Goal: Task Accomplishment & Management: Use online tool/utility

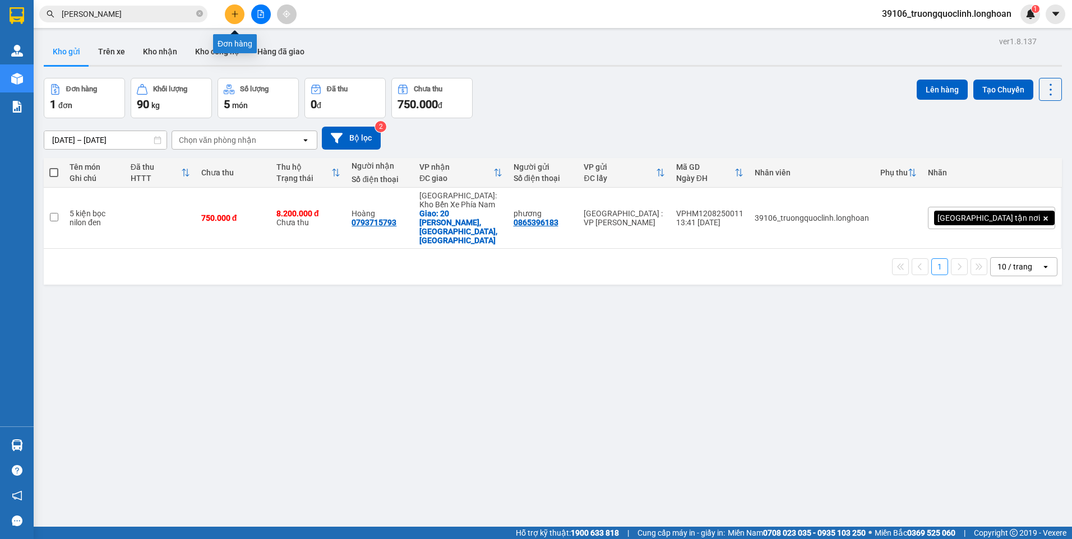
click at [233, 20] on button at bounding box center [235, 14] width 20 height 20
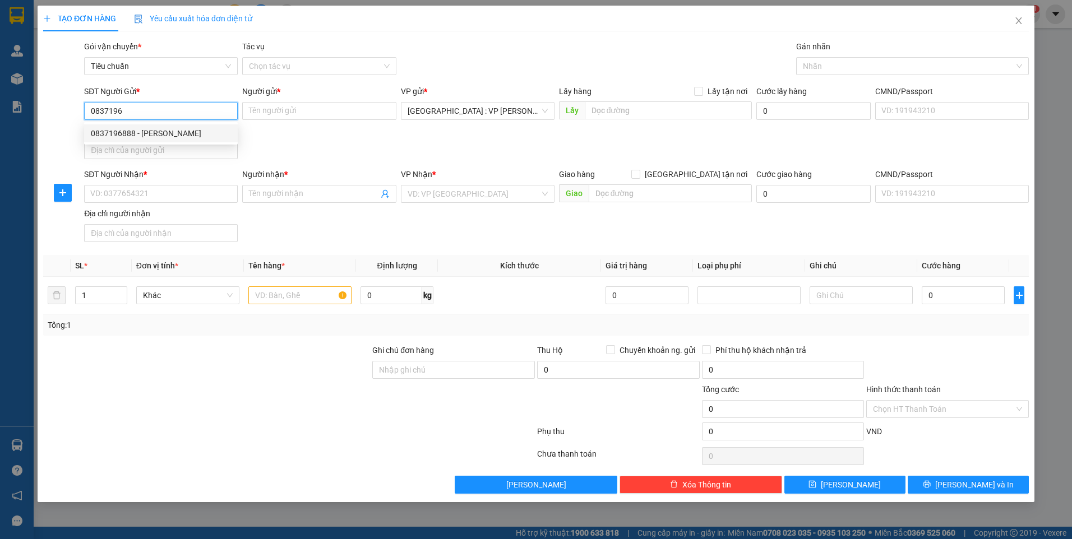
click at [191, 137] on div "0837196888 - [PERSON_NAME]" at bounding box center [161, 133] width 140 height 12
type input "0837196888"
type input "CTY [PERSON_NAME]"
type input "0837196888"
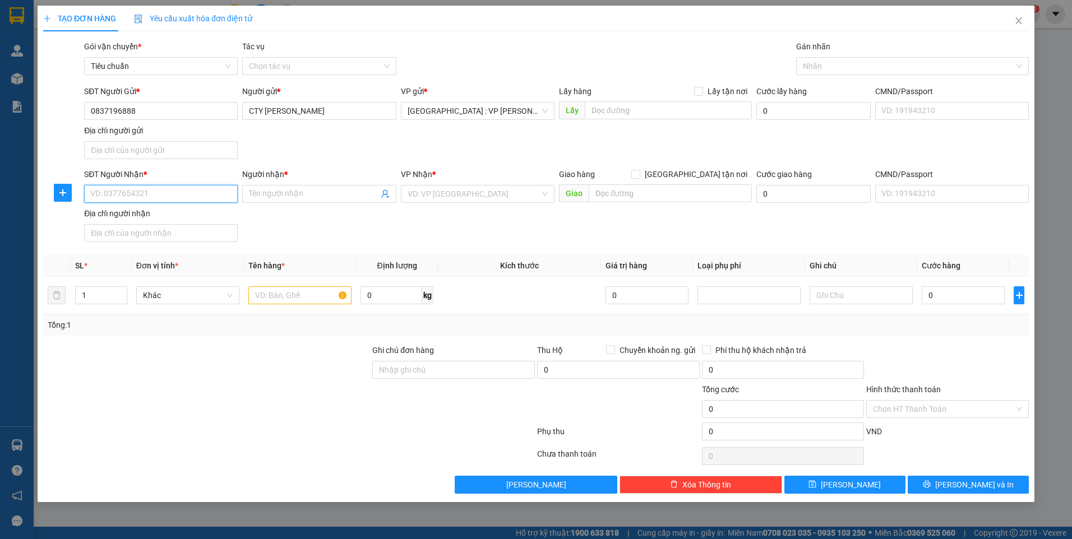
click at [208, 190] on input "SĐT Người Nhận *" at bounding box center [161, 194] width 154 height 18
click at [170, 209] on div "0983107494 - [GEOGRAPHIC_DATA]" at bounding box center [161, 216] width 154 height 18
type input "0983107494"
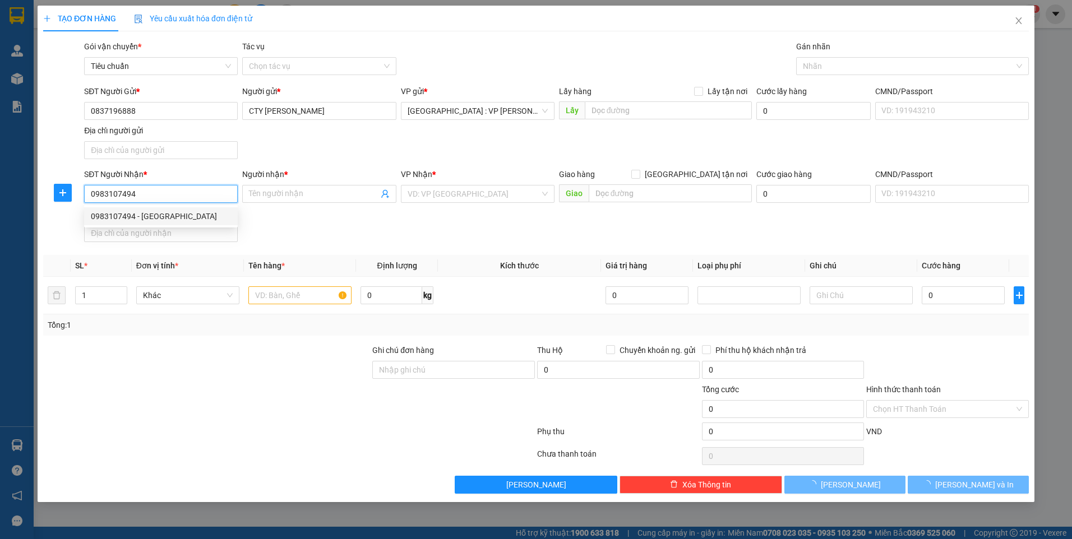
type input "[PERSON_NAME]"
checkbox input "true"
type input "[STREET_ADDRESS][PERSON_NAME] Tây, [GEOGRAPHIC_DATA]"
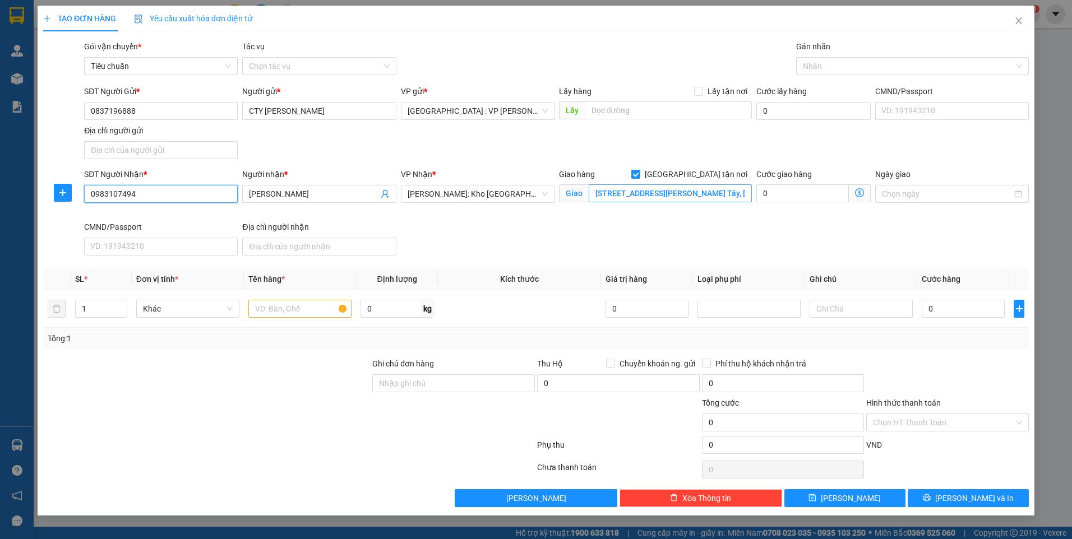
type input "0983107494"
drag, startPoint x: 673, startPoint y: 197, endPoint x: 669, endPoint y: 208, distance: 11.4
click at [672, 199] on input "[STREET_ADDRESS][PERSON_NAME] Tây, [GEOGRAPHIC_DATA]" at bounding box center [671, 193] width 164 height 18
click at [847, 67] on div at bounding box center [907, 65] width 216 height 13
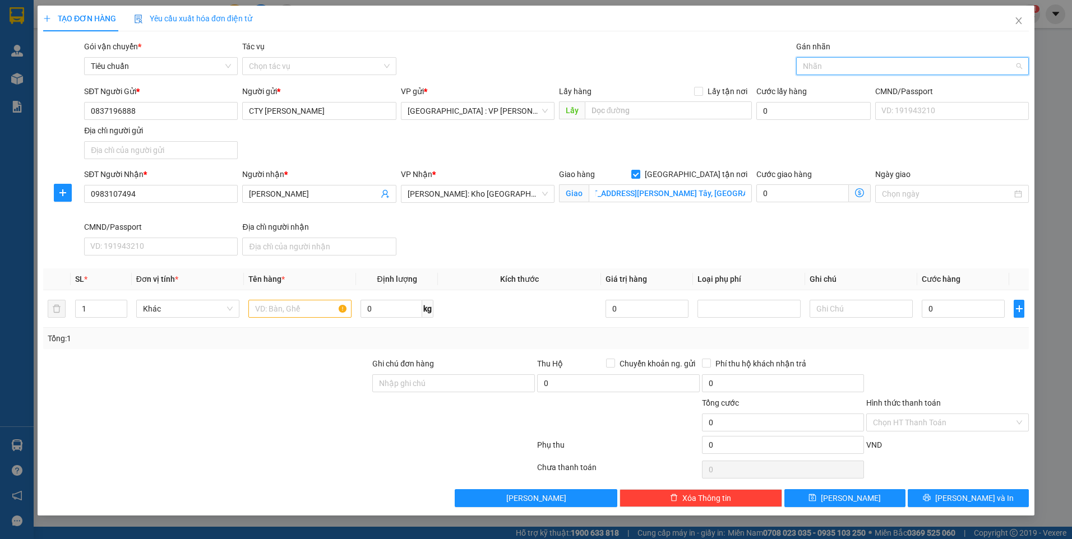
scroll to position [0, 0]
type input "gt"
click at [837, 89] on div "[GEOGRAPHIC_DATA] tận nơi" at bounding box center [912, 88] width 219 height 12
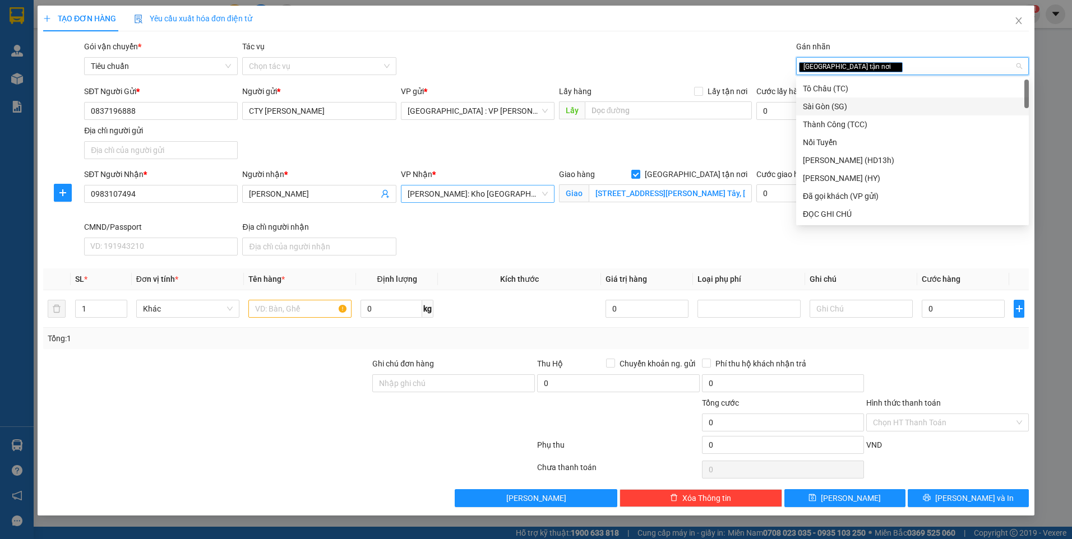
click at [501, 197] on span "[PERSON_NAME]: Kho [GEOGRAPHIC_DATA] 9" at bounding box center [478, 194] width 140 height 17
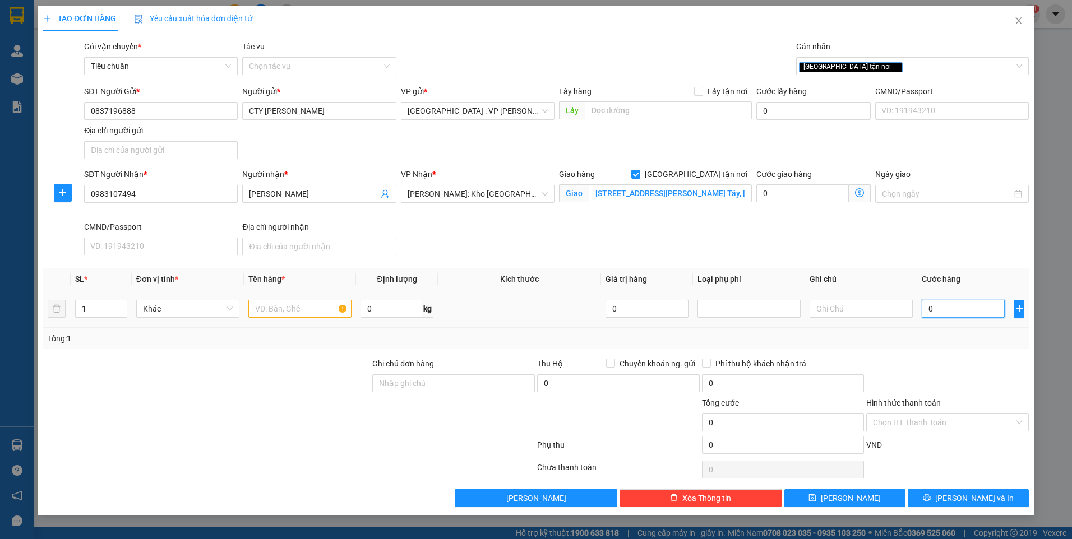
click at [985, 315] on input "0" at bounding box center [963, 309] width 83 height 18
type input "1"
type input "16"
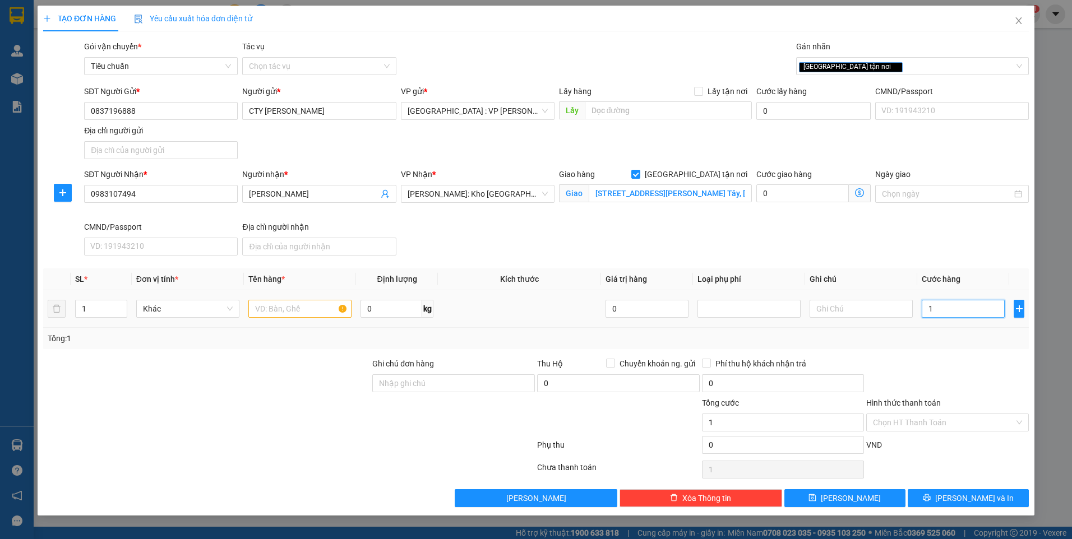
type input "16"
type input "160"
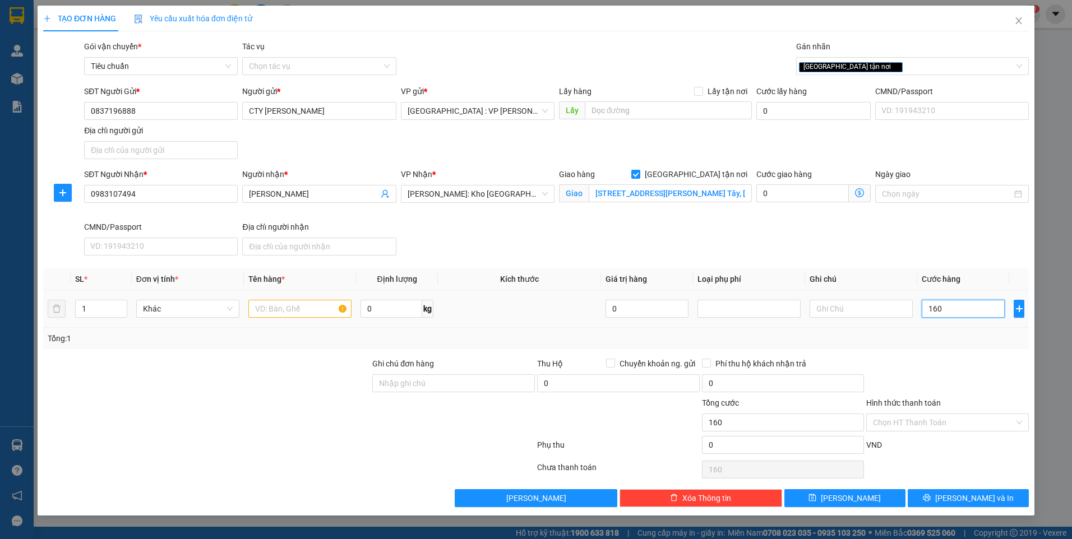
type input "1.600"
type input "16.000"
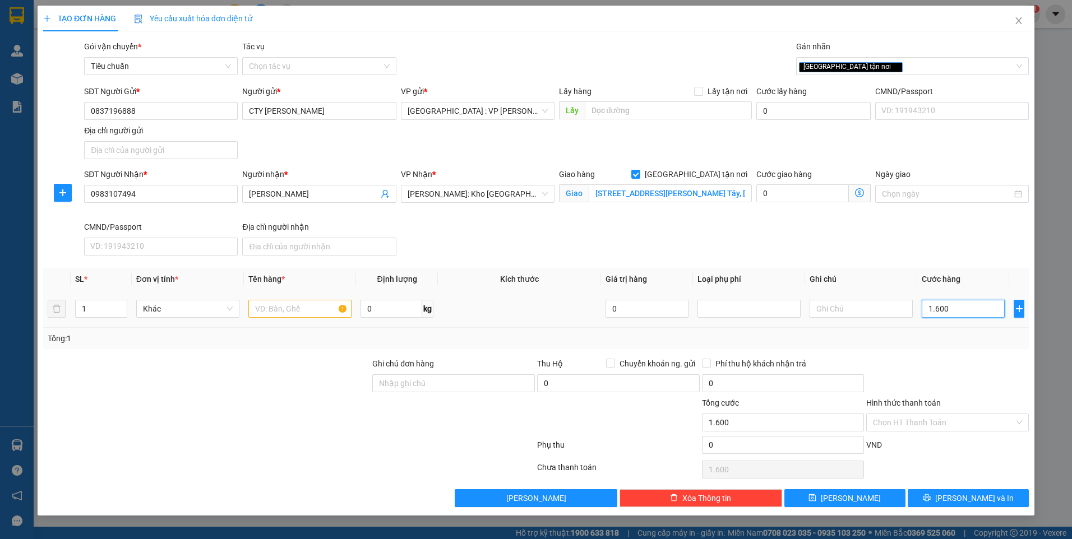
type input "16.000"
type input "160.000"
click at [476, 187] on span "[PERSON_NAME]: Kho [GEOGRAPHIC_DATA] 9" at bounding box center [478, 194] width 140 height 17
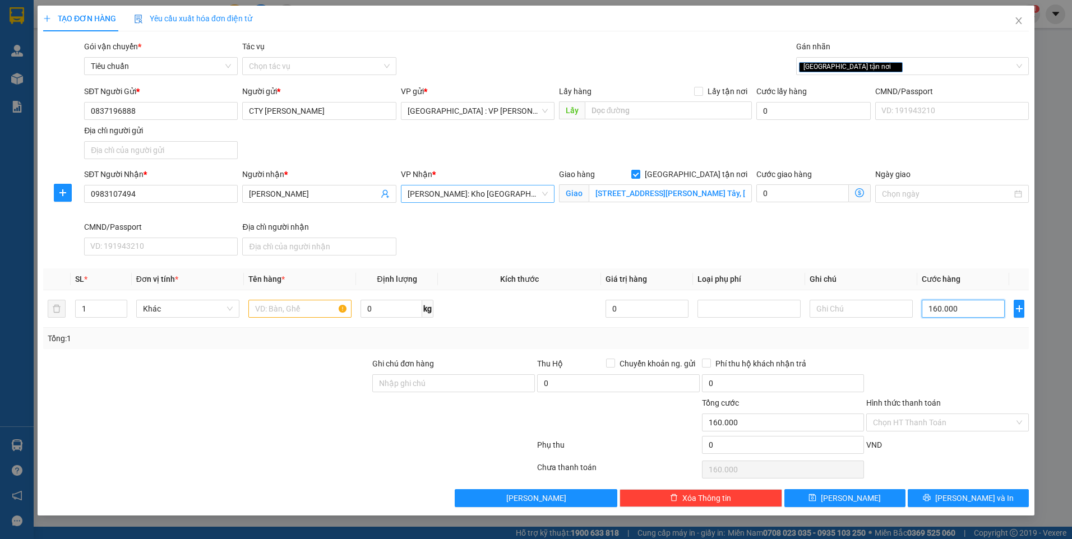
type input "160.000"
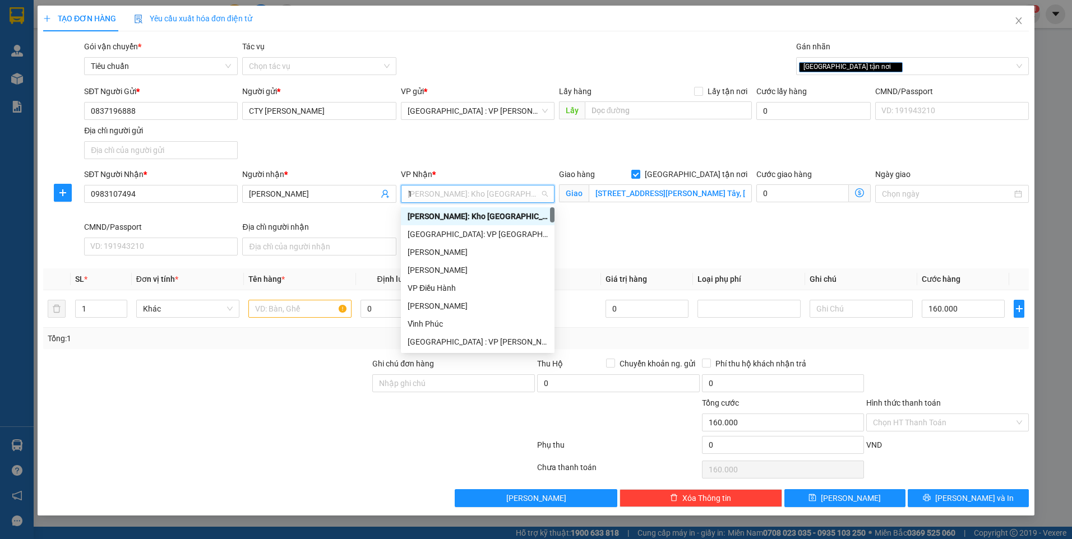
type input "12"
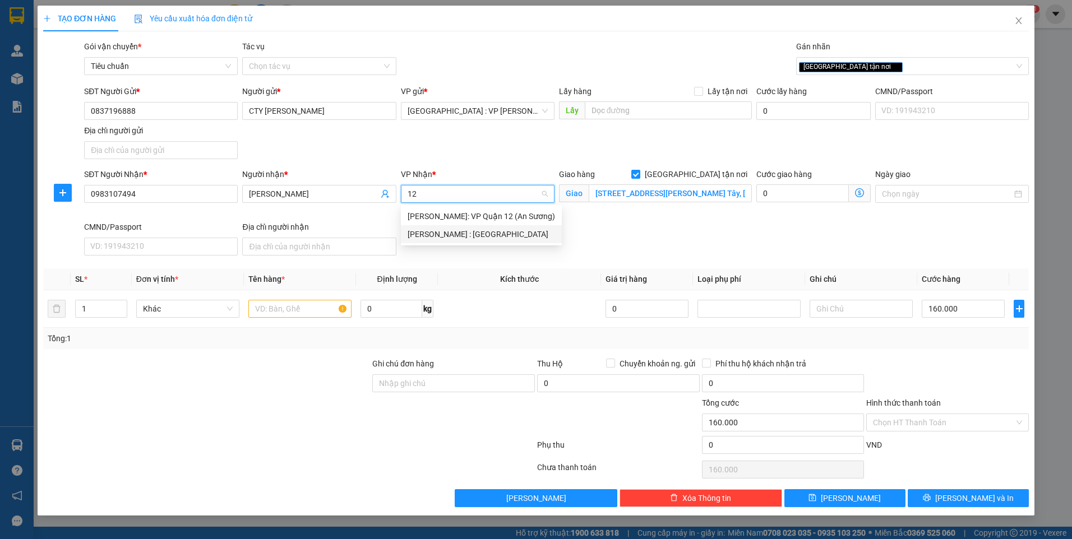
click at [485, 237] on div "[PERSON_NAME] : [GEOGRAPHIC_DATA]" at bounding box center [481, 234] width 147 height 12
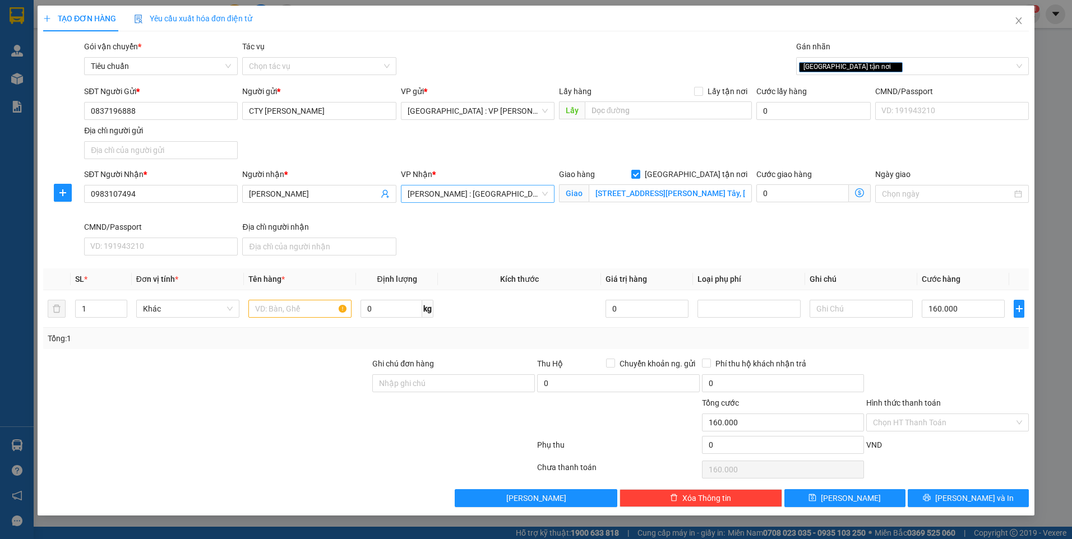
scroll to position [265, 0]
click at [334, 310] on input "text" at bounding box center [299, 309] width 103 height 18
type input "1 kiện carton dài bọc pe"
click at [954, 496] on button "[PERSON_NAME] và In" at bounding box center [968, 498] width 121 height 18
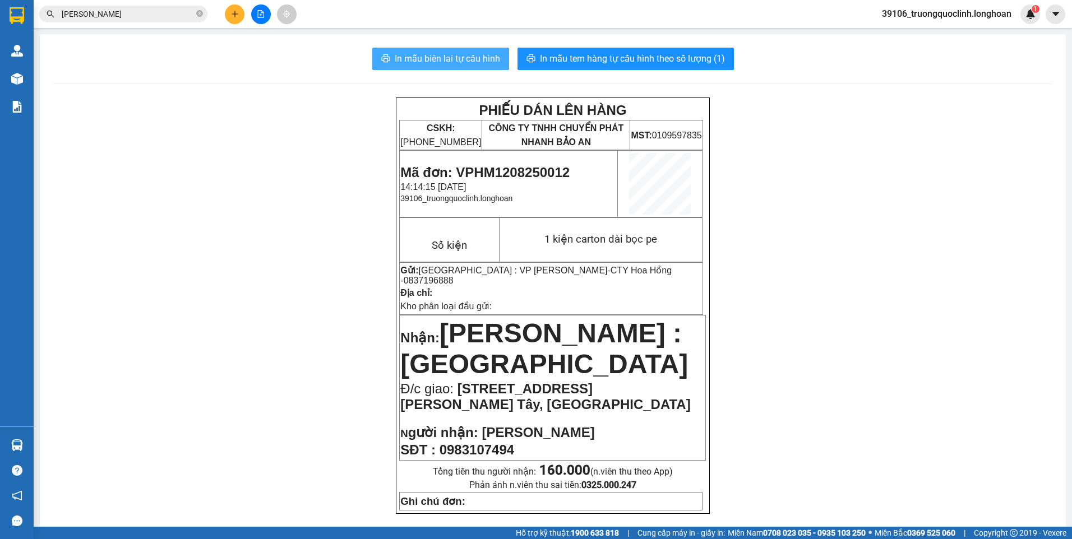
click at [436, 57] on span "In mẫu biên lai tự cấu hình" at bounding box center [447, 59] width 105 height 14
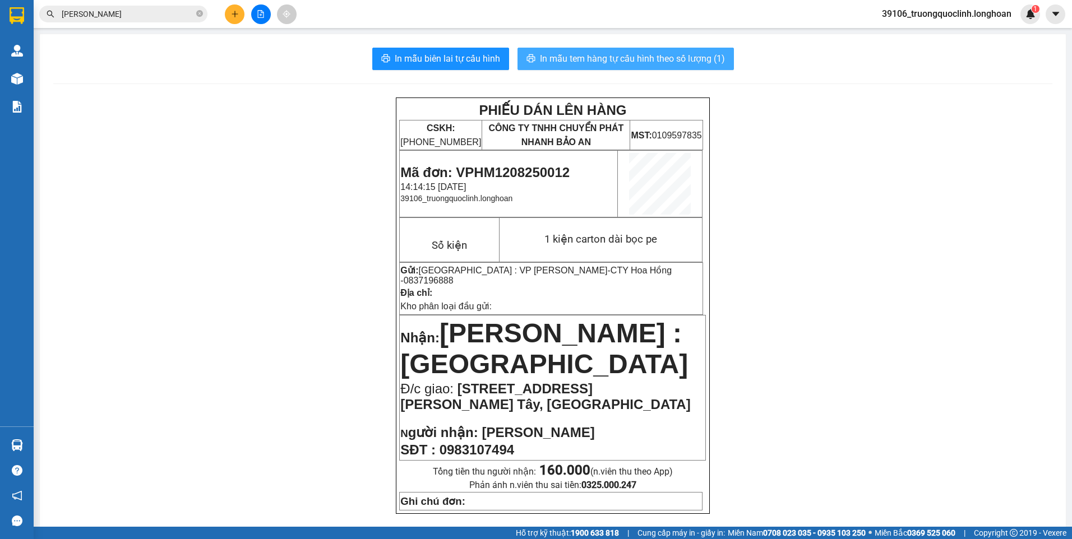
click at [660, 58] on span "In mẫu tem hàng tự cấu hình theo số lượng (1)" at bounding box center [632, 59] width 185 height 14
click at [525, 172] on span "Mã đơn: VPHM1208250012" at bounding box center [484, 172] width 169 height 15
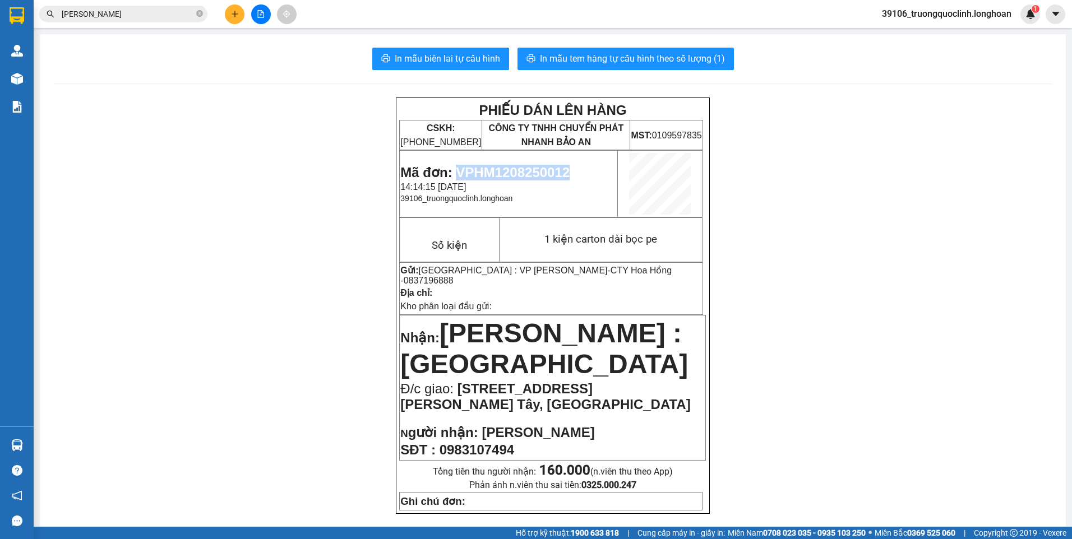
click at [525, 172] on span "Mã đơn: VPHM1208250012" at bounding box center [484, 172] width 169 height 15
copy span "VPHM1208250012"
click at [116, 15] on input "[PERSON_NAME]" at bounding box center [128, 14] width 132 height 12
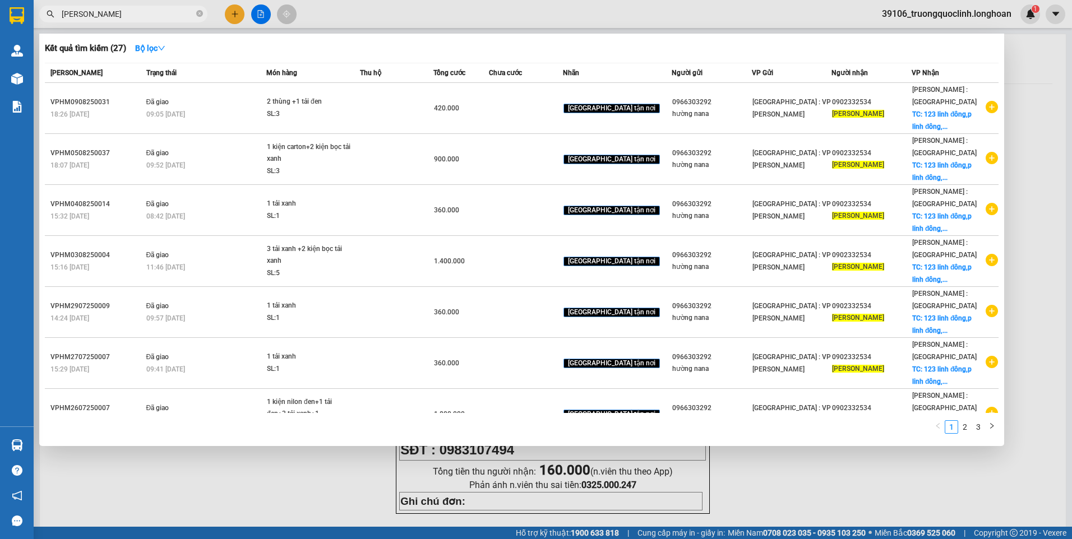
click at [116, 15] on input "[PERSON_NAME]" at bounding box center [128, 14] width 132 height 12
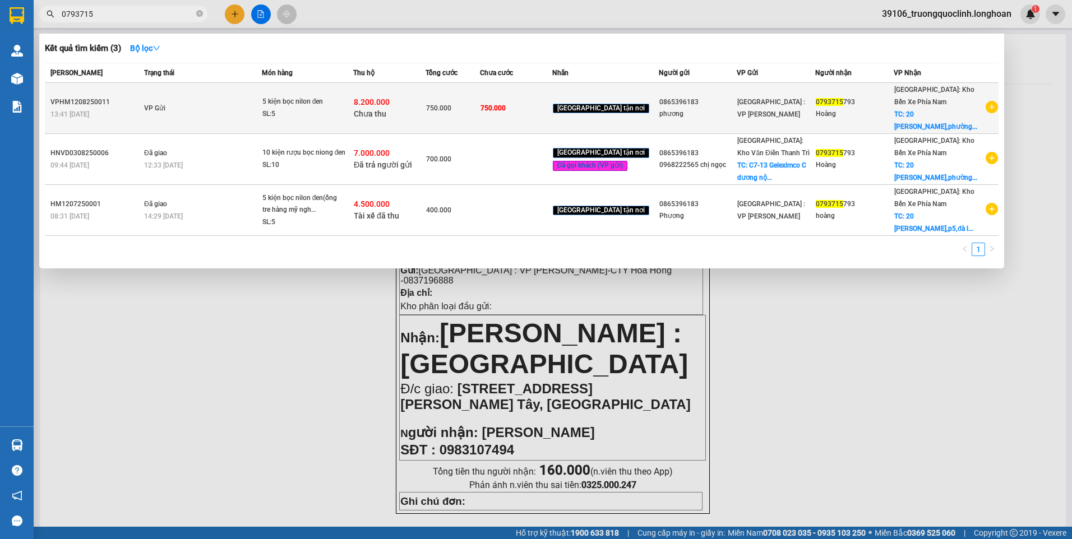
type input "0793715"
click at [353, 107] on span "5 kiện bọc nilon đen SL: 5" at bounding box center [307, 108] width 90 height 24
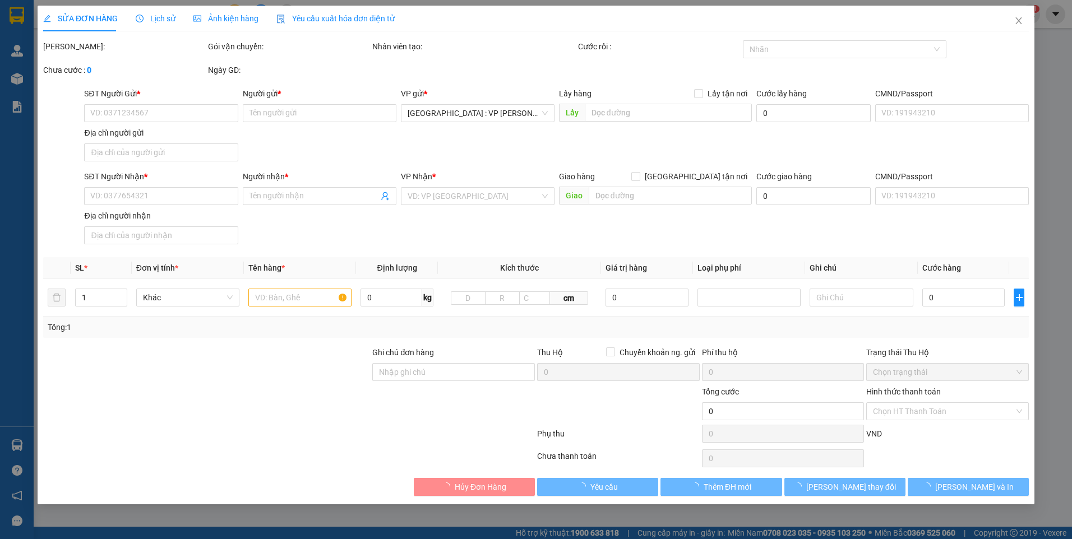
type input "0865396183"
type input "phương"
type input "0793715793"
type input "Hoàng"
checkbox input "true"
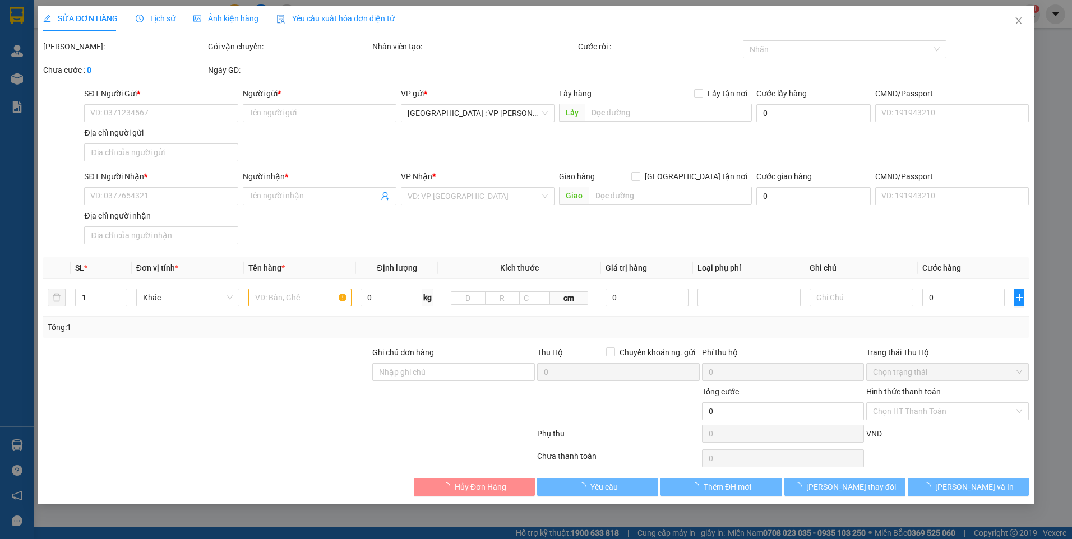
type input "20 [PERSON_NAME],[GEOGRAPHIC_DATA],[GEOGRAPHIC_DATA]"
type input "nhận nguyên kiện,giao nguyên kiện,bể vỡ k đền"
type input "750.000"
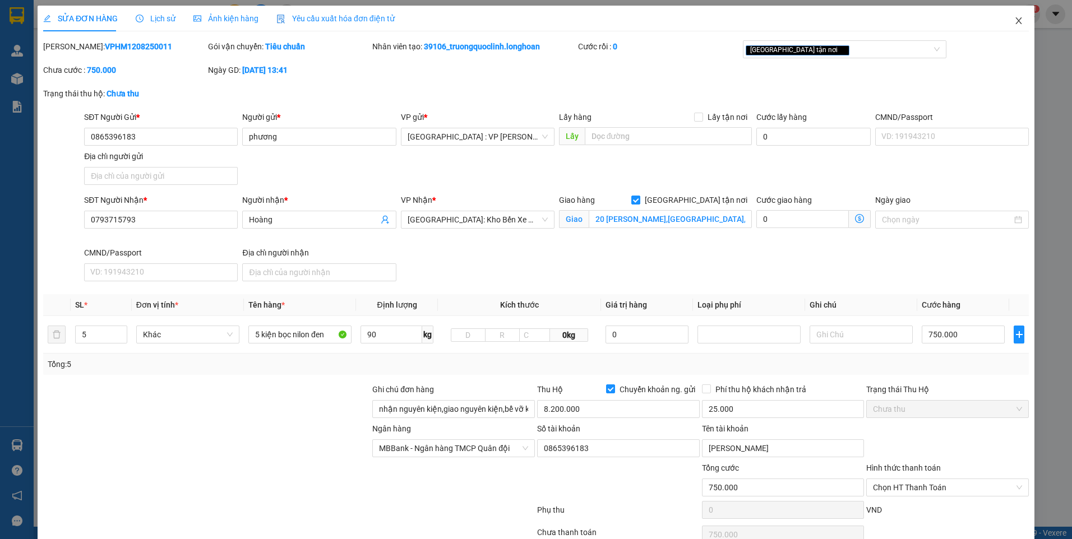
click at [1014, 23] on icon "close" at bounding box center [1018, 20] width 9 height 9
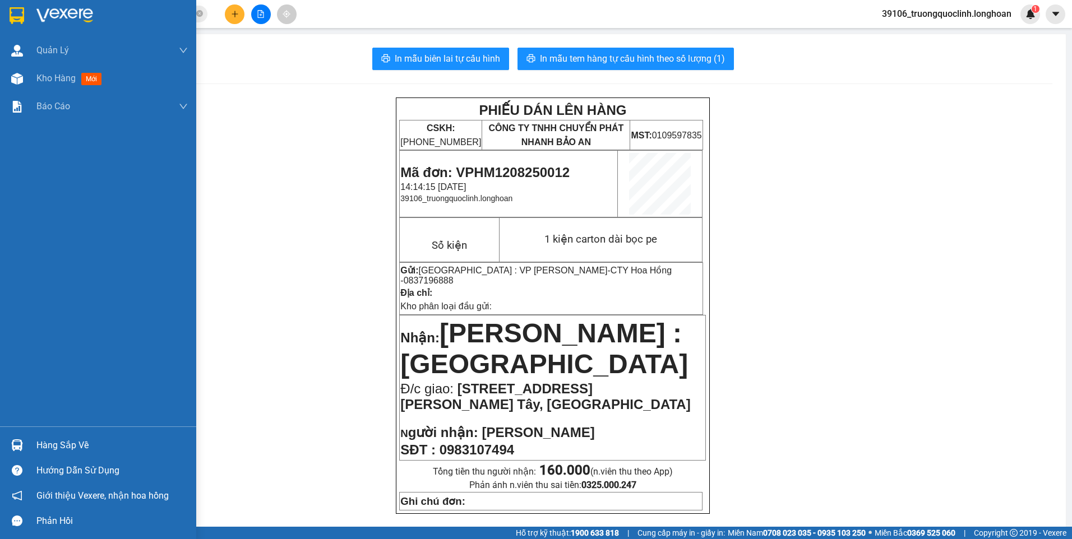
click at [15, 17] on img at bounding box center [17, 15] width 15 height 17
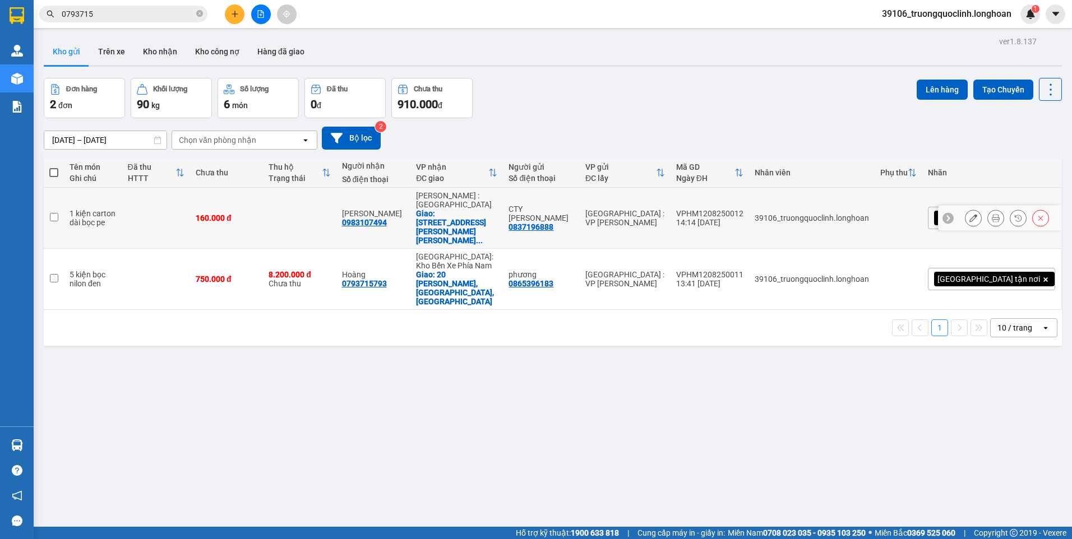
click at [969, 214] on icon at bounding box center [973, 218] width 8 height 8
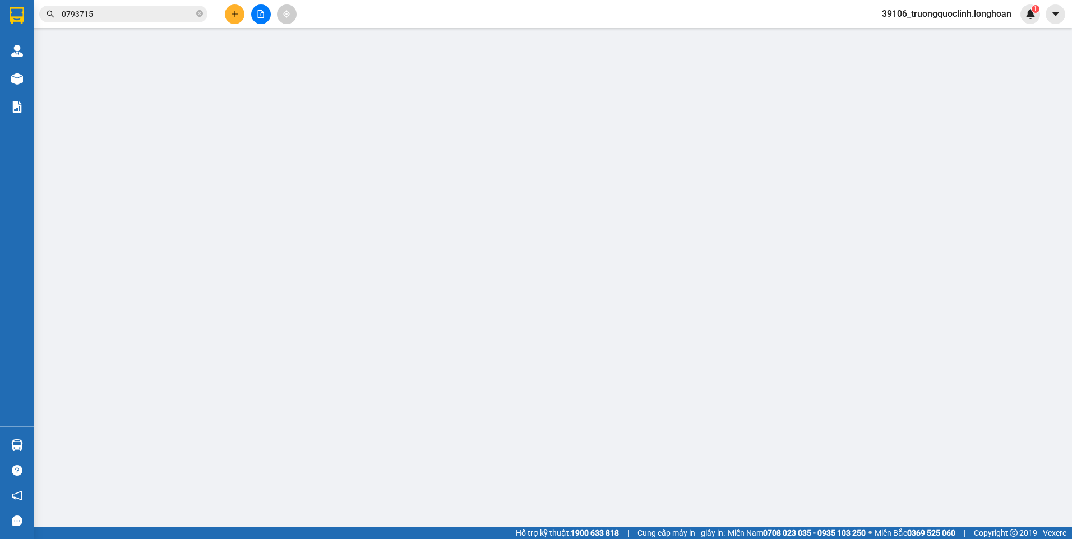
type input "0837196888"
type input "CTY [PERSON_NAME]"
type input "0983107494"
type input "[PERSON_NAME]"
checkbox input "true"
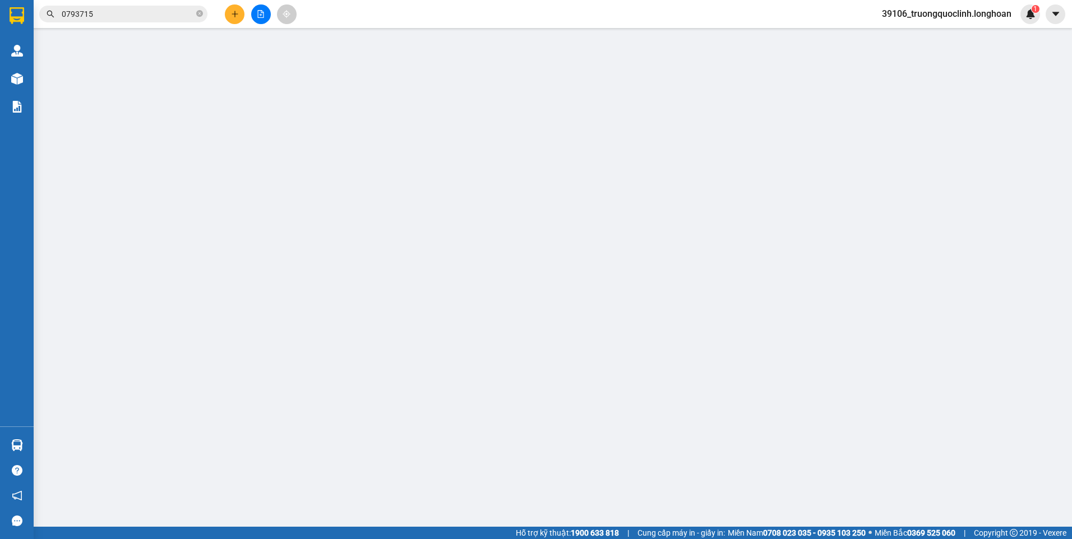
type input "[STREET_ADDRESS][PERSON_NAME] Tây, [GEOGRAPHIC_DATA]"
type input "160.000"
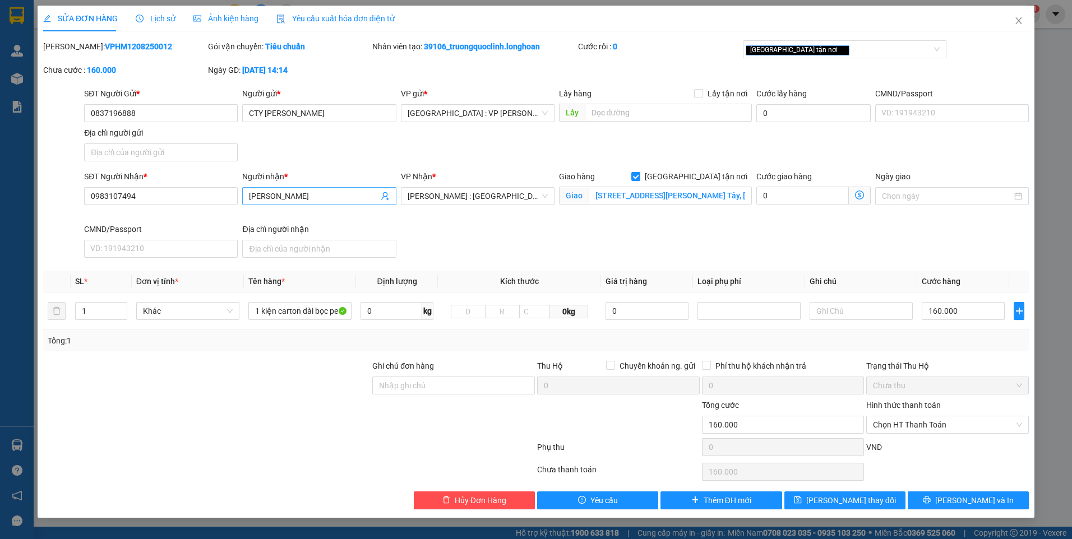
click at [315, 192] on input "[PERSON_NAME]" at bounding box center [313, 196] width 129 height 12
click at [315, 191] on input "[PERSON_NAME](" at bounding box center [313, 196] width 129 height 12
type input "[PERSON_NAME](0967546766)"
click at [888, 496] on button "[PERSON_NAME] thay đổi" at bounding box center [844, 501] width 121 height 18
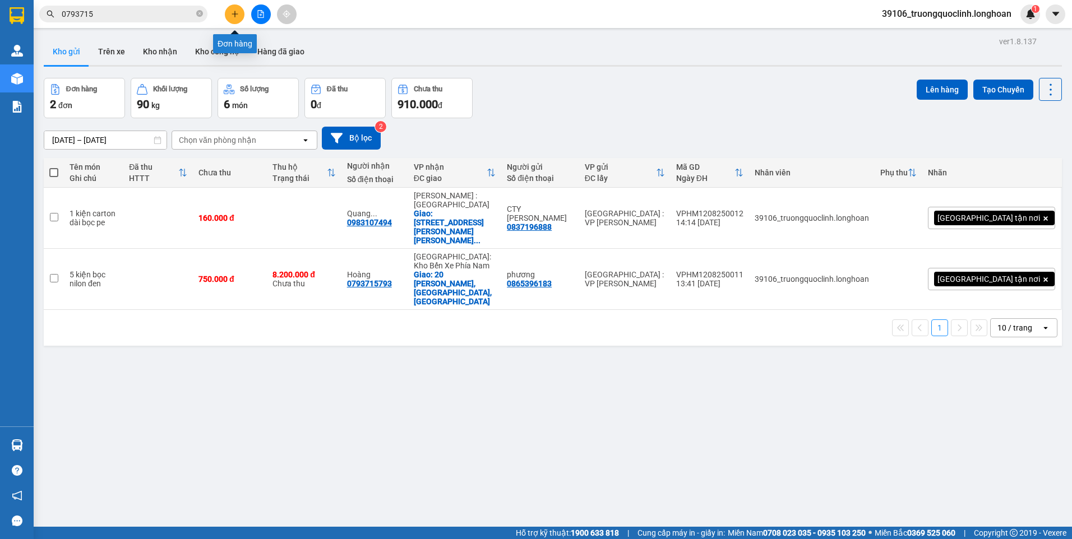
click at [233, 16] on icon "plus" at bounding box center [235, 14] width 8 height 8
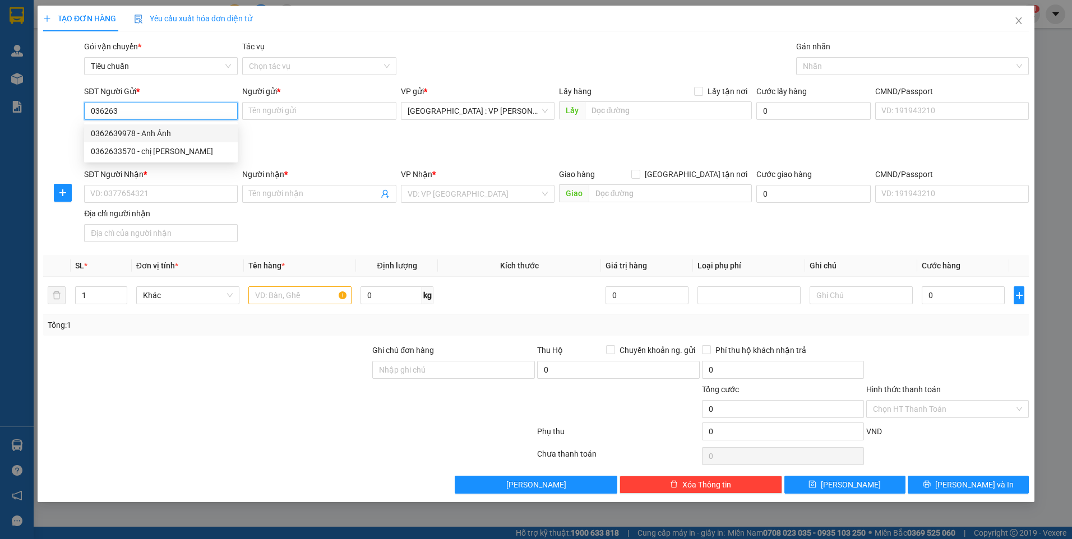
click at [167, 134] on div "0362639978 - Anh Ánh" at bounding box center [161, 133] width 140 height 12
type input "0362639978"
type input "[PERSON_NAME]"
type input "0362639978"
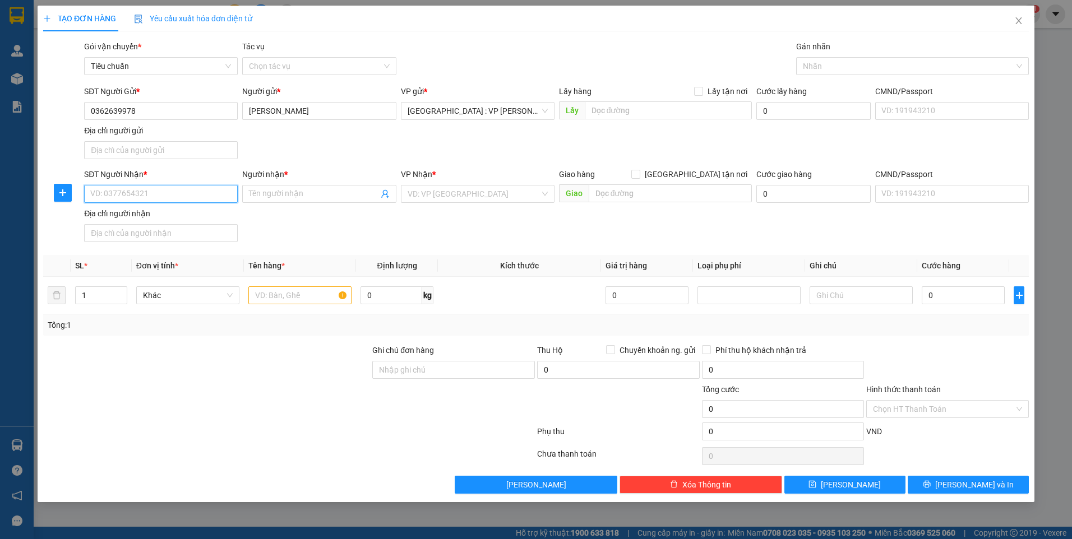
click at [190, 190] on input "SĐT Người Nhận *" at bounding box center [161, 194] width 154 height 18
type input "0909250515"
drag, startPoint x: 286, startPoint y: 190, endPoint x: 281, endPoint y: 204, distance: 14.9
click at [285, 190] on input "Người nhận *" at bounding box center [313, 194] width 129 height 12
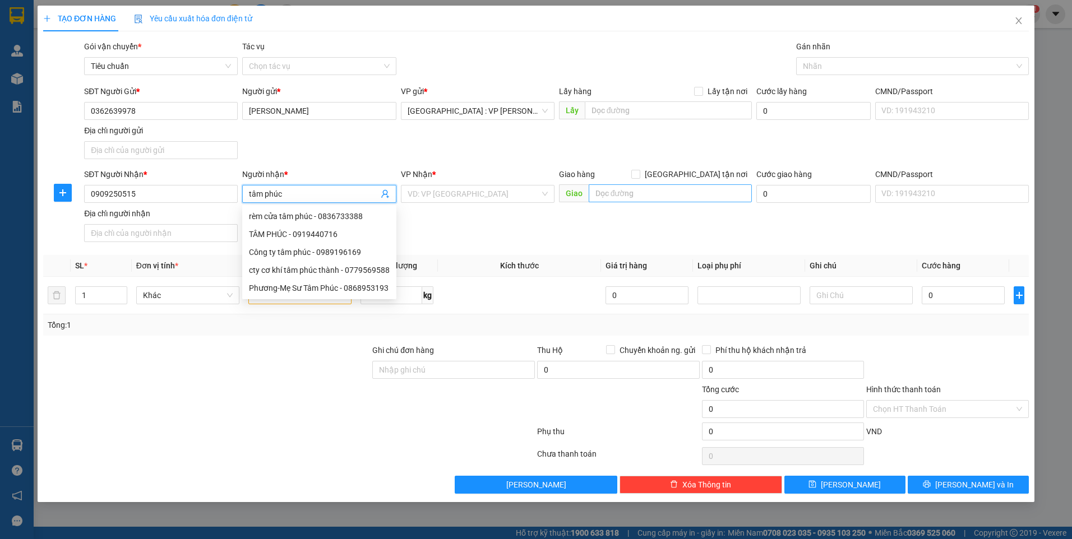
type input "tâm phúc"
click at [606, 192] on input "text" at bounding box center [671, 193] width 164 height 18
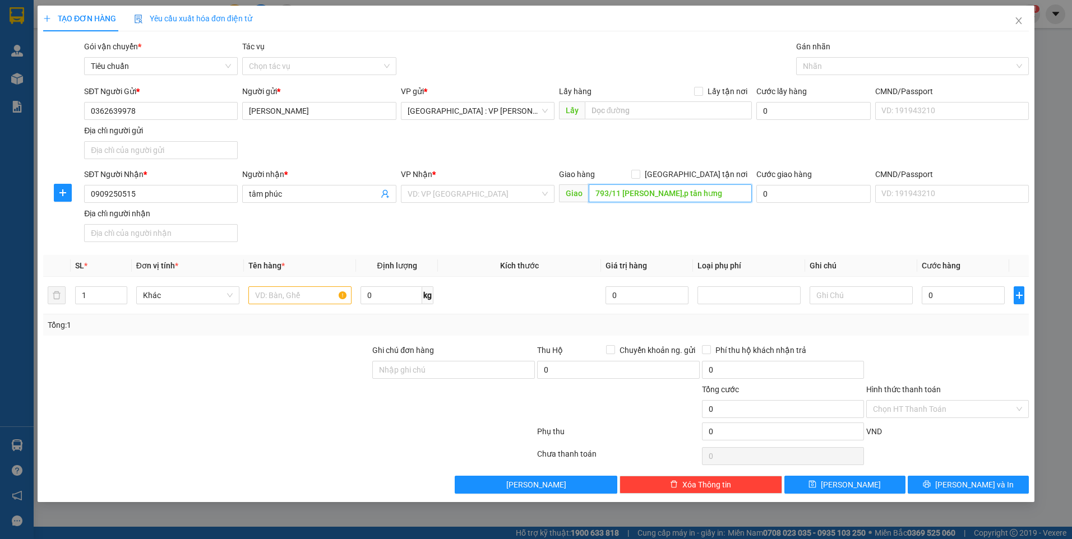
click at [717, 195] on input "793/11 [PERSON_NAME],p tân hưng" at bounding box center [671, 193] width 164 height 18
type input "793/11 [PERSON_NAME],p tân hưng,quận 7,[GEOGRAPHIC_DATA]"
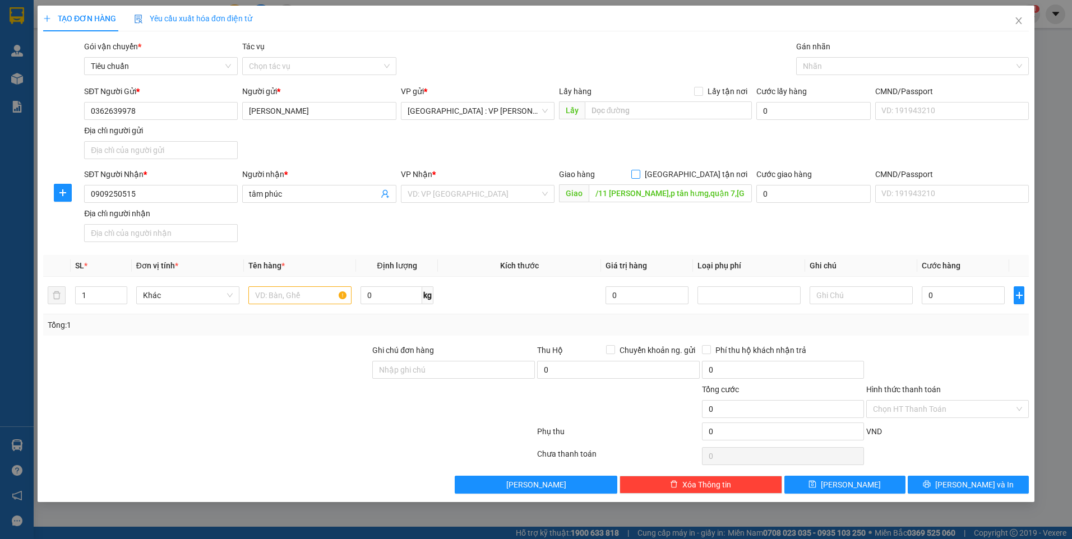
click at [701, 177] on span "[GEOGRAPHIC_DATA] tận nơi" at bounding box center [696, 174] width 112 height 12
click at [639, 177] on input "[GEOGRAPHIC_DATA] tận nơi" at bounding box center [635, 174] width 8 height 8
checkbox input "true"
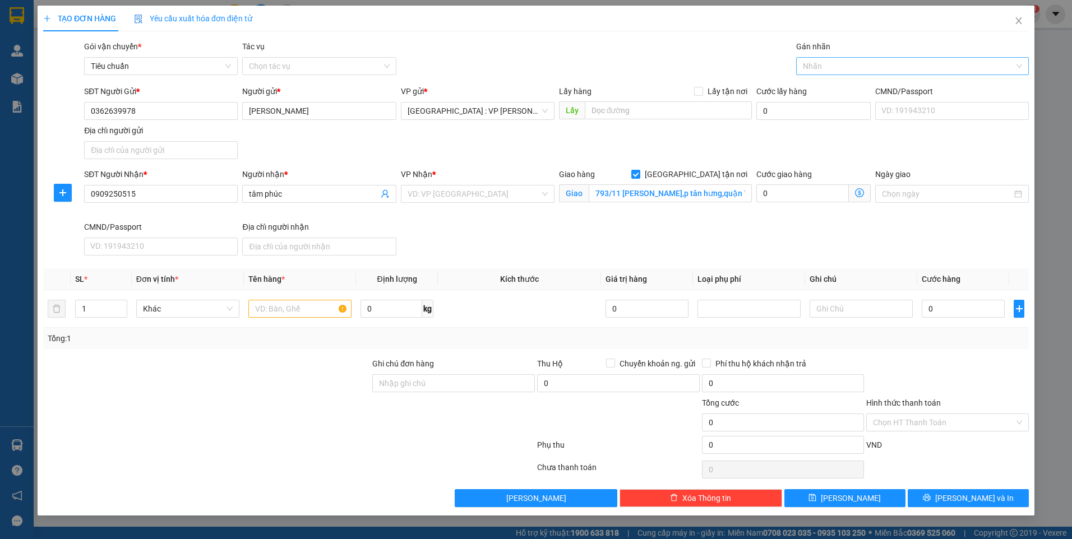
click at [833, 67] on div at bounding box center [907, 65] width 216 height 13
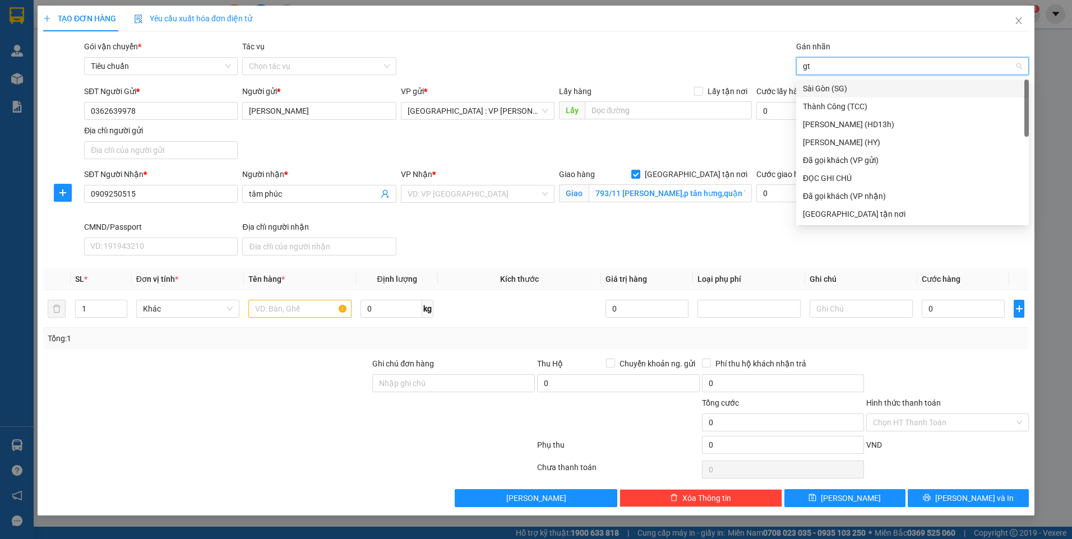
type input "gtn"
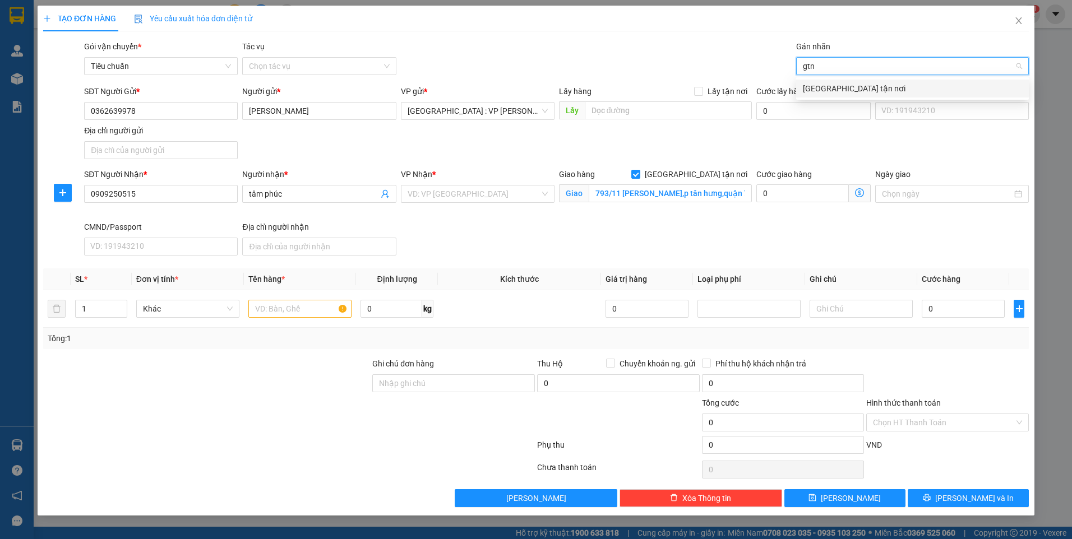
click at [832, 87] on div "[GEOGRAPHIC_DATA] tận nơi" at bounding box center [912, 88] width 219 height 12
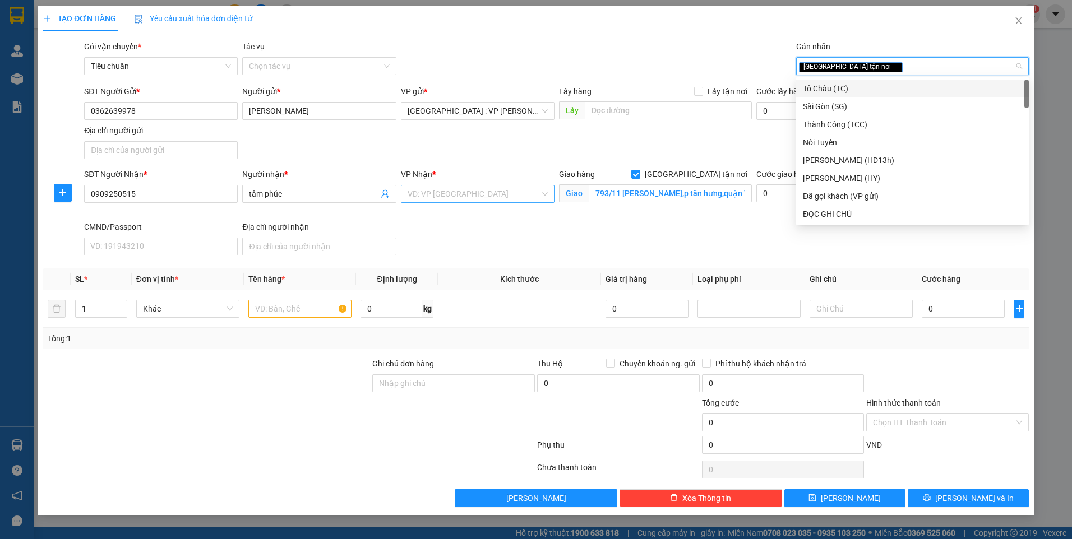
click at [482, 201] on input "search" at bounding box center [474, 194] width 132 height 17
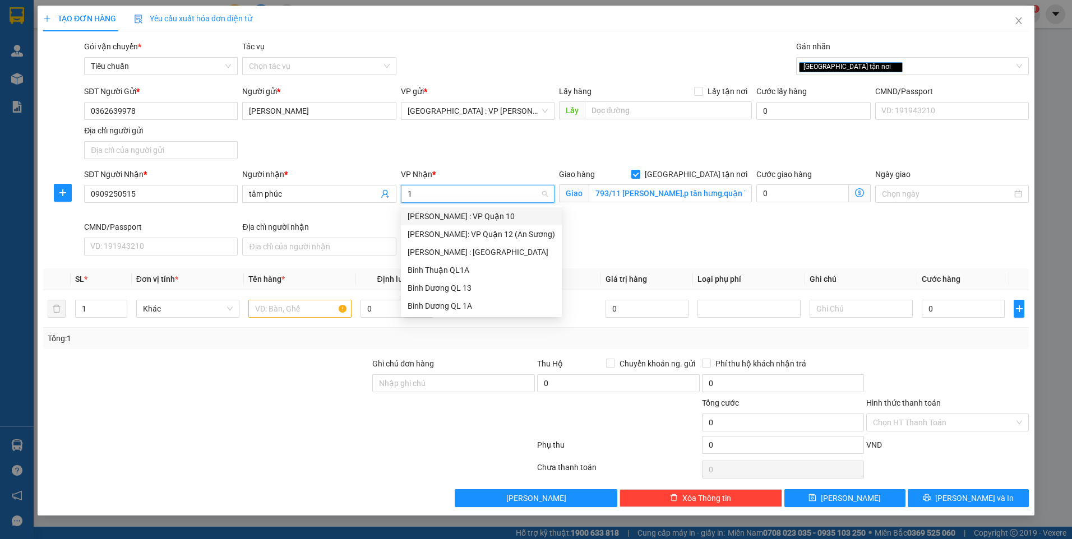
type input "12"
click at [484, 231] on div "[PERSON_NAME] : [GEOGRAPHIC_DATA]" at bounding box center [481, 234] width 147 height 12
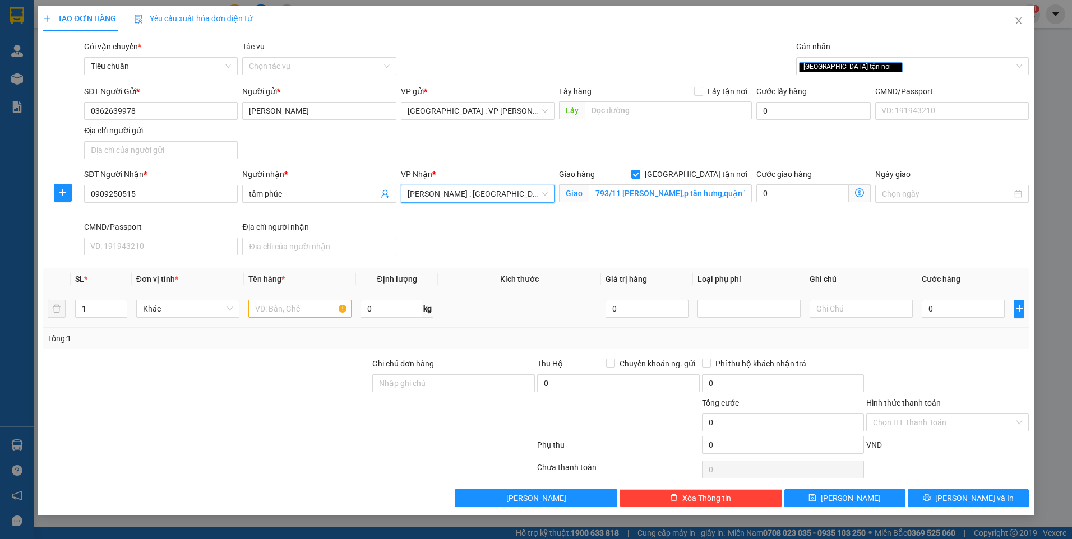
click at [54, 311] on tr "1 Khác 0 kg 0 0" at bounding box center [536, 309] width 986 height 38
type input "20"
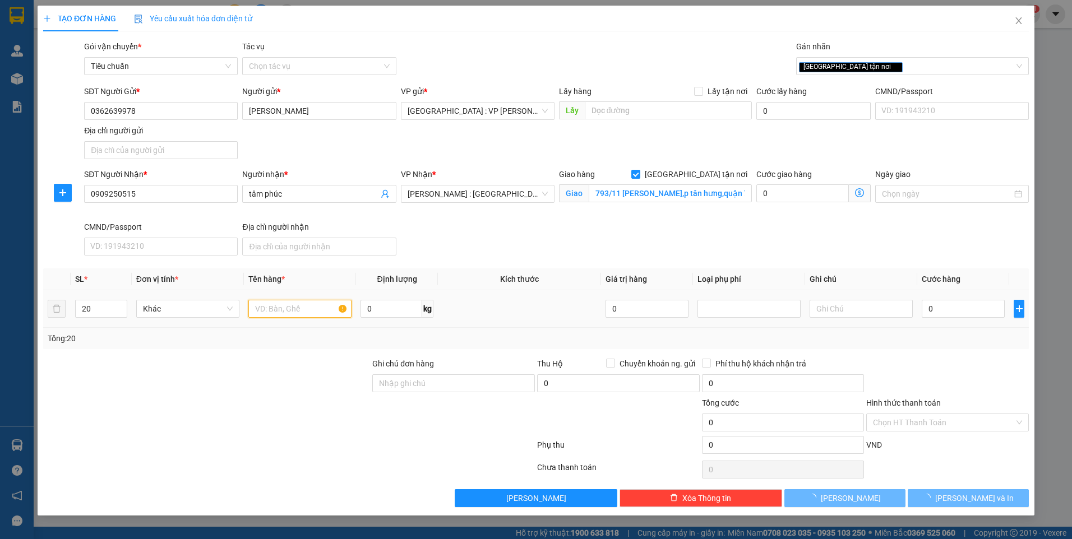
click at [330, 312] on input "text" at bounding box center [299, 309] width 103 height 18
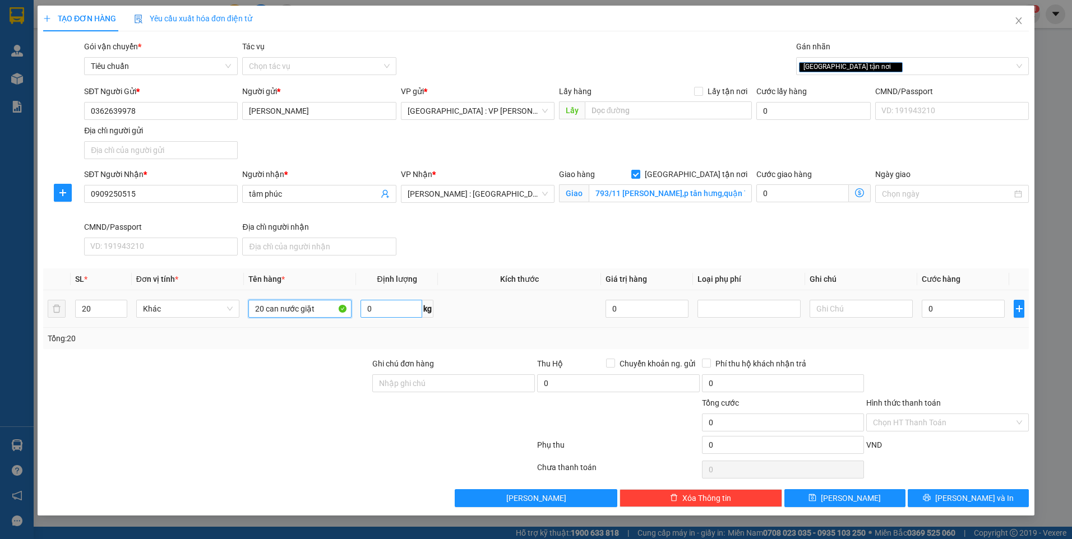
type input "20 can nước giặt"
click at [387, 310] on input "0" at bounding box center [392, 309] width 62 height 18
click at [959, 311] on input "0" at bounding box center [963, 309] width 83 height 18
type input "1"
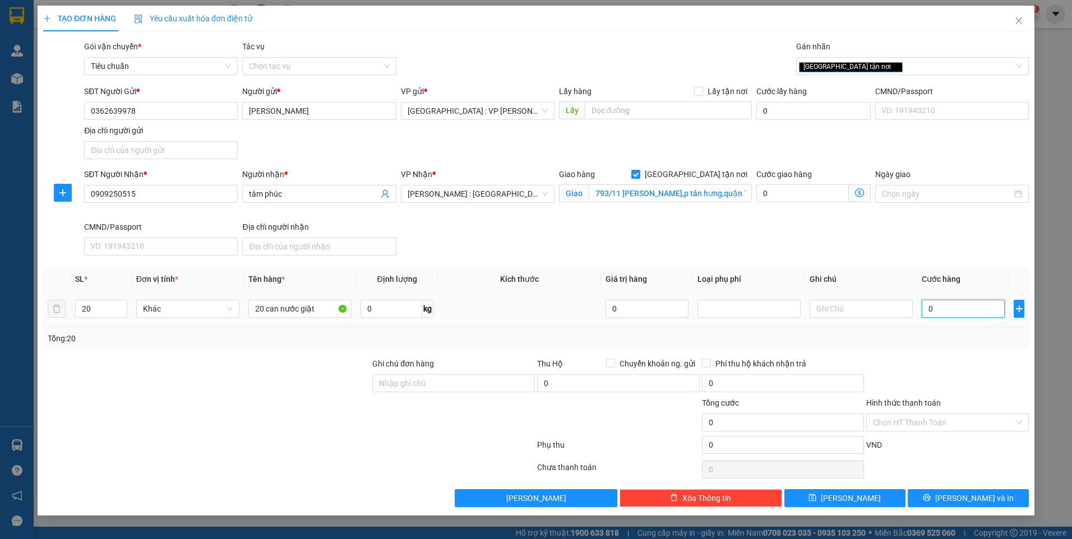
type input "1"
type input "13"
type input "130"
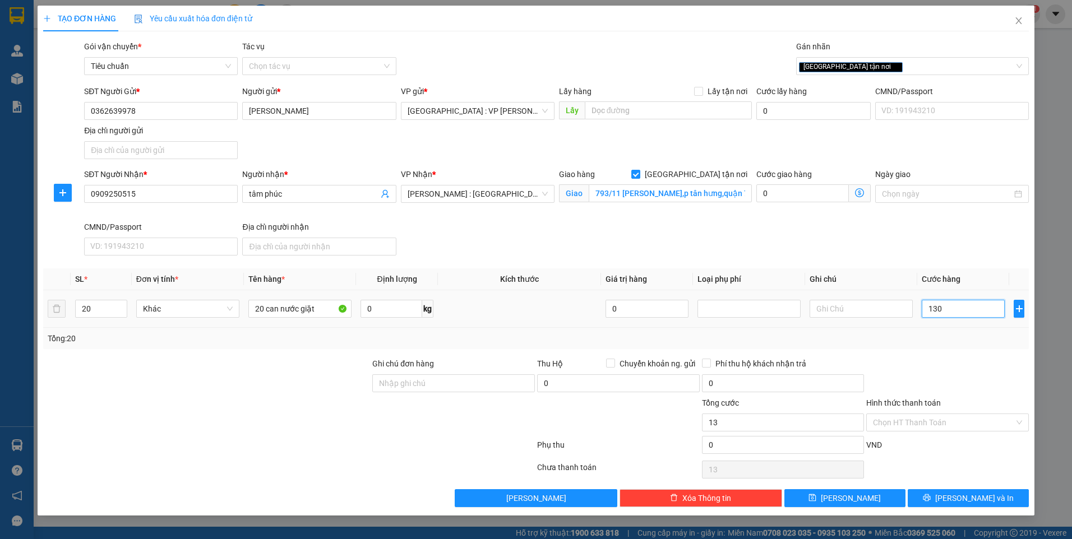
type input "130"
type input "1.300"
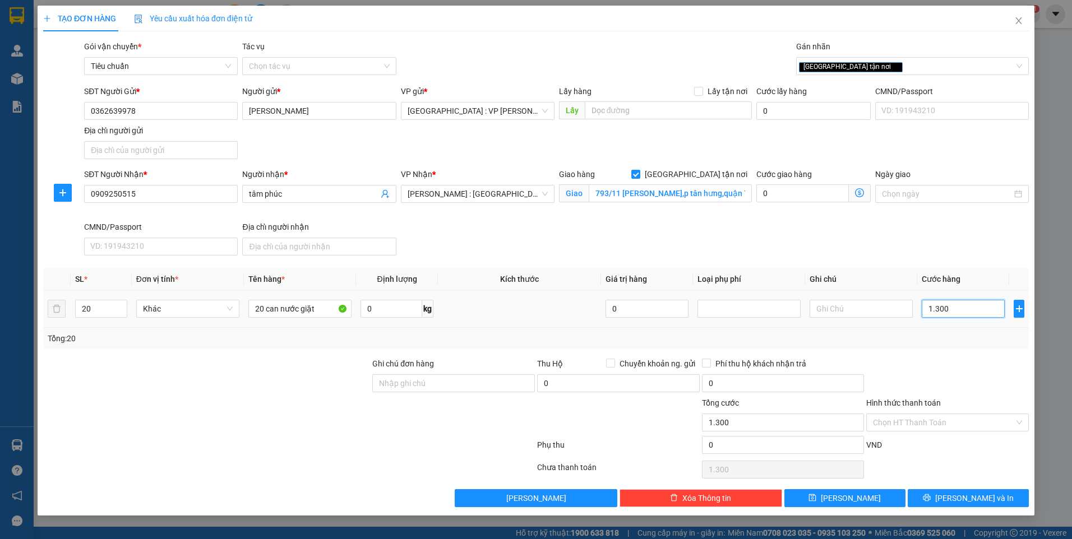
type input "13.000"
type input "130.000"
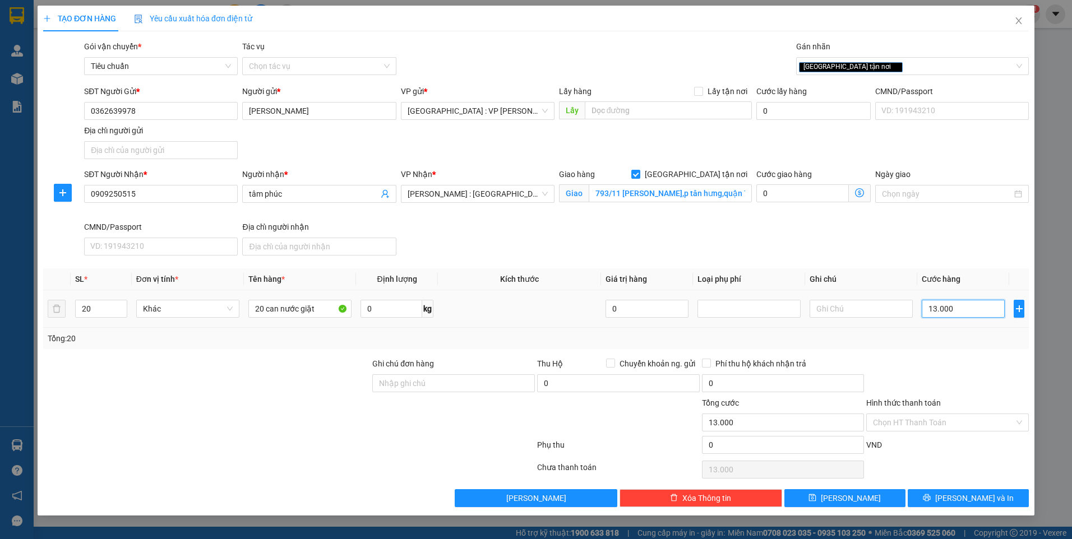
type input "130.000"
type input "1.300.000"
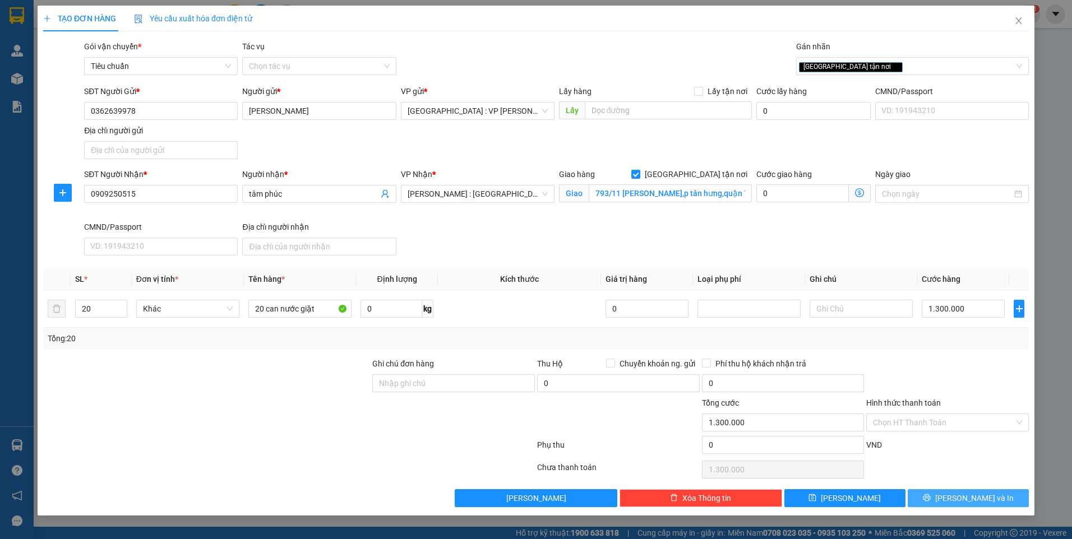
click at [971, 497] on span "[PERSON_NAME] và In" at bounding box center [974, 498] width 78 height 12
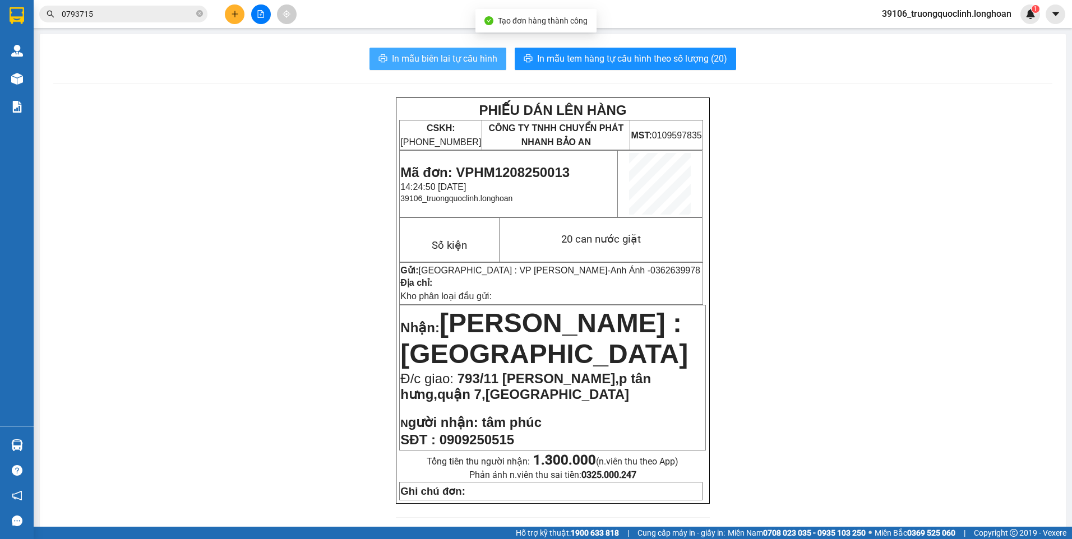
click at [433, 61] on span "In mẫu biên lai tự cấu hình" at bounding box center [444, 59] width 105 height 14
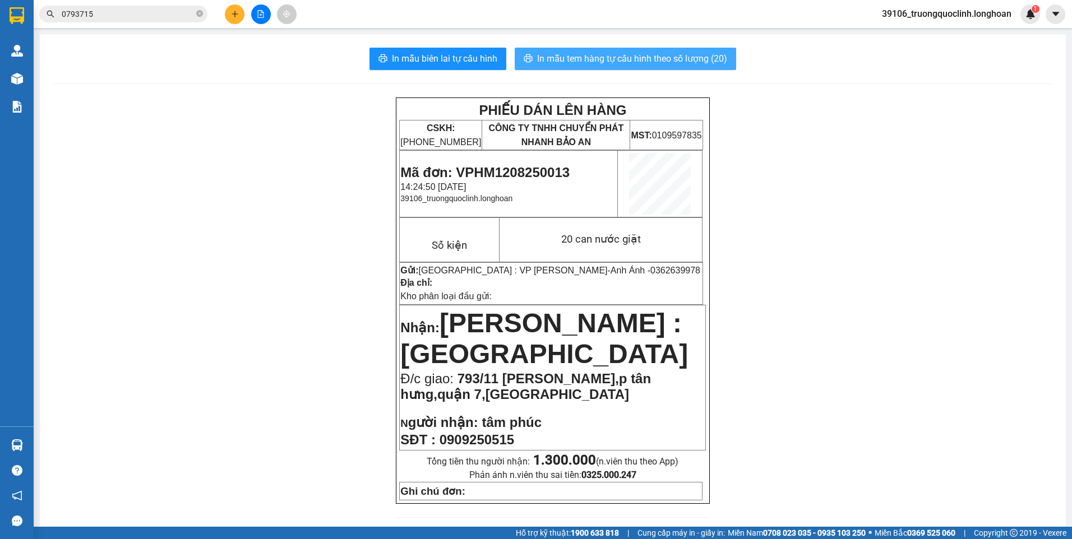
click at [602, 53] on span "In mẫu tem hàng tự cấu hình theo số lượng (20)" at bounding box center [632, 59] width 190 height 14
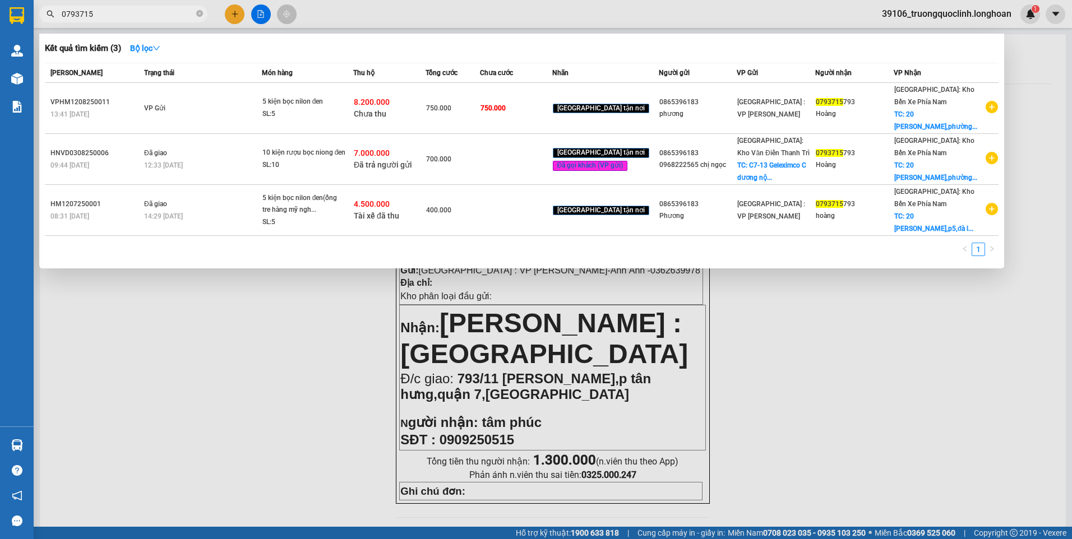
click at [99, 10] on input "0793715" at bounding box center [128, 14] width 132 height 12
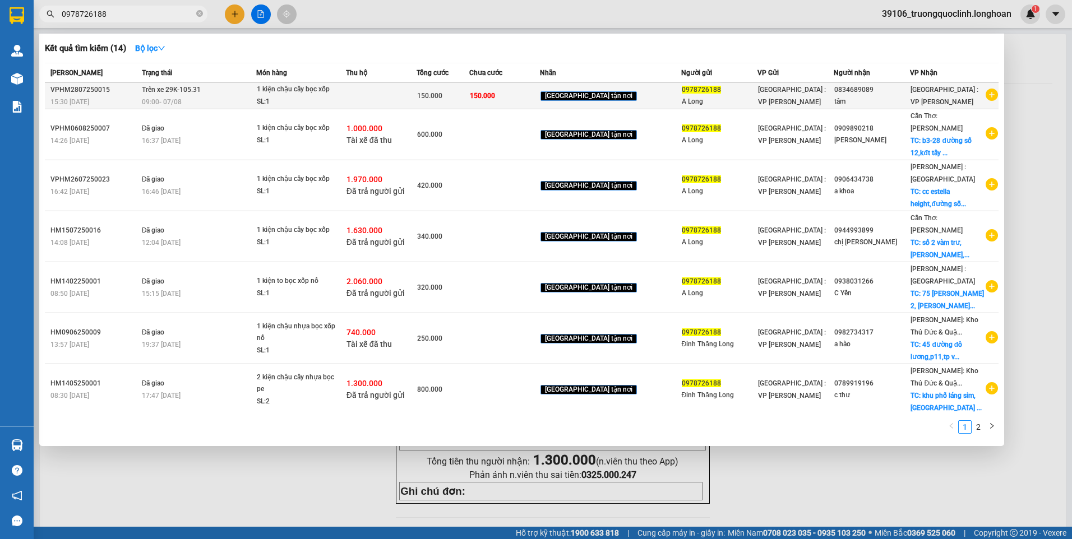
type input "0978726188"
click at [341, 94] on div "1 kiện chậu cây bọc xốp" at bounding box center [299, 90] width 84 height 12
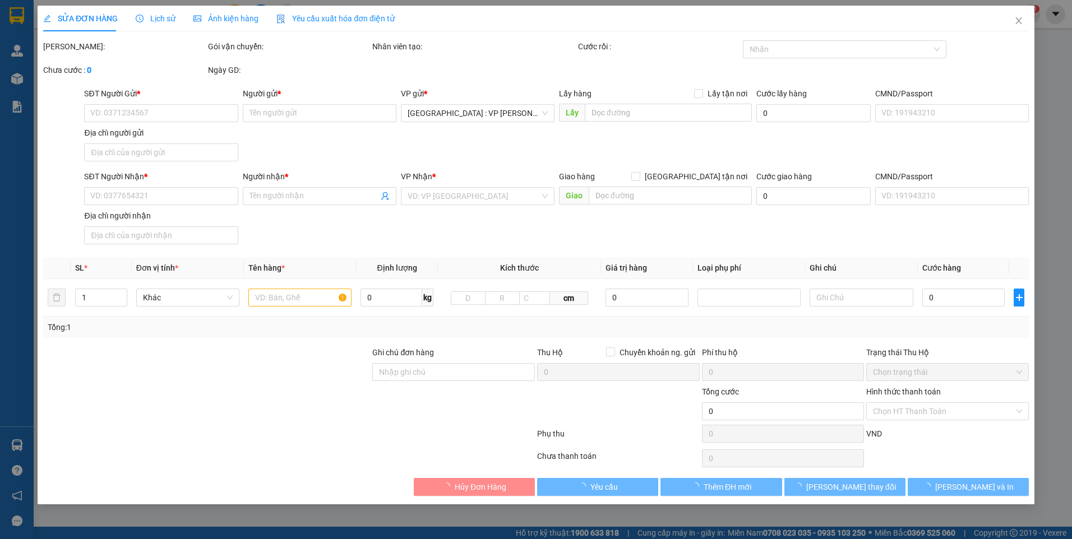
type input "0978726188"
type input "A Long"
type input "0834689089"
type input "tâm"
type input "nhận nguyên kiện,giao nguyên kiện,bể vỡ k đền"
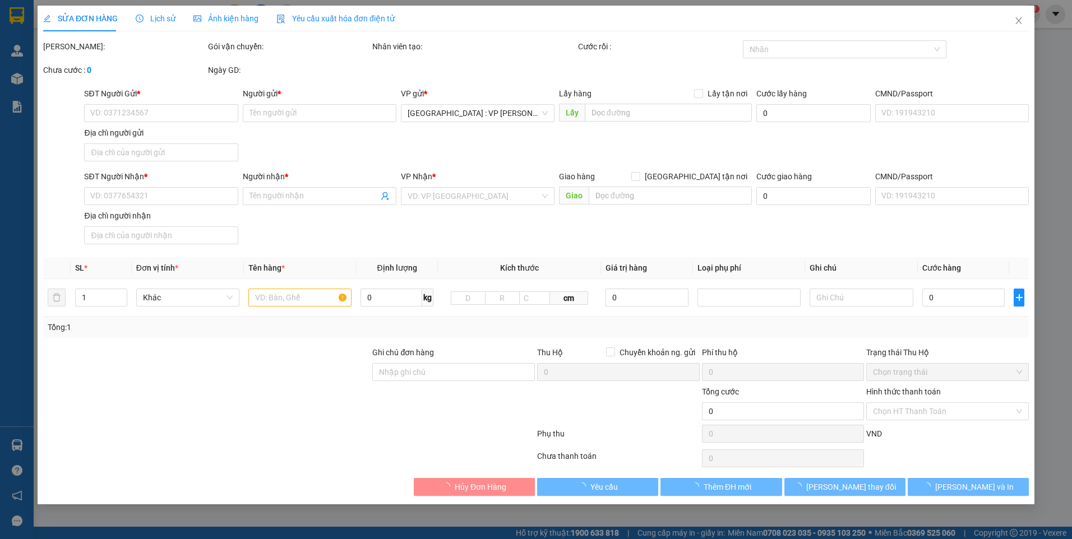
type input "150.000"
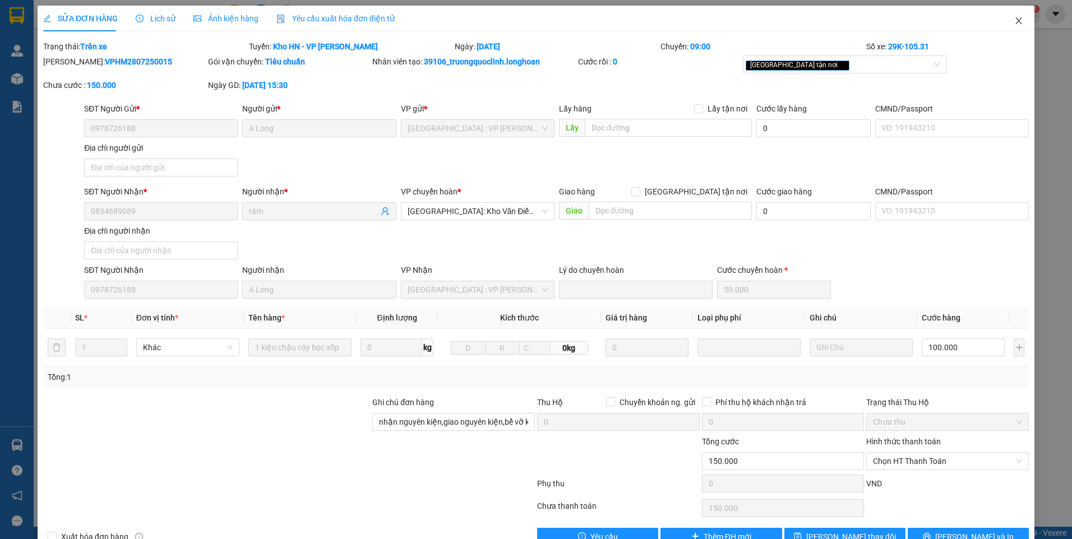
click at [1014, 25] on icon "close" at bounding box center [1018, 20] width 9 height 9
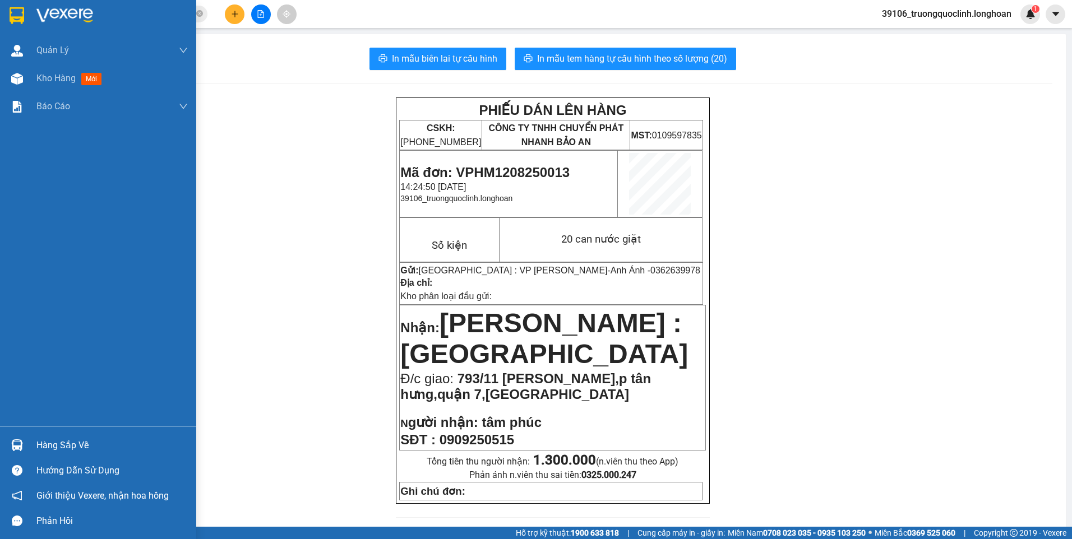
click at [19, 446] on img at bounding box center [17, 446] width 12 height 12
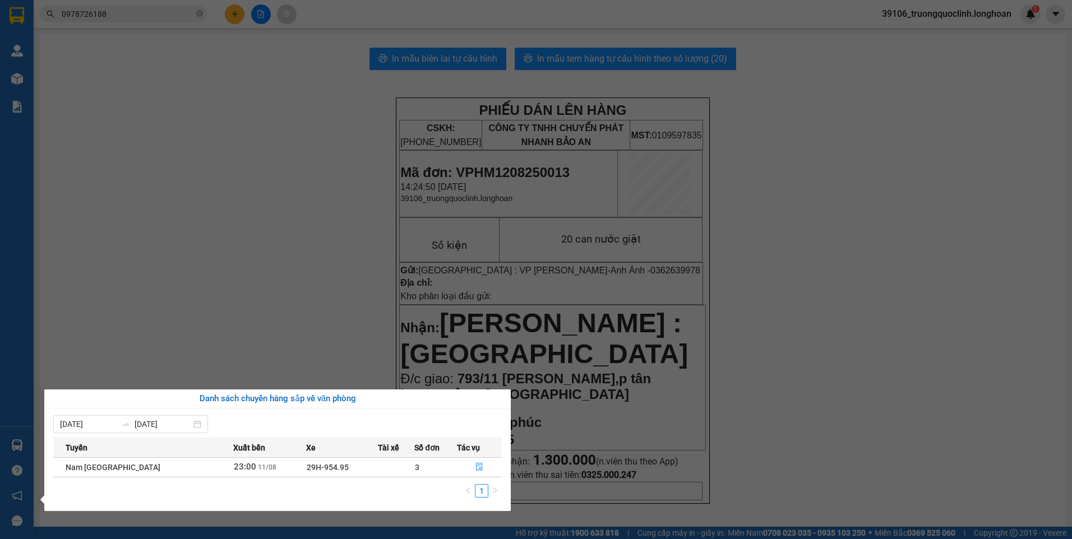
click at [212, 247] on section "Kết quả tìm kiếm ( 14 ) Bộ lọc Mã ĐH Trạng thái Món hàng Thu hộ Tổng cước Chưa …" at bounding box center [536, 269] width 1072 height 539
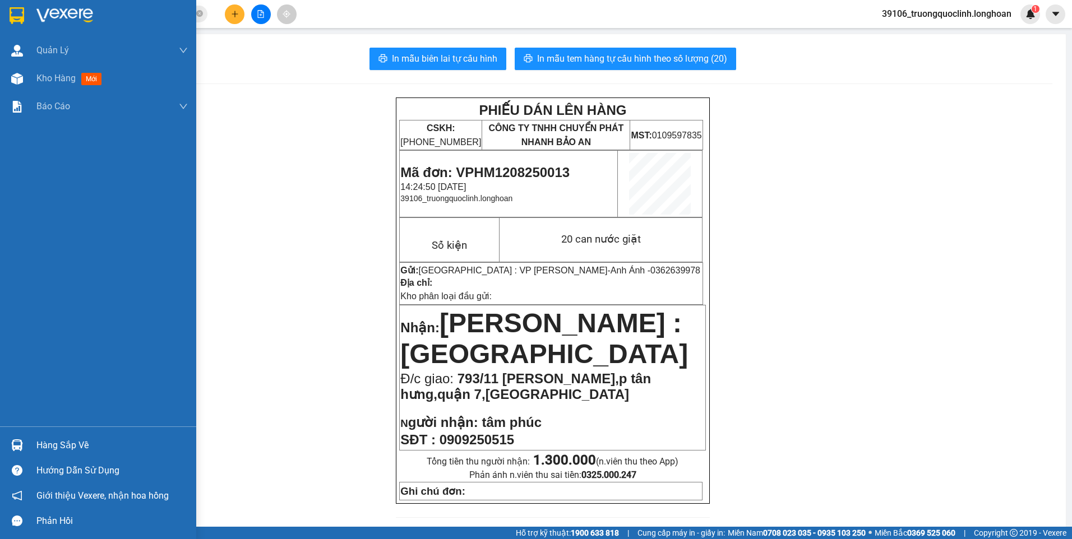
click at [20, 24] on img at bounding box center [17, 15] width 15 height 17
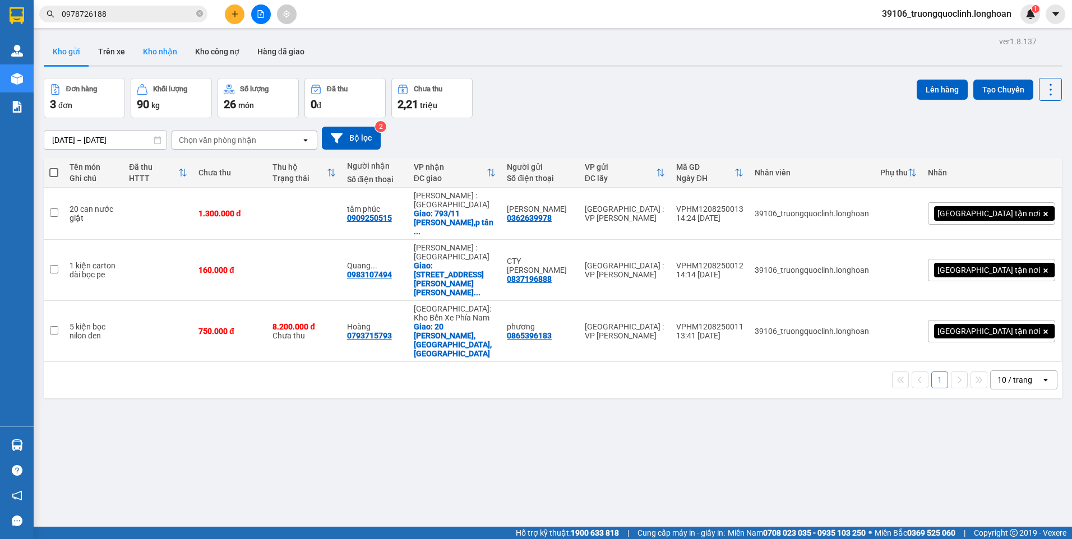
click at [155, 44] on button "Kho nhận" at bounding box center [160, 51] width 52 height 27
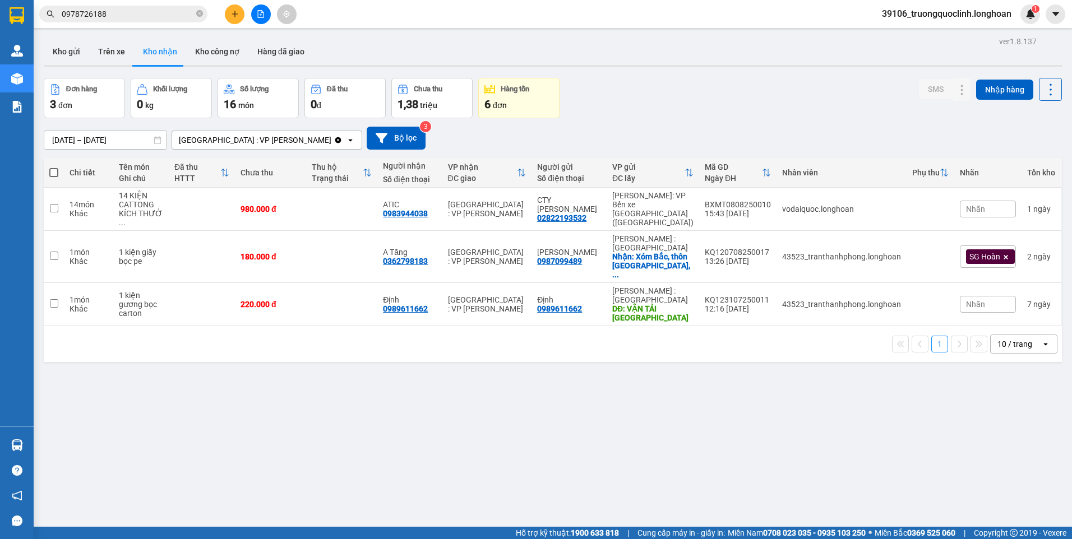
click at [136, 13] on input "0978726188" at bounding box center [128, 14] width 132 height 12
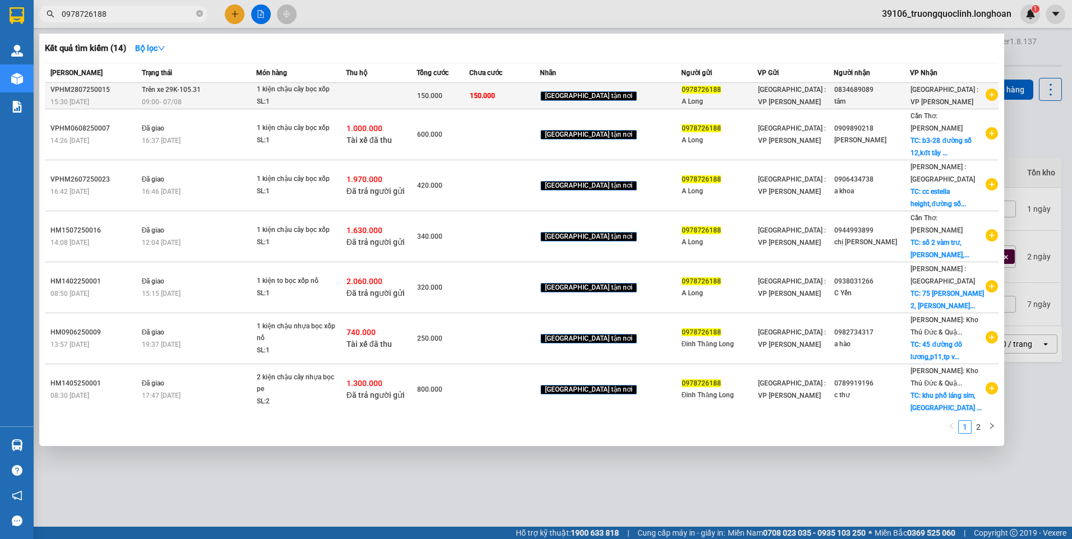
click at [247, 91] on td "Trên xe 29K-105.31 09:00 - 07/08" at bounding box center [198, 96] width 118 height 26
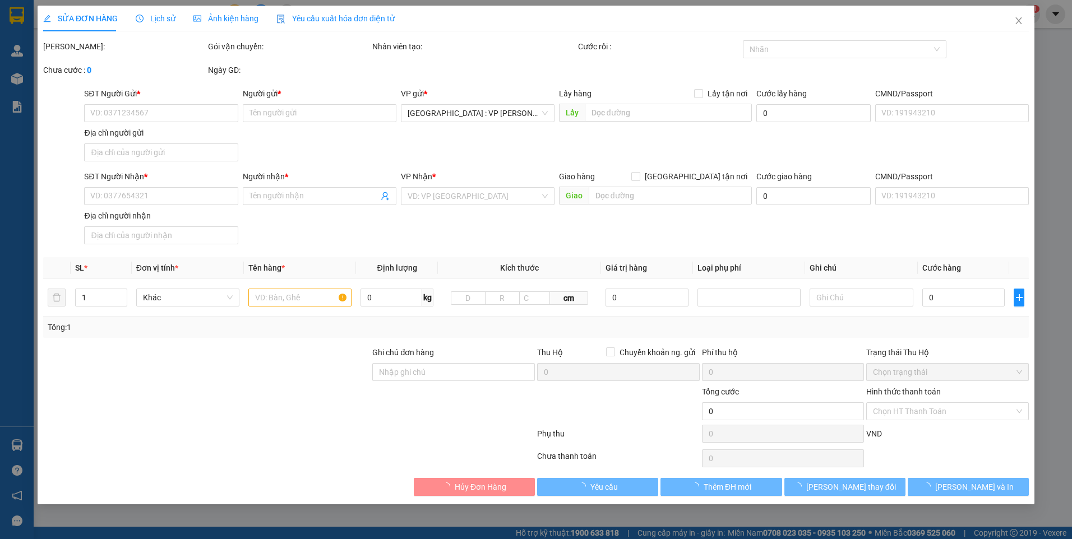
type input "0978726188"
type input "A Long"
type input "0834689089"
type input "tâm"
type input "nhận nguyên kiện,giao nguyên kiện,bể vỡ k đền"
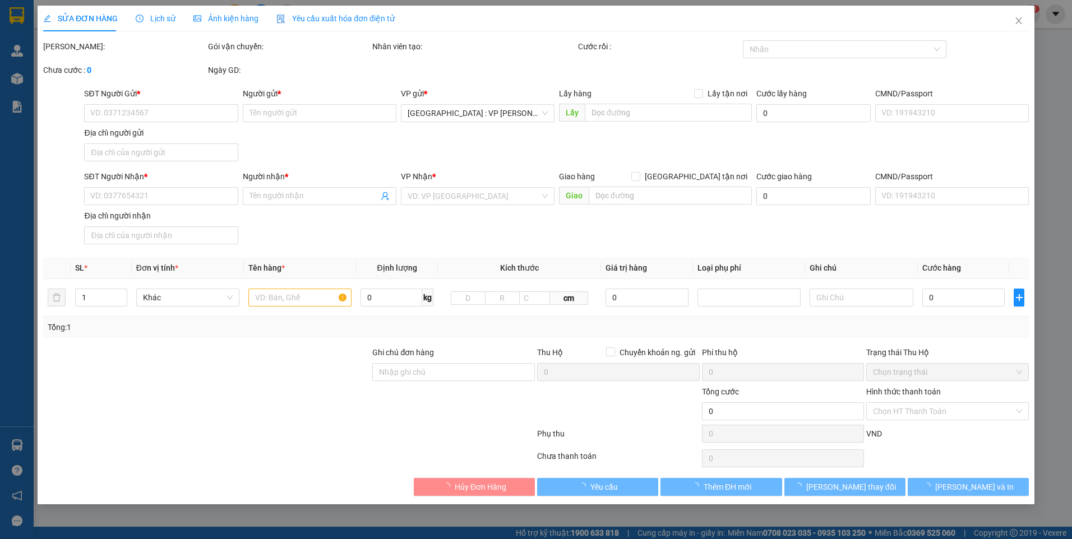
type input "150.000"
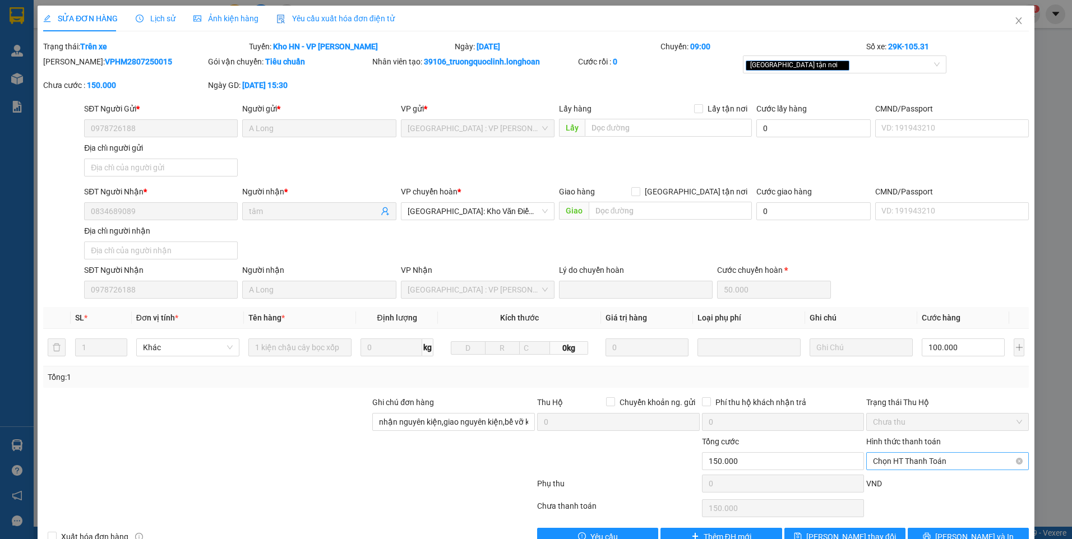
click at [961, 464] on span "Chọn HT Thanh Toán" at bounding box center [947, 461] width 149 height 17
drag, startPoint x: 903, startPoint y: 486, endPoint x: 910, endPoint y: 461, distance: 25.2
click at [902, 485] on div "Tại văn phòng" at bounding box center [940, 484] width 147 height 12
type input "0"
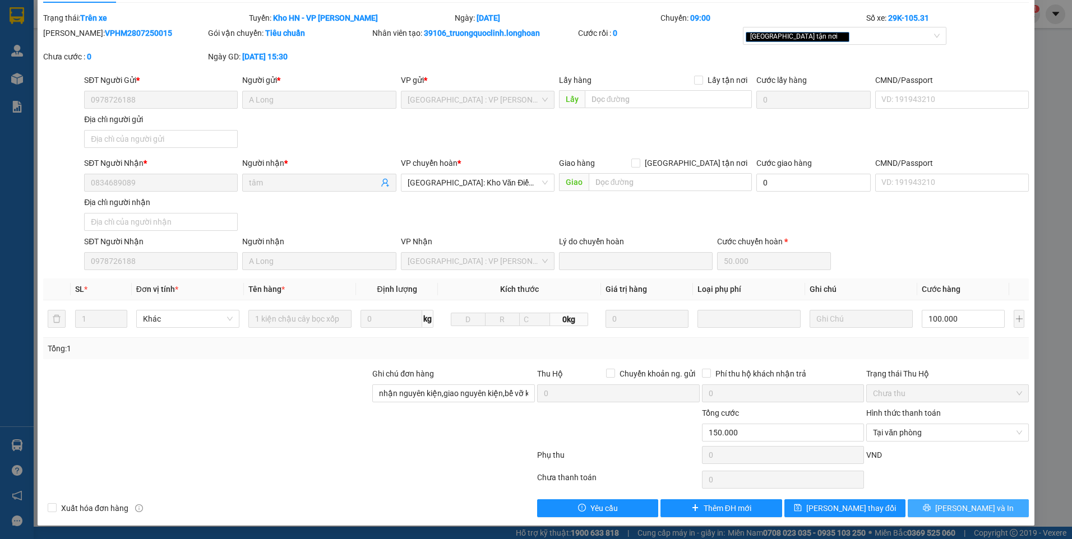
drag, startPoint x: 977, startPoint y: 503, endPoint x: 993, endPoint y: 454, distance: 51.8
click at [977, 504] on span "[PERSON_NAME] và In" at bounding box center [974, 508] width 78 height 12
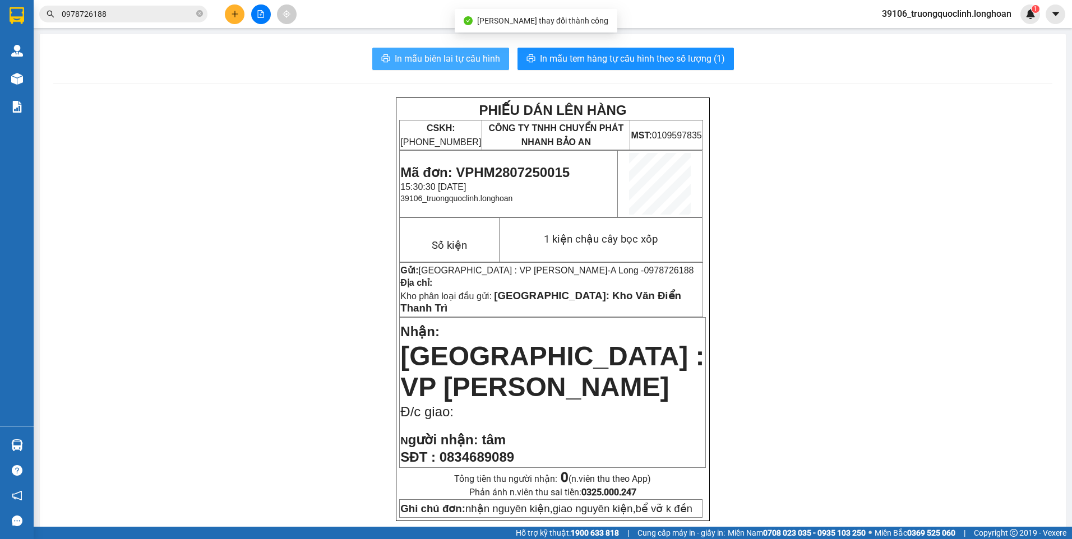
click at [472, 65] on span "In mẫu biên lai tự cấu hình" at bounding box center [447, 59] width 105 height 14
click at [112, 14] on input "0978726188" at bounding box center [128, 14] width 132 height 12
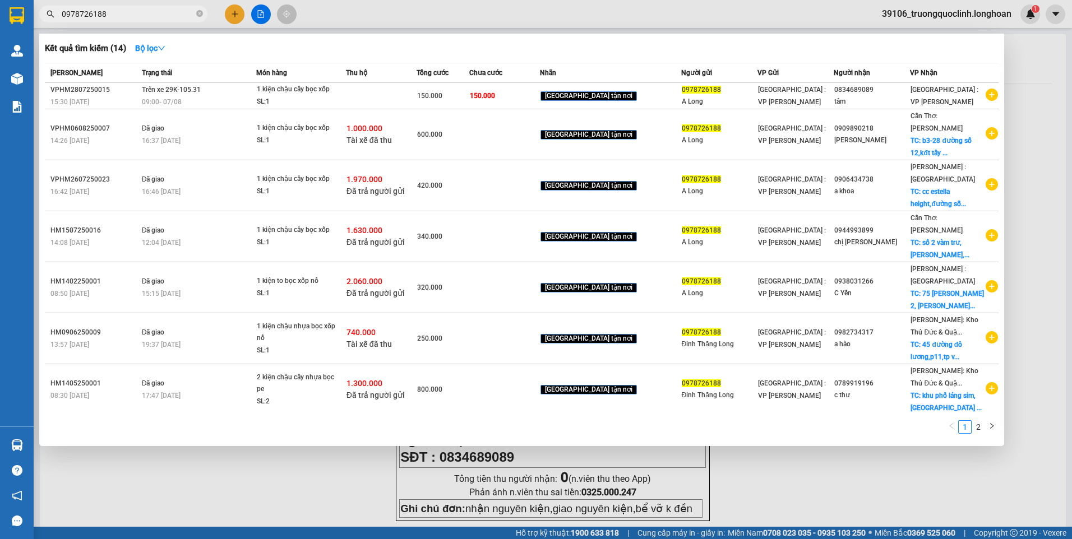
click at [112, 14] on input "0978726188" at bounding box center [128, 14] width 132 height 12
click at [231, 14] on div at bounding box center [536, 269] width 1072 height 539
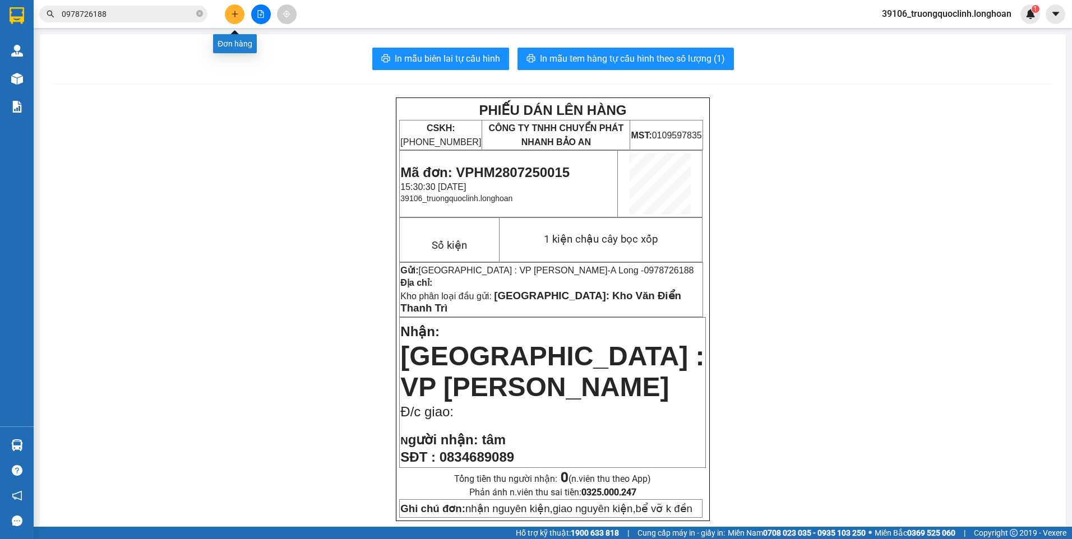
click at [231, 14] on icon "plus" at bounding box center [235, 14] width 8 height 8
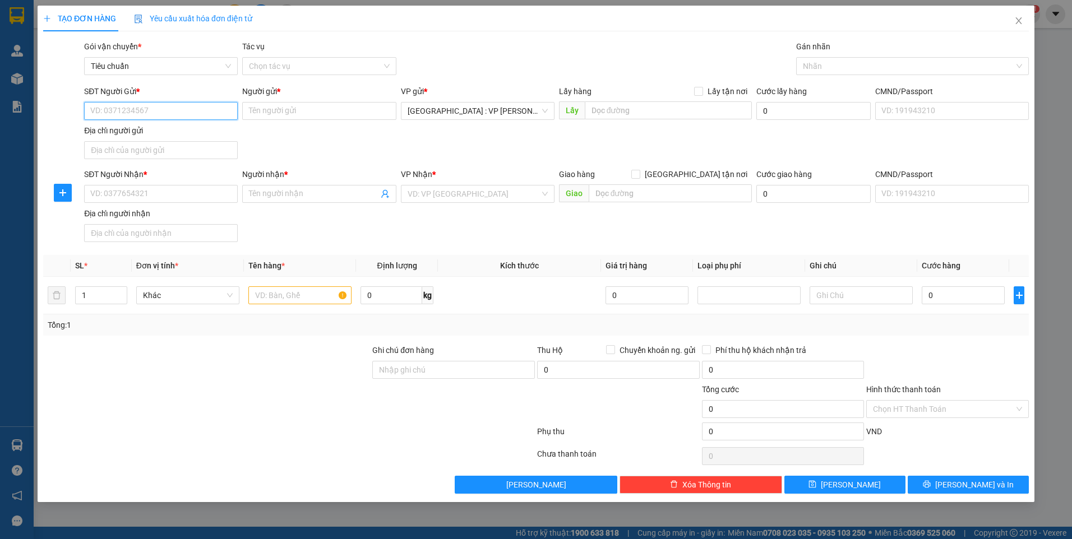
paste input "0978726188"
type input "0978726188"
click at [137, 132] on div "0978726188 - A Long" at bounding box center [161, 133] width 140 height 12
type input "A Long"
checkbox input "true"
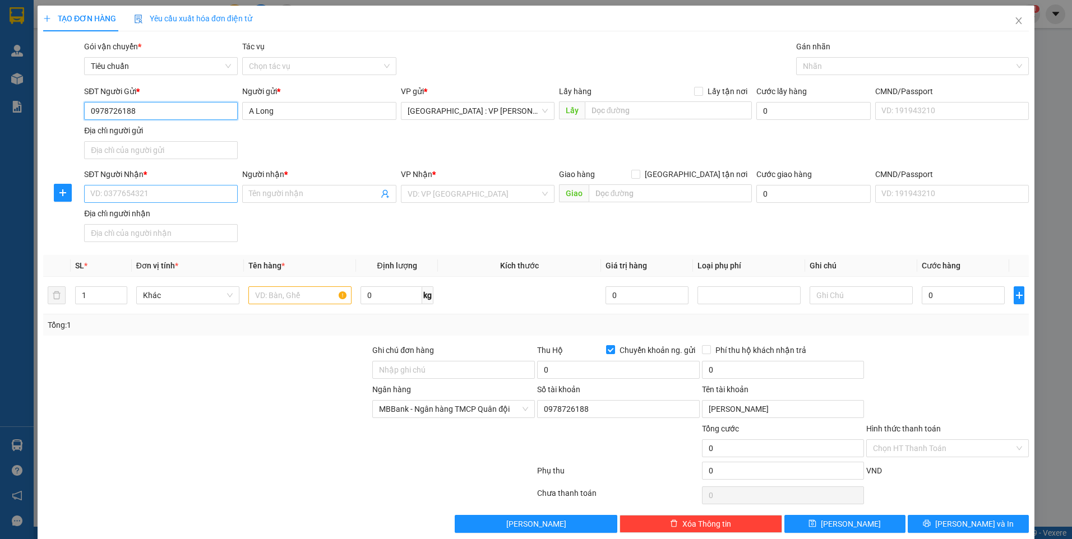
type input "0978726188"
click at [188, 195] on input "SĐT Người Nhận *" at bounding box center [161, 194] width 154 height 18
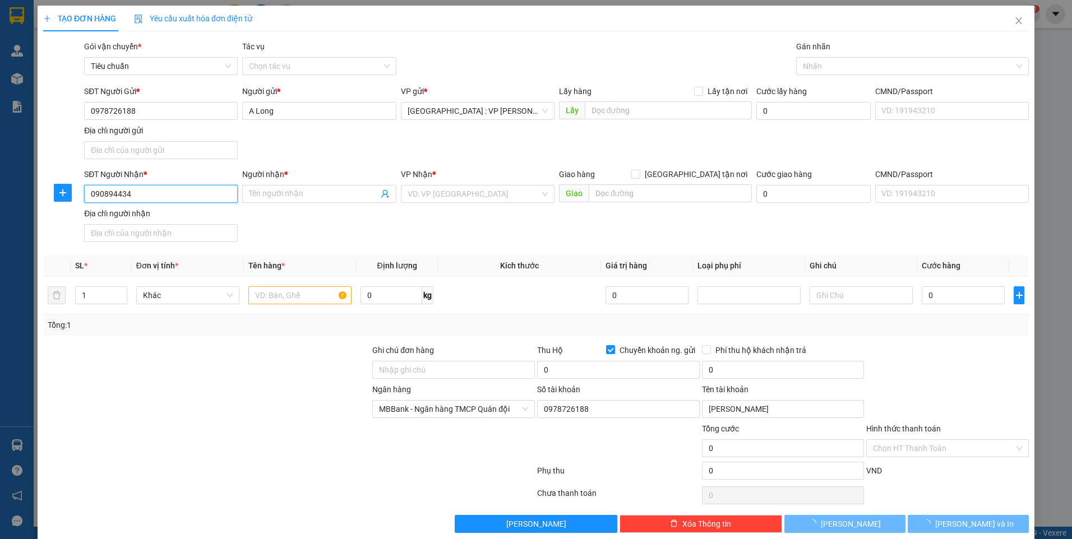
type input "0908944343"
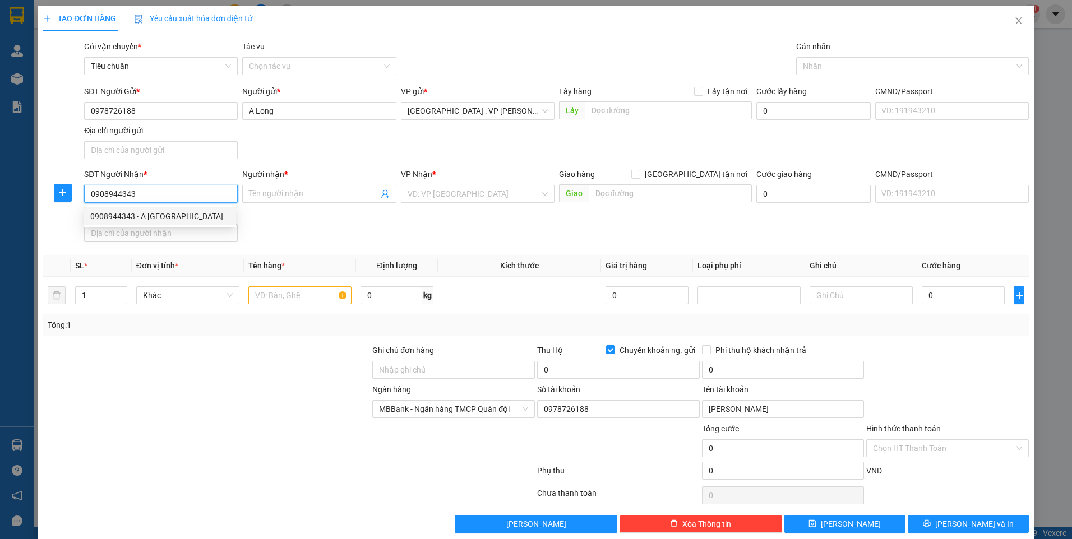
click at [173, 220] on div "0908944343 - A Tấn Nam" at bounding box center [159, 216] width 139 height 12
type input "A Tấn Nam"
checkbox input "true"
type input "Đà Nẵng VP Bảo An: 209 Trường Chinh, Hòa Khê, Thanh Khê, Đà Nẵng"
checkbox input "false"
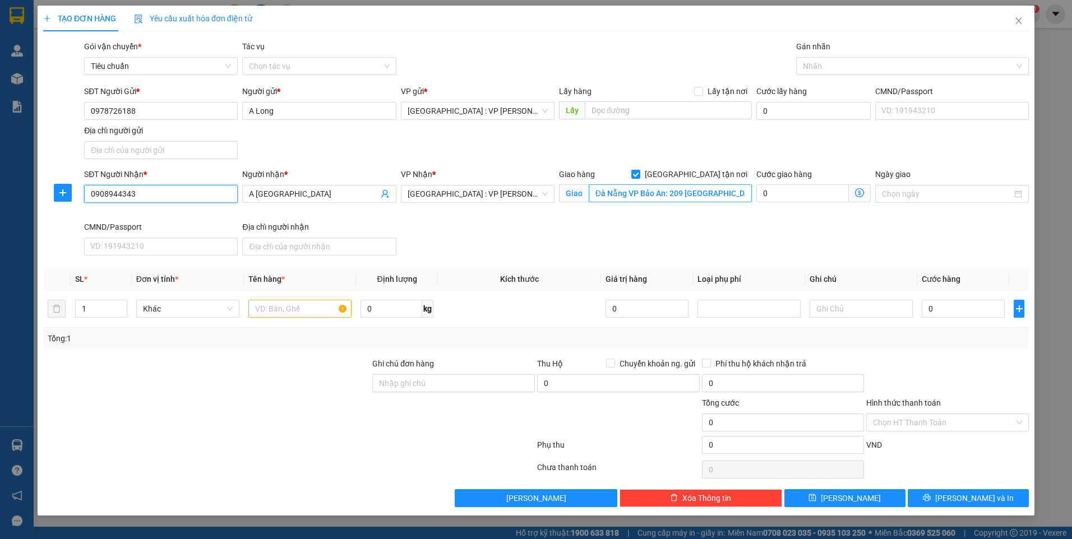
type input "0908944343"
click at [698, 193] on input "Đà Nẵng VP Bảo An: 209 Trường Chinh, Hòa Khê, Thanh Khê, Đà Nẵng" at bounding box center [671, 193] width 164 height 18
click at [829, 64] on div at bounding box center [907, 65] width 216 height 13
type input "15 trướng quang được,p ngũ hành sơn,đà nẵng"
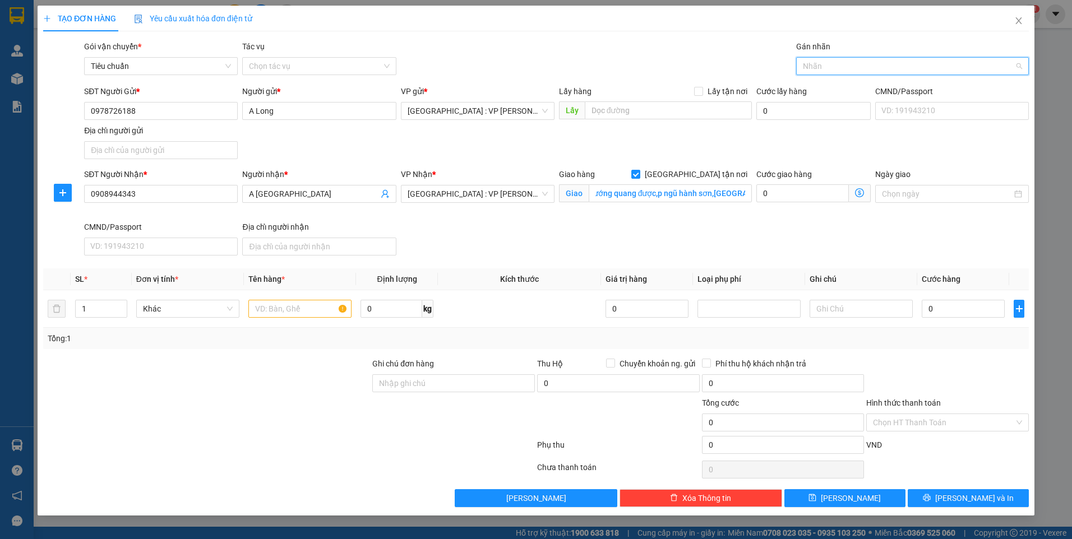
scroll to position [0, 0]
type input "gtn"
click at [834, 92] on div "[GEOGRAPHIC_DATA] tận nơi" at bounding box center [912, 88] width 219 height 12
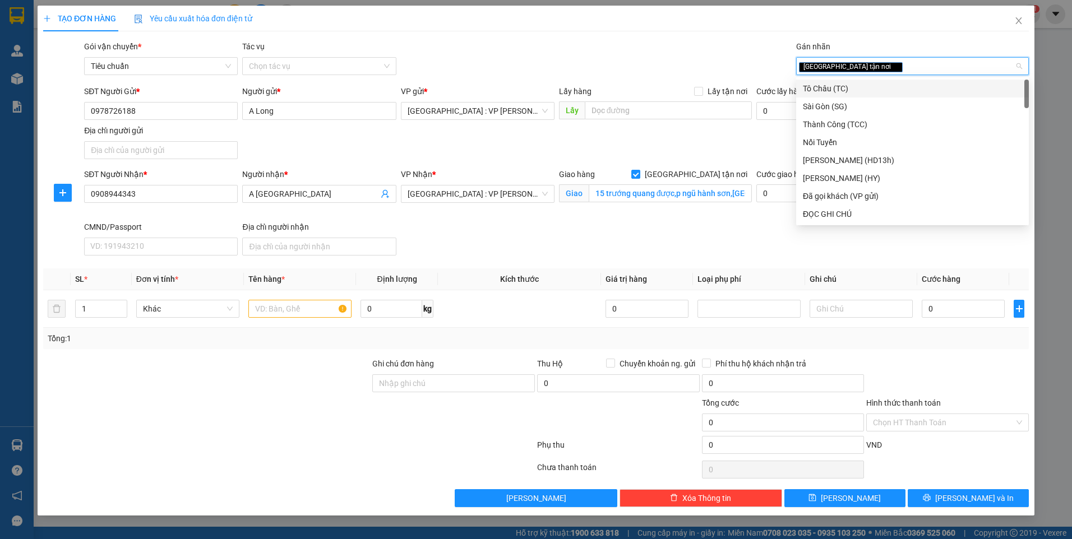
click at [632, 50] on div "Gói vận chuyển * Tiêu chuẩn Tác vụ Chọn tác vụ Gán nhãn Giao tận nơi" at bounding box center [556, 59] width 949 height 39
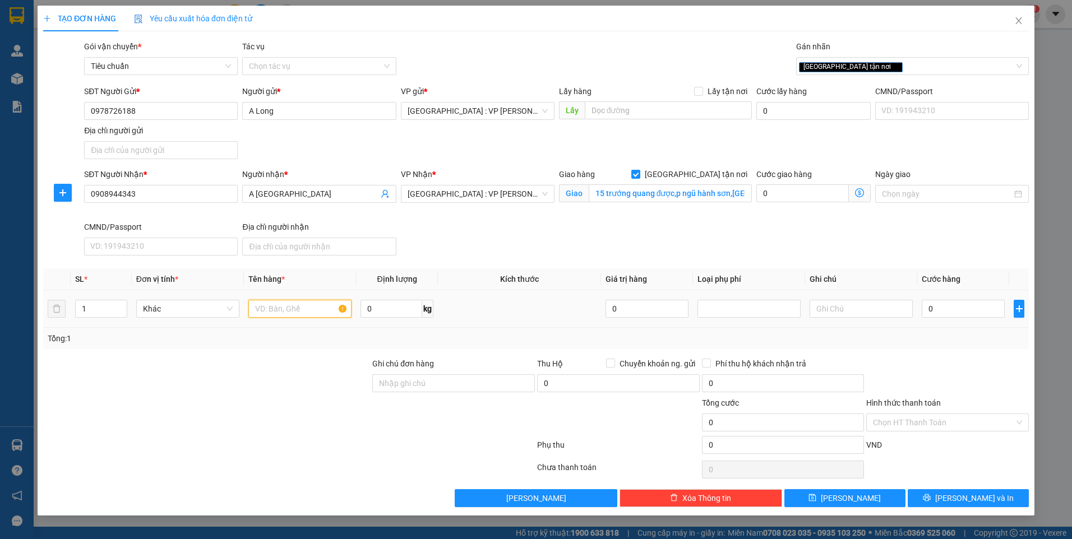
click at [322, 313] on input "text" at bounding box center [299, 309] width 103 height 18
type input "1 kiện chậu cây bọc xốp"
click at [453, 390] on input "Ghi chú đơn hàng" at bounding box center [453, 384] width 163 height 18
type input "nhận nguyên kiện,giao nguyên kiện,bể vỡ k đền"
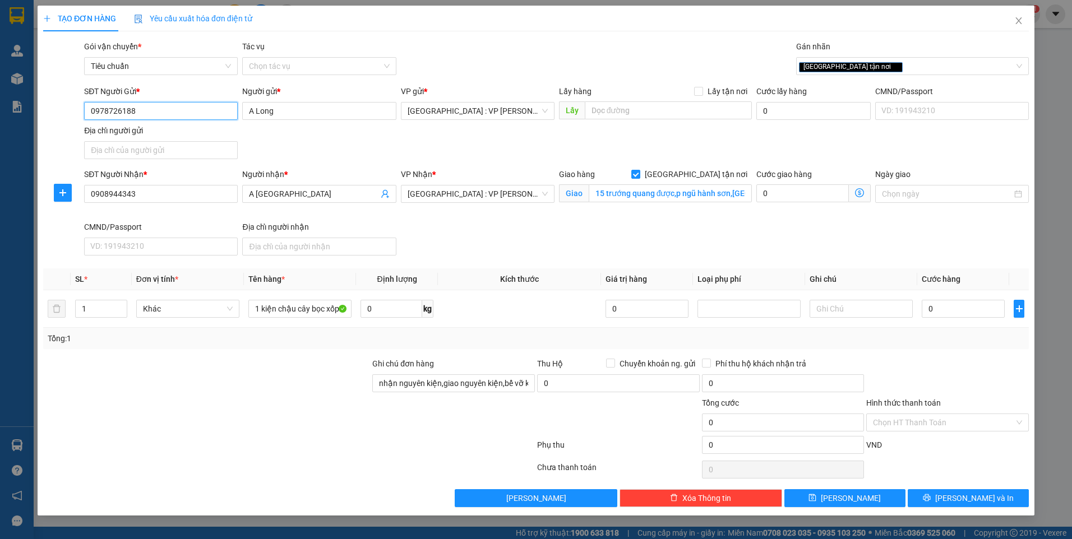
click at [179, 114] on input "0978726188" at bounding box center [161, 111] width 154 height 18
click at [133, 131] on div "0978726188 - A Long" at bounding box center [161, 133] width 140 height 12
type input "0978726188"
checkbox input "true"
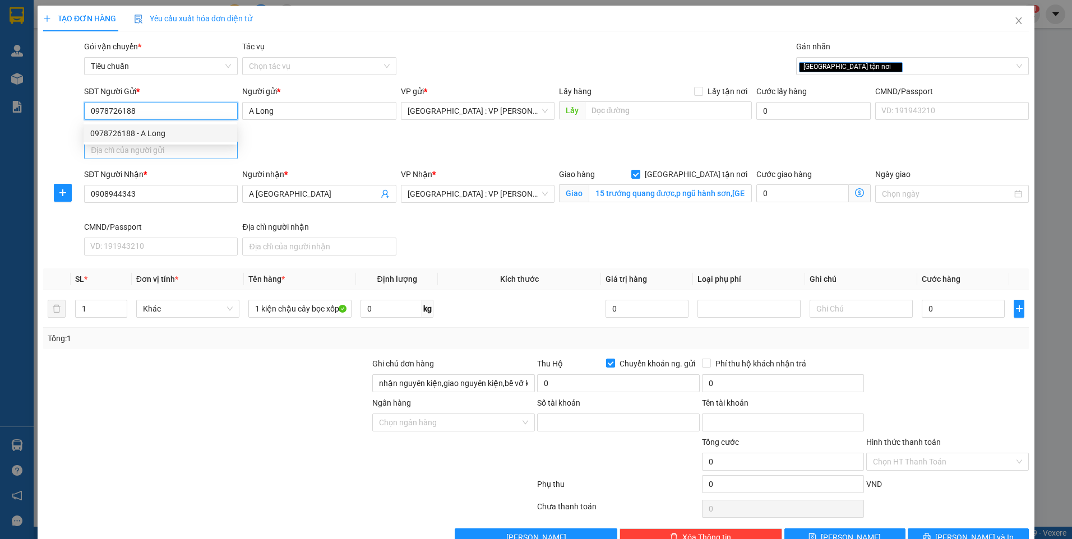
type input "0978726188"
type input "đinh thanh long"
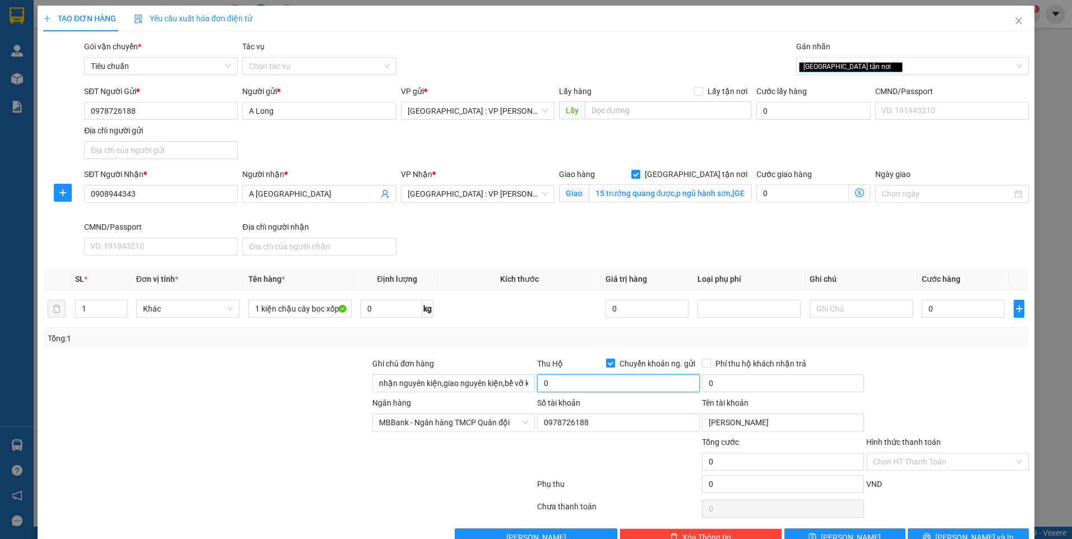
click at [600, 385] on input "0" at bounding box center [618, 384] width 163 height 18
type input "1.200.000"
click at [938, 310] on input "0" at bounding box center [963, 309] width 83 height 18
type input "1"
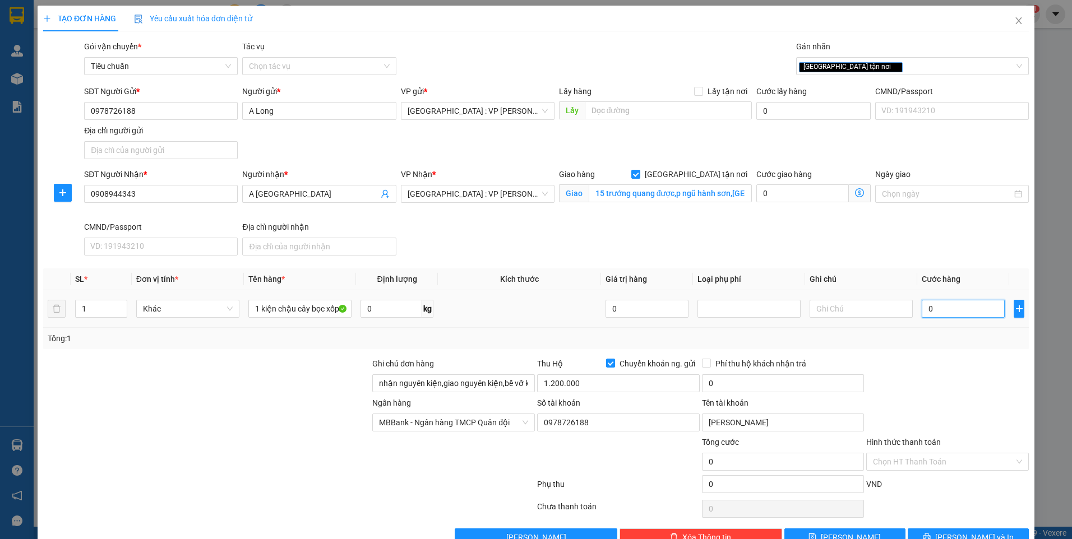
type input "1"
type input "10"
type input "100"
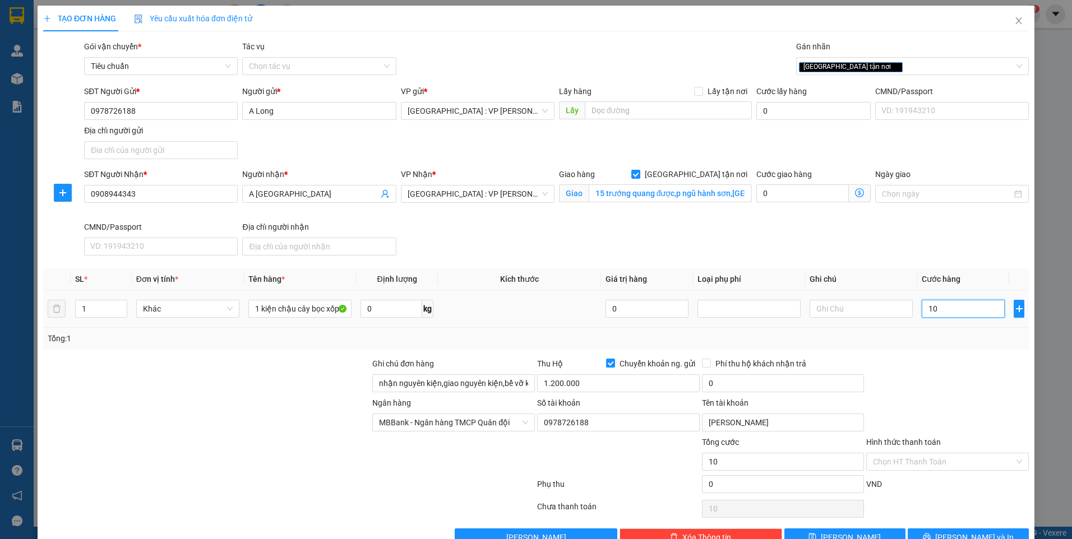
type input "100"
type input "1.000"
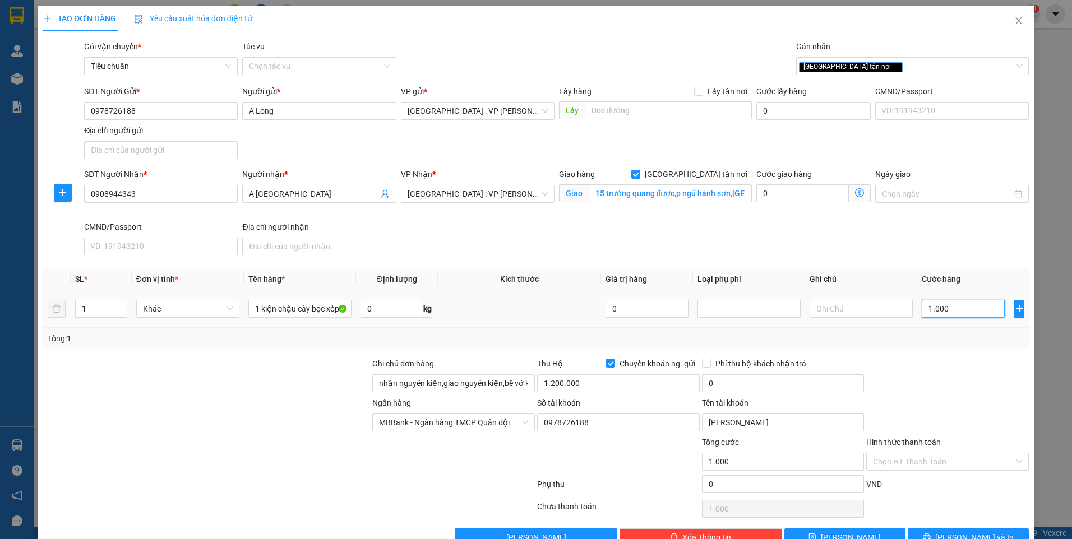
type input "10.000"
type input "100.000"
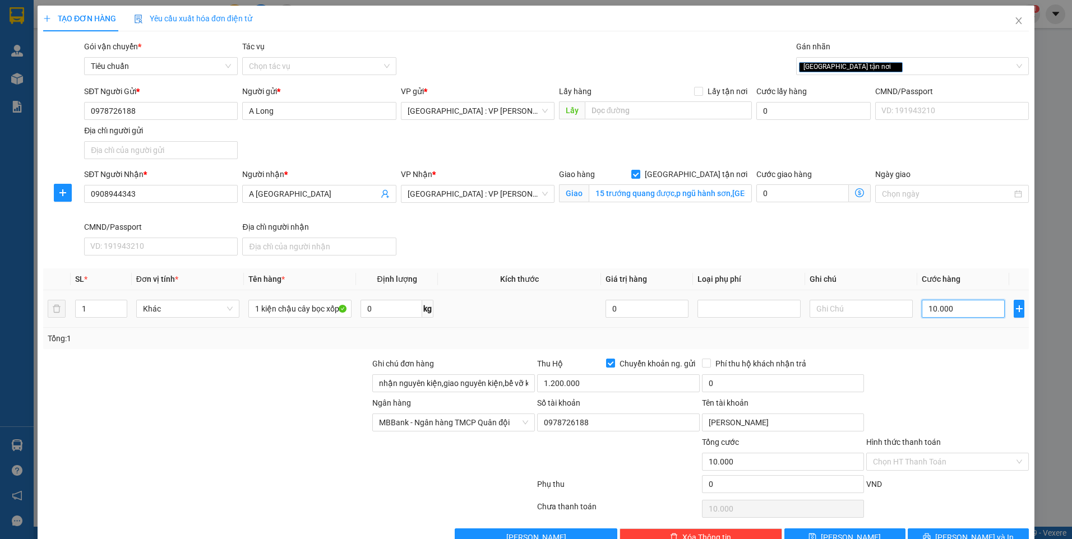
type input "100.000"
click at [751, 373] on div "Phí thu hộ khách nhận trả" at bounding box center [783, 366] width 163 height 17
click at [754, 386] on input "0" at bounding box center [783, 384] width 163 height 18
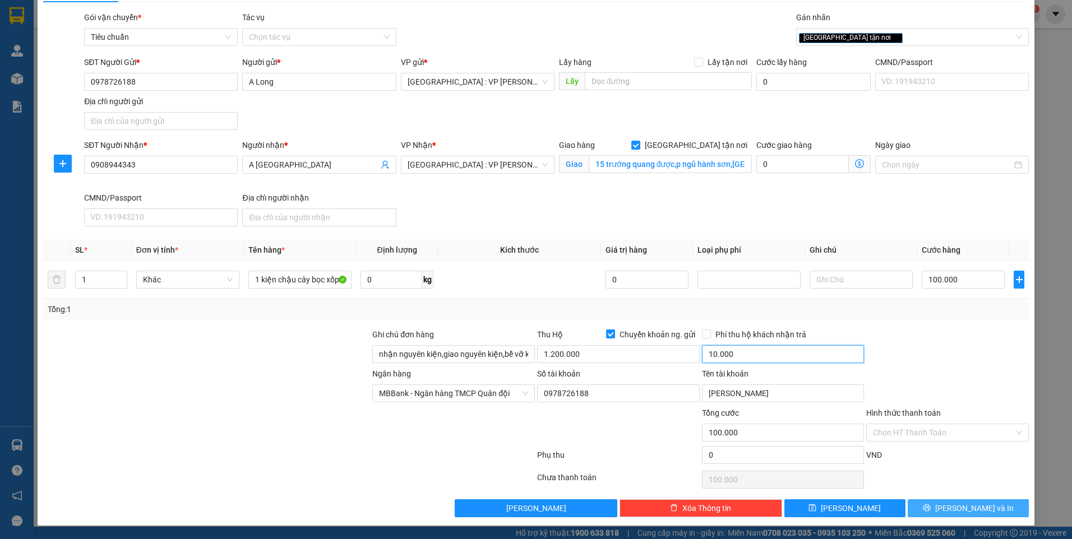
type input "10.000"
click at [947, 506] on button "[PERSON_NAME] và In" at bounding box center [968, 509] width 121 height 18
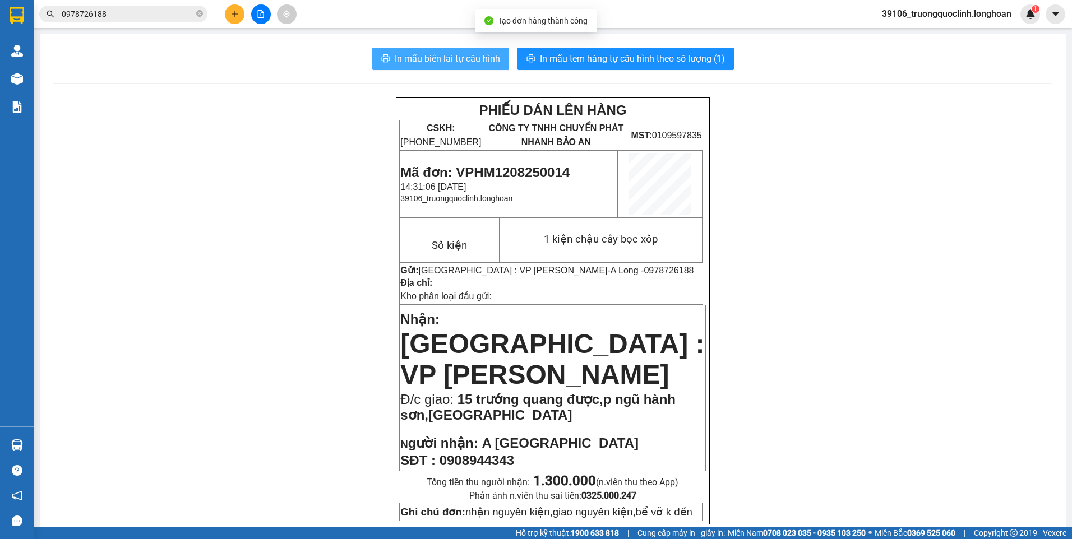
click at [395, 53] on span "In mẫu biên lai tự cấu hình" at bounding box center [447, 59] width 105 height 14
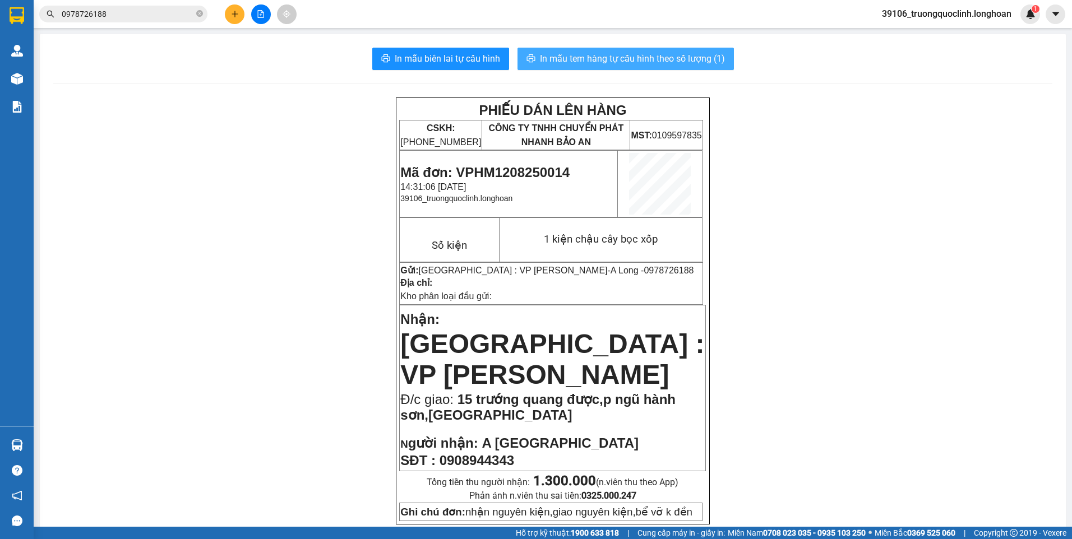
click at [633, 62] on span "In mẫu tem hàng tự cấu hình theo số lượng (1)" at bounding box center [632, 59] width 185 height 14
click at [520, 174] on span "Mã đơn: VPHM1208250014" at bounding box center [484, 172] width 169 height 15
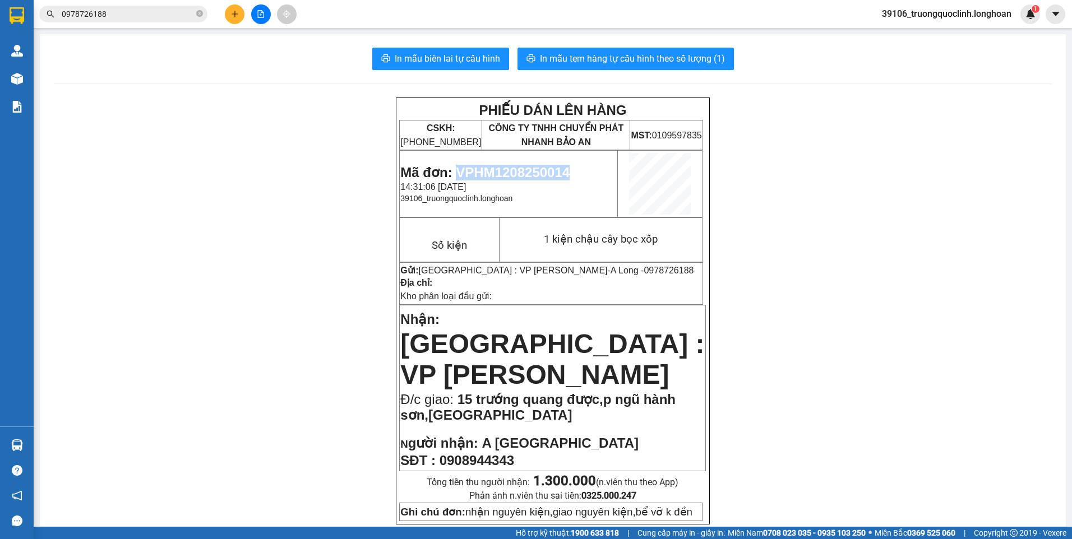
click at [520, 174] on span "Mã đơn: VPHM1208250014" at bounding box center [484, 172] width 169 height 15
copy span "VPHM1208250014"
click at [110, 15] on input "0978726188" at bounding box center [128, 14] width 132 height 12
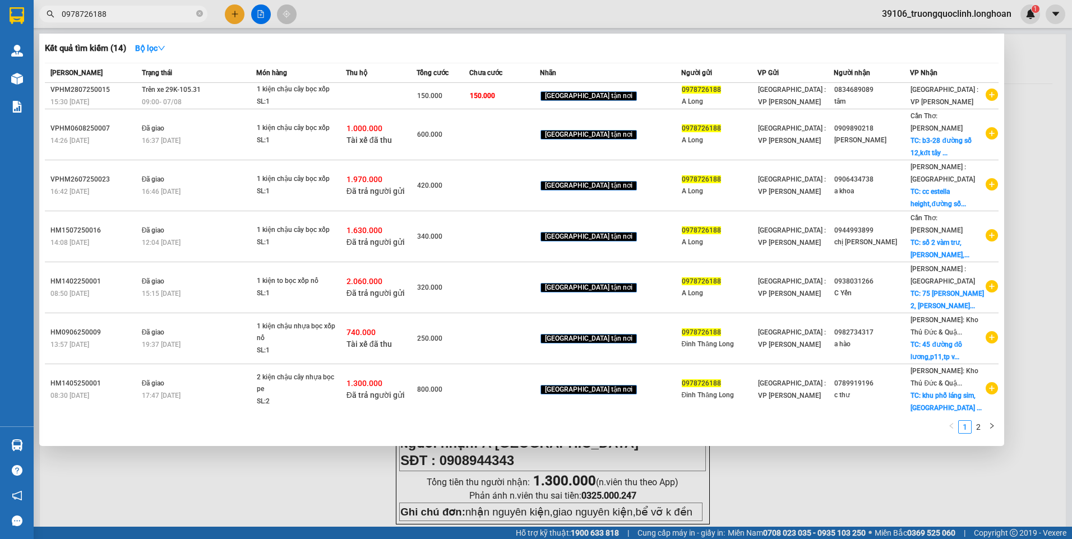
click at [110, 15] on input "0978726188" at bounding box center [128, 14] width 132 height 12
click at [240, 11] on div at bounding box center [536, 269] width 1072 height 539
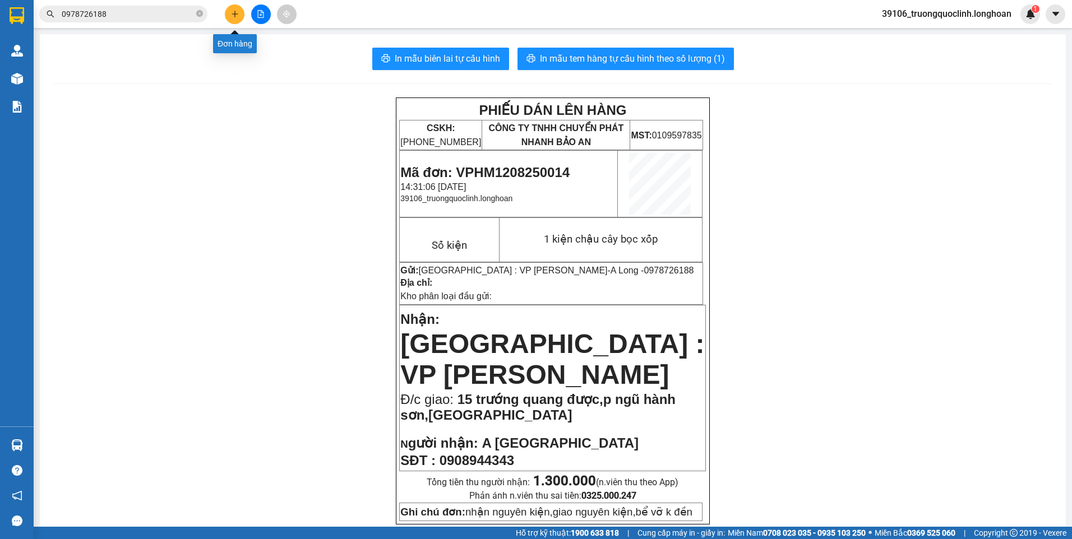
click at [237, 15] on icon "plus" at bounding box center [235, 14] width 8 height 8
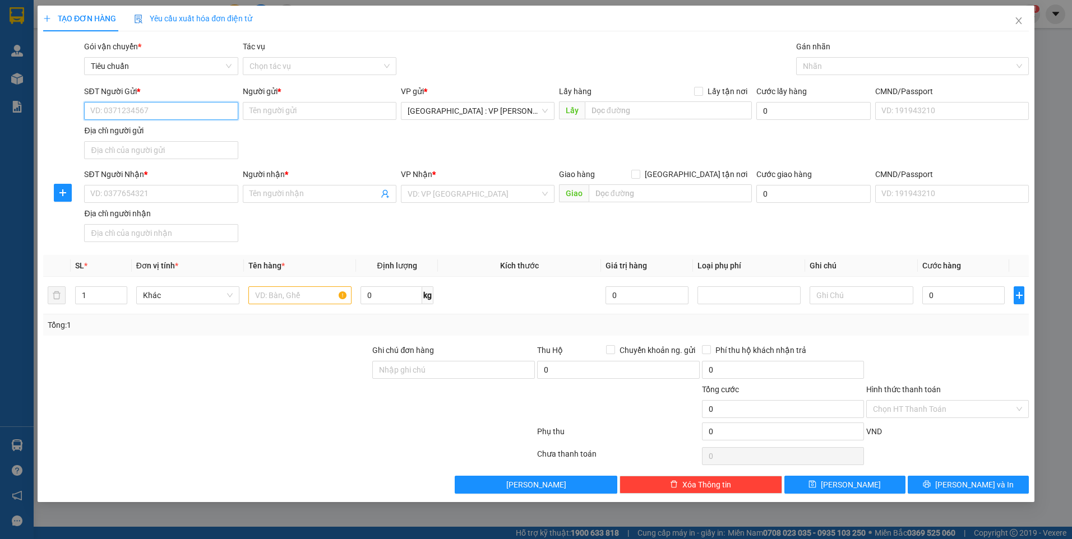
paste input "0978726188"
type input "0978726188"
click at [164, 133] on div "0978726188 - A Long" at bounding box center [161, 133] width 140 height 12
type input "A Long"
checkbox input "true"
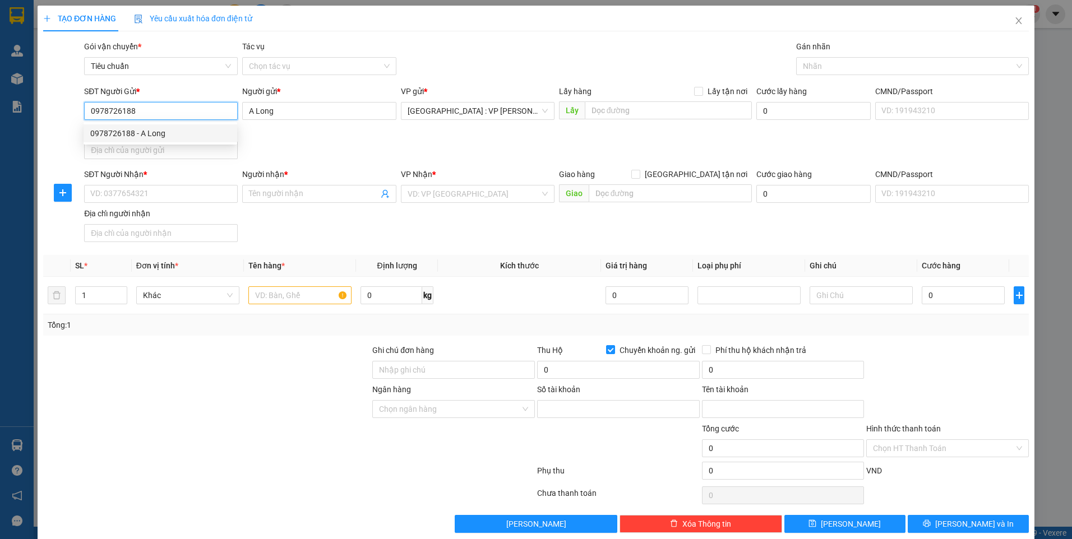
type input "0978726188"
type input "đinh thanh long"
type input "0978726188"
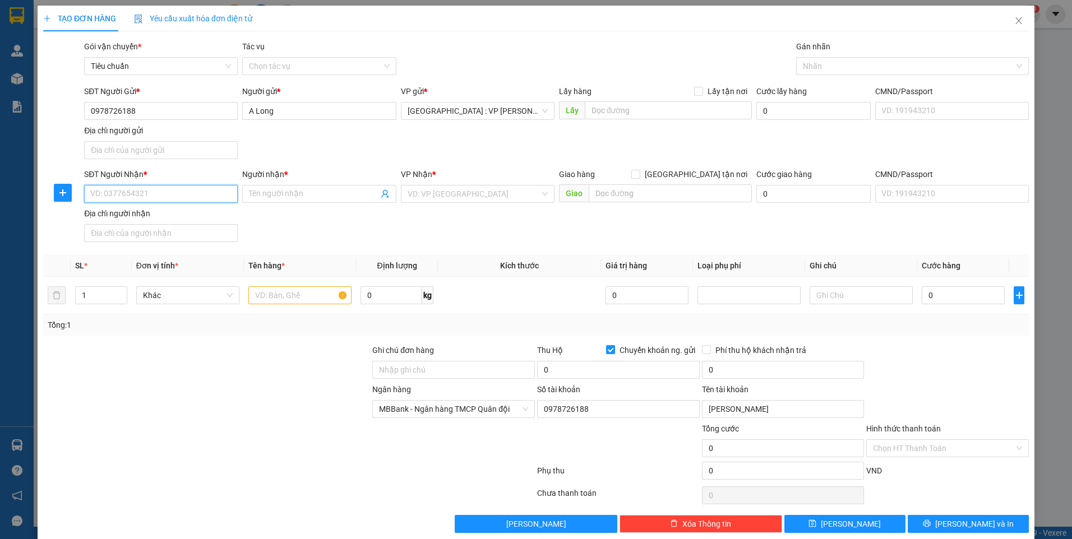
click at [155, 198] on input "SĐT Người Nhận *" at bounding box center [161, 194] width 154 height 18
type input "0918927926"
click at [303, 193] on input "Người nhận *" at bounding box center [313, 194] width 129 height 12
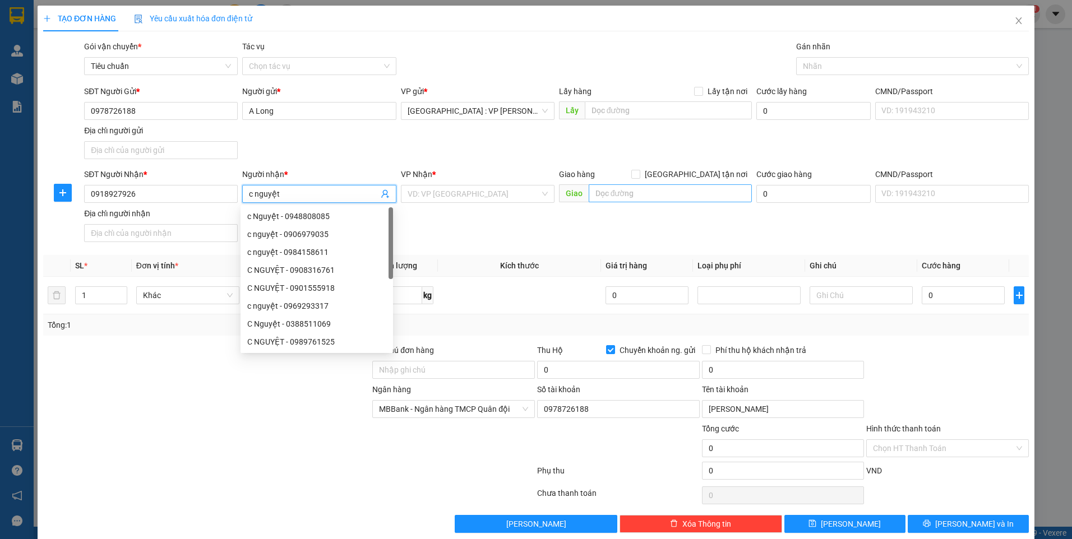
type input "c nguyệt"
click at [613, 199] on input "text" at bounding box center [671, 193] width 164 height 18
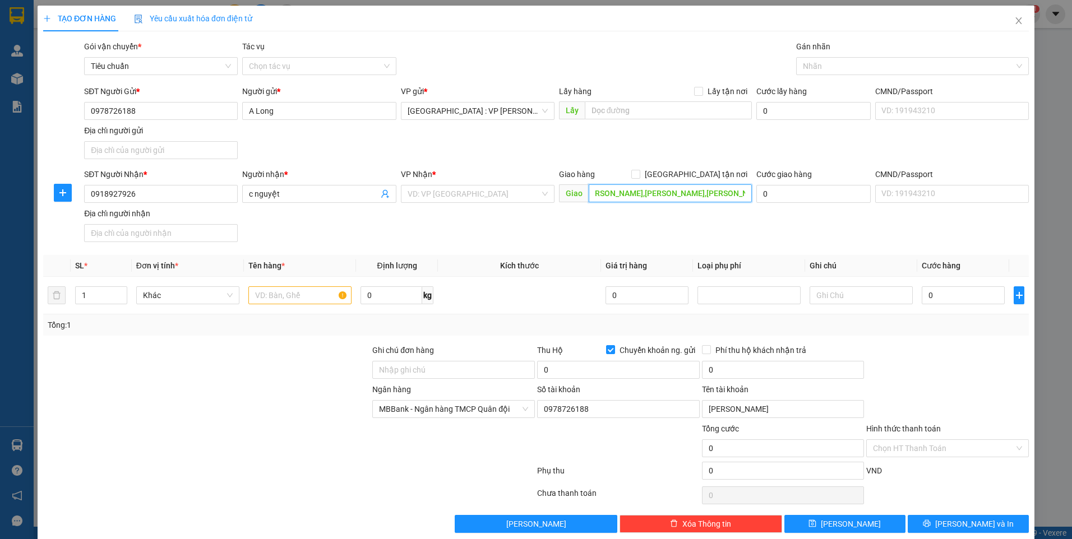
scroll to position [0, 25]
type input "21 hoàng văn thụ,p xuân an,long khánh,đồng nai"
click at [639, 177] on input "[GEOGRAPHIC_DATA] tận nơi" at bounding box center [635, 174] width 8 height 8
checkbox input "true"
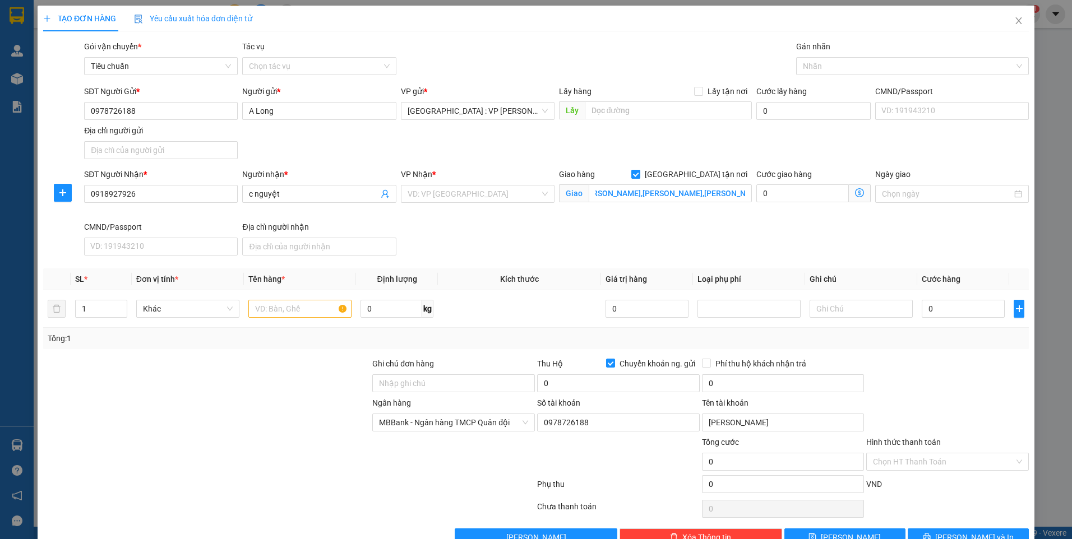
scroll to position [0, 0]
click at [885, 71] on div at bounding box center [907, 65] width 216 height 13
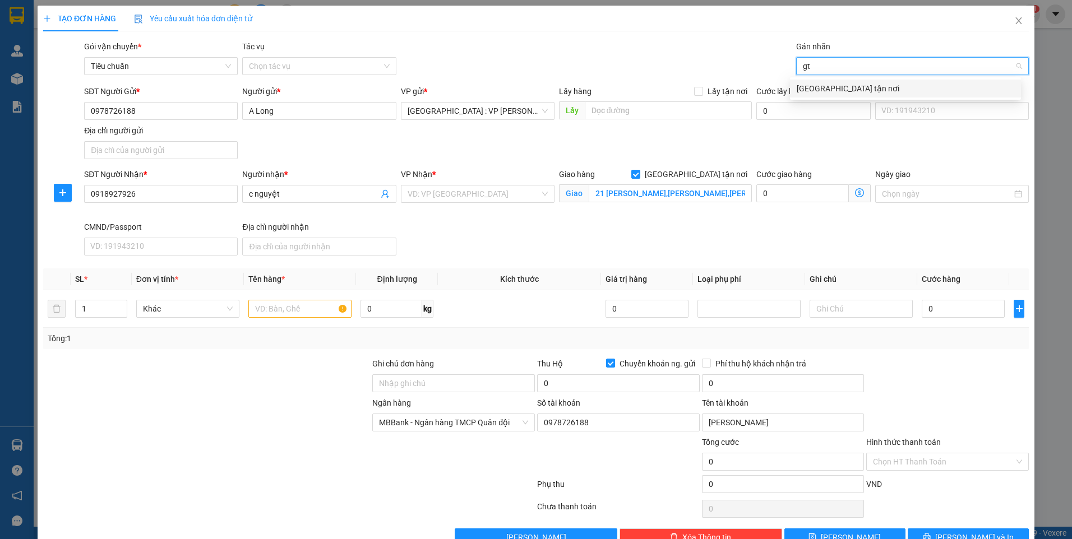
type input "gtn"
click at [858, 87] on div "[GEOGRAPHIC_DATA] tận nơi" at bounding box center [906, 88] width 218 height 12
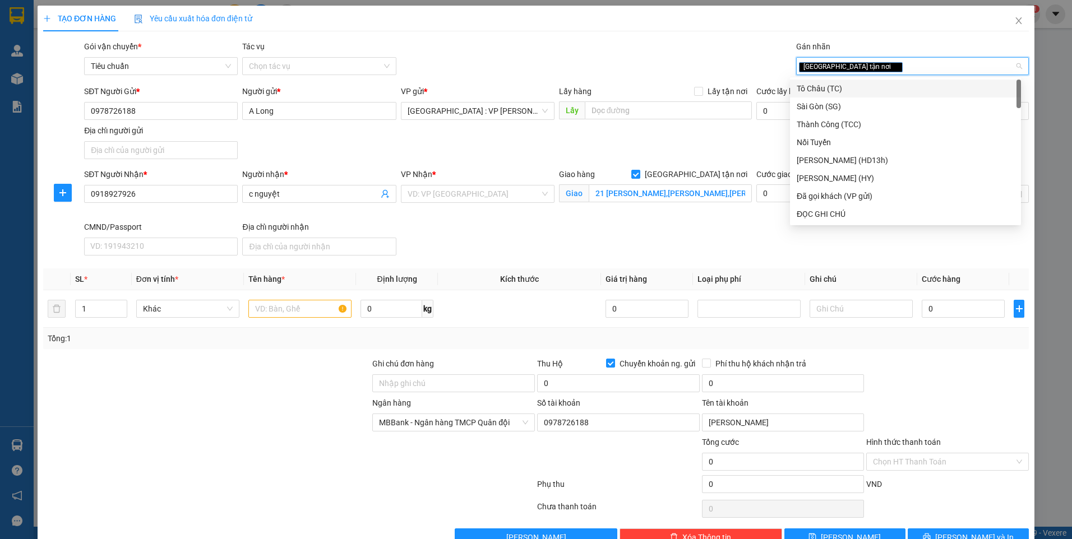
click at [691, 62] on div "Gói vận chuyển * Tiêu chuẩn Tác vụ Chọn tác vụ Gán nhãn Giao tận nơi" at bounding box center [556, 59] width 949 height 39
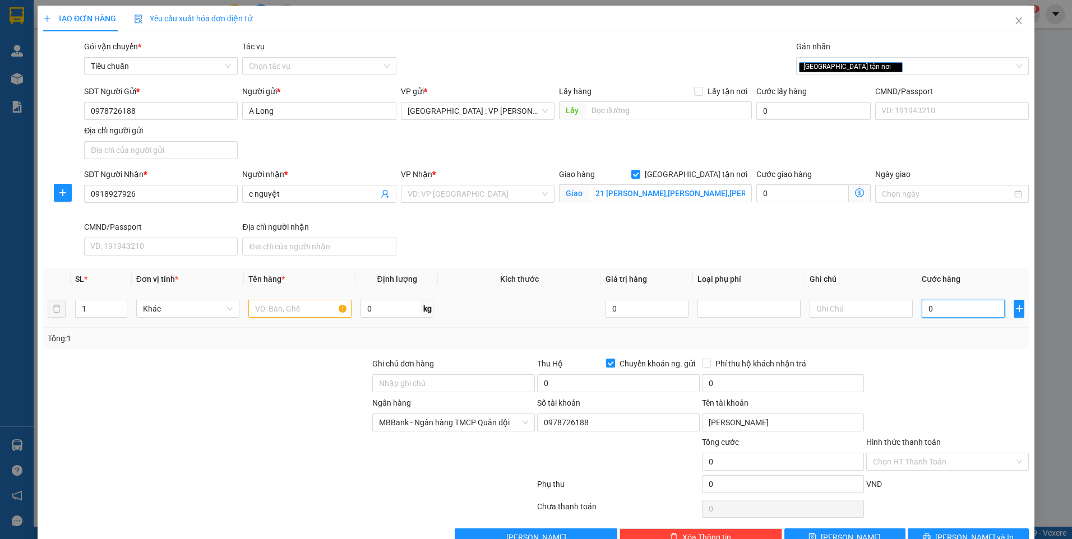
click at [962, 310] on input "0" at bounding box center [963, 309] width 83 height 18
type input "5"
type input "50"
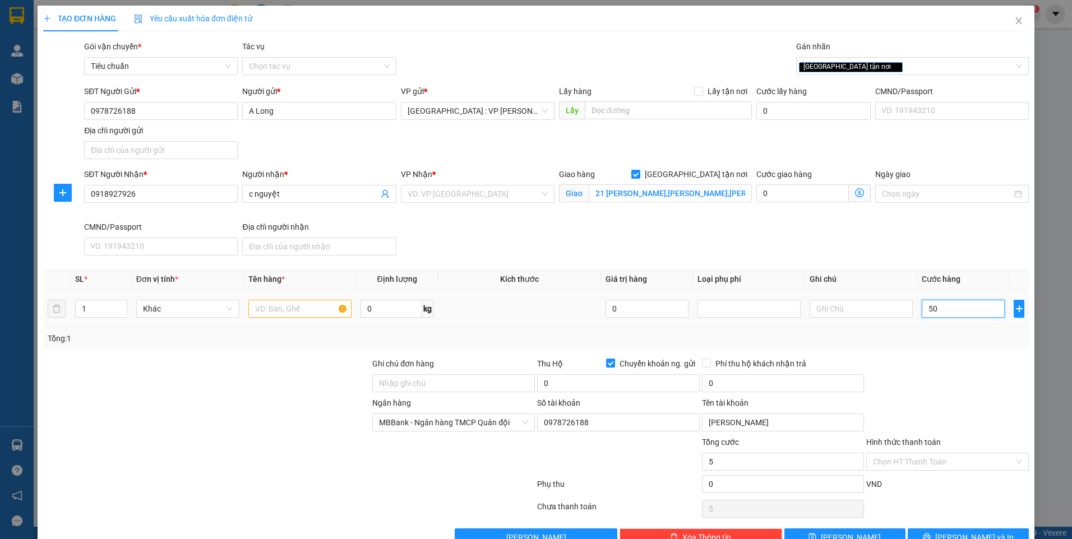
type input "50"
type input "500"
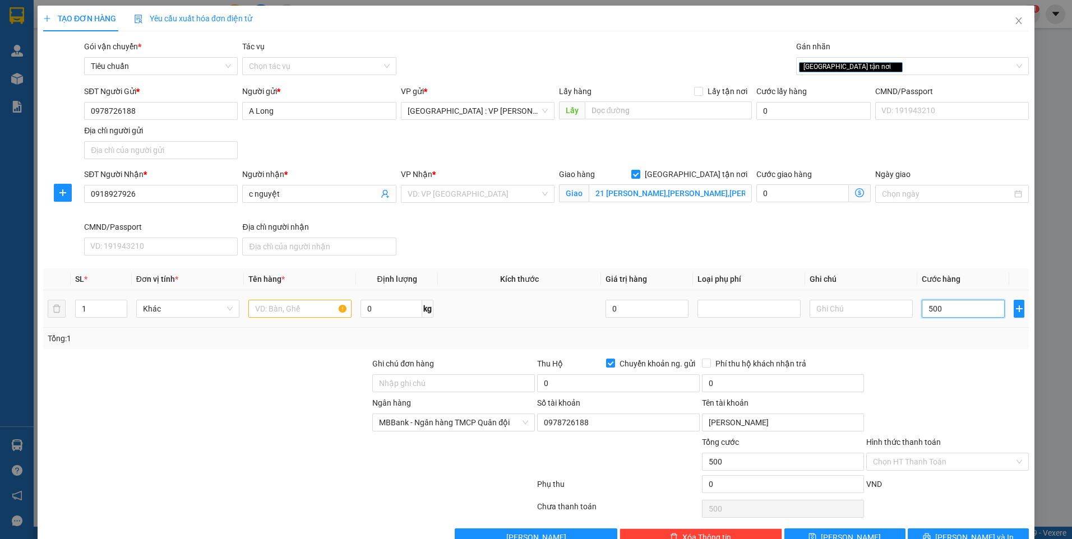
type input "5.000"
type input "50.000"
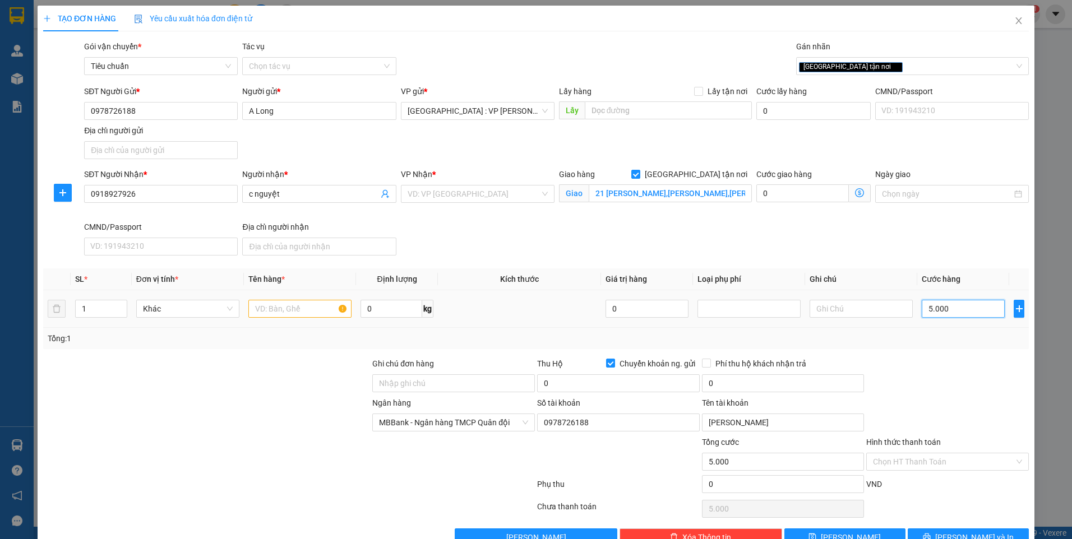
type input "50.000"
type input "500.000"
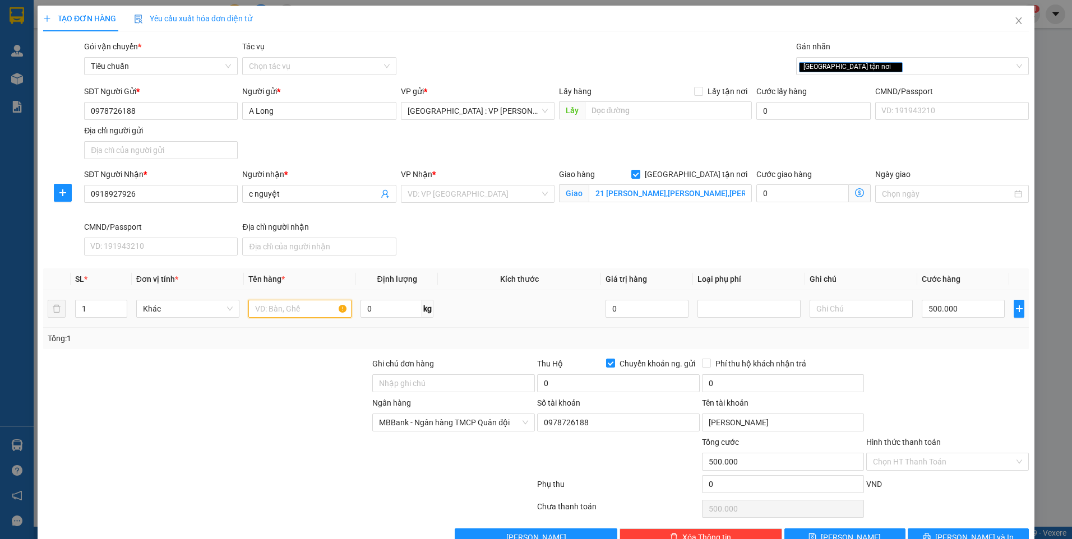
click at [310, 316] on input "text" at bounding box center [299, 309] width 103 height 18
type input "1 kiện chậu cây bọc xốp"
click at [467, 197] on input "search" at bounding box center [474, 194] width 132 height 17
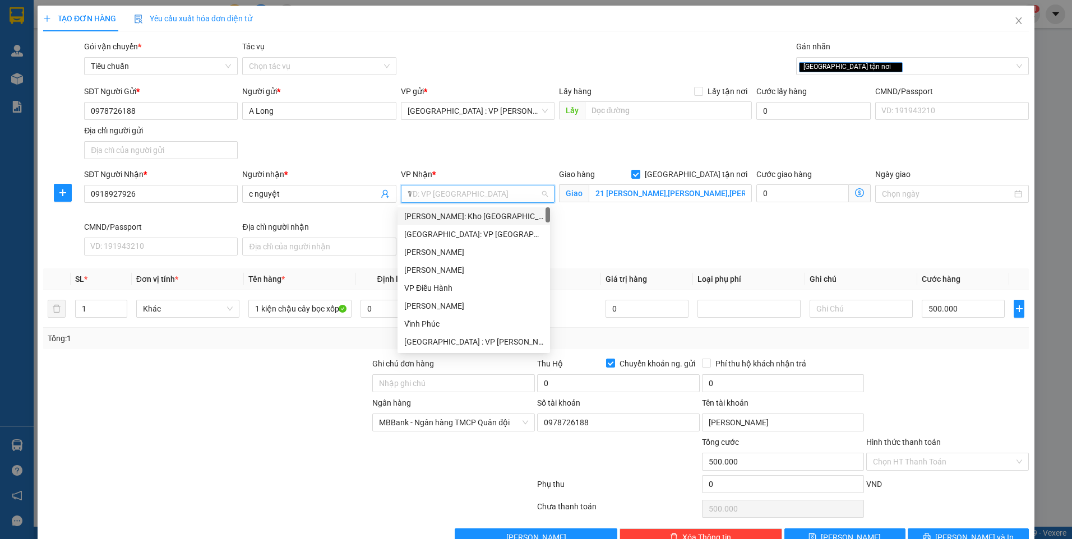
type input "12"
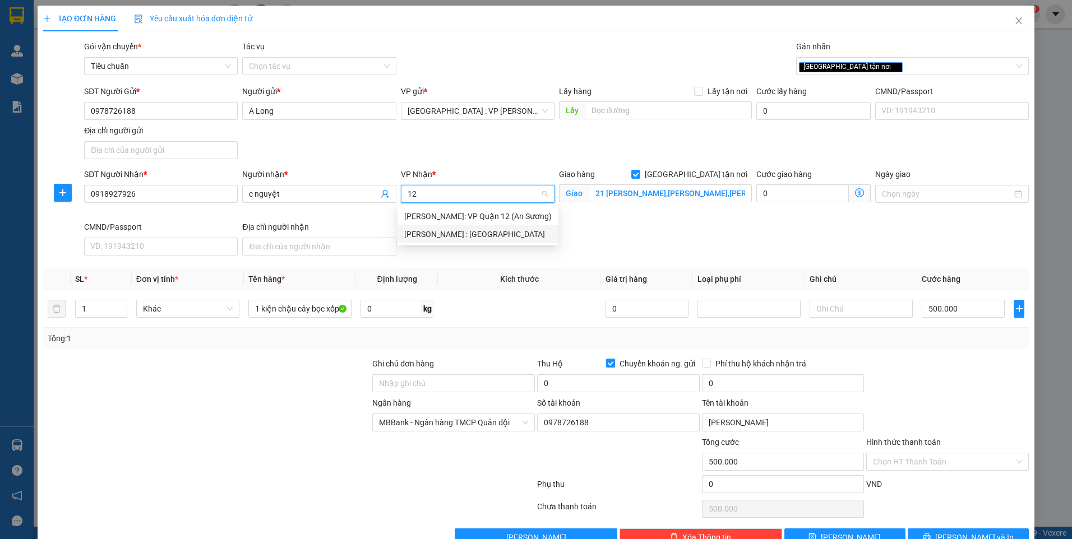
drag, startPoint x: 477, startPoint y: 237, endPoint x: 479, endPoint y: 154, distance: 82.5
click at [477, 234] on div "[PERSON_NAME] : [GEOGRAPHIC_DATA]" at bounding box center [477, 234] width 147 height 12
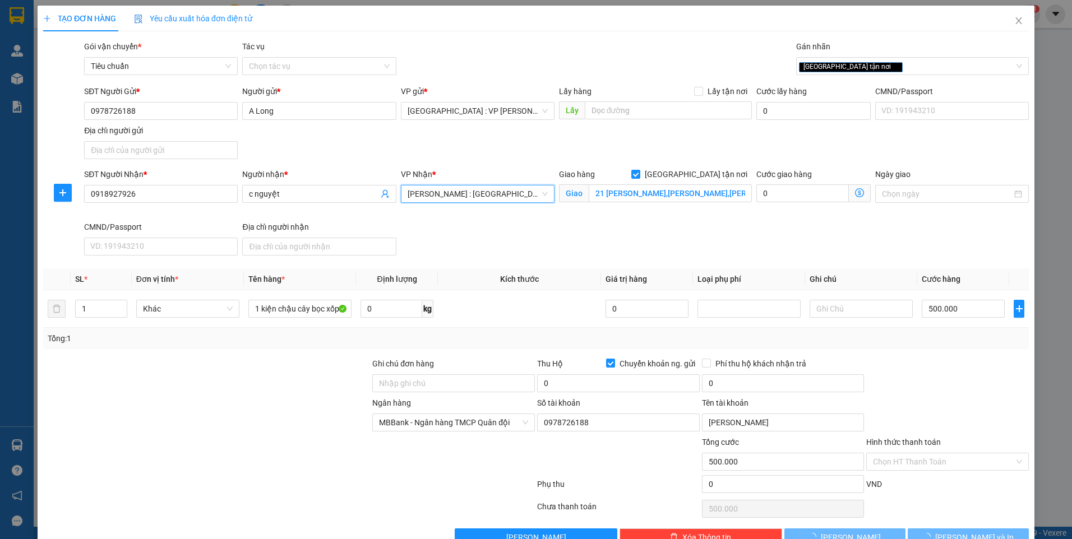
drag, startPoint x: 481, startPoint y: 149, endPoint x: 424, endPoint y: 201, distance: 77.0
click at [481, 149] on div "SĐT Người Gửi * 0978726188 Người gửi * A Long VP gửi * Hà Nội : VP Hoàng Mai Lấ…" at bounding box center [556, 124] width 949 height 78
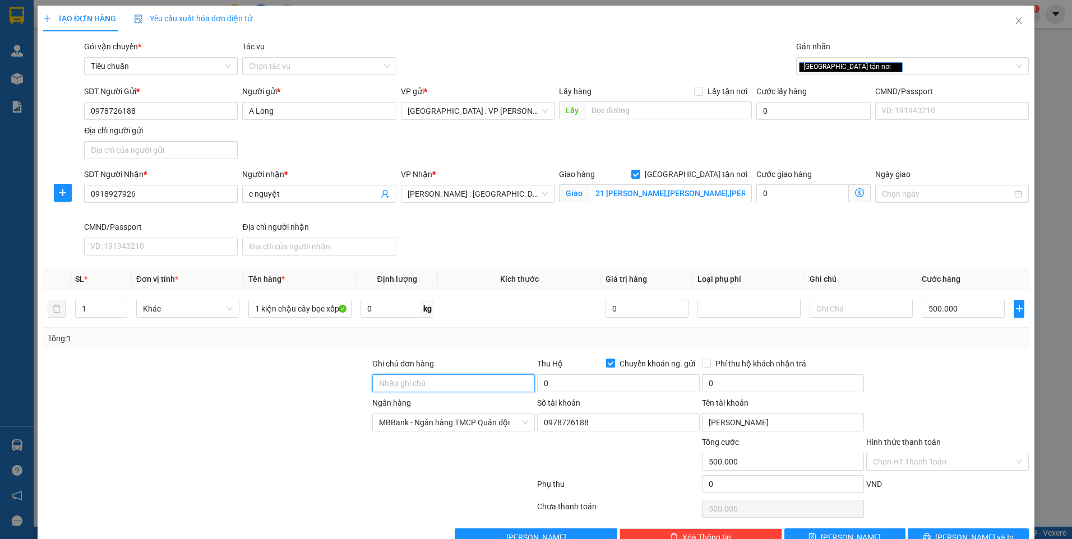
click at [482, 386] on input "Ghi chú đơn hàng" at bounding box center [453, 384] width 163 height 18
type input "nhận nguyên kiện,giao nguyên kiện,bể vỡ k đền"
click at [964, 467] on input "Hình thức thanh toán" at bounding box center [943, 462] width 141 height 17
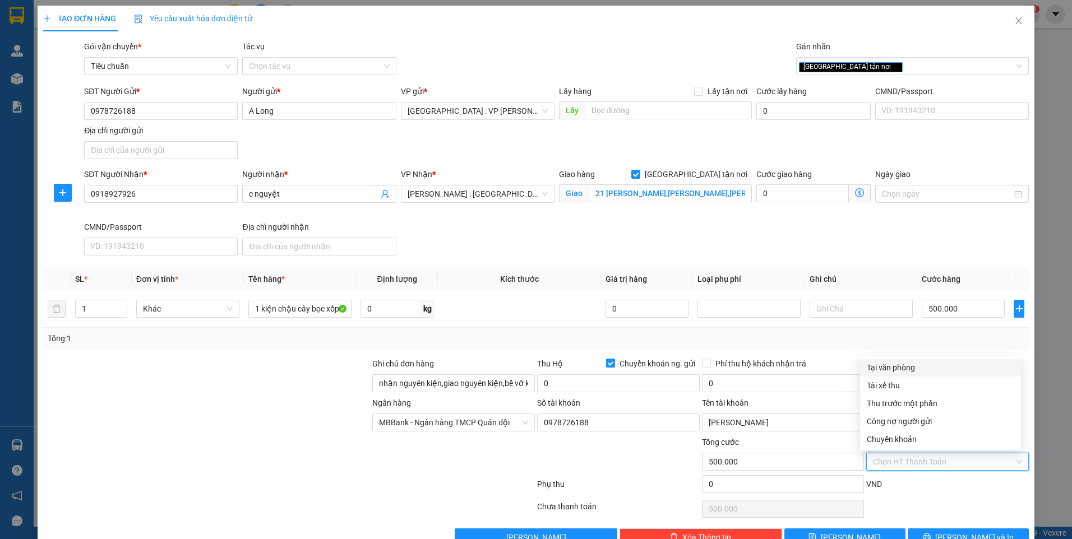
click at [916, 372] on div "Tại văn phòng" at bounding box center [940, 368] width 147 height 12
type input "0"
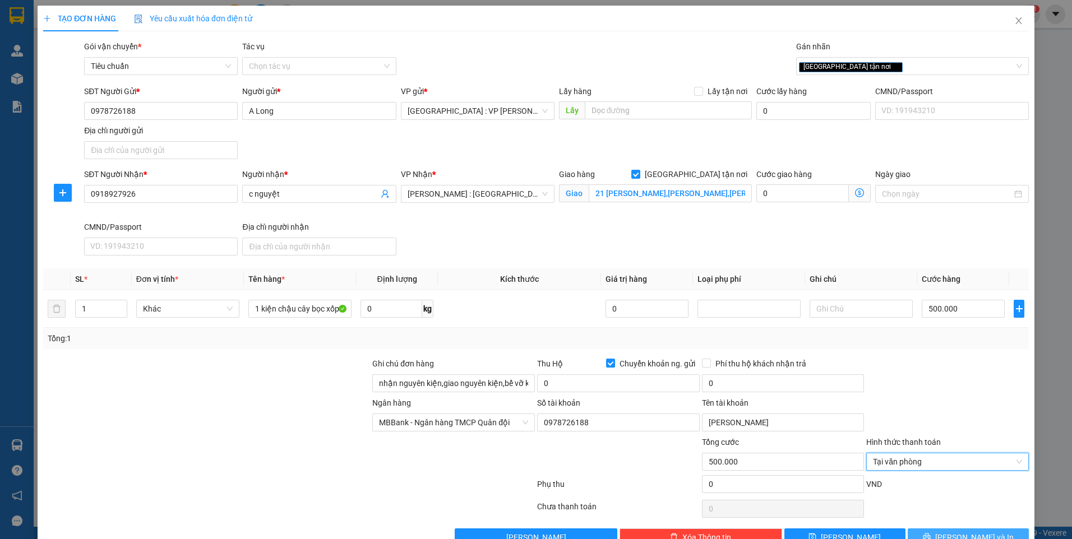
click at [984, 531] on button "[PERSON_NAME] và In" at bounding box center [968, 538] width 121 height 18
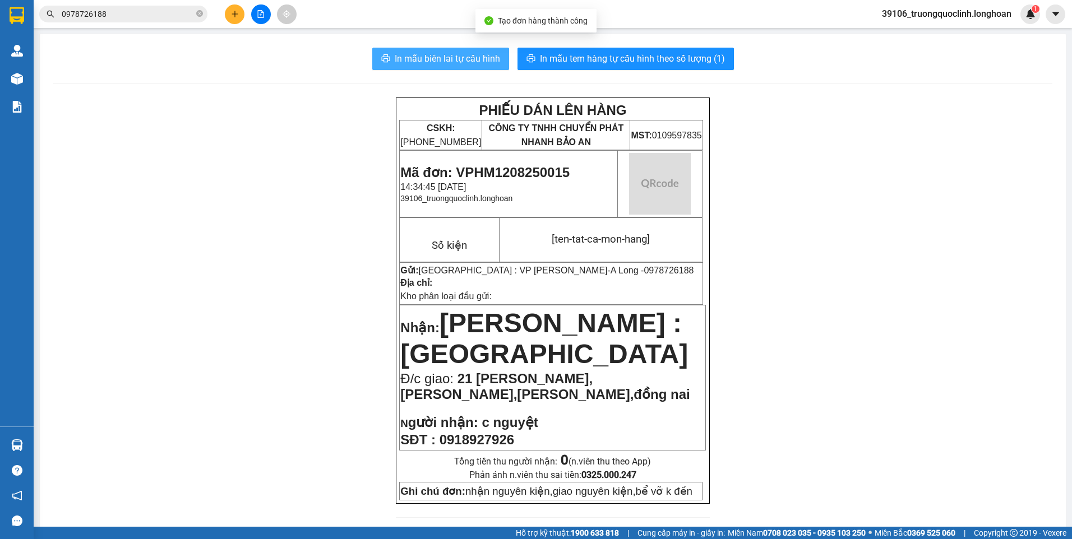
click at [438, 58] on span "In mẫu biên lai tự cấu hình" at bounding box center [447, 59] width 105 height 14
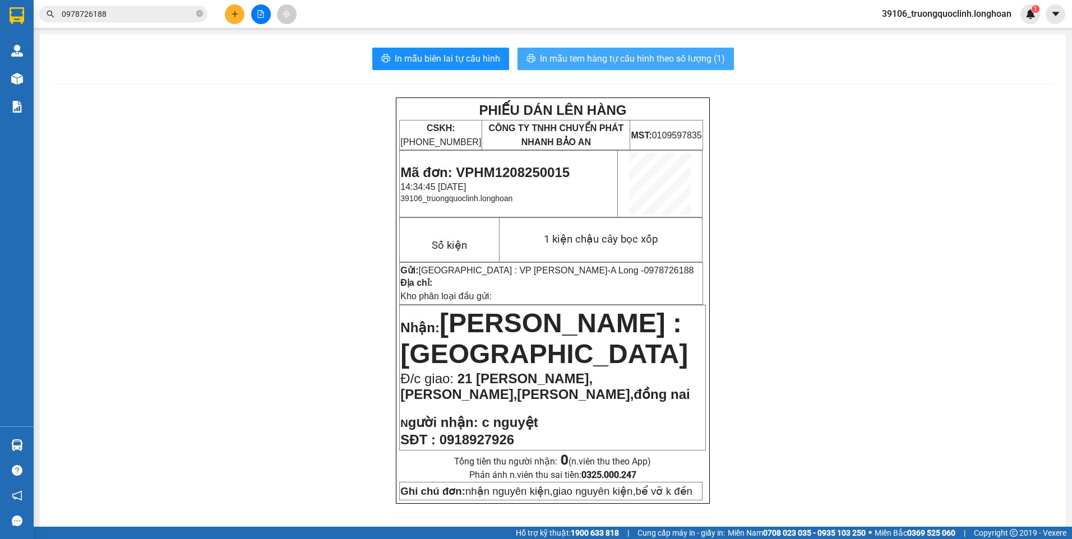
click at [604, 64] on span "In mẫu tem hàng tự cấu hình theo số lượng (1)" at bounding box center [632, 59] width 185 height 14
click at [521, 172] on span "Mã đơn: VPHM1208250015" at bounding box center [484, 172] width 169 height 15
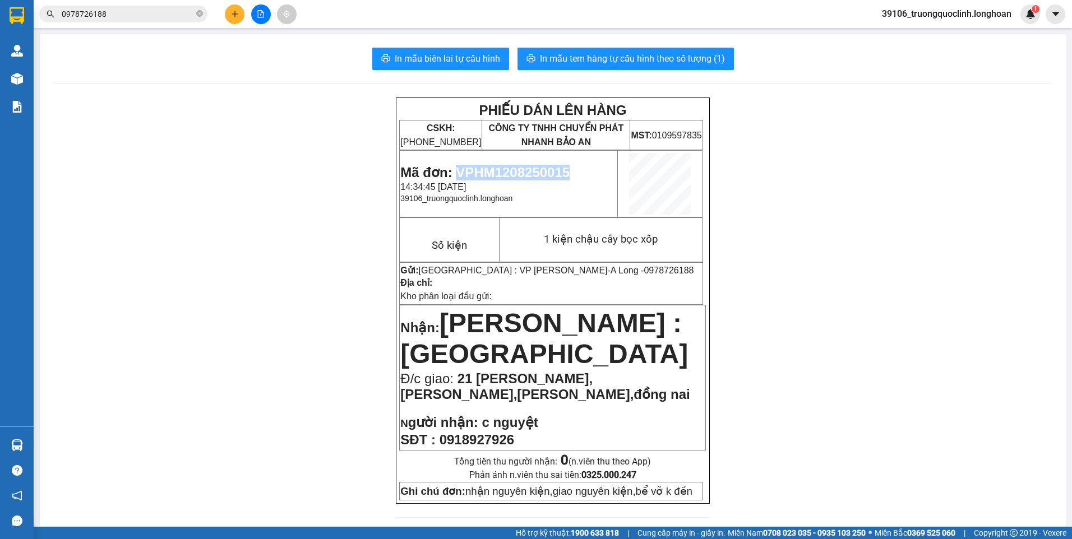
click at [521, 172] on span "Mã đơn: VPHM1208250015" at bounding box center [484, 172] width 169 height 15
copy span "VPHM1208250015"
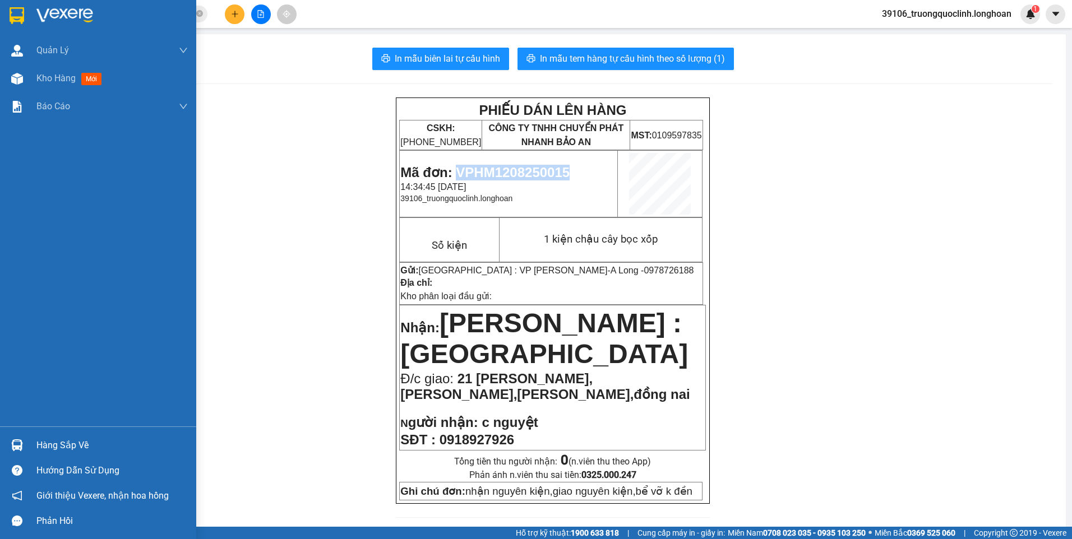
click at [22, 17] on img at bounding box center [17, 15] width 15 height 17
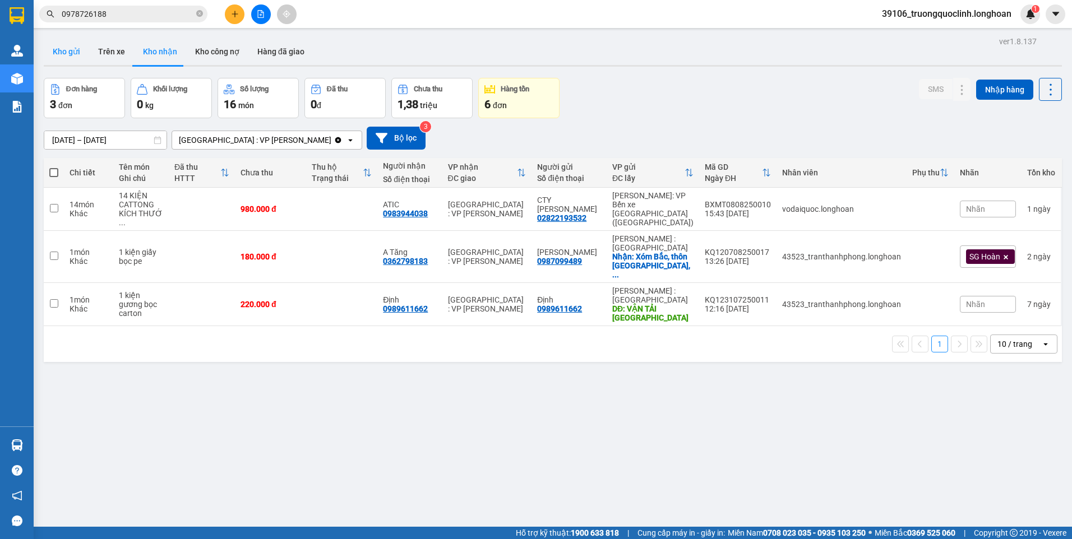
click at [74, 60] on button "Kho gửi" at bounding box center [66, 51] width 45 height 27
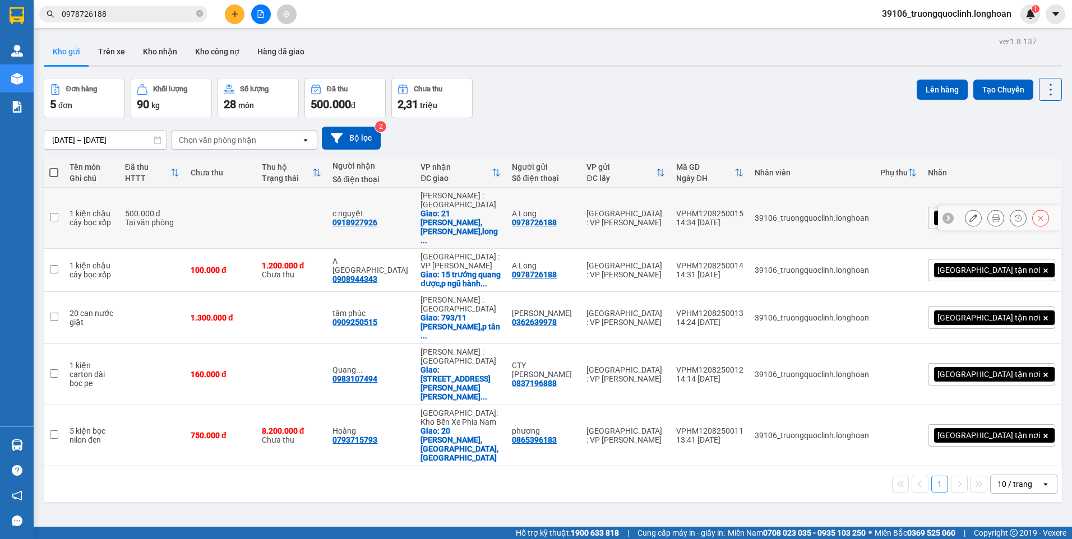
click at [969, 214] on icon at bounding box center [973, 218] width 8 height 8
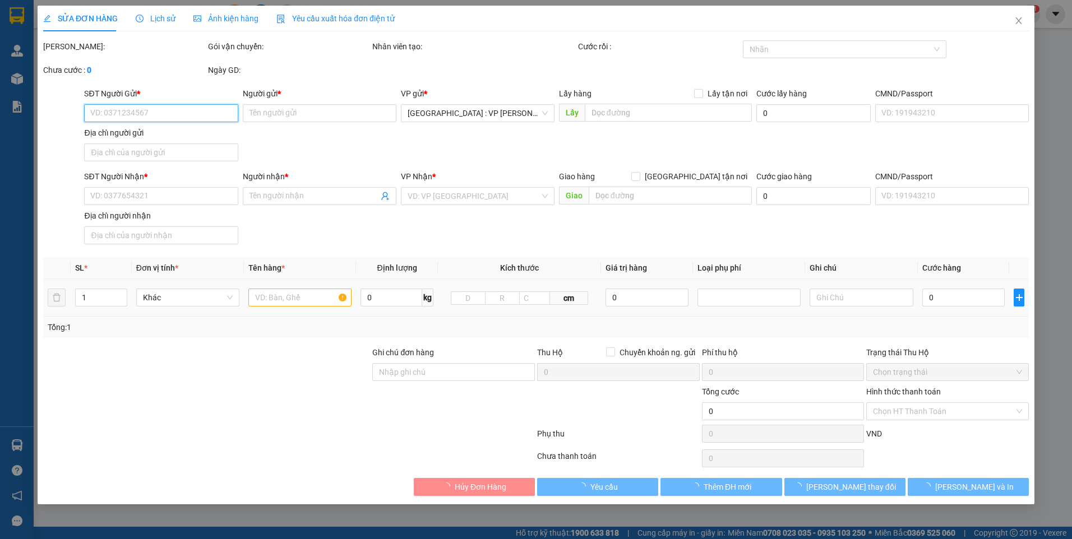
type input "0978726188"
type input "A Long"
type input "0918927926"
type input "c nguyệt"
checkbox input "true"
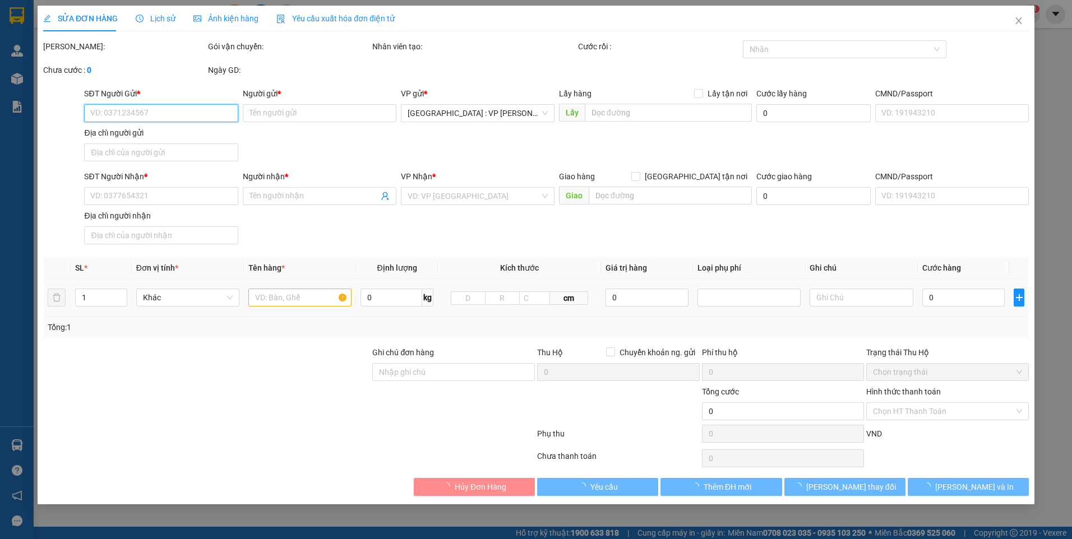
type input "21 [PERSON_NAME],[PERSON_NAME],[PERSON_NAME],đồng nai"
type input "nhận nguyên kiện,giao nguyên kiện,bể vỡ k đền"
checkbox input "true"
type input "500.000"
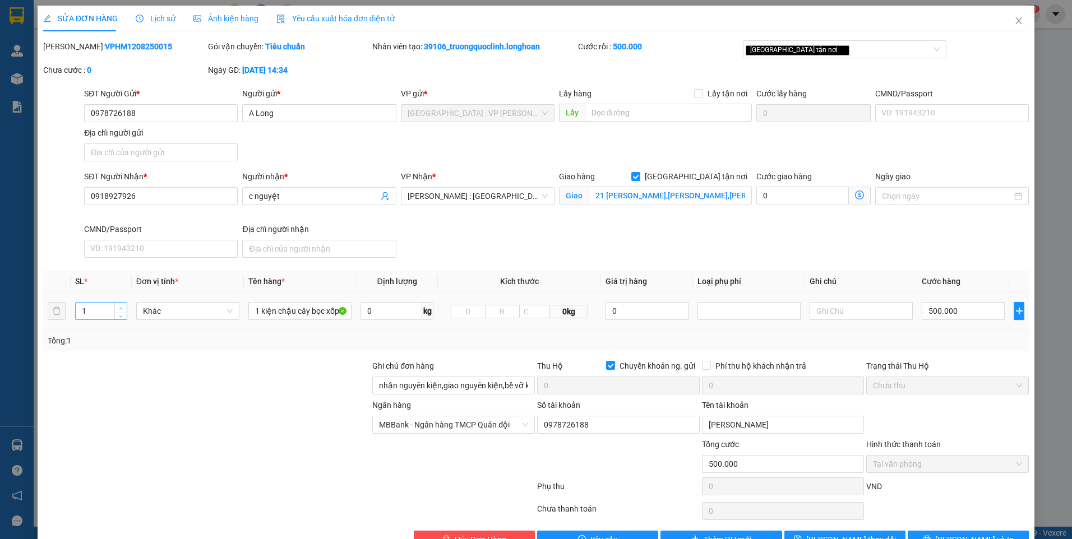
type input "2"
drag, startPoint x: 122, startPoint y: 309, endPoint x: 134, endPoint y: 305, distance: 12.9
click at [121, 309] on icon "up" at bounding box center [121, 308] width 4 height 4
drag, startPoint x: 255, startPoint y: 307, endPoint x: 247, endPoint y: 307, distance: 7.8
click at [248, 307] on input "1 kiện chậu cây bọc xốp" at bounding box center [299, 311] width 103 height 18
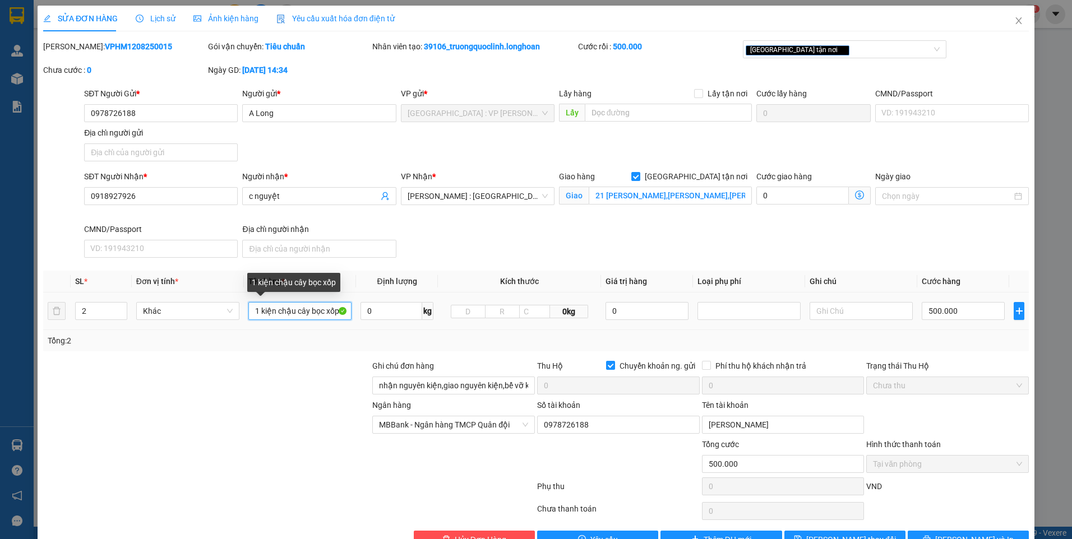
click at [253, 309] on input "1 kiện chậu cây bọc xốp" at bounding box center [299, 311] width 103 height 18
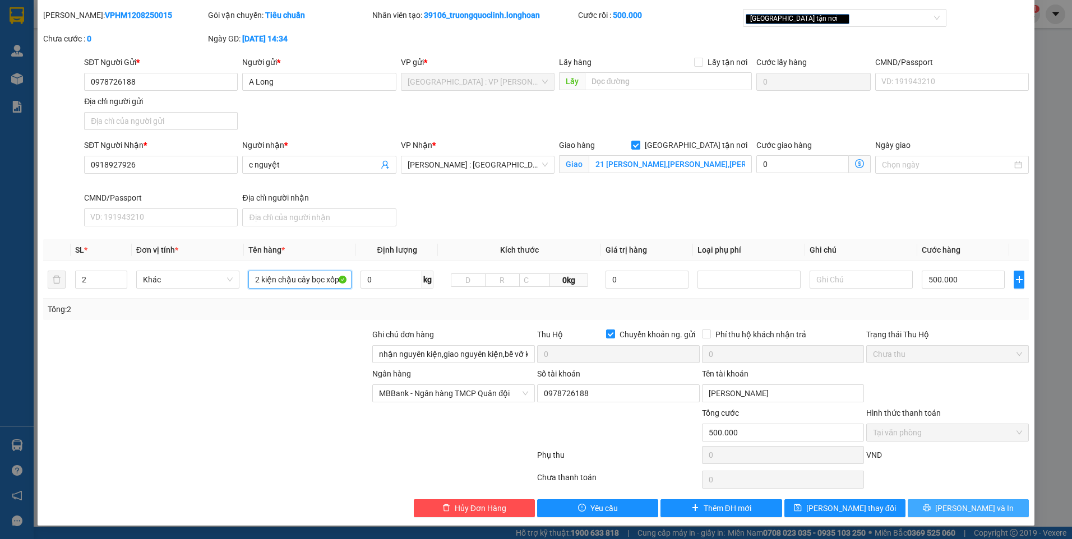
type input "2 kiện chậu cây bọc xốp"
click at [978, 504] on span "[PERSON_NAME] và In" at bounding box center [974, 508] width 78 height 12
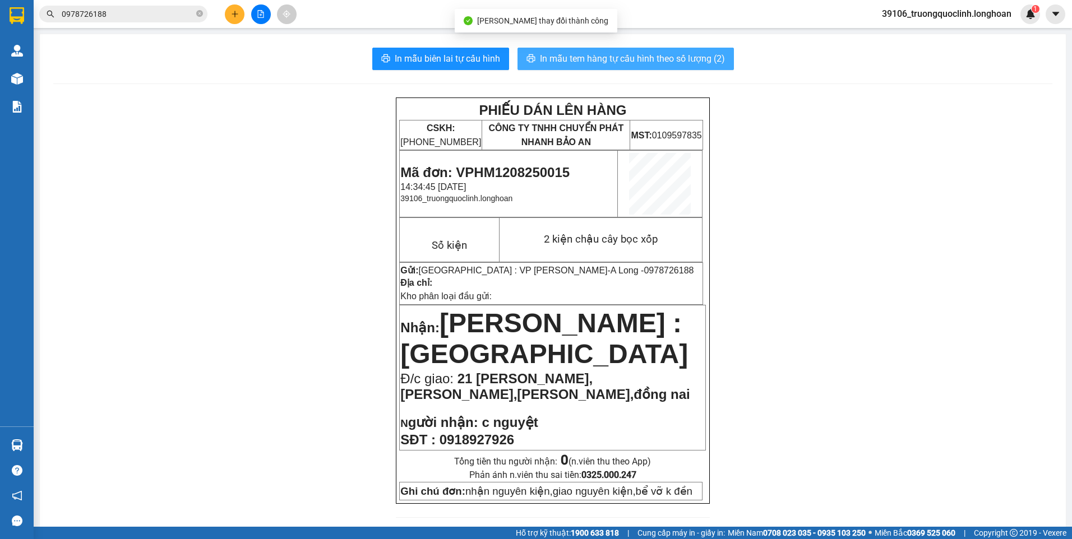
click at [580, 55] on span "In mẫu tem hàng tự cấu hình theo số lượng (2)" at bounding box center [632, 59] width 185 height 14
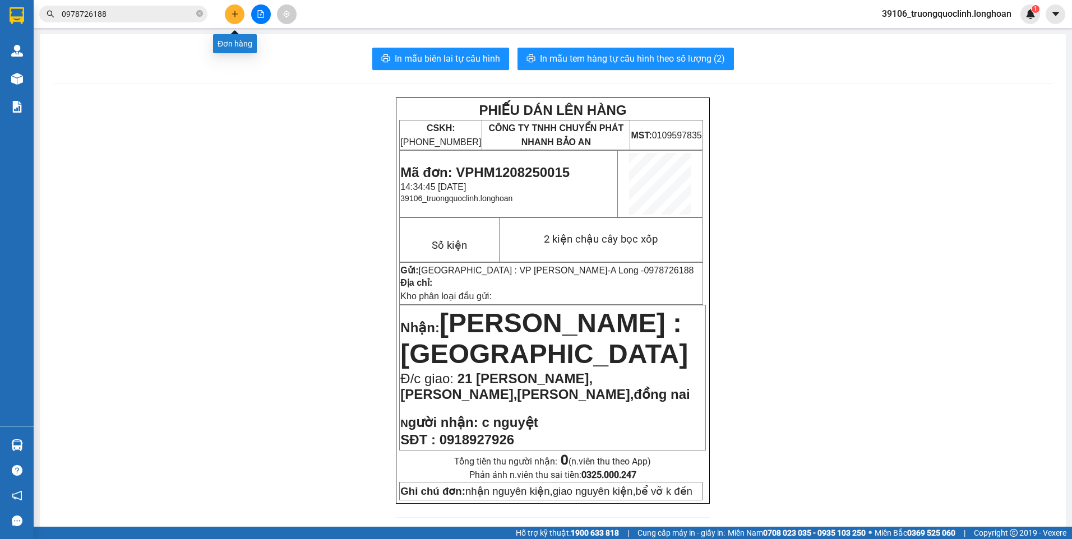
click at [235, 12] on icon "plus" at bounding box center [235, 14] width 8 height 8
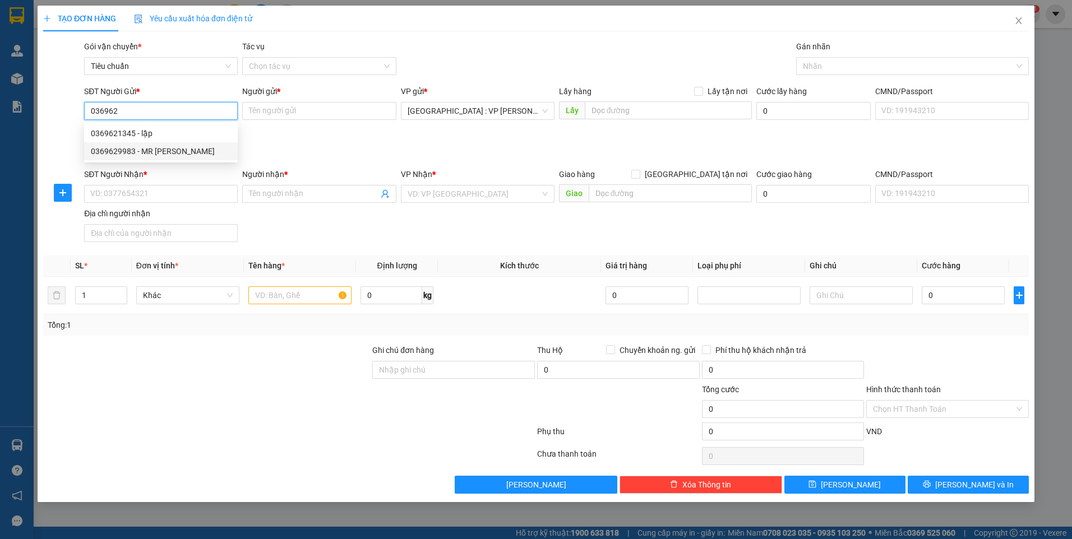
click at [127, 150] on div "0369629983 - MR MINH" at bounding box center [161, 151] width 140 height 12
type input "0369629983"
type input "MR [PERSON_NAME]"
type input "0369629983"
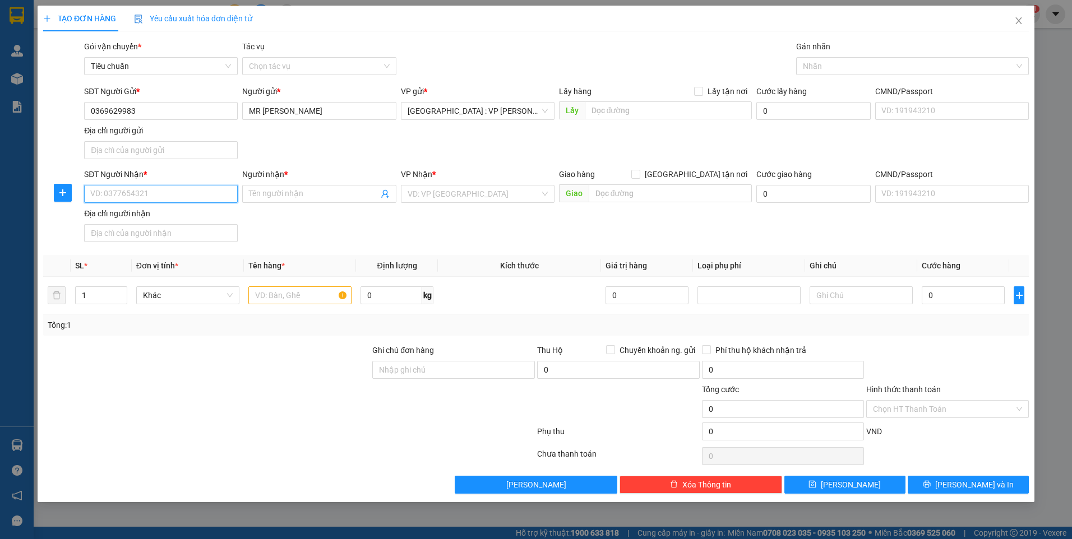
click at [172, 194] on input "SĐT Người Nhận *" at bounding box center [161, 194] width 154 height 18
type input "0972687745"
click at [164, 216] on div "0972687745 - Hoài Sương" at bounding box center [161, 216] width 140 height 12
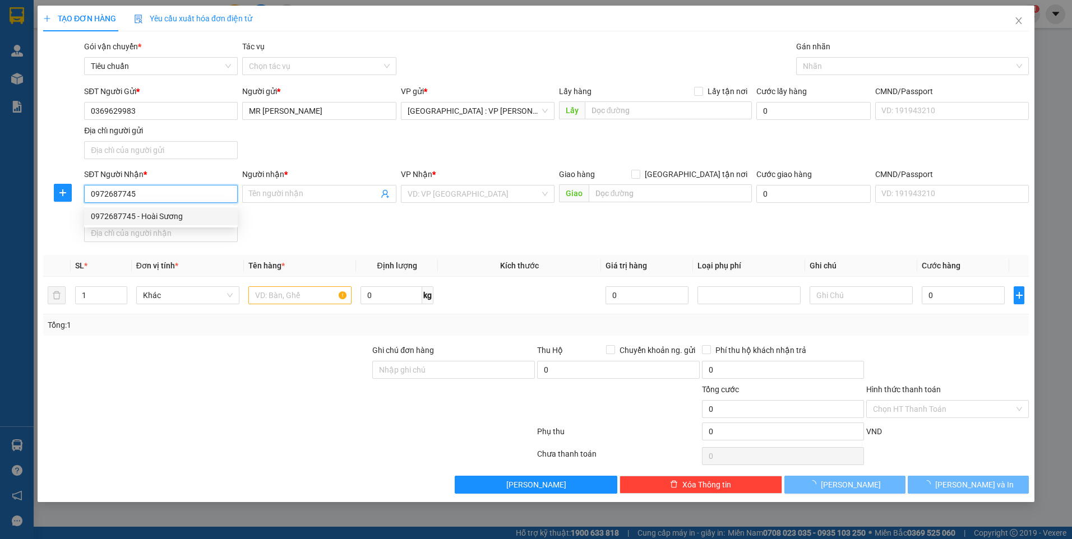
type input "Hoài Sương"
checkbox input "true"
type input "khu Ruby -[GEOGRAPHIC_DATA], [STREET_ADDRESS]. [PERSON_NAME]"
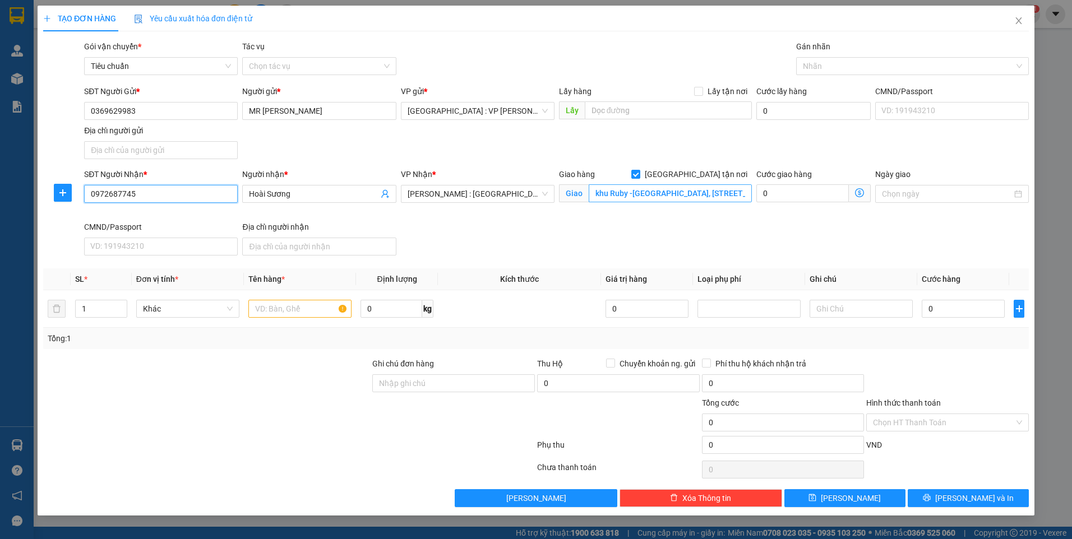
type input "0972687745"
click at [731, 193] on input "khu Ruby -[GEOGRAPHIC_DATA], [STREET_ADDRESS]. [PERSON_NAME]" at bounding box center [671, 193] width 164 height 18
click at [814, 64] on div at bounding box center [907, 65] width 216 height 13
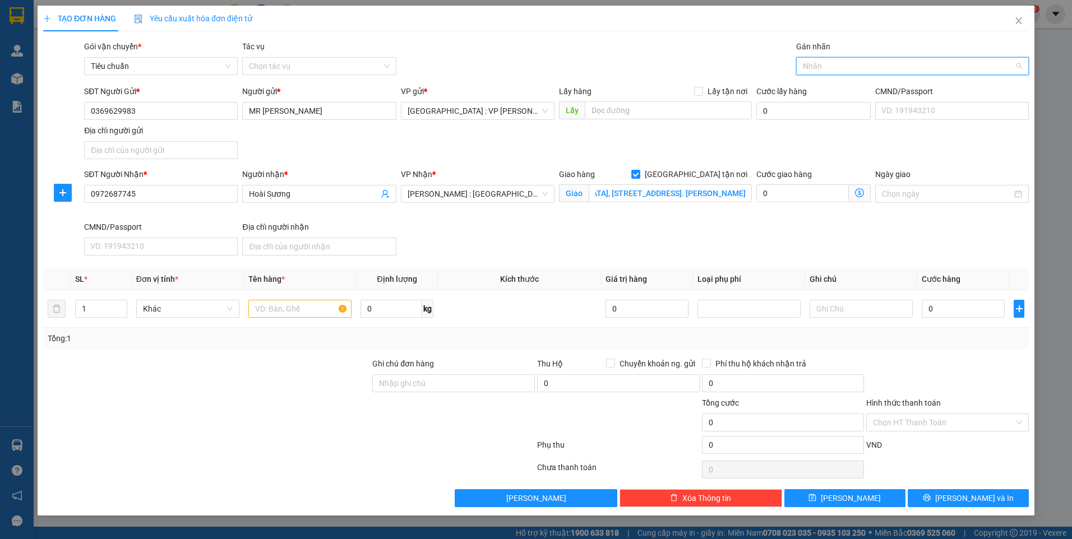
scroll to position [0, 0]
type input "gtn"
click at [813, 90] on div "[GEOGRAPHIC_DATA] tận nơi" at bounding box center [912, 88] width 219 height 12
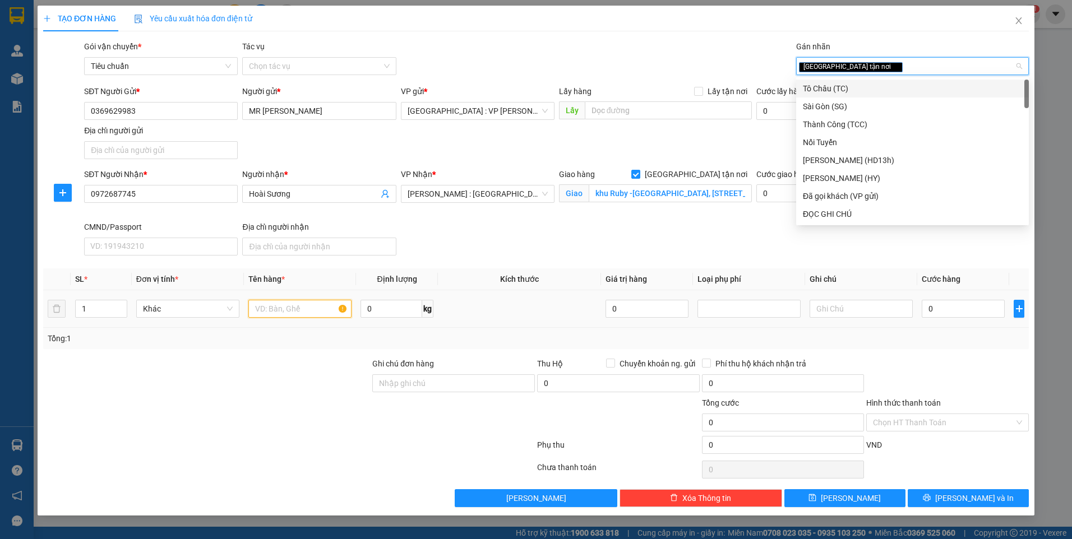
click at [301, 310] on input "text" at bounding box center [299, 309] width 103 height 18
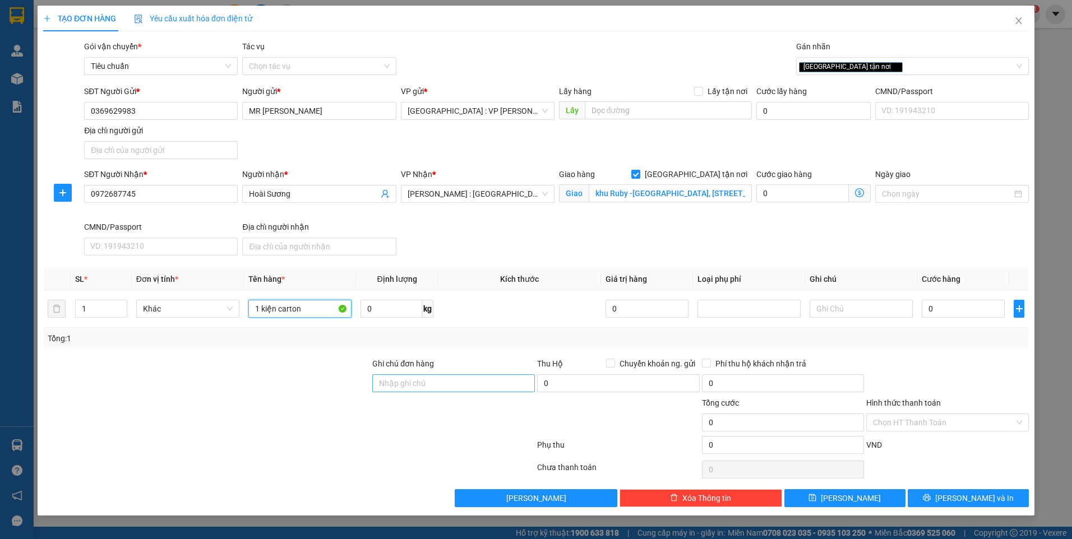
type input "1 kiện carton"
click at [424, 381] on input "Ghi chú đơn hàng" at bounding box center [453, 384] width 163 height 18
click at [957, 312] on input "0" at bounding box center [963, 309] width 83 height 18
type input "1"
click at [958, 497] on button "[PERSON_NAME] và In" at bounding box center [968, 498] width 121 height 18
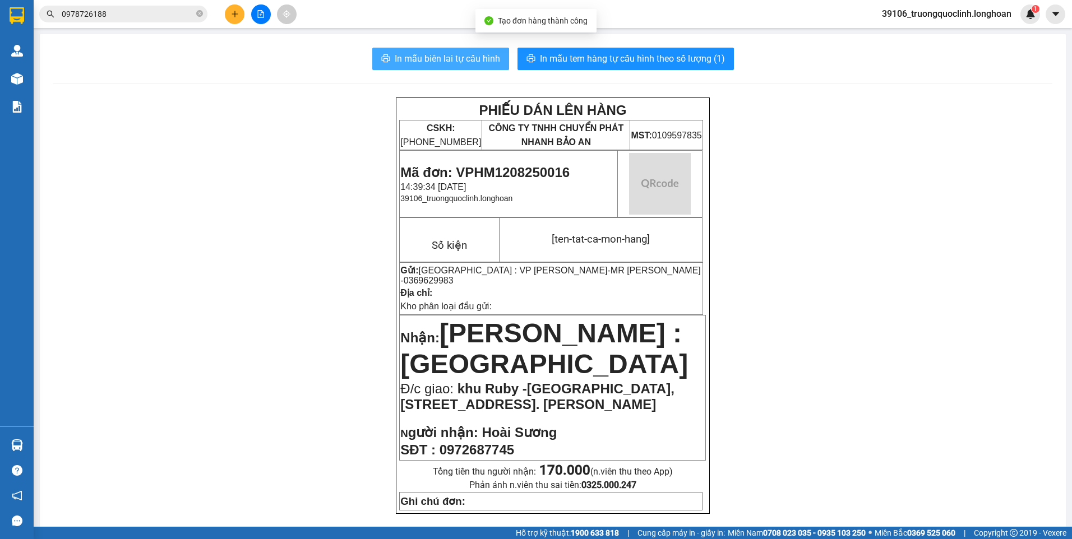
click at [433, 68] on button "In mẫu biên lai tự cấu hình" at bounding box center [440, 59] width 137 height 22
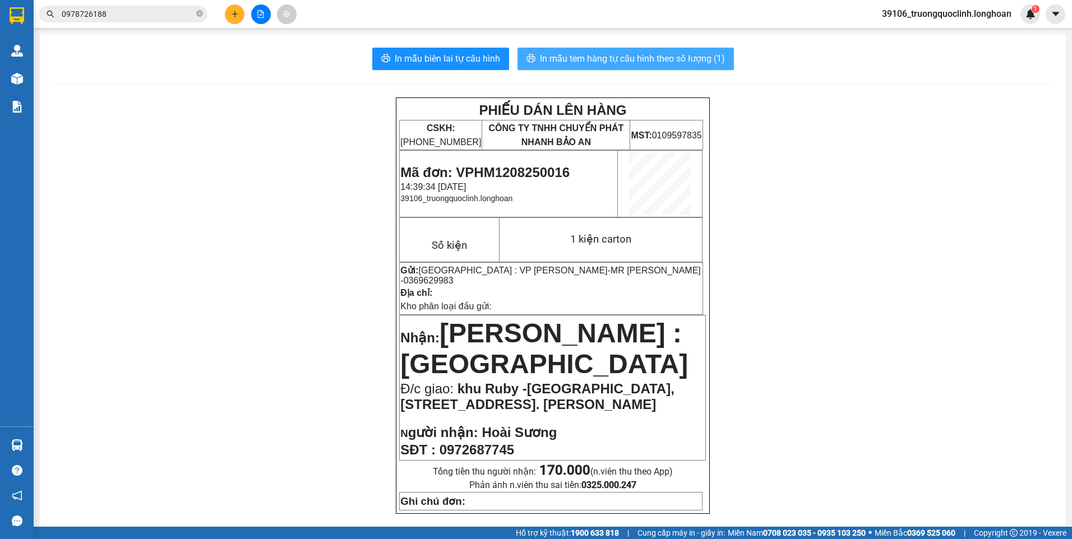
click at [698, 61] on span "In mẫu tem hàng tự cấu hình theo số lượng (1)" at bounding box center [632, 59] width 185 height 14
click at [534, 174] on span "Mã đơn: VPHM1208250016" at bounding box center [484, 172] width 169 height 15
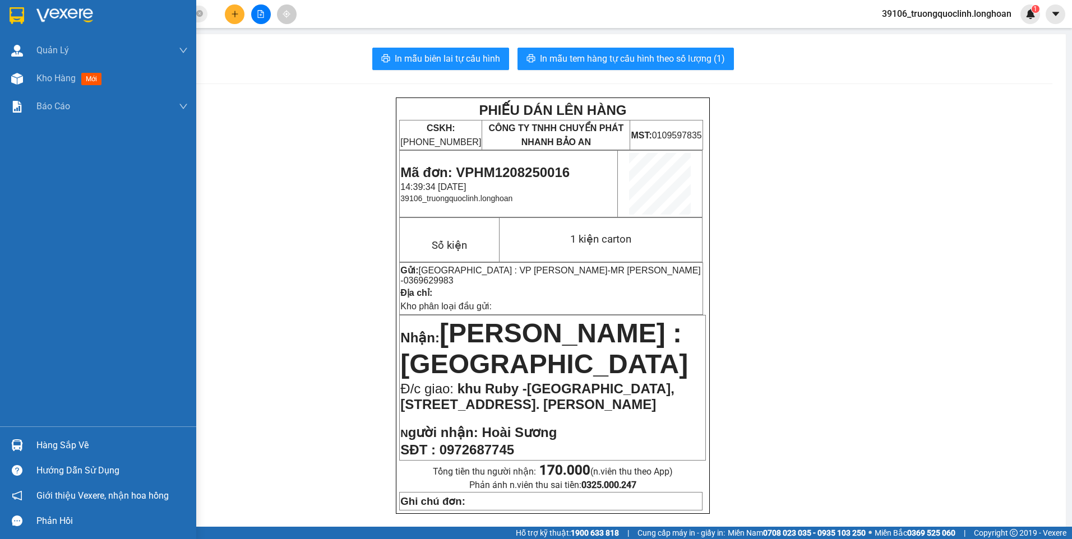
click at [11, 21] on img at bounding box center [17, 15] width 15 height 17
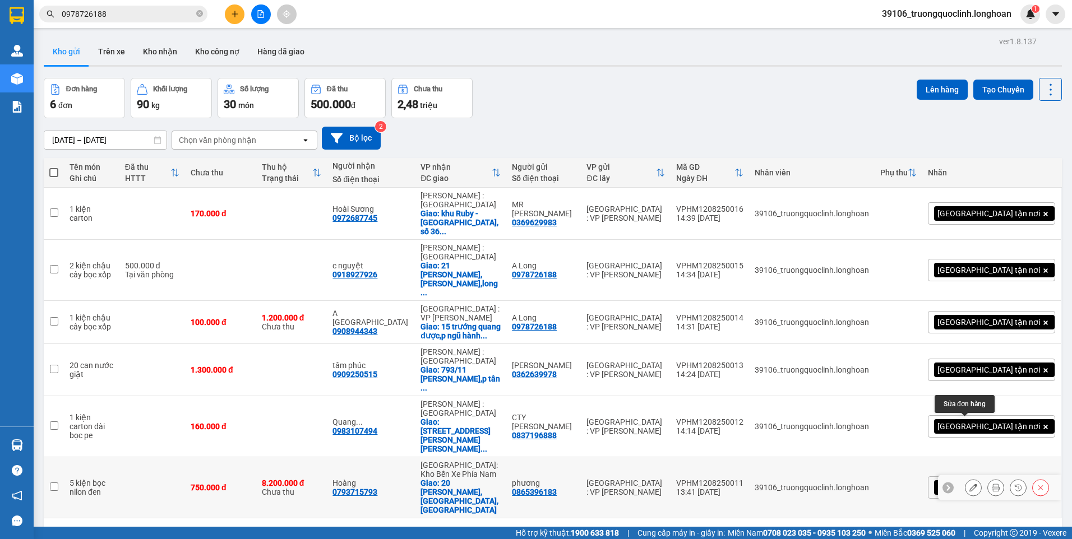
click at [969, 484] on icon at bounding box center [973, 488] width 8 height 8
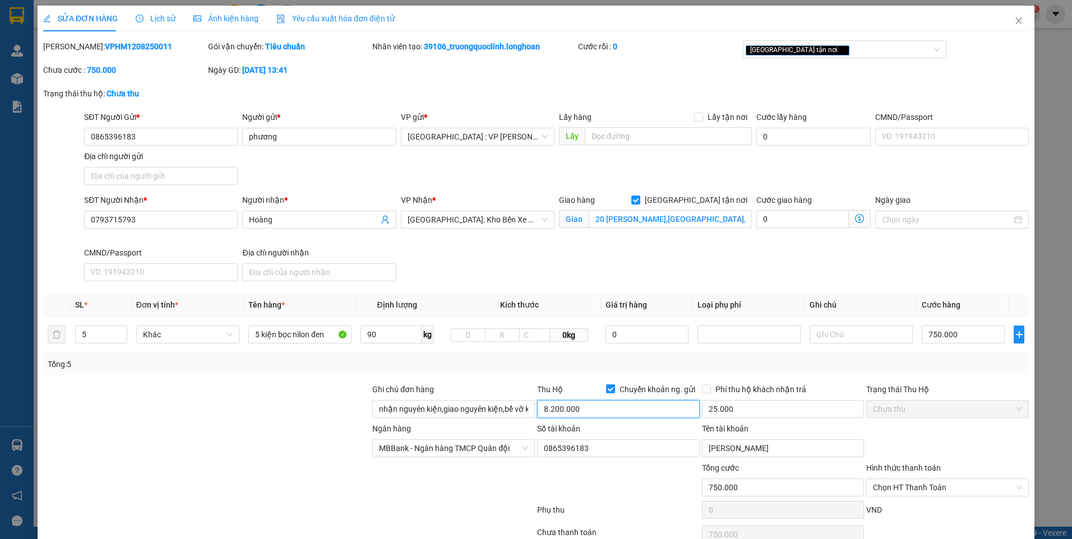
click at [593, 414] on input "8.200.000" at bounding box center [618, 409] width 163 height 18
click at [124, 48] on b "VPHM1208250011" at bounding box center [138, 46] width 67 height 9
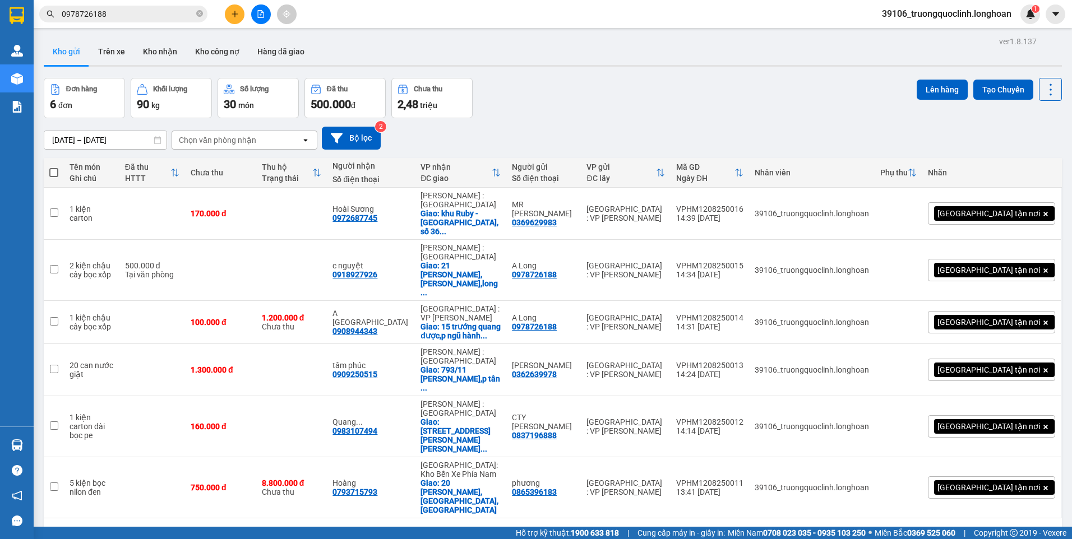
click at [229, 15] on button at bounding box center [235, 14] width 20 height 20
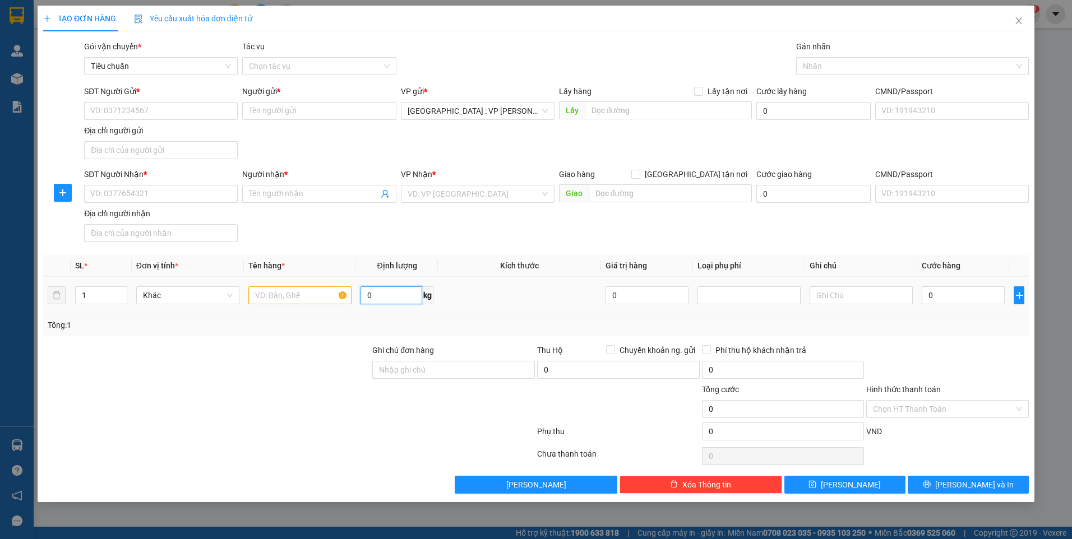
click at [394, 287] on input "0" at bounding box center [392, 296] width 62 height 18
click at [304, 299] on input "text" at bounding box center [299, 296] width 103 height 18
click at [124, 290] on span "up" at bounding box center [121, 292] width 7 height 7
click at [154, 109] on input "SĐT Người Gửi *" at bounding box center [161, 111] width 154 height 18
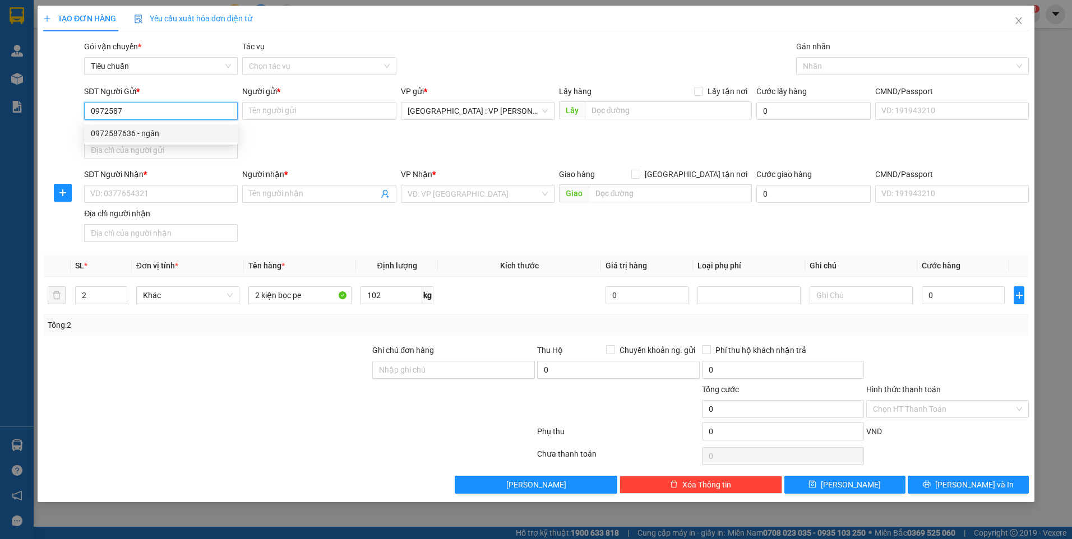
click at [146, 136] on div "0972587636 - ngân" at bounding box center [161, 133] width 140 height 12
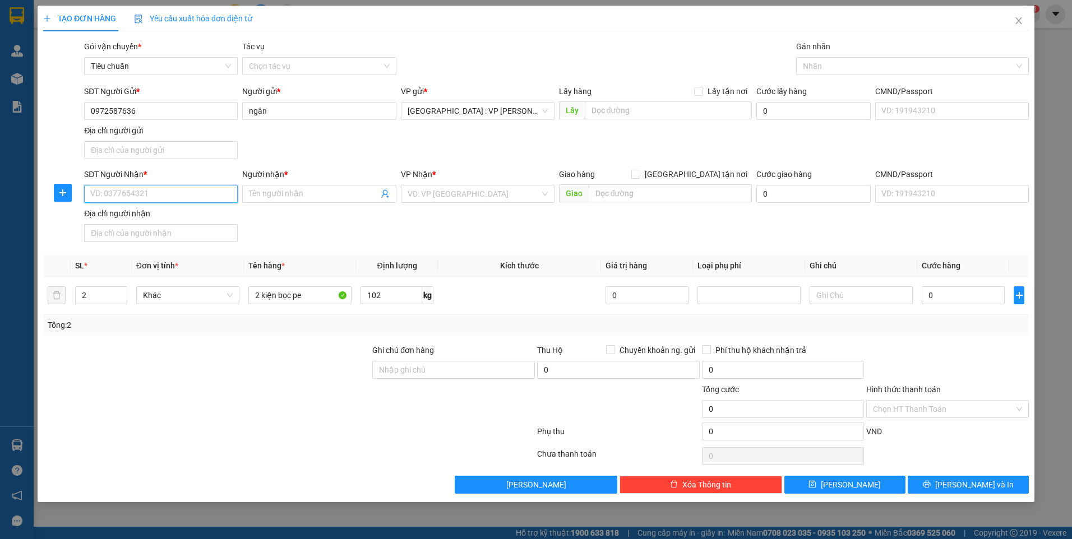
click at [186, 202] on input "SĐT Người Nhận *" at bounding box center [161, 194] width 154 height 18
click at [270, 194] on input "Người nhận *" at bounding box center [313, 194] width 129 height 12
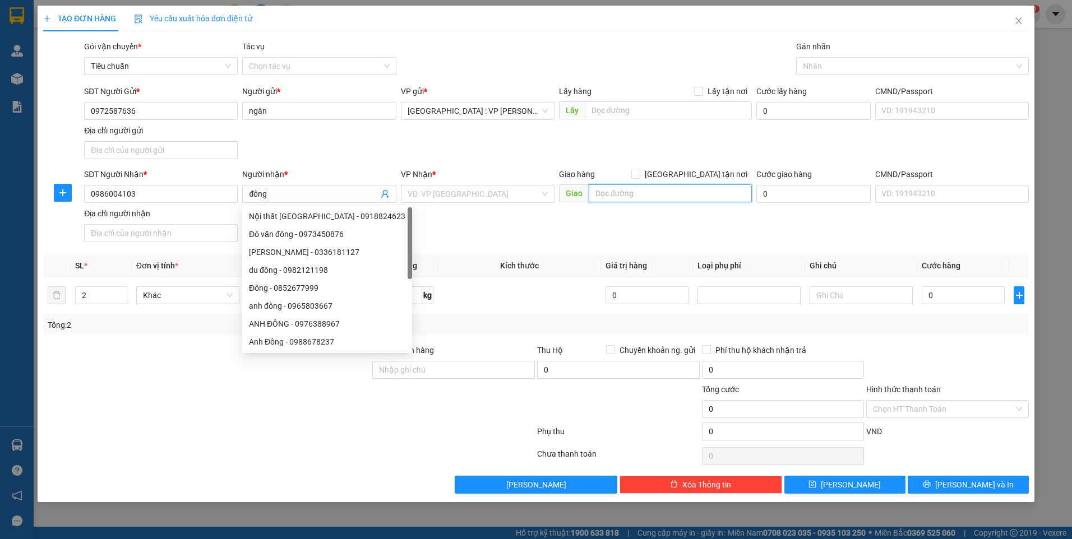
click at [666, 188] on input "text" at bounding box center [671, 193] width 164 height 18
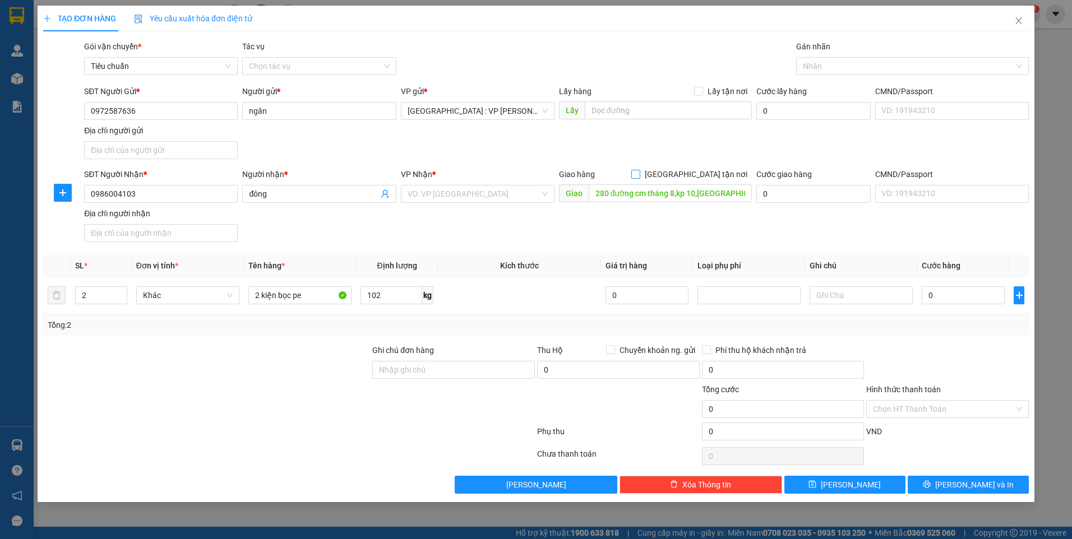
drag, startPoint x: 706, startPoint y: 181, endPoint x: 700, endPoint y: 173, distance: 10.0
click at [705, 180] on div "Giao hàng Giao tận nơi" at bounding box center [655, 176] width 193 height 17
click at [640, 173] on span at bounding box center [635, 174] width 9 height 9
click at [639, 173] on input "[GEOGRAPHIC_DATA] tận nơi" at bounding box center [635, 174] width 8 height 8
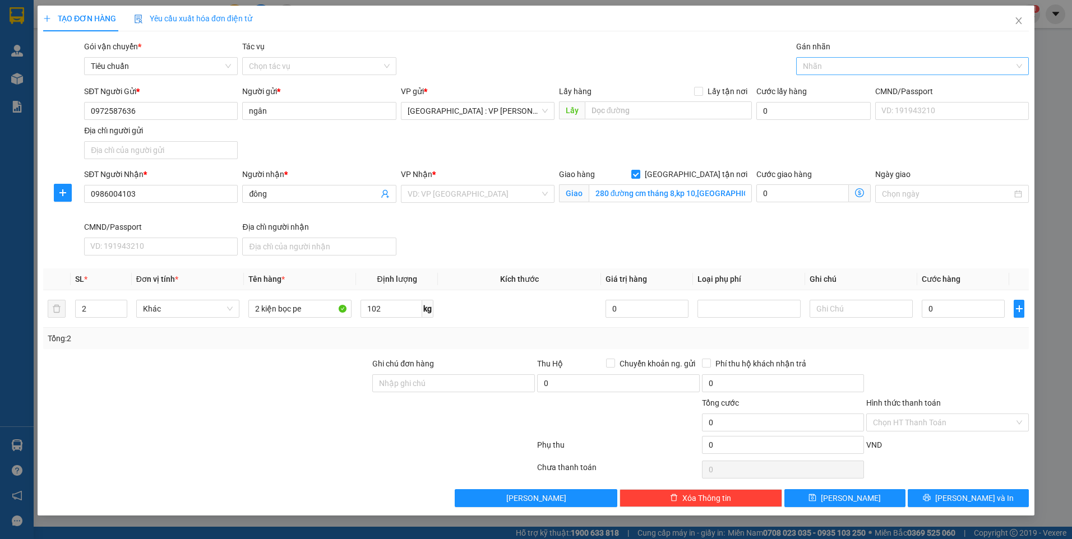
click at [835, 72] on div at bounding box center [907, 65] width 216 height 13
click at [823, 84] on div "[GEOGRAPHIC_DATA] tận nơi" at bounding box center [912, 88] width 219 height 12
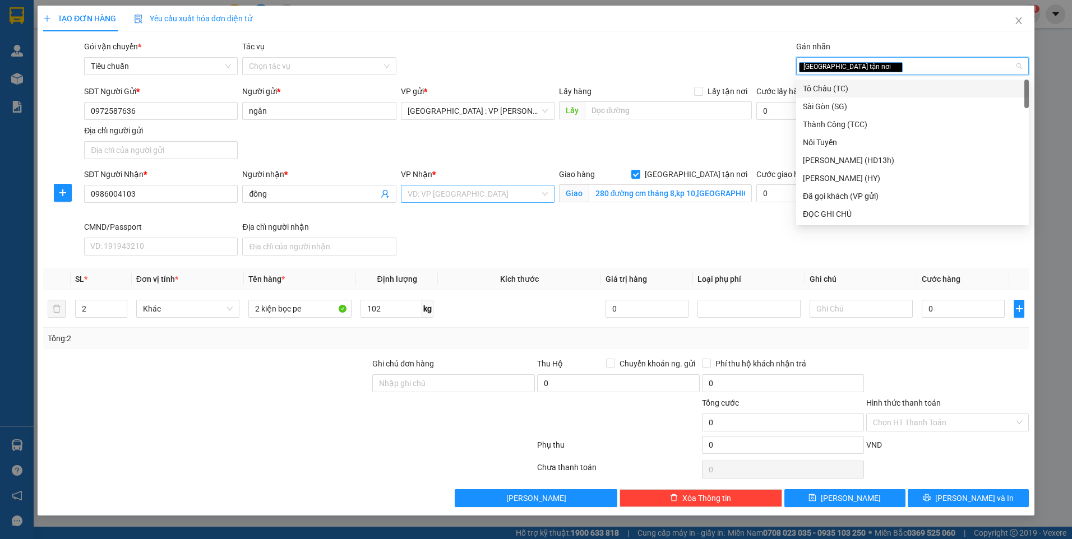
click at [473, 187] on input "search" at bounding box center [474, 194] width 132 height 17
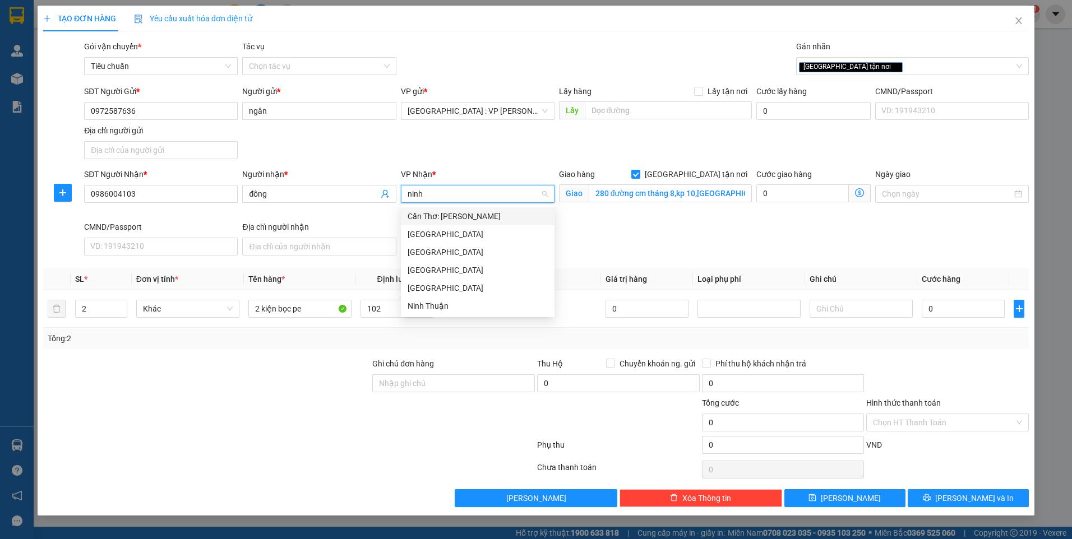
click at [488, 209] on div "Cần Thơ: [PERSON_NAME]" at bounding box center [478, 216] width 154 height 18
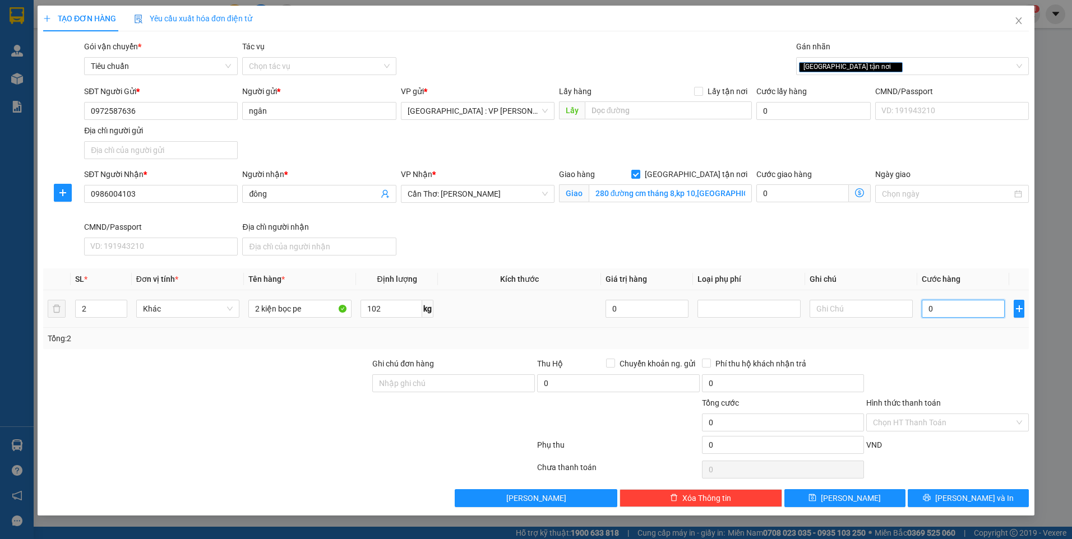
click at [968, 309] on input "0" at bounding box center [963, 309] width 83 height 18
click at [978, 496] on span "[PERSON_NAME] và In" at bounding box center [974, 498] width 78 height 12
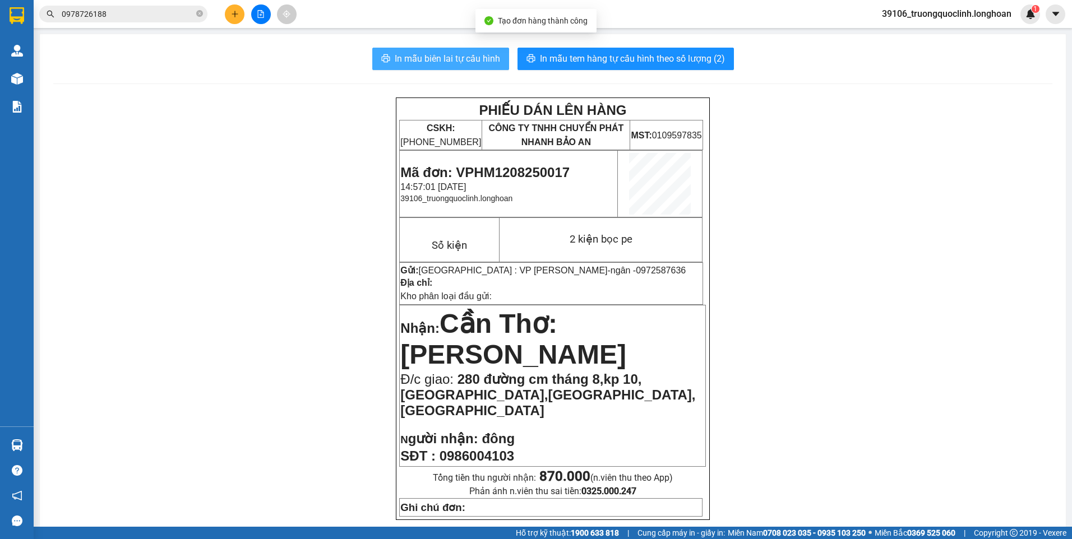
click at [451, 59] on span "In mẫu biên lai tự cấu hình" at bounding box center [447, 59] width 105 height 14
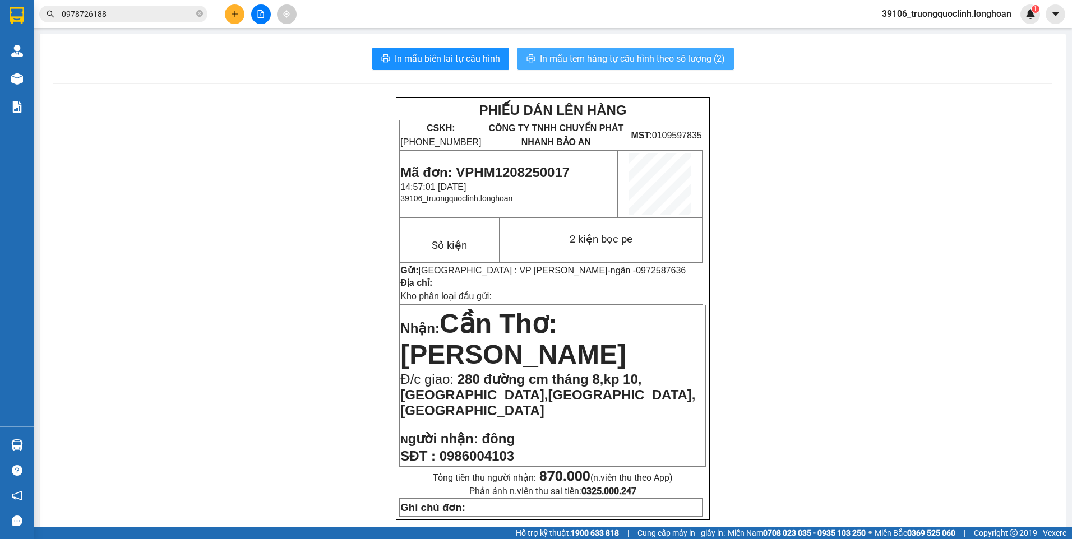
click at [581, 55] on span "In mẫu tem hàng tự cấu hình theo số lượng (2)" at bounding box center [632, 59] width 185 height 14
click at [520, 169] on span "Mã đơn: VPHM1208250017" at bounding box center [484, 172] width 169 height 15
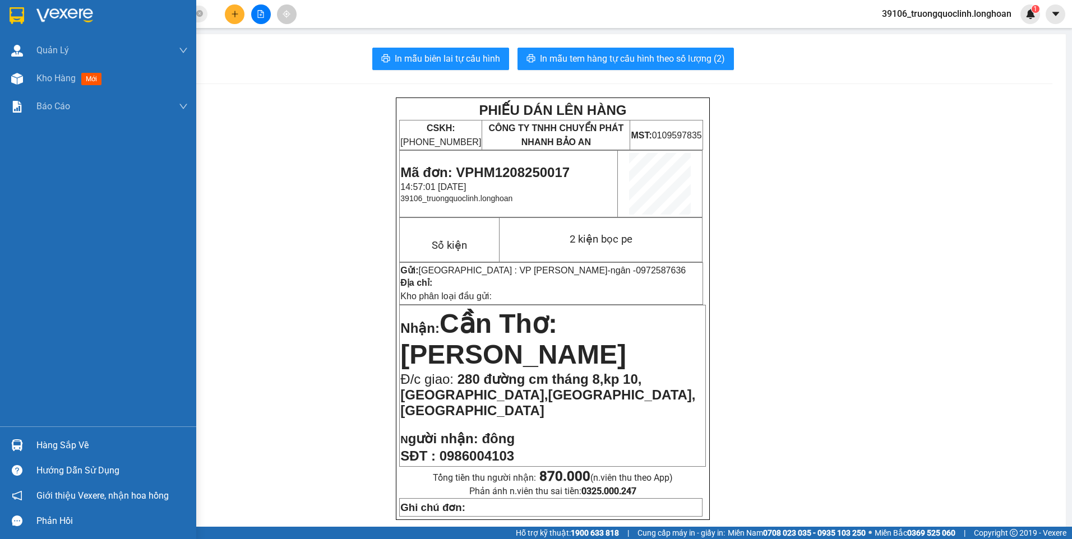
click at [16, 21] on img at bounding box center [17, 15] width 15 height 17
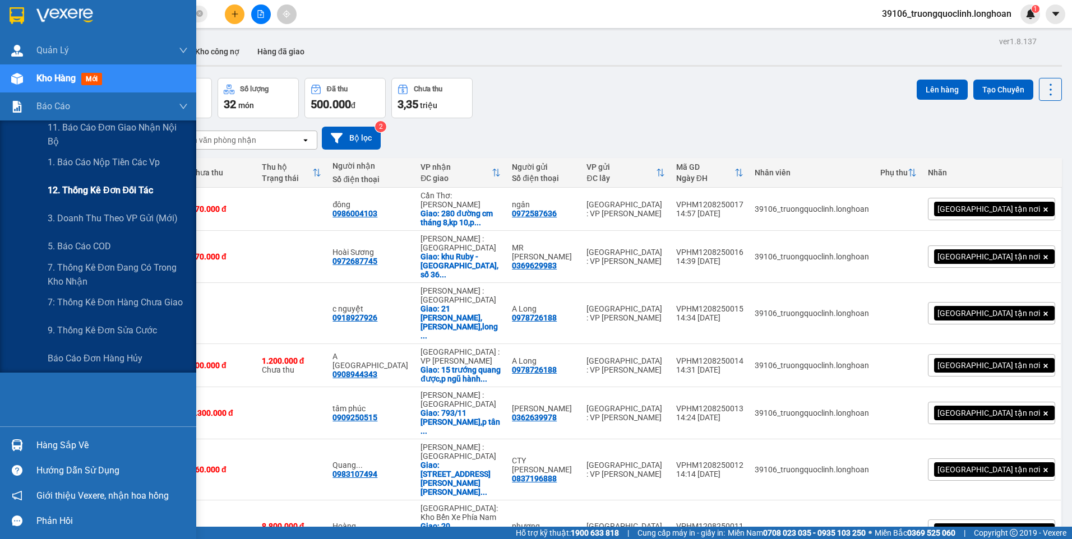
click at [56, 204] on div "12. Thống kê đơn đối tác" at bounding box center [118, 191] width 140 height 28
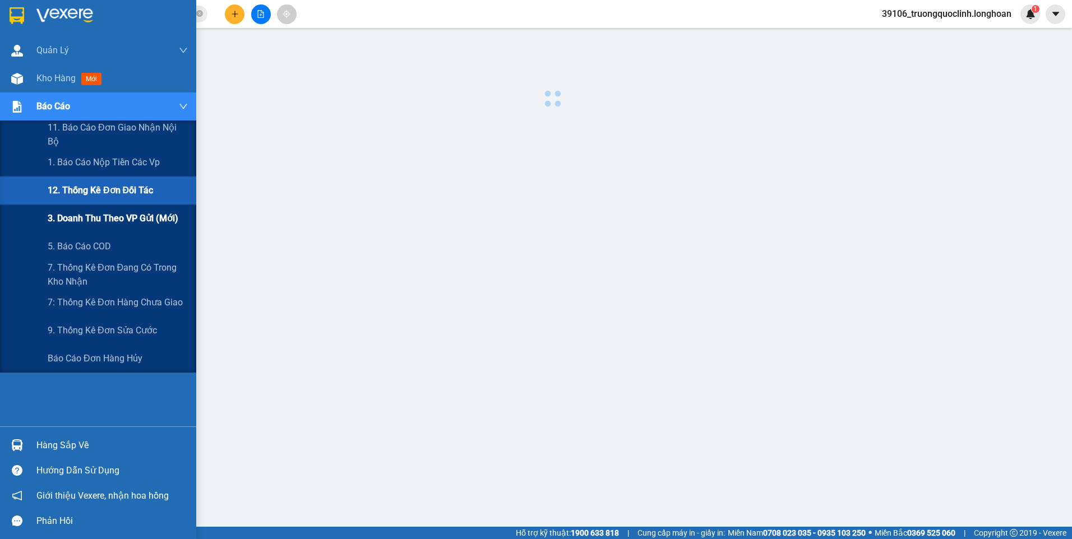
click at [56, 214] on span "3. Doanh Thu theo VP Gửi (mới)" at bounding box center [113, 218] width 131 height 14
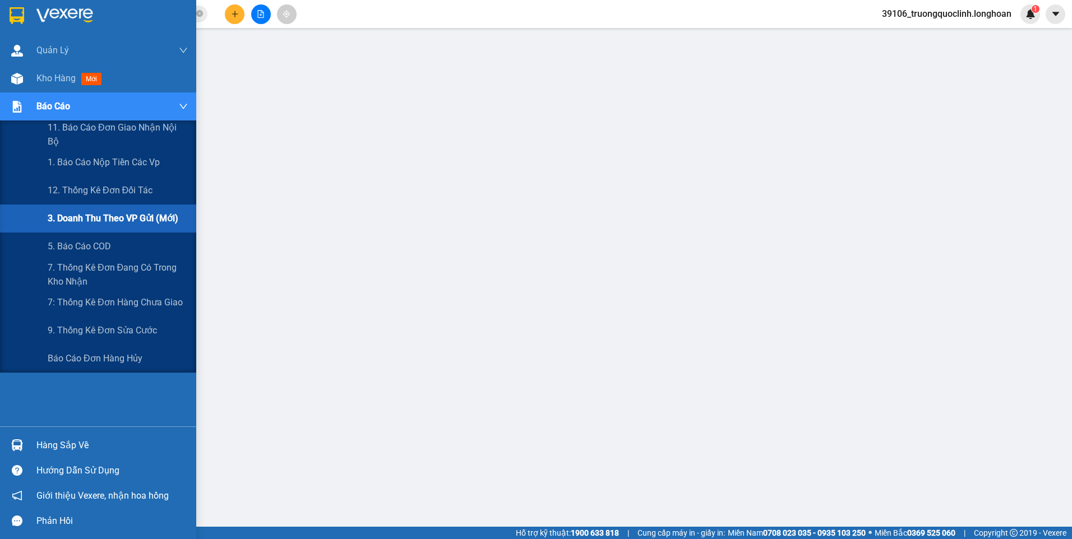
click at [93, 218] on span "3. Doanh Thu theo VP Gửi (mới)" at bounding box center [113, 218] width 131 height 14
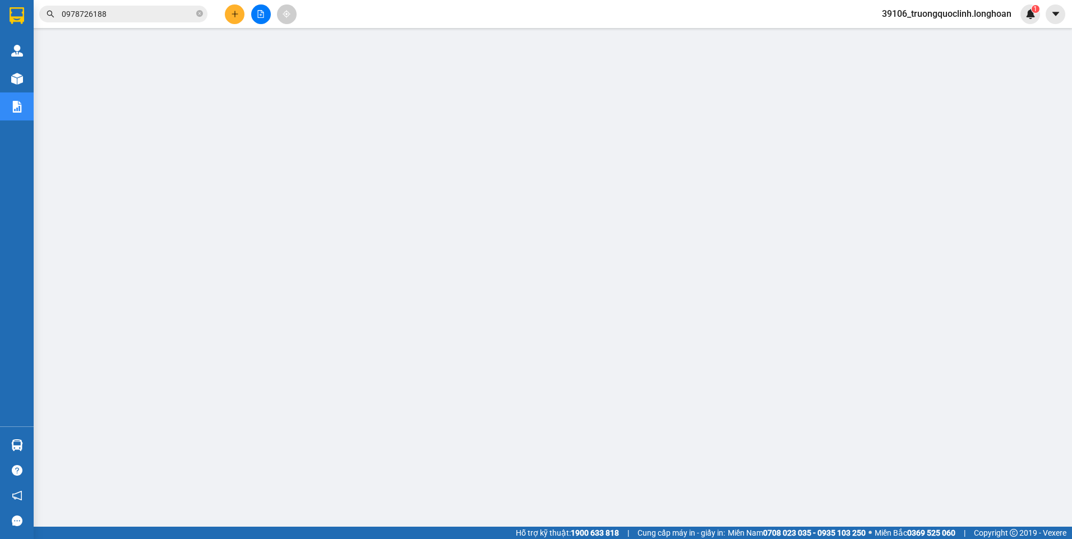
click at [238, 11] on icon "plus" at bounding box center [235, 14] width 8 height 8
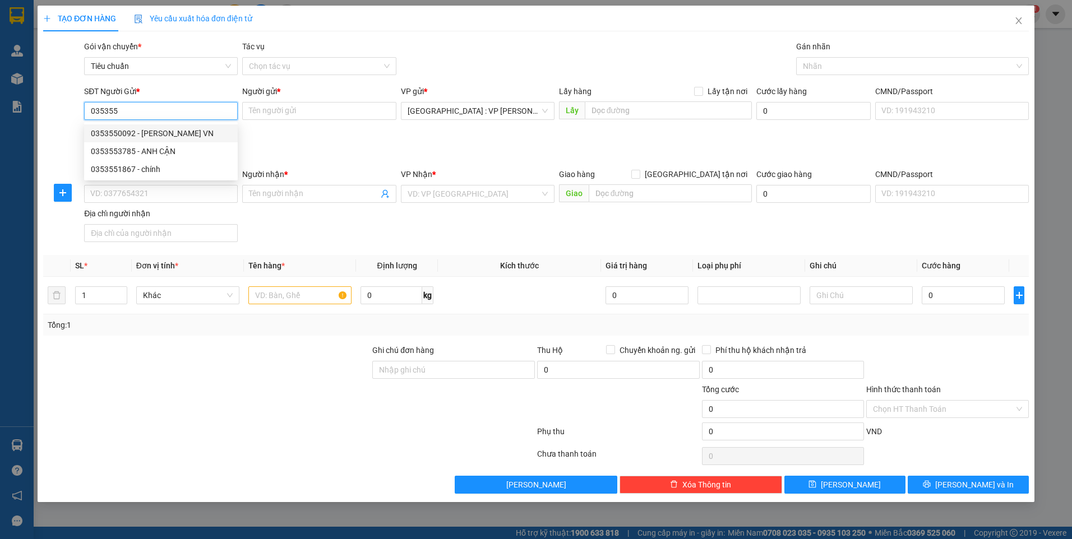
click at [154, 134] on div "0353550092 - Bảo Hộ LĐ VN" at bounding box center [161, 133] width 140 height 12
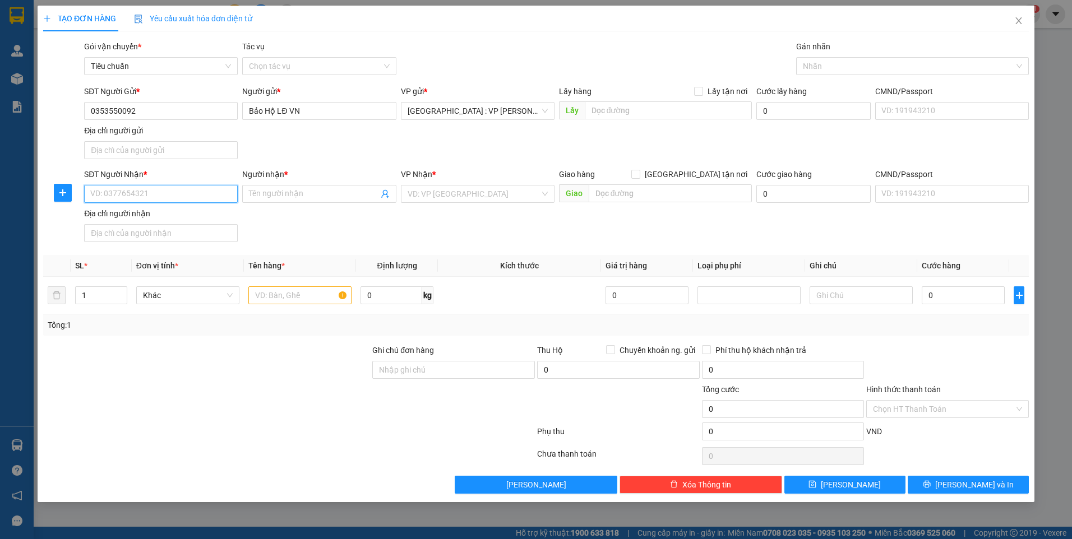
click at [165, 193] on input "SĐT Người Nhận *" at bounding box center [161, 194] width 154 height 18
click at [190, 221] on div "0357932960 - BĂNG" at bounding box center [161, 216] width 140 height 12
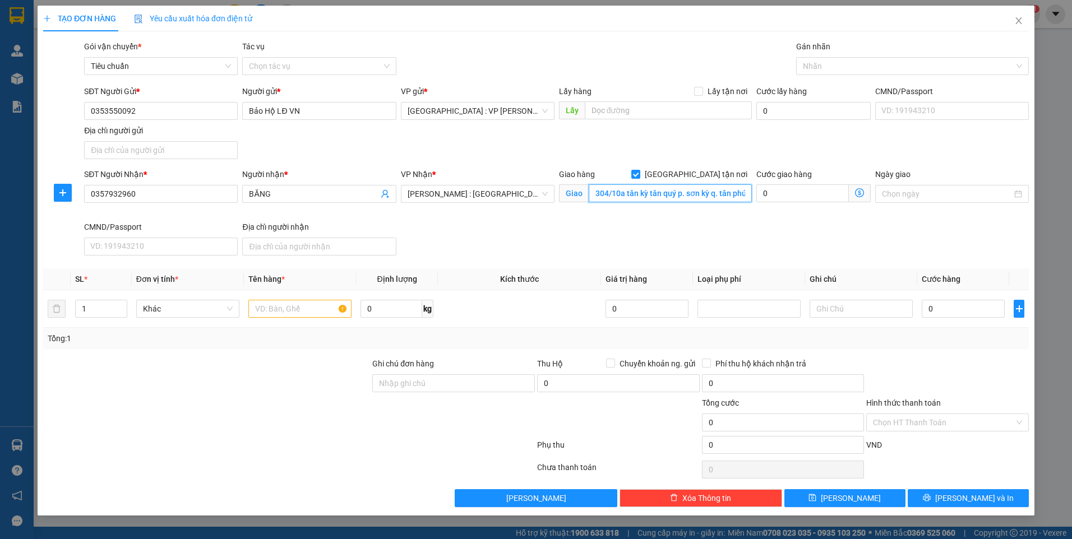
click at [712, 192] on input "304/10a tân kỳ tân quý p. sơn kỳ q. tân phú hcm" at bounding box center [671, 193] width 164 height 18
click at [656, 225] on div "SĐT Người Nhận * 0357932960 Người nhận * BĂNG VP Nhận * Hồ Chí Minh : Kho Quận …" at bounding box center [556, 214] width 949 height 92
click at [831, 66] on div at bounding box center [907, 65] width 216 height 13
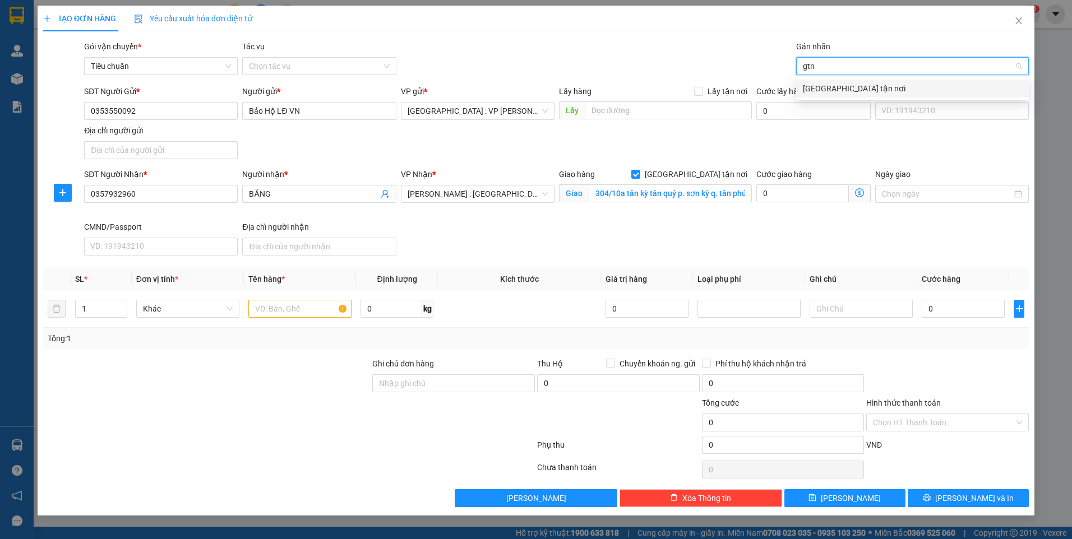
click at [820, 89] on div "[GEOGRAPHIC_DATA] tận nơi" at bounding box center [912, 88] width 219 height 12
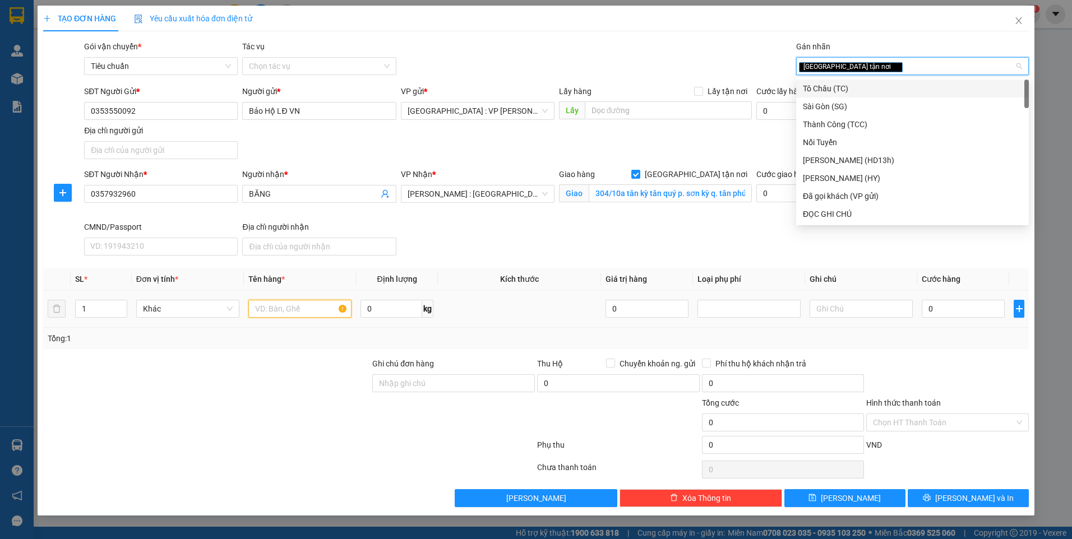
drag, startPoint x: 309, startPoint y: 308, endPoint x: 303, endPoint y: 304, distance: 7.3
click at [307, 309] on input "text" at bounding box center [299, 309] width 103 height 18
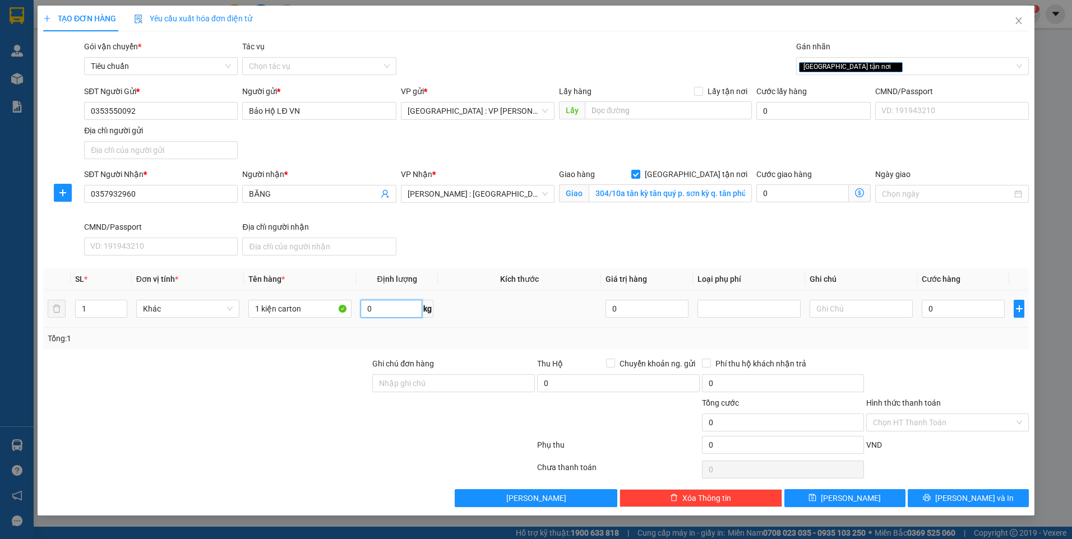
click at [387, 315] on input "0" at bounding box center [392, 309] width 62 height 18
drag, startPoint x: 951, startPoint y: 496, endPoint x: 934, endPoint y: 483, distance: 21.5
click at [931, 496] on icon "printer" at bounding box center [927, 498] width 8 height 8
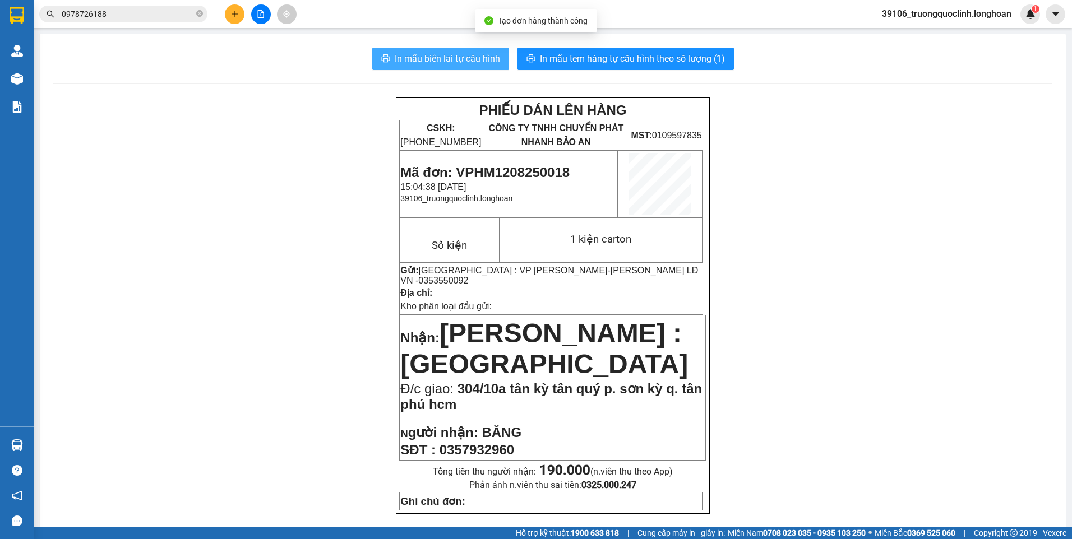
click at [429, 70] on button "In mẫu biên lai tự cấu hình" at bounding box center [440, 59] width 137 height 22
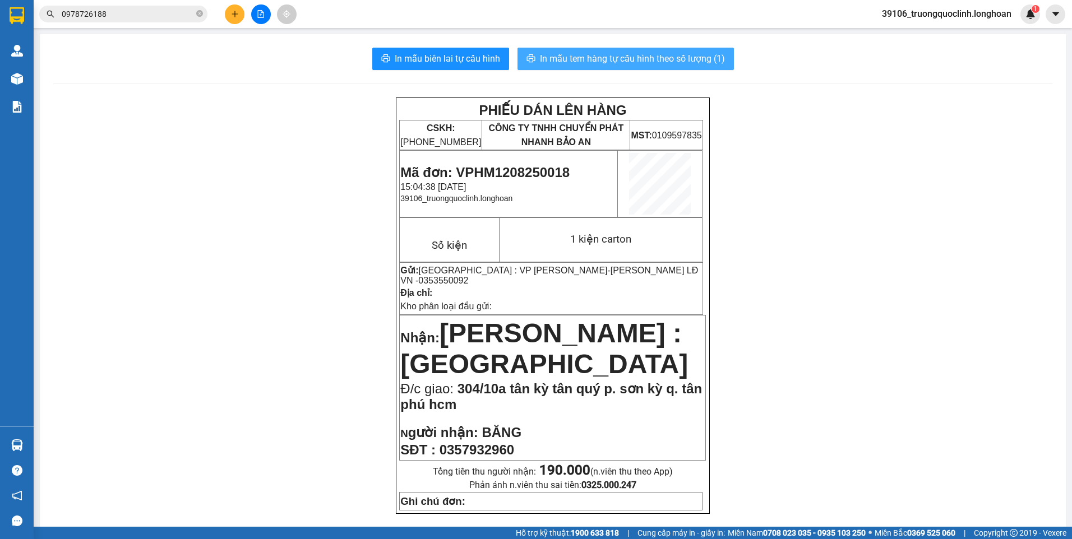
click at [574, 57] on span "In mẫu tem hàng tự cấu hình theo số lượng (1)" at bounding box center [632, 59] width 185 height 14
click at [525, 170] on span "Mã đơn: VPHM1208250018" at bounding box center [484, 172] width 169 height 15
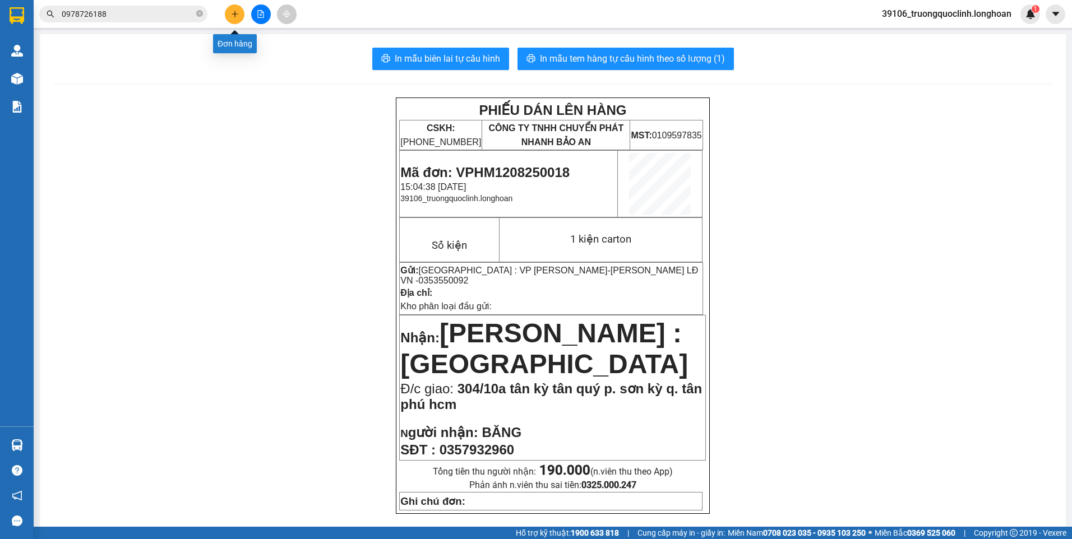
click at [234, 17] on icon "plus" at bounding box center [235, 14] width 8 height 8
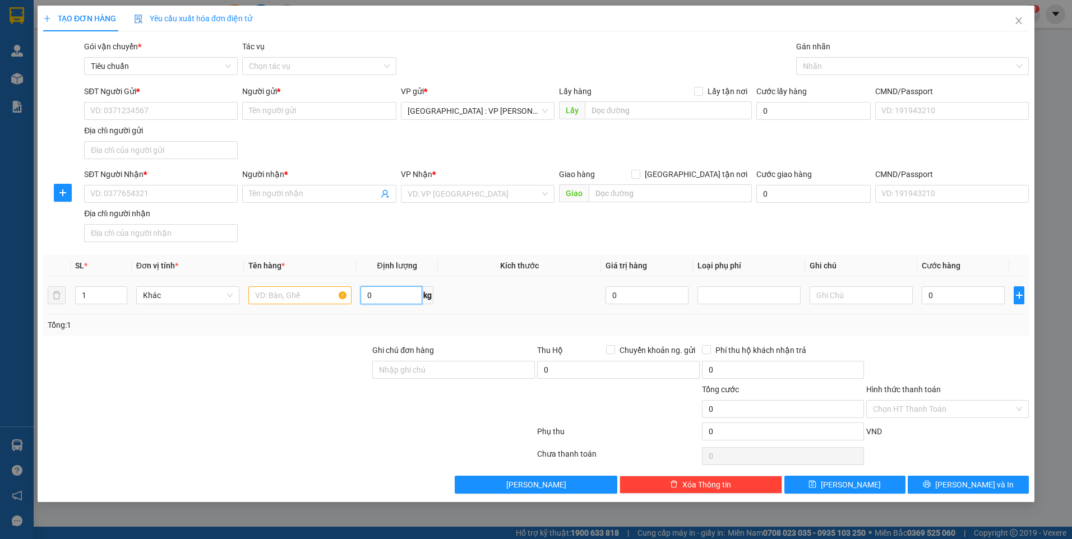
click at [381, 289] on input "0" at bounding box center [392, 296] width 62 height 18
click at [144, 109] on input "SĐT Người Gửi *" at bounding box center [161, 111] width 154 height 18
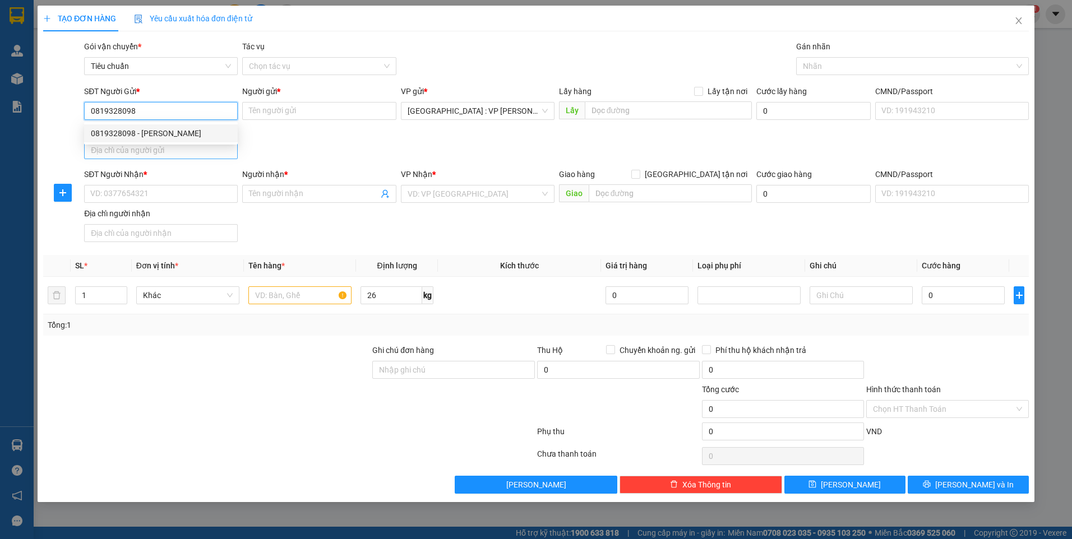
drag, startPoint x: 140, startPoint y: 127, endPoint x: 147, endPoint y: 148, distance: 21.8
click at [140, 128] on div "0819328098 - Kim Phú" at bounding box center [161, 133] width 140 height 12
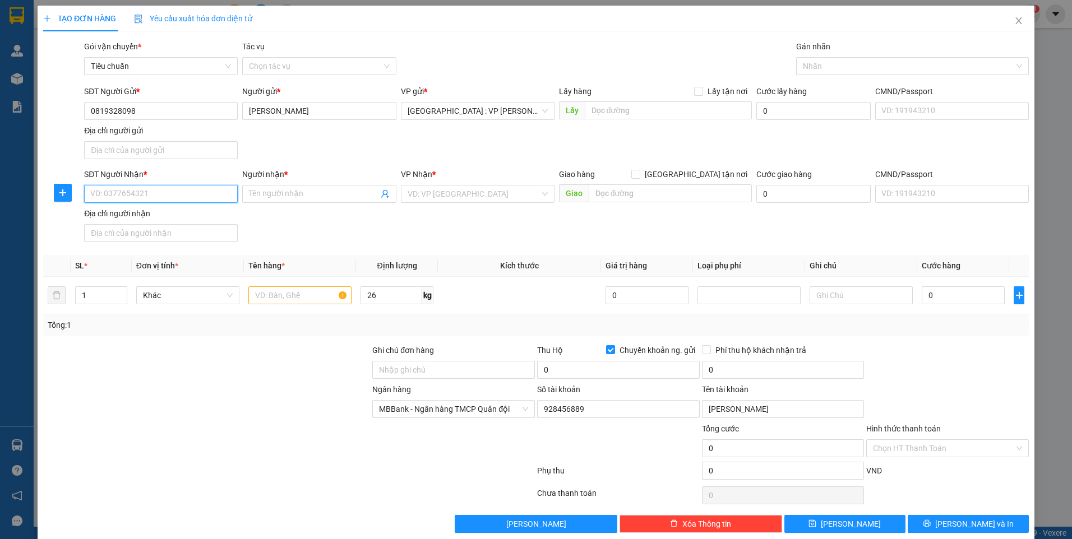
drag, startPoint x: 172, startPoint y: 199, endPoint x: 160, endPoint y: 187, distance: 17.1
click at [173, 200] on input "SĐT Người Nhận *" at bounding box center [161, 194] width 154 height 18
click at [144, 192] on input "SĐT Người Nhận *" at bounding box center [161, 194] width 154 height 18
click at [161, 219] on div "0983624139 - Ngân Thái Phùng" at bounding box center [159, 216] width 139 height 12
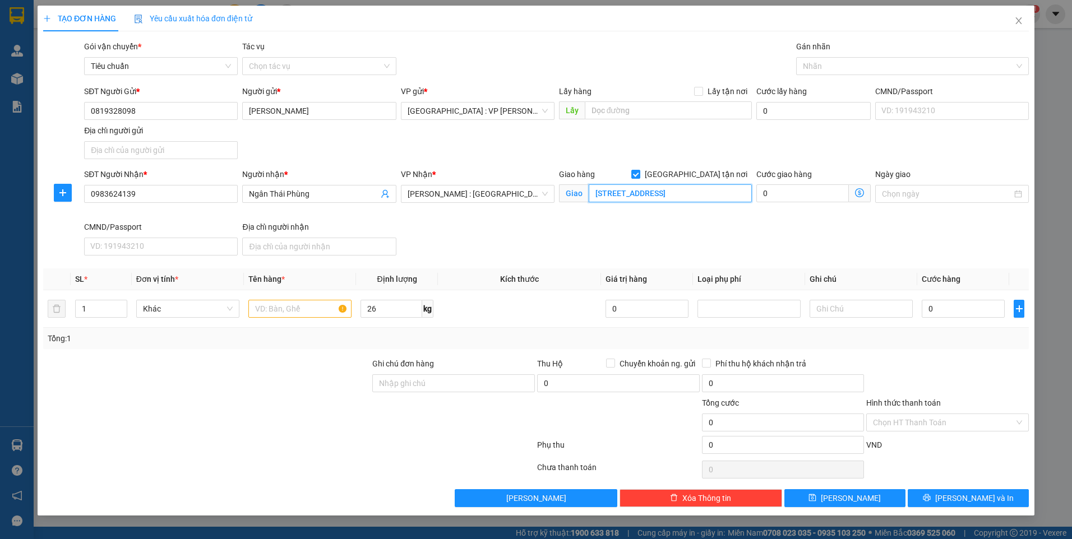
click at [690, 192] on input "số 541 đường 30/4, khu phố ninh trung, ninh sơn, thành phố tây ninh" at bounding box center [671, 193] width 164 height 18
click at [819, 61] on div at bounding box center [907, 65] width 216 height 13
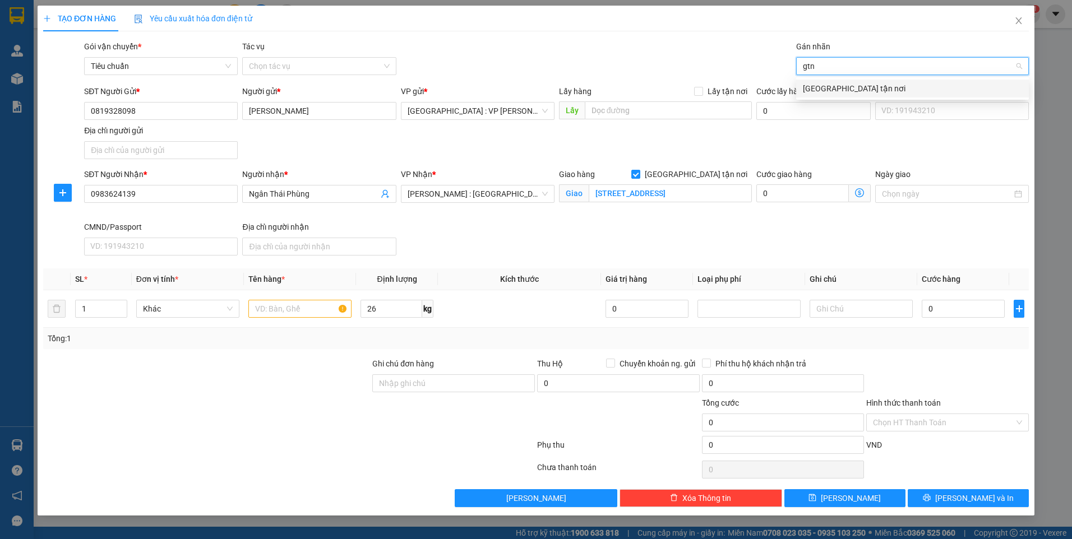
click at [827, 85] on div "[GEOGRAPHIC_DATA] tận nơi" at bounding box center [912, 88] width 219 height 12
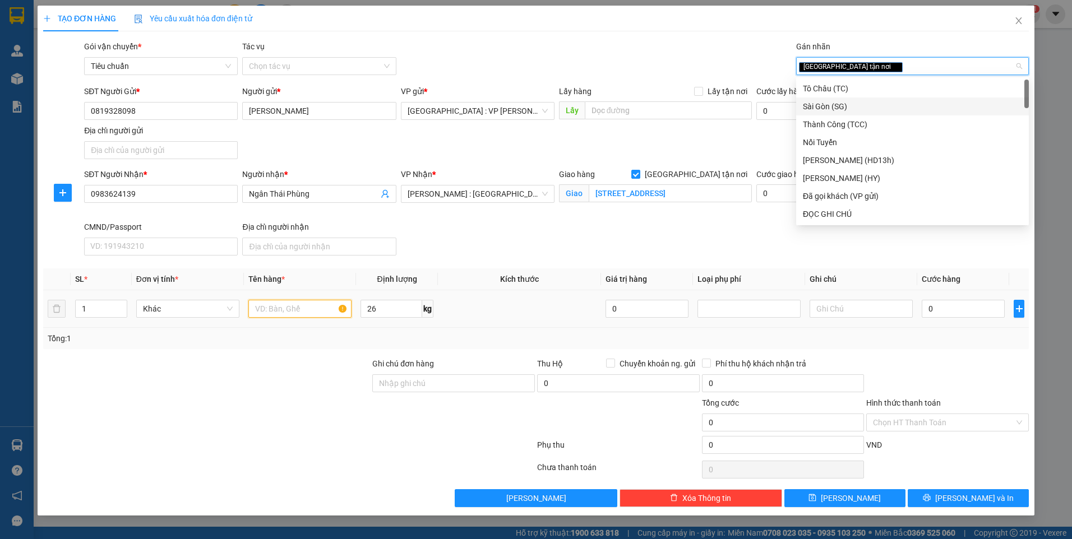
click at [287, 317] on input "text" at bounding box center [299, 309] width 103 height 18
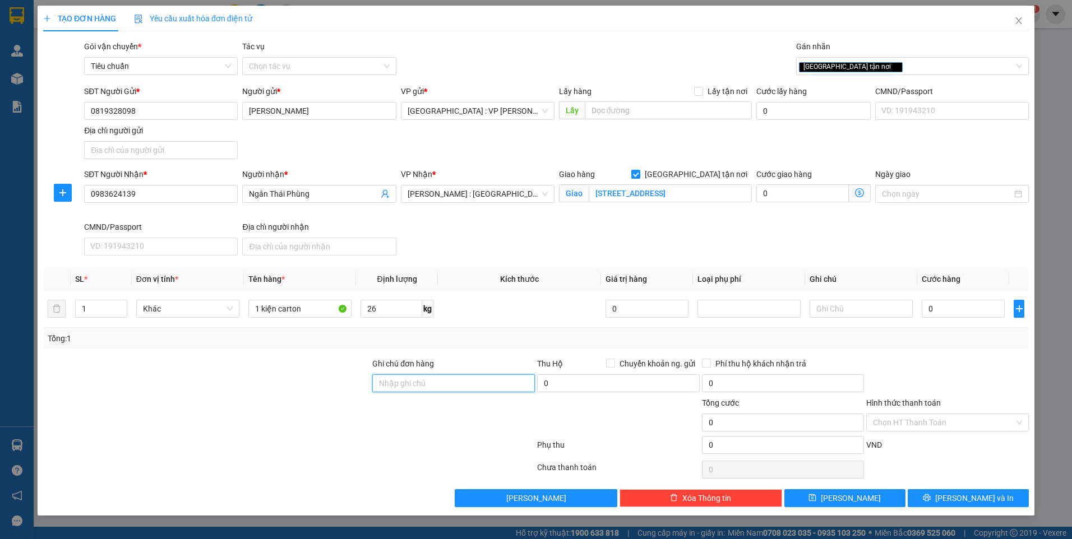
click at [421, 385] on input "Ghi chú đơn hàng" at bounding box center [453, 384] width 163 height 18
click at [316, 422] on div at bounding box center [206, 416] width 329 height 39
click at [716, 190] on input "số 541 đường 30/4, khu phố ninh trung, ninh sơn, thành phố tây ninh" at bounding box center [671, 193] width 164 height 18
click at [971, 305] on input "0" at bounding box center [963, 309] width 83 height 18
click at [998, 500] on button "[PERSON_NAME] và In" at bounding box center [968, 498] width 121 height 18
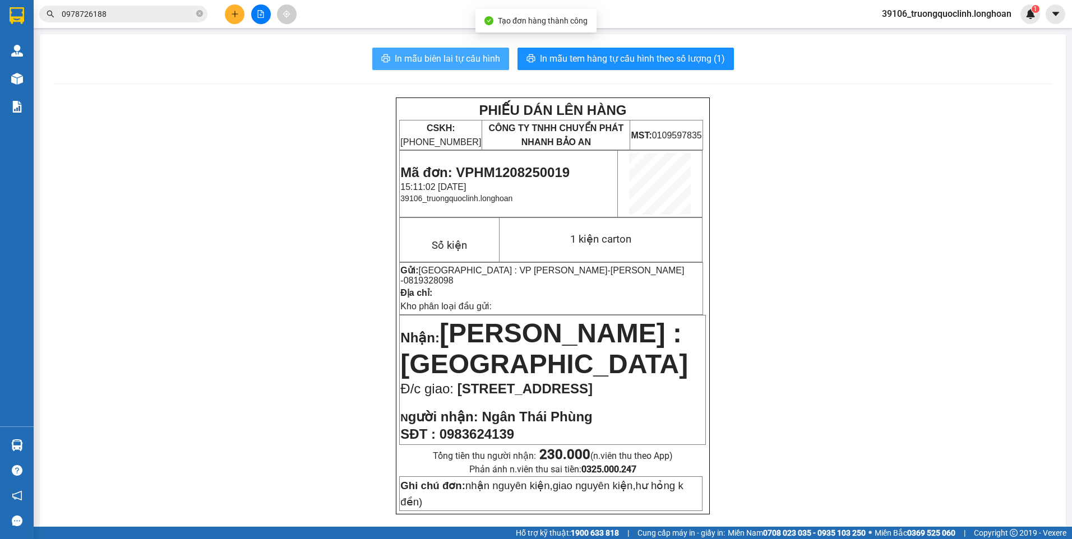
click at [416, 49] on button "In mẫu biên lai tự cấu hình" at bounding box center [440, 59] width 137 height 22
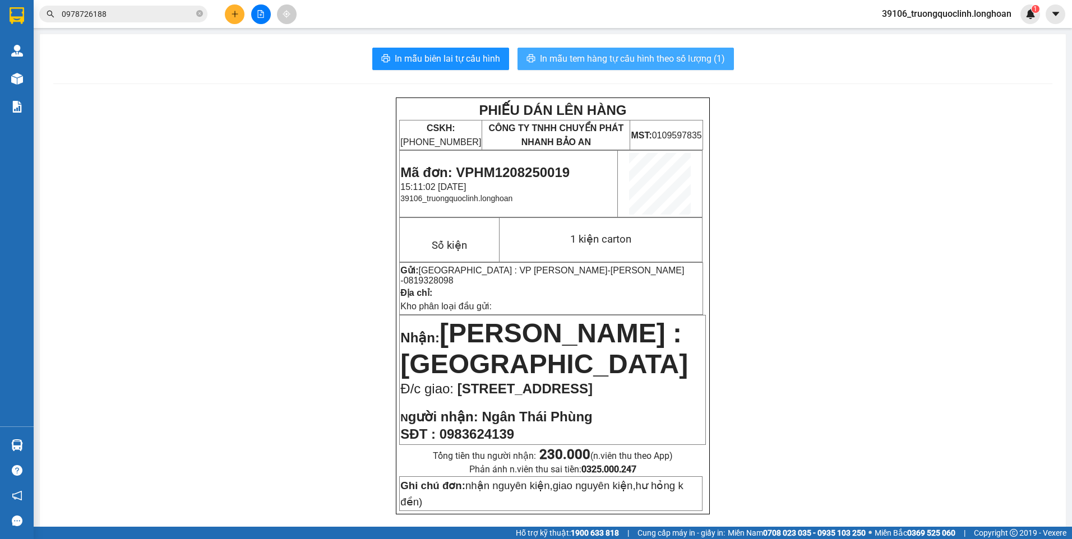
click at [635, 59] on span "In mẫu tem hàng tự cấu hình theo số lượng (1)" at bounding box center [632, 59] width 185 height 14
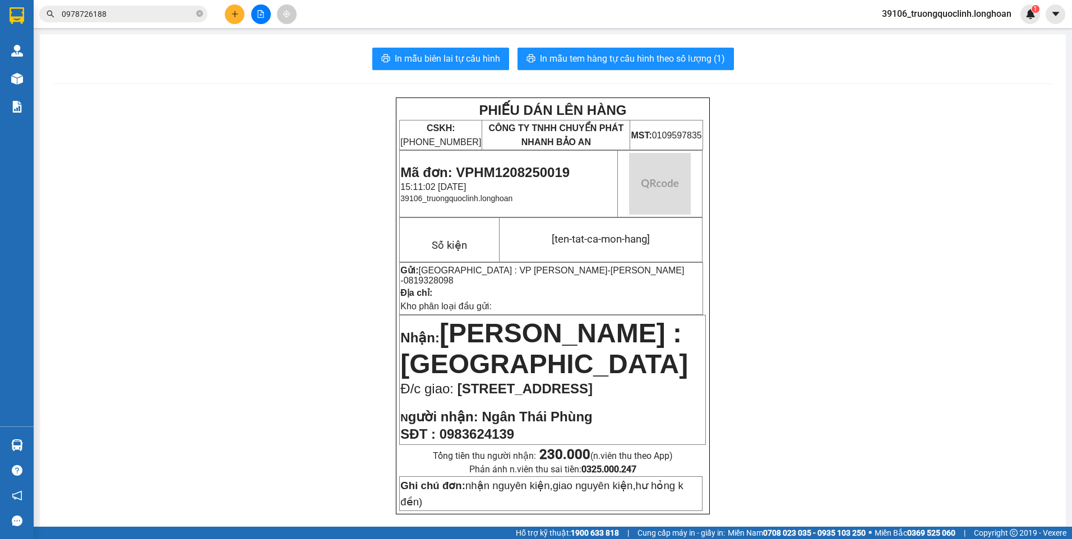
click at [543, 173] on span "Mã đơn: VPHM1208250019" at bounding box center [484, 172] width 169 height 15
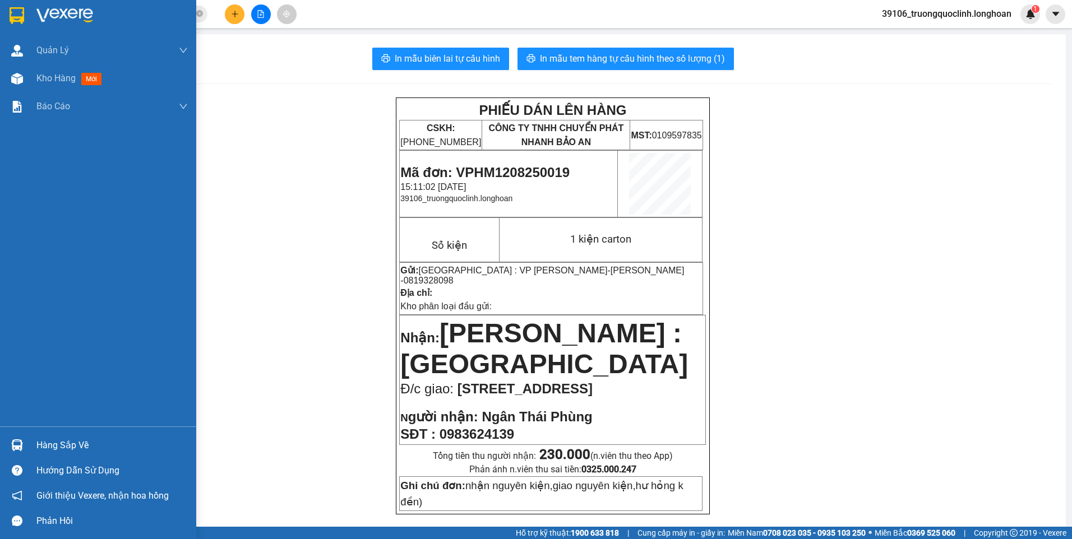
click at [22, 21] on img at bounding box center [17, 15] width 15 height 17
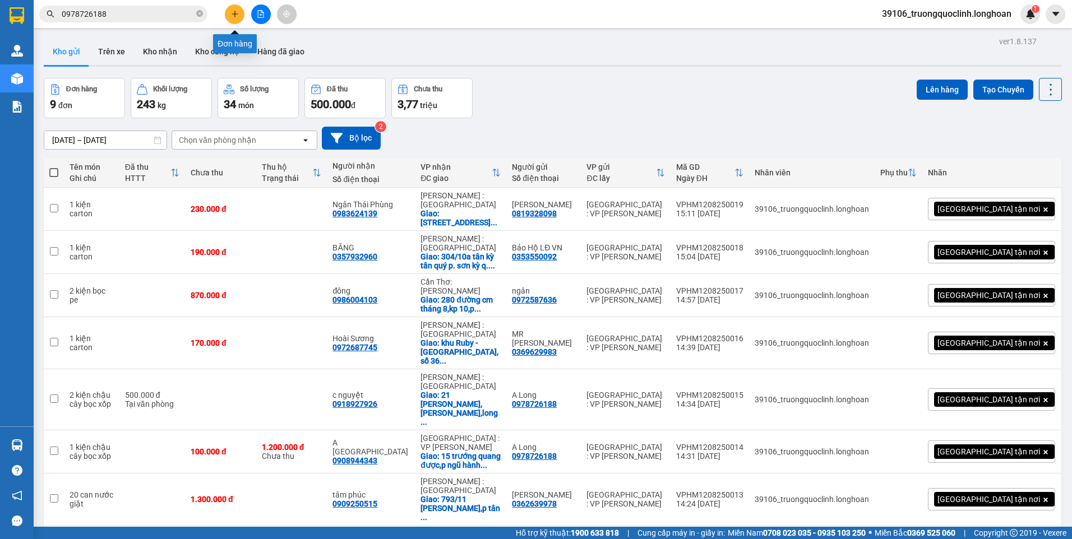
click at [227, 15] on button at bounding box center [235, 14] width 20 height 20
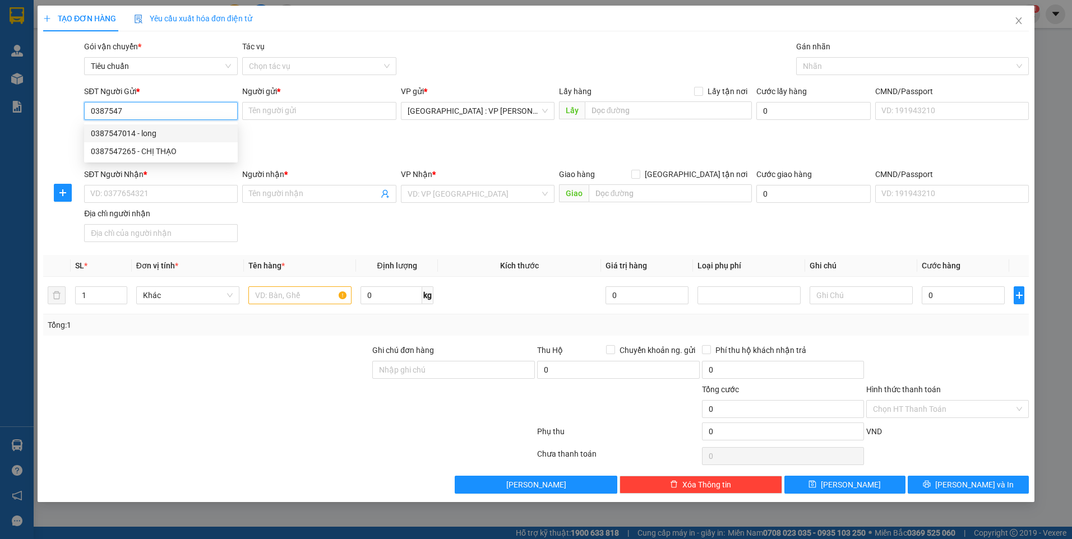
click at [149, 136] on div "0387547014 - long" at bounding box center [161, 133] width 140 height 12
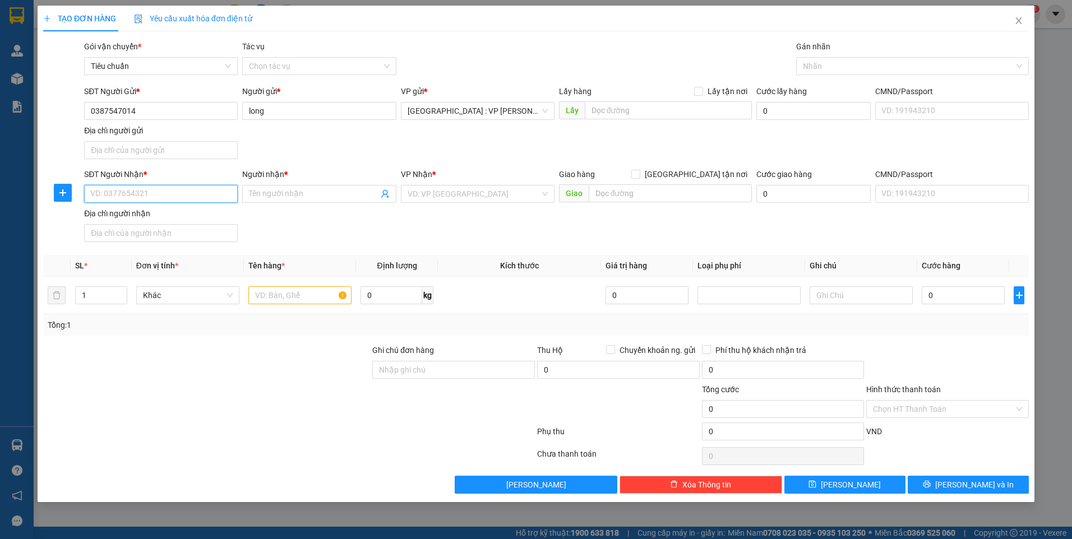
click at [205, 196] on input "SĐT Người Nhận *" at bounding box center [161, 194] width 154 height 18
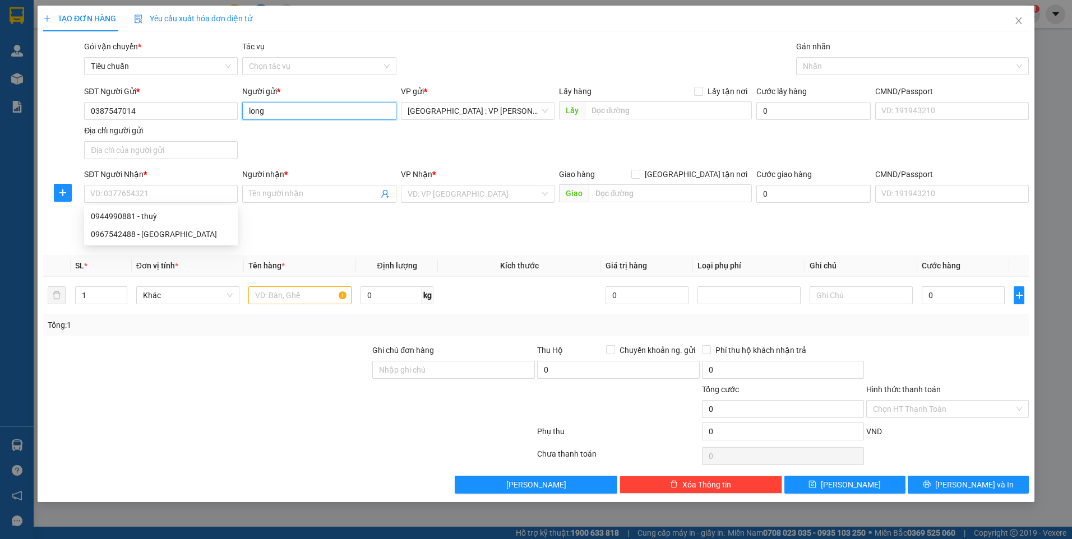
click at [286, 106] on input "long" at bounding box center [319, 111] width 154 height 18
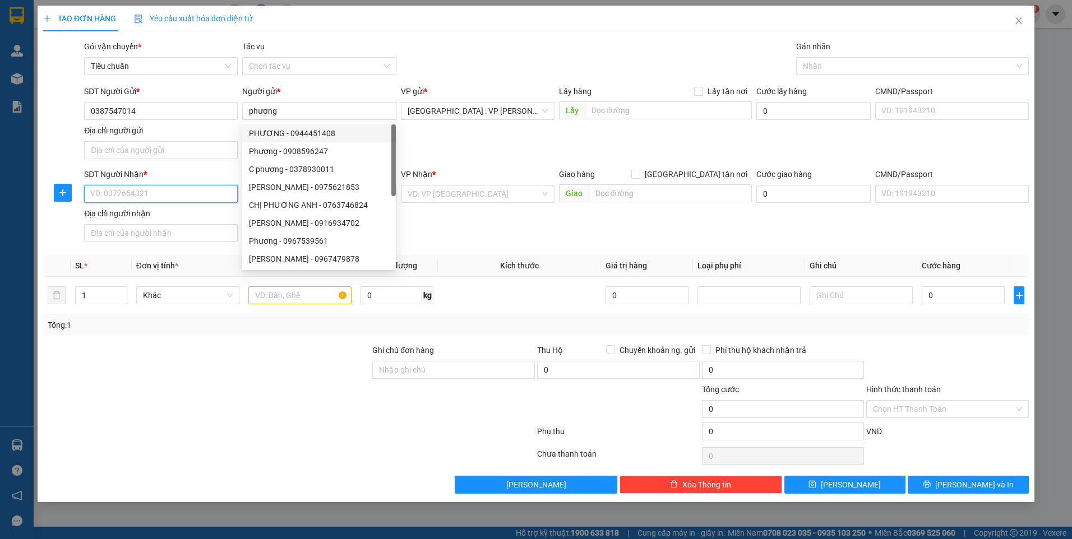
click at [199, 198] on input "SĐT Người Nhận *" at bounding box center [161, 194] width 154 height 18
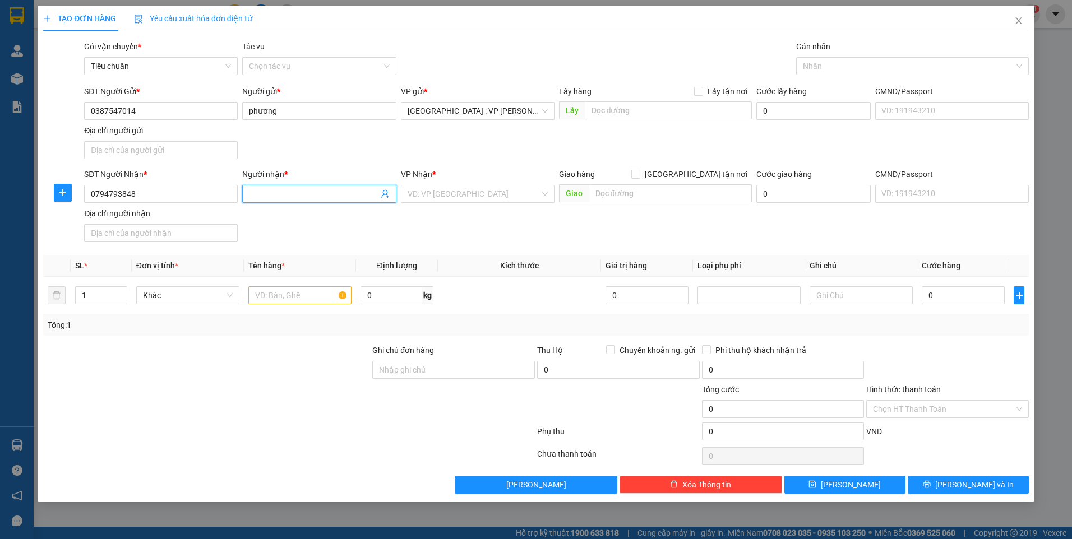
click at [280, 196] on input "Người nhận *" at bounding box center [313, 194] width 129 height 12
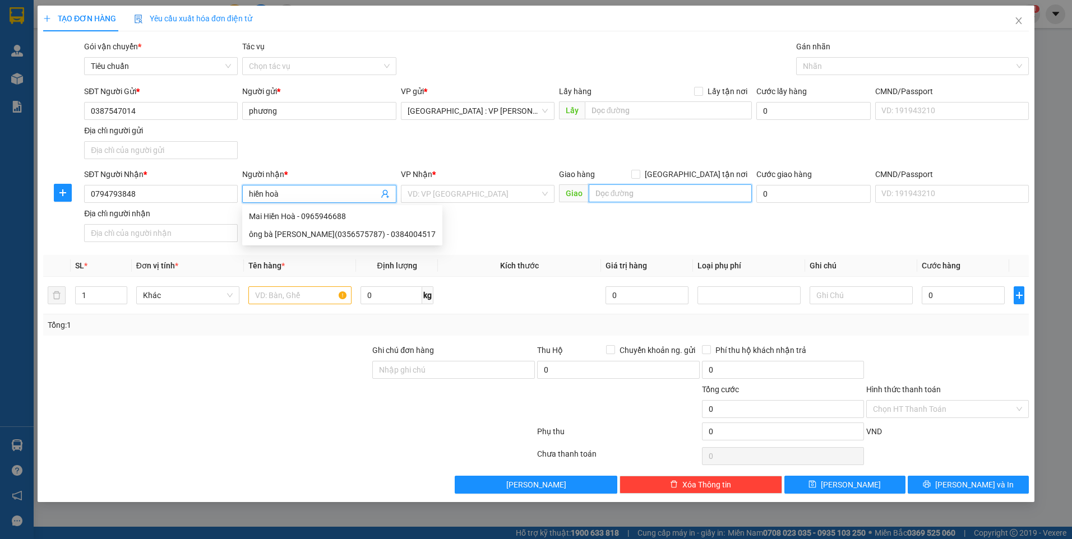
click at [659, 197] on input "text" at bounding box center [671, 193] width 164 height 18
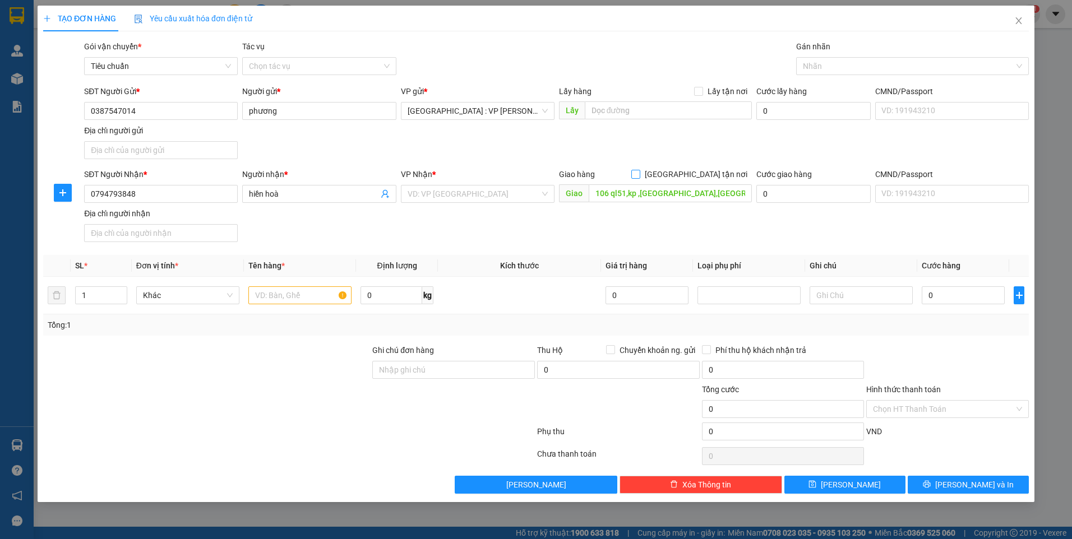
click at [639, 175] on input "[GEOGRAPHIC_DATA] tận nơi" at bounding box center [635, 174] width 8 height 8
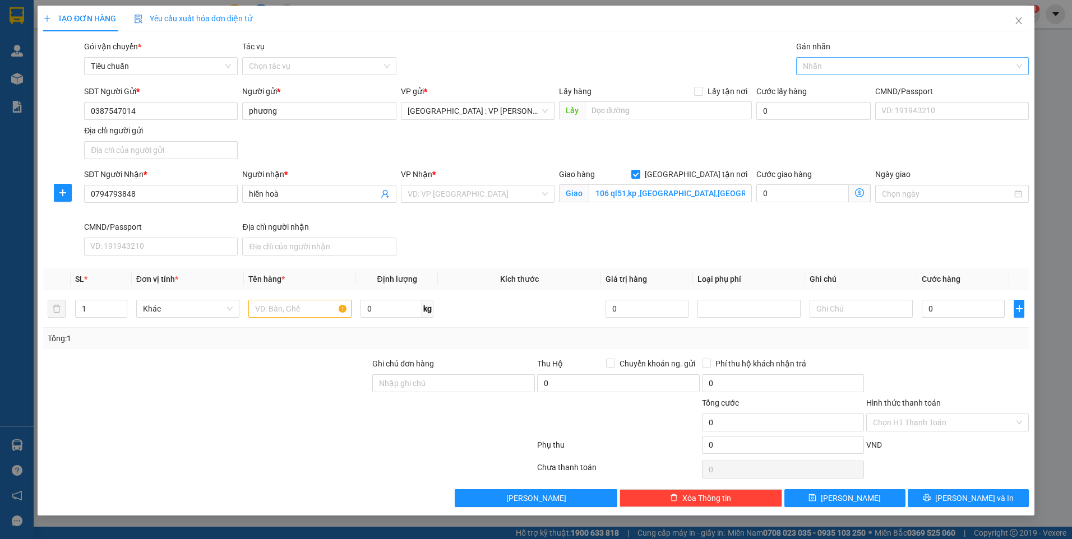
click at [821, 66] on div at bounding box center [907, 65] width 216 height 13
click at [823, 82] on div "[GEOGRAPHIC_DATA] tận nơi" at bounding box center [912, 88] width 219 height 12
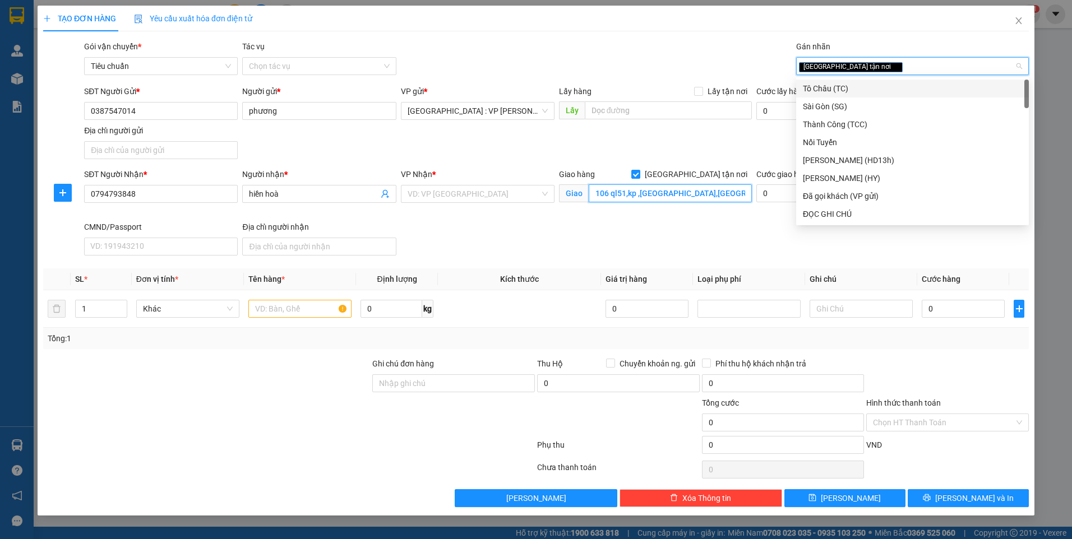
click at [713, 196] on input "106 ql51,kp ,bình dương,long bình tân,biên hoà,đồng nai" at bounding box center [671, 193] width 164 height 18
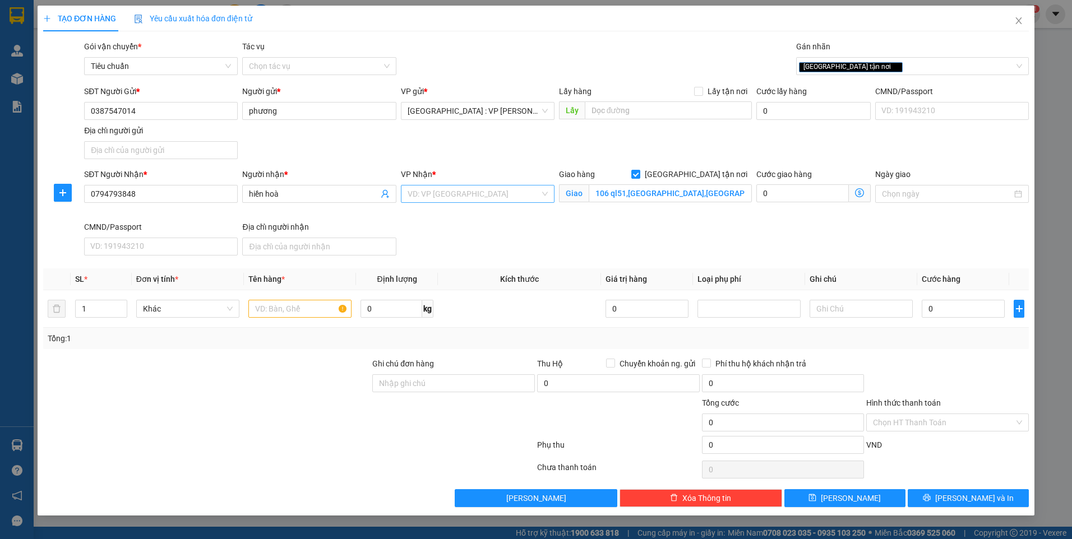
click at [464, 194] on input "search" at bounding box center [474, 194] width 132 height 17
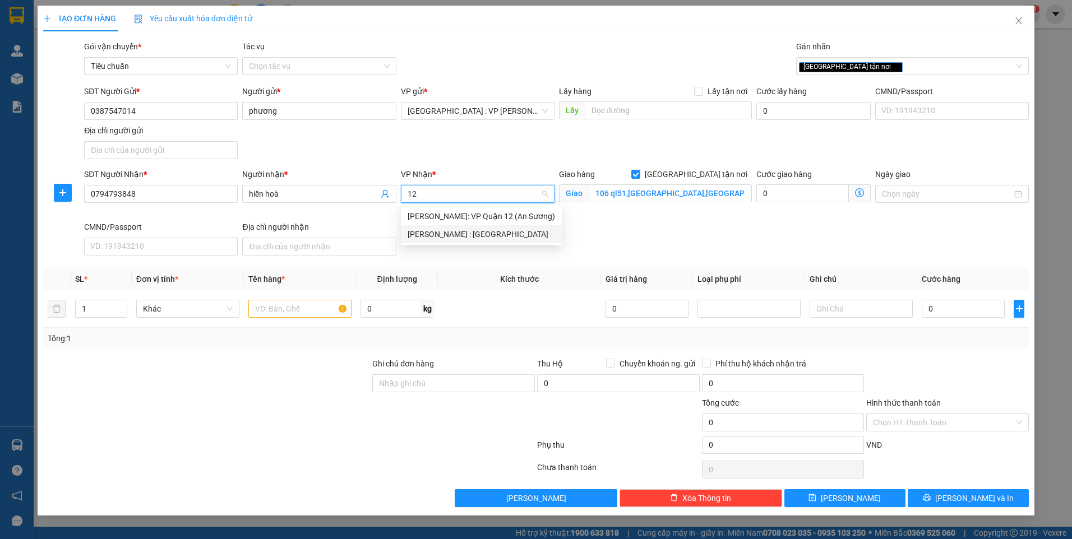
drag, startPoint x: 466, startPoint y: 232, endPoint x: 407, endPoint y: 269, distance: 69.7
click at [466, 233] on div "[PERSON_NAME] : [GEOGRAPHIC_DATA]" at bounding box center [481, 234] width 147 height 12
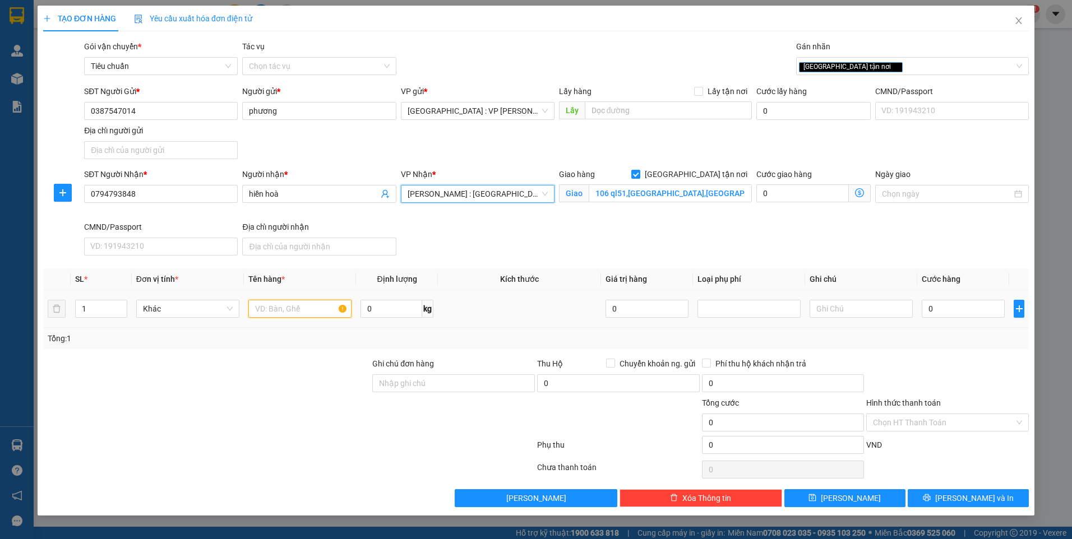
click at [314, 312] on input "text" at bounding box center [299, 309] width 103 height 18
click at [983, 307] on input "0" at bounding box center [963, 309] width 83 height 18
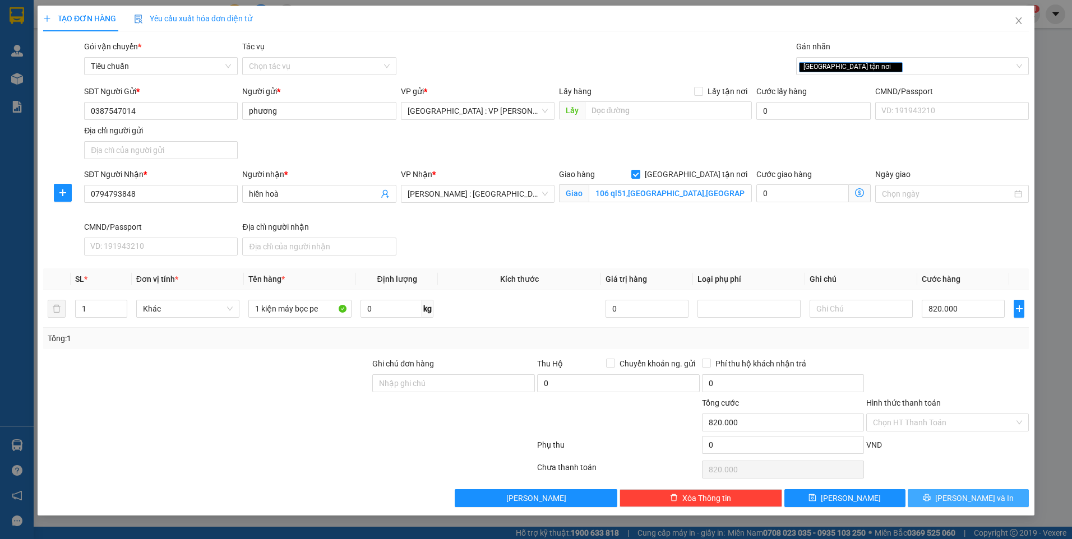
drag, startPoint x: 974, startPoint y: 495, endPoint x: 957, endPoint y: 482, distance: 20.9
click at [973, 495] on span "[PERSON_NAME] và In" at bounding box center [974, 498] width 78 height 12
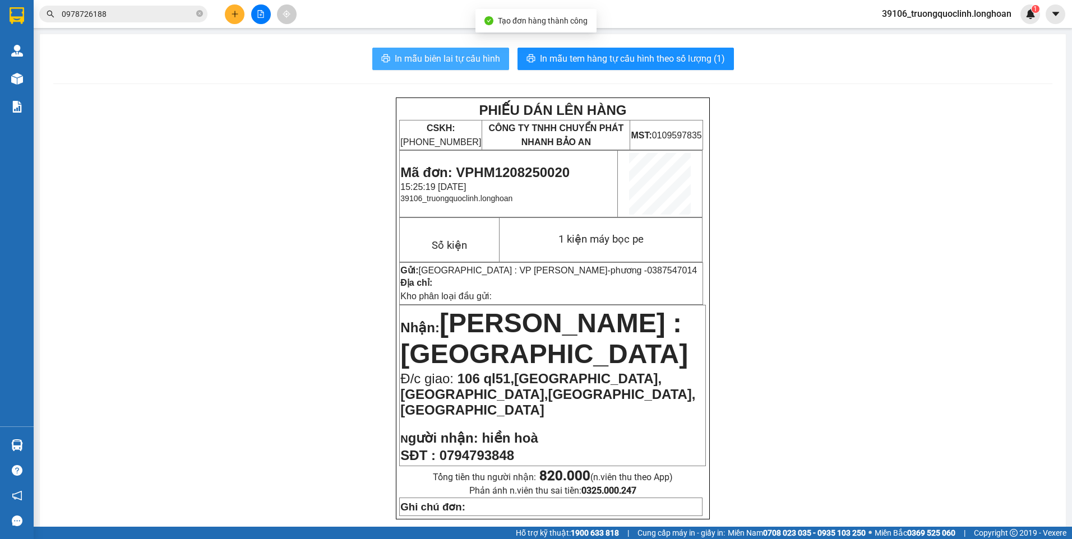
click at [425, 63] on span "In mẫu biên lai tự cấu hình" at bounding box center [447, 59] width 105 height 14
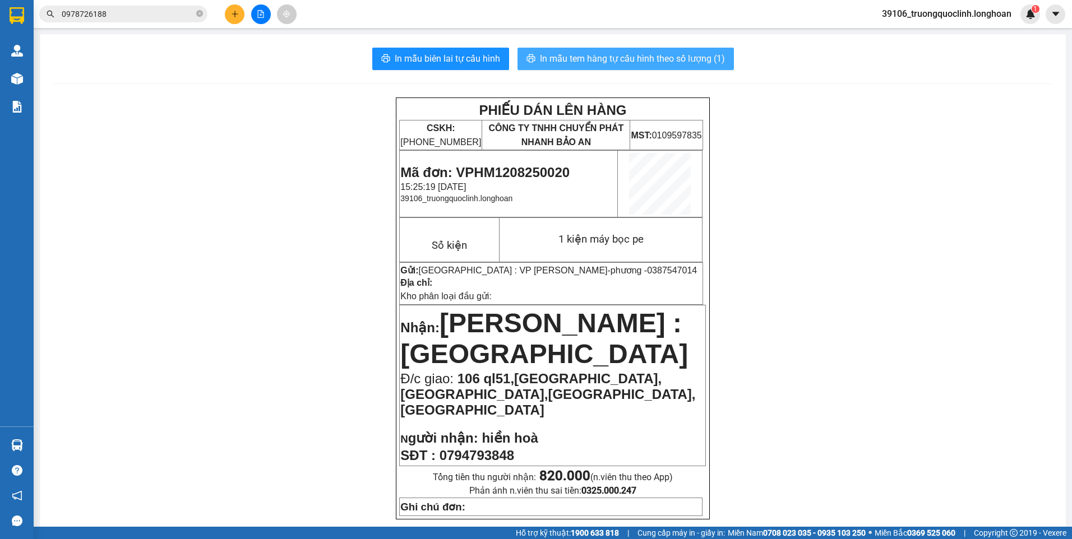
click at [563, 64] on span "In mẫu tem hàng tự cấu hình theo số lượng (1)" at bounding box center [632, 59] width 185 height 14
click at [535, 165] on span "Mã đơn: VPHM1208250020" at bounding box center [484, 172] width 169 height 15
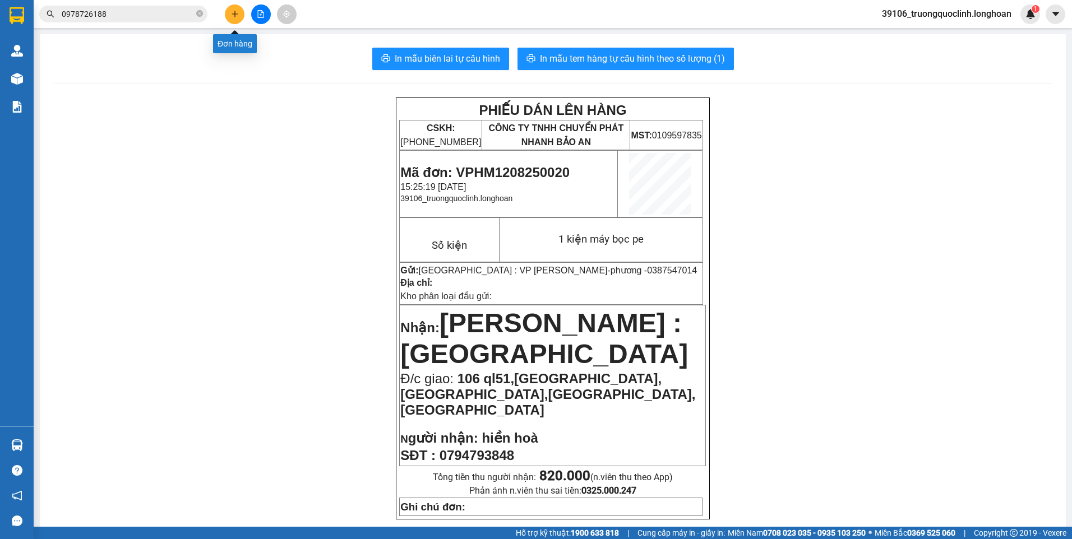
click at [243, 13] on button at bounding box center [235, 14] width 20 height 20
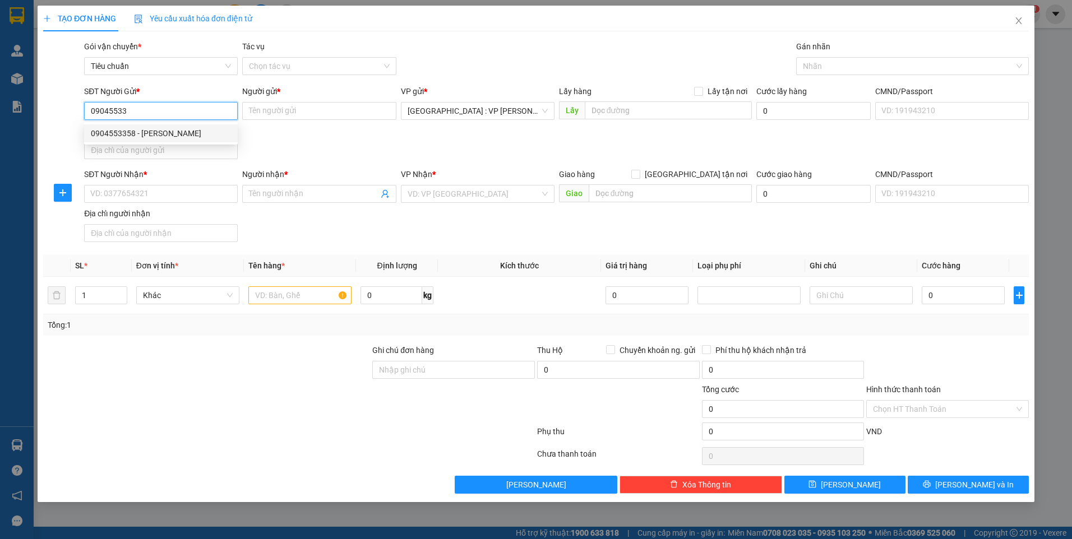
click at [142, 132] on div "0904553358 - BÙI THANH HOA" at bounding box center [161, 133] width 140 height 12
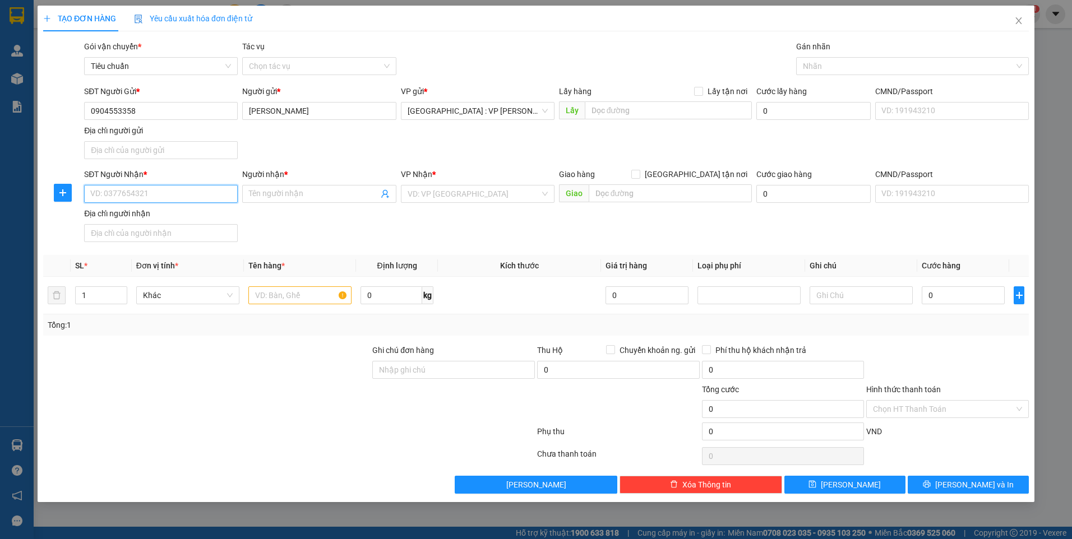
click at [162, 195] on input "SĐT Người Nhận *" at bounding box center [161, 194] width 154 height 18
click at [145, 217] on div "0362300138 - Liên" at bounding box center [161, 216] width 140 height 12
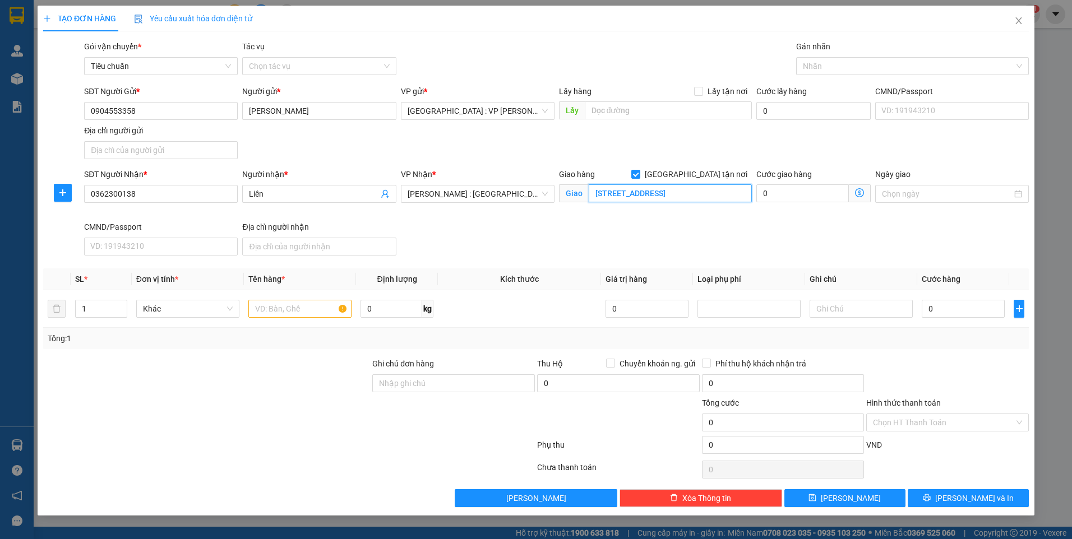
click at [719, 195] on input "60/18 đường 18, KP3, P Hiệp Bình Chánh, Thủ Đức" at bounding box center [671, 193] width 164 height 18
click at [857, 67] on div at bounding box center [907, 65] width 216 height 13
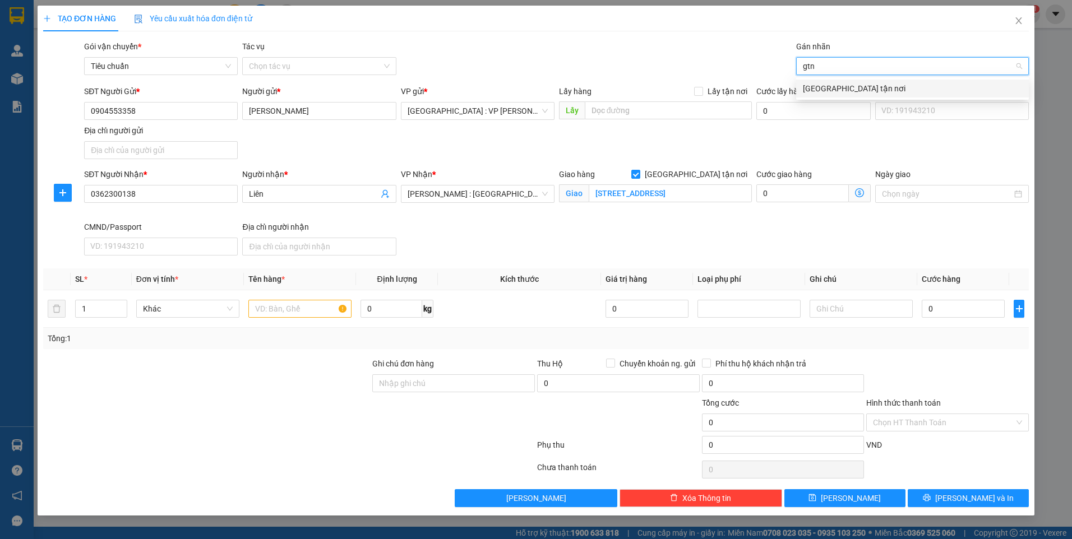
click at [848, 86] on div "[GEOGRAPHIC_DATA] tận nơi" at bounding box center [912, 88] width 219 height 12
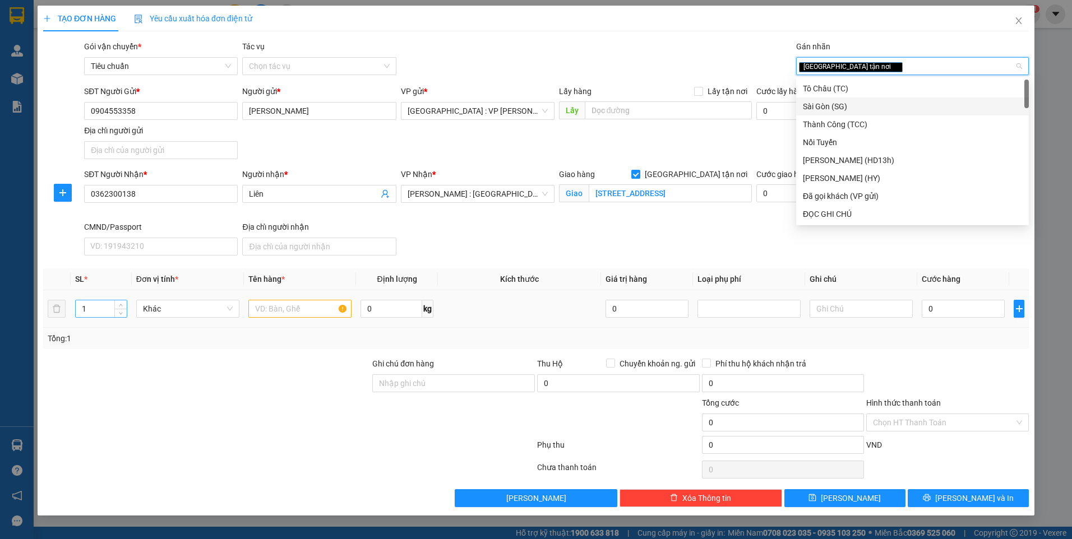
click at [90, 314] on input "1" at bounding box center [101, 309] width 51 height 17
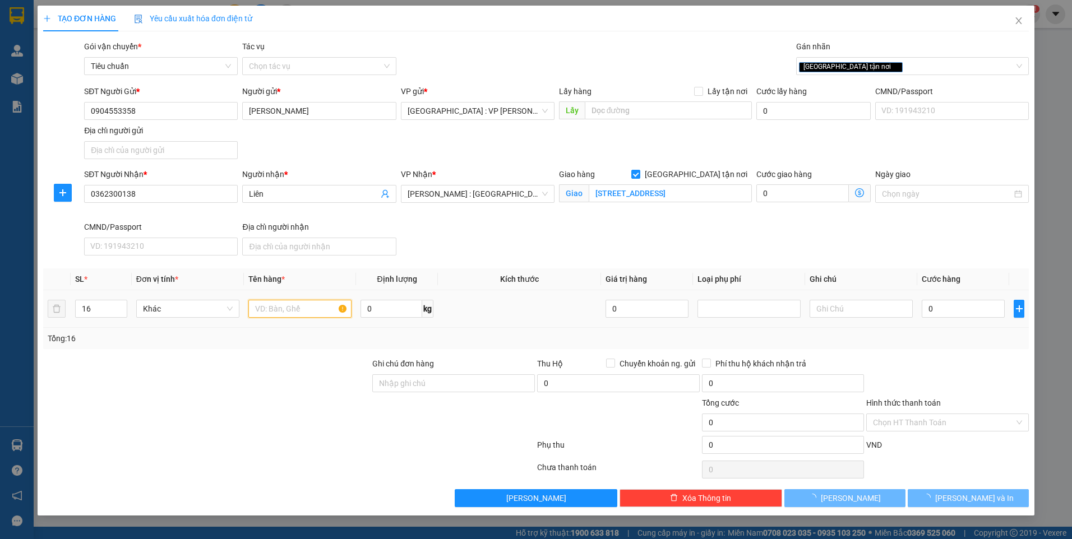
click at [271, 311] on input "text" at bounding box center [299, 309] width 103 height 18
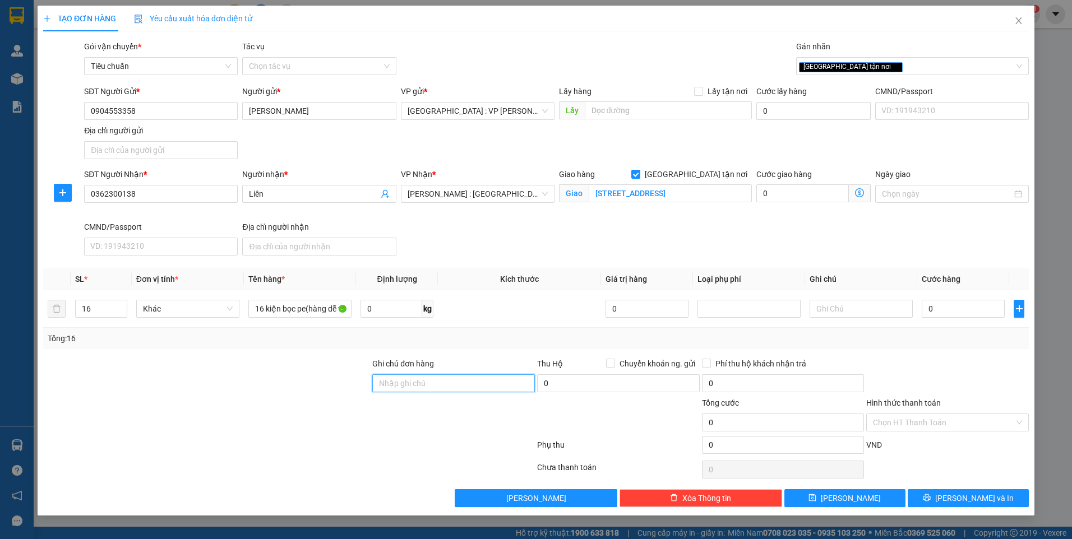
click at [442, 385] on input "Ghi chú đơn hàng" at bounding box center [453, 384] width 163 height 18
click at [636, 250] on div "SĐT Người Nhận * 0362300138 Người nhận * Liên VP Nhận * Hồ Chí Minh : Kho Quận …" at bounding box center [556, 214] width 949 height 92
click at [961, 311] on input "0" at bounding box center [963, 309] width 83 height 18
drag, startPoint x: 971, startPoint y: 310, endPoint x: 906, endPoint y: 308, distance: 65.6
click at [906, 308] on tr "16 Khác 16 kiện bọc pe(hàng dễ vỡ,nhẹ tay hộ em) 0 kg 0 2.000.000" at bounding box center [536, 309] width 986 height 38
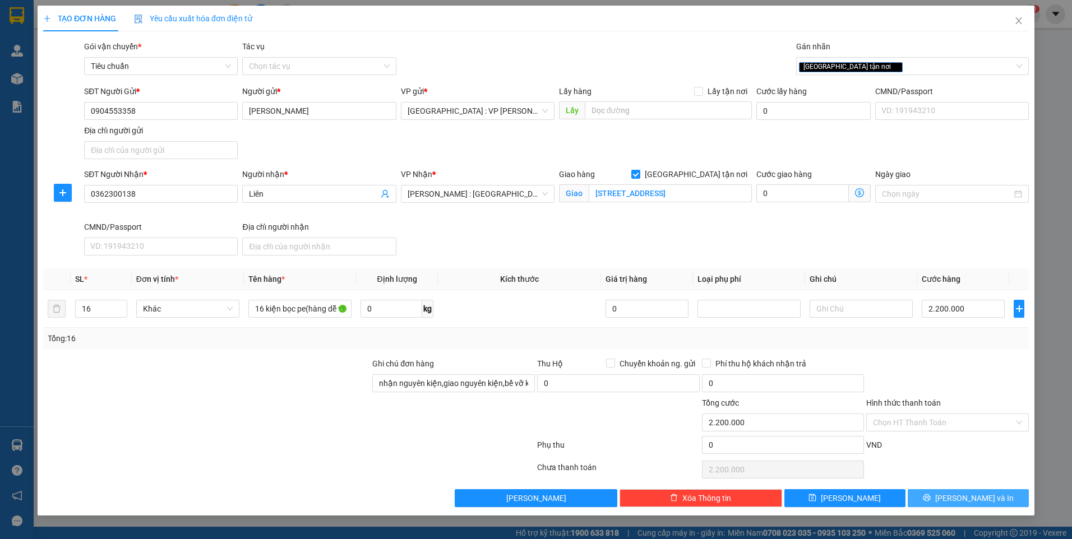
click at [983, 496] on span "[PERSON_NAME] và In" at bounding box center [974, 498] width 78 height 12
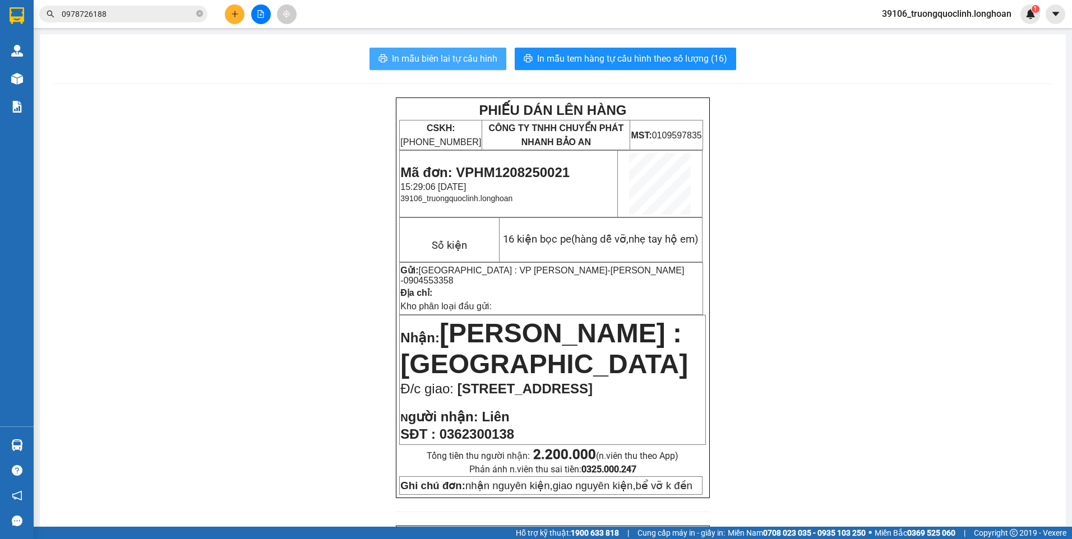
click at [458, 57] on span "In mẫu biên lai tự cấu hình" at bounding box center [444, 59] width 105 height 14
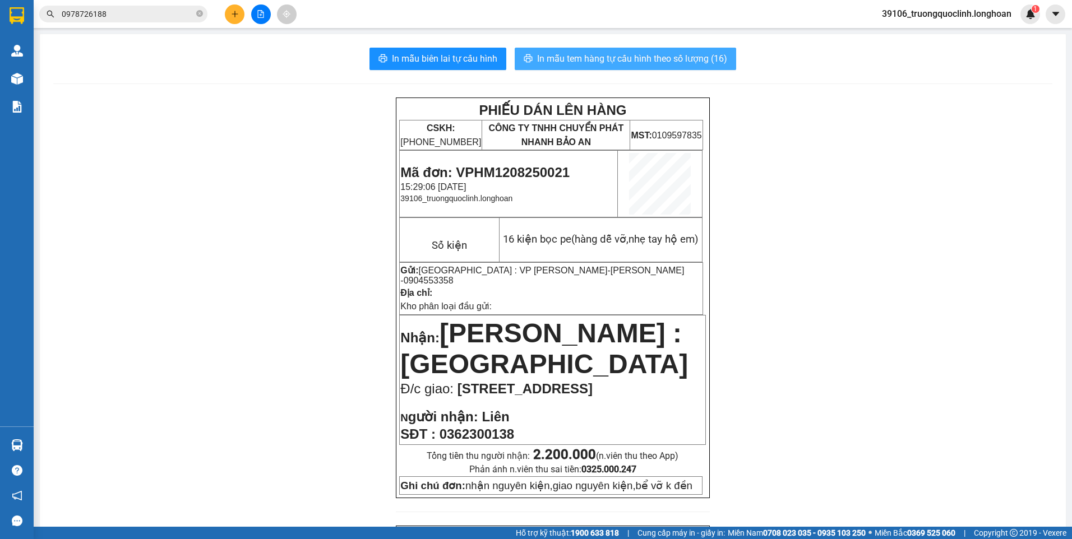
drag, startPoint x: 546, startPoint y: 70, endPoint x: 563, endPoint y: 64, distance: 17.7
click at [563, 64] on span "In mẫu tem hàng tự cấu hình theo số lượng (16)" at bounding box center [632, 59] width 190 height 14
click at [530, 167] on span "Mã đơn: VPHM1208250021" at bounding box center [484, 172] width 169 height 15
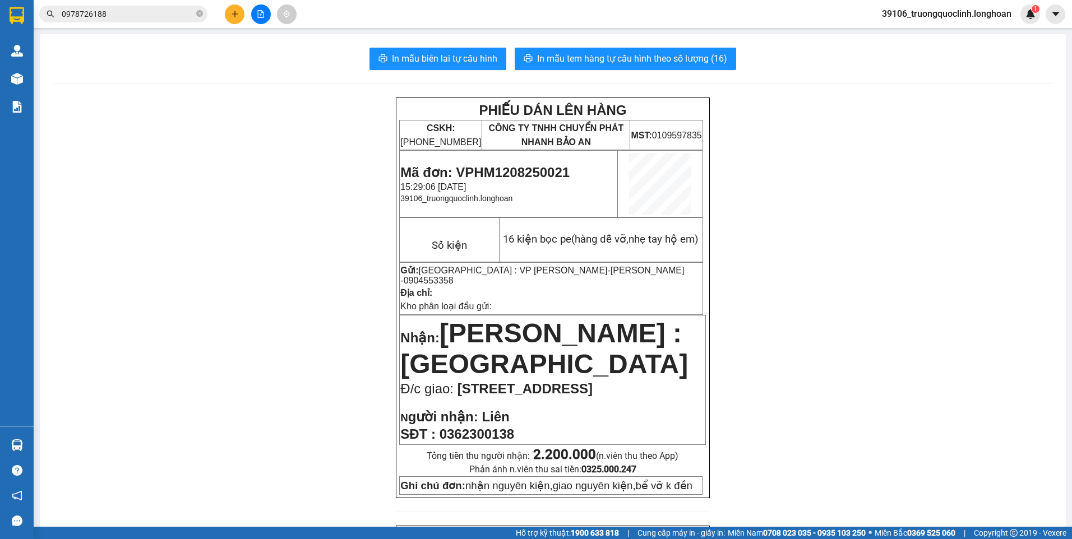
click at [506, 174] on span "Mã đơn: VPHM1208250021" at bounding box center [484, 172] width 169 height 15
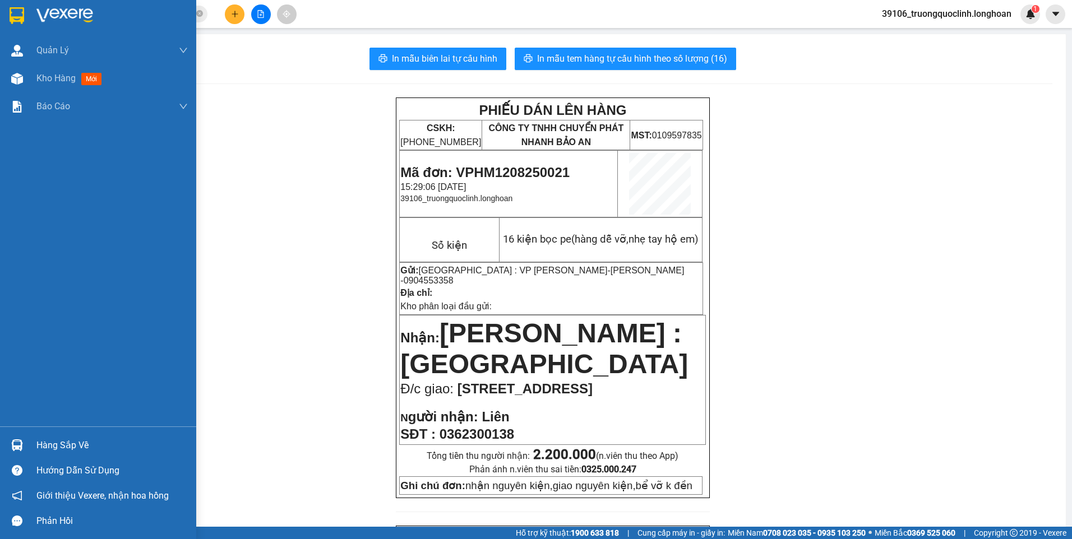
click at [17, 15] on img at bounding box center [17, 15] width 15 height 17
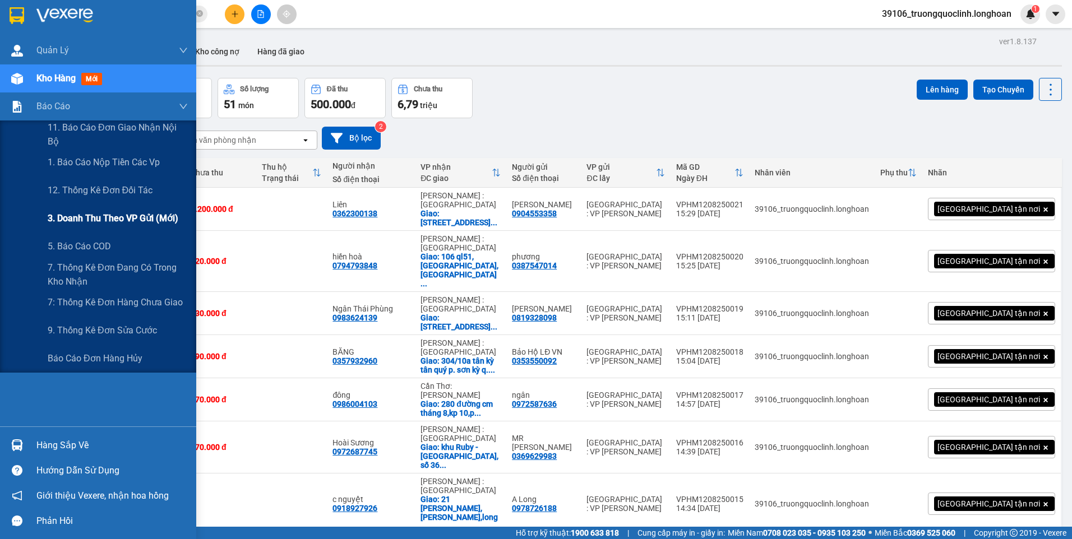
click at [100, 221] on span "3. Doanh Thu theo VP Gửi (mới)" at bounding box center [113, 218] width 131 height 14
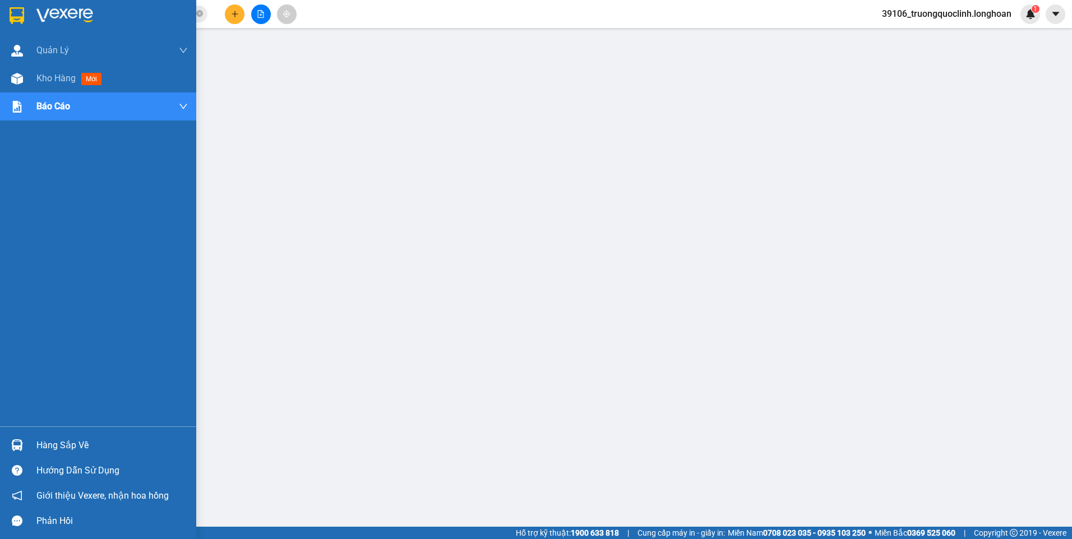
click at [17, 20] on img at bounding box center [17, 15] width 15 height 17
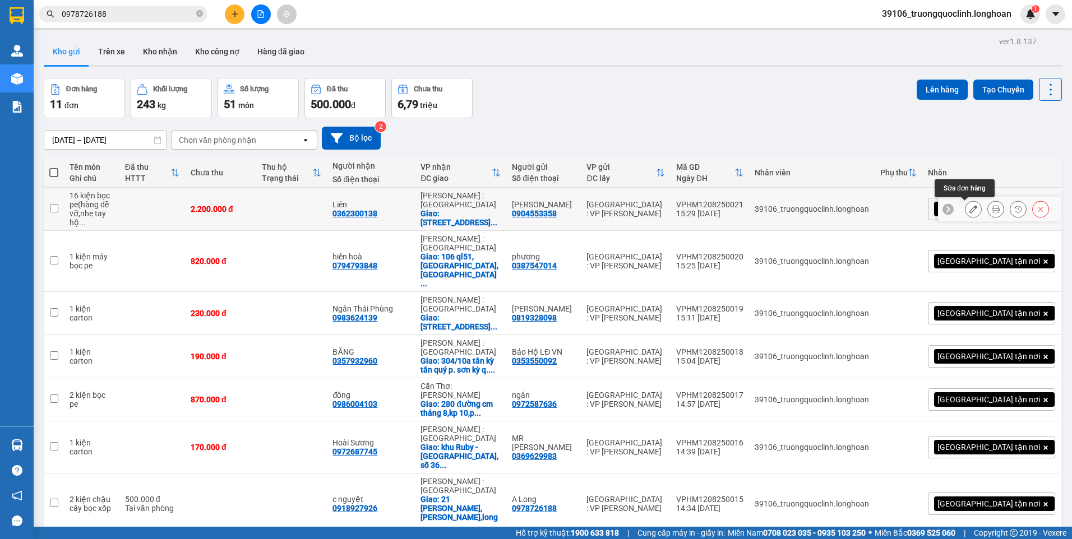
click at [968, 204] on button at bounding box center [974, 210] width 16 height 20
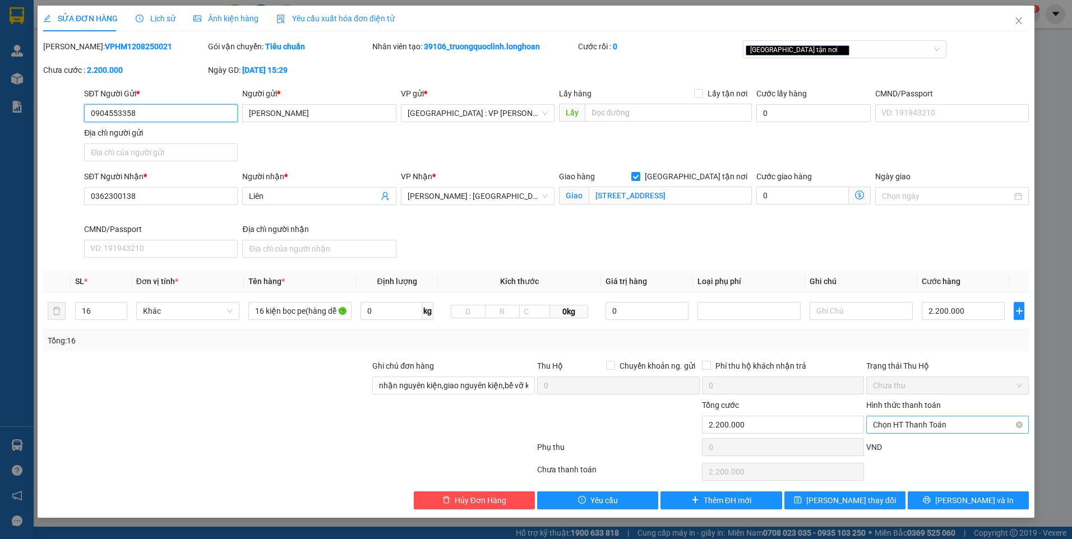
click at [931, 422] on span "Chọn HT Thanh Toán" at bounding box center [947, 425] width 149 height 17
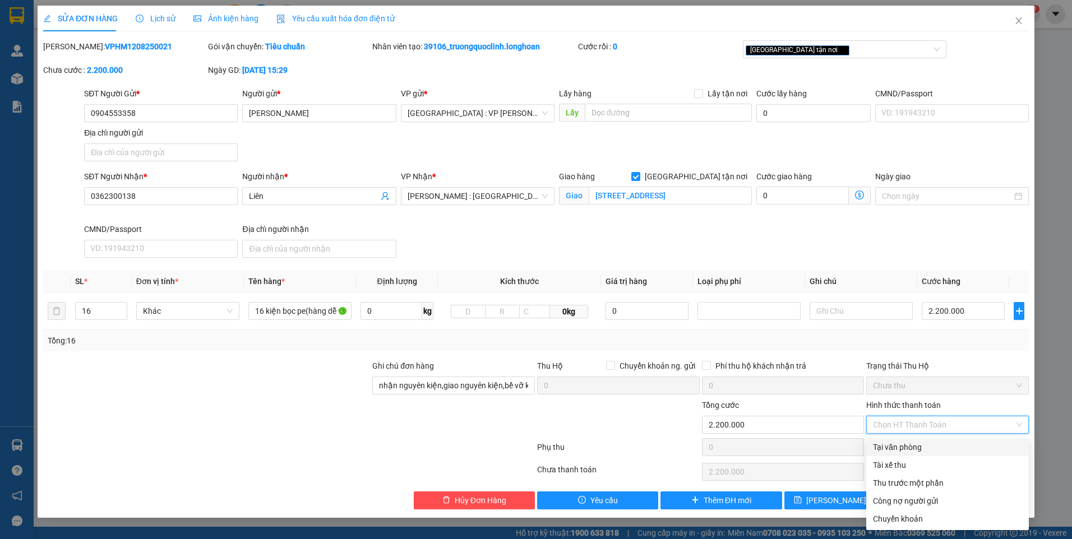
click at [906, 444] on div "Tại văn phòng" at bounding box center [947, 447] width 149 height 12
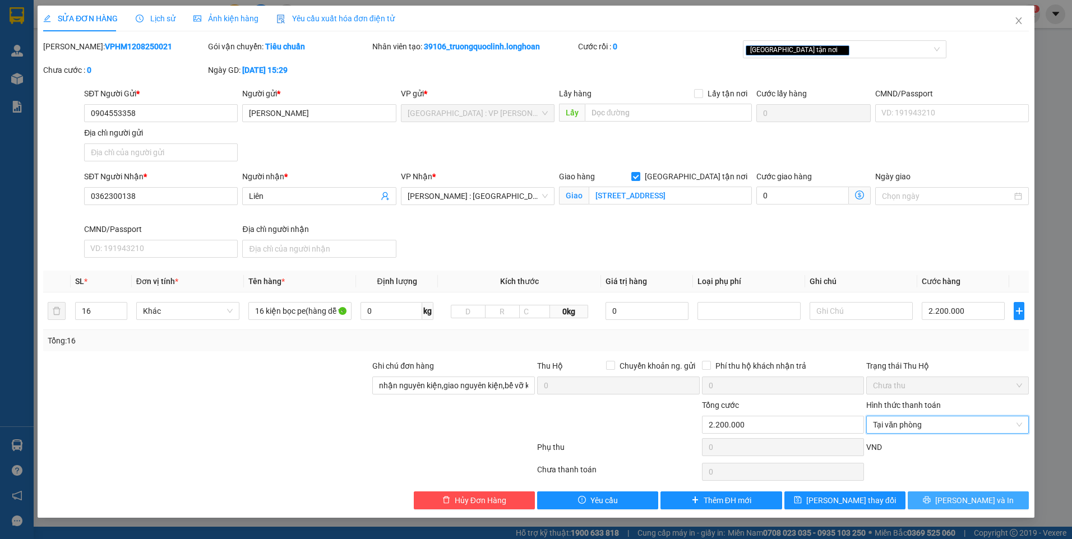
drag, startPoint x: 963, startPoint y: 500, endPoint x: 952, endPoint y: 480, distance: 22.8
click at [962, 498] on span "[PERSON_NAME] và In" at bounding box center [974, 501] width 78 height 12
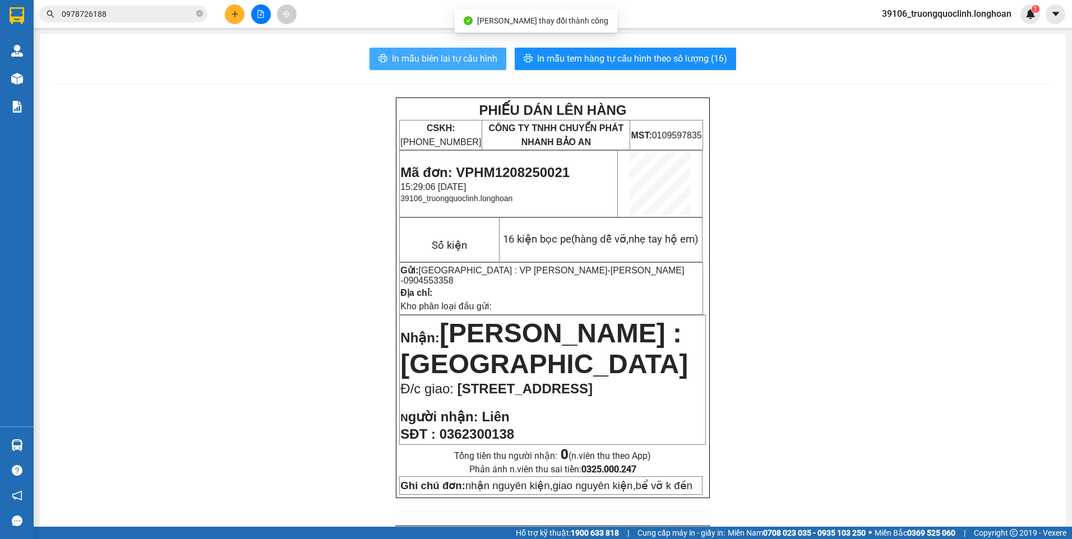
click at [471, 61] on span "In mẫu biên lai tự cấu hình" at bounding box center [444, 59] width 105 height 14
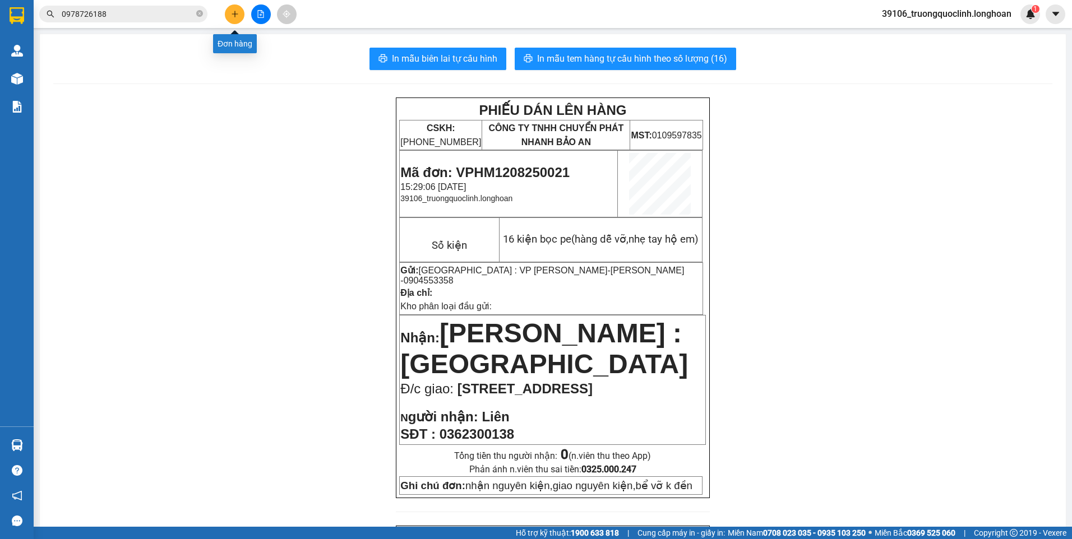
click at [236, 17] on icon "plus" at bounding box center [235, 14] width 8 height 8
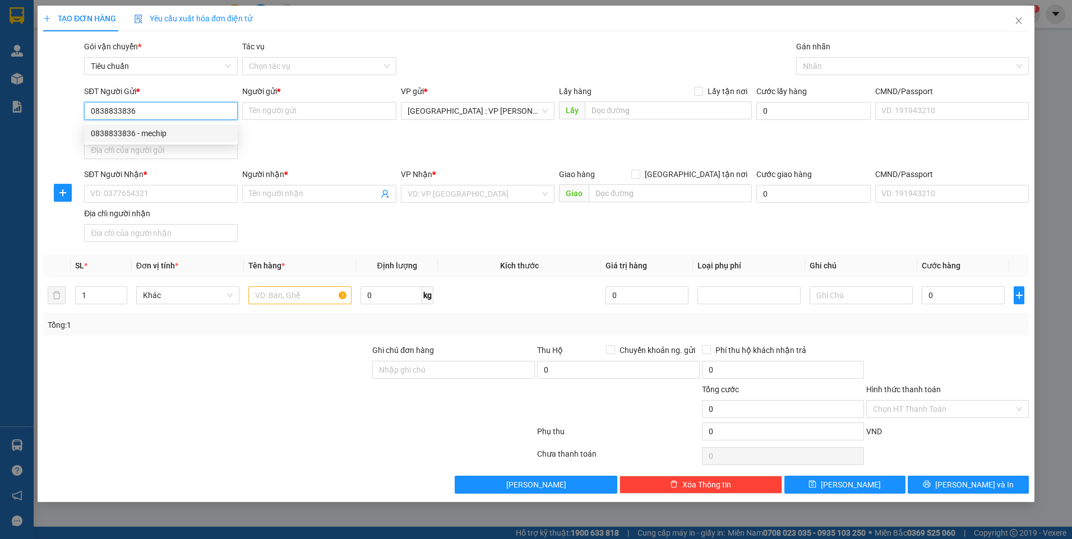
click at [148, 135] on div "0838833836 - mechip" at bounding box center [161, 133] width 140 height 12
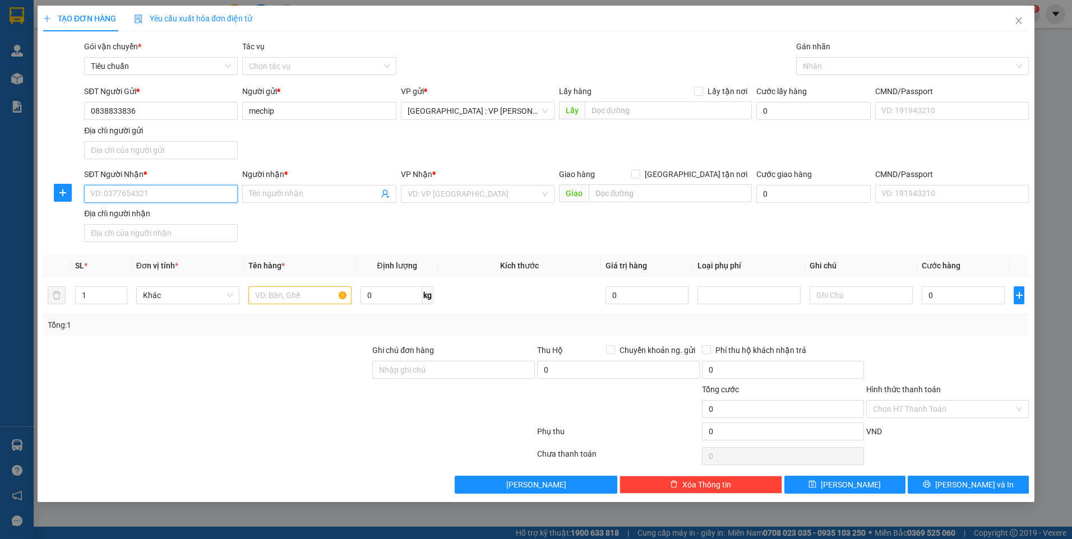
click at [160, 195] on input "SĐT Người Nhận *" at bounding box center [161, 194] width 154 height 18
click at [163, 214] on div "0925728728 - quỳnh" at bounding box center [161, 216] width 140 height 12
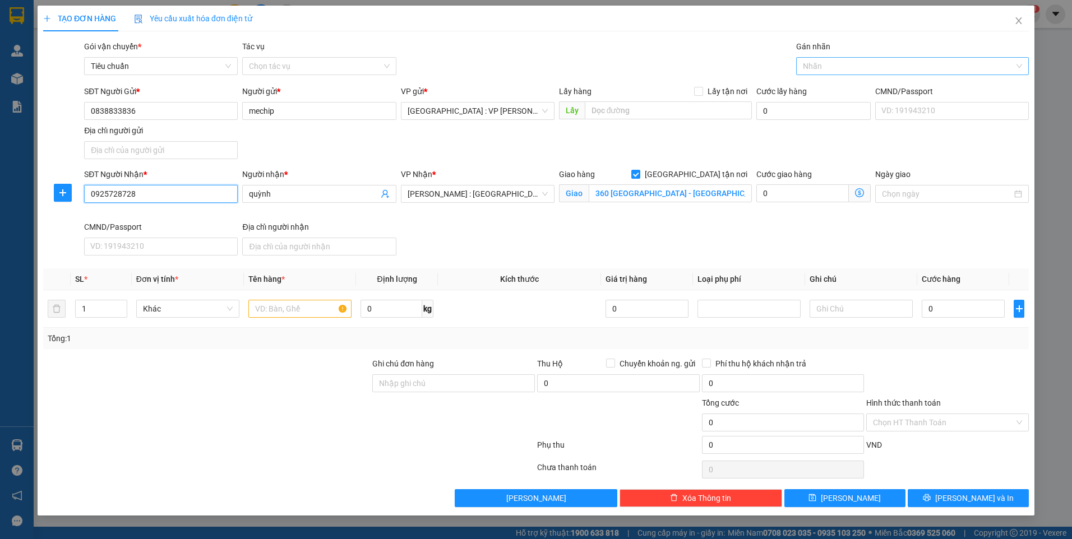
click at [824, 69] on div at bounding box center [907, 65] width 216 height 13
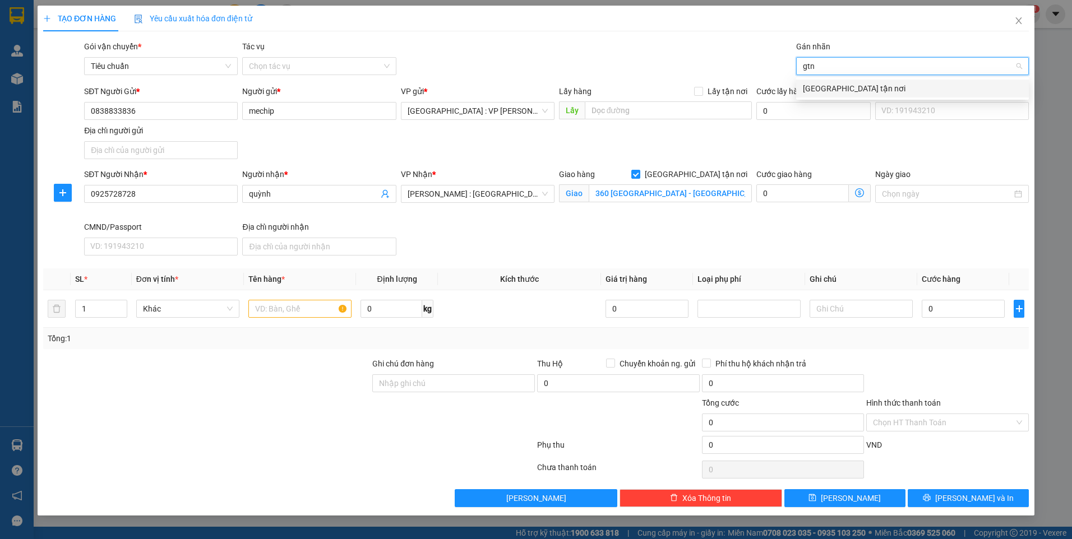
click at [817, 96] on div "[GEOGRAPHIC_DATA] tận nơi" at bounding box center [912, 89] width 233 height 18
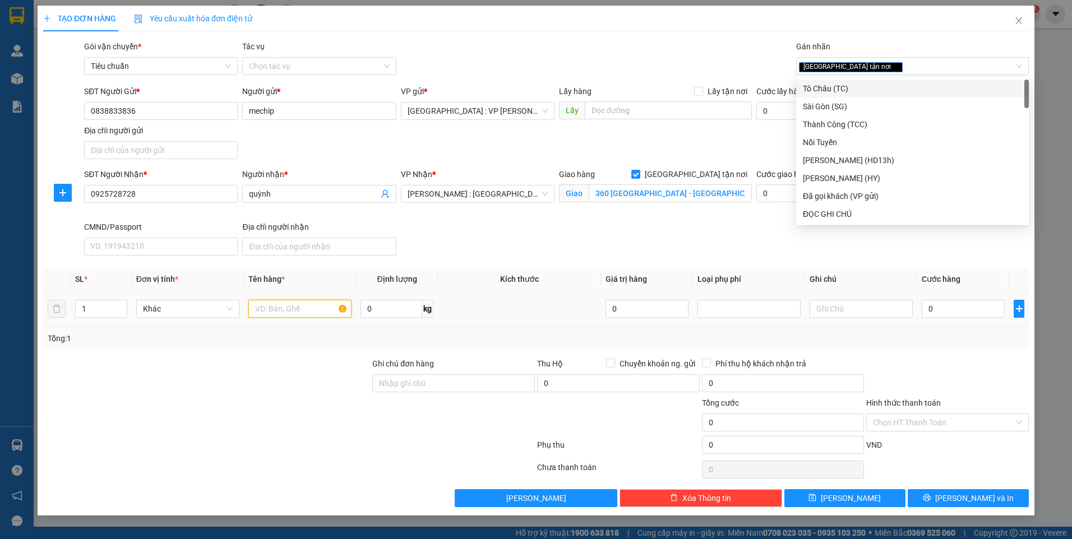
click at [321, 314] on input "text" at bounding box center [299, 309] width 103 height 18
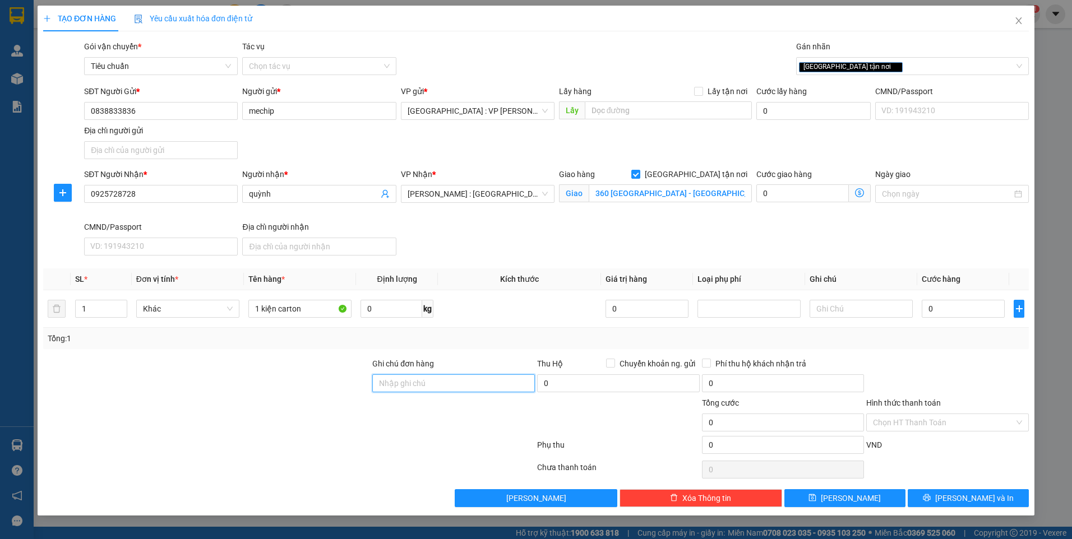
click at [430, 384] on input "Ghi chú đơn hàng" at bounding box center [453, 384] width 163 height 18
click at [949, 305] on input "0" at bounding box center [963, 309] width 83 height 18
drag, startPoint x: 953, startPoint y: 499, endPoint x: 893, endPoint y: 467, distance: 67.5
click at [931, 500] on icon "printer" at bounding box center [927, 498] width 8 height 8
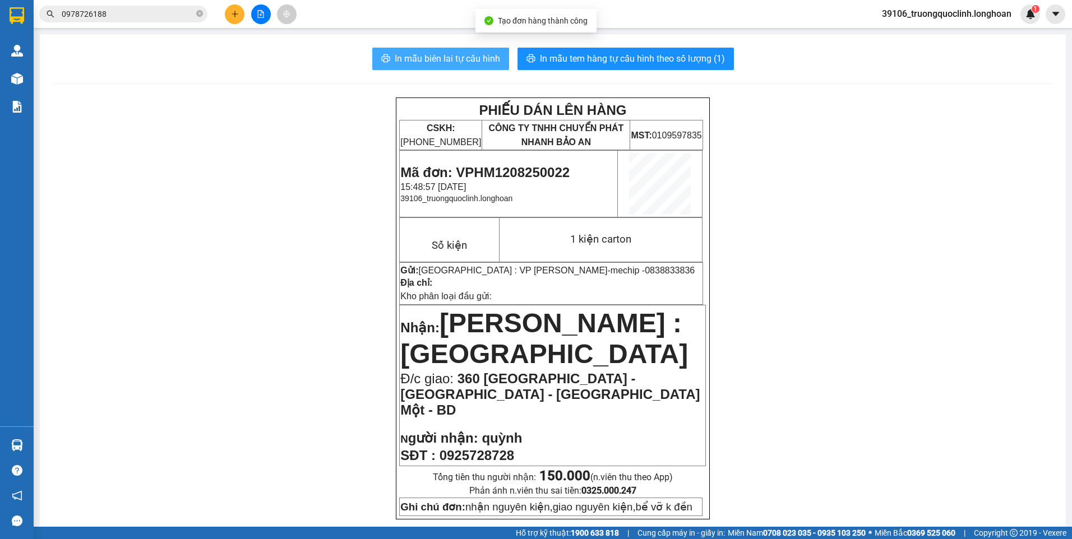
click at [449, 54] on span "In mẫu biên lai tự cấu hình" at bounding box center [447, 59] width 105 height 14
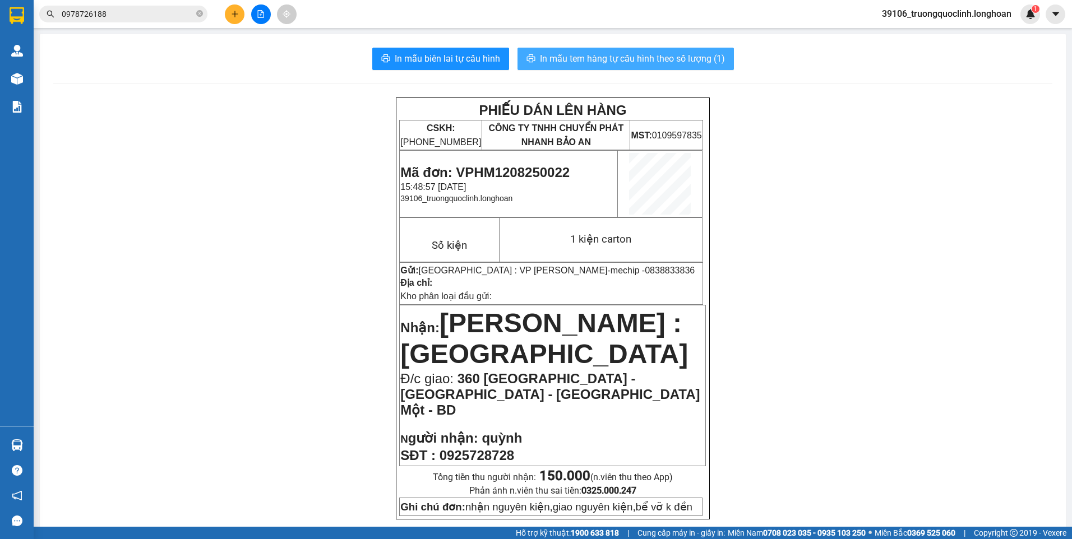
click at [618, 61] on span "In mẫu tem hàng tự cấu hình theo số lượng (1)" at bounding box center [632, 59] width 185 height 14
click at [527, 168] on span "Mã đơn: VPHM1208250022" at bounding box center [484, 172] width 169 height 15
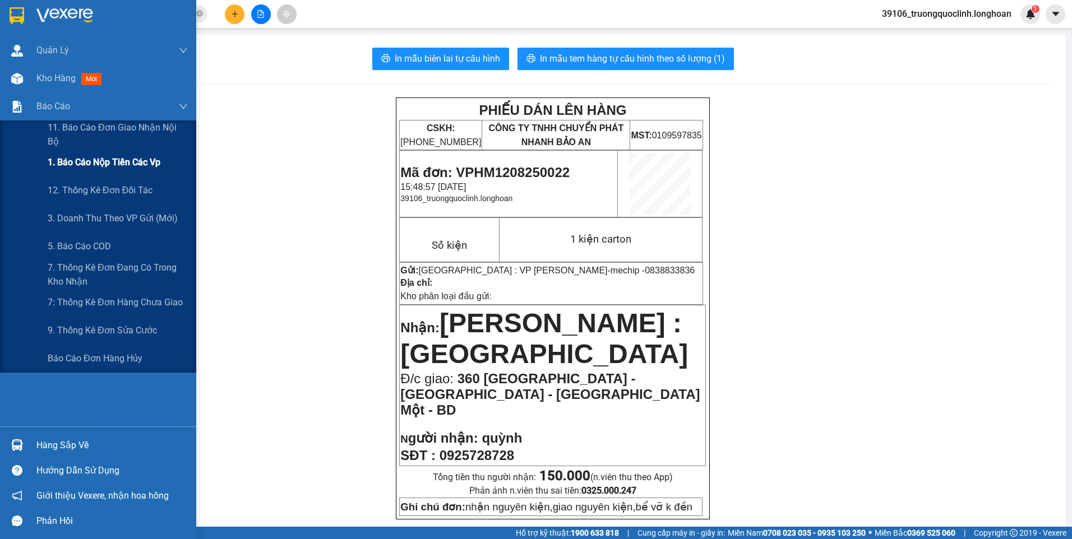
click at [108, 169] on span "1. Báo cáo nộp tiền các vp" at bounding box center [104, 162] width 113 height 14
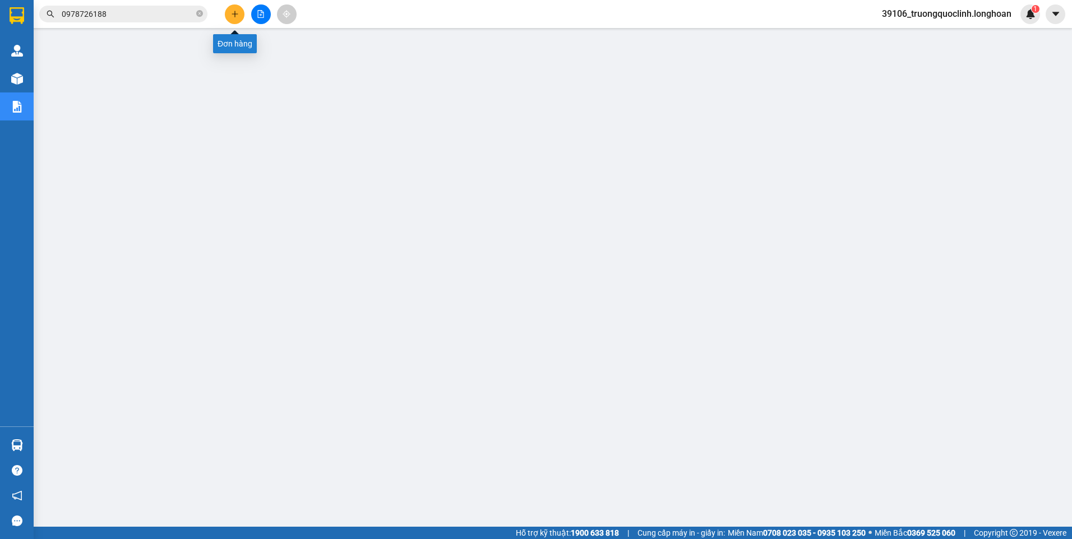
click at [238, 12] on icon "plus" at bounding box center [235, 14] width 8 height 8
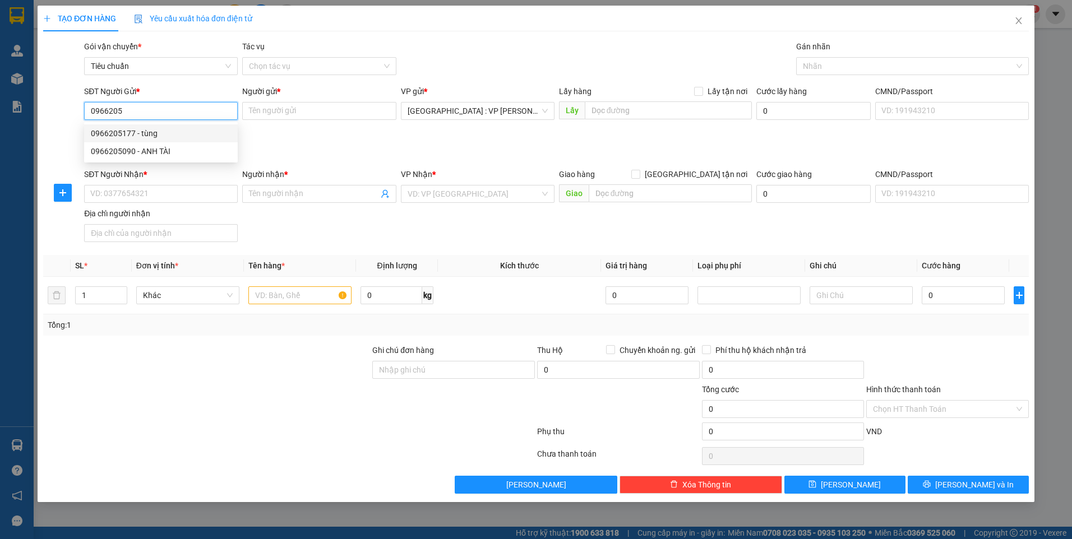
click at [160, 131] on div "0966205177 - tùng" at bounding box center [161, 133] width 140 height 12
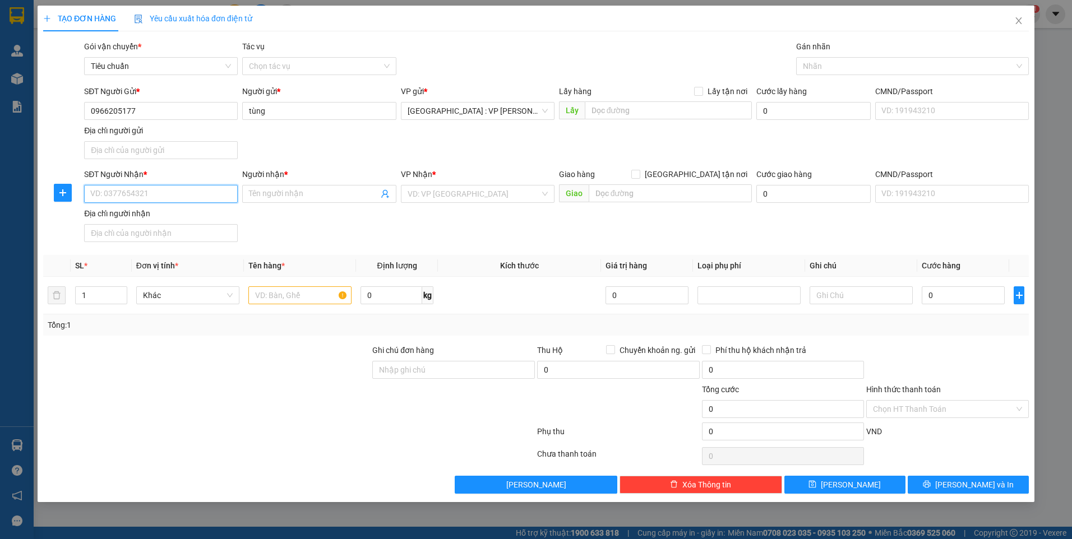
click at [165, 198] on input "SĐT Người Nhận *" at bounding box center [161, 194] width 154 height 18
click at [156, 217] on div "0945410415 - qc long ẩn" at bounding box center [161, 216] width 140 height 12
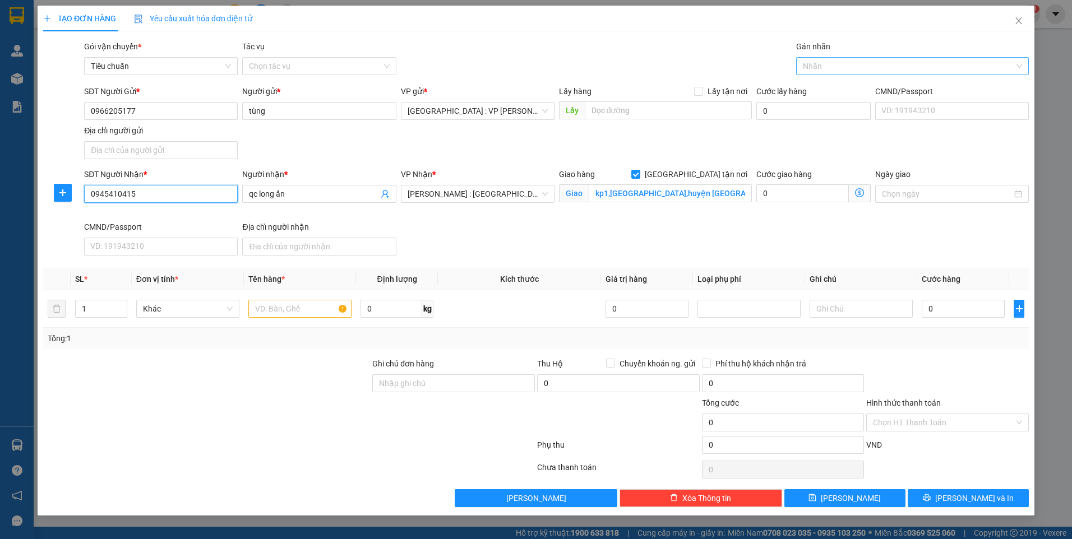
click at [840, 68] on div at bounding box center [907, 65] width 216 height 13
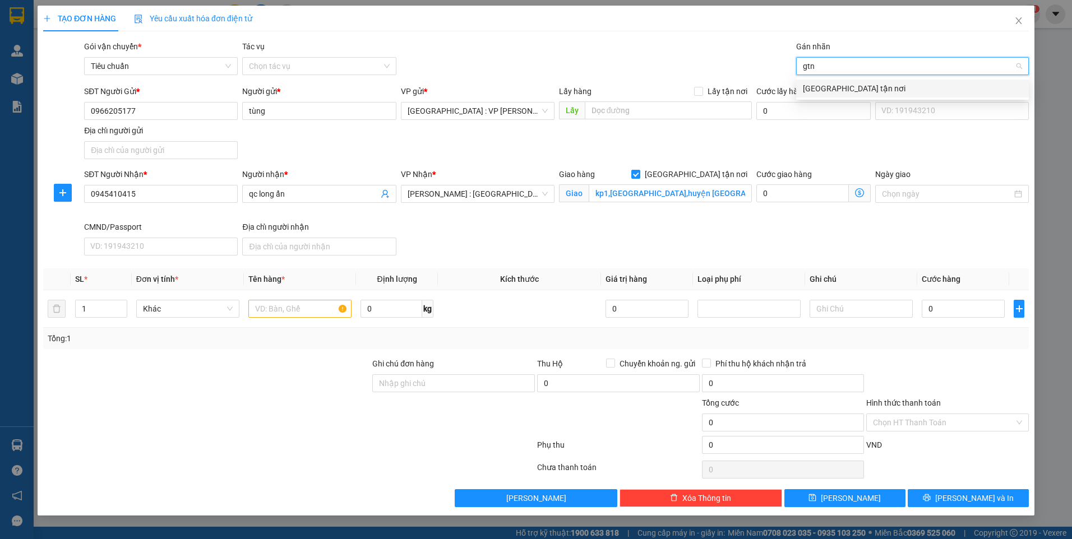
click at [840, 87] on div "[GEOGRAPHIC_DATA] tận nơi" at bounding box center [912, 88] width 219 height 12
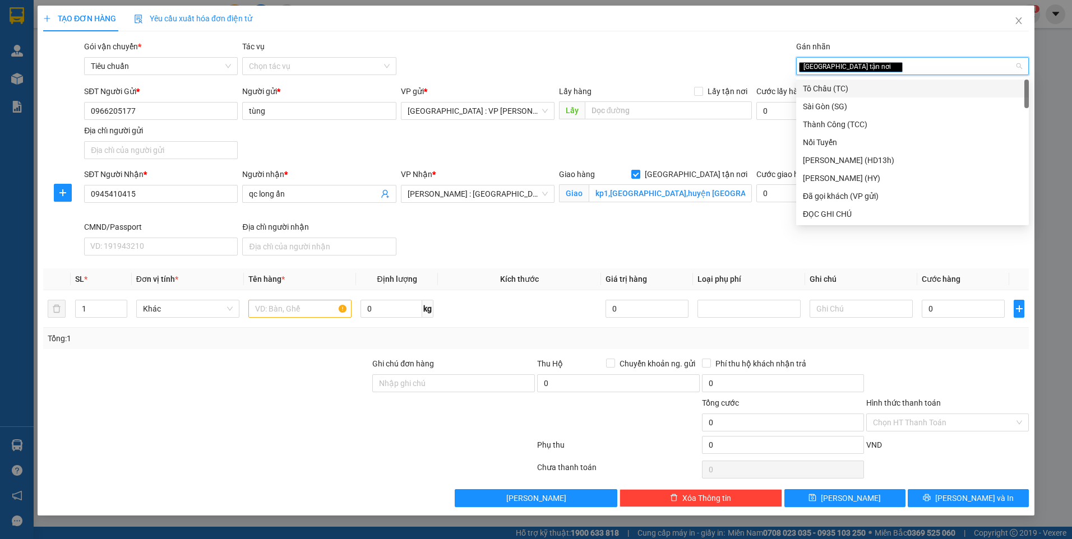
drag, startPoint x: 696, startPoint y: 54, endPoint x: 612, endPoint y: 82, distance: 88.3
click at [695, 54] on div "Gói vận chuyển * Tiêu chuẩn Tác vụ Chọn tác vụ Gán nhãn Giao tận nơi" at bounding box center [556, 59] width 949 height 39
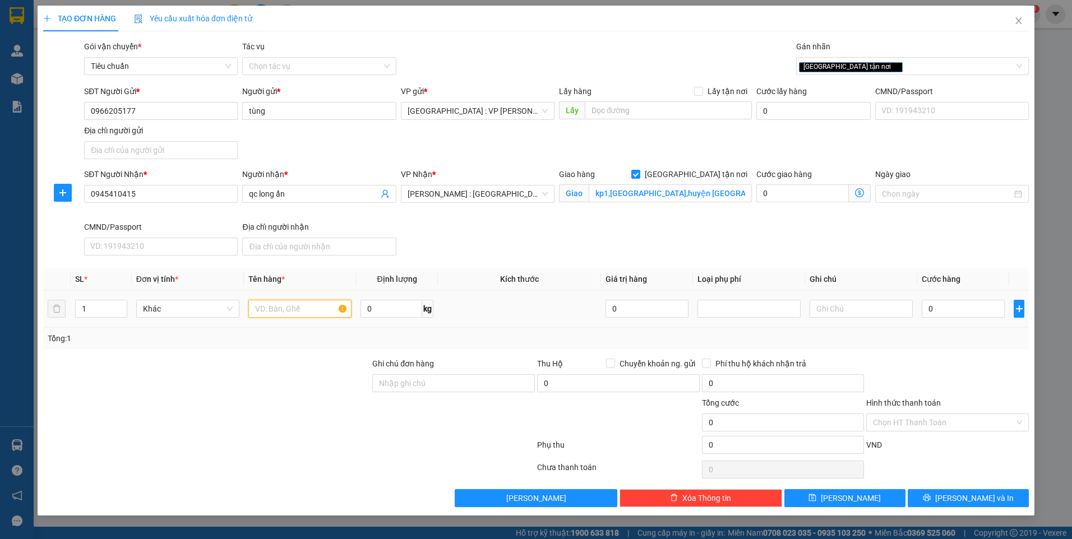
click at [311, 304] on input "text" at bounding box center [299, 309] width 103 height 18
drag, startPoint x: 435, startPoint y: 386, endPoint x: 427, endPoint y: 387, distance: 7.4
click at [432, 387] on input "Ghi chú đơn hàng" at bounding box center [453, 384] width 163 height 18
drag, startPoint x: 255, startPoint y: 377, endPoint x: 280, endPoint y: 314, distance: 68.0
click at [255, 377] on div at bounding box center [206, 377] width 329 height 39
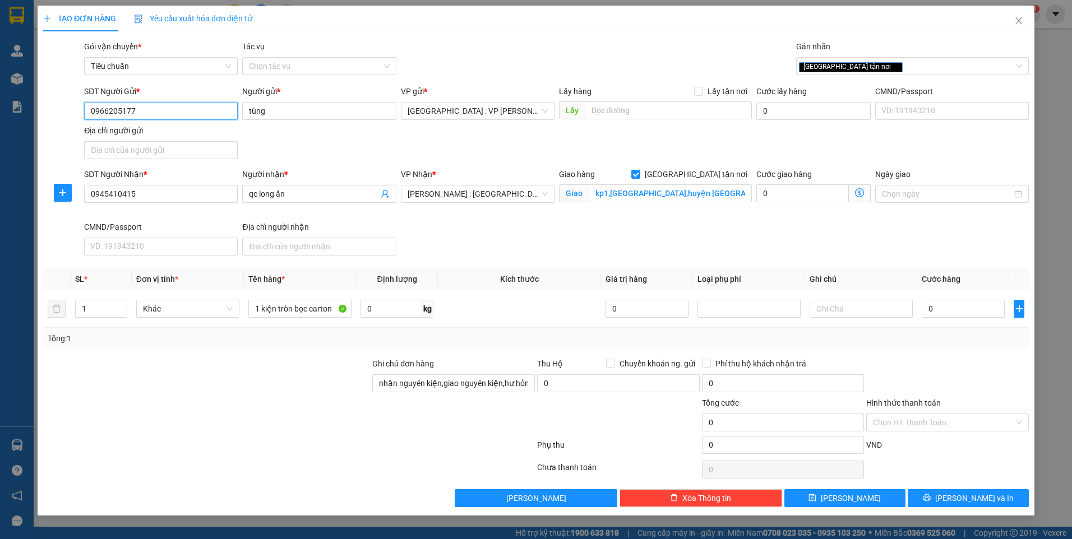
click at [148, 112] on input "0966205177" at bounding box center [161, 111] width 154 height 18
drag, startPoint x: 191, startPoint y: 132, endPoint x: 216, endPoint y: 159, distance: 36.9
click at [190, 132] on div "0977518163 - hoàng" at bounding box center [161, 133] width 140 height 12
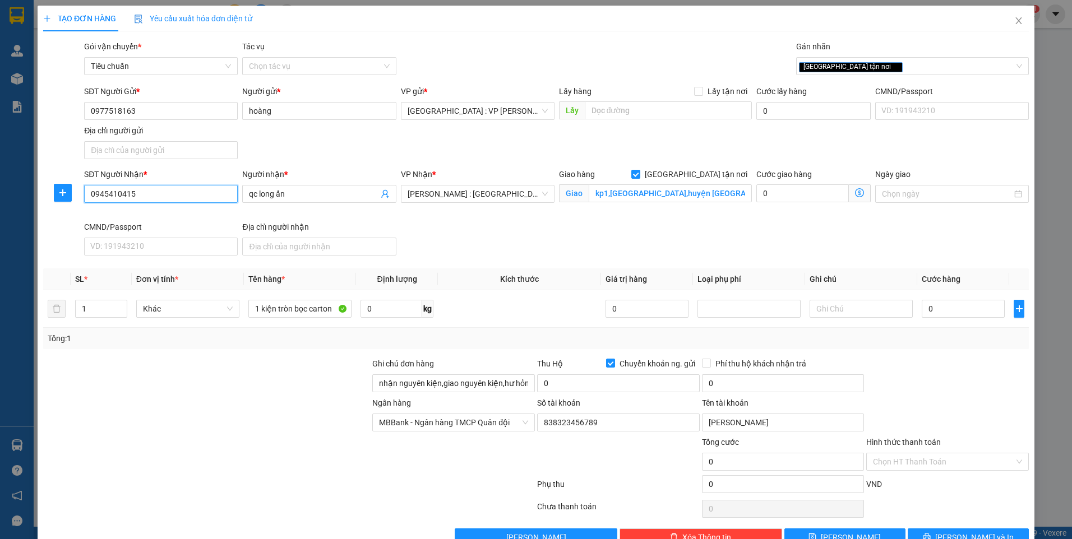
click at [182, 195] on input "0945410415" at bounding box center [161, 194] width 154 height 18
click at [293, 189] on input "qc long ẩn" at bounding box center [313, 194] width 129 height 12
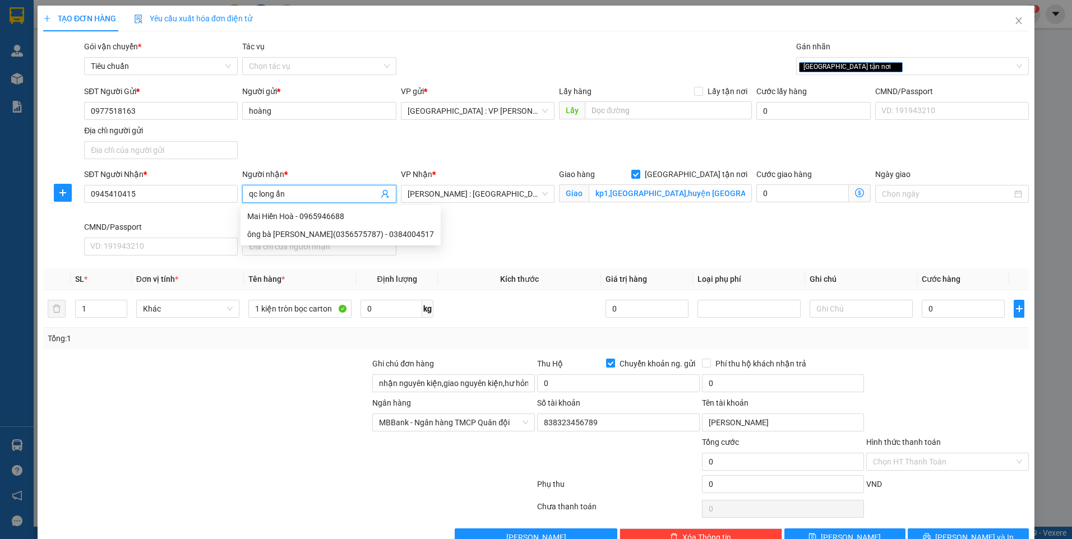
click at [293, 189] on input "qc long ẩn" at bounding box center [313, 194] width 129 height 12
click at [161, 195] on input "0945410415" at bounding box center [161, 194] width 154 height 18
click at [295, 196] on input "qc long ẩn" at bounding box center [313, 194] width 129 height 12
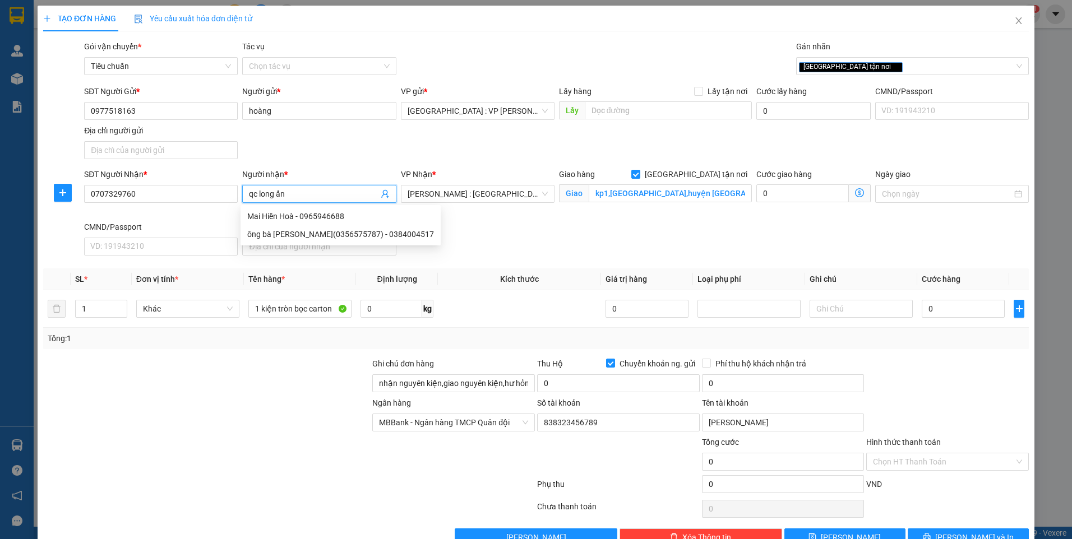
click at [295, 196] on input "qc long ẩn" at bounding box center [313, 194] width 129 height 12
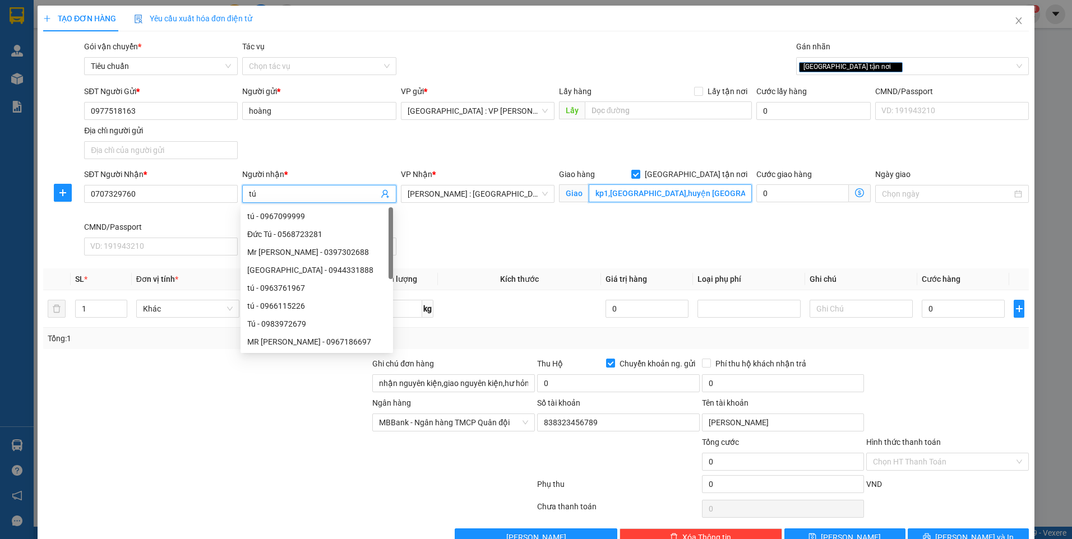
click at [653, 193] on input "kp1,tt tân thạnh,huyện tân thạnh,long an" at bounding box center [671, 193] width 164 height 18
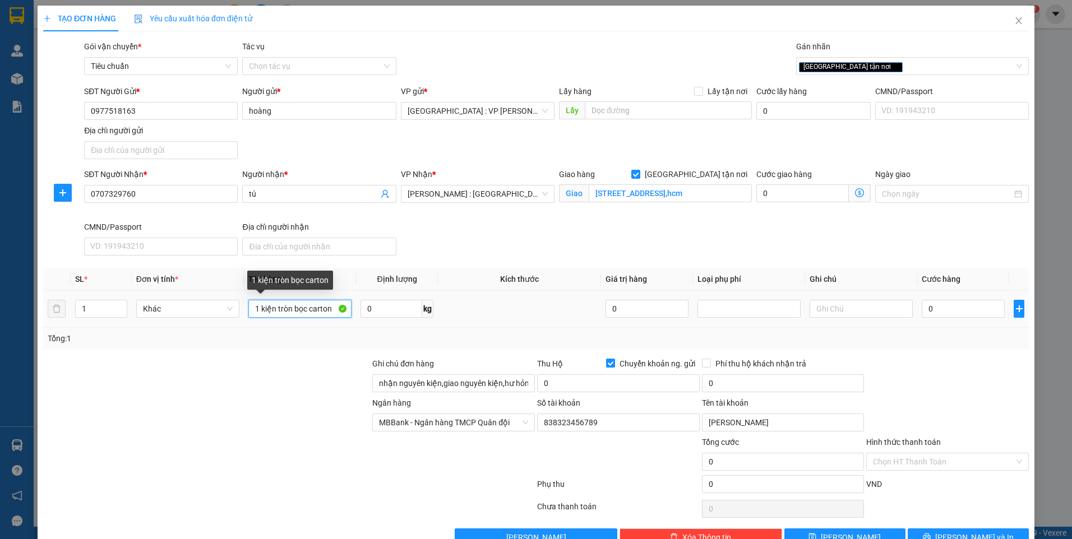
click at [311, 306] on input "1 kiện tròn bọc carton" at bounding box center [299, 309] width 103 height 18
click at [299, 299] on div "1 kiện tròn bọc carton" at bounding box center [299, 309] width 103 height 22
drag, startPoint x: 299, startPoint y: 299, endPoint x: 308, endPoint y: 308, distance: 12.3
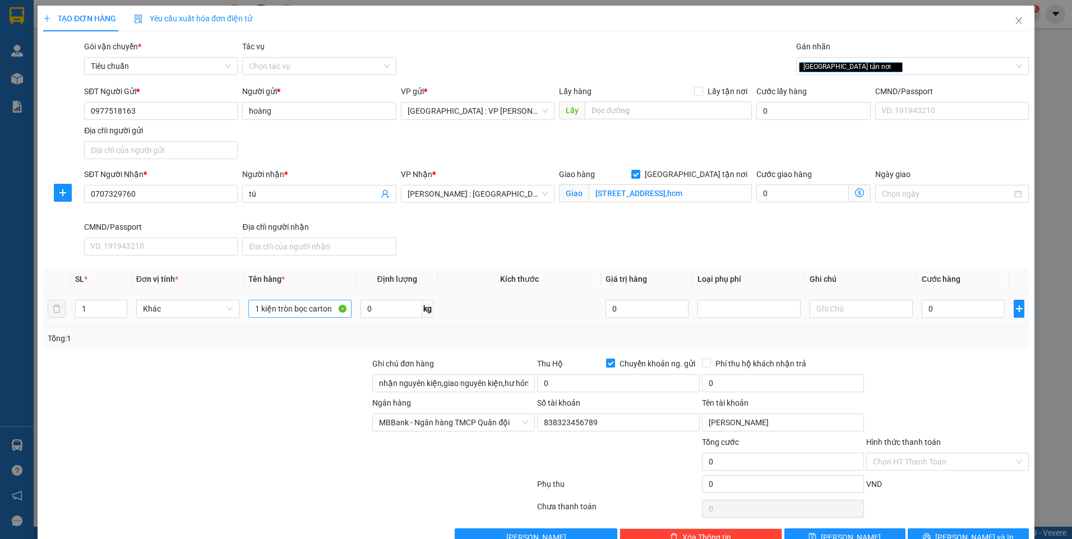
click at [308, 308] on input "1 kiện tròn bọc carton" at bounding box center [299, 309] width 103 height 18
click at [982, 236] on div "SĐT Người Nhận * 0707329760 Người nhận * tú VP Nhận * Hồ Chí Minh : Kho Quận 12…" at bounding box center [556, 214] width 949 height 92
click at [603, 384] on input "0" at bounding box center [618, 384] width 163 height 18
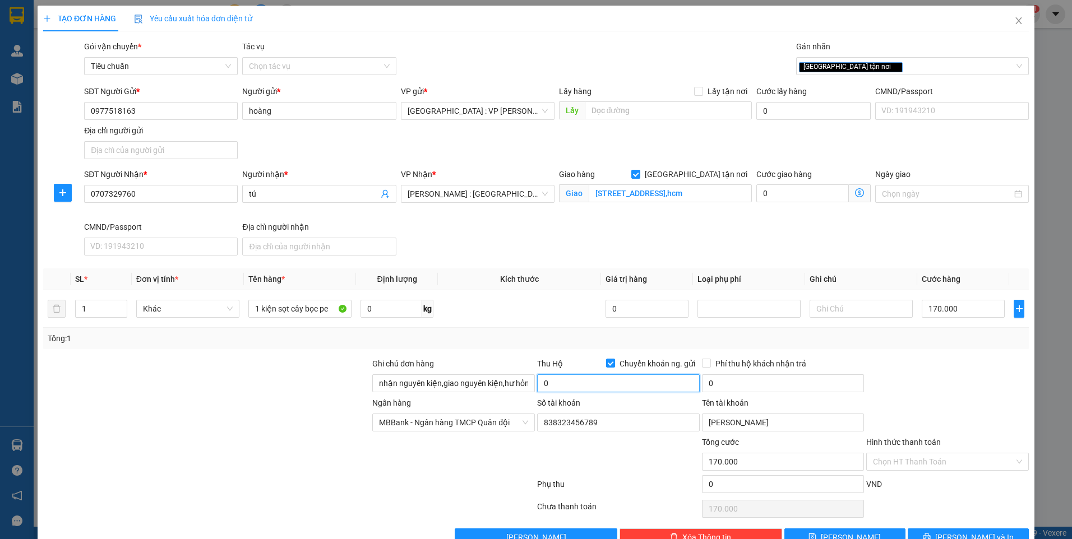
click at [646, 385] on input "0" at bounding box center [618, 384] width 163 height 18
click at [722, 391] on input "0" at bounding box center [783, 384] width 163 height 18
click at [889, 389] on div at bounding box center [947, 377] width 165 height 39
click at [929, 529] on button "[PERSON_NAME] và In" at bounding box center [968, 538] width 121 height 18
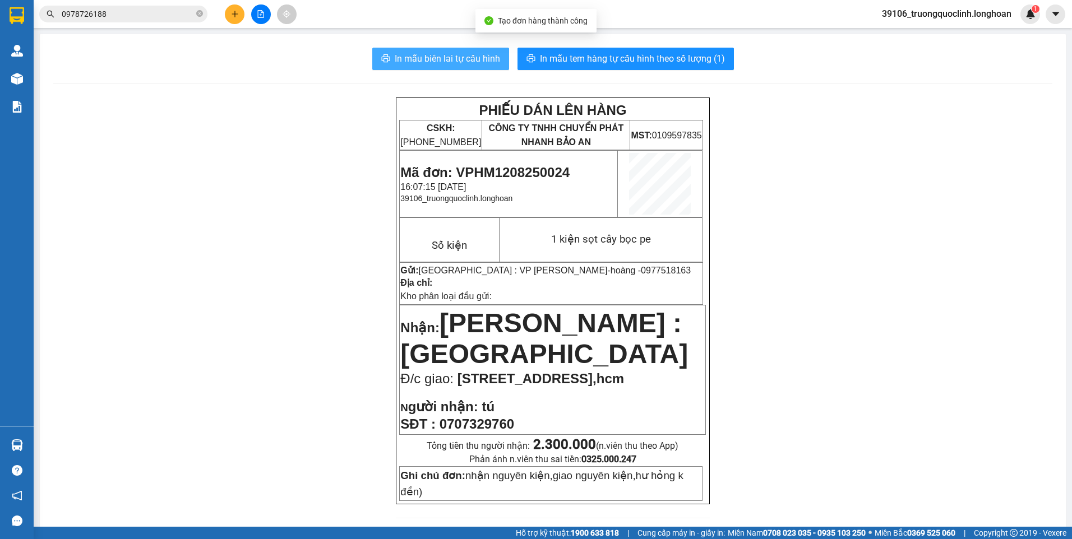
click at [429, 61] on span "In mẫu biên lai tự cấu hình" at bounding box center [447, 59] width 105 height 14
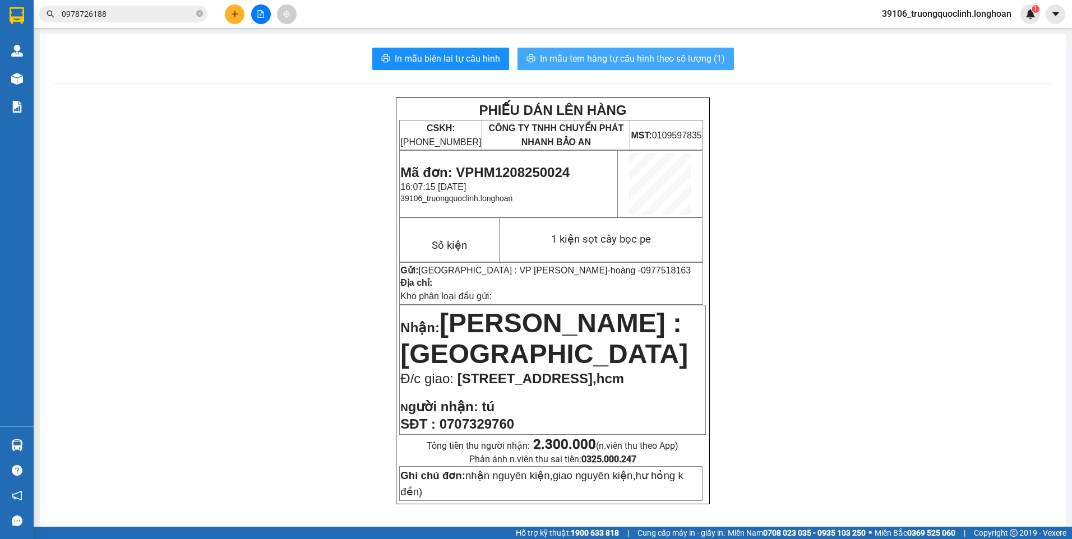
click at [632, 54] on span "In mẫu tem hàng tự cấu hình theo số lượng (1)" at bounding box center [632, 59] width 185 height 14
click at [495, 165] on span "Mã đơn: VPHM1208250024" at bounding box center [484, 172] width 169 height 15
click at [495, 166] on span "Mã đơn: VPHM1208250024" at bounding box center [484, 172] width 169 height 15
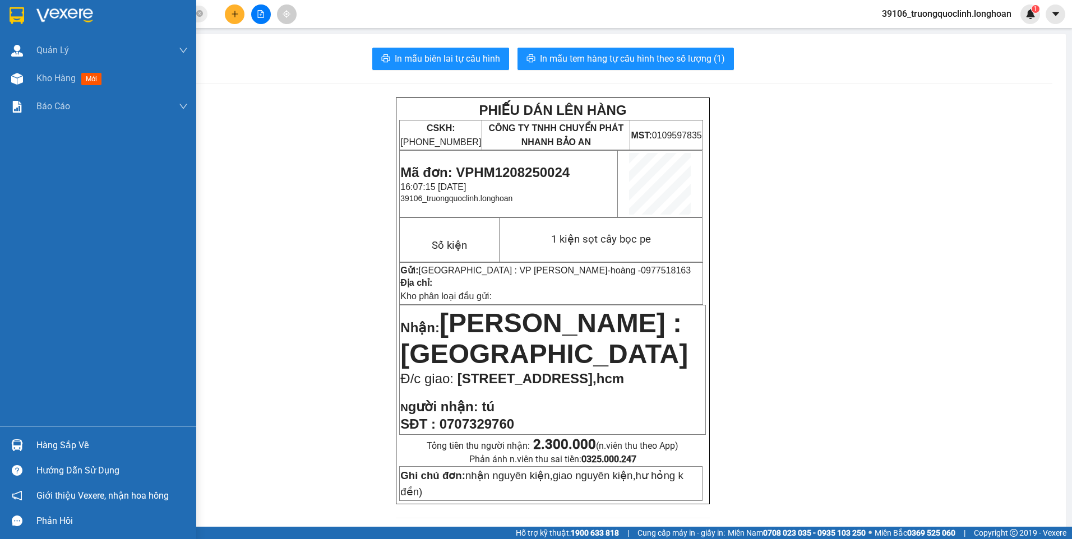
click at [20, 18] on img at bounding box center [17, 15] width 15 height 17
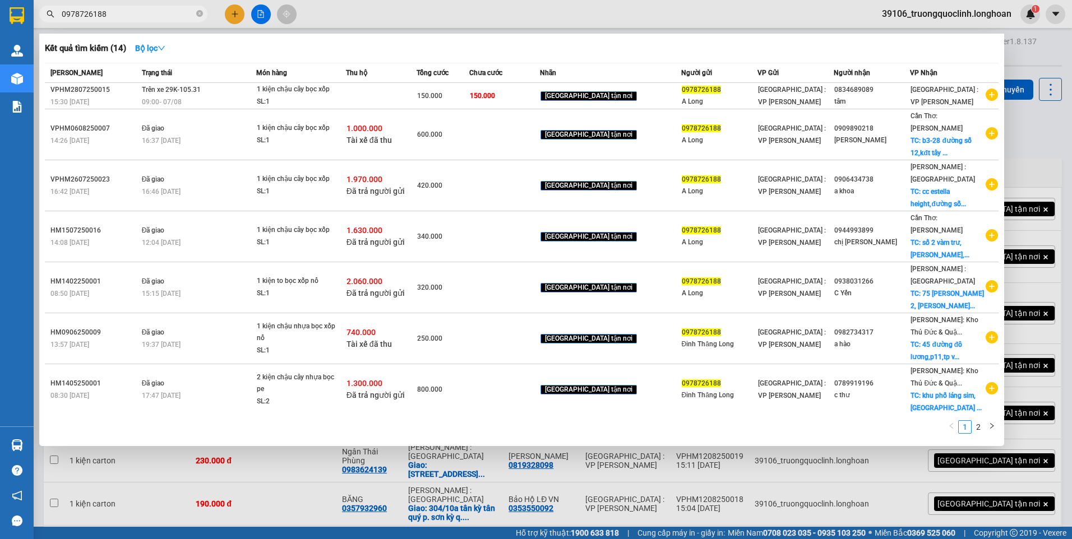
click at [135, 14] on input "0978726188" at bounding box center [128, 14] width 132 height 12
paste input "66666135"
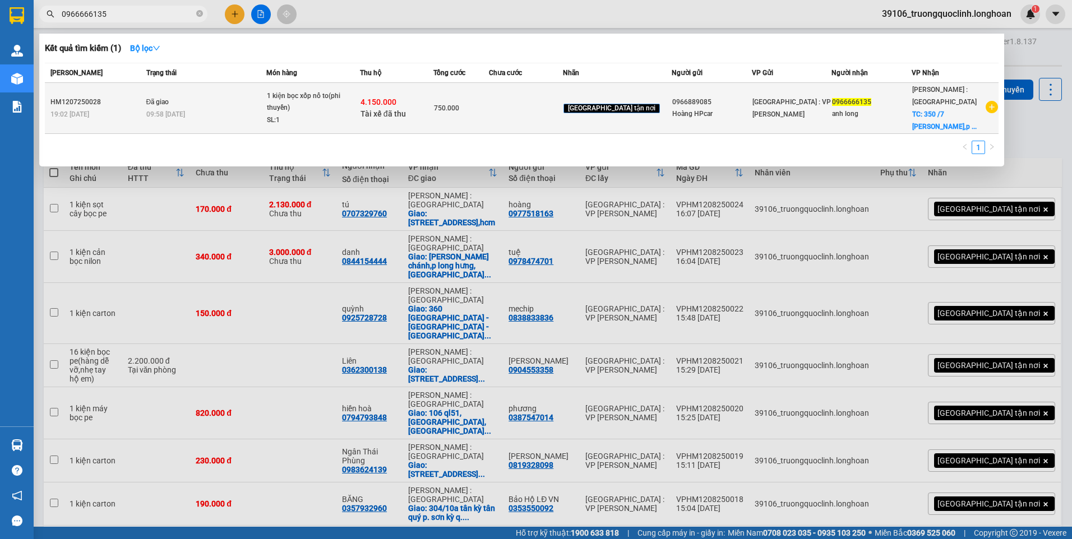
click at [389, 104] on span "4.150.000" at bounding box center [379, 102] width 36 height 9
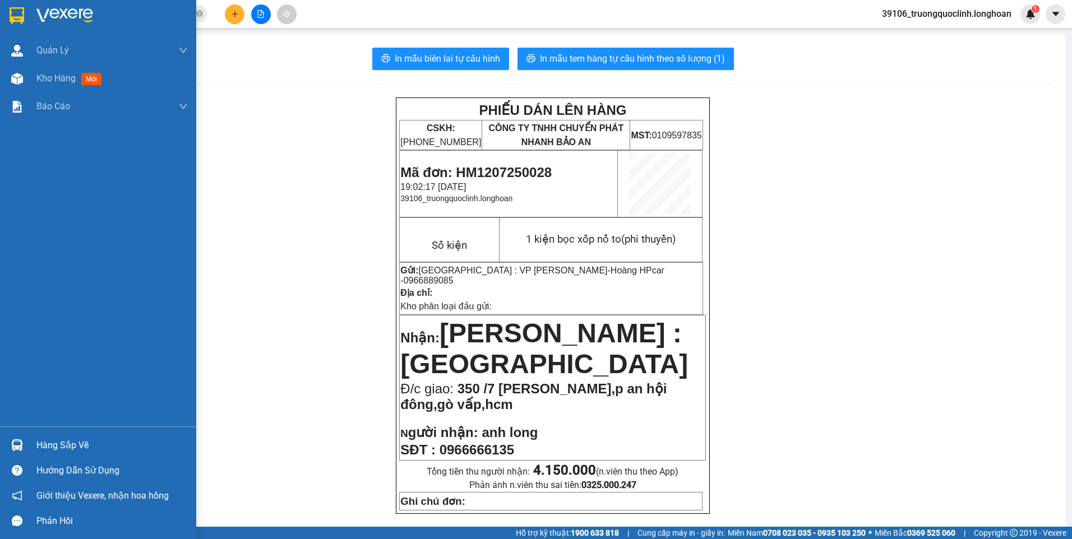
click at [8, 16] on div at bounding box center [17, 16] width 20 height 20
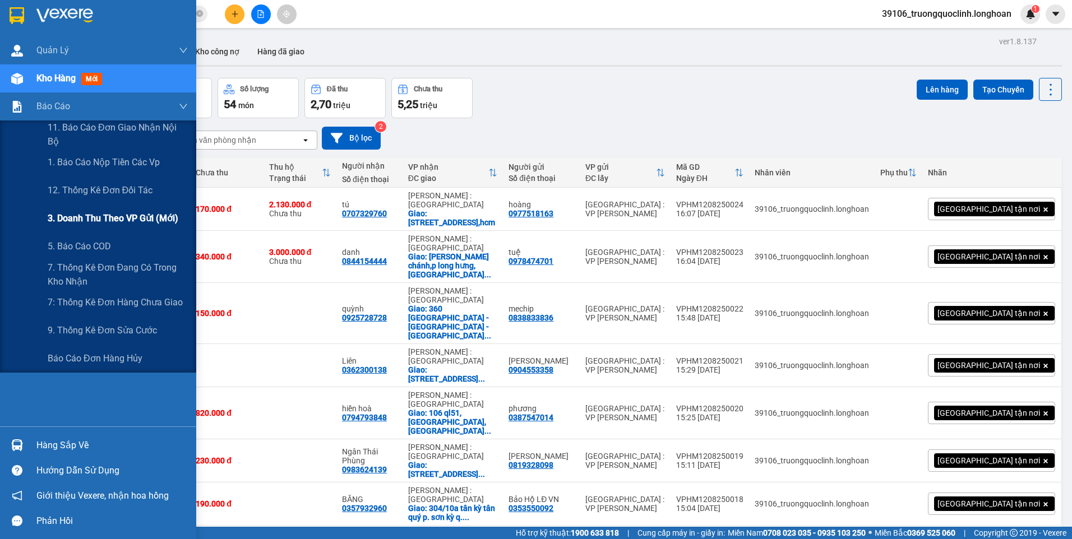
click at [96, 214] on span "3. Doanh Thu theo VP Gửi (mới)" at bounding box center [113, 218] width 131 height 14
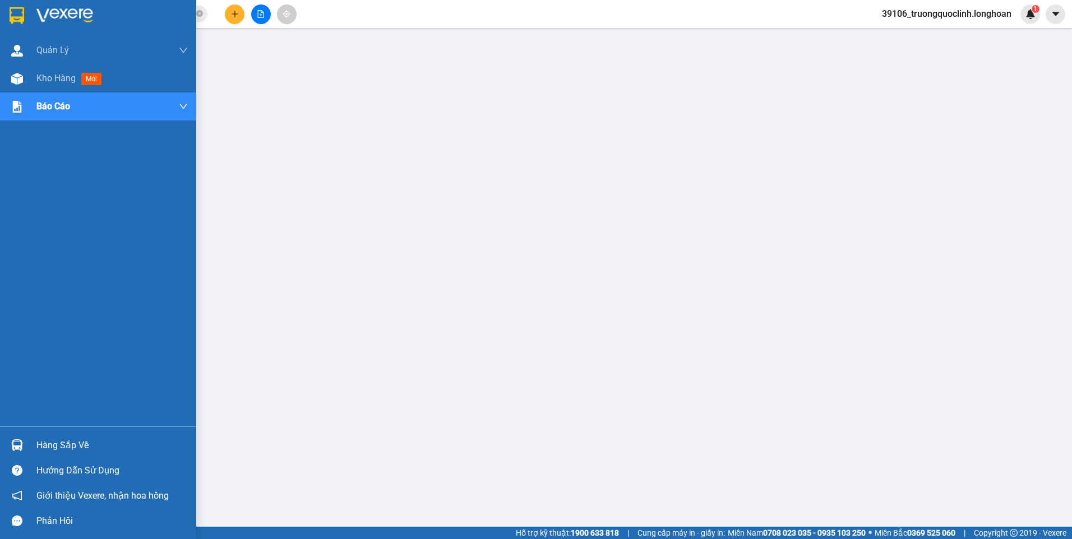
click at [17, 17] on img at bounding box center [17, 15] width 15 height 17
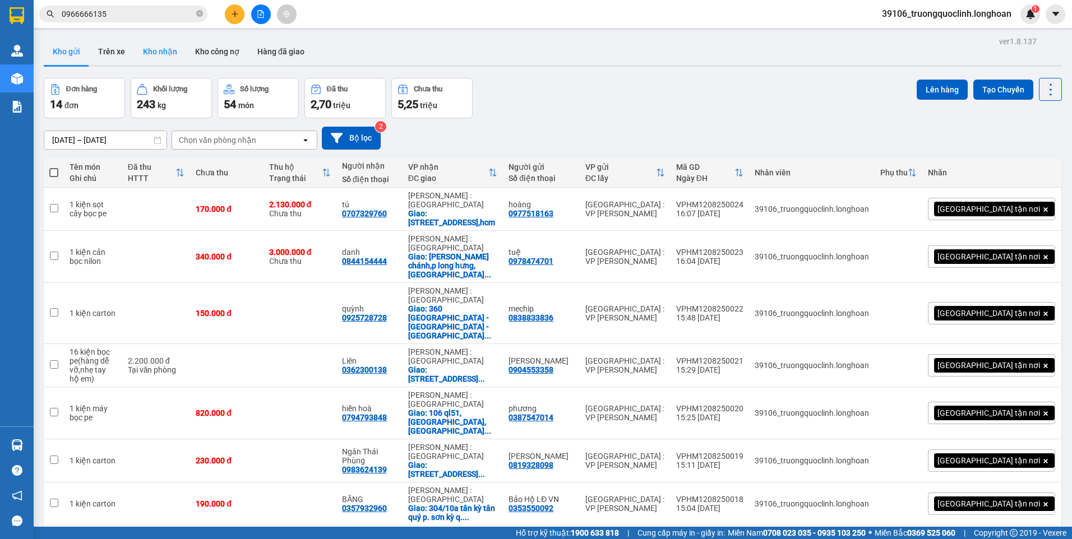
click at [170, 55] on button "Kho nhận" at bounding box center [160, 51] width 52 height 27
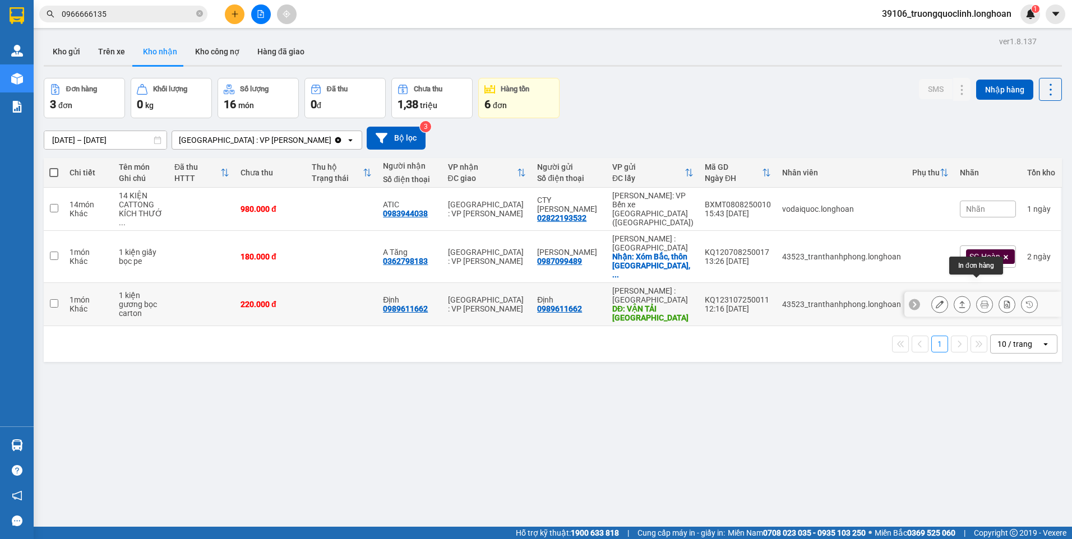
click at [981, 301] on icon at bounding box center [985, 305] width 8 height 8
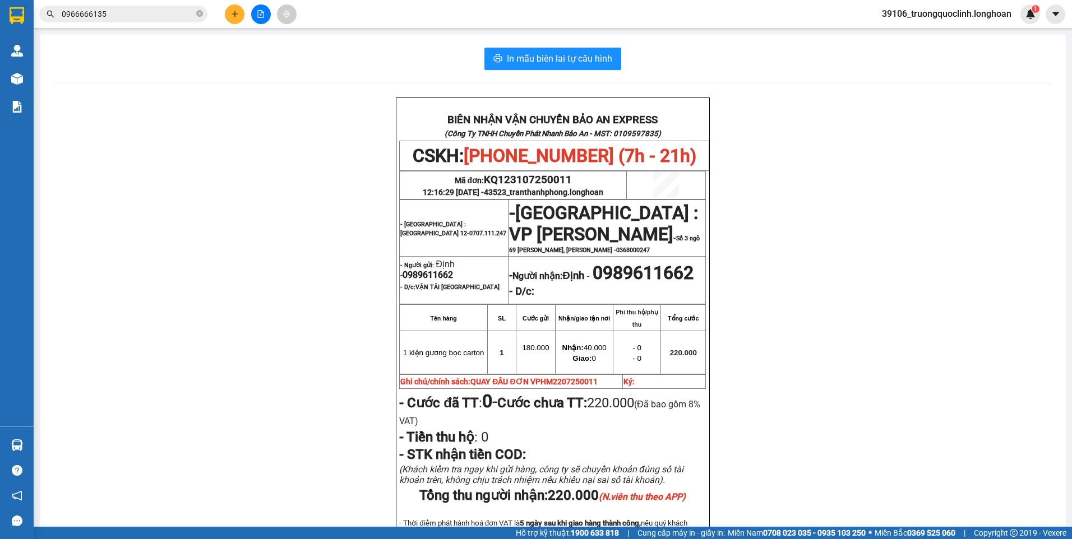
scroll to position [110, 0]
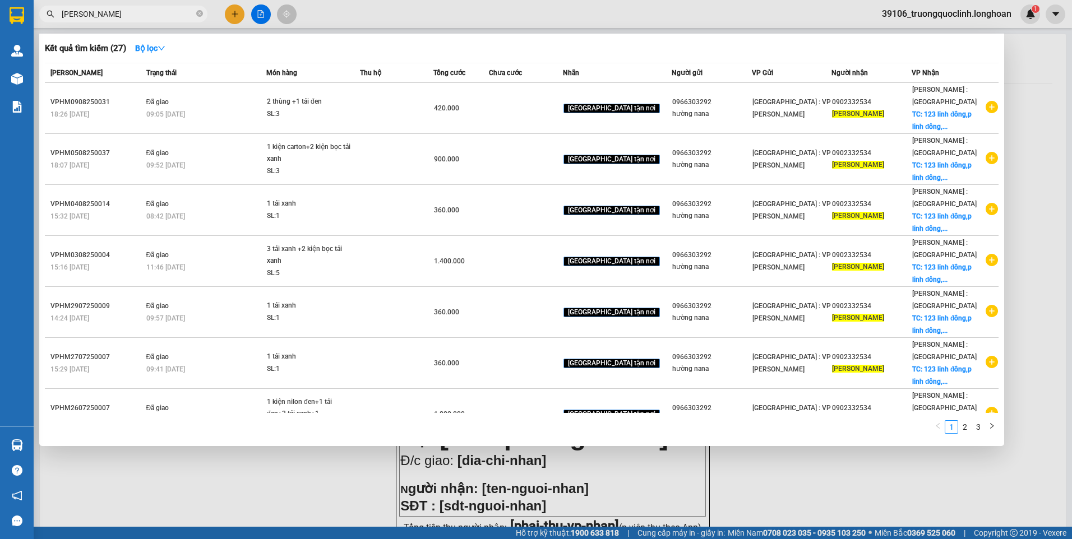
click at [232, 8] on div at bounding box center [536, 269] width 1072 height 539
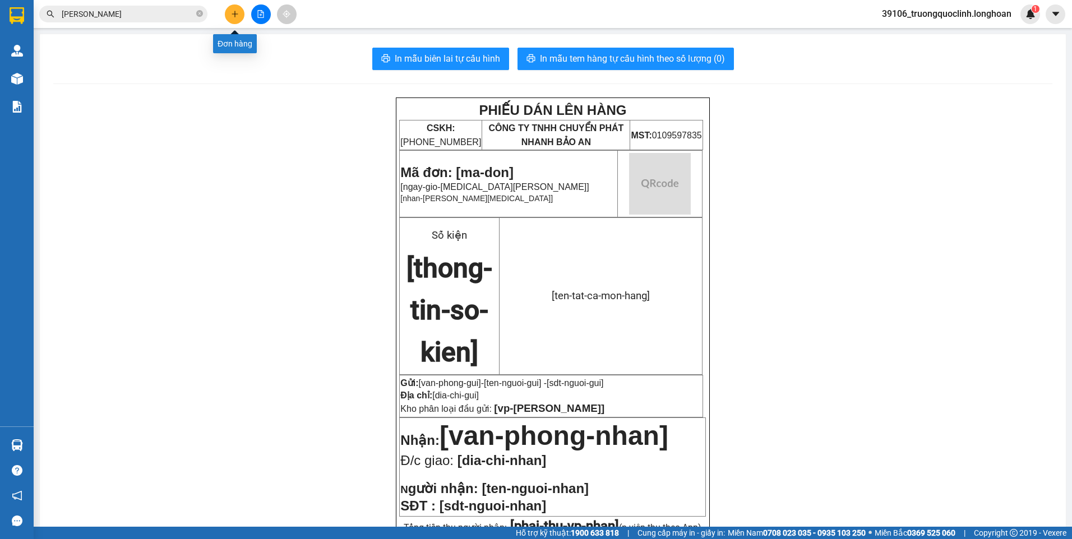
click at [236, 15] on icon "plus" at bounding box center [235, 14] width 8 height 8
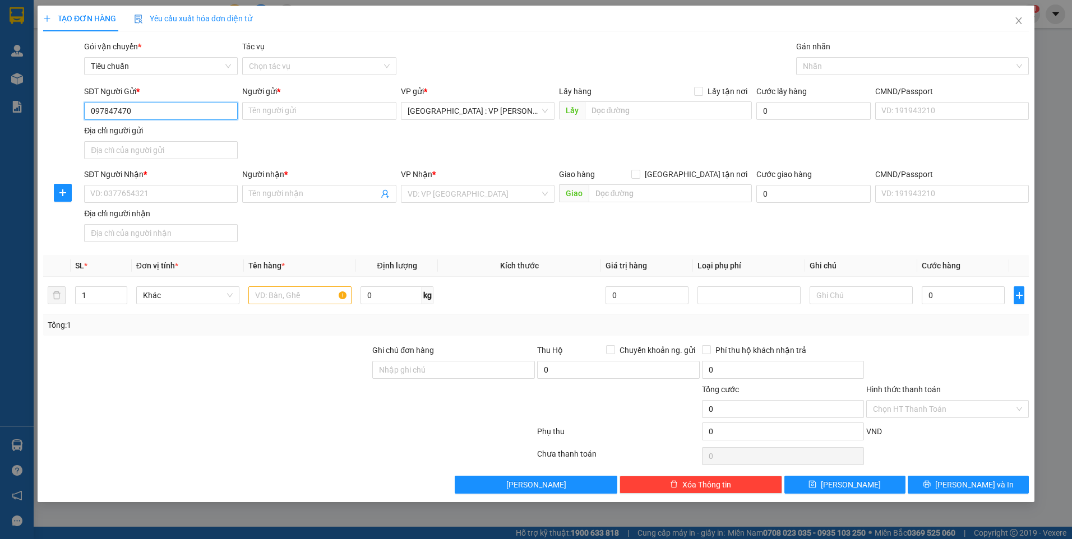
type input "0978474701"
click at [131, 136] on div "0978474701 - tuệ" at bounding box center [161, 133] width 140 height 12
type input "tuệ"
checkbox input "true"
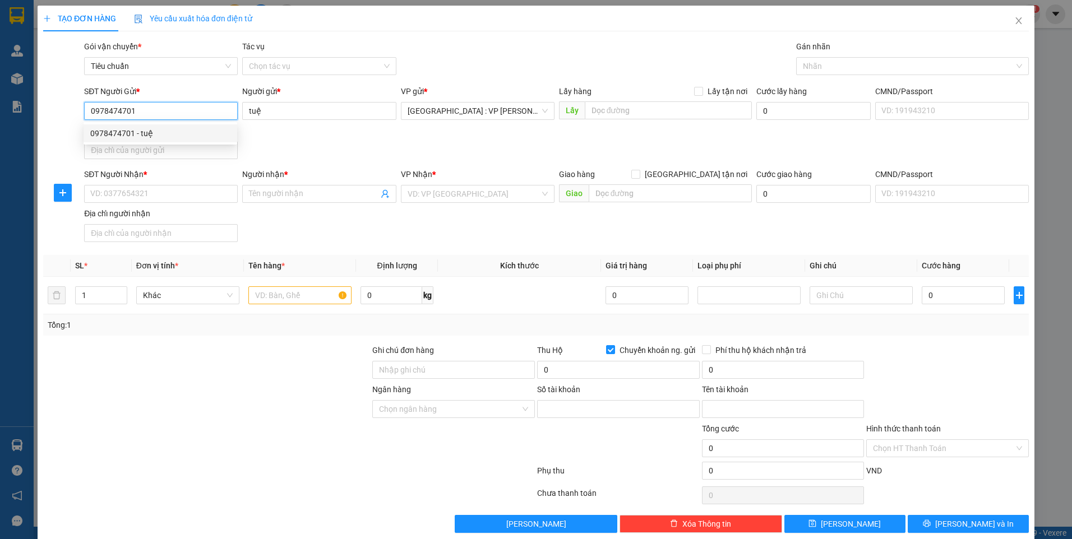
type input "352111111111"
type input "Tran Trong Tri"
type input "0978474701"
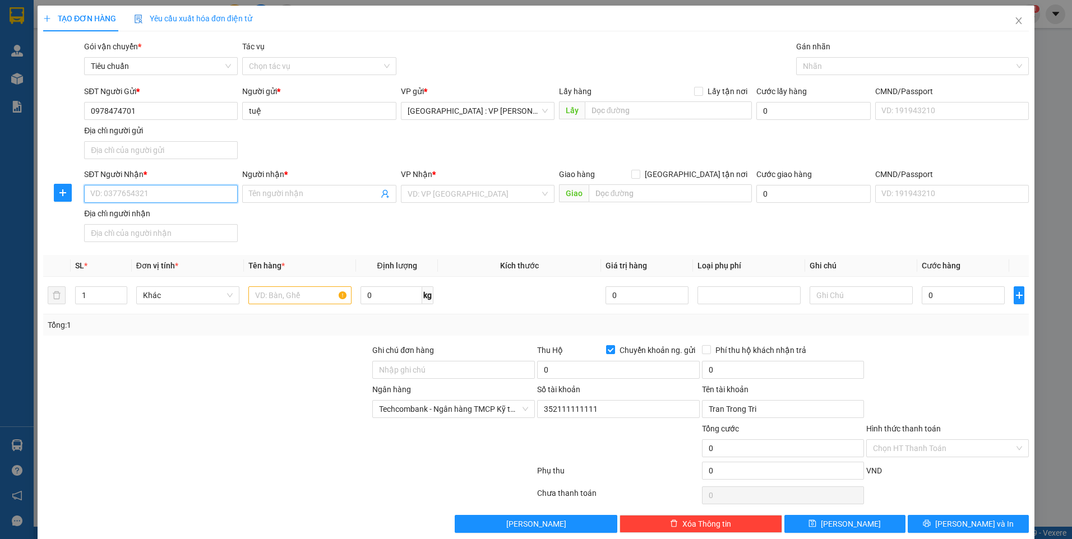
click at [185, 193] on input "SĐT Người Nhận *" at bounding box center [161, 194] width 154 height 18
type input "0844154444"
click at [301, 196] on input "Người nhận *" at bounding box center [313, 194] width 129 height 12
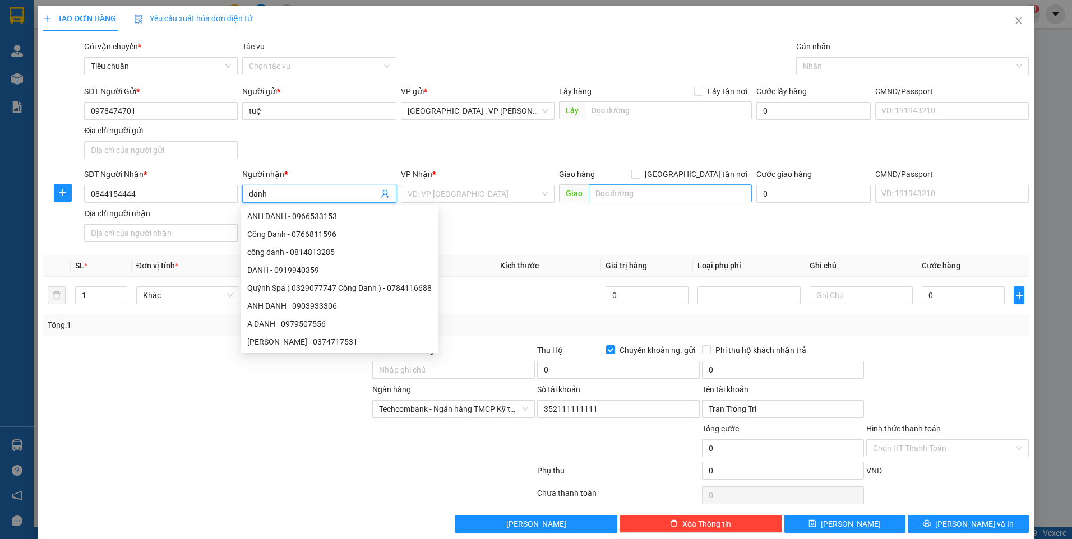
type input "danh"
click at [635, 196] on input "text" at bounding box center [671, 193] width 164 height 18
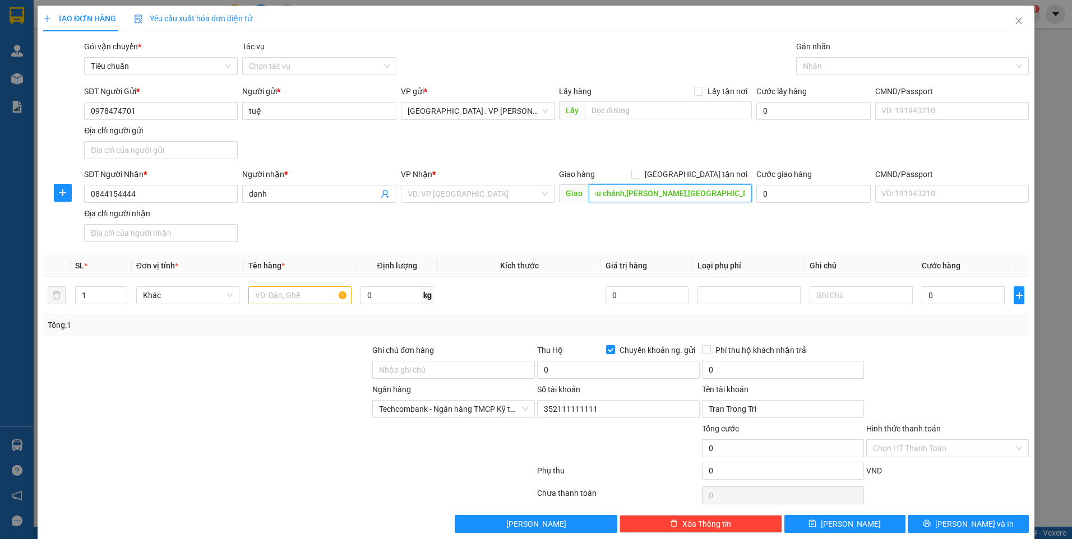
scroll to position [0, 26]
type input "hồ biểu chánh,p long hưng,tp gò công,tiền giang"
click at [701, 173] on span "[GEOGRAPHIC_DATA] tận nơi" at bounding box center [696, 174] width 112 height 12
click at [639, 173] on input "[GEOGRAPHIC_DATA] tận nơi" at bounding box center [635, 174] width 8 height 8
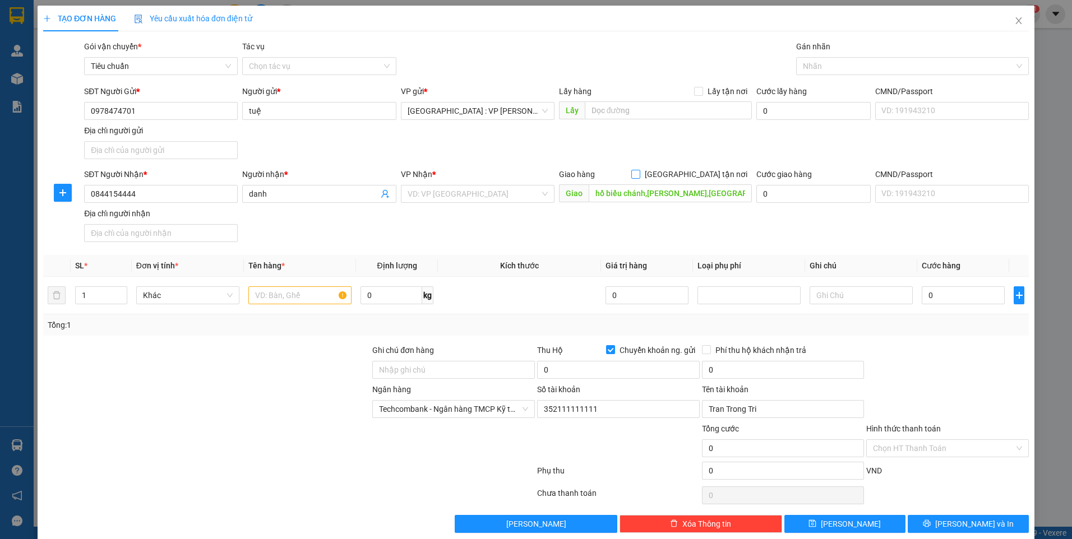
checkbox input "true"
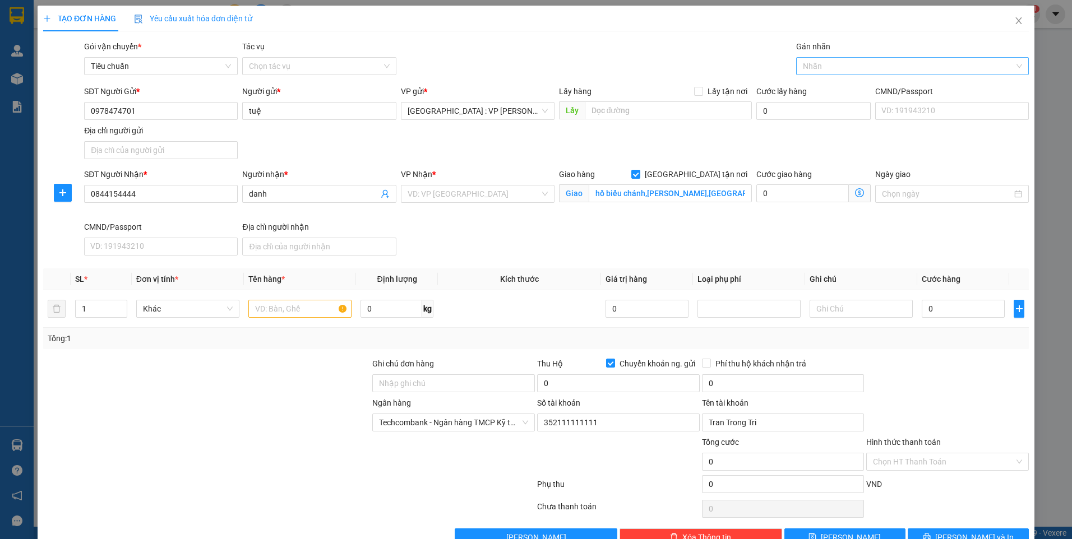
click at [844, 66] on div at bounding box center [907, 65] width 216 height 13
type input "gtn"
click at [833, 90] on div "[GEOGRAPHIC_DATA] tận nơi" at bounding box center [906, 88] width 218 height 12
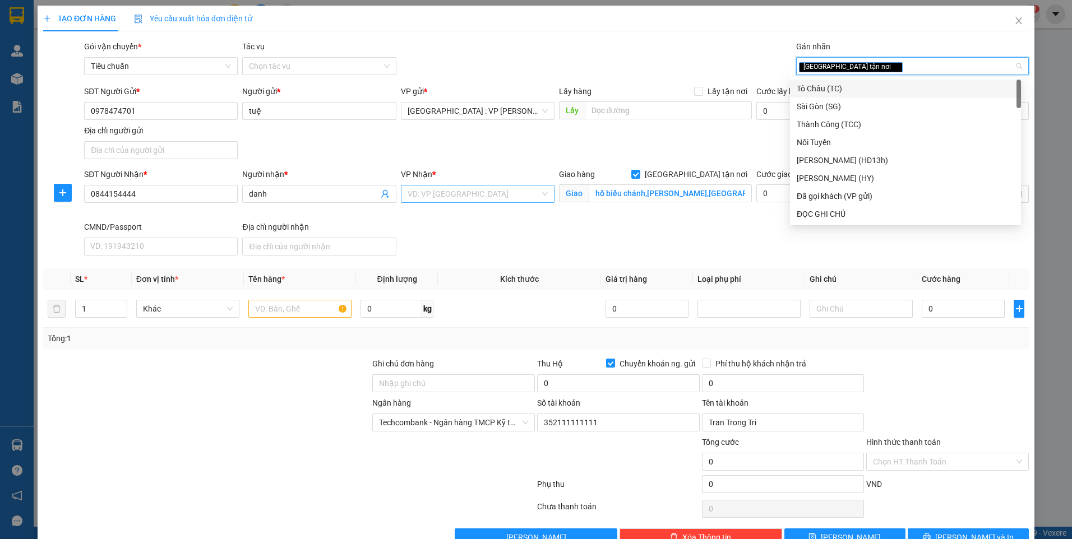
click at [500, 186] on input "search" at bounding box center [474, 194] width 132 height 17
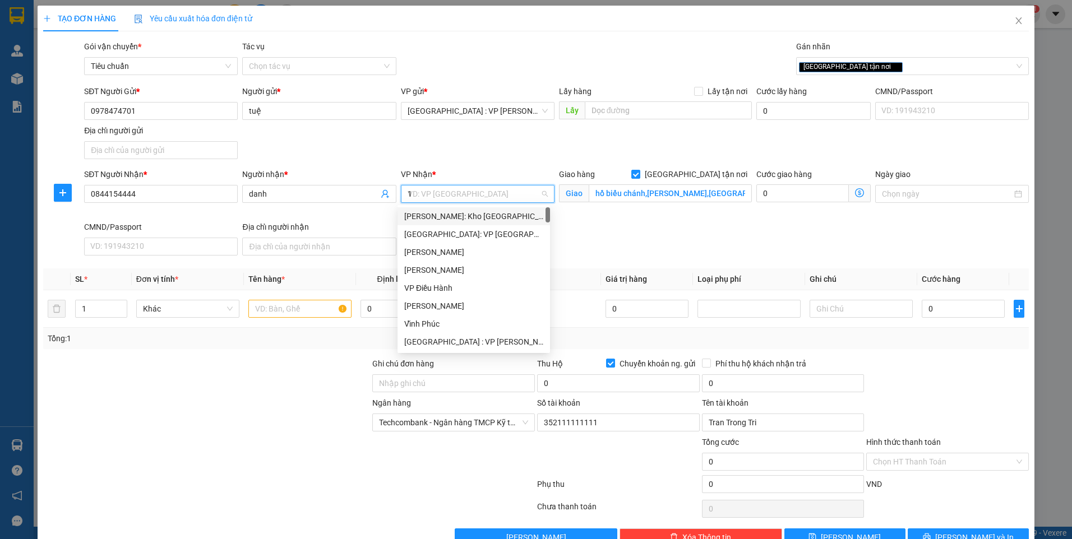
type input "12"
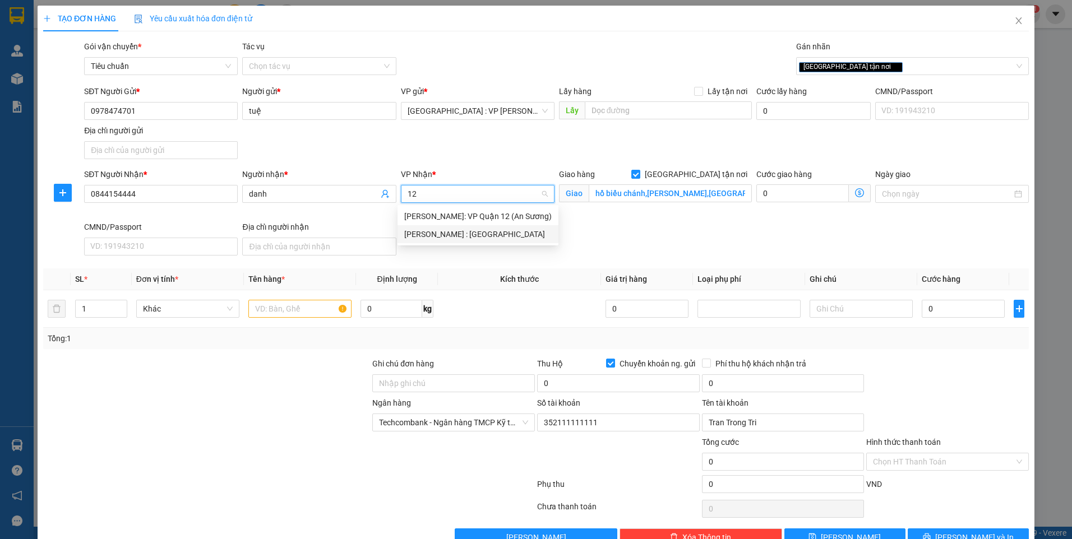
drag, startPoint x: 486, startPoint y: 235, endPoint x: 467, endPoint y: 246, distance: 22.1
click at [485, 235] on div "[PERSON_NAME] : [GEOGRAPHIC_DATA]" at bounding box center [477, 234] width 147 height 12
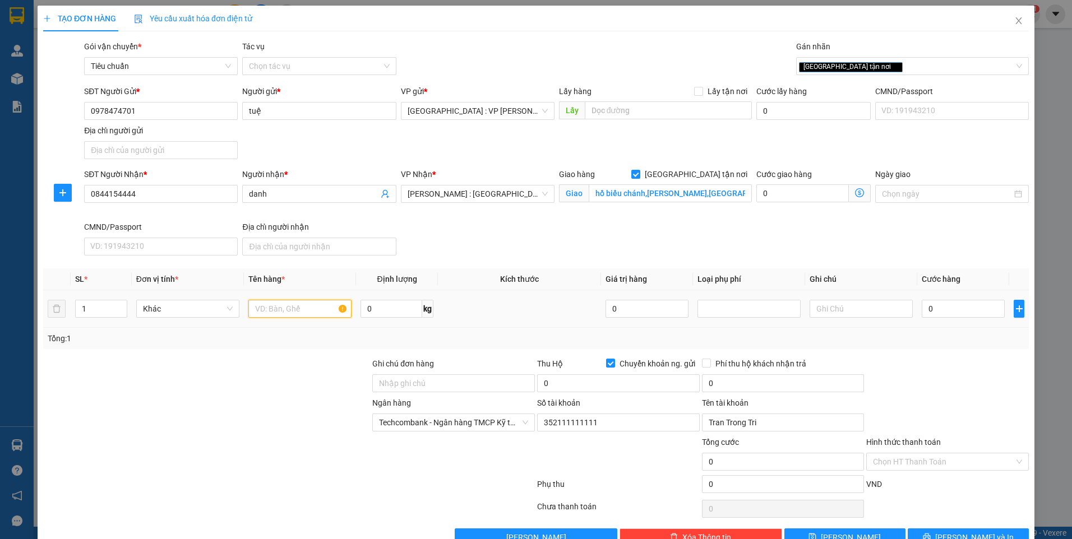
click at [316, 311] on input "text" at bounding box center [299, 309] width 103 height 18
type input "1 kiện cản bọc nilon"
click at [427, 380] on input "Ghi chú đơn hàng" at bounding box center [453, 384] width 163 height 18
type input "nhận nguyên kiện,giao nguyên kiện,bể vỡ k đền"
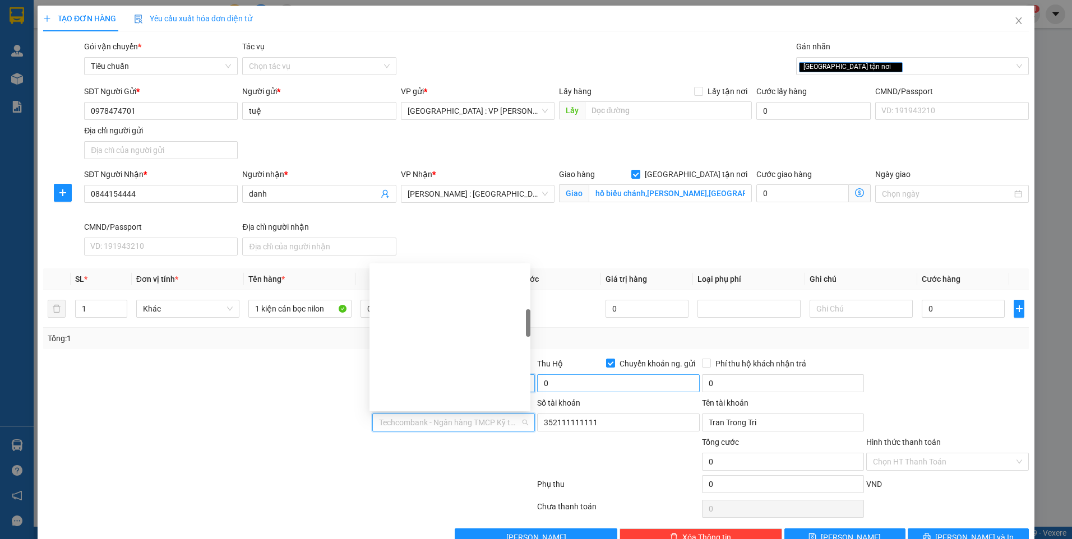
scroll to position [251, 0]
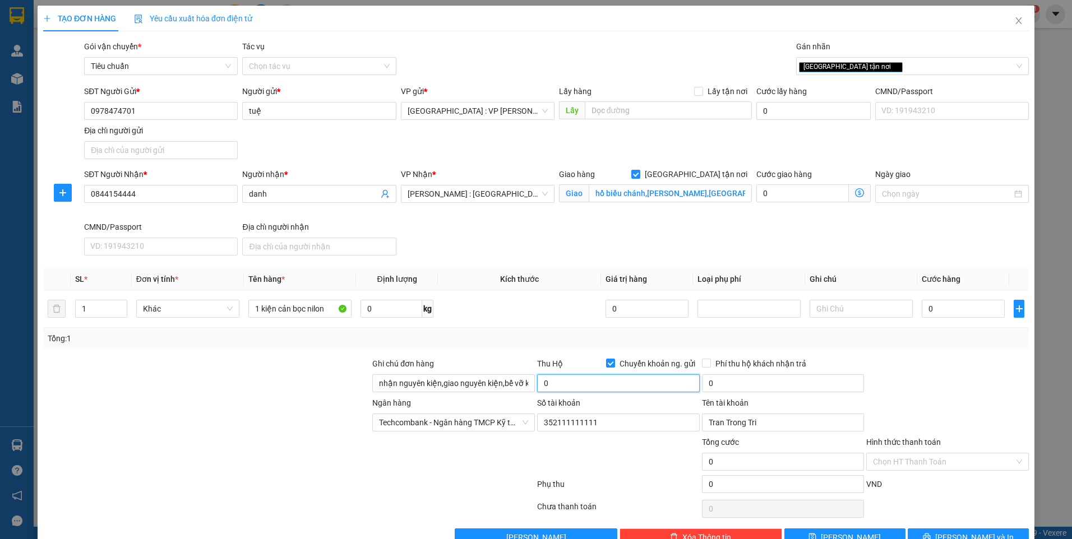
click at [574, 382] on input "0" at bounding box center [618, 384] width 163 height 18
type input "3.000.000"
click at [972, 312] on input "0" at bounding box center [963, 309] width 83 height 18
type input "3"
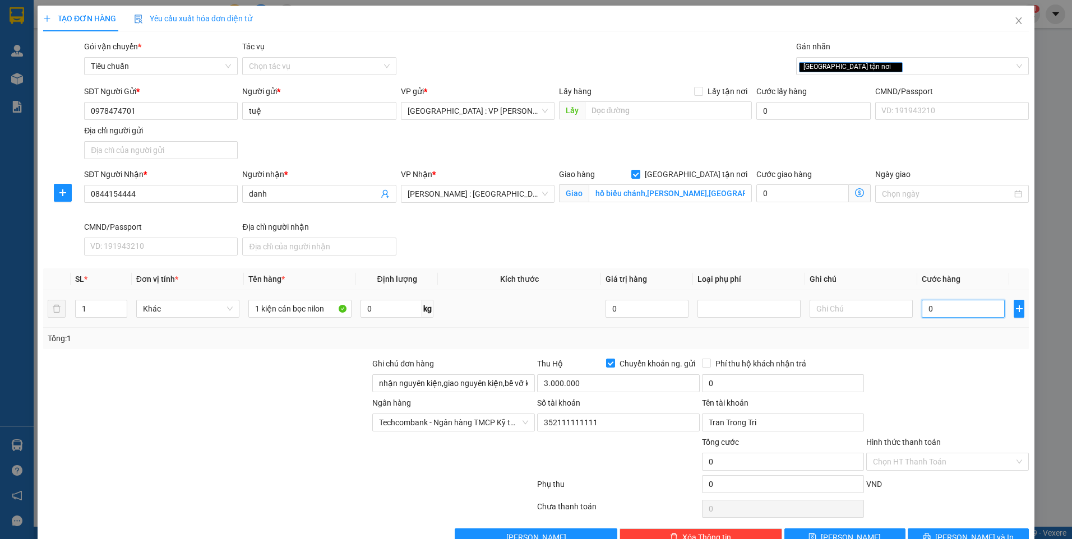
type input "3"
type input "34"
type input "340"
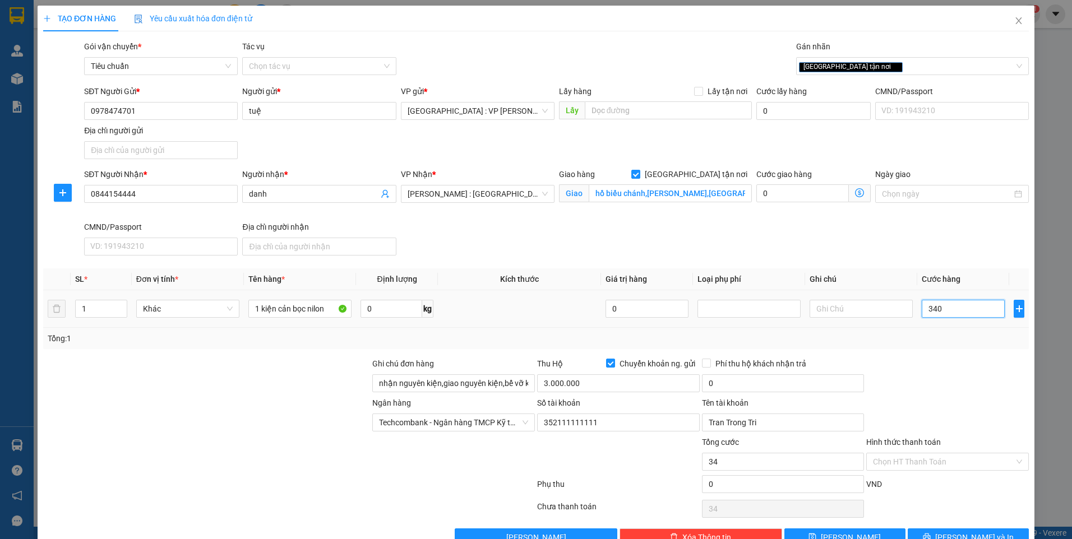
type input "340"
type input "3.400"
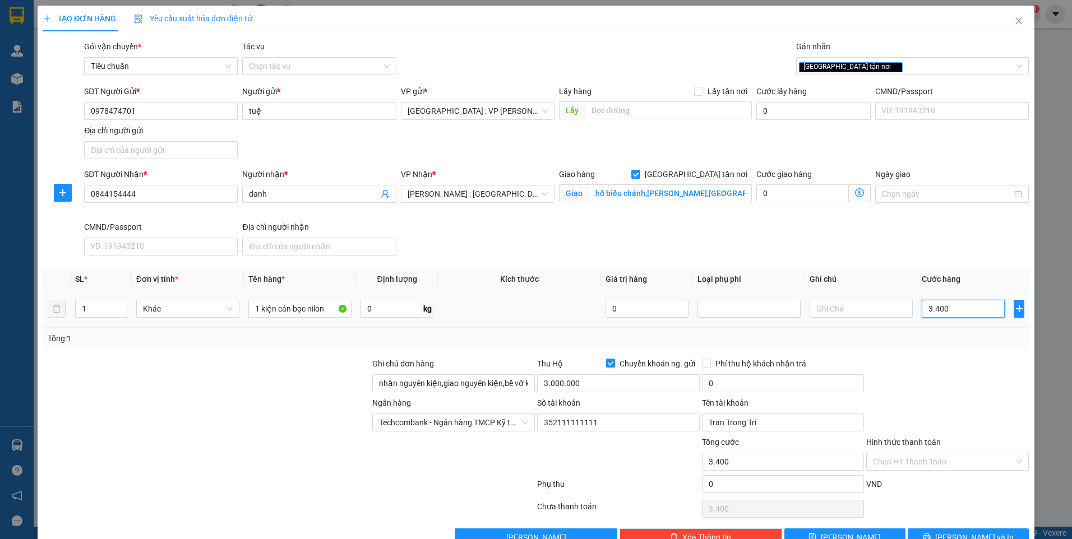
type input "34.000"
type input "340.000"
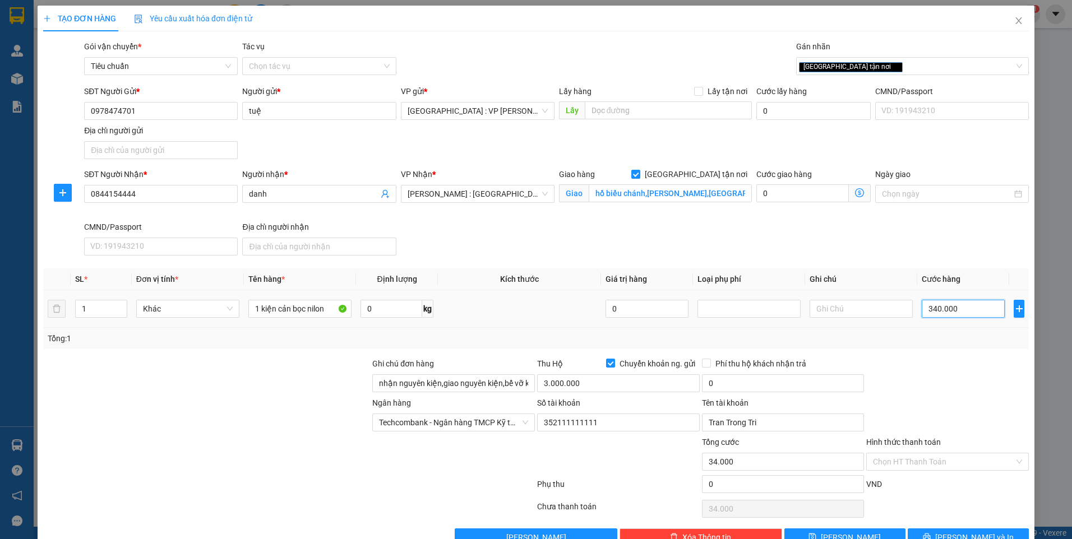
type input "340.000"
click at [786, 385] on input "0" at bounding box center [783, 384] width 163 height 18
type input "20.000"
click at [899, 385] on div at bounding box center [947, 377] width 165 height 39
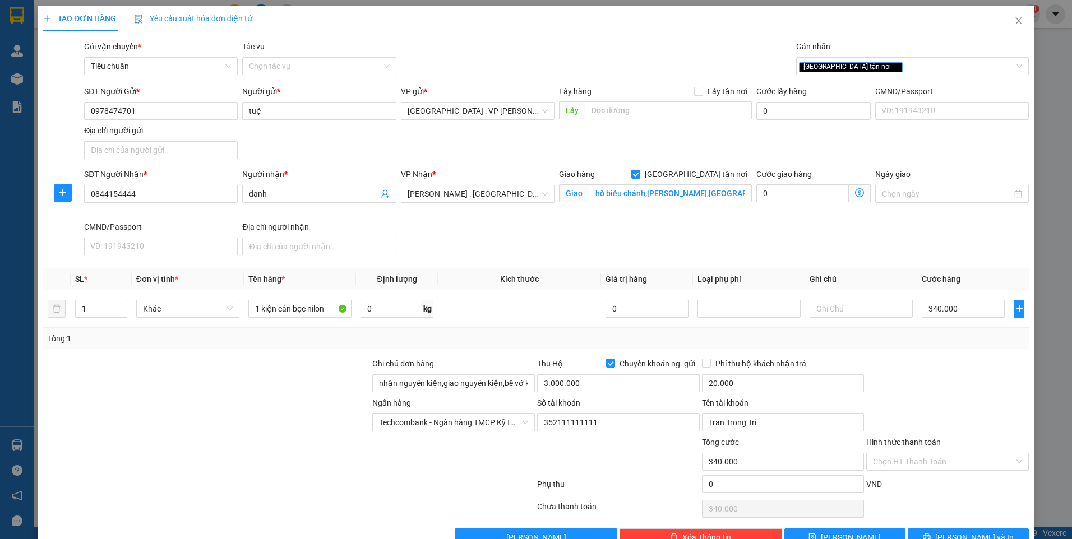
scroll to position [29, 0]
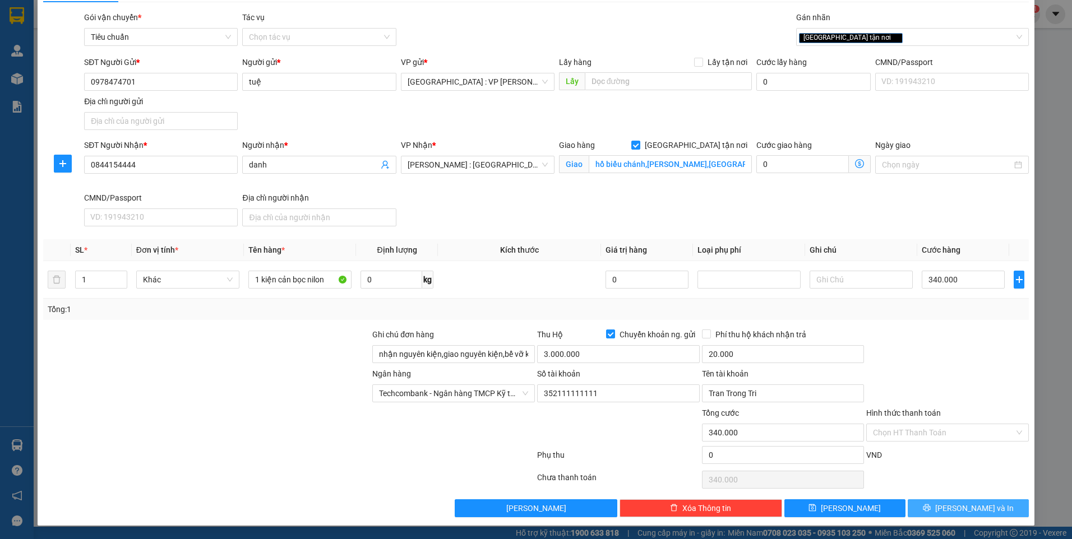
click at [954, 507] on span "[PERSON_NAME] và In" at bounding box center [974, 508] width 78 height 12
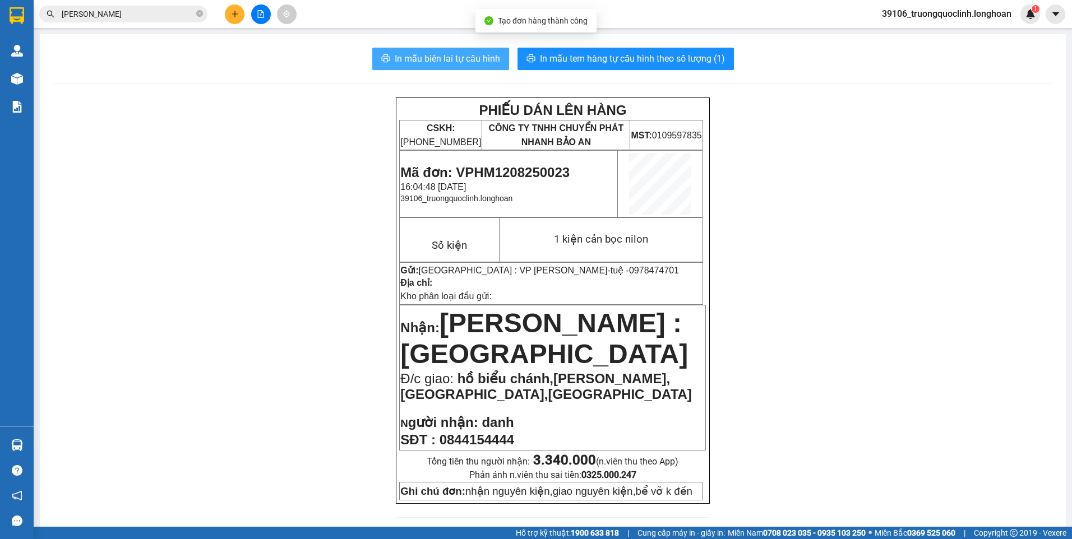
click at [398, 60] on span "In mẫu biên lai tự cấu hình" at bounding box center [447, 59] width 105 height 14
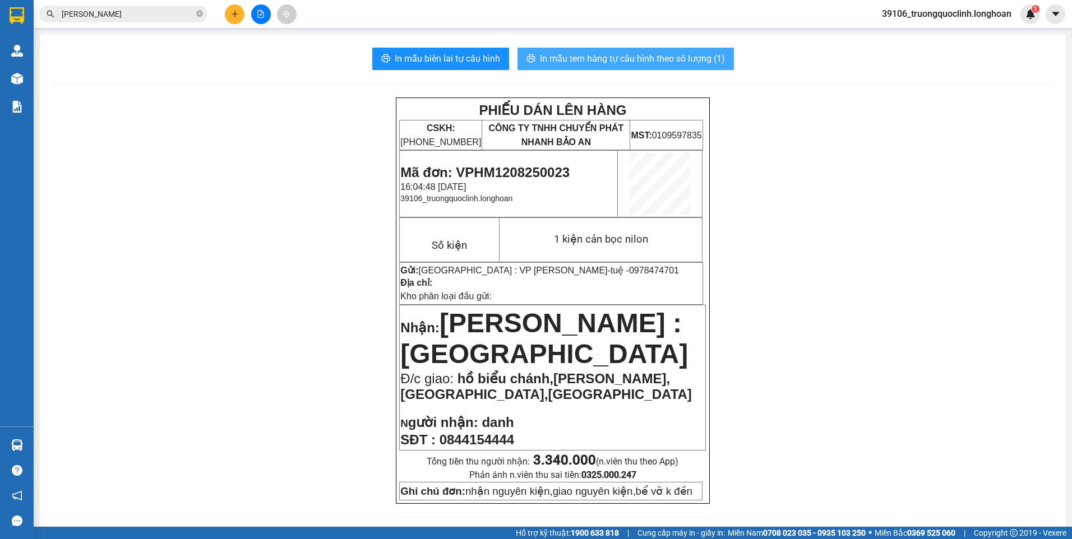
click at [567, 59] on span "In mẫu tem hàng tự cấu hình theo số lượng (1)" at bounding box center [632, 59] width 185 height 14
click at [489, 169] on span "Mã đơn: VPHM1208250023" at bounding box center [484, 172] width 169 height 15
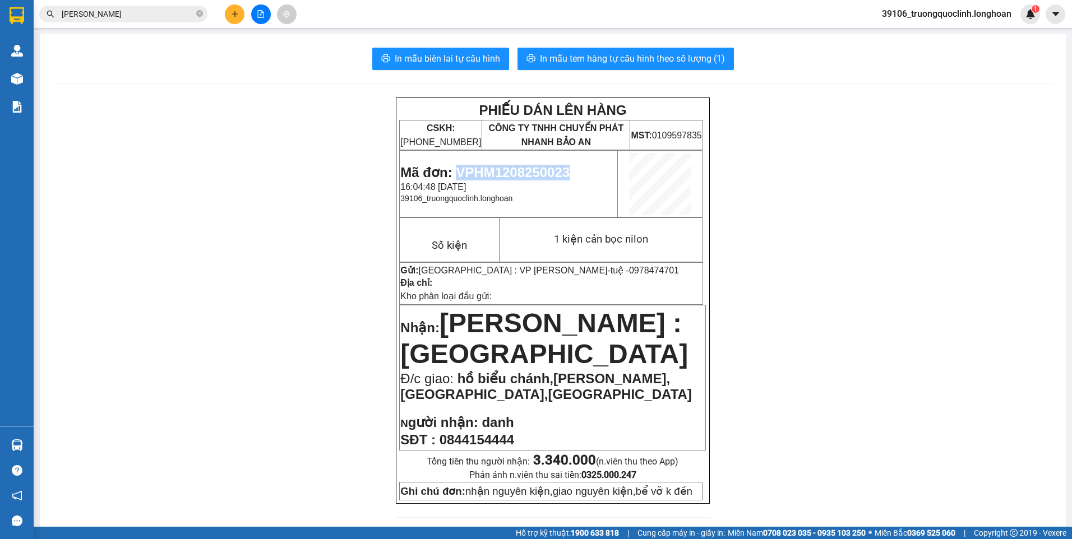
click at [489, 169] on span "Mã đơn: VPHM1208250023" at bounding box center [484, 172] width 169 height 15
copy span "VPHM1208250023"
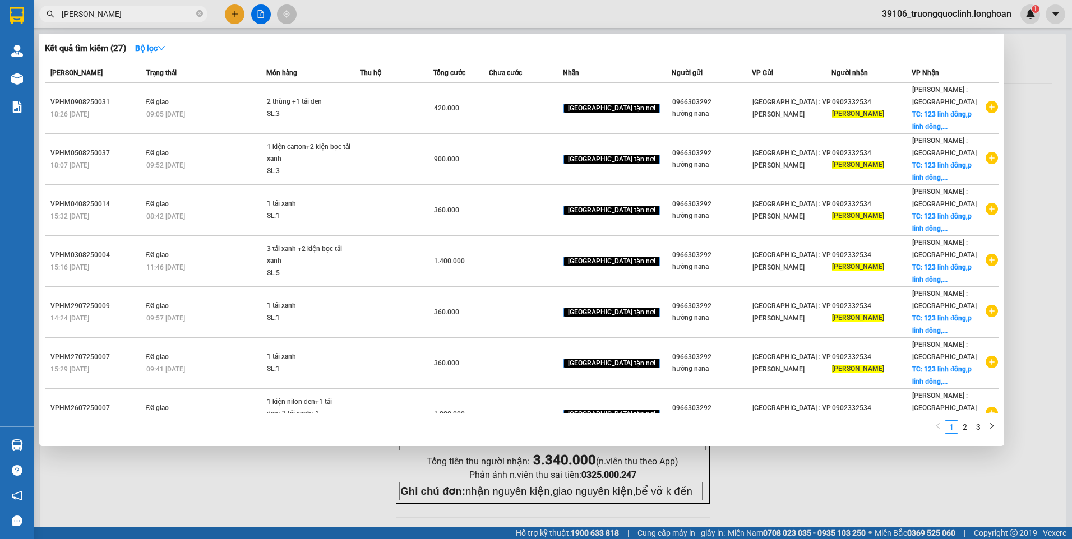
click at [126, 19] on input "[PERSON_NAME]" at bounding box center [128, 14] width 132 height 12
paste input "0945410415"
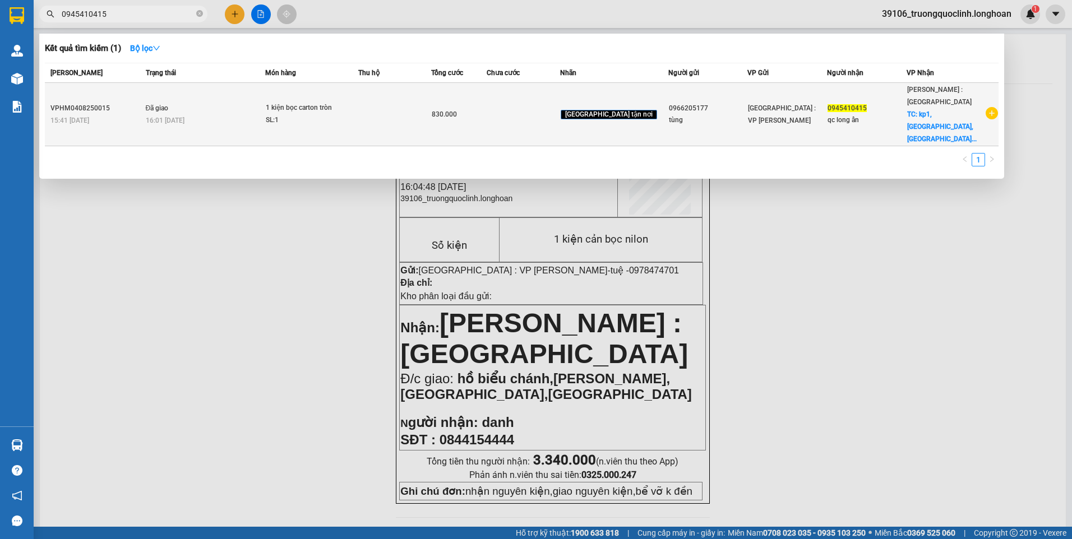
type input "0945410415"
click at [279, 115] on td "1 kiện bọc carton tròn SL: 1" at bounding box center [311, 114] width 93 height 63
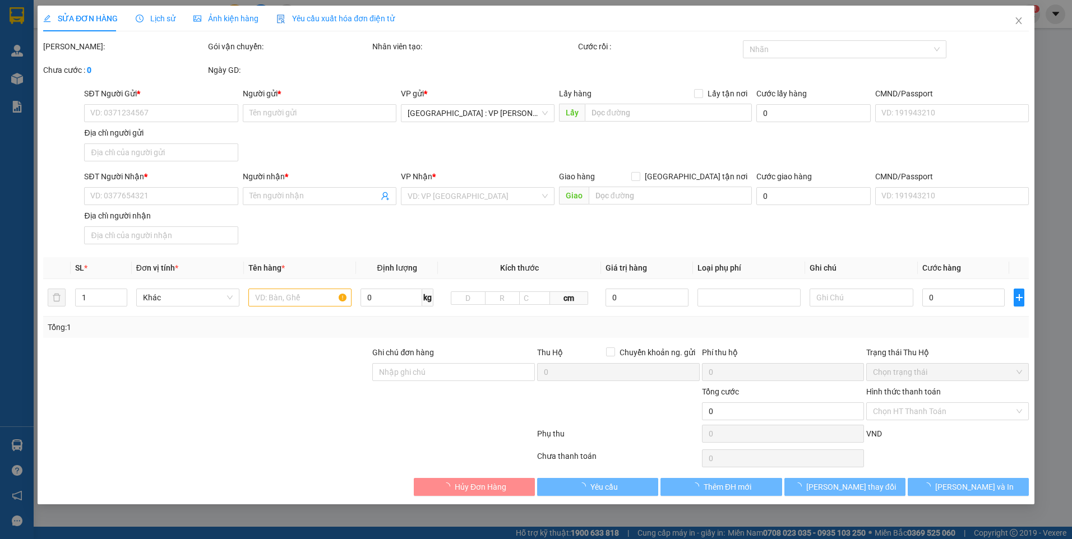
type input "0966205177"
type input "tùng"
type input "0945410415"
type input "qc long ẩn"
checkbox input "true"
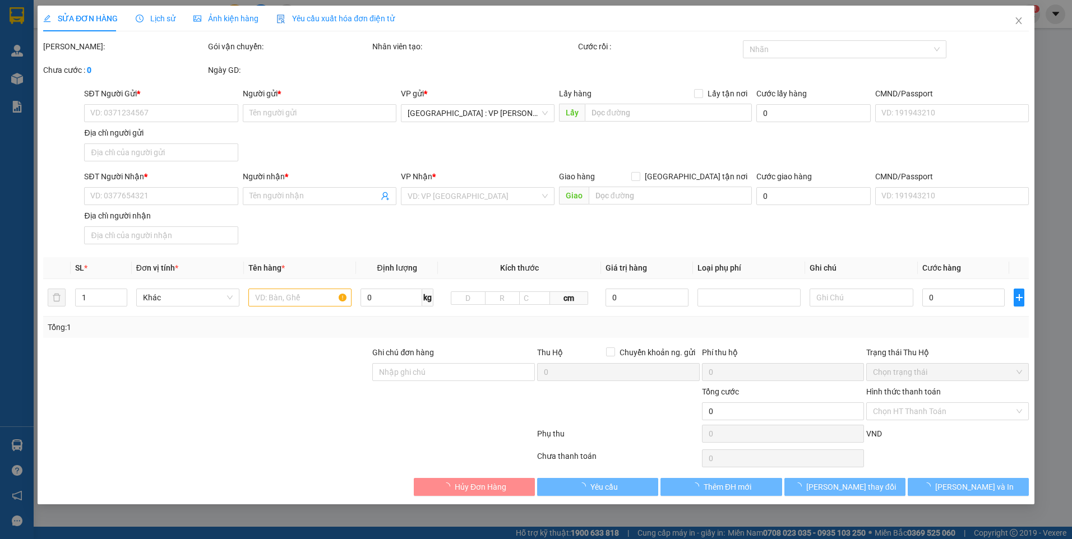
type input "kp1,[GEOGRAPHIC_DATA],huyện [GEOGRAPHIC_DATA],[GEOGRAPHIC_DATA]"
type input "nhận nguyên kiện,giao nguyên kiện,bể vỡ k đền"
type input "830.000"
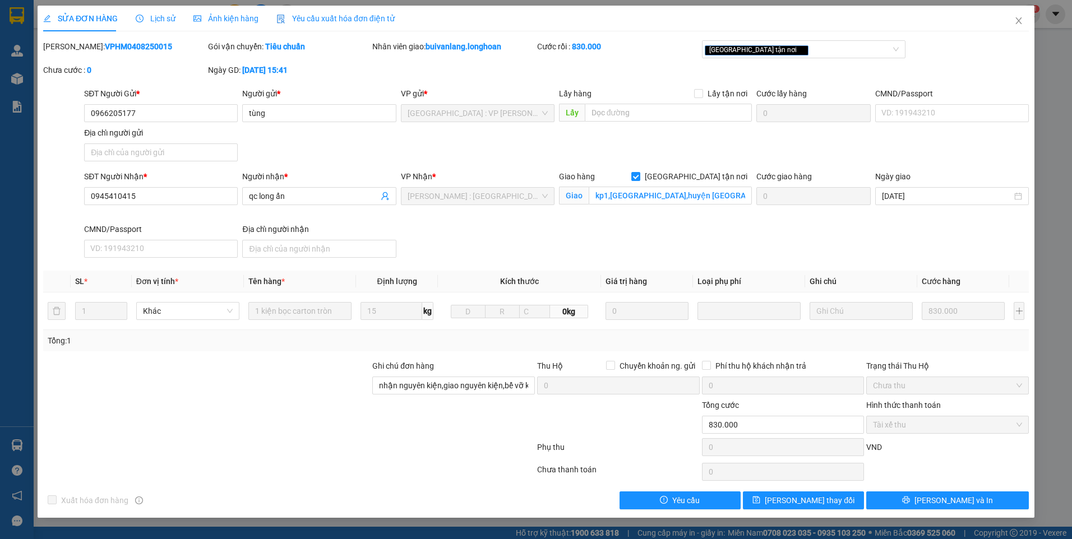
click at [158, 14] on span "Lịch sử" at bounding box center [156, 18] width 40 height 9
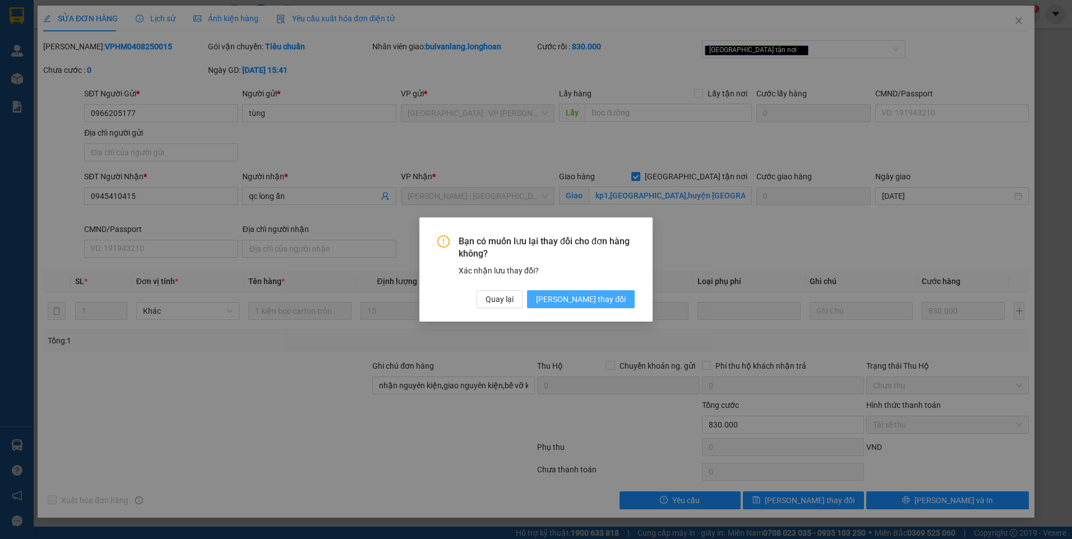
click at [607, 297] on span "[PERSON_NAME] thay đổi" at bounding box center [581, 299] width 90 height 12
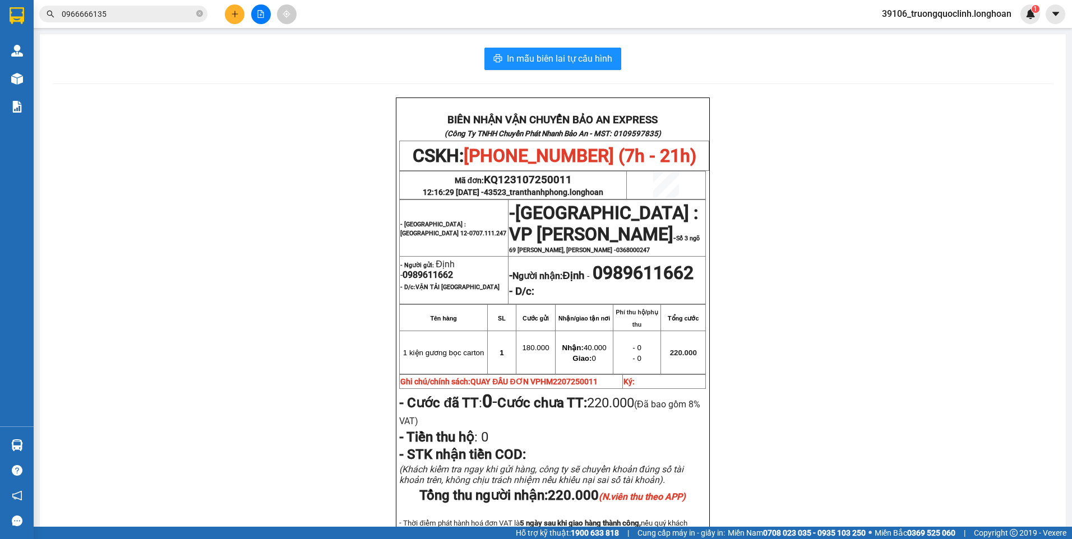
scroll to position [110, 0]
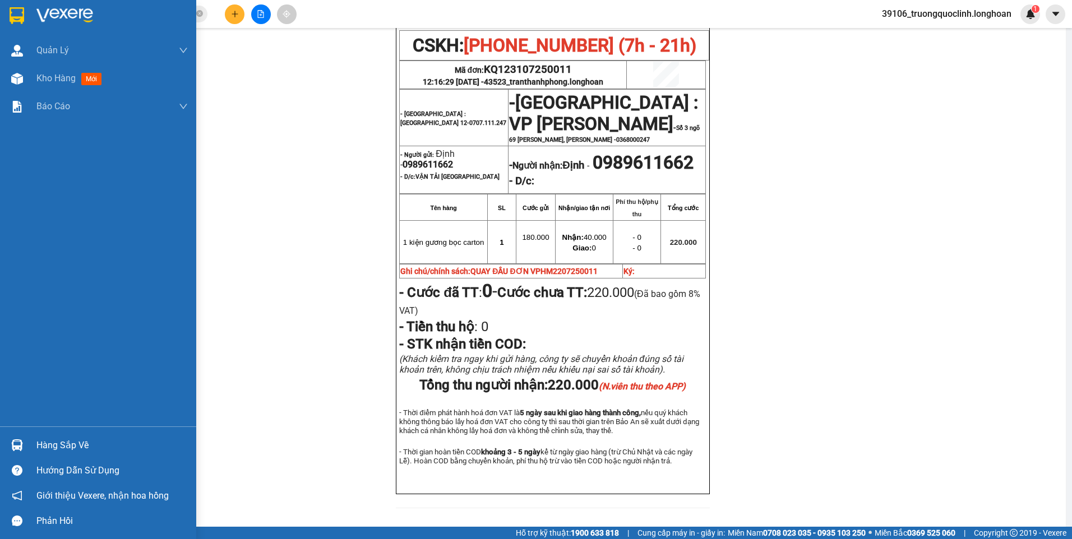
click at [0, 7] on html "Kết quả tìm kiếm ( 1 ) Bộ lọc Mã ĐH Trạng thái Món hàng Thu hộ Tổng cước Chưa c…" at bounding box center [536, 269] width 1072 height 539
click at [10, 16] on img at bounding box center [17, 15] width 15 height 17
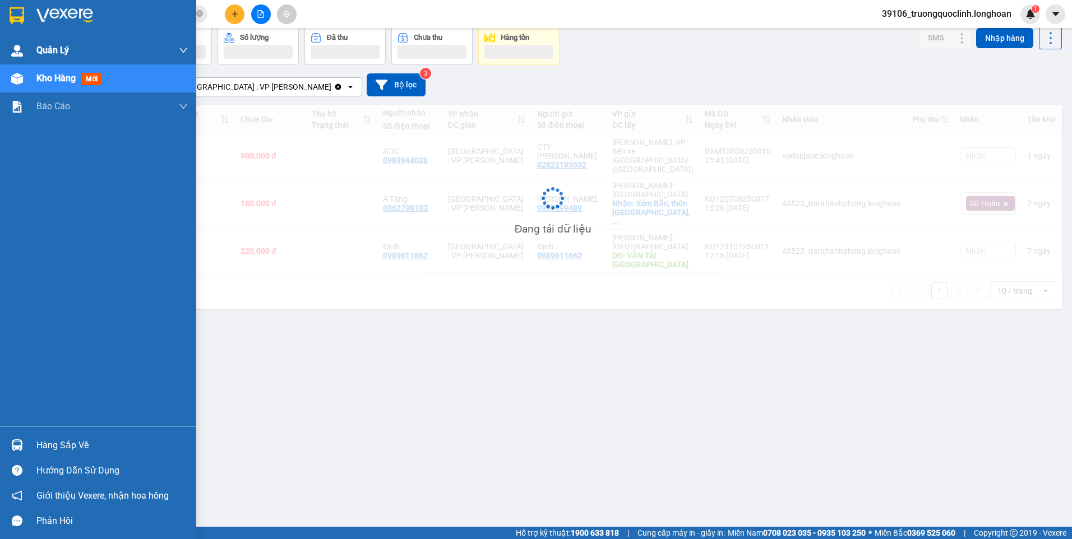
scroll to position [52, 0]
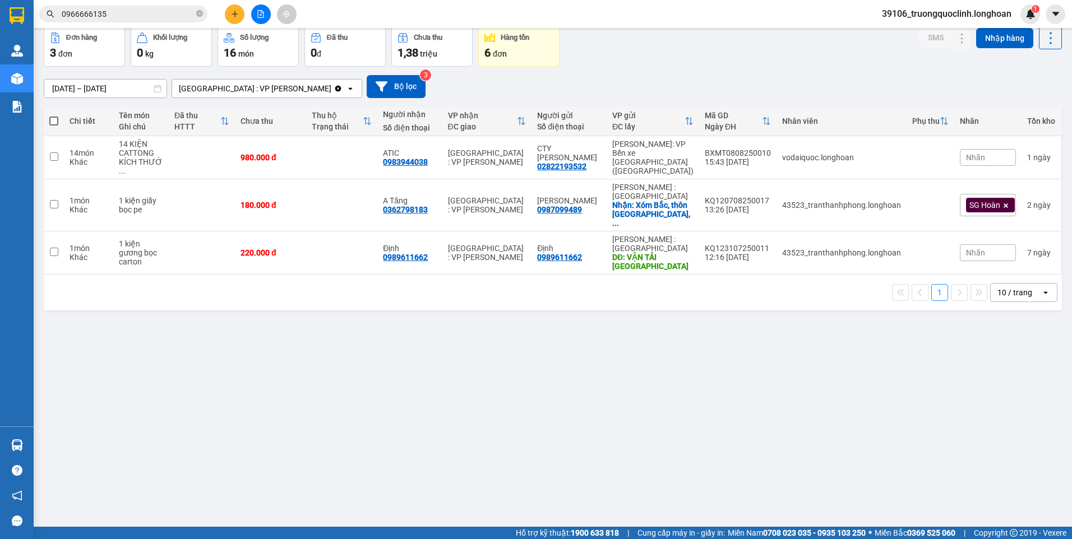
click at [973, 153] on span "Nhãn" at bounding box center [975, 157] width 19 height 9
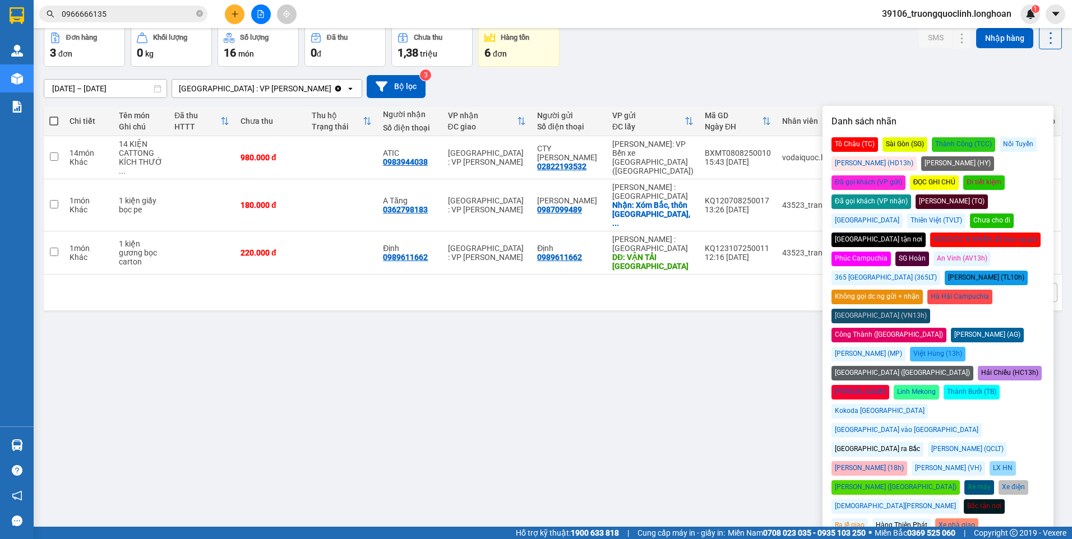
click at [911, 195] on div "Đã gọi khách (VP nhận)" at bounding box center [872, 202] width 80 height 15
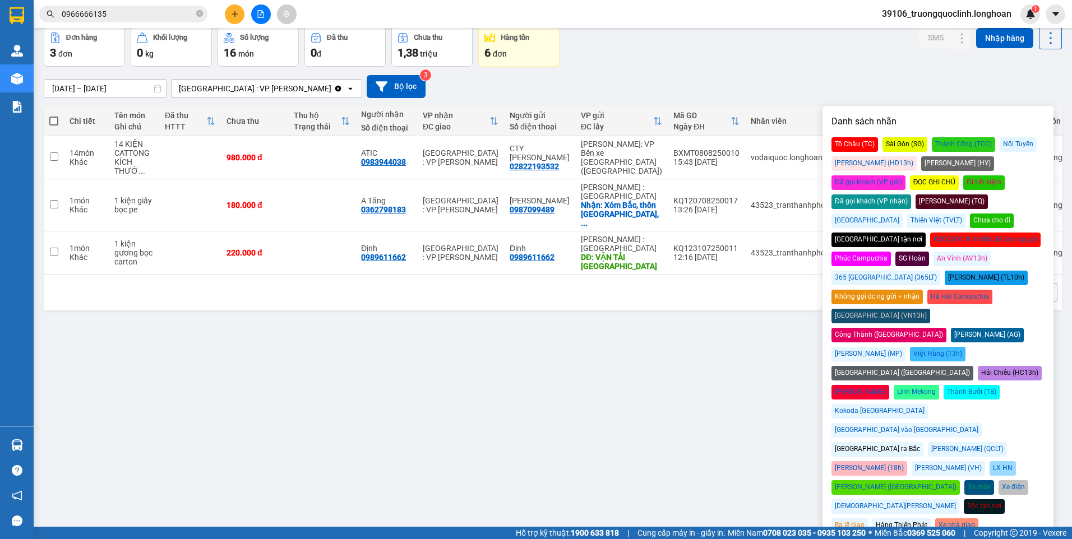
click at [890, 89] on div "14/07/2025 – 12/08/2025 Press the down arrow key to interact with the calendar …" at bounding box center [553, 86] width 1018 height 23
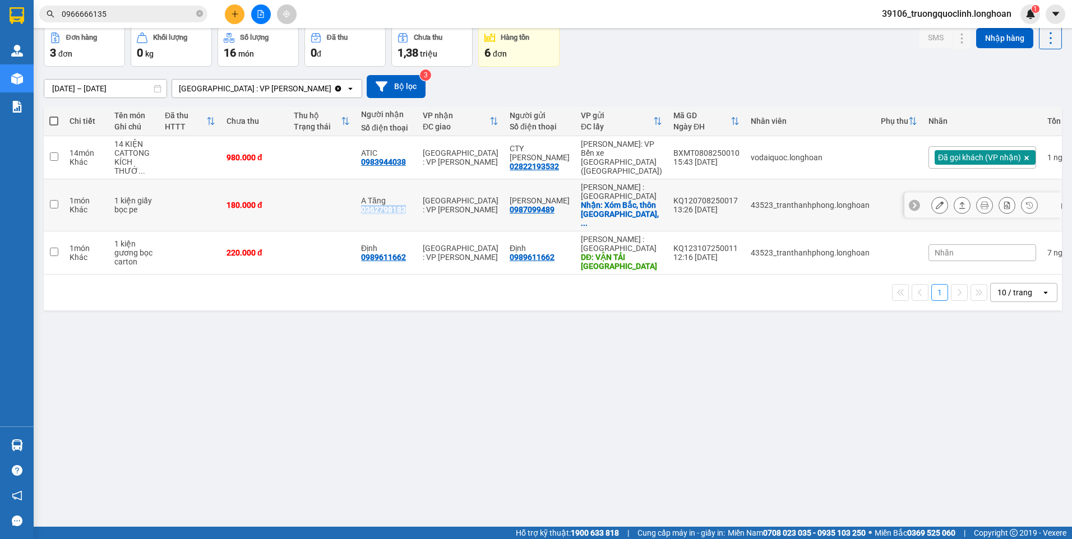
drag, startPoint x: 410, startPoint y: 209, endPoint x: 360, endPoint y: 209, distance: 49.9
click at [360, 209] on td "A Tăng 0362798183" at bounding box center [386, 205] width 62 height 52
checkbox input "true"
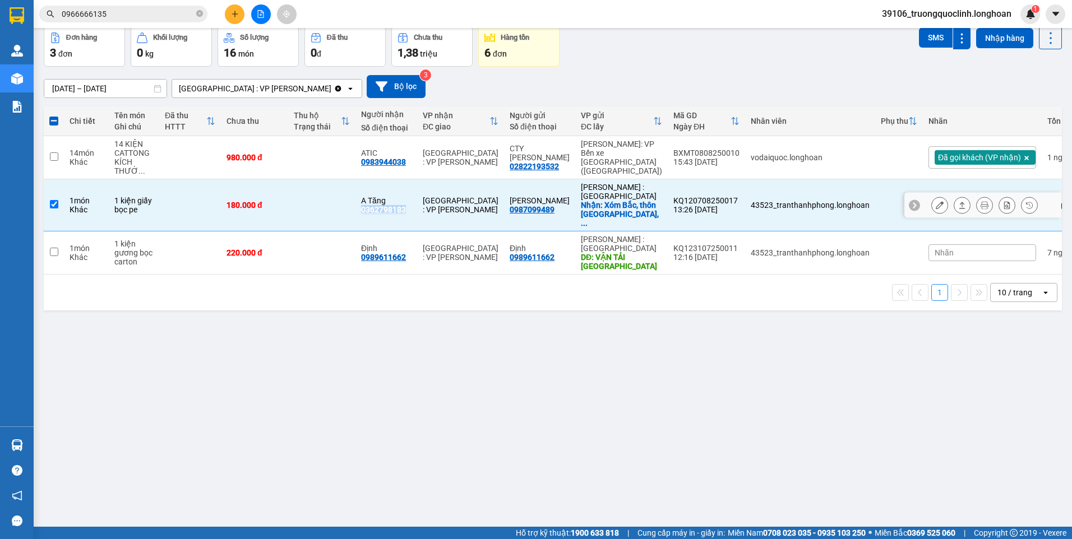
copy div "0362798183"
click at [234, 12] on icon "plus" at bounding box center [235, 14] width 8 height 8
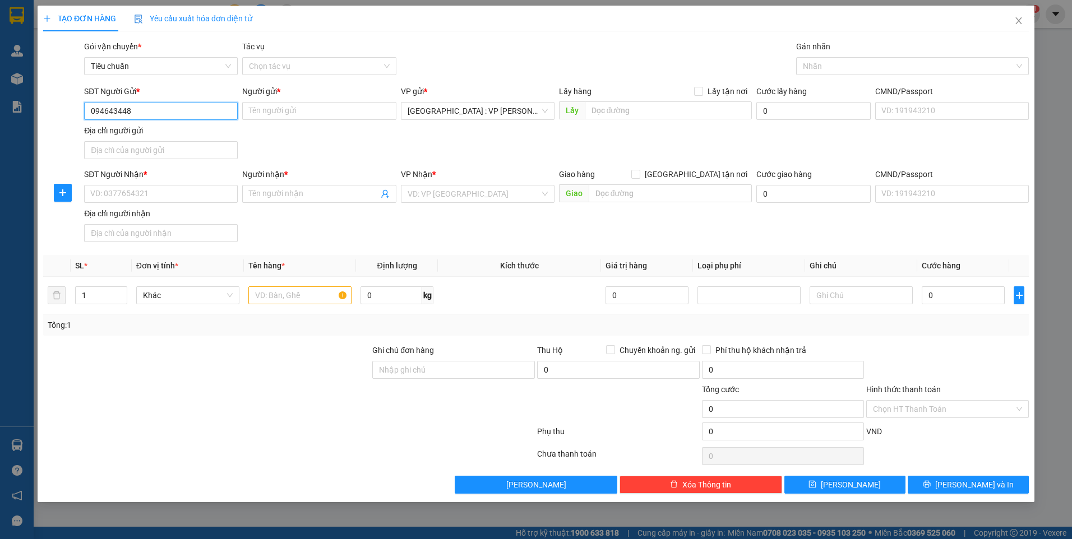
type input "0946434482"
click at [187, 132] on div "0946434482 - CHỊ HUỆ" at bounding box center [161, 133] width 140 height 12
type input "CHỊ HUỆ"
type input "0946434482"
click at [195, 195] on input "SĐT Người Nhận *" at bounding box center [161, 194] width 154 height 18
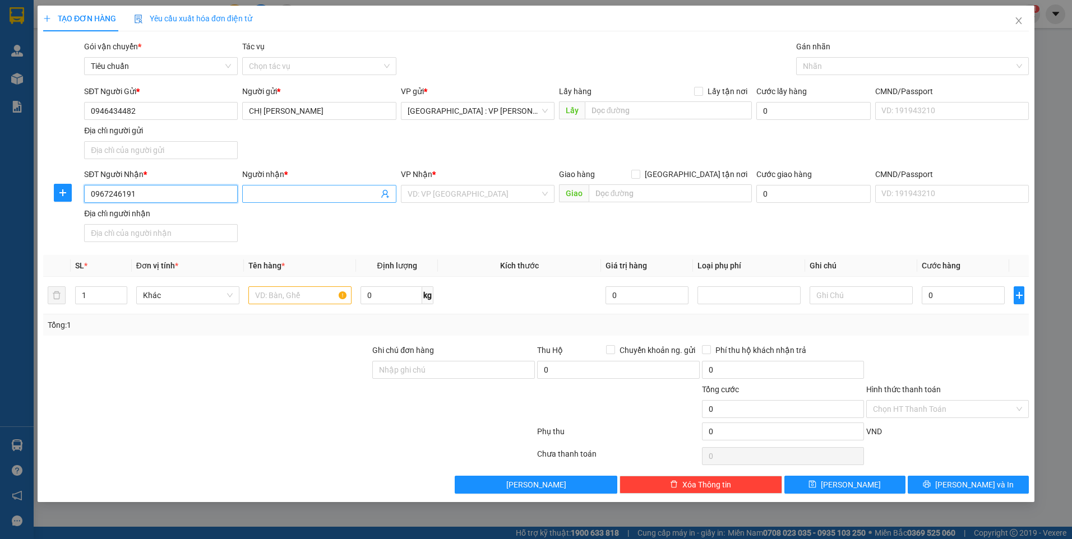
type input "0967246191"
click at [275, 198] on input "Người nhận *" at bounding box center [313, 194] width 129 height 12
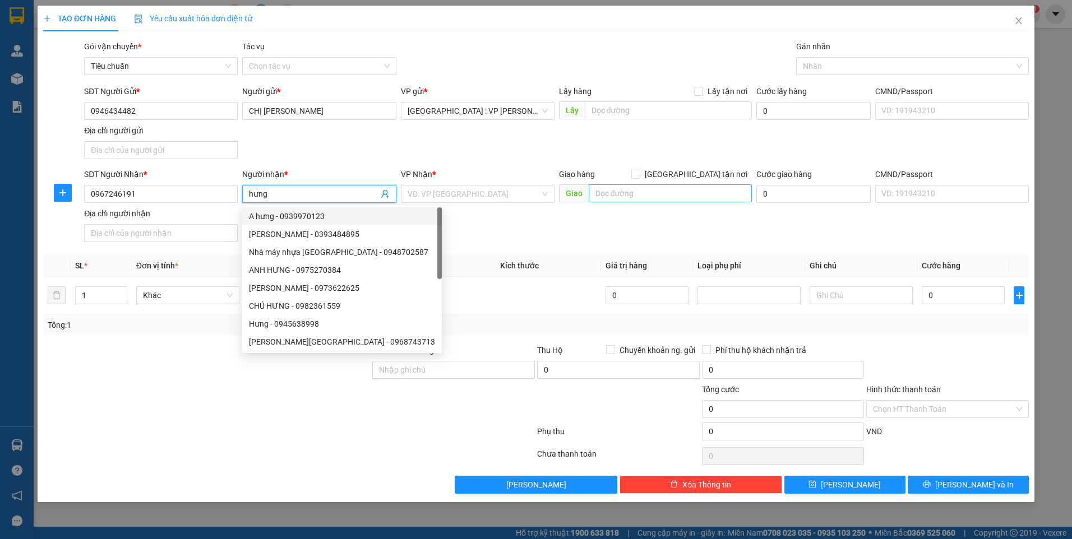
type input "hưng"
click at [635, 190] on input "text" at bounding box center [671, 193] width 164 height 18
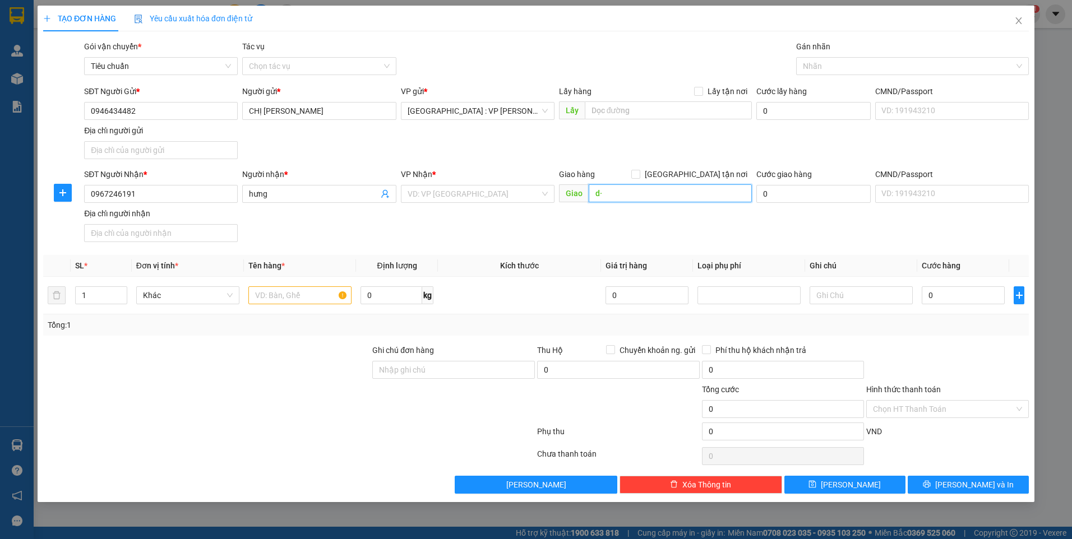
type input "d"
click at [634, 193] on input "đối diện kcn đông mai,khu tân mai,p đông mai" at bounding box center [671, 193] width 164 height 18
paste input "Công ty cổ phần Bia & NGK Đông mai, Mạc Đăng Dung, Đông Mai, Quảng Yên, Quảng N…"
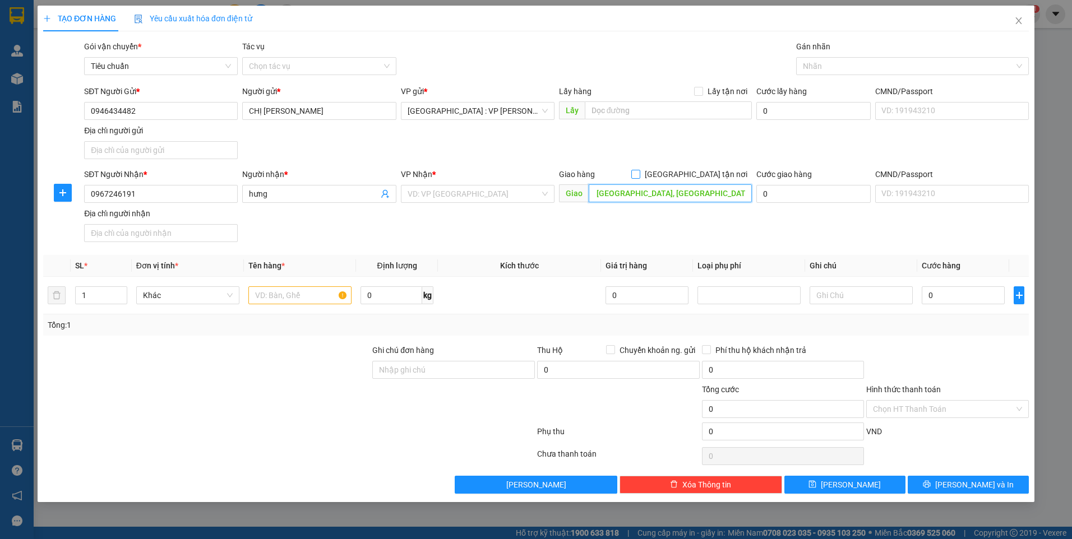
type input "Công ty cổ phần Bia & NGK Đông mai, Mạc Đăng Dung, Đông Mai, Quảng Yên, Quảng N…"
click at [639, 173] on input "[GEOGRAPHIC_DATA] tận nơi" at bounding box center [635, 174] width 8 height 8
checkbox input "true"
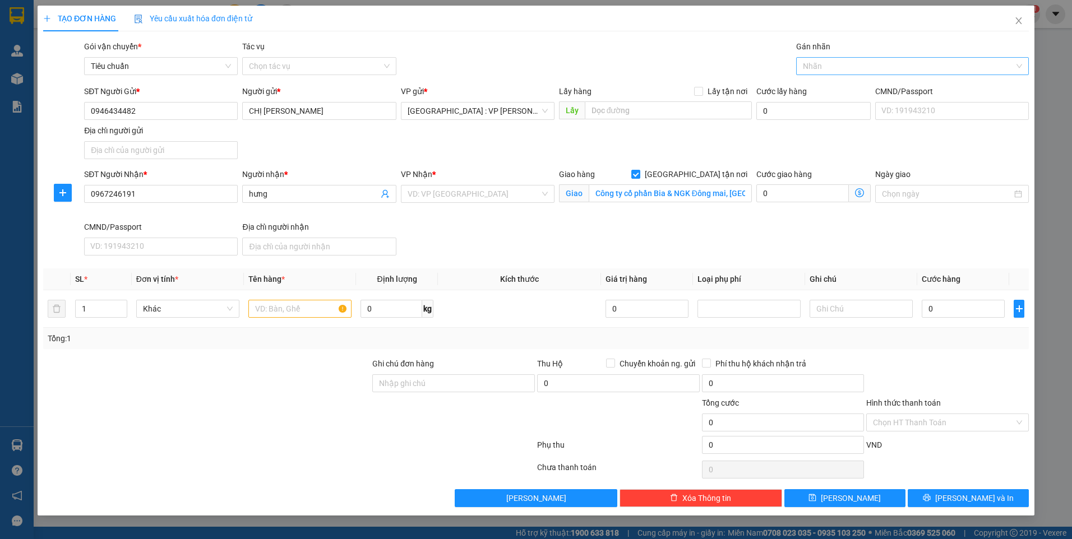
click at [868, 69] on div at bounding box center [907, 65] width 216 height 13
type input "gtn"
click at [849, 83] on div "[GEOGRAPHIC_DATA] tận nơi" at bounding box center [912, 88] width 219 height 12
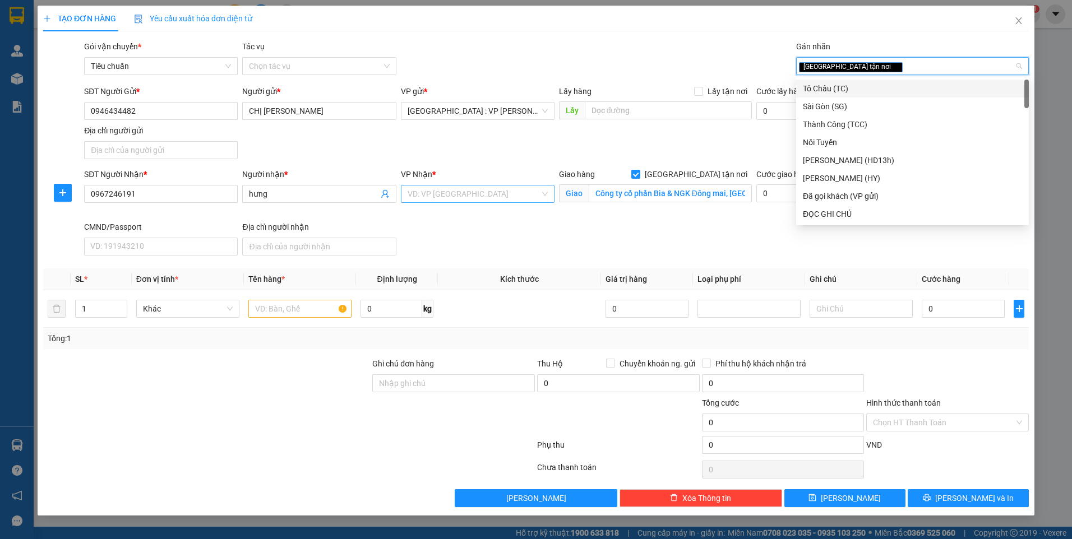
click at [487, 196] on input "search" at bounding box center [474, 194] width 132 height 17
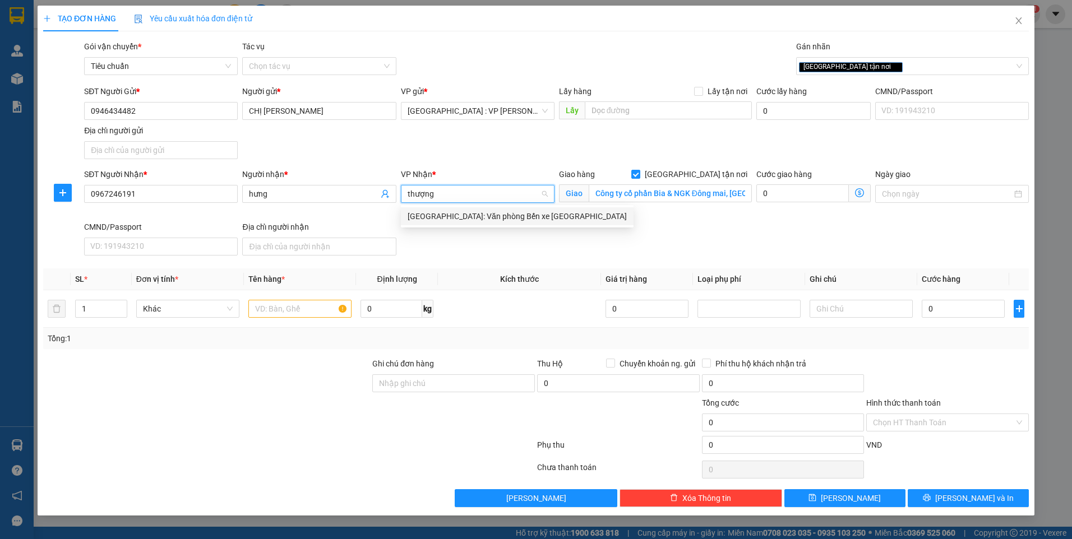
type input "thượng l"
click at [502, 212] on div "[GEOGRAPHIC_DATA]: Văn phòng Bến xe [GEOGRAPHIC_DATA]" at bounding box center [517, 216] width 219 height 12
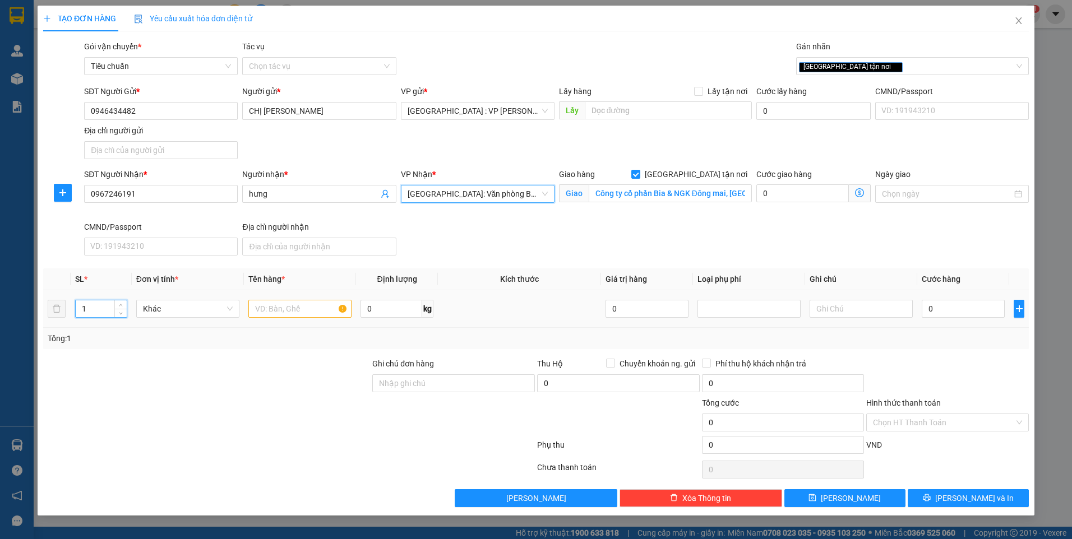
click at [63, 305] on tr "1 Khác 0 kg 0 0" at bounding box center [536, 309] width 986 height 38
type input "7"
click at [311, 312] on input "text" at bounding box center [299, 309] width 103 height 18
type input "7 kiện carton"
click at [400, 310] on input "0" at bounding box center [392, 309] width 62 height 18
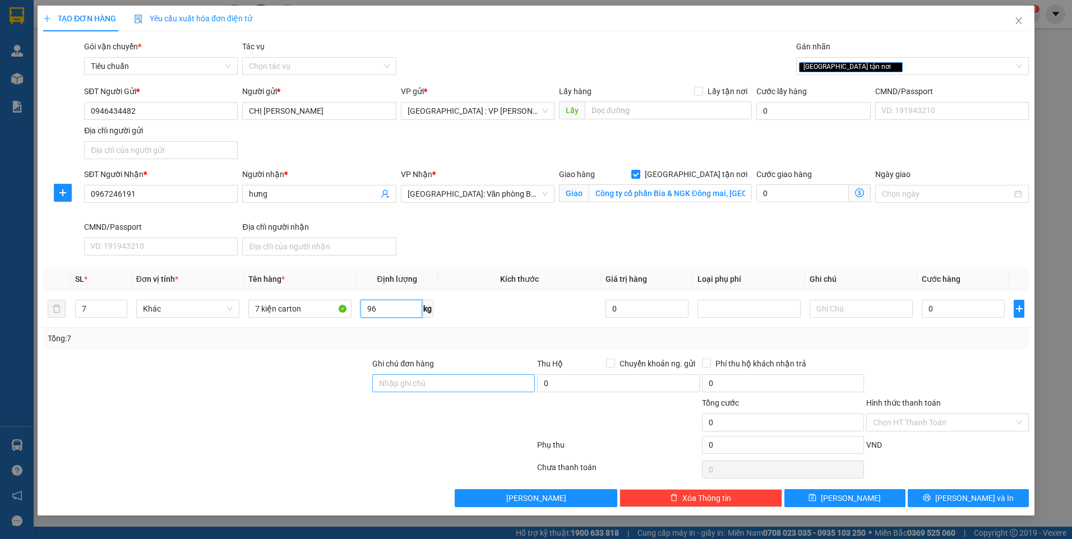
type input "96"
drag, startPoint x: 432, startPoint y: 389, endPoint x: 422, endPoint y: 387, distance: 10.2
click at [431, 389] on input "Ghi chú đơn hàng" at bounding box center [453, 384] width 163 height 18
type input "nhận nguyên kiện,giao nguyên kiện,bể vỡ k đền"
click at [299, 436] on div at bounding box center [289, 447] width 494 height 22
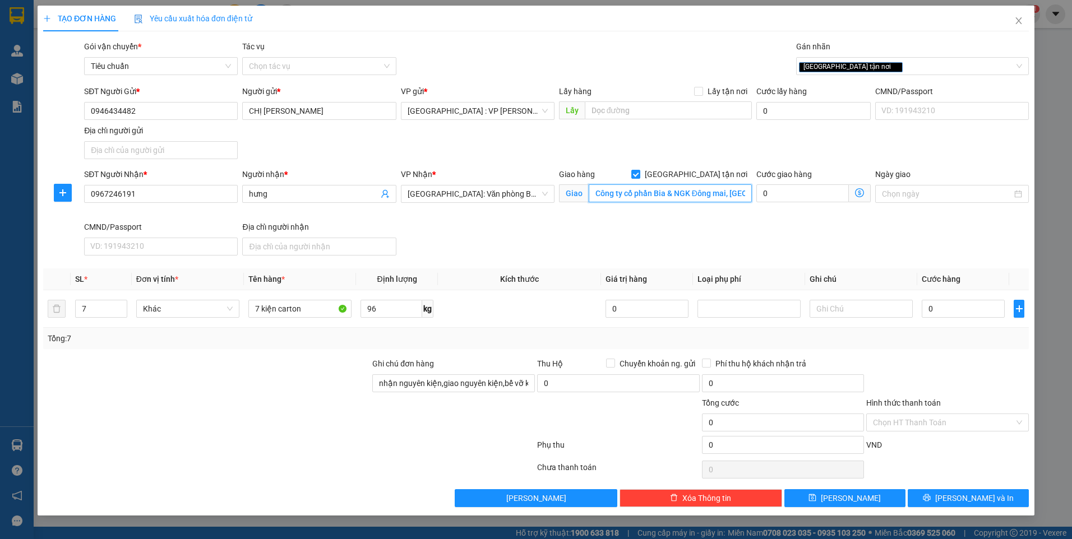
click at [709, 186] on input "Công ty cổ phần Bia & NGK Đông mai, Mạc Đăng Dung, Đông Mai, Quảng Yên, Quảng N…" at bounding box center [671, 193] width 164 height 18
click at [732, 196] on input "Công ty cổ phần Bia & NGK Đông mai, Mạc Đăng Dung, Đông Mai, Quảng Yên, Quảng N…" at bounding box center [671, 193] width 164 height 18
click at [971, 307] on input "0" at bounding box center [963, 309] width 83 height 18
type input "2"
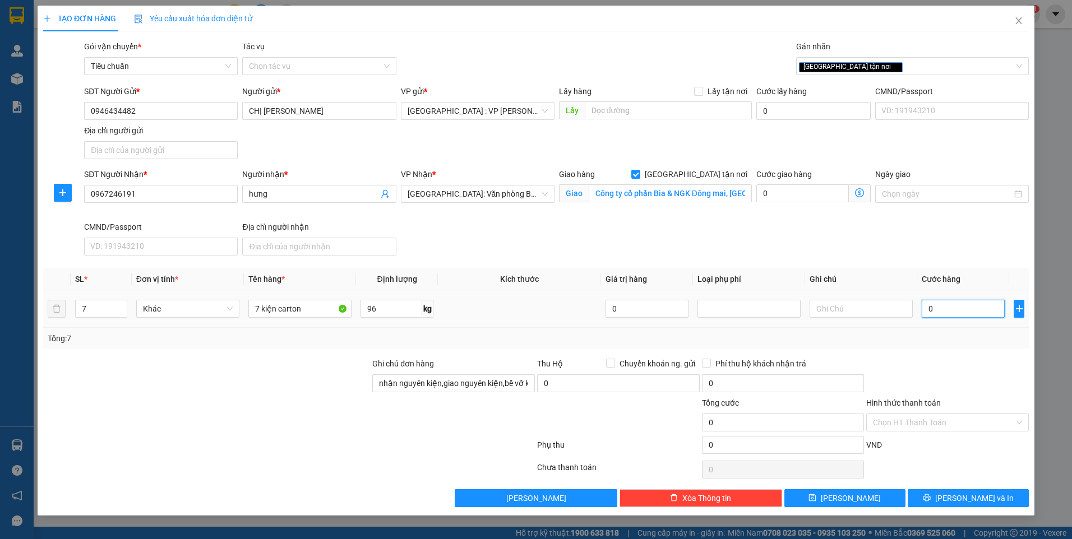
type input "2"
type input "23"
type input "230"
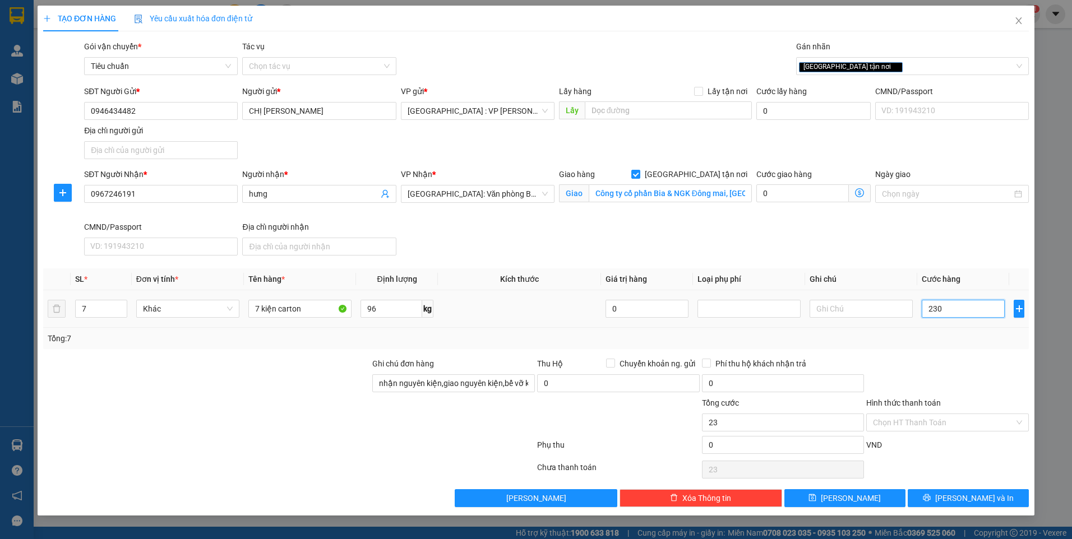
type input "230"
type input "2.300"
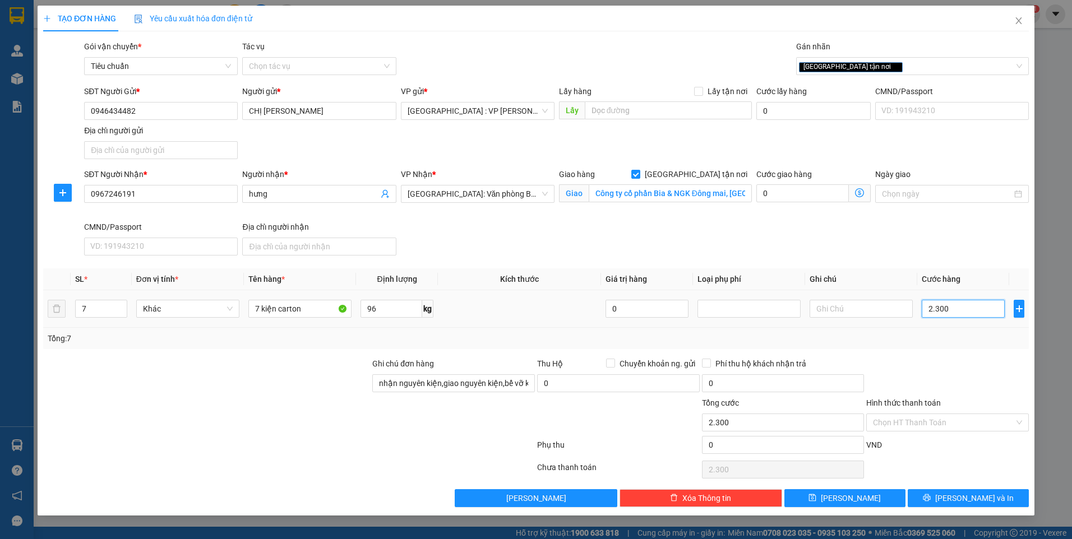
type input "23.000"
type input "230.000"
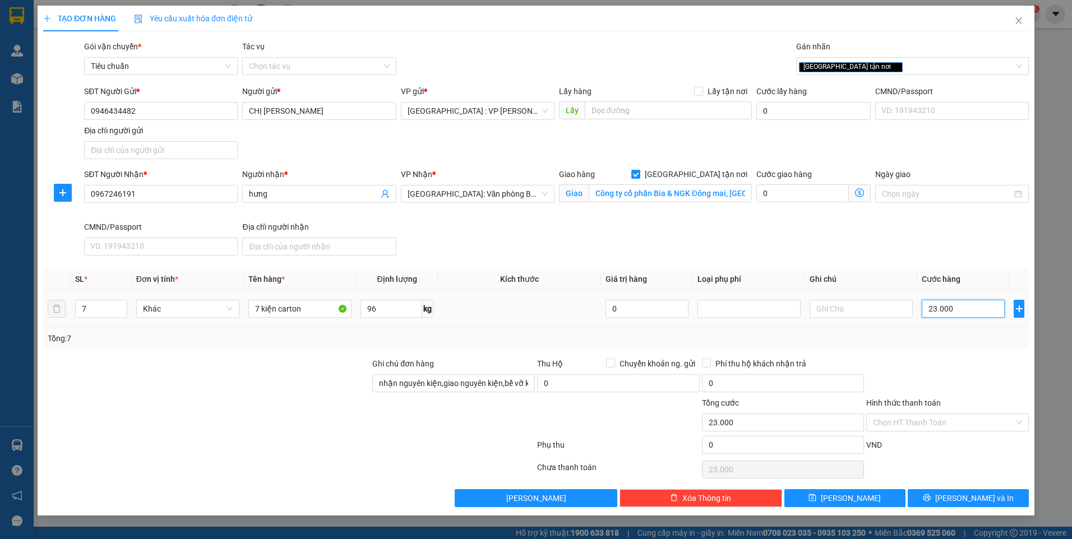
type input "230.000"
click at [931, 424] on input "Hình thức thanh toán" at bounding box center [943, 422] width 141 height 17
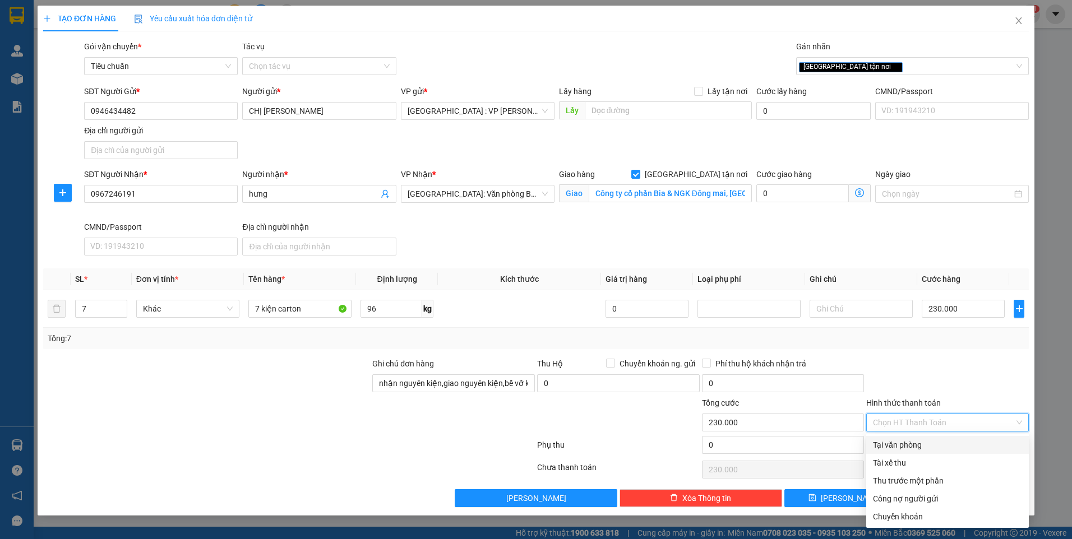
click at [919, 446] on div "Tại văn phòng" at bounding box center [947, 445] width 149 height 12
type input "0"
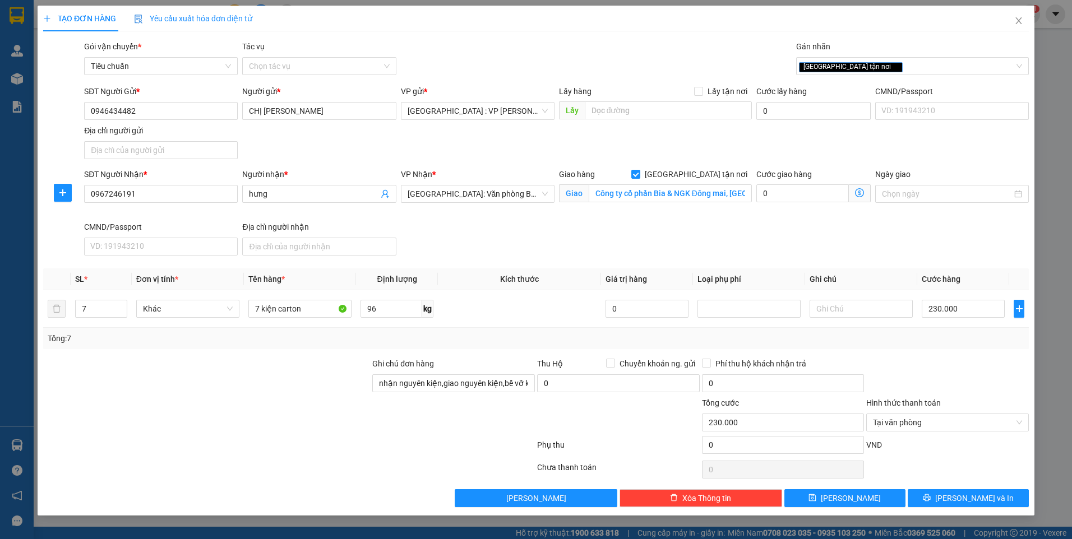
click at [943, 378] on div at bounding box center [947, 377] width 165 height 39
click at [974, 493] on span "[PERSON_NAME] và In" at bounding box center [974, 498] width 78 height 12
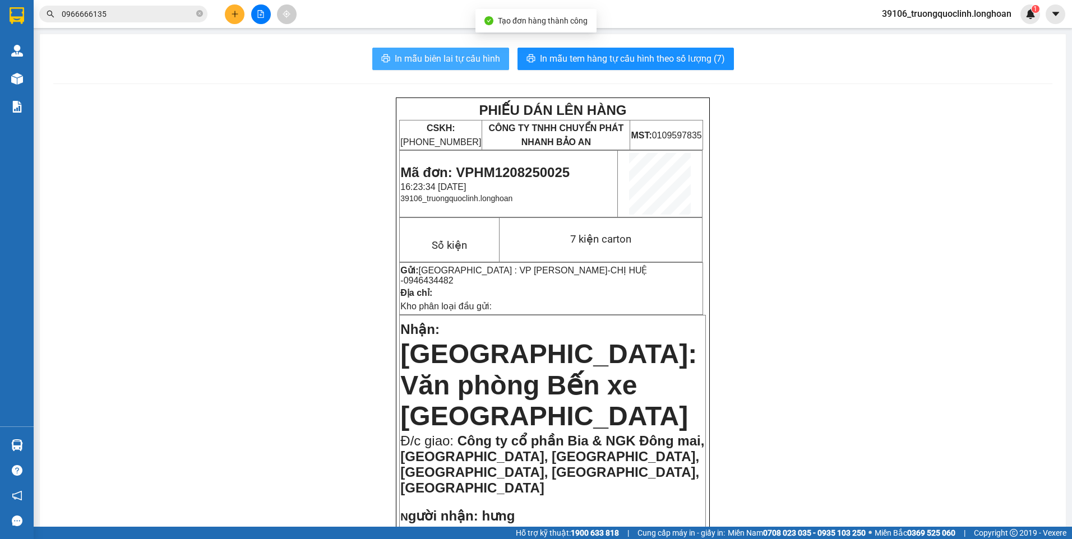
click at [401, 48] on button "In mẫu biên lai tự cấu hình" at bounding box center [440, 59] width 137 height 22
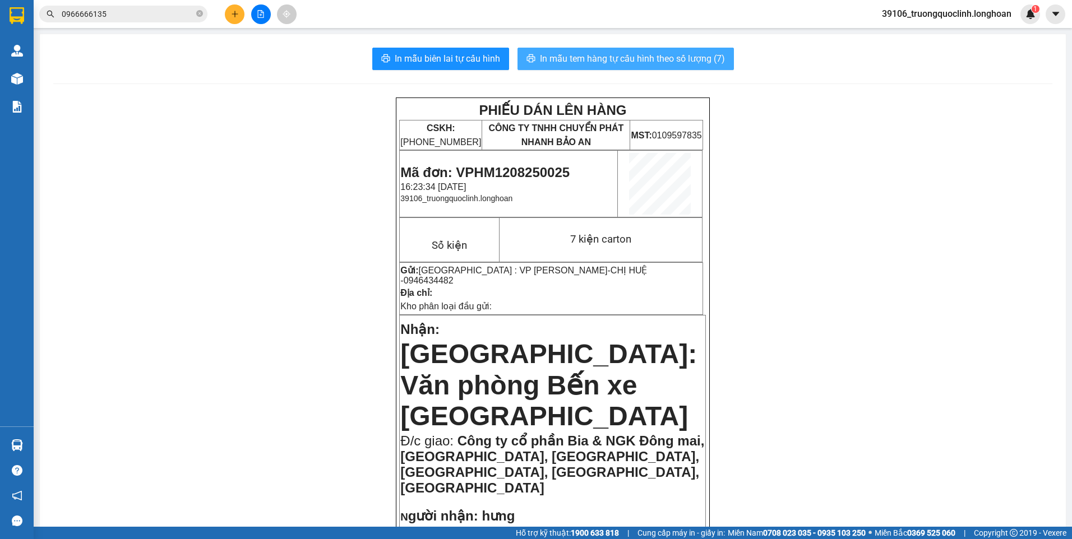
click at [602, 53] on span "In mẫu tem hàng tự cấu hình theo số lượng (7)" at bounding box center [632, 59] width 185 height 14
click at [533, 170] on span "Mã đơn: VPHM1208250025" at bounding box center [484, 172] width 169 height 15
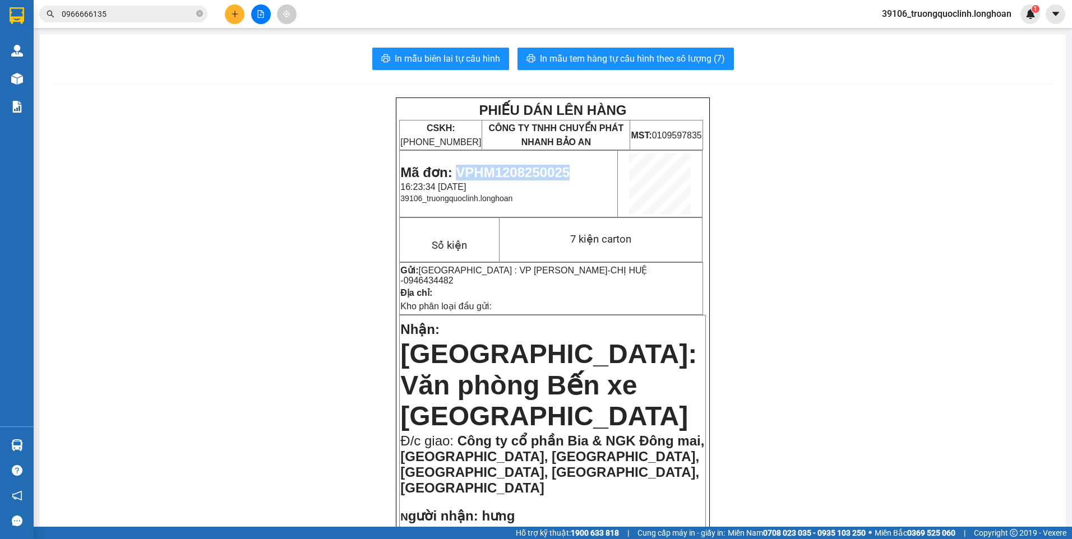
click at [533, 170] on span "Mã đơn: VPHM1208250025" at bounding box center [484, 172] width 169 height 15
copy span "VPHM1208250025"
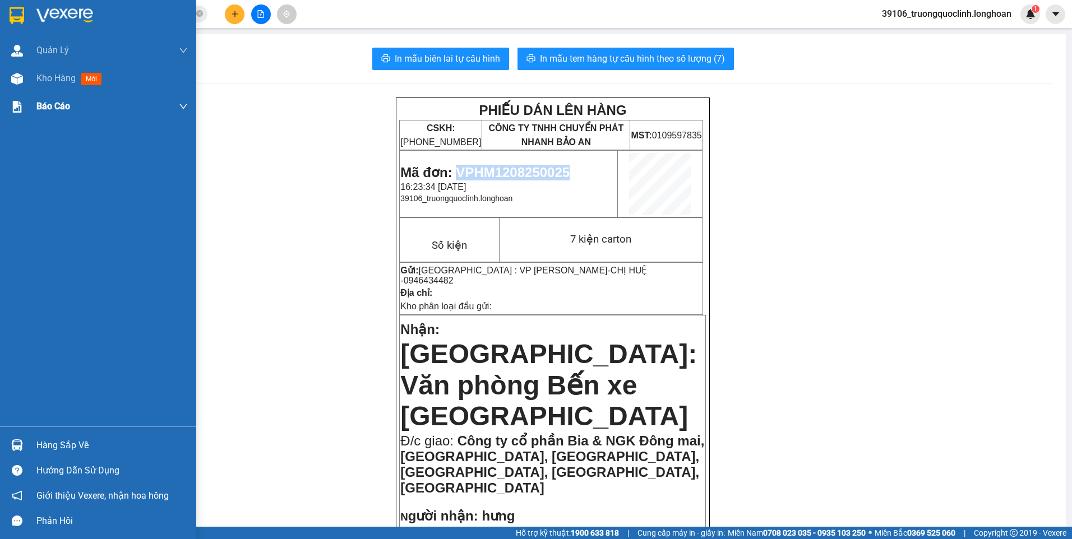
click at [19, 8] on img at bounding box center [17, 15] width 15 height 17
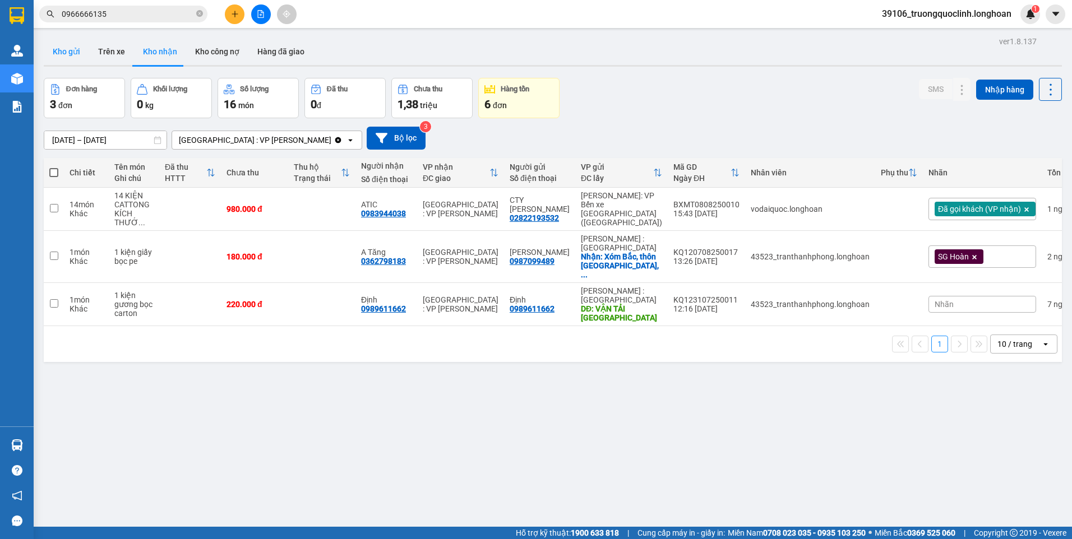
click at [56, 50] on button "Kho gửi" at bounding box center [66, 51] width 45 height 27
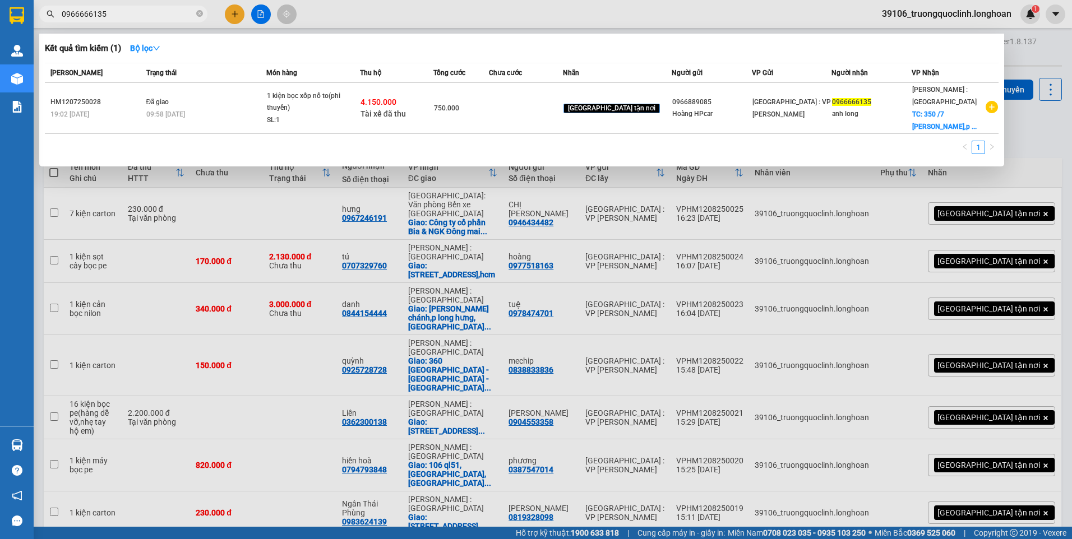
click at [147, 21] on span "0966666135" at bounding box center [123, 14] width 168 height 17
click at [125, 15] on input "0966666135" at bounding box center [128, 14] width 132 height 12
paste input "88885151"
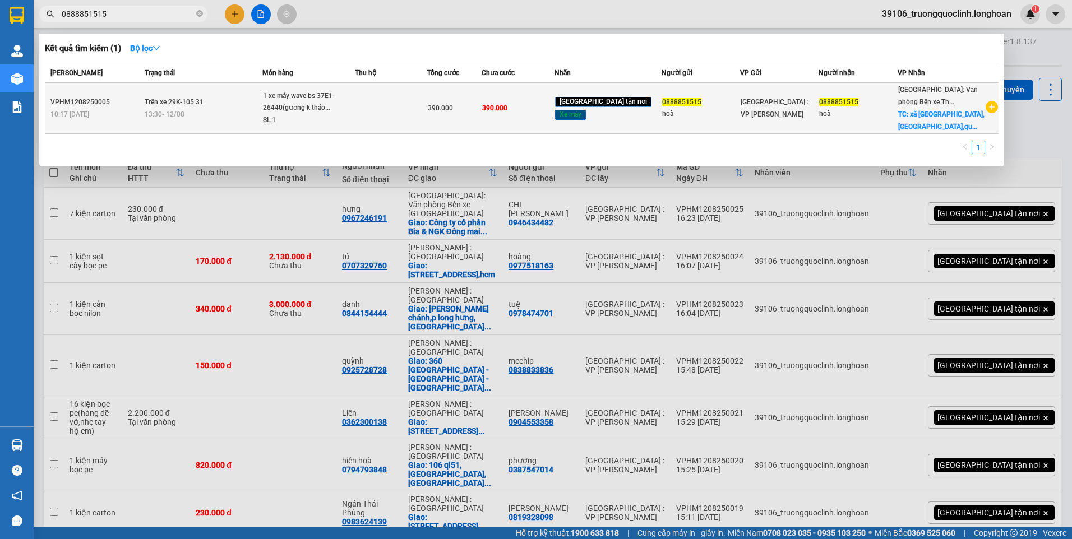
type input "0888851515"
click at [340, 110] on div "1 xe máy wave bs 37E1-26440(gương k tháo..." at bounding box center [305, 102] width 84 height 24
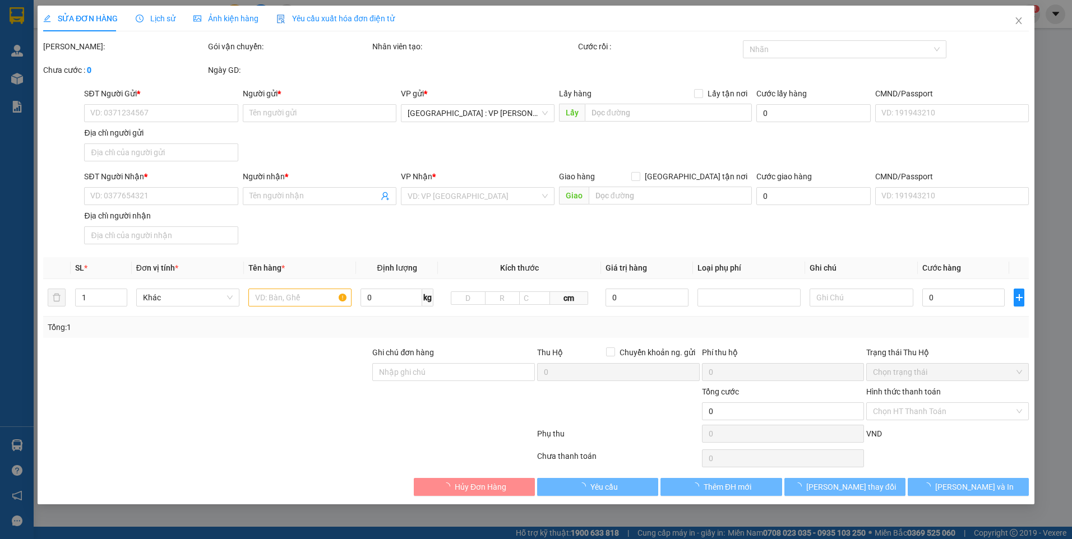
type input "0888851515"
type input "hoà"
type input "0888851515"
type input "hoà"
checkbox input "true"
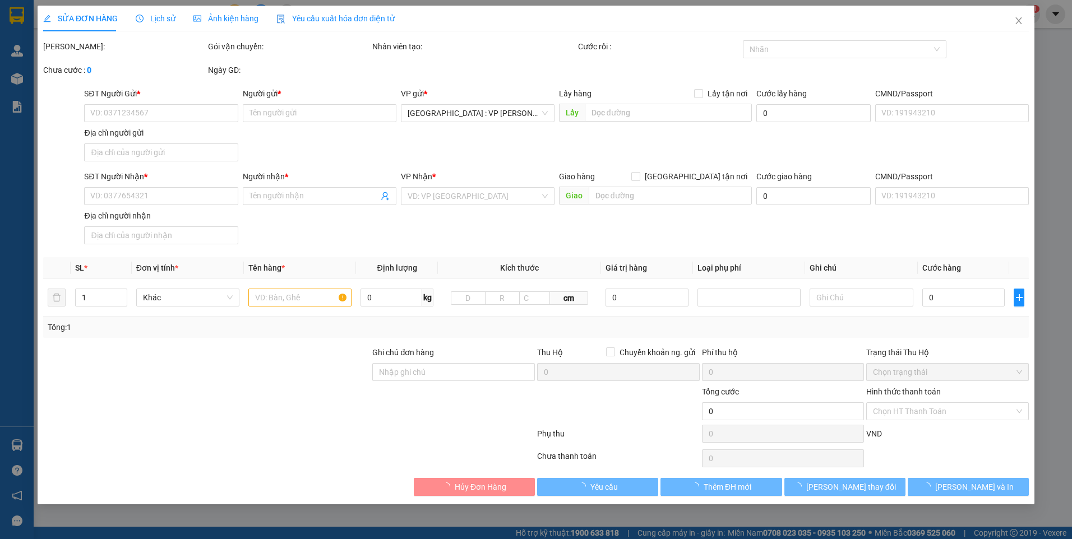
type input "xã vạn ninh,tp móng cái,quảng ninh"
type input "CHÌA KHOÁ QUẤN TAY LÁI,cà vẹt bỏ cốp"
type input "390.000"
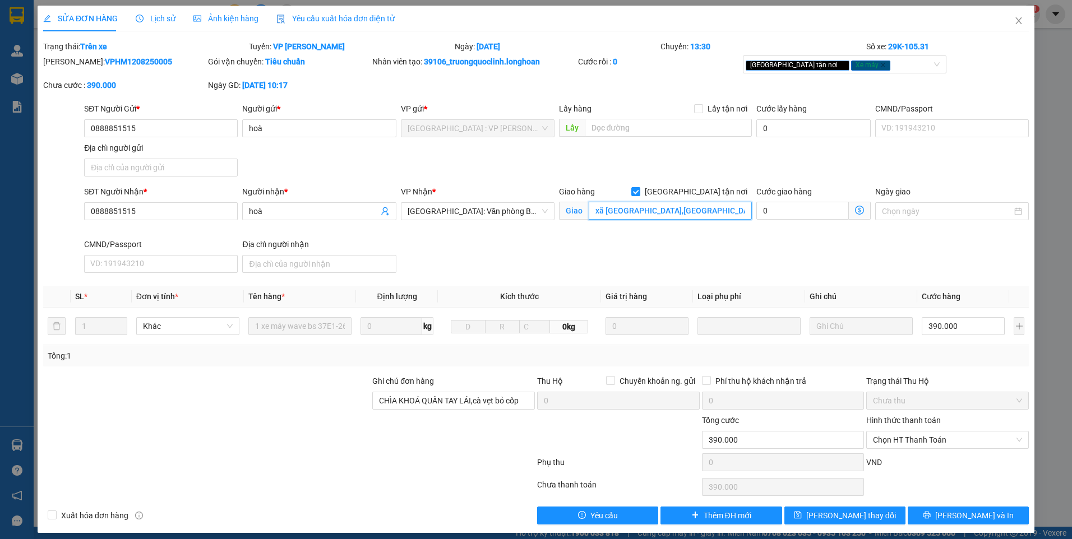
click at [621, 215] on input "xã vạn ninh,tp móng cái,quảng ninh" at bounding box center [671, 211] width 164 height 18
paste input "số 371 đường Ngọc Sơn, phường Bình Ngọc, tp Móng Cái"
click at [867, 64] on div "Giao tận nơi Xe máy" at bounding box center [839, 64] width 187 height 13
type input "số 371 đường Ngọc Sơn, phường Bình Ngọc, tp Móng Cái"
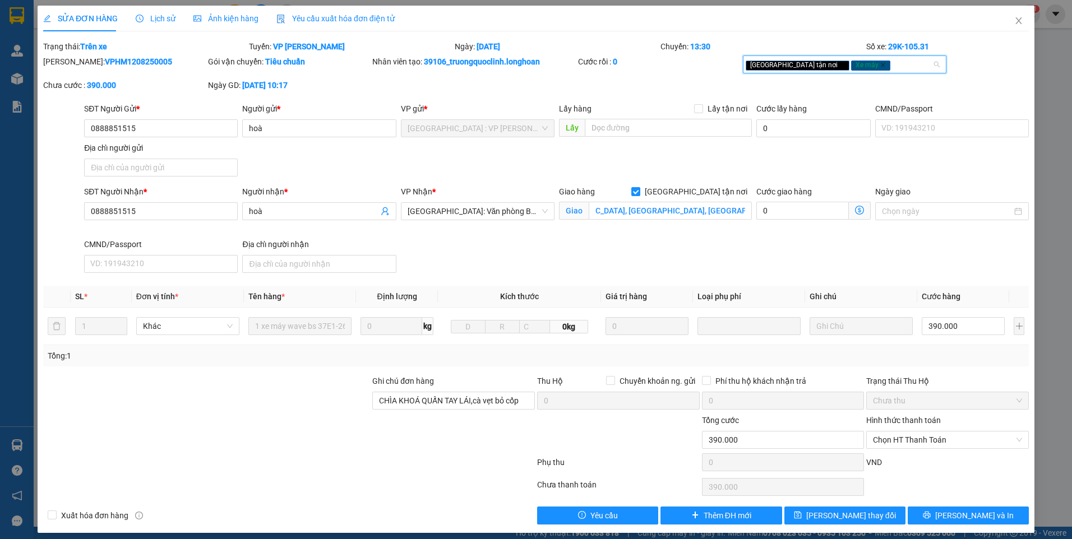
scroll to position [0, 0]
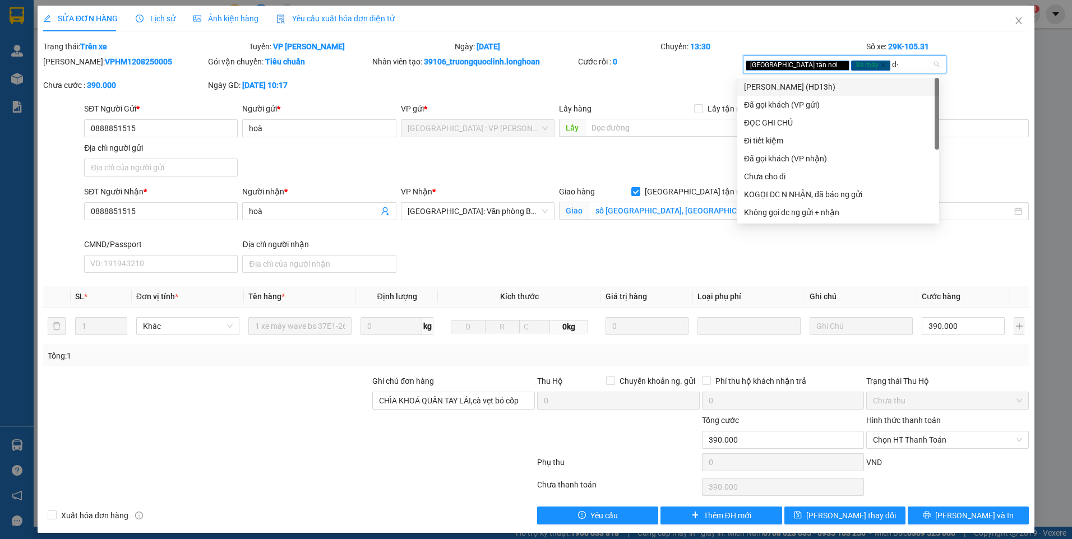
type input "d"
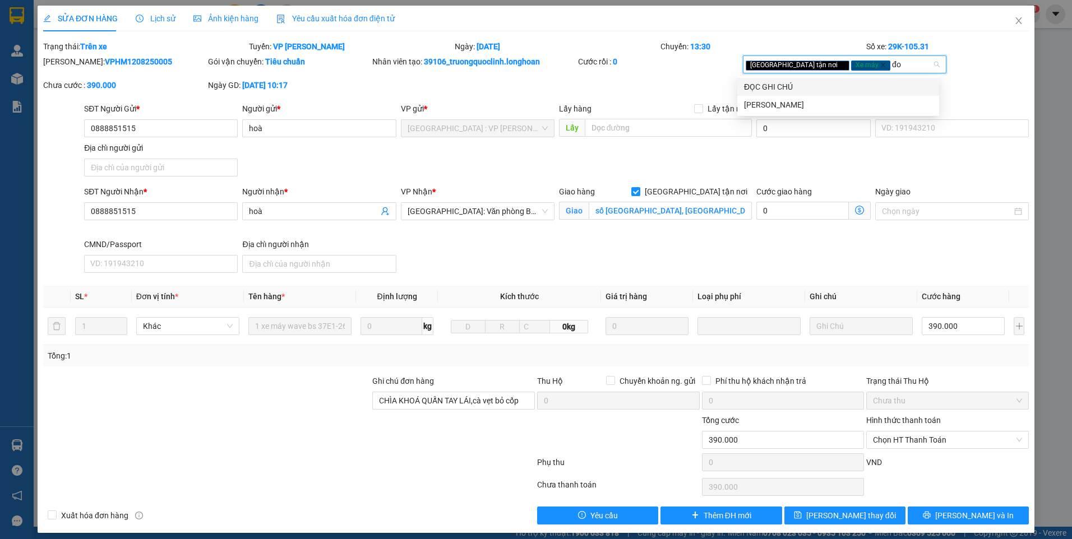
type input "đoc"
click at [829, 86] on div "ĐỌC GHI CHÚ" at bounding box center [838, 87] width 188 height 12
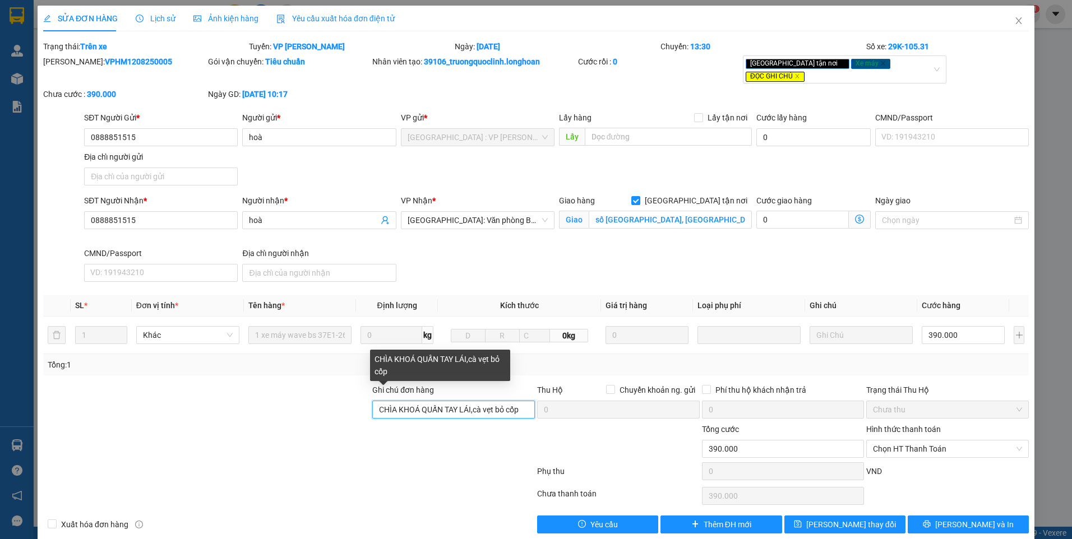
click at [523, 401] on input "CHÌA KHOÁ QUẤN TAY LÁI,cà vẹt bỏ cốp" at bounding box center [453, 410] width 163 height 18
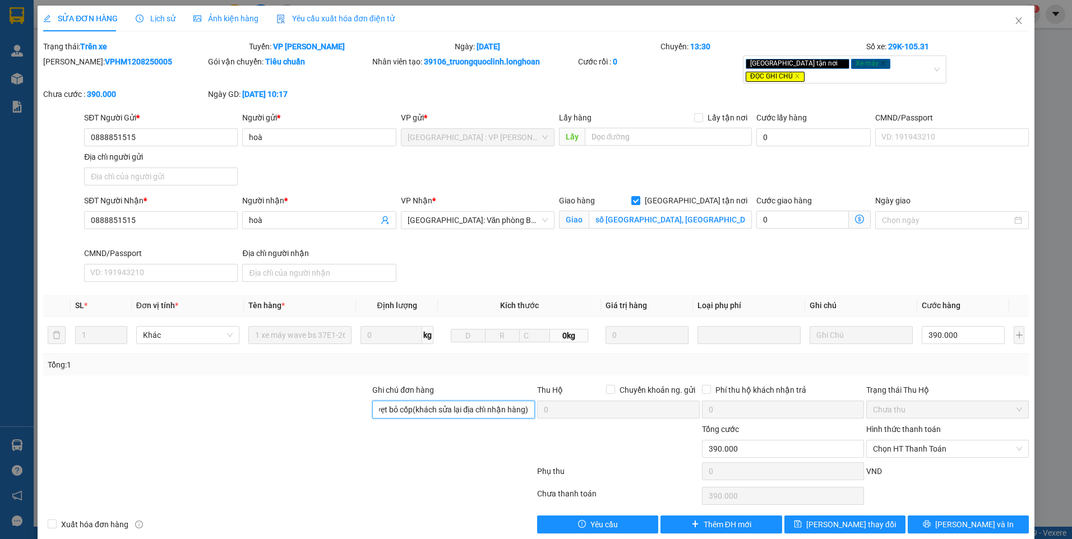
type input "CHÌA KHOÁ QUẤN TAY LÁI,cà vẹt bỏ cốp(khách sửa lại địa chỉ nhận hàng)"
click at [424, 445] on div at bounding box center [453, 442] width 165 height 39
click at [941, 516] on button "[PERSON_NAME] và In" at bounding box center [968, 525] width 121 height 18
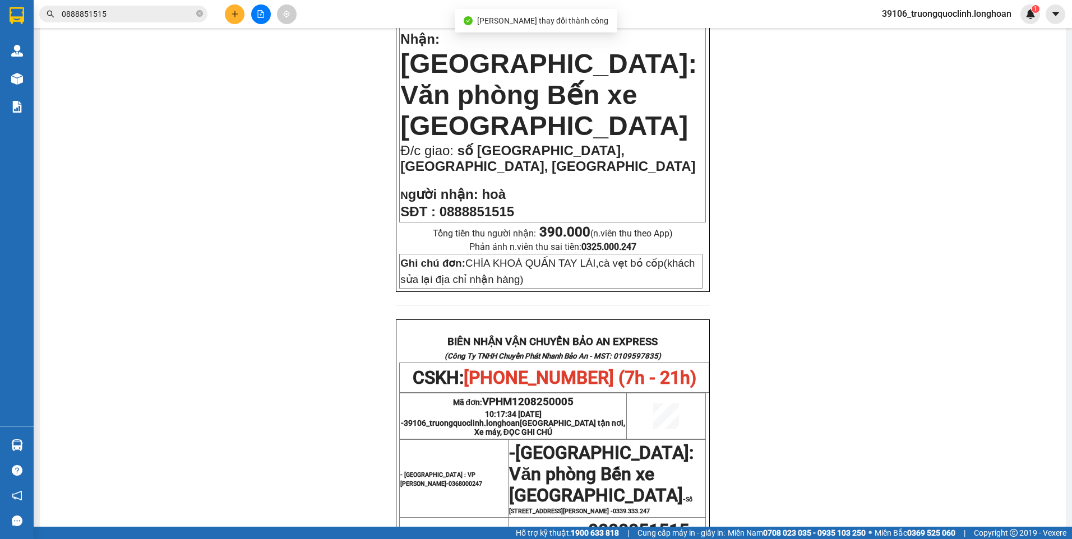
scroll to position [561, 0]
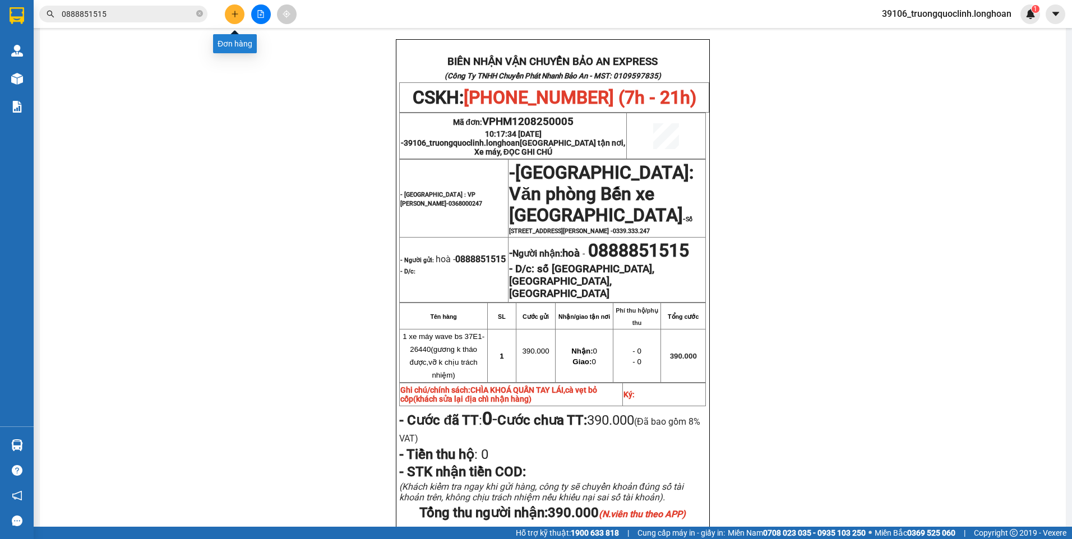
click at [234, 15] on icon "plus" at bounding box center [235, 14] width 8 height 8
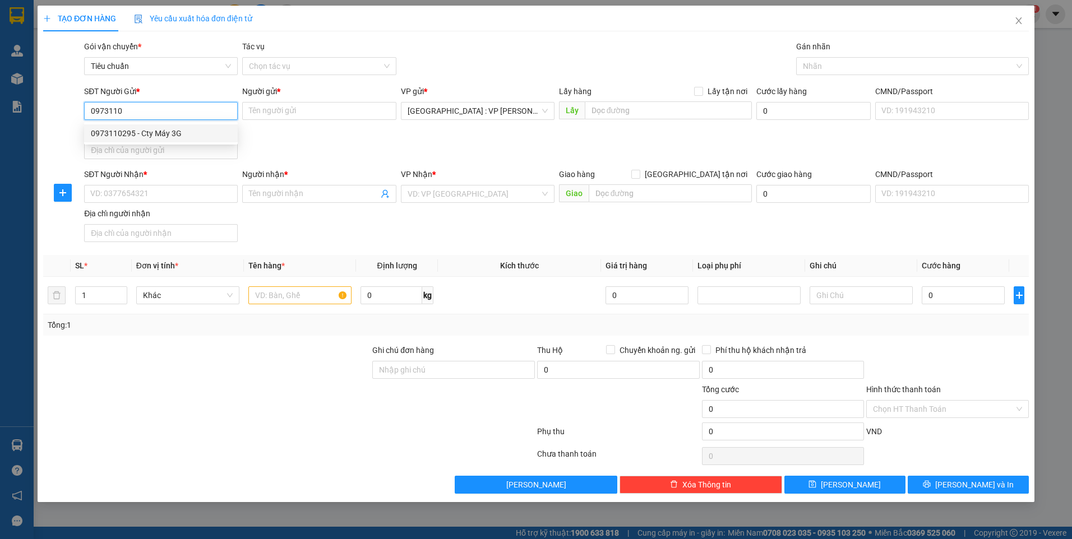
click at [168, 138] on div "0973110295 - Cty Máy 3G" at bounding box center [161, 133] width 140 height 12
type input "0973110295"
type input "Cty Máy 3G"
checkbox input "true"
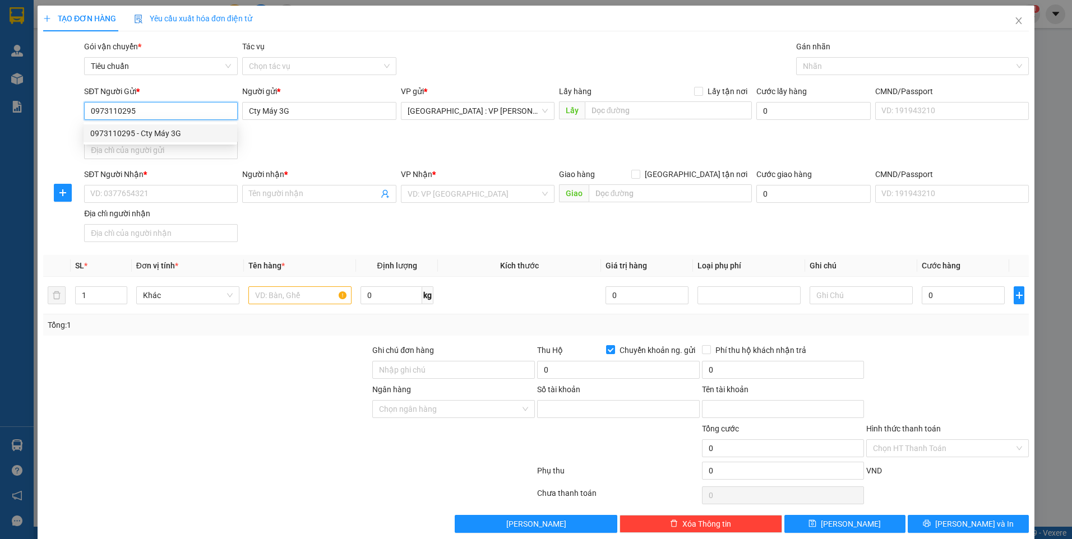
type input "1303206496940"
type input "lê thị kim oanh"
type input "0973110295"
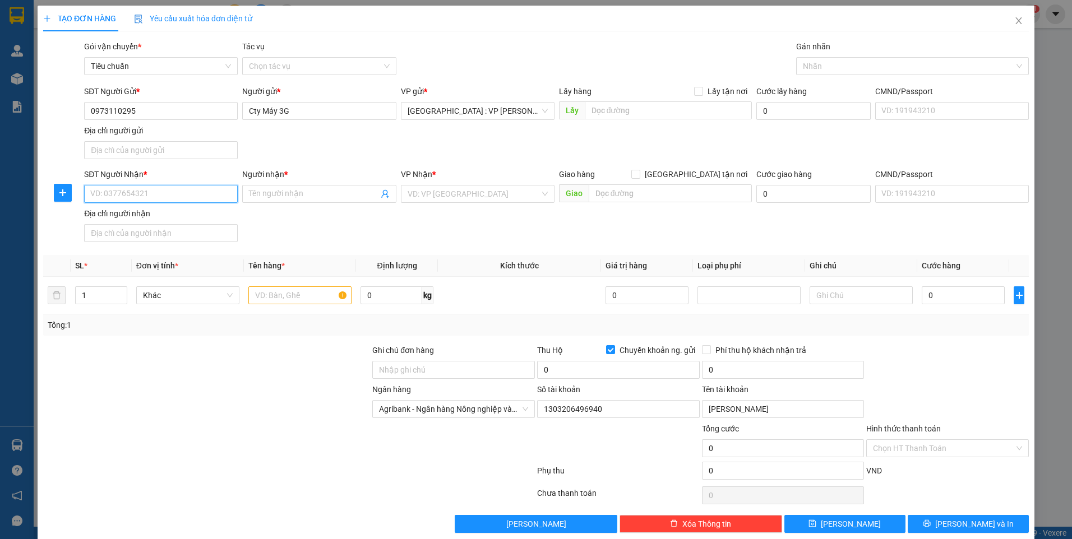
click at [190, 193] on input "SĐT Người Nhận *" at bounding box center [161, 194] width 154 height 18
type input "0977027494"
click at [196, 216] on div "0977027494 - a khanh" at bounding box center [159, 216] width 139 height 12
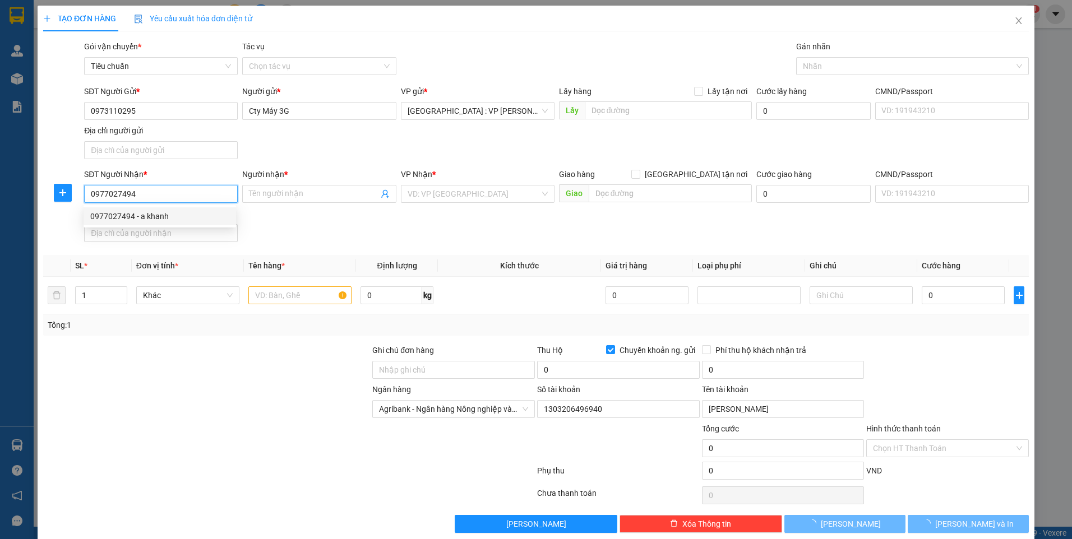
type input "a khanh"
checkbox input "true"
type input "206 ql 22 p. trung mỹ tây q12"
checkbox input "false"
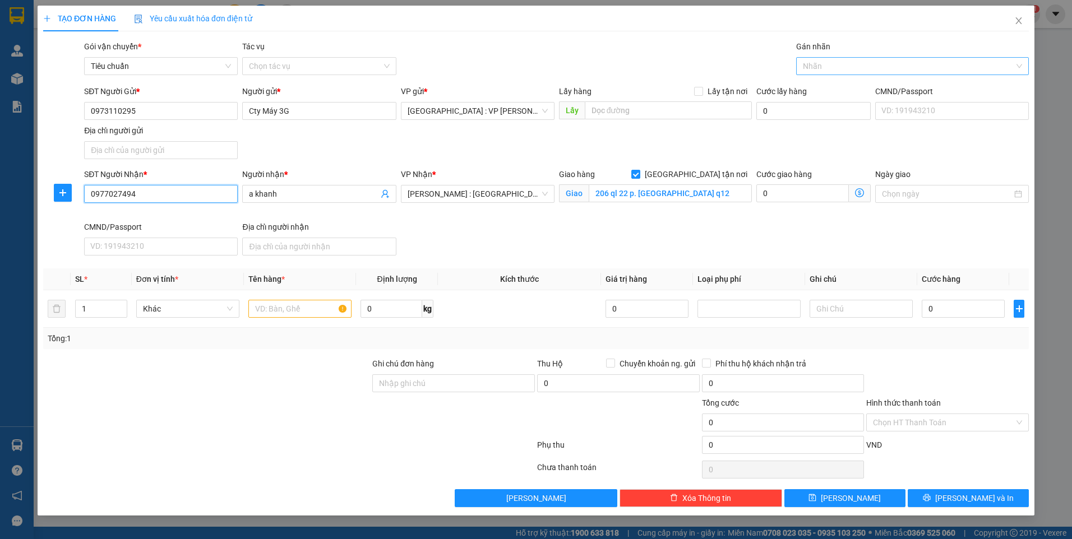
click at [820, 67] on div at bounding box center [907, 65] width 216 height 13
type input "0977027494"
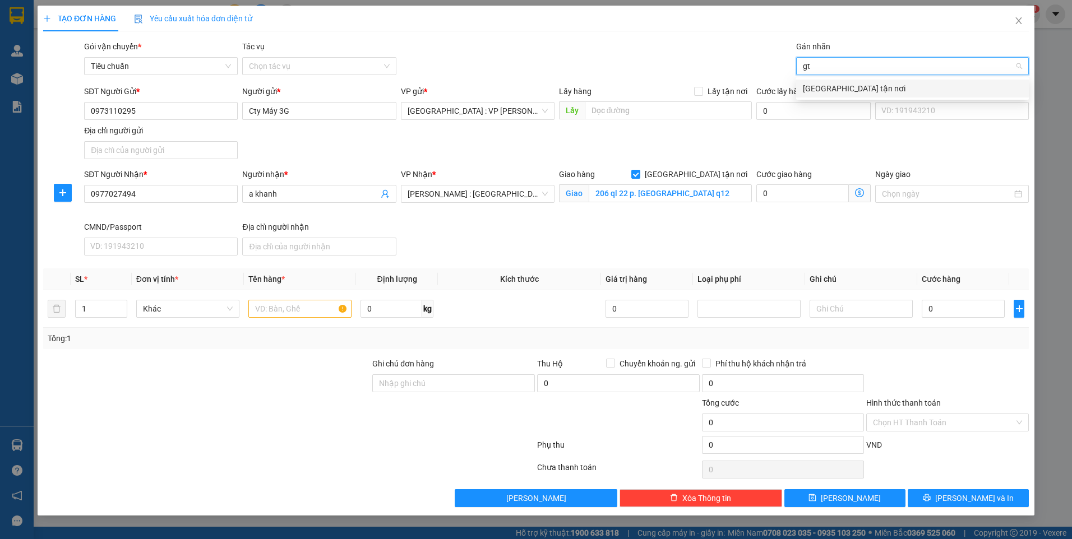
type input "gtn"
click at [805, 85] on div "[GEOGRAPHIC_DATA] tận nơi" at bounding box center [912, 88] width 219 height 12
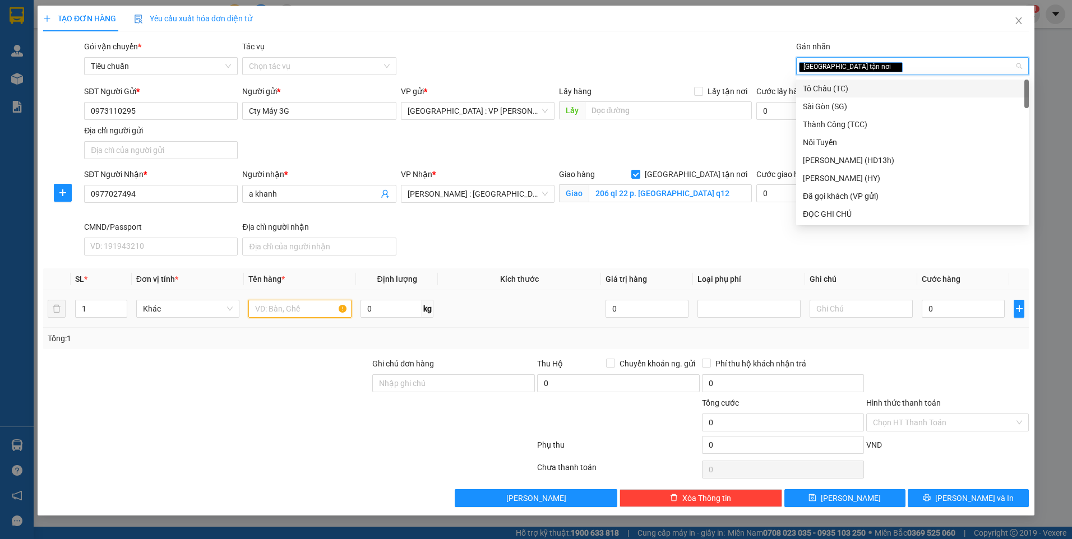
click at [280, 310] on input "text" at bounding box center [299, 309] width 103 height 18
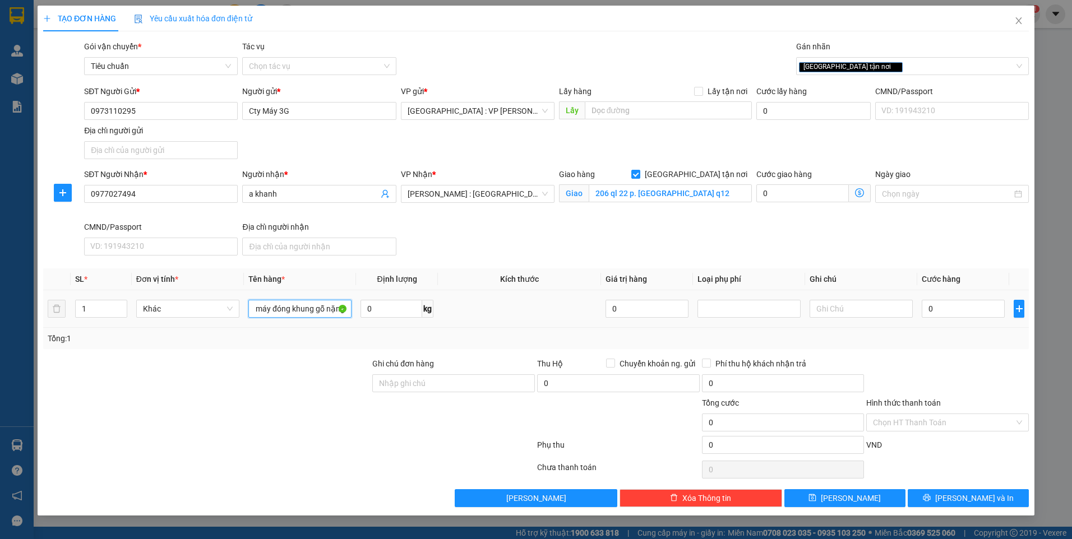
scroll to position [0, 23]
type input "1 kiện máy đóng khung gỗ nặng"
click at [167, 111] on input "0973110295" at bounding box center [161, 111] width 154 height 18
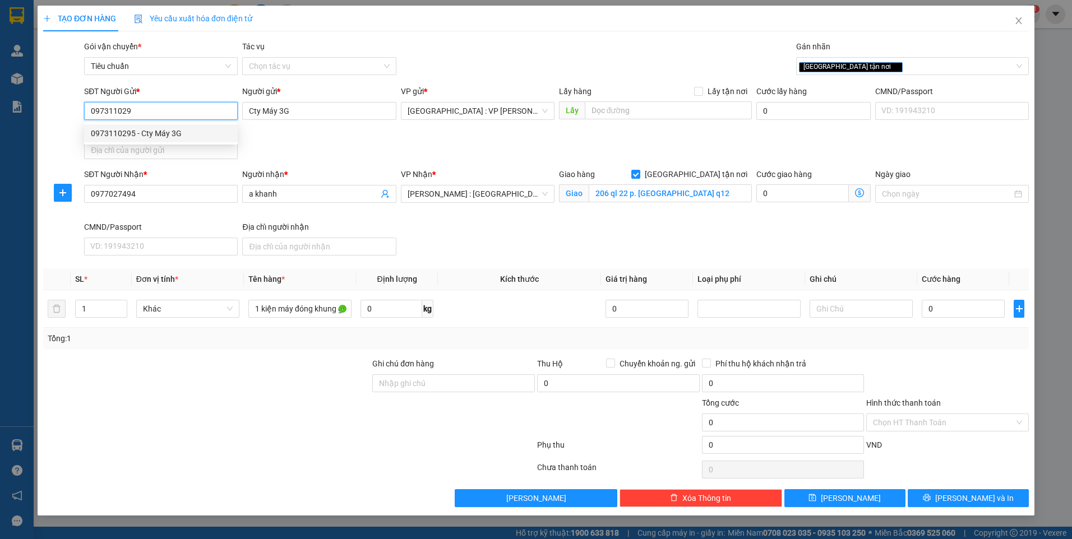
click at [132, 129] on div "0973110295 - Cty Máy 3G" at bounding box center [161, 133] width 140 height 12
type input "0973110295"
checkbox input "true"
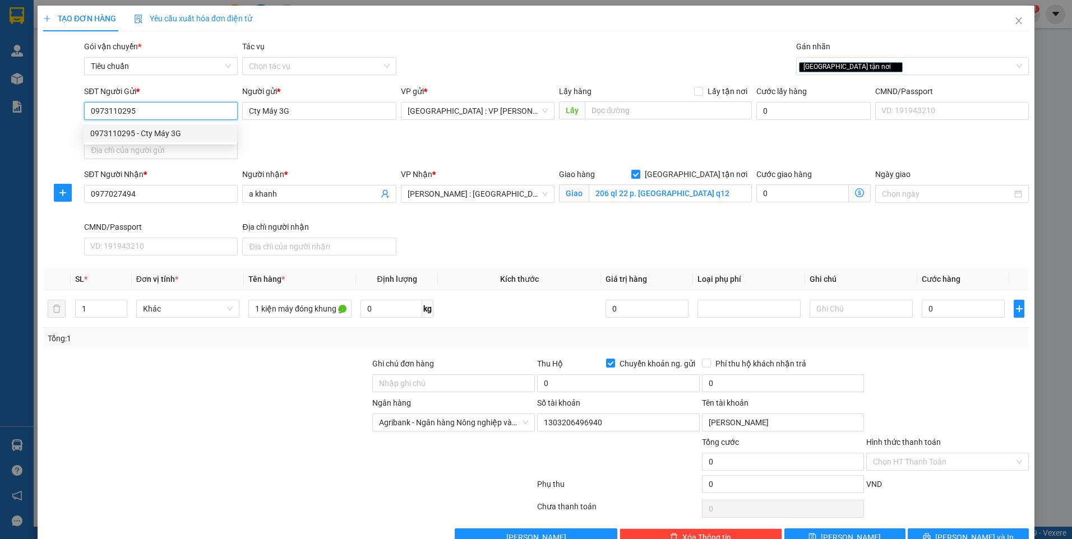
type input "1303206496940"
type input "lê thị kim oanh"
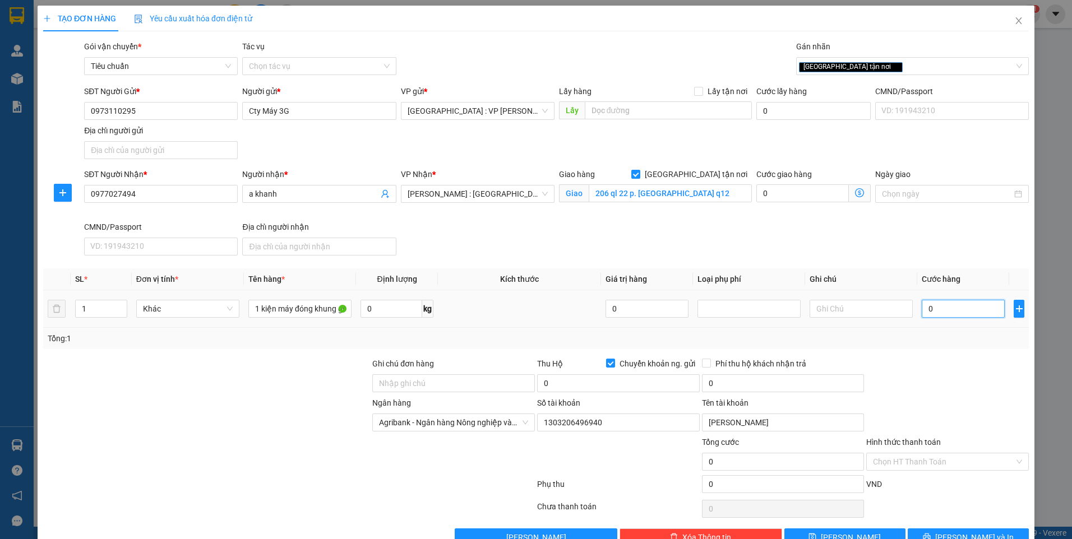
click at [962, 311] on input "0" at bounding box center [963, 309] width 83 height 18
type input "1"
type input "13"
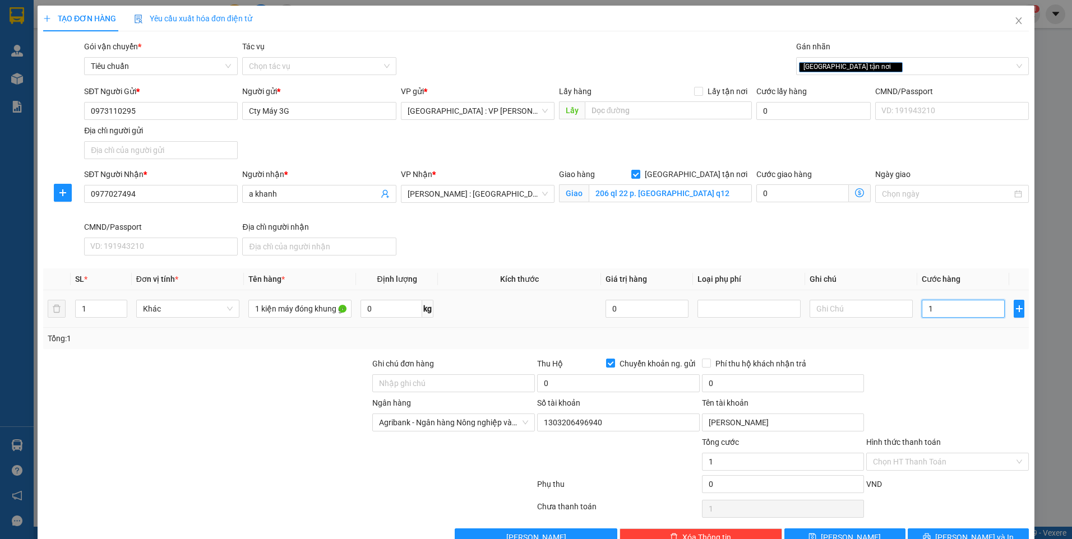
type input "13"
type input "130"
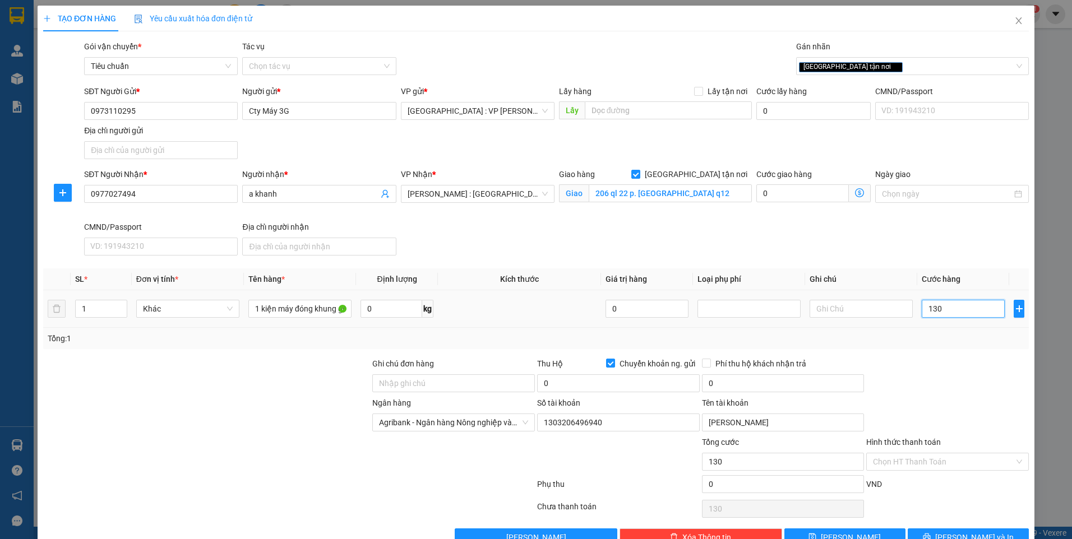
type input "1.300"
type input "13.000"
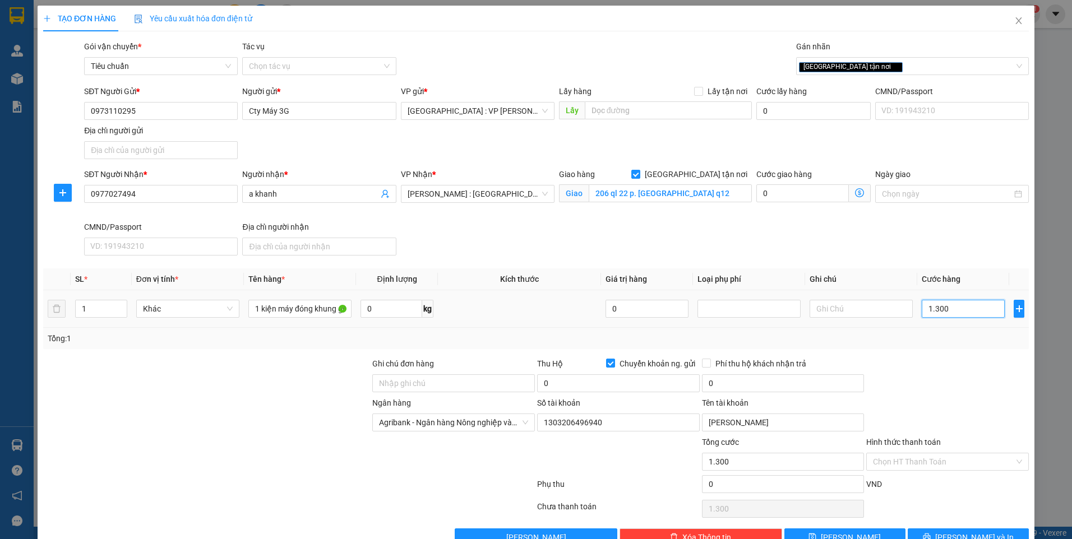
type input "13.000"
type input "130.000"
type input "1.300.000"
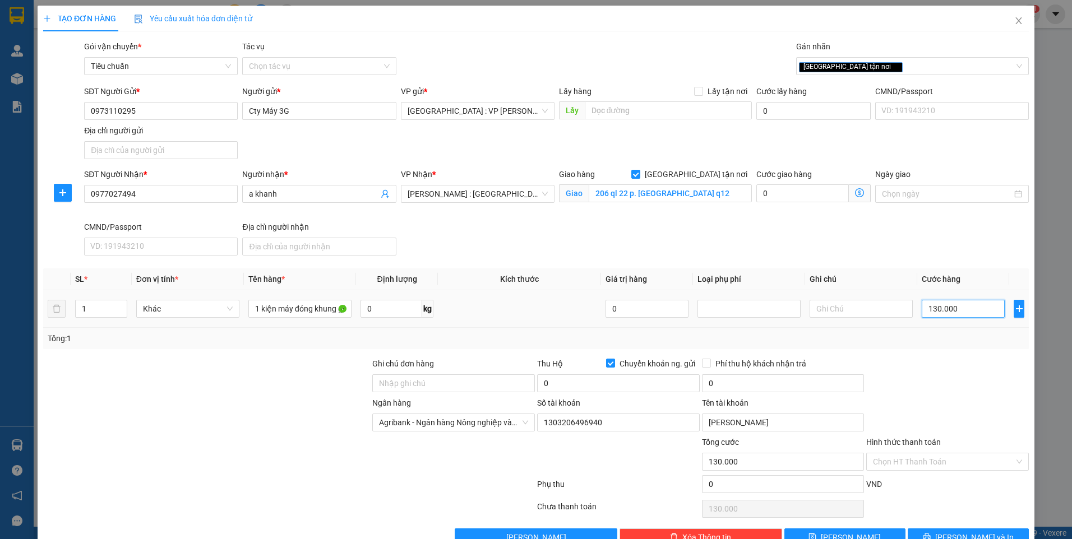
type input "1.300.000"
click at [607, 389] on input "0" at bounding box center [618, 384] width 163 height 18
type input "33.196.000"
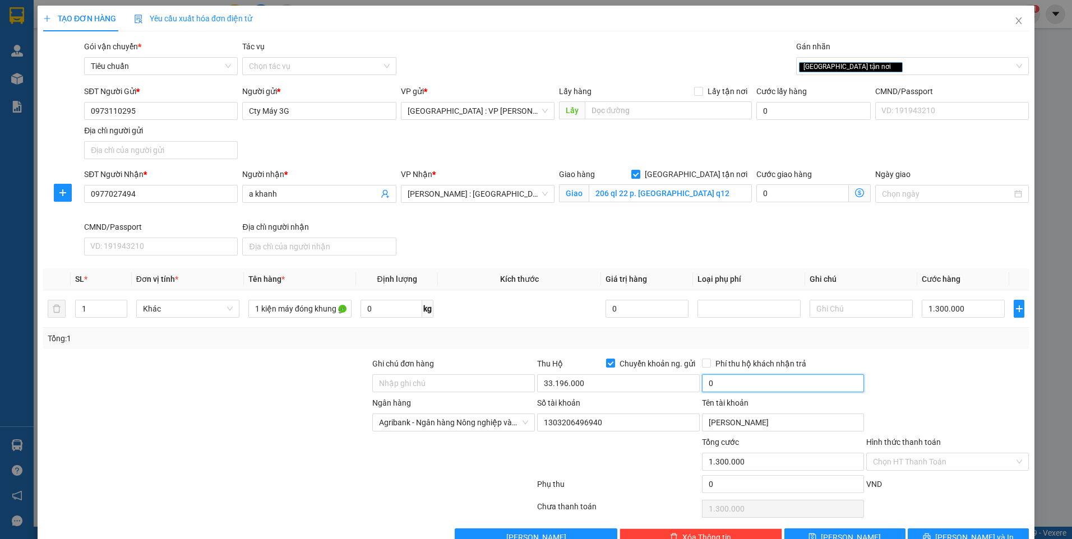
click at [745, 390] on input "0" at bounding box center [783, 384] width 163 height 18
type input "70.000"
click at [921, 378] on div at bounding box center [947, 377] width 165 height 39
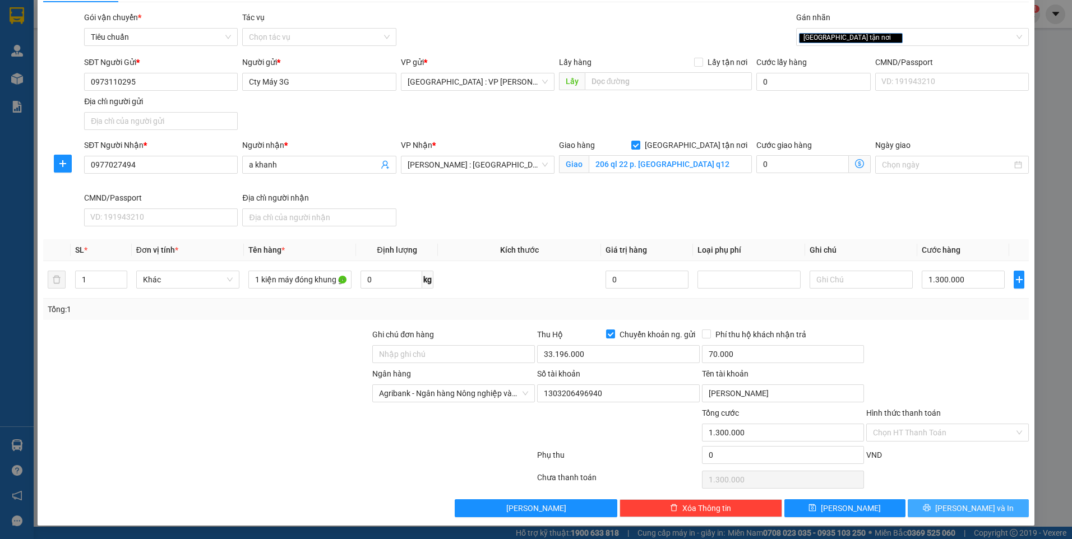
drag, startPoint x: 985, startPoint y: 505, endPoint x: 973, endPoint y: 482, distance: 25.3
click at [985, 505] on button "[PERSON_NAME] và In" at bounding box center [968, 509] width 121 height 18
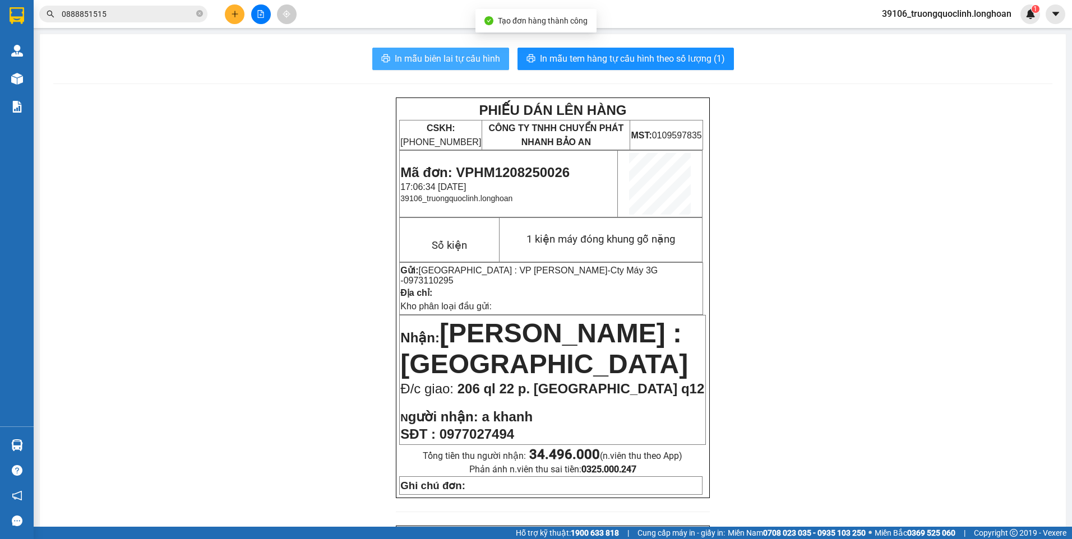
click at [460, 58] on span "In mẫu biên lai tự cấu hình" at bounding box center [447, 59] width 105 height 14
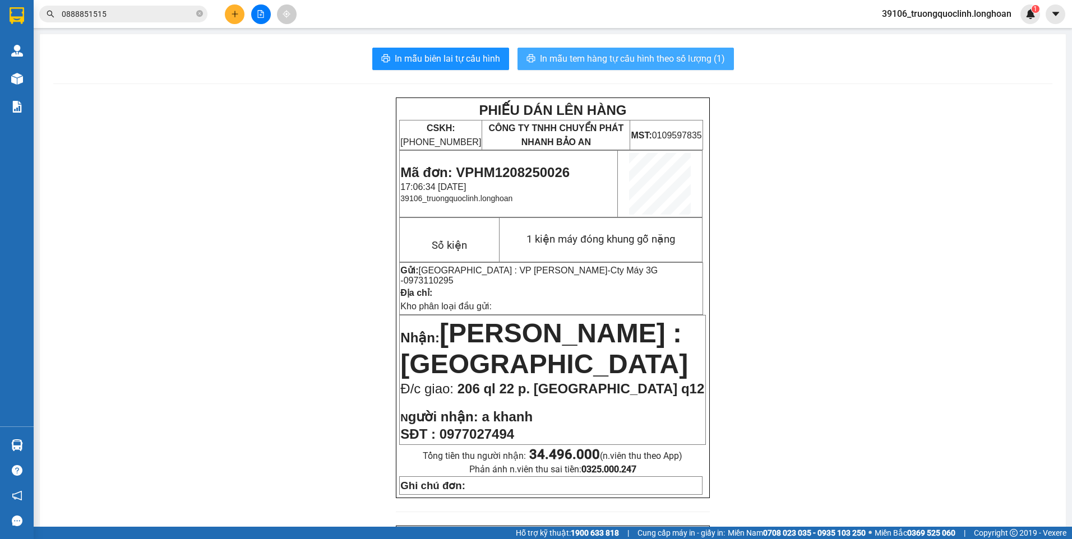
click at [588, 61] on span "In mẫu tem hàng tự cấu hình theo số lượng (1)" at bounding box center [632, 59] width 185 height 14
click at [512, 168] on span "Mã đơn: VPHM1208250026" at bounding box center [484, 172] width 169 height 15
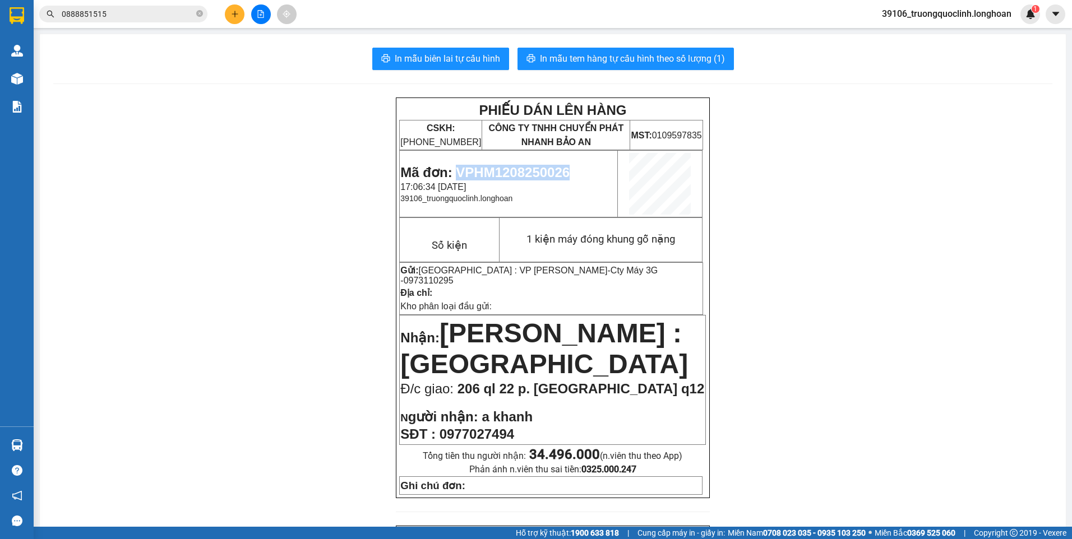
click at [512, 168] on span "Mã đơn: VPHM1208250026" at bounding box center [484, 172] width 169 height 15
copy span "VPHM1208250026"
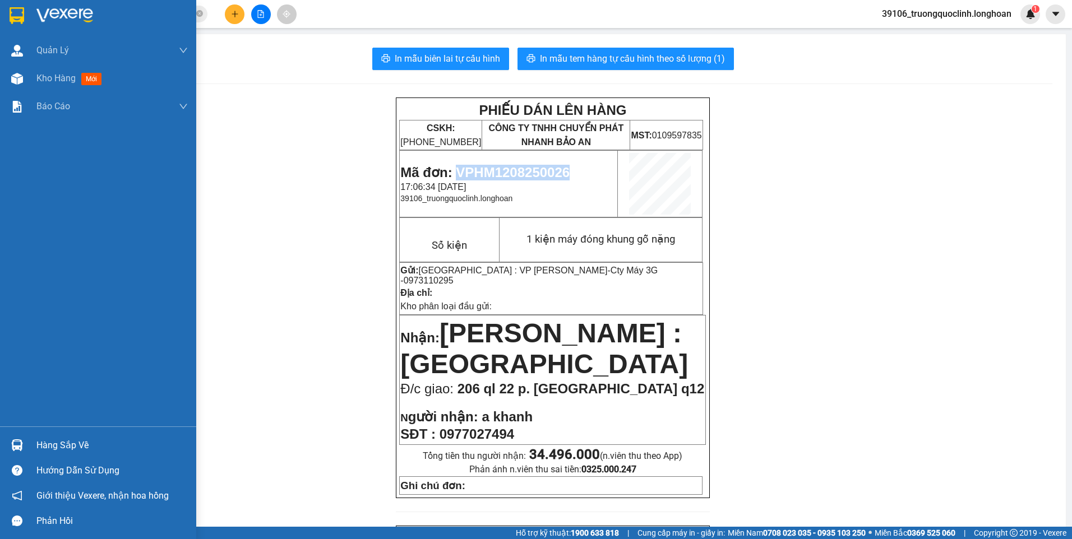
click at [15, 17] on img at bounding box center [17, 15] width 15 height 17
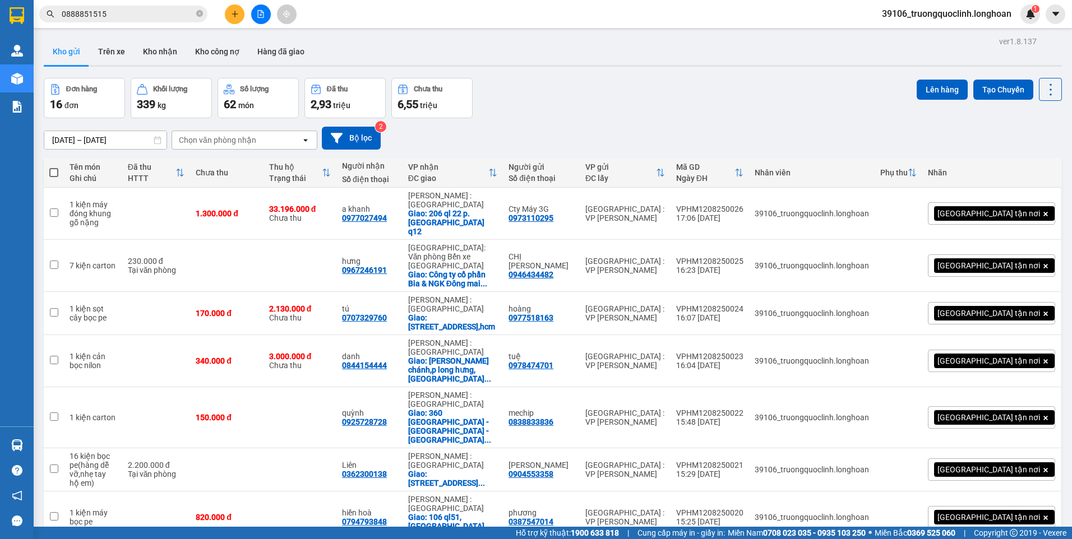
click at [181, 13] on input "0888851515" at bounding box center [128, 14] width 132 height 12
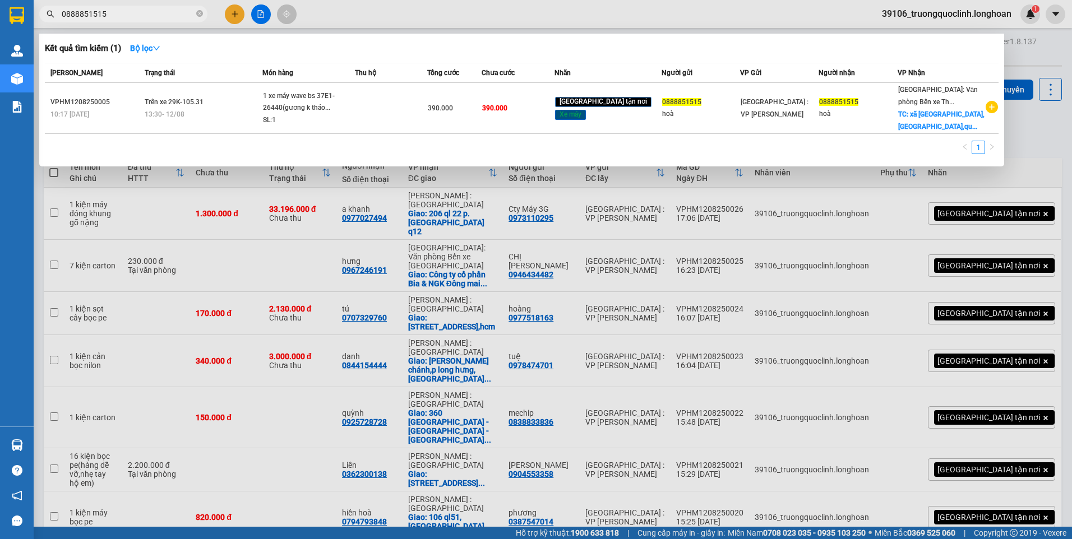
click at [181, 13] on input "0888851515" at bounding box center [128, 14] width 132 height 12
paste input "393808909"
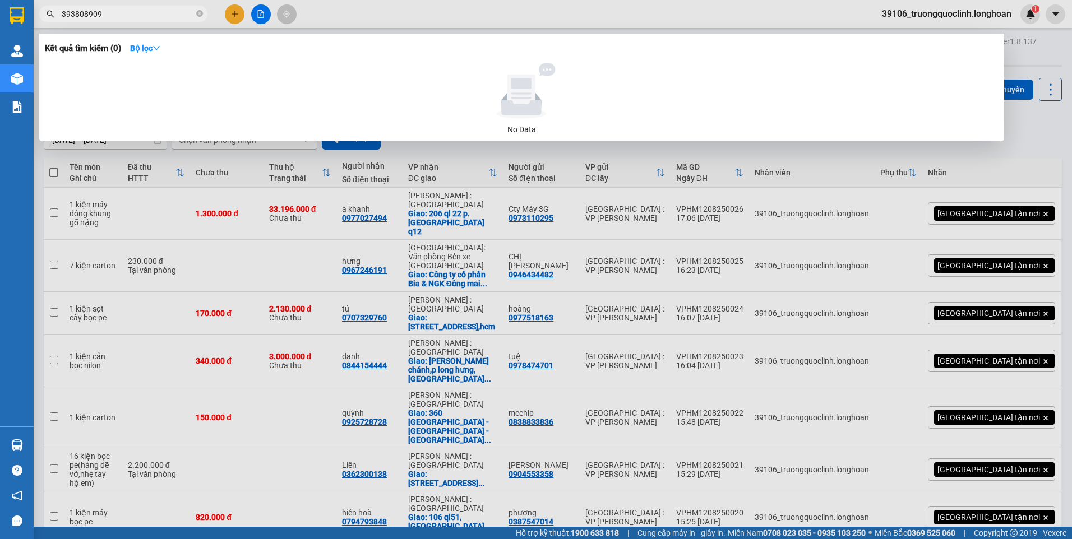
click at [61, 12] on span "393808909" at bounding box center [123, 14] width 168 height 17
click at [60, 16] on span "393808909" at bounding box center [123, 14] width 168 height 17
click at [62, 12] on input "393808909" at bounding box center [128, 14] width 132 height 12
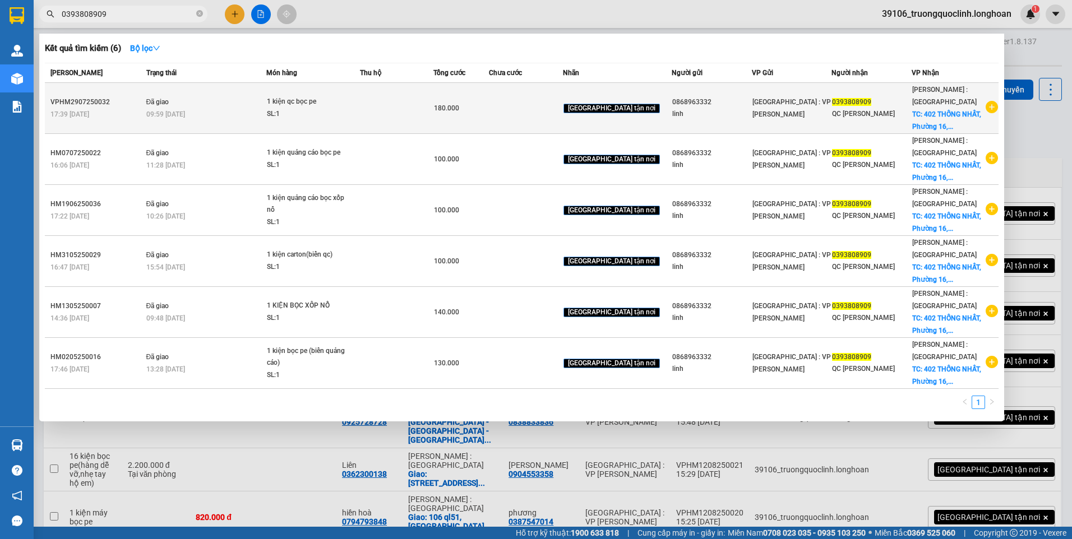
type input "0393808909"
click at [988, 107] on icon "plus-circle" at bounding box center [992, 107] width 12 height 12
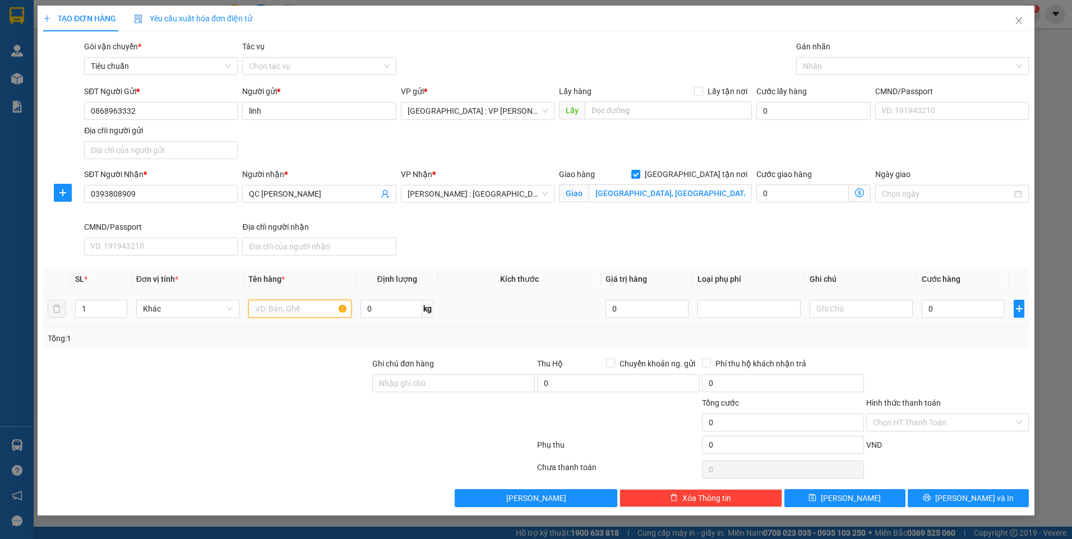
click at [304, 312] on input "text" at bounding box center [299, 309] width 103 height 18
type input "1 kiện qc bọc pe"
click at [407, 380] on input "Ghi chú đơn hàng" at bounding box center [453, 384] width 163 height 18
type input "nhận nguyên kiện,giao nguyên kiện,hư hỏng k đền)"
click at [856, 70] on div at bounding box center [907, 65] width 216 height 13
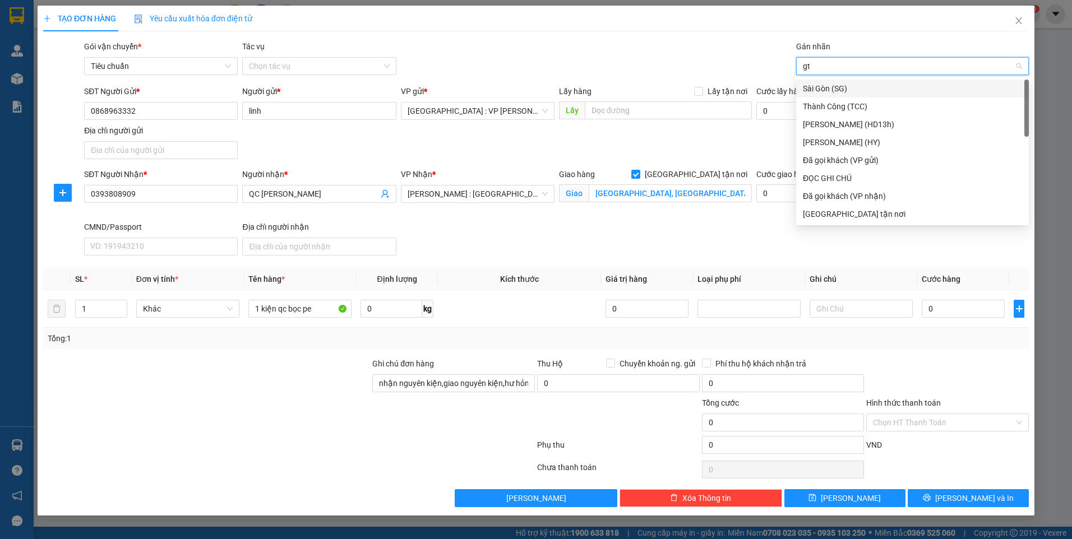
type input "gtn"
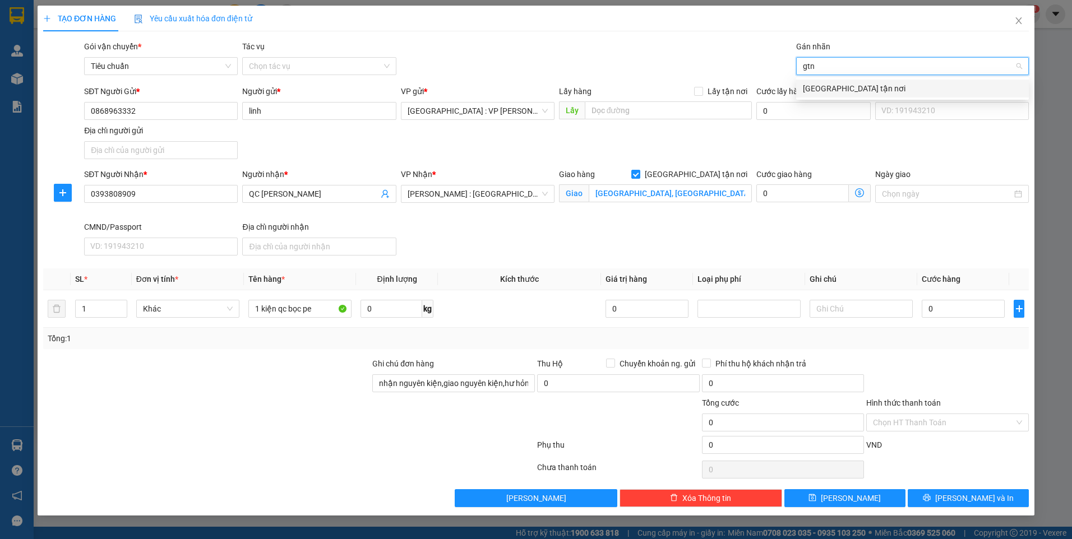
click at [858, 86] on div "[GEOGRAPHIC_DATA] tận nơi" at bounding box center [912, 88] width 219 height 12
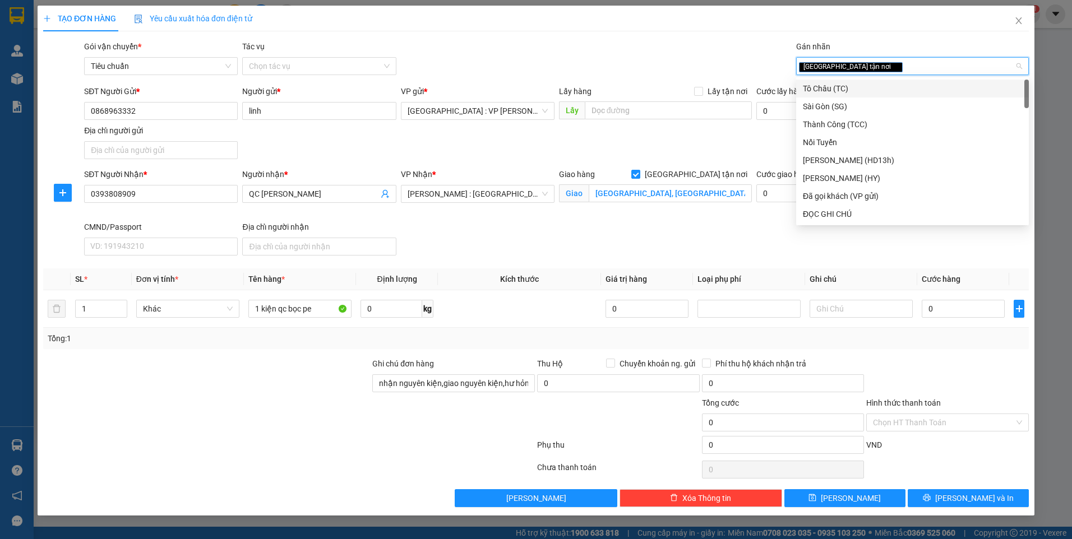
click at [650, 42] on div "Gói vận chuyển * Tiêu chuẩn Tác vụ Chọn tác vụ Gán nhãn Giao tận nơi" at bounding box center [556, 59] width 949 height 39
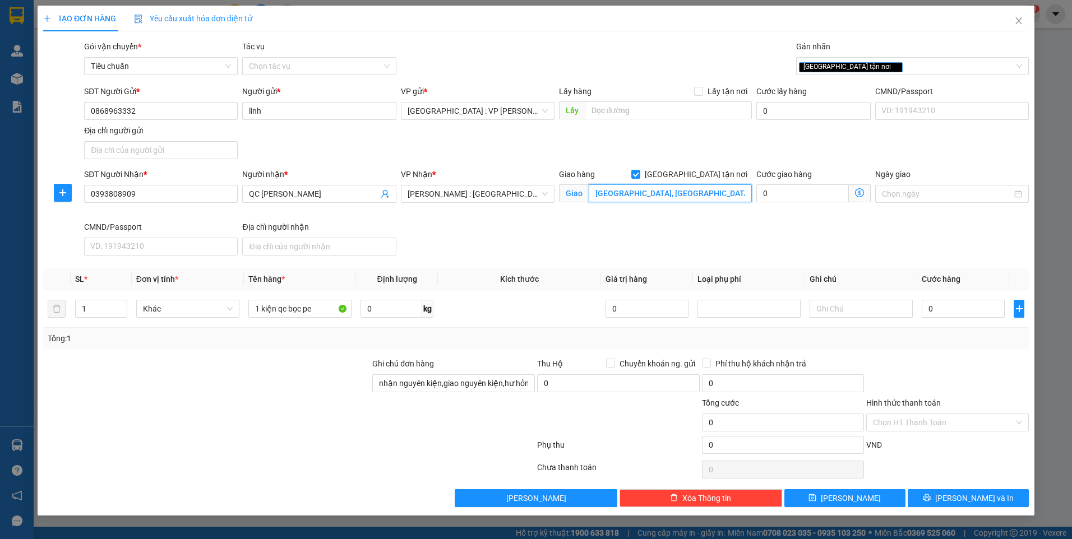
click at [706, 197] on input "402 THỐNG NHẤT, Phường 16, Quận Gò Vấp, TP Hồ Chí Minh" at bounding box center [671, 193] width 164 height 18
click at [452, 234] on div "SĐT Người Nhận * 0393808909 Người nhận * QC ĐỖ LUYỆN VP Nhận * Hồ Chí Minh : Kh…" at bounding box center [556, 214] width 949 height 92
click at [964, 304] on input "0" at bounding box center [963, 309] width 83 height 18
type input "1"
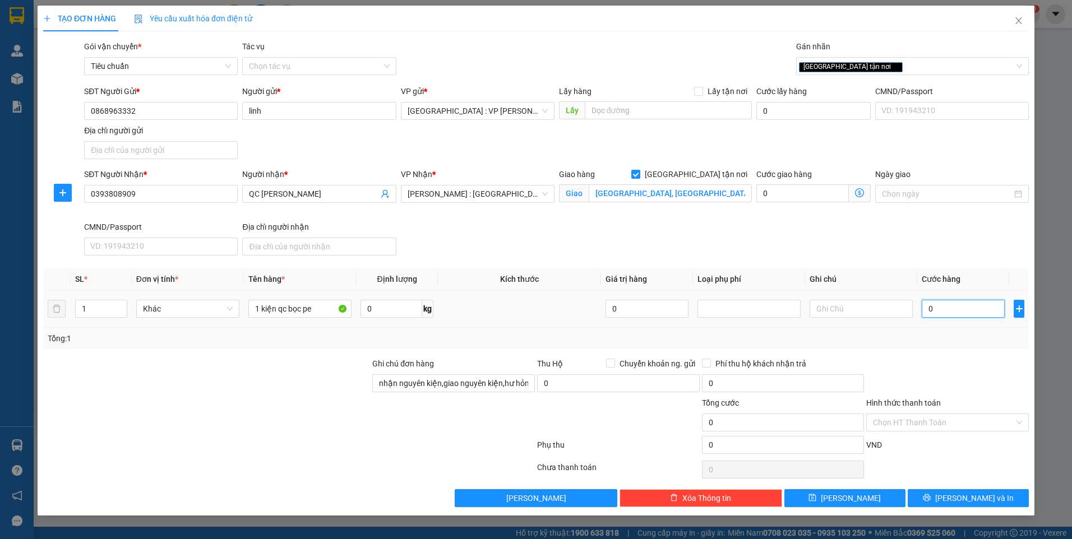
type input "1"
type input "12"
type input "120"
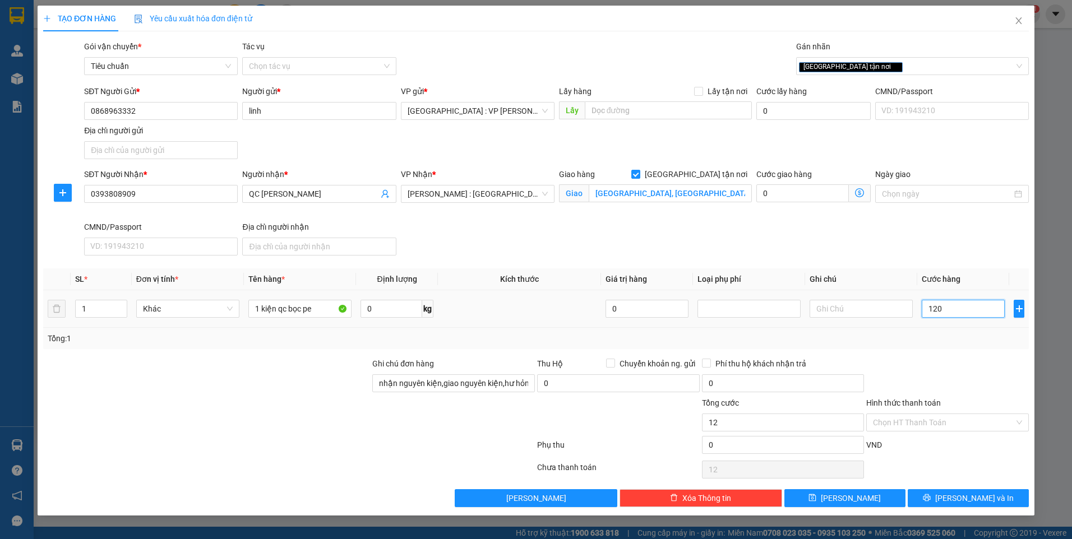
type input "120"
type input "1.200"
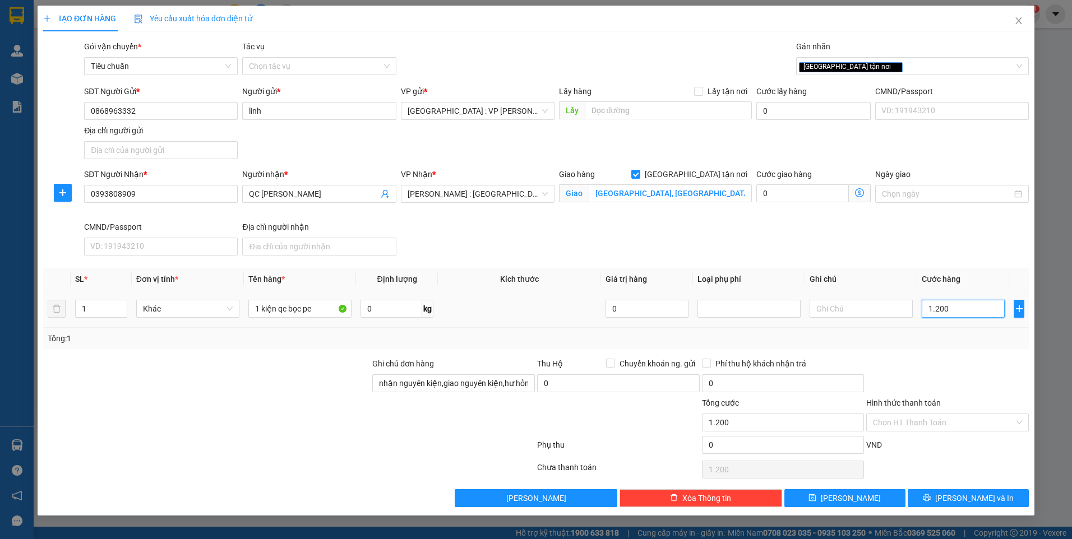
type input "12.000"
type input "120.000"
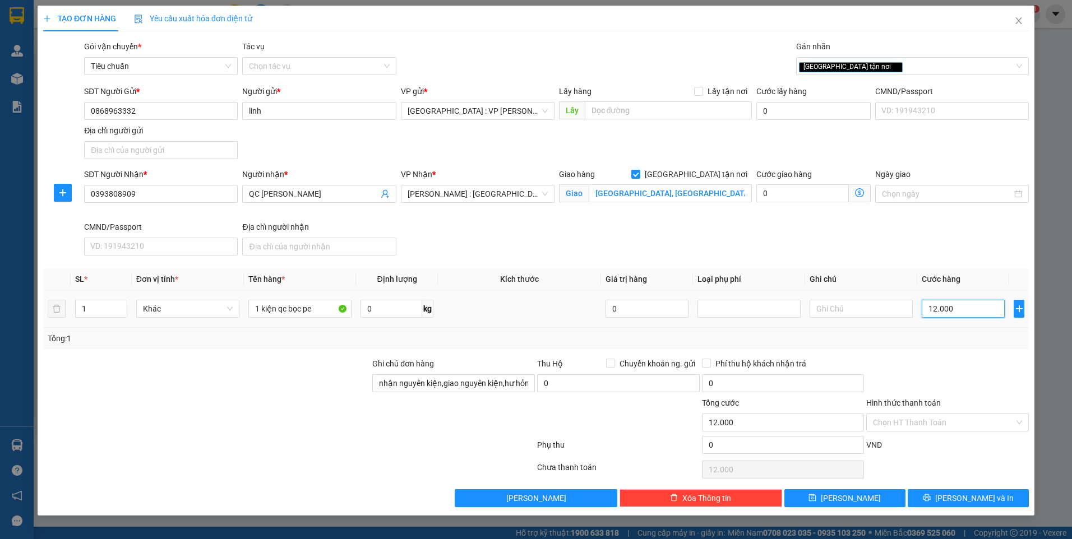
type input "120.000"
click at [930, 495] on icon "printer" at bounding box center [926, 498] width 7 height 7
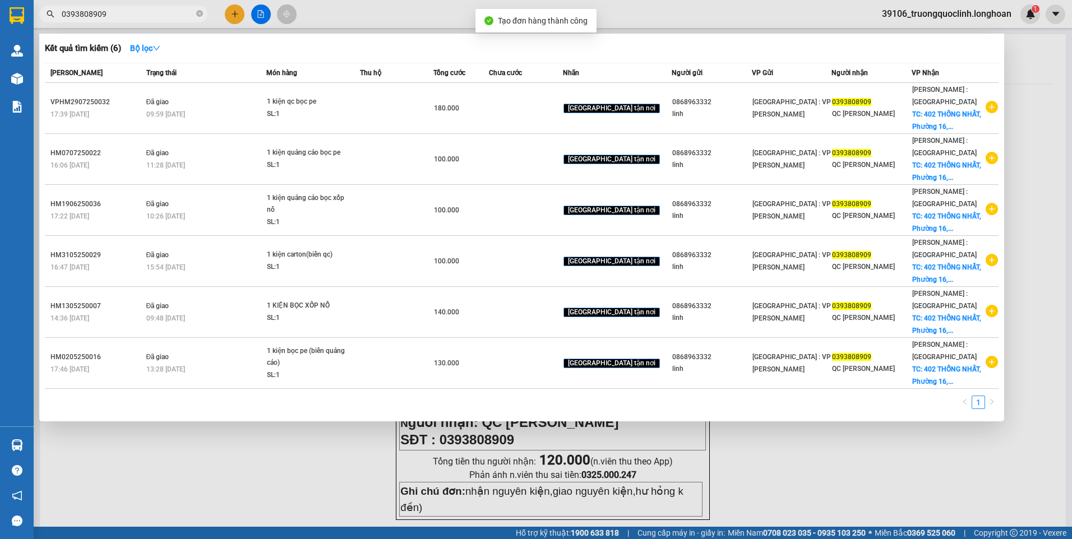
click at [756, 446] on div at bounding box center [536, 269] width 1072 height 539
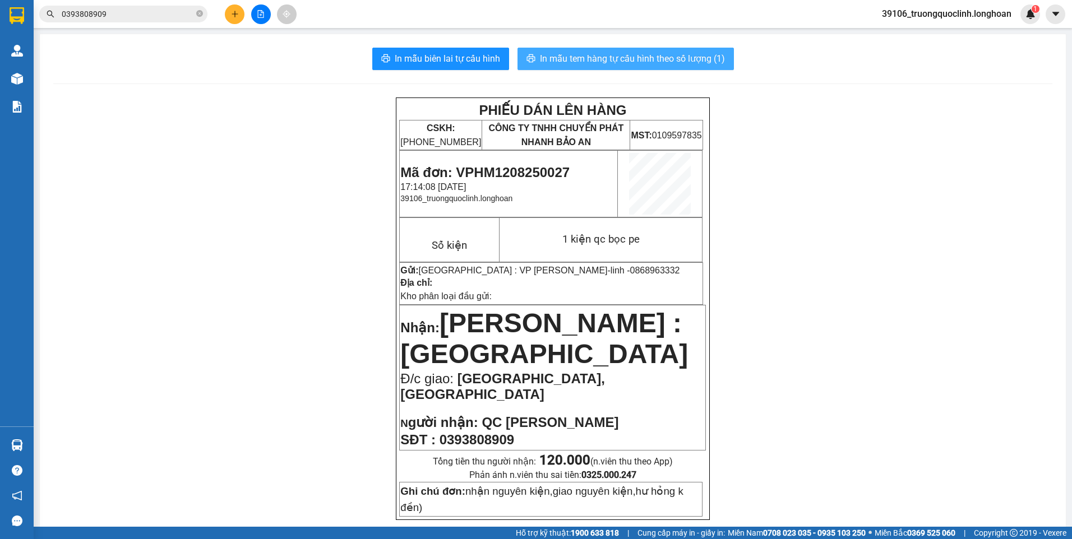
click at [611, 62] on span "In mẫu tem hàng tự cấu hình theo số lượng (1)" at bounding box center [632, 59] width 185 height 14
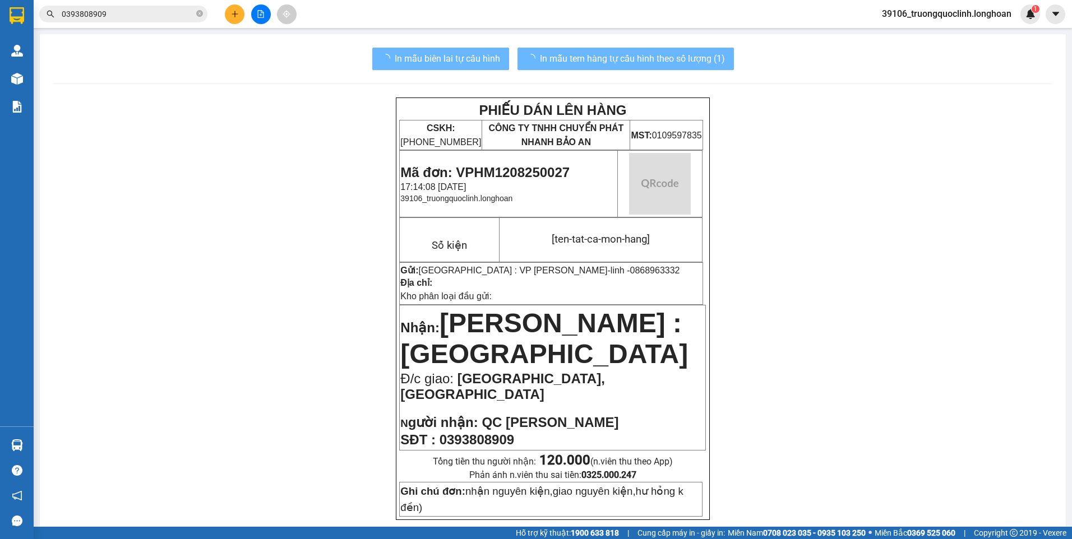
click at [544, 167] on span "Mã đơn: VPHM1208250027" at bounding box center [484, 172] width 169 height 15
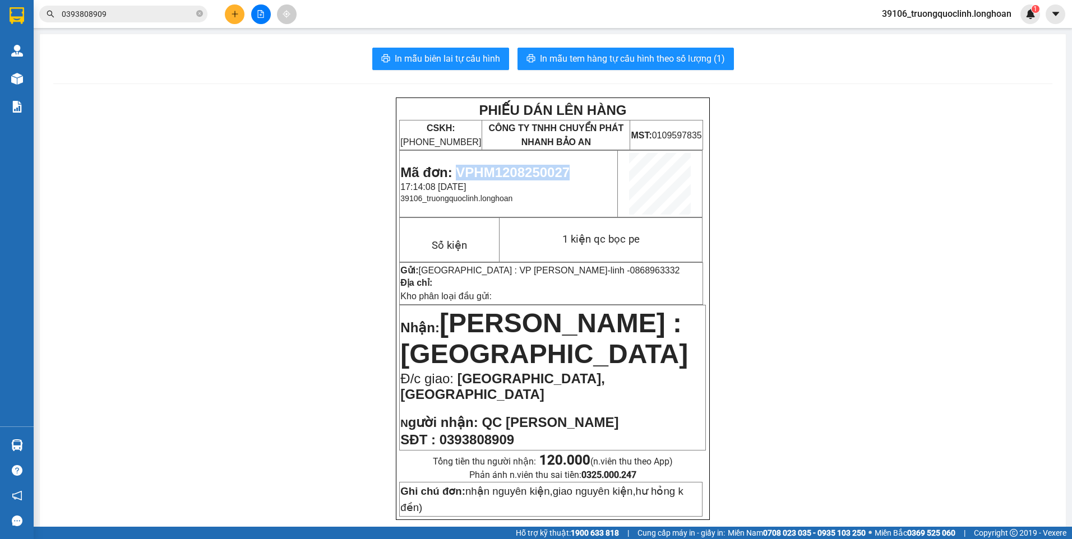
copy span "VPHM1208250027"
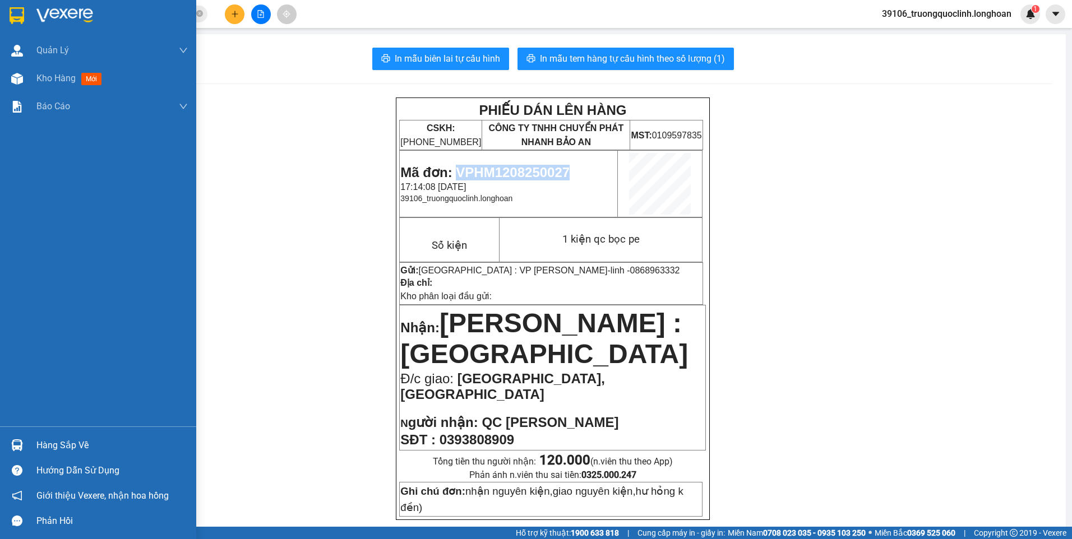
click at [21, 19] on img at bounding box center [17, 15] width 15 height 17
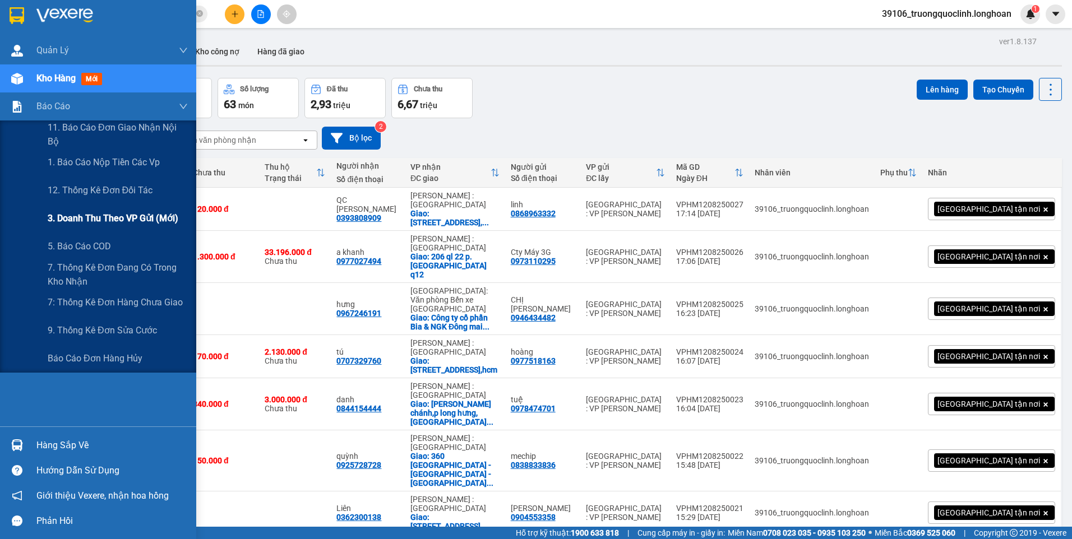
click at [87, 221] on span "3. Doanh Thu theo VP Gửi (mới)" at bounding box center [113, 218] width 131 height 14
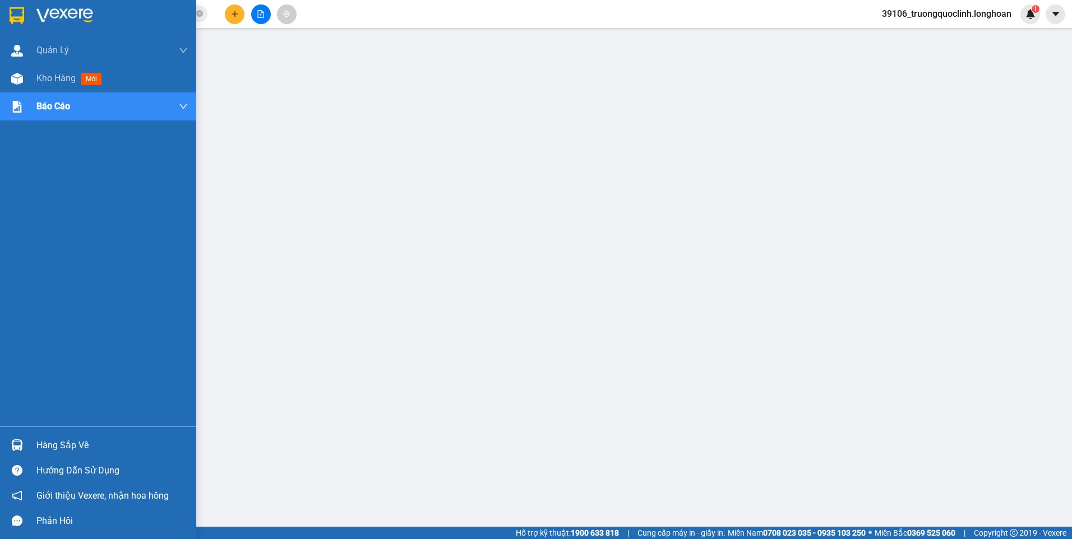
click at [21, 10] on img at bounding box center [17, 15] width 15 height 17
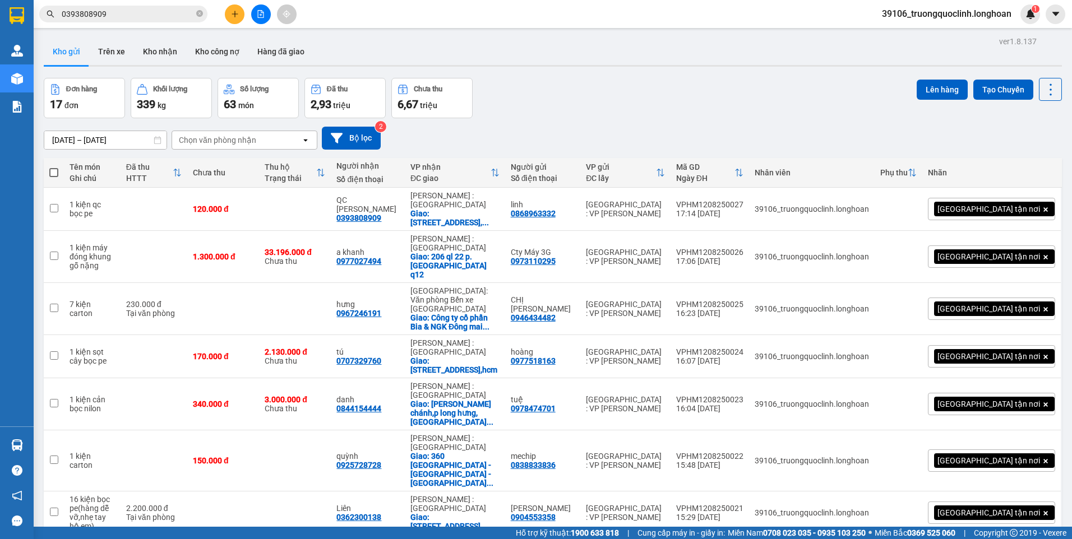
click at [238, 6] on button at bounding box center [235, 14] width 20 height 20
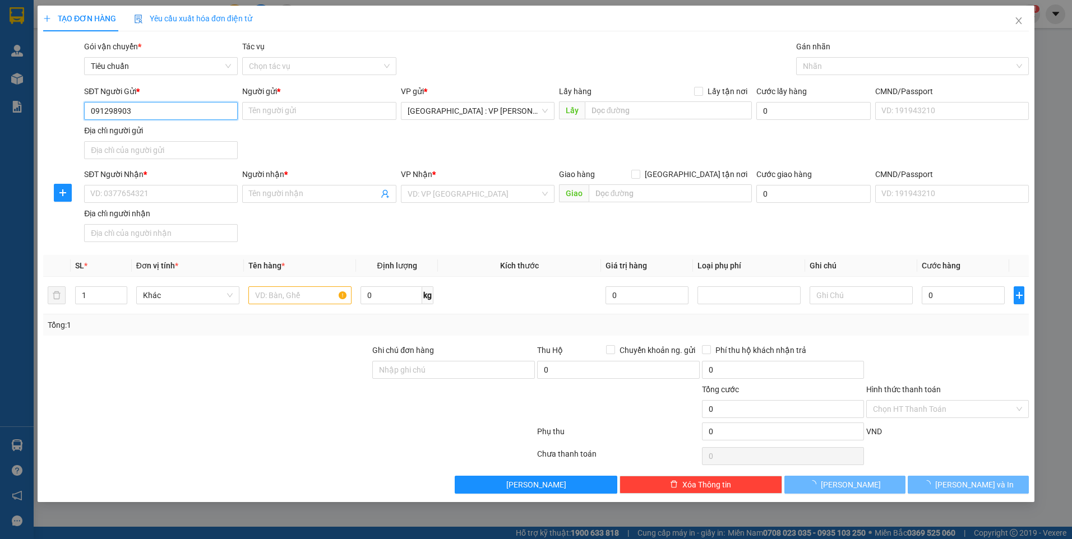
type input "0912989032"
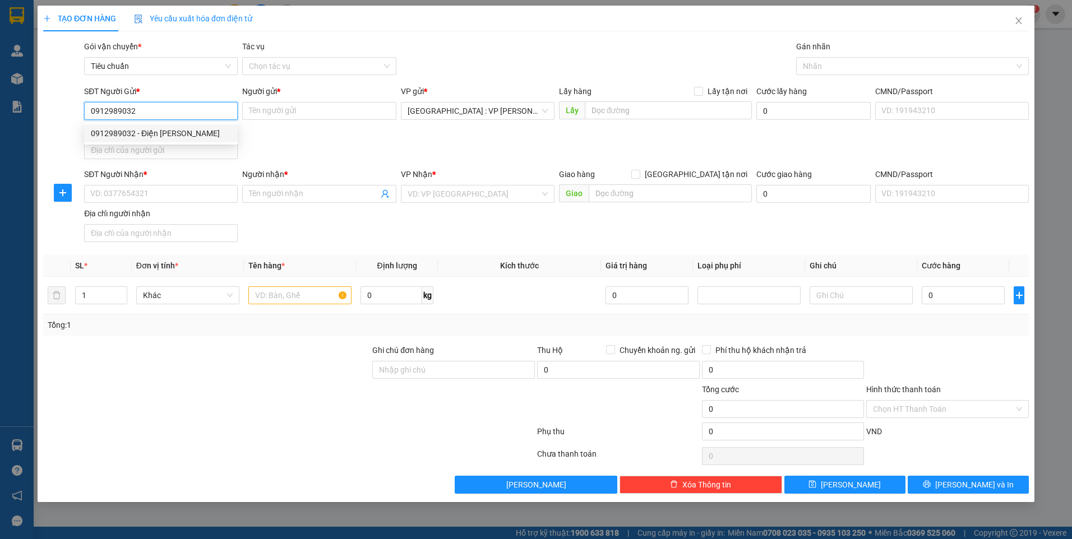
click at [172, 136] on div "0912989032 - Điện Máy Quỳnh anh" at bounding box center [161, 133] width 140 height 12
type input "Điện [PERSON_NAME]"
type input "0912989032"
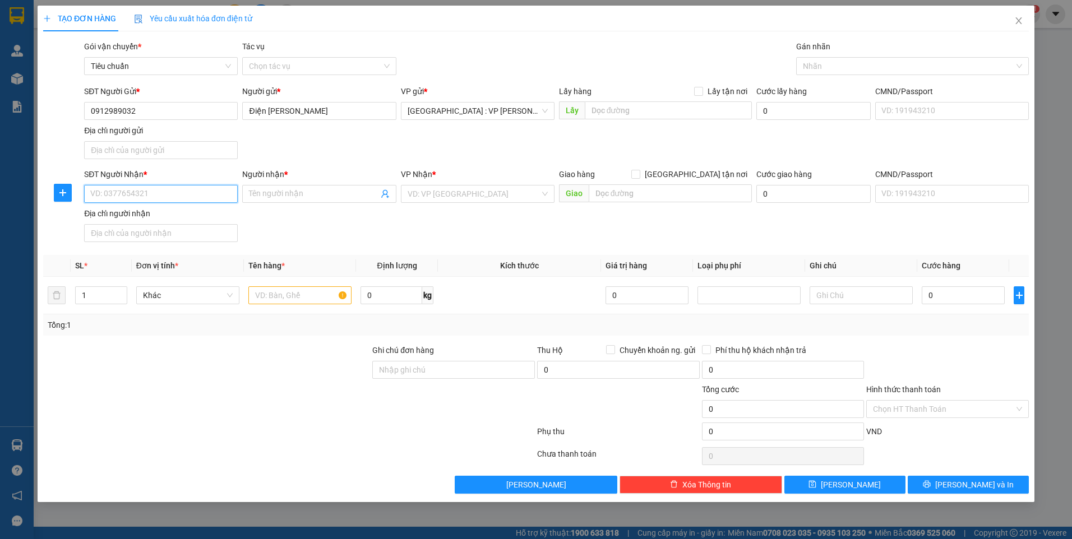
click at [200, 188] on input "SĐT Người Nhận *" at bounding box center [161, 194] width 154 height 18
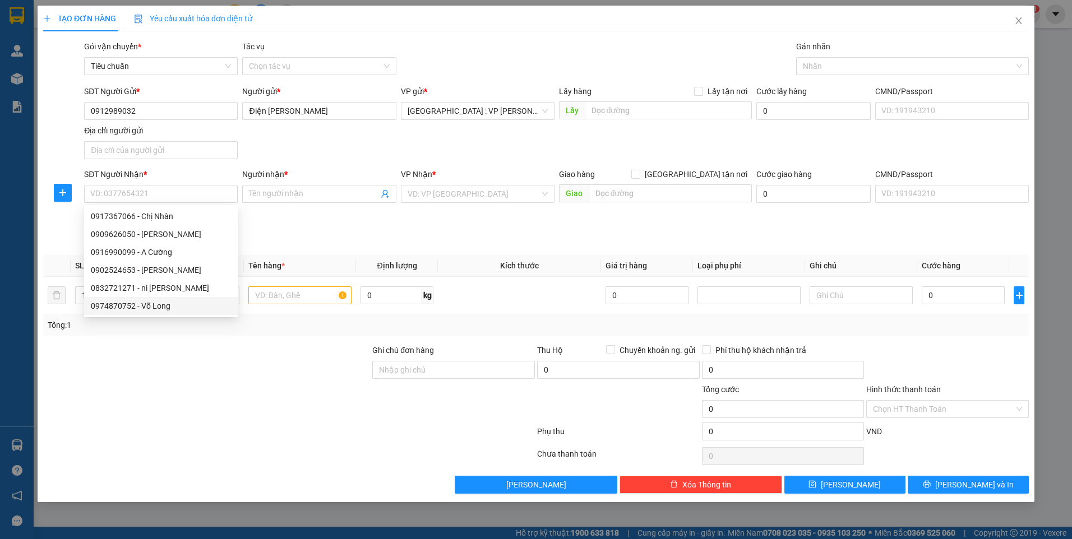
drag, startPoint x: 90, startPoint y: 390, endPoint x: 92, endPoint y: 331, distance: 58.9
click at [90, 390] on div at bounding box center [206, 403] width 329 height 39
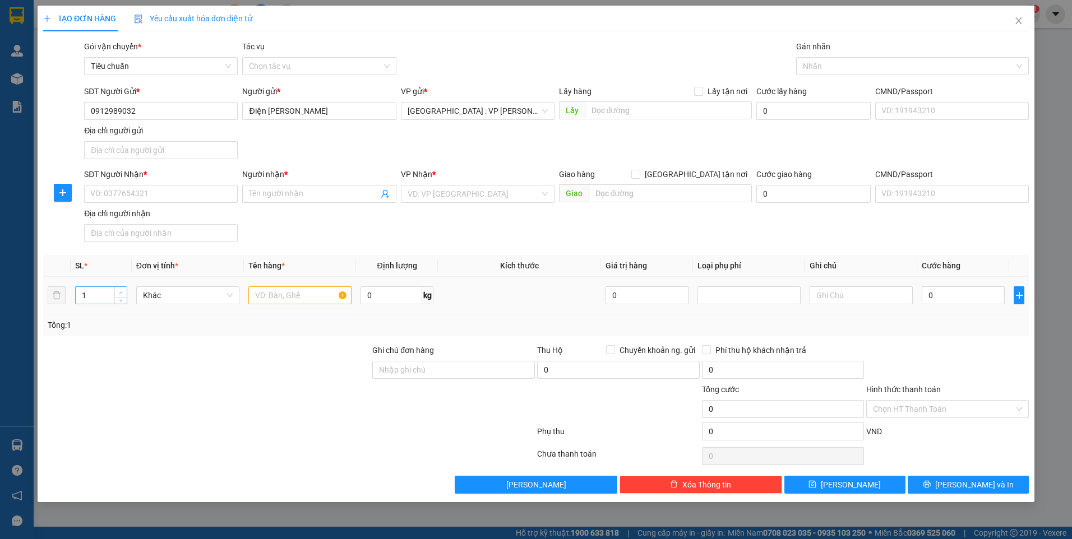
click at [119, 291] on icon "up" at bounding box center [121, 293] width 4 height 4
type input "2"
click at [271, 291] on input "text" at bounding box center [299, 296] width 103 height 18
type input "1 kiện carton+1 kiện máy quấn pe"
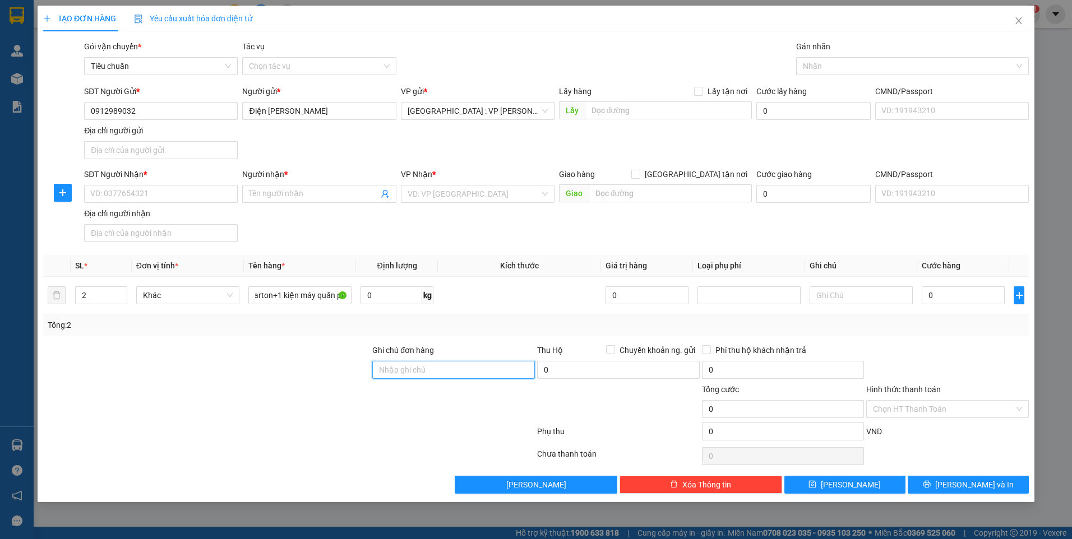
click at [430, 372] on input "Ghi chú đơn hàng" at bounding box center [453, 370] width 163 height 18
type input "xước xatk đền"
drag, startPoint x: 338, startPoint y: 420, endPoint x: 386, endPoint y: 330, distance: 102.3
click at [337, 419] on div at bounding box center [206, 403] width 329 height 39
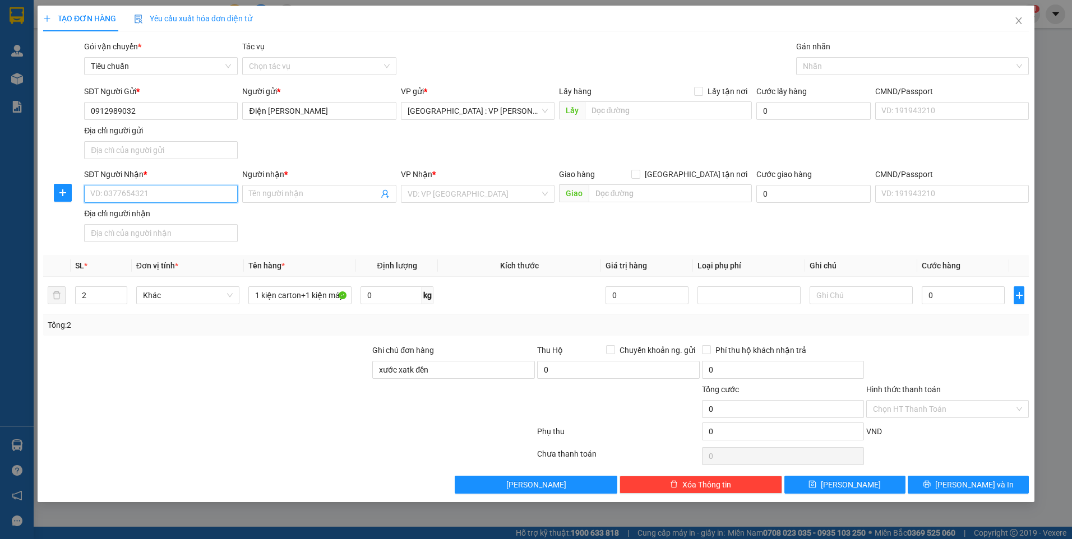
click at [141, 192] on input "SĐT Người Nhận *" at bounding box center [161, 194] width 154 height 18
type input "0365306297"
click at [272, 191] on input "Người nhận *" at bounding box center [313, 194] width 129 height 12
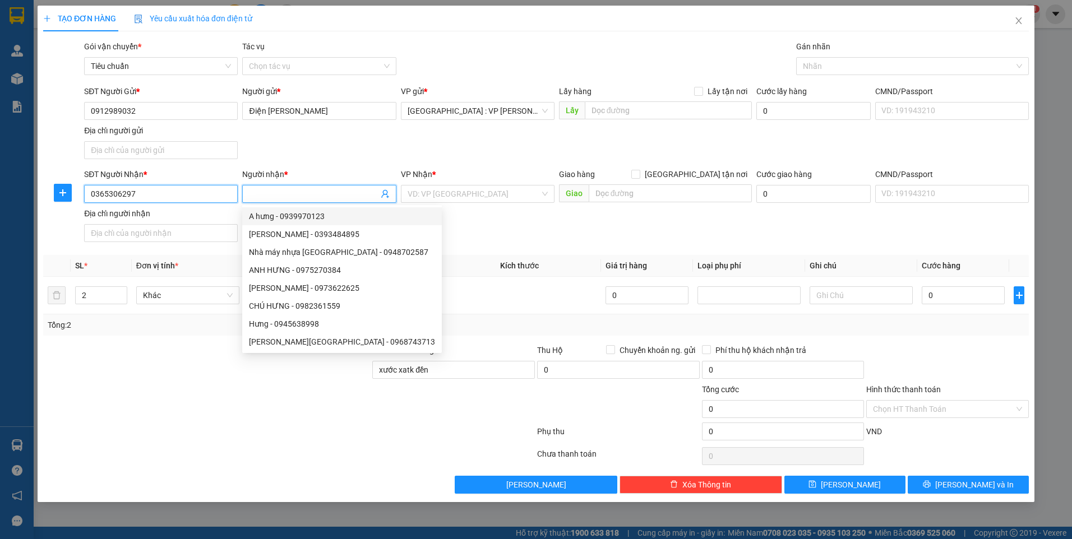
click at [173, 196] on input "0365306297" at bounding box center [161, 194] width 154 height 18
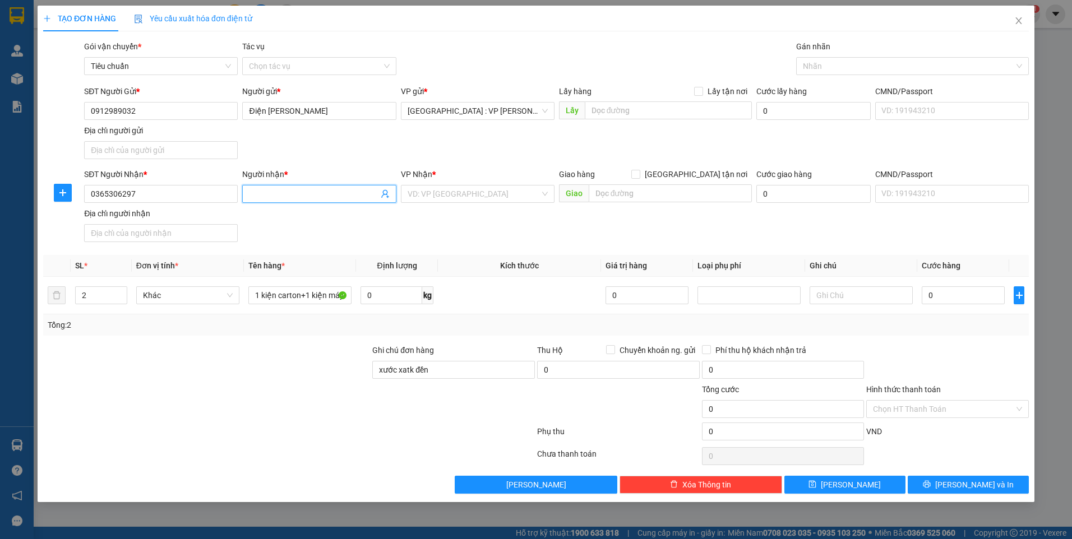
click at [319, 191] on input "Người nhận *" at bounding box center [313, 194] width 129 height 12
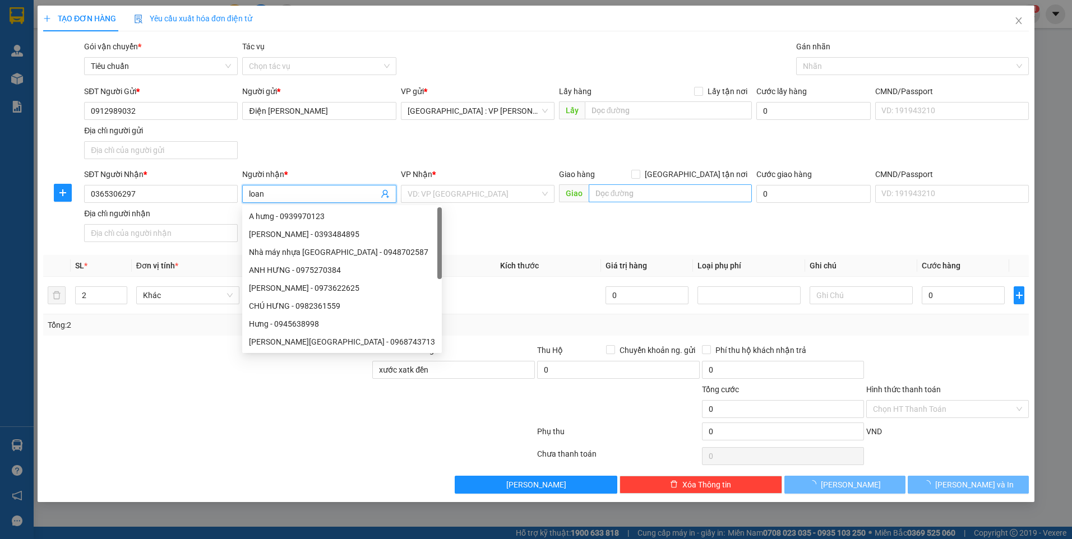
type input "loan"
click at [636, 196] on input "text" at bounding box center [671, 193] width 164 height 18
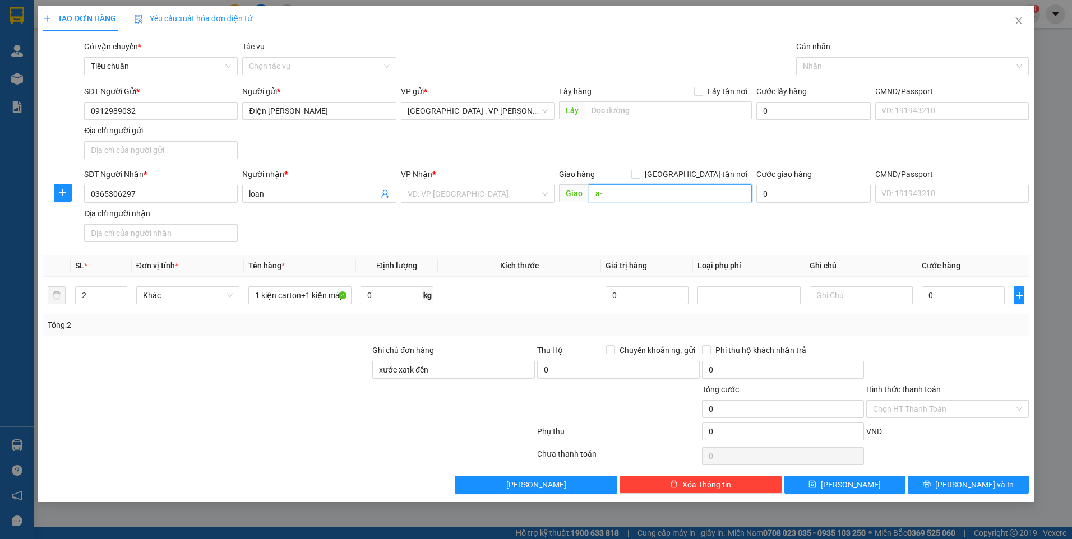
type input "a"
type input "â"
type input "ấp lợi b,xã mỹ phước,huyện mỹ tú,tp cần thơ"
drag, startPoint x: 698, startPoint y: 173, endPoint x: 705, endPoint y: 153, distance: 21.7
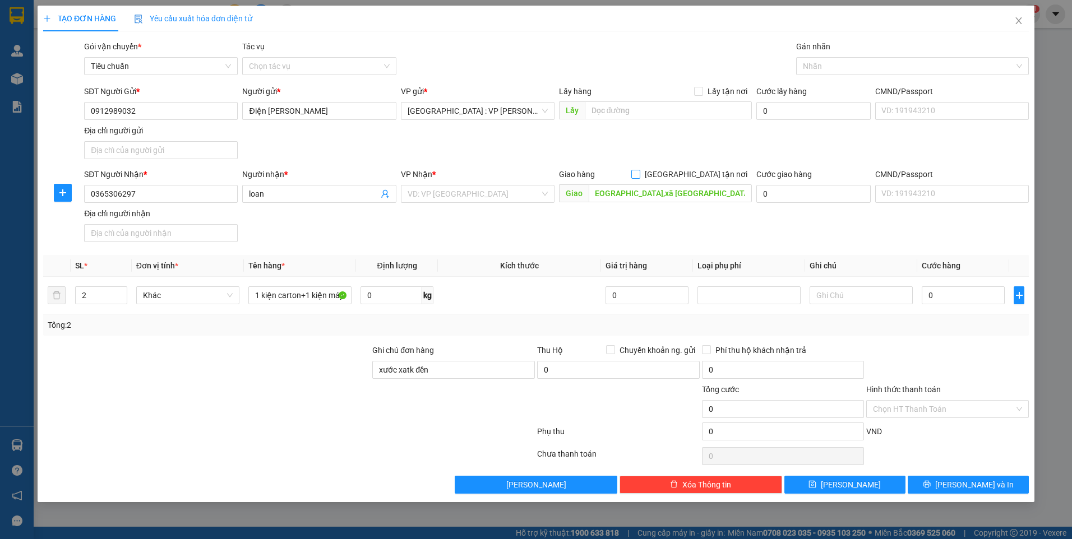
click at [639, 173] on input "[GEOGRAPHIC_DATA] tận nơi" at bounding box center [635, 174] width 8 height 8
checkbox input "true"
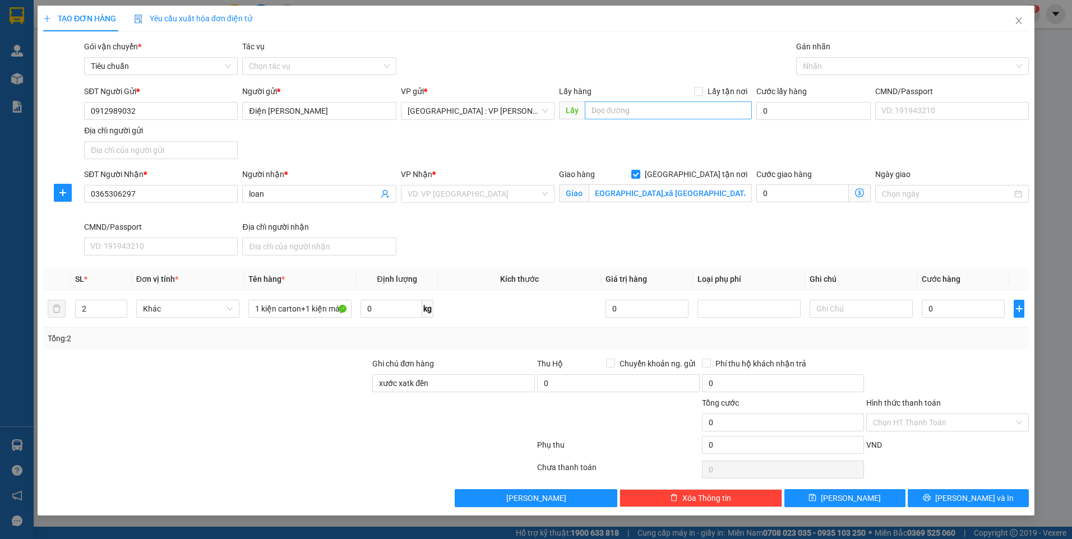
scroll to position [0, 0]
click at [830, 68] on div at bounding box center [907, 65] width 216 height 13
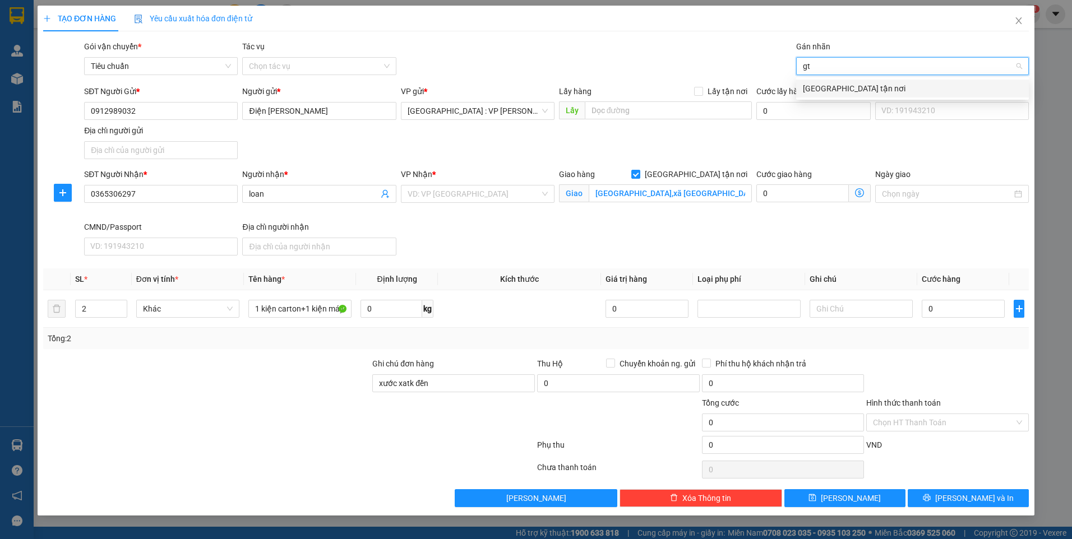
type input "gtn"
click at [830, 88] on div "[GEOGRAPHIC_DATA] tận nơi" at bounding box center [912, 88] width 219 height 12
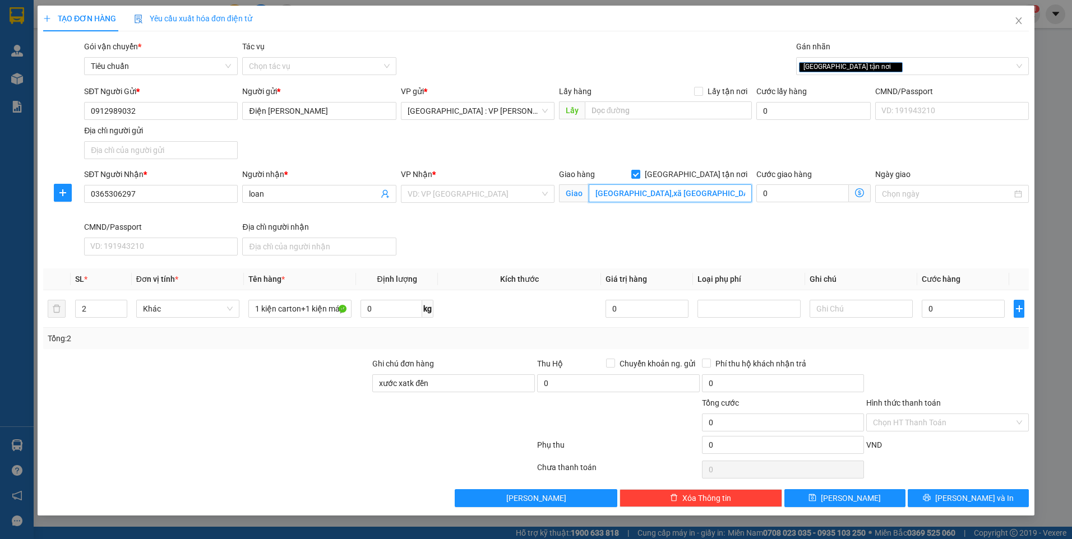
click at [699, 193] on input "ấp lợi b,xã mỹ phước,huyện mỹ tú,tp cần thơ" at bounding box center [671, 193] width 164 height 18
click at [734, 192] on input "ấp lợi b,xã mỹ phước,huyện mỹ tú,tp cần thơ" at bounding box center [671, 193] width 164 height 18
click at [438, 197] on input "search" at bounding box center [474, 194] width 132 height 17
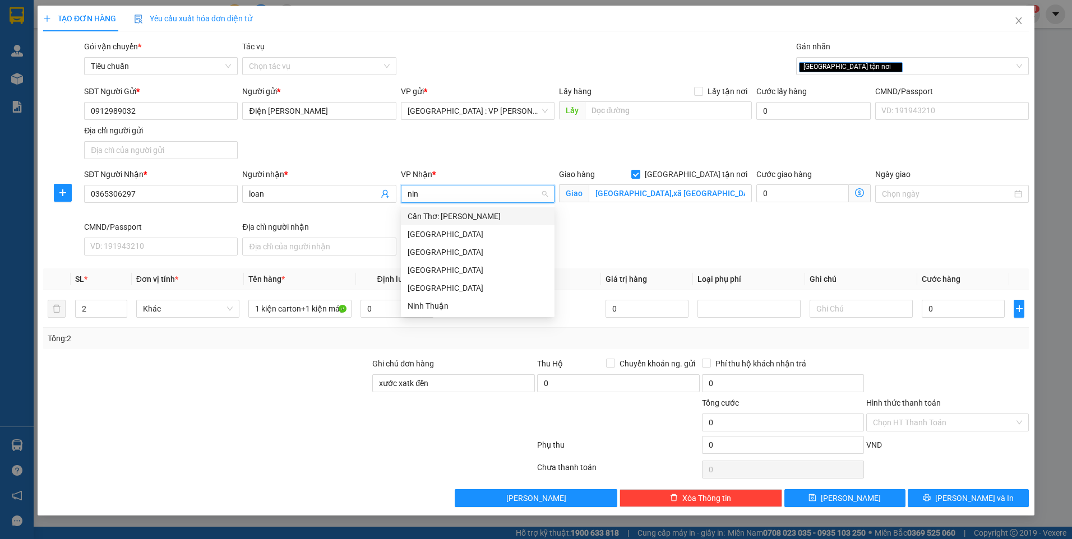
type input "ninh"
click at [492, 218] on div "Cần Thơ: Kho Ninh Kiều" at bounding box center [478, 216] width 140 height 12
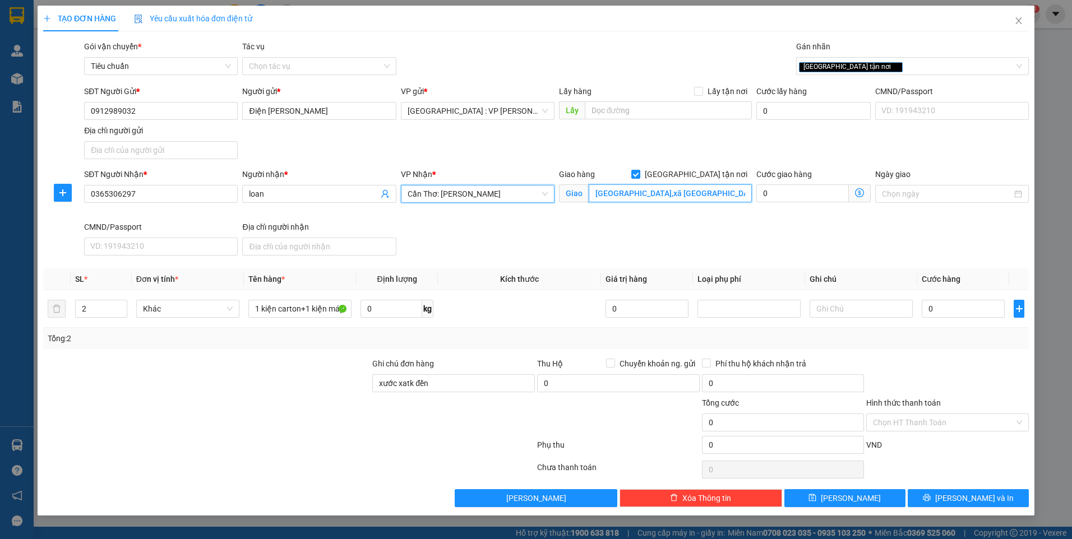
click at [731, 190] on input "ấp lợi b,xã mỹ phước,huyện mỹ tú,tp cần thơ" at bounding box center [671, 193] width 164 height 18
type input "ấp lợi b,xã mỹ phước,huyện mỹ tú,sóc trăng"
click at [977, 311] on input "0" at bounding box center [963, 309] width 83 height 18
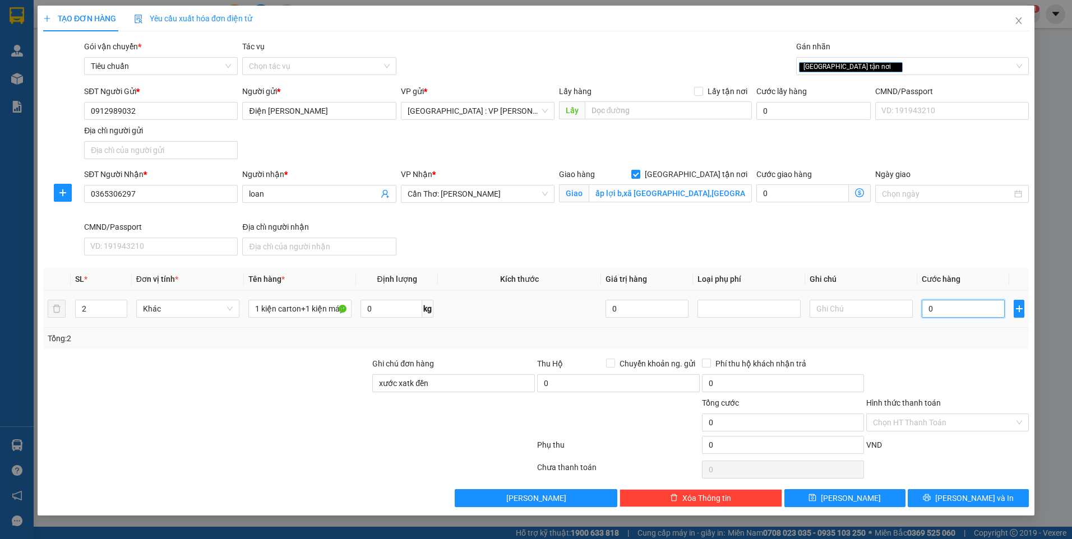
type input "1"
type input "12"
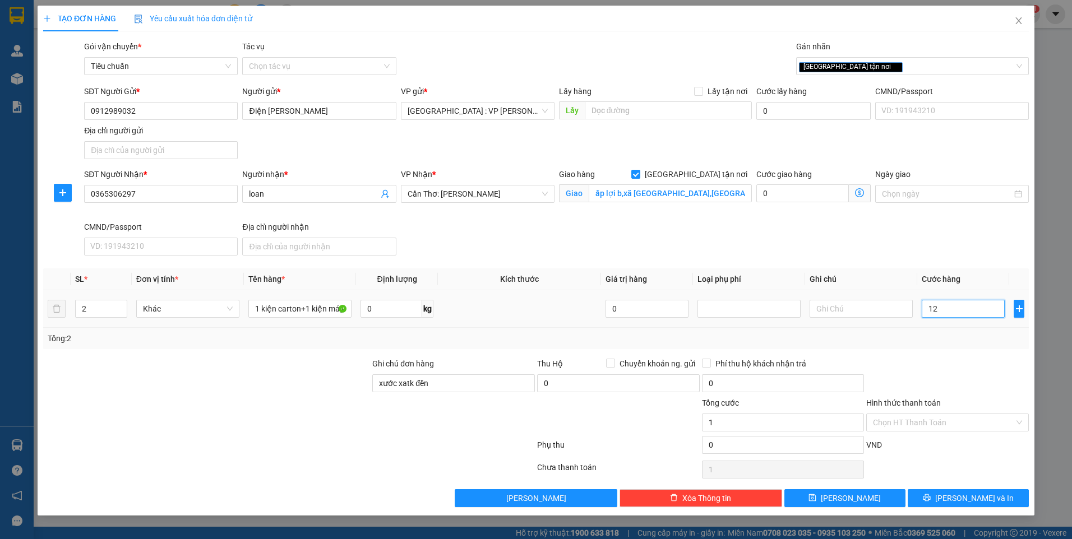
type input "12"
type input "120"
type input "1.200"
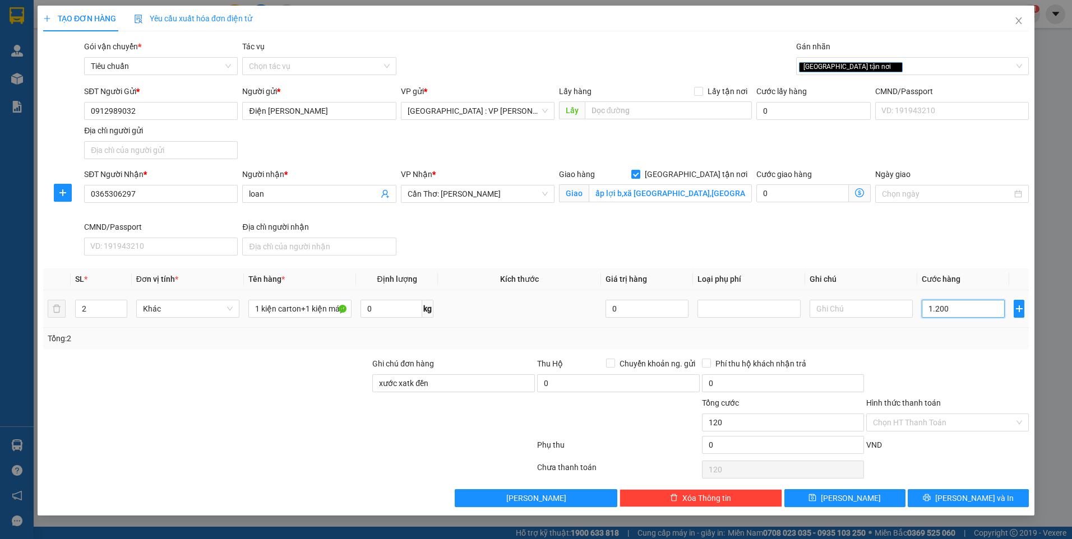
type input "1.200"
type input "12.000"
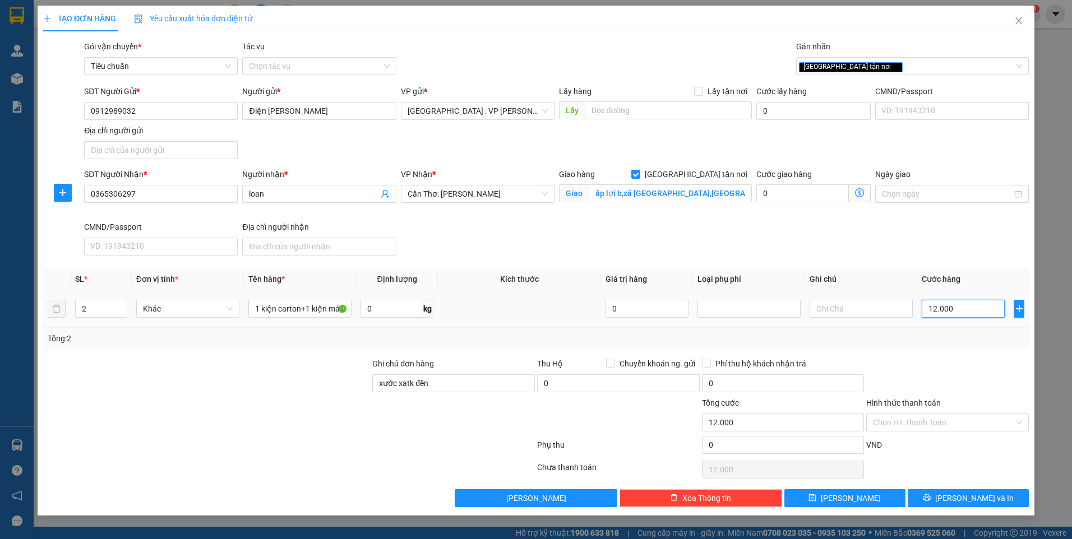
type input "120.000"
type input "1.200.000"
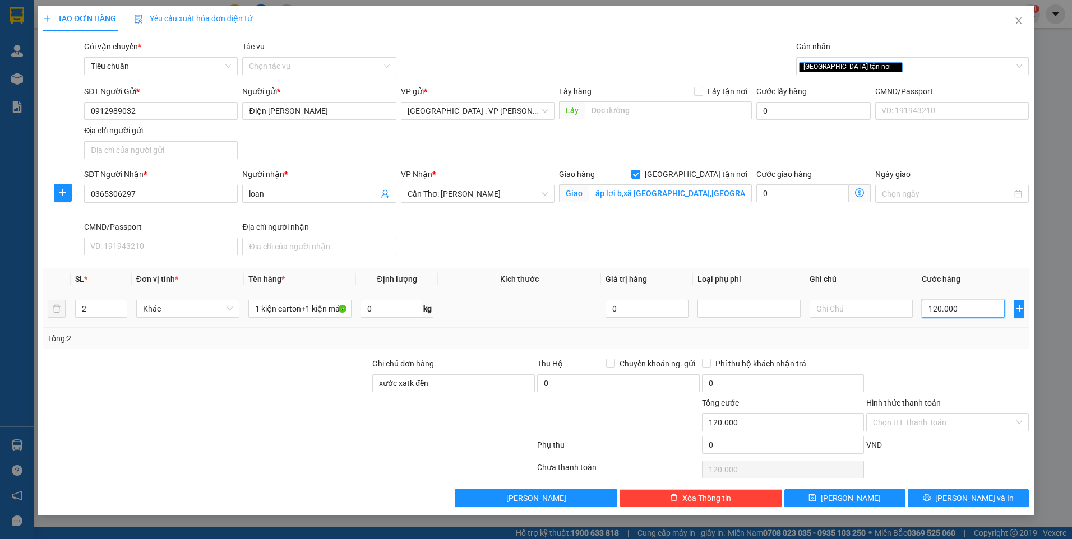
type input "1.200.000"
click at [936, 339] on div "Tổng: 2" at bounding box center [536, 338] width 977 height 12
click at [614, 363] on span at bounding box center [610, 363] width 9 height 9
click at [614, 363] on input "Chuyển khoản ng. gửi" at bounding box center [610, 363] width 8 height 8
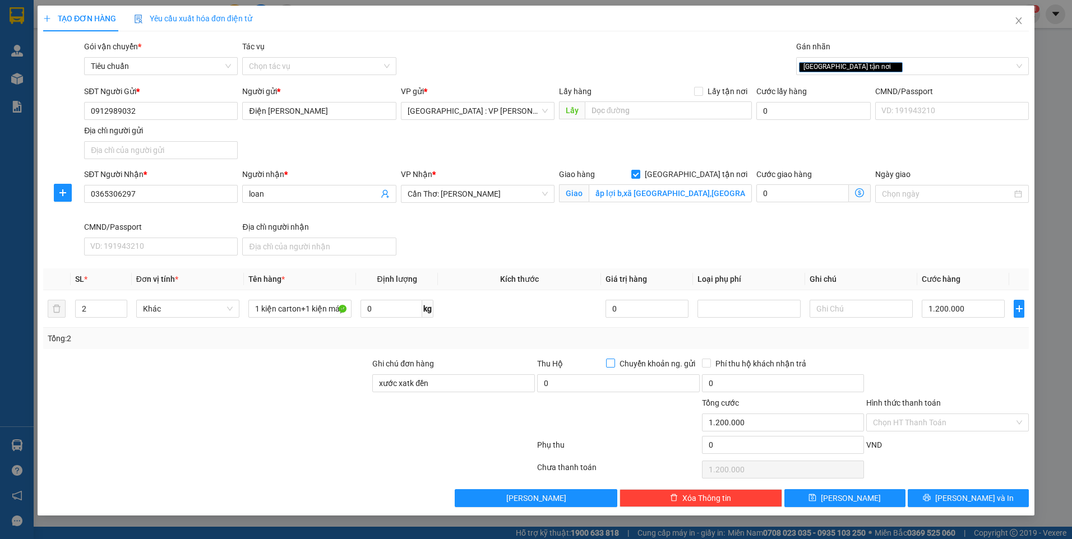
checkbox input "true"
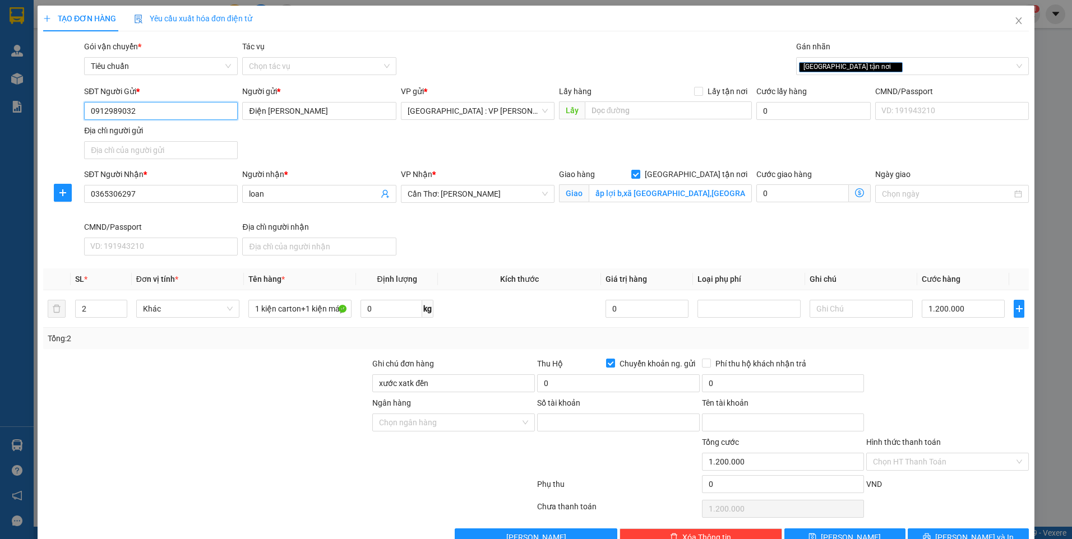
click at [160, 114] on input "0912989032" at bounding box center [161, 111] width 154 height 18
click at [150, 132] on div "0912989032 - Điện Máy Quỳnh anh" at bounding box center [159, 133] width 139 height 12
type input "0912989032"
checkbox input "false"
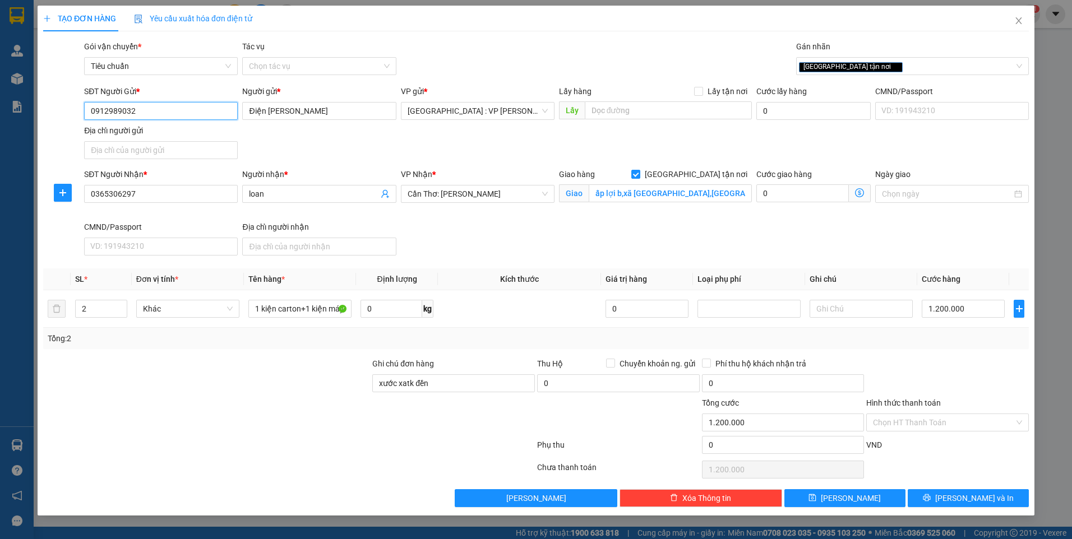
click at [153, 112] on input "0912989032" at bounding box center [161, 111] width 154 height 18
click at [994, 306] on input "1.200.000" at bounding box center [963, 309] width 83 height 18
type input "1"
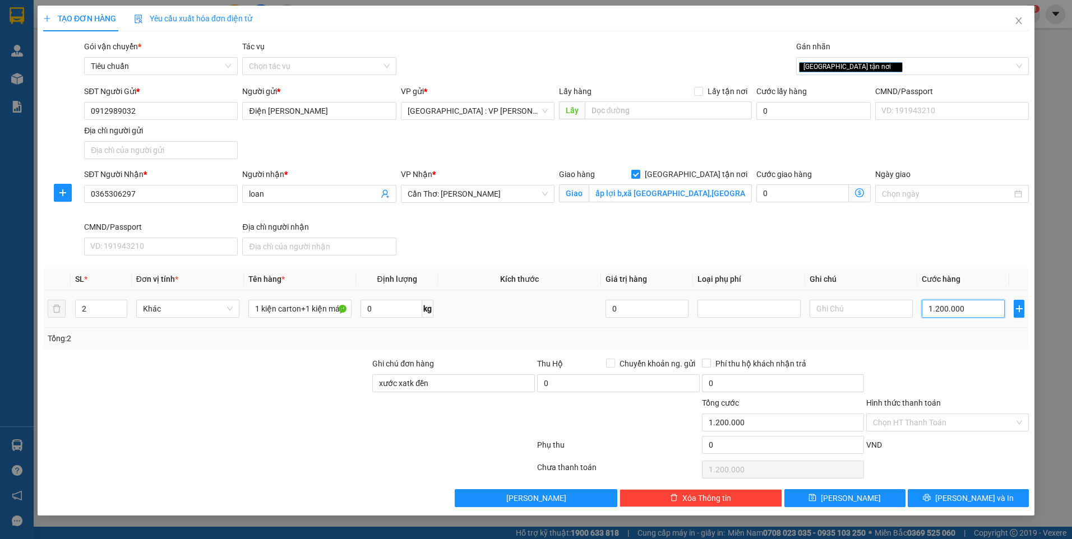
type input "1"
type input "10"
type input "1"
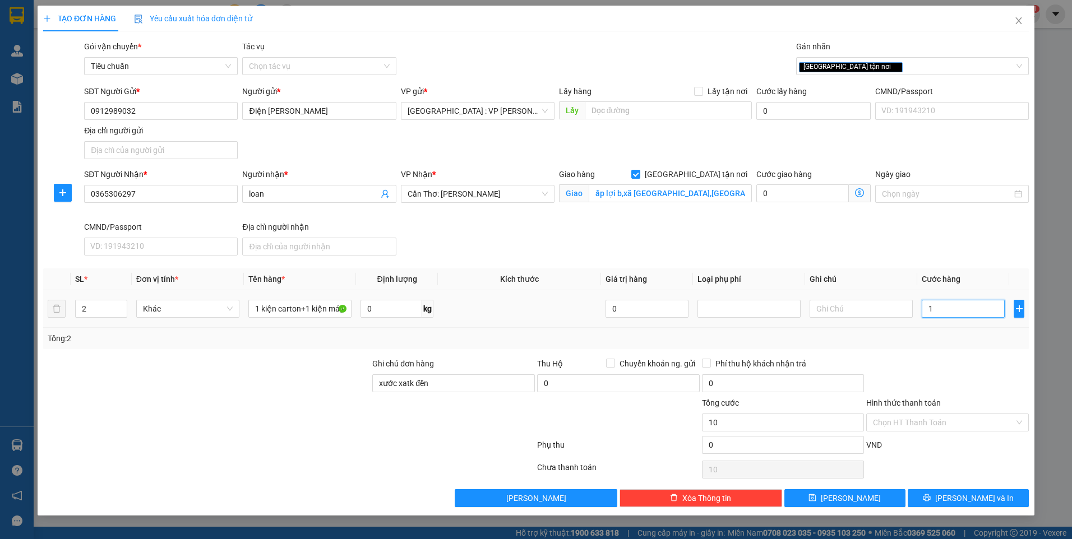
type input "1"
type input "11"
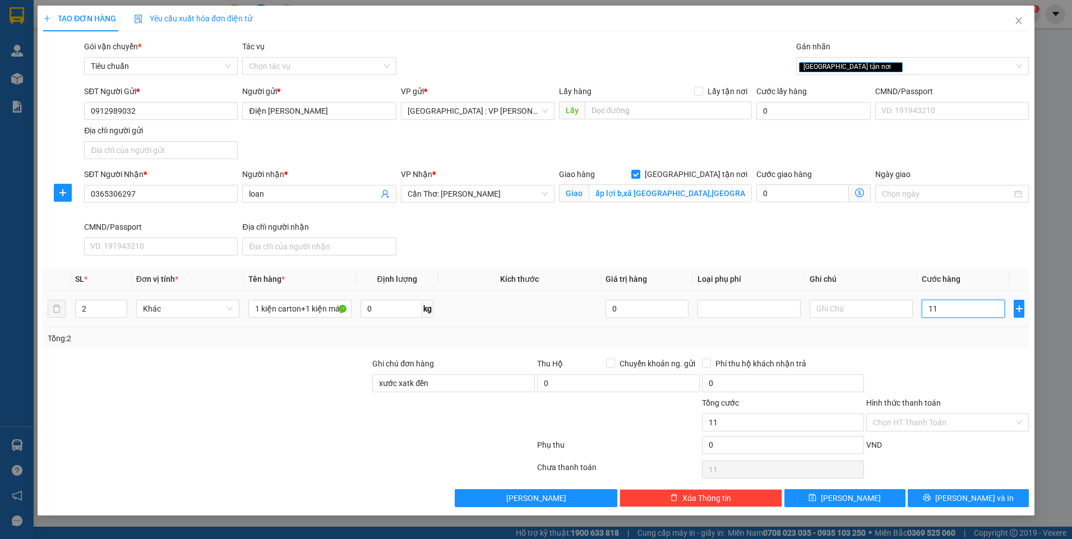
type input "110"
type input "1.100"
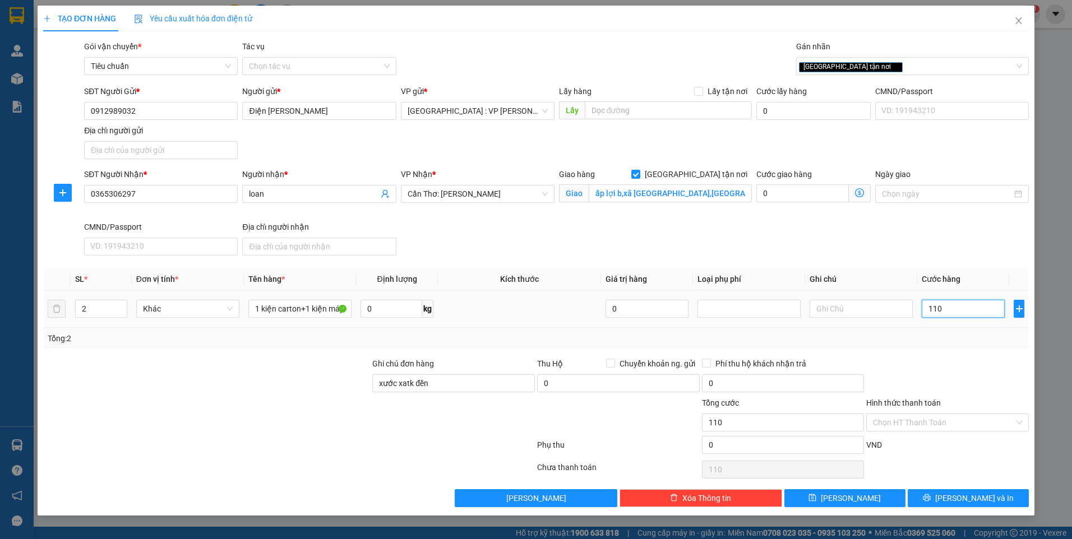
type input "1.100"
type input "11.000"
type input "110.000"
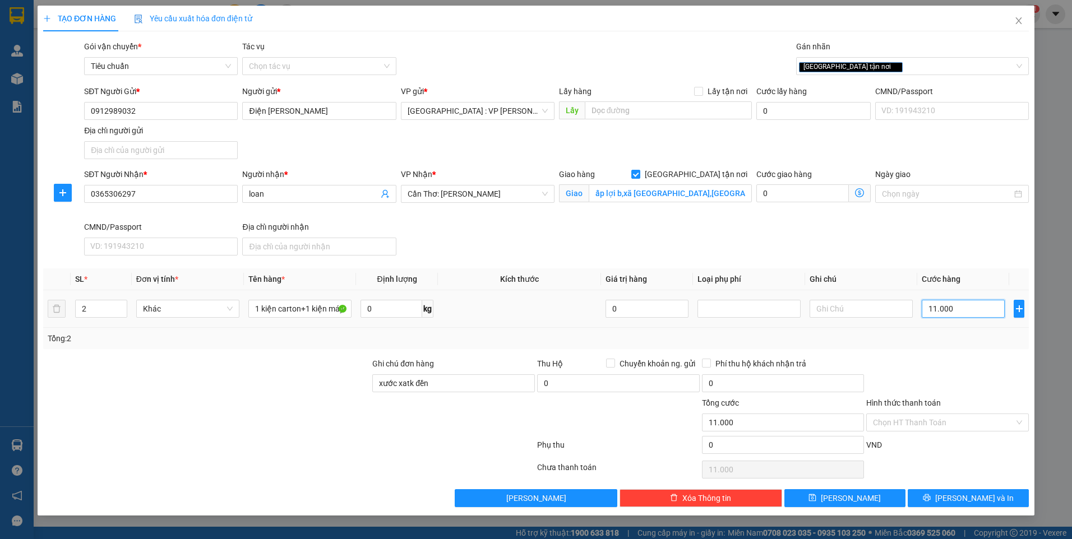
type input "110.000"
type input "1.100.000"
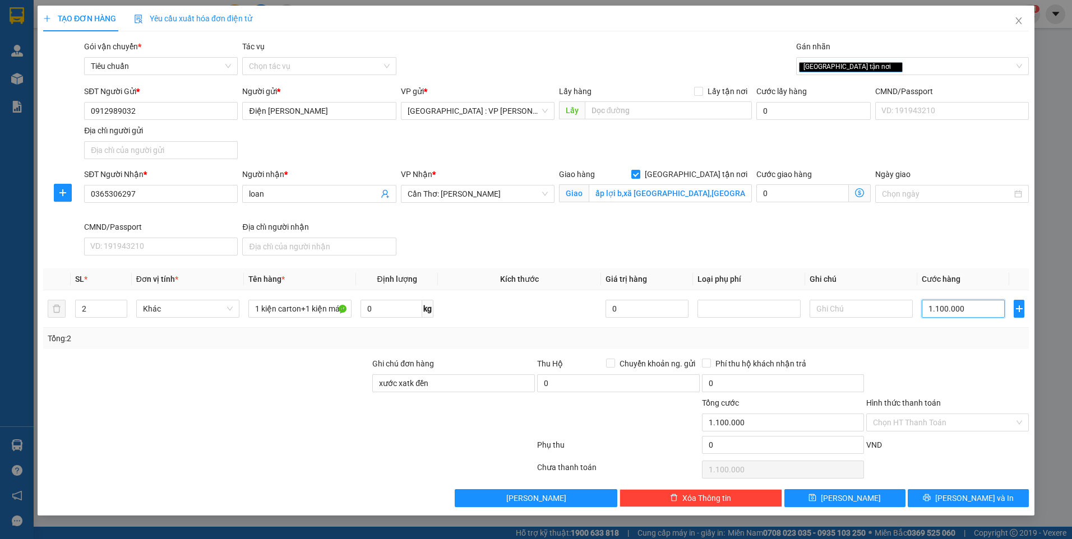
type input "1.100.000"
drag, startPoint x: 316, startPoint y: 391, endPoint x: 365, endPoint y: 364, distance: 55.4
click at [316, 391] on div at bounding box center [206, 377] width 329 height 39
click at [944, 348] on div "Tổng: 2" at bounding box center [536, 338] width 986 height 21
click at [407, 381] on input "xước xatk đền" at bounding box center [453, 384] width 163 height 18
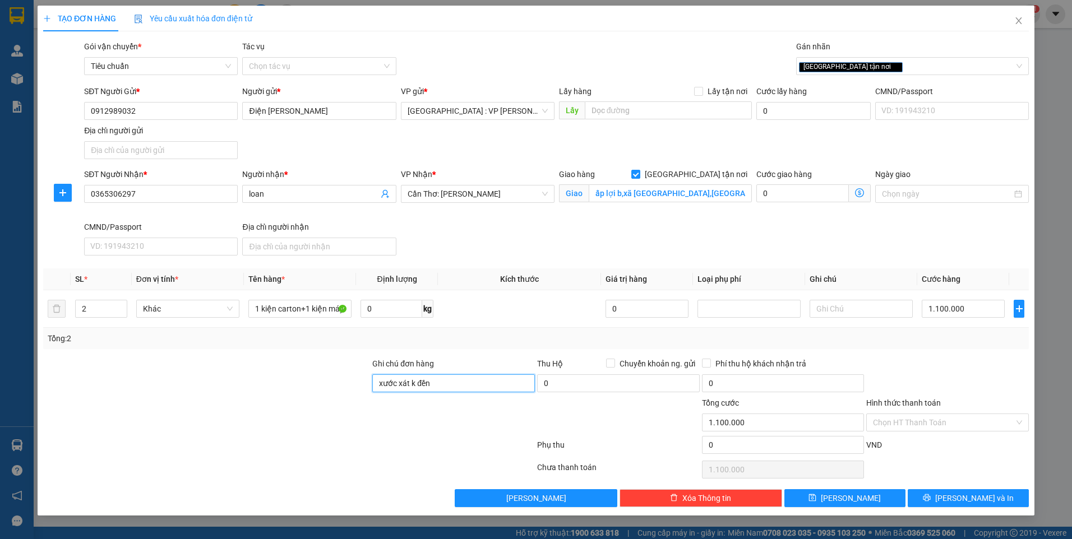
type input "xước xát k đền"
click at [501, 343] on div "Tổng: 2" at bounding box center [536, 338] width 977 height 12
click at [642, 156] on div "SĐT Người Gửi * 0912989032 Người gửi * Điện Máy Quỳnh anh VP gửi * Hà Nội : VP …" at bounding box center [556, 124] width 949 height 78
click at [612, 365] on input "Chuyển khoản ng. gửi" at bounding box center [610, 363] width 8 height 8
checkbox input "true"
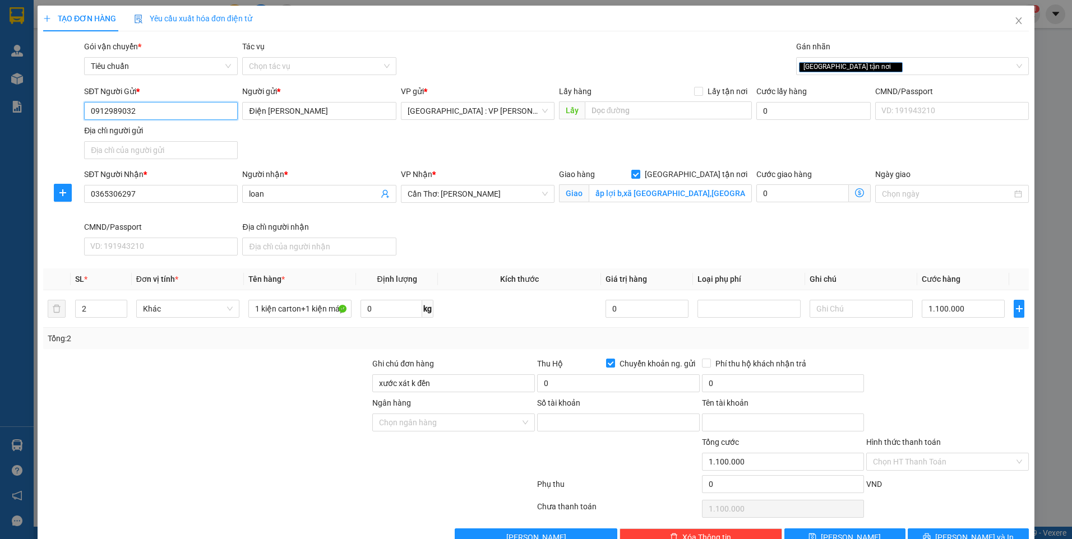
click at [162, 109] on input "0912989032" at bounding box center [161, 111] width 154 height 18
click at [572, 424] on input "Số tài khoản" at bounding box center [618, 423] width 163 height 18
paste input "0912989032"
type input "0912989032"
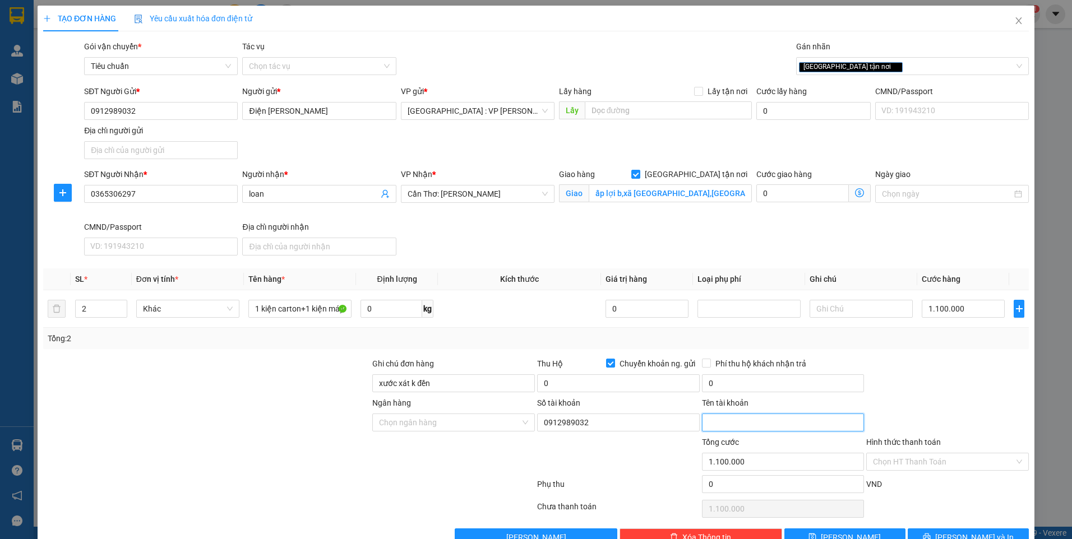
click at [708, 414] on input "Tên tài khoản" at bounding box center [783, 423] width 163 height 18
paste input "[PERSON_NAME]"
type input "[PERSON_NAME]"
click at [446, 419] on input "Ngân hàng" at bounding box center [449, 422] width 141 height 17
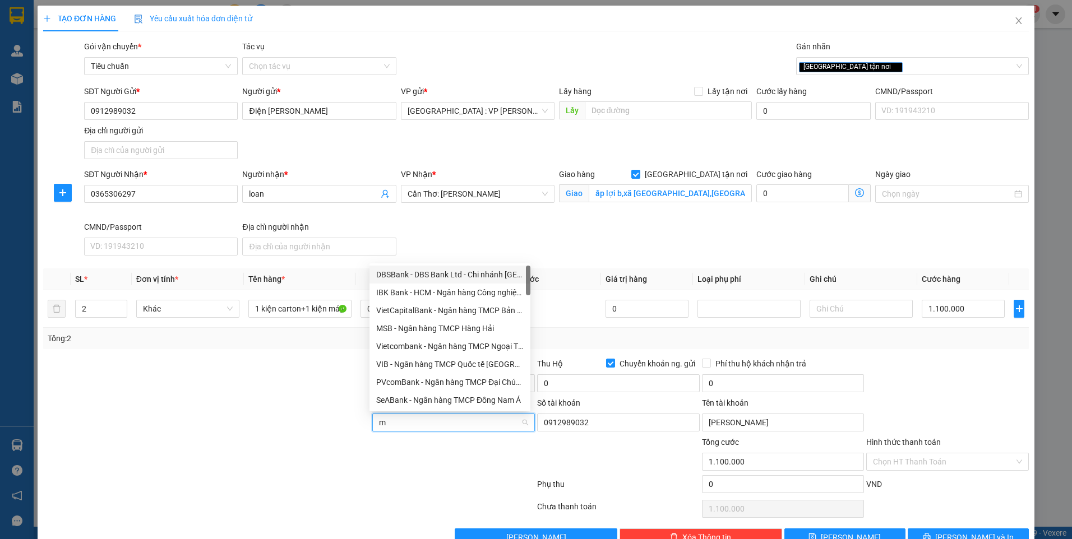
type input "mb"
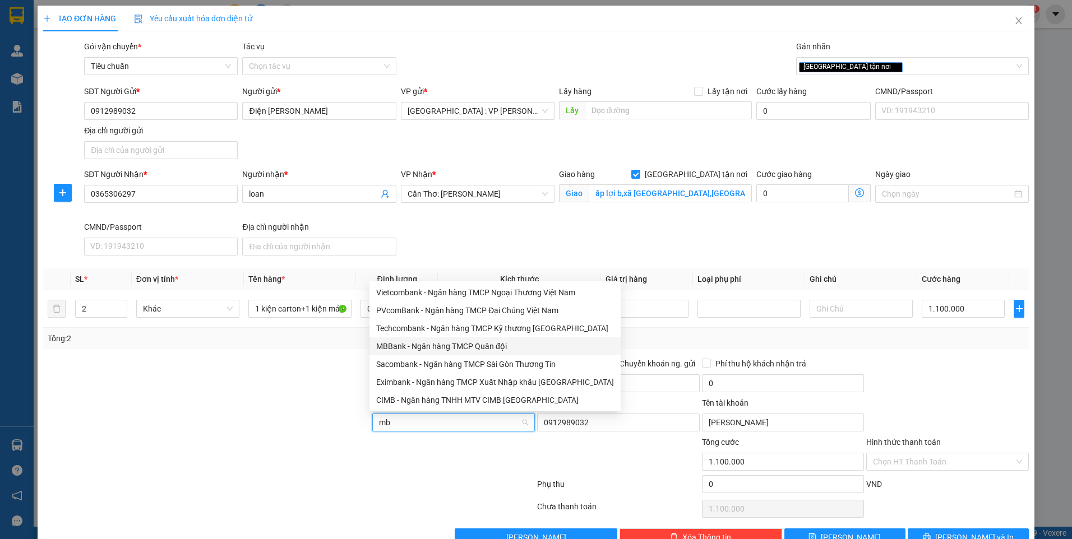
drag, startPoint x: 416, startPoint y: 344, endPoint x: 380, endPoint y: 362, distance: 40.6
click at [415, 345] on div "MBBank - Ngân hàng TMCP Quân đội" at bounding box center [495, 346] width 238 height 12
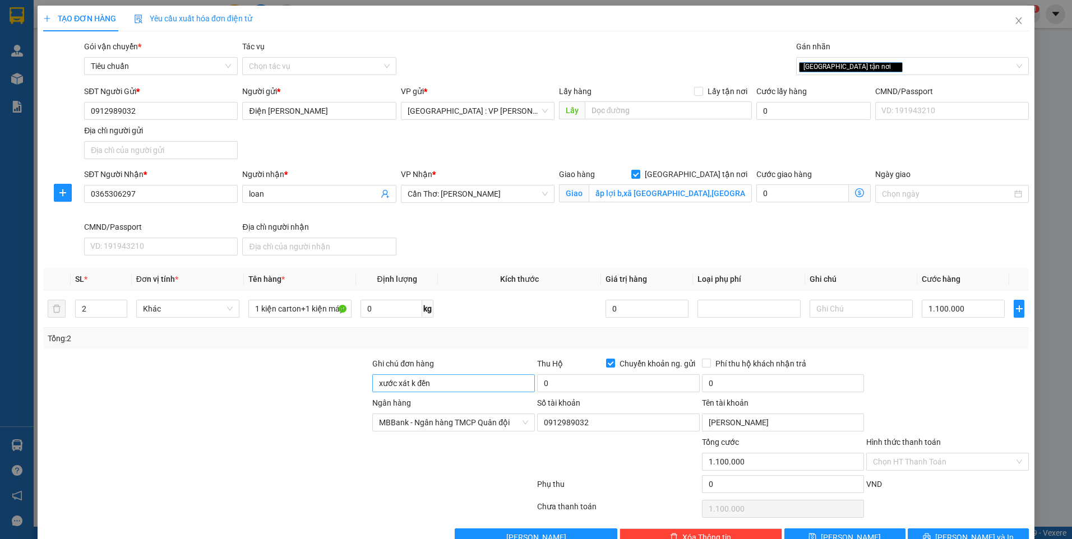
drag, startPoint x: 322, startPoint y: 386, endPoint x: 419, endPoint y: 377, distance: 98.0
click at [321, 386] on div at bounding box center [206, 377] width 329 height 39
click at [575, 385] on input "0" at bounding box center [618, 384] width 163 height 18
type input "5.900.000"
click at [743, 381] on input "0" at bounding box center [783, 384] width 163 height 18
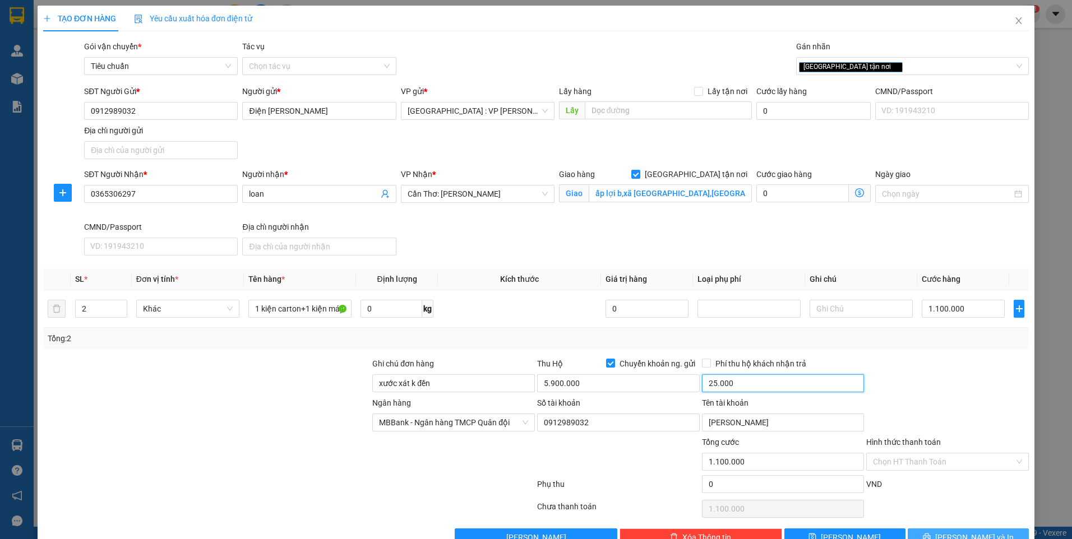
type input "25.000"
click at [262, 417] on div at bounding box center [206, 416] width 329 height 39
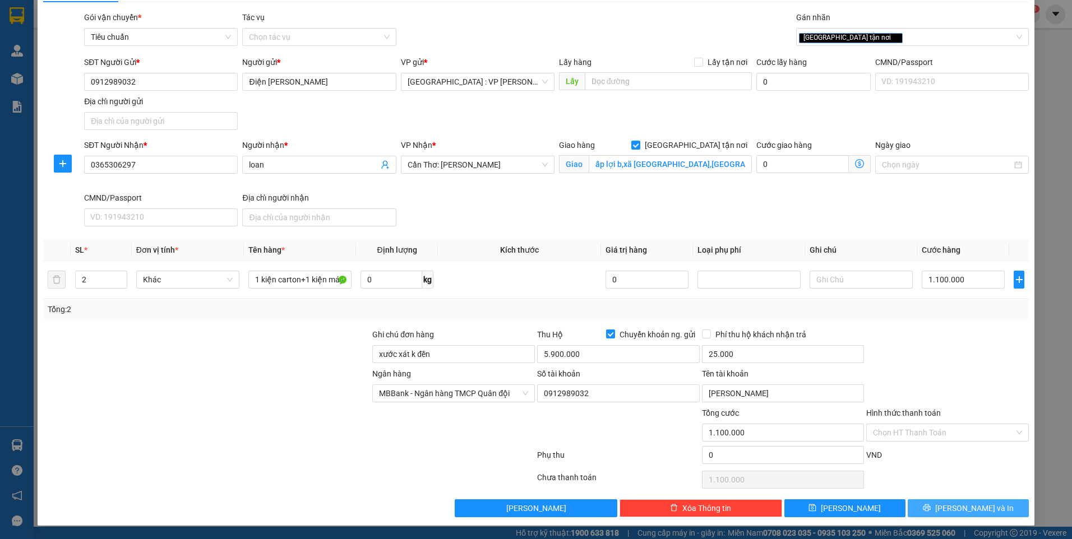
click at [967, 505] on span "[PERSON_NAME] và In" at bounding box center [974, 508] width 78 height 12
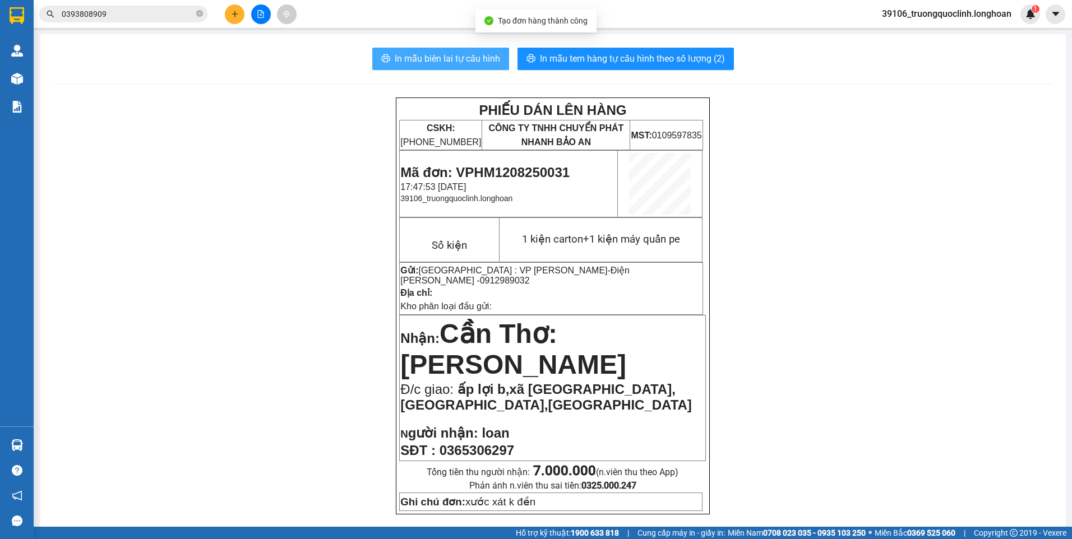
click at [444, 58] on span "In mẫu biên lai tự cấu hình" at bounding box center [447, 59] width 105 height 14
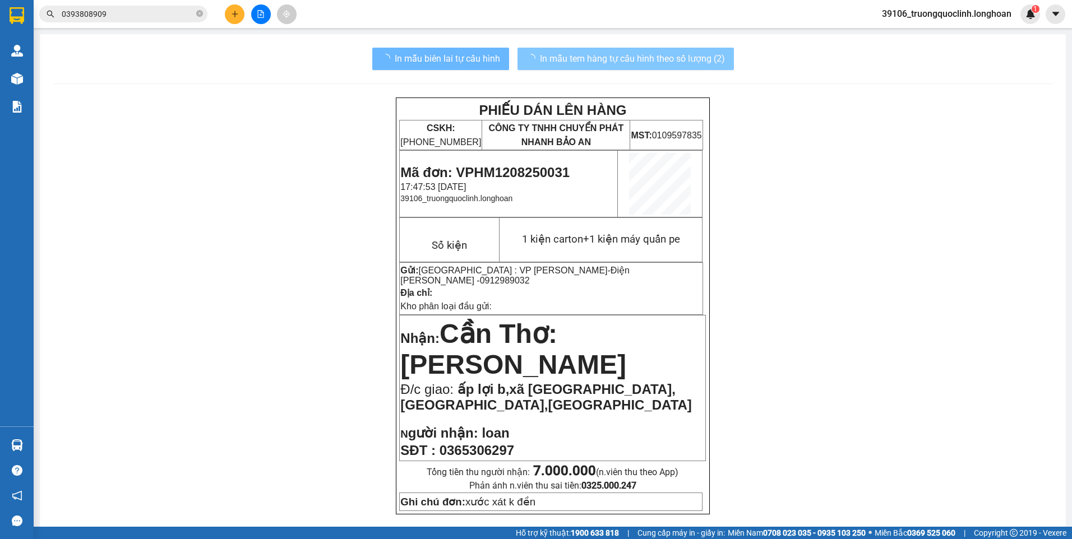
click at [593, 58] on span "In mẫu tem hàng tự cấu hình theo số lượng (2)" at bounding box center [632, 59] width 185 height 14
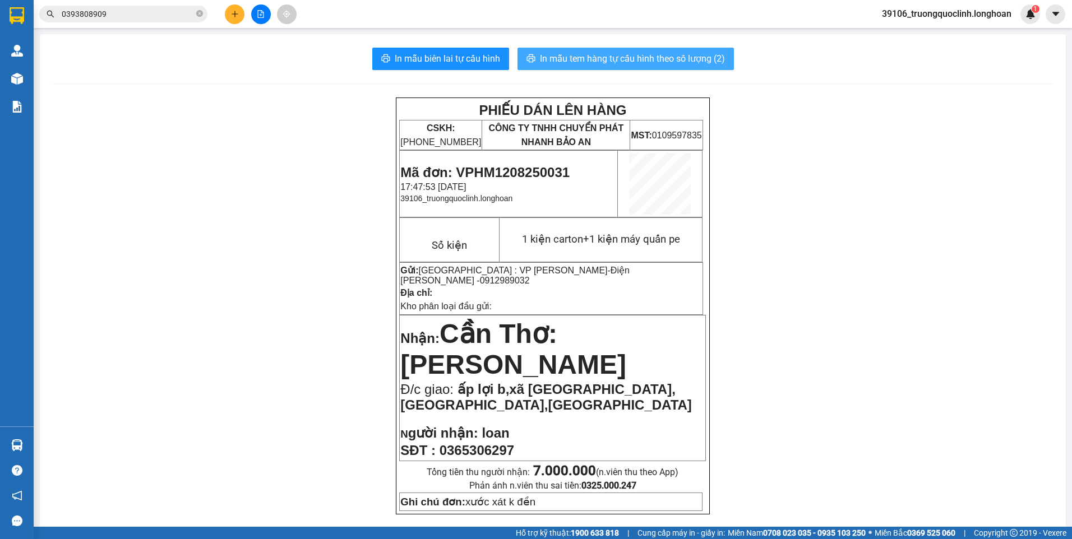
click at [607, 64] on span "In mẫu tem hàng tự cấu hình theo số lượng (2)" at bounding box center [632, 59] width 185 height 14
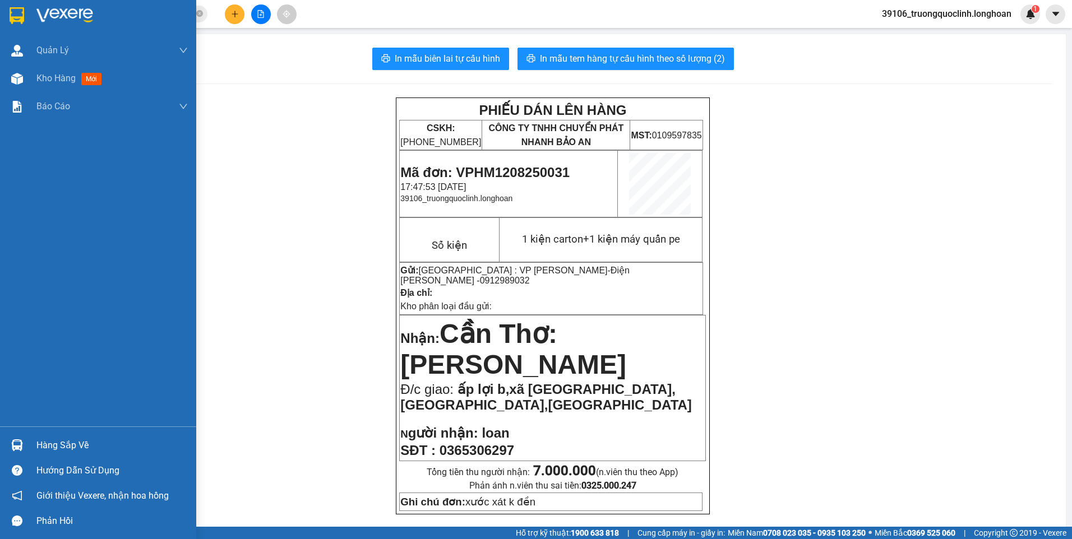
click at [13, 18] on img at bounding box center [17, 15] width 15 height 17
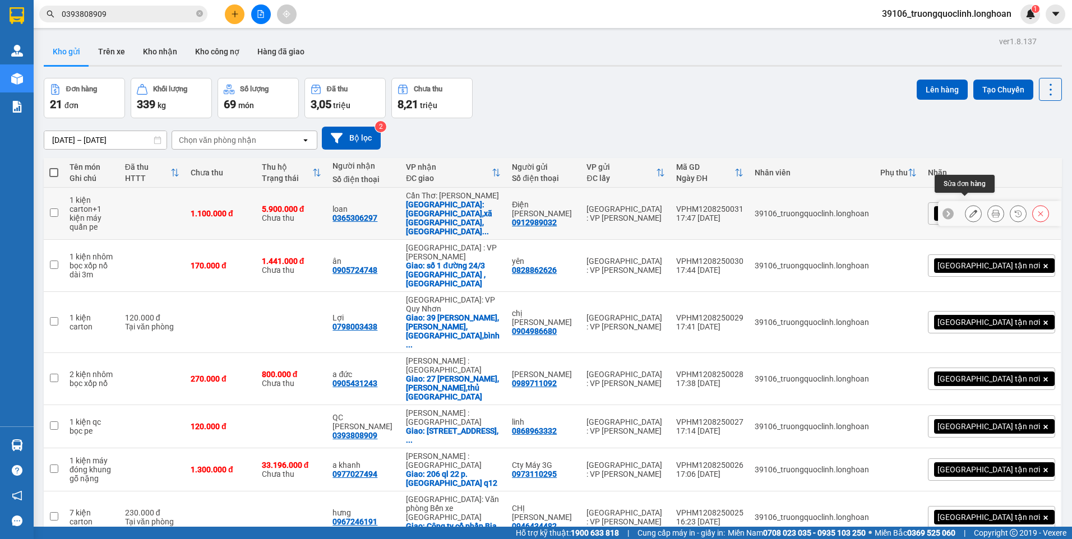
click at [969, 210] on icon at bounding box center [973, 214] width 8 height 8
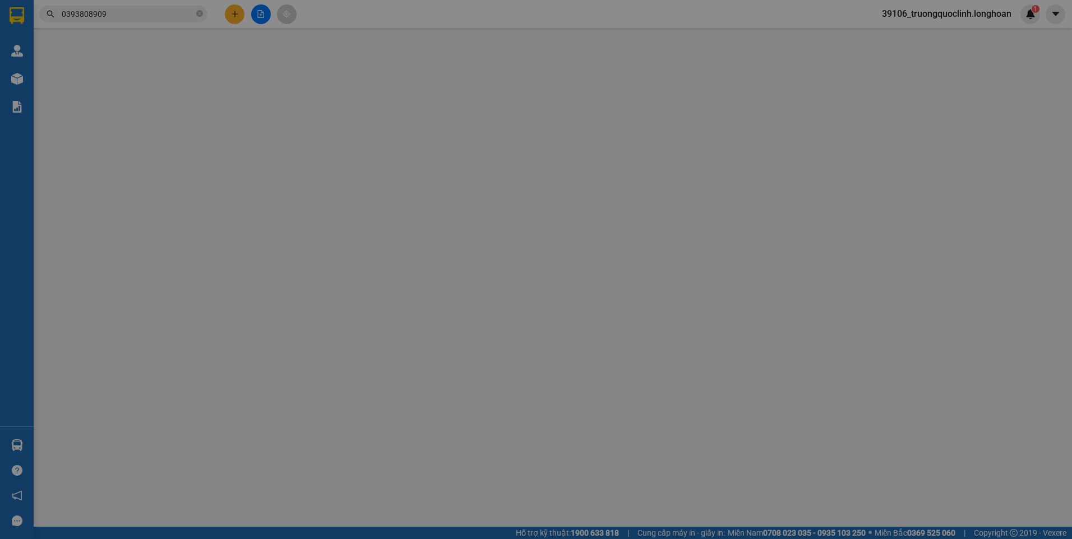
type input "0912989032"
type input "Điện [PERSON_NAME]"
type input "0365306297"
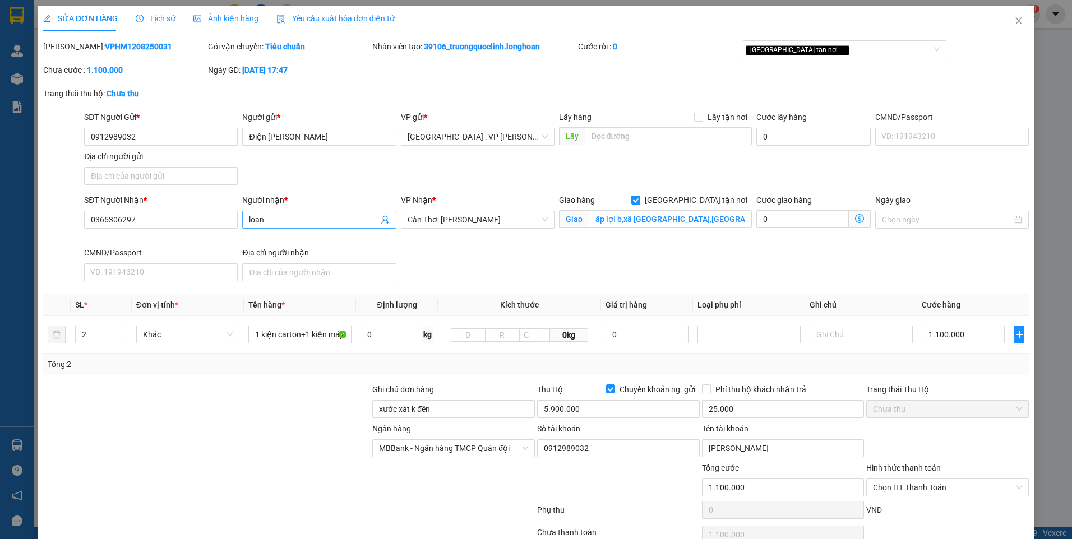
click at [302, 218] on input "loan" at bounding box center [313, 220] width 129 height 12
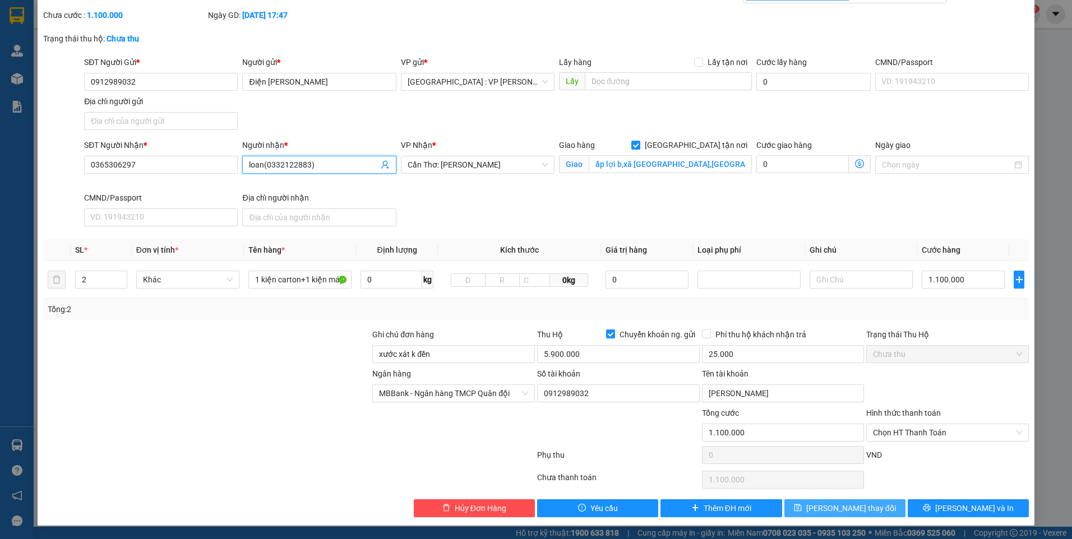
drag, startPoint x: 856, startPoint y: 507, endPoint x: 824, endPoint y: 481, distance: 41.0
click at [855, 507] on span "[PERSON_NAME] thay đổi" at bounding box center [851, 508] width 90 height 12
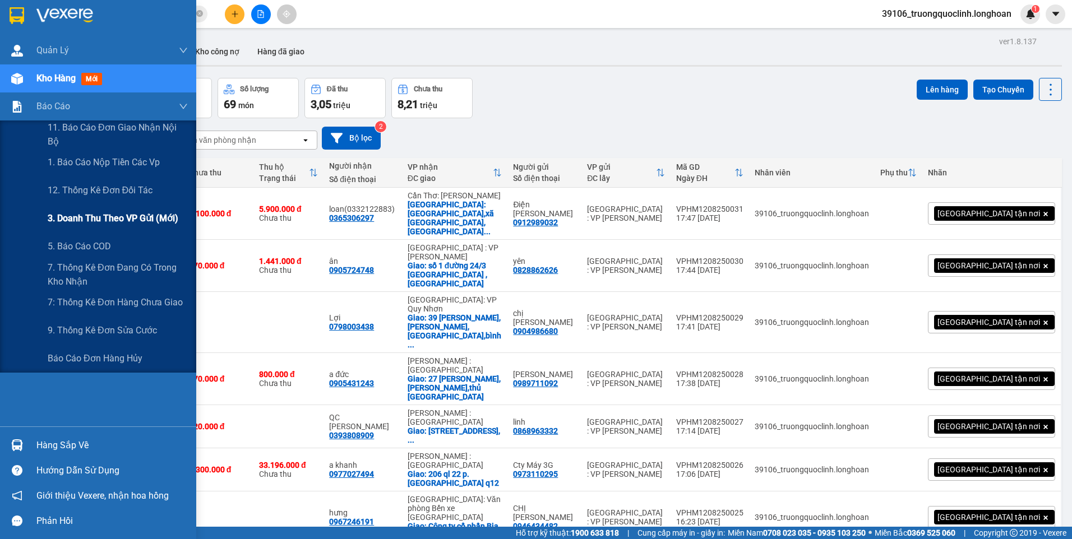
drag, startPoint x: 87, startPoint y: 214, endPoint x: 103, endPoint y: 159, distance: 56.5
click at [87, 214] on span "3. Doanh Thu theo VP Gửi (mới)" at bounding box center [113, 218] width 131 height 14
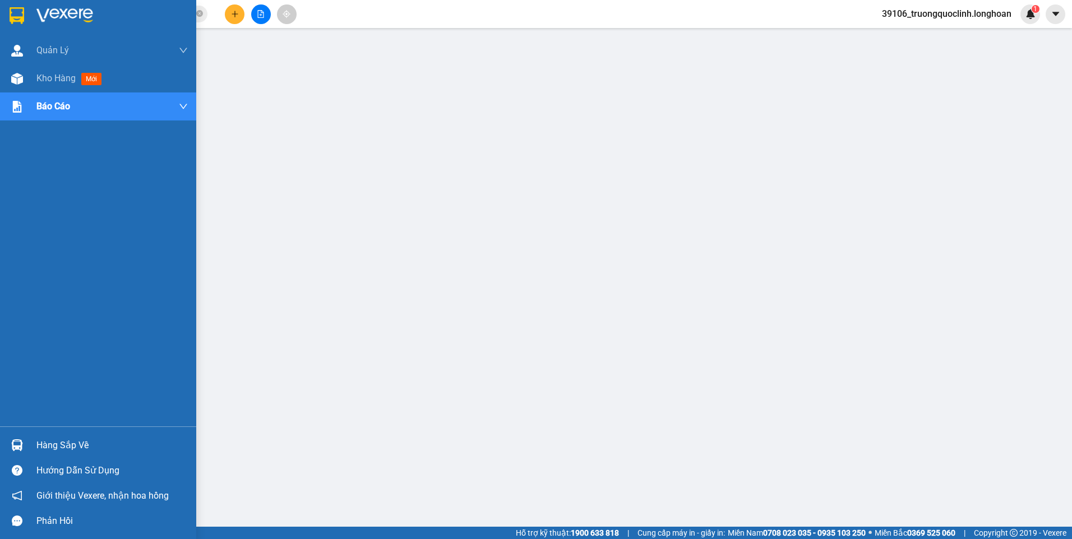
click at [13, 20] on img at bounding box center [17, 15] width 15 height 17
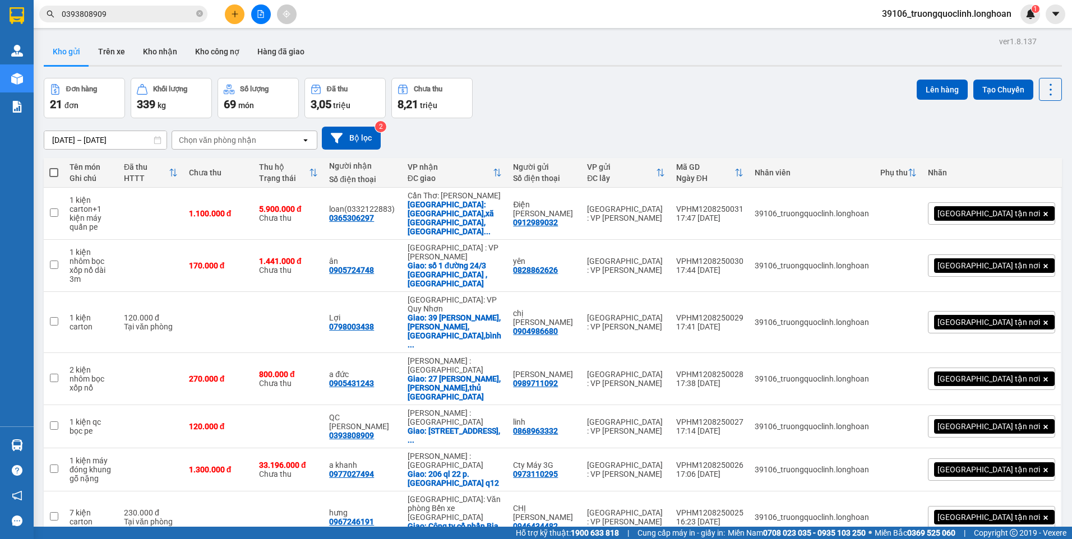
click at [230, 14] on button at bounding box center [235, 14] width 20 height 20
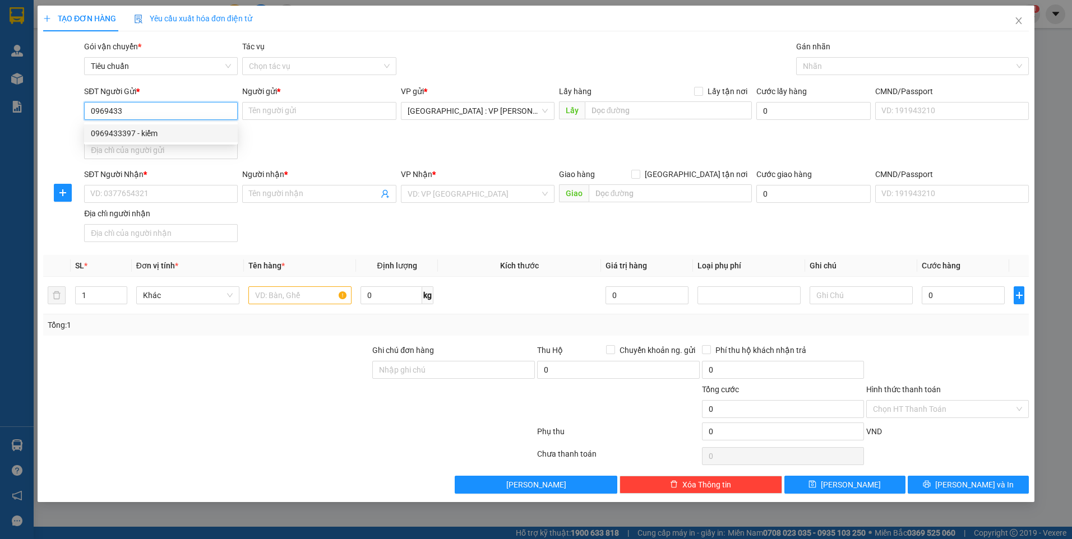
click at [167, 133] on div "0969433397 - kiểm" at bounding box center [161, 133] width 140 height 12
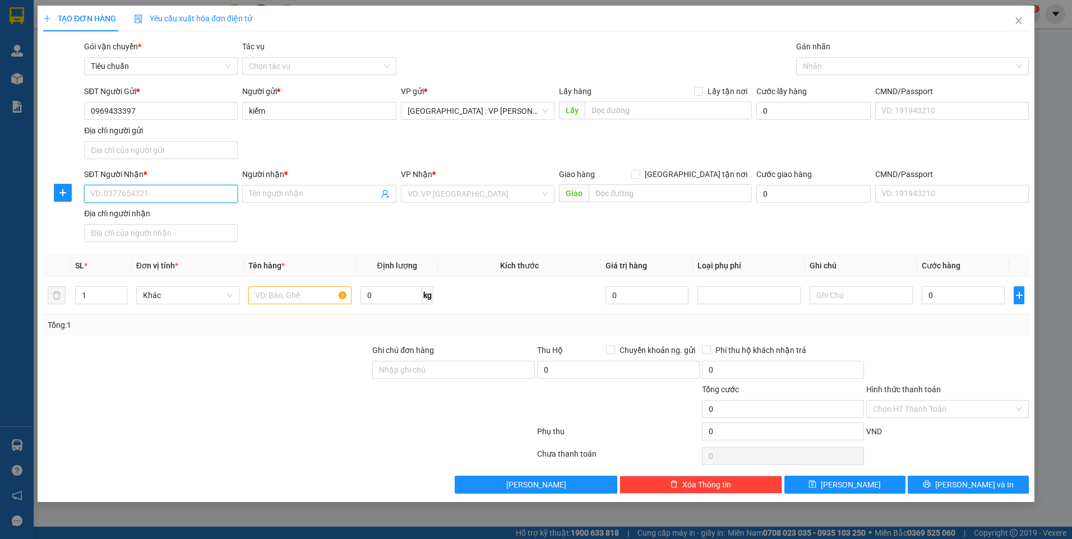
click at [188, 190] on input "SĐT Người Nhận *" at bounding box center [161, 194] width 154 height 18
click at [156, 215] on div "0977117972 - vũ" at bounding box center [161, 216] width 140 height 12
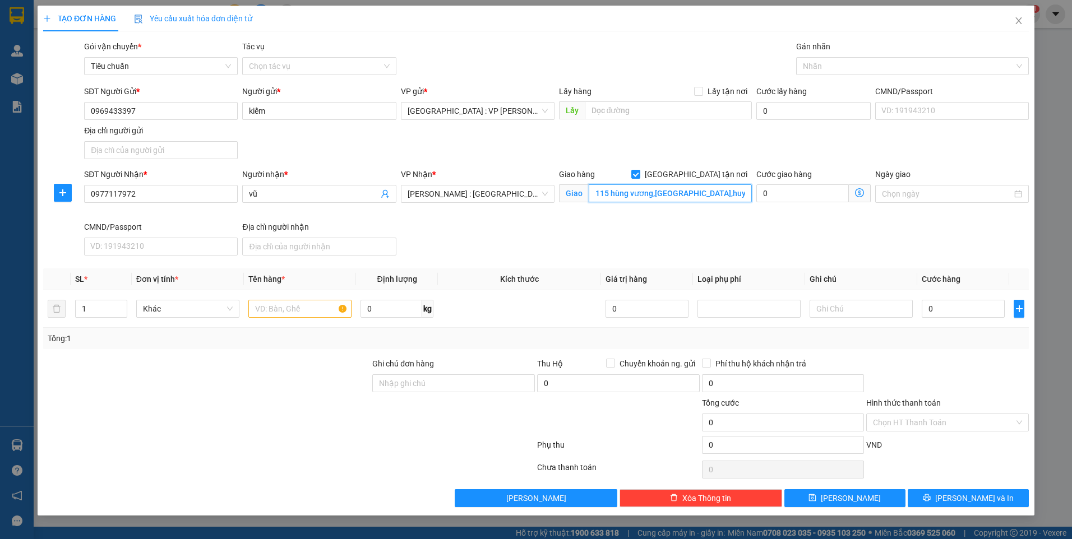
click at [629, 190] on input "115 hùng vương,p mỹ phước,huyện bến cát,bình dương" at bounding box center [671, 193] width 164 height 18
click at [834, 65] on div at bounding box center [907, 65] width 216 height 13
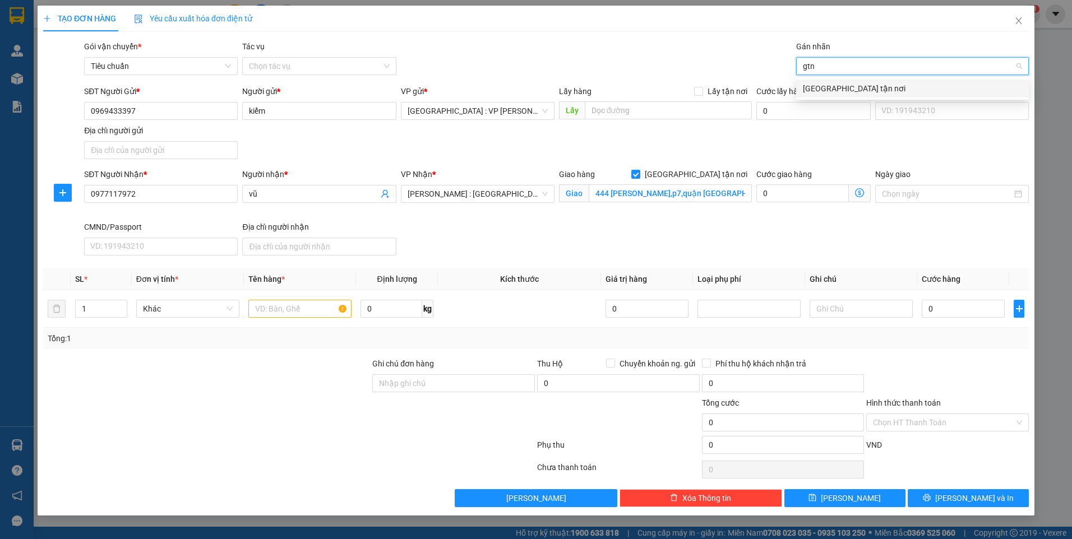
click at [837, 87] on div "[GEOGRAPHIC_DATA] tận nơi" at bounding box center [912, 88] width 219 height 12
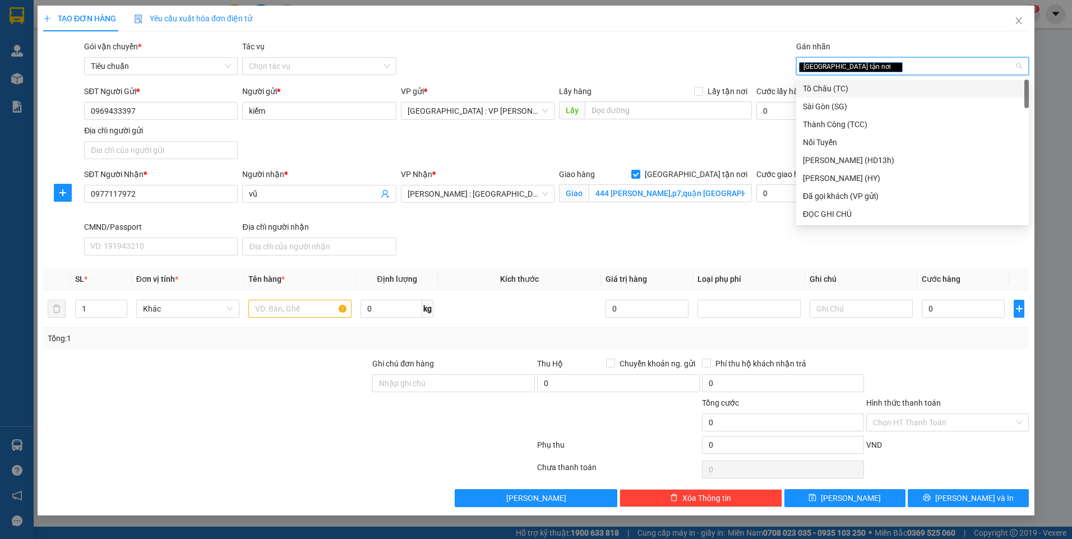
click at [695, 71] on div "Gói vận chuyển * Tiêu chuẩn Tác vụ Chọn tác vụ Gán nhãn Giao tận nơi" at bounding box center [556, 59] width 949 height 39
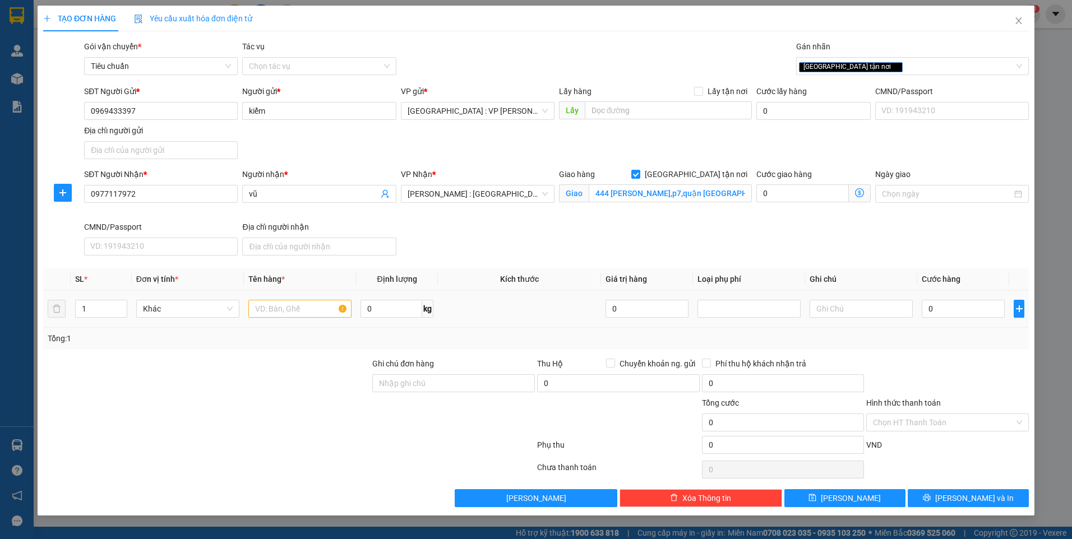
drag, startPoint x: 94, startPoint y: 307, endPoint x: 71, endPoint y: 308, distance: 23.0
click at [71, 308] on td "1" at bounding box center [101, 309] width 61 height 38
click at [295, 314] on input "text" at bounding box center [299, 309] width 103 height 18
drag, startPoint x: 280, startPoint y: 392, endPoint x: 312, endPoint y: 369, distance: 39.4
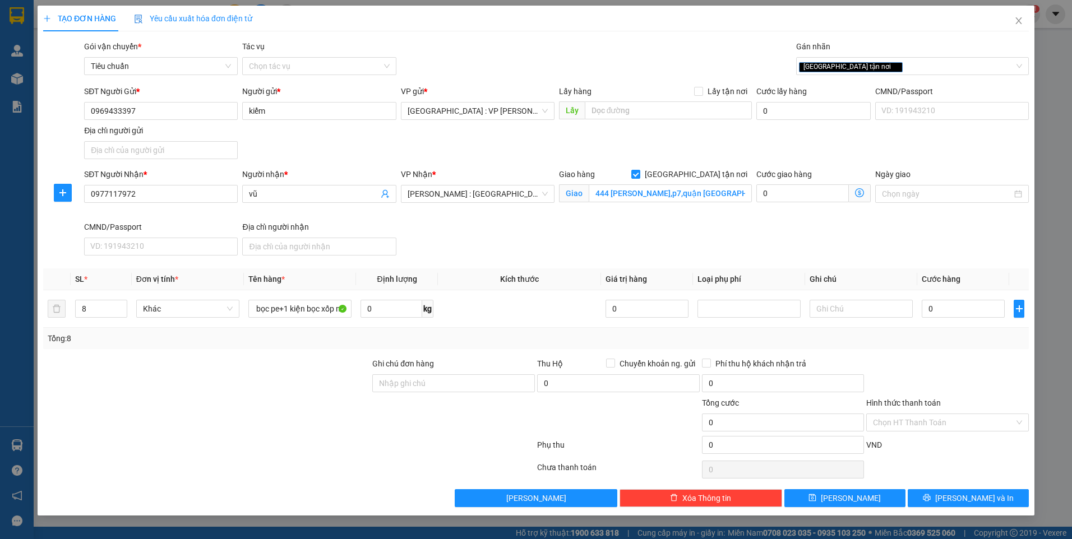
click at [281, 391] on div at bounding box center [206, 377] width 329 height 39
click at [951, 307] on input "0" at bounding box center [963, 309] width 83 height 18
drag, startPoint x: 972, startPoint y: 496, endPoint x: 927, endPoint y: 472, distance: 50.7
click at [972, 496] on span "[PERSON_NAME] và In" at bounding box center [974, 498] width 78 height 12
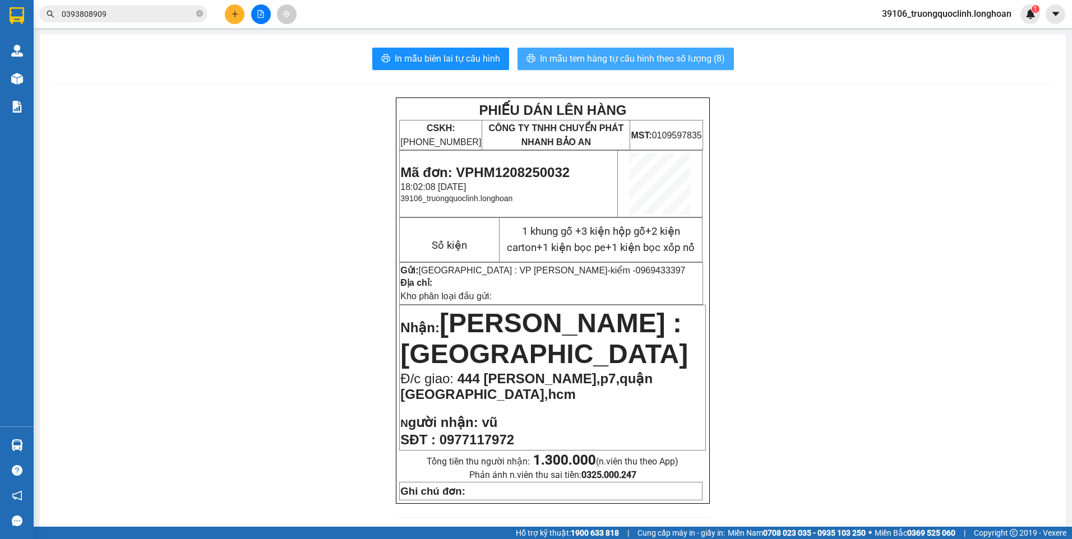
click at [630, 58] on span "In mẫu tem hàng tự cấu hình theo số lượng (8)" at bounding box center [632, 59] width 185 height 14
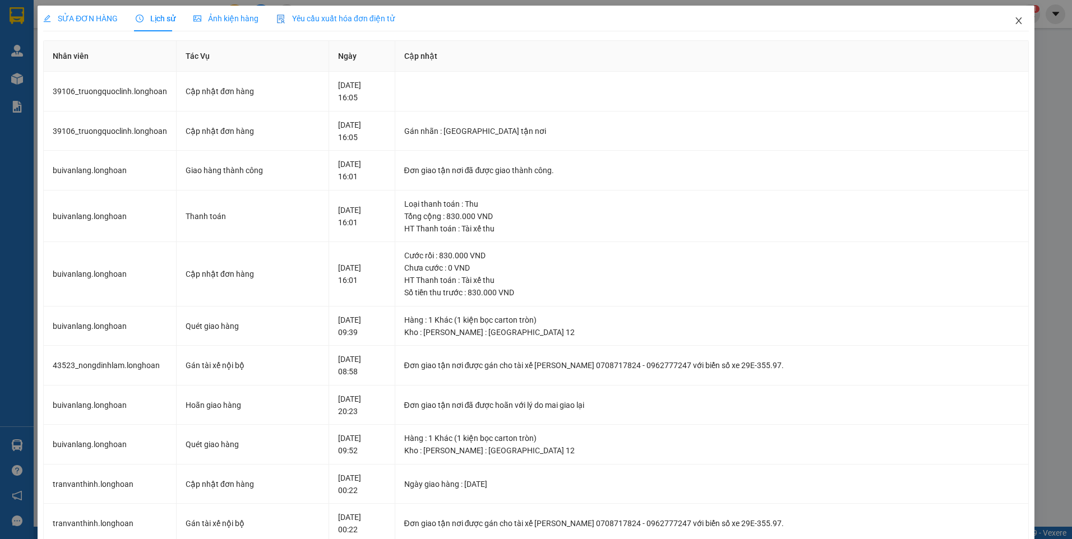
click at [1014, 24] on icon "close" at bounding box center [1018, 20] width 9 height 9
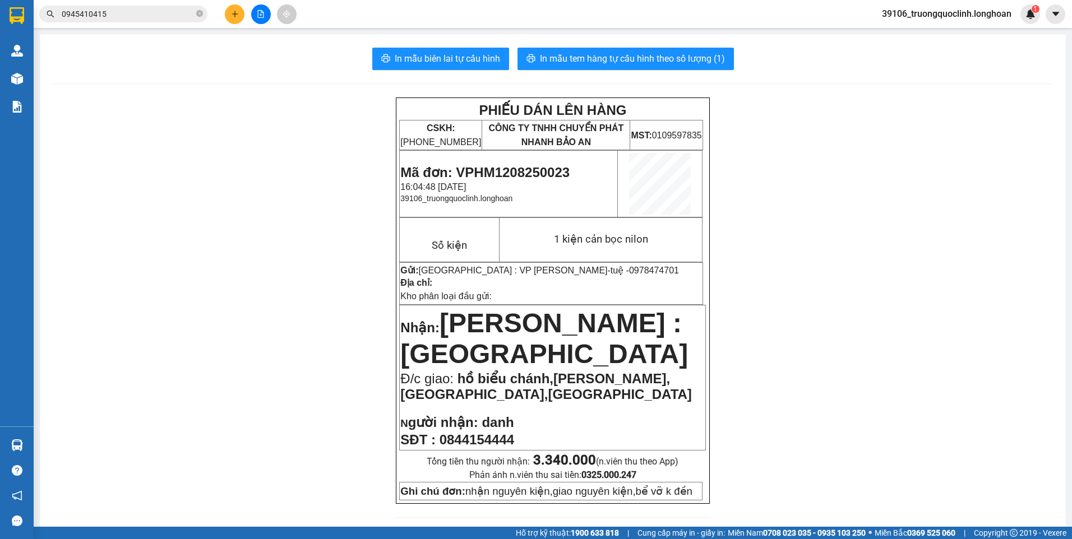
click at [156, 16] on input "0945410415" at bounding box center [128, 14] width 132 height 12
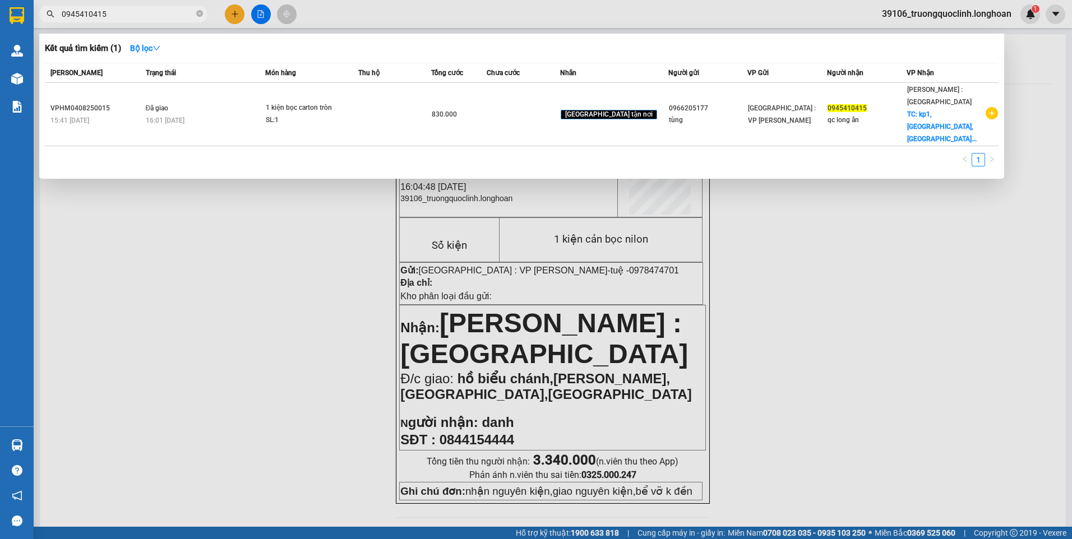
click at [156, 16] on input "0945410415" at bounding box center [128, 14] width 132 height 12
paste input "12989032"
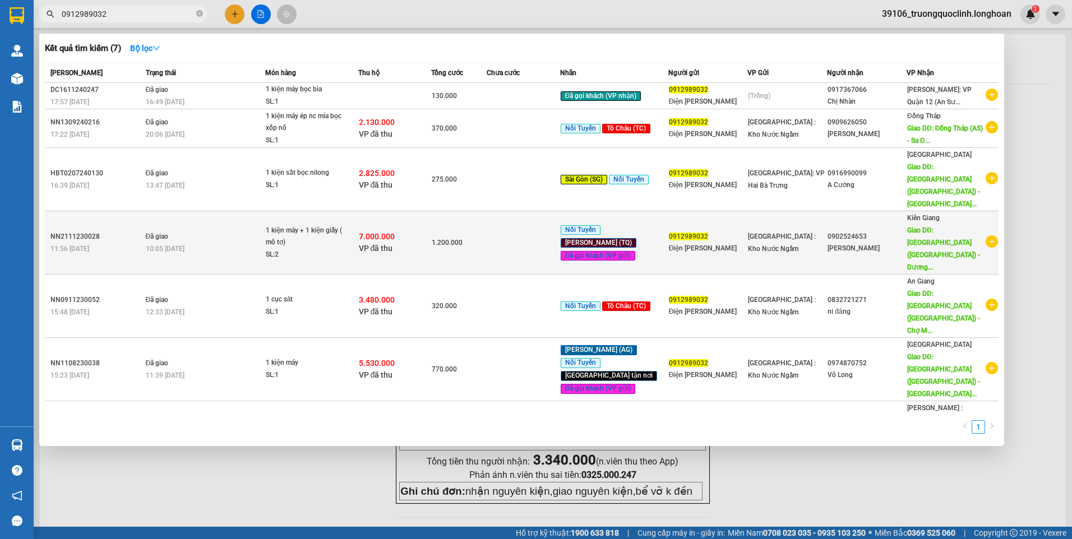
type input "0912989032"
click at [320, 225] on div "1 kiện máy + 1 kiện giấy ( mô tơ)" at bounding box center [308, 237] width 84 height 24
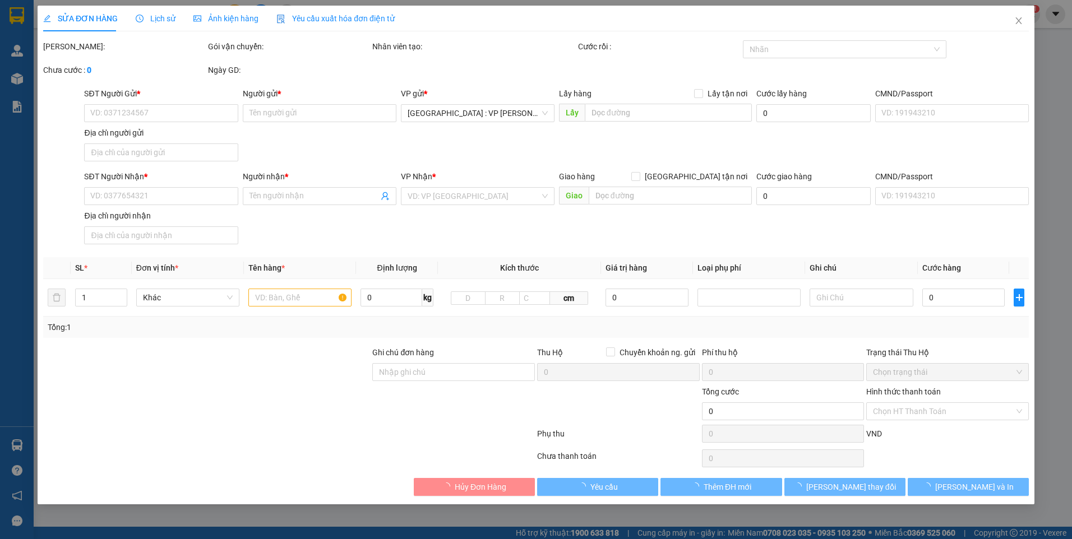
type input "0912989032"
type input "Điện Máy Quỳnh anh"
type input "0902524653"
type input "quang ánh"
type input "Phú Quốc (AS) - Dương Đông (TQ): 200A đường 30/4, Dương Đông, Phú Quốc,KG"
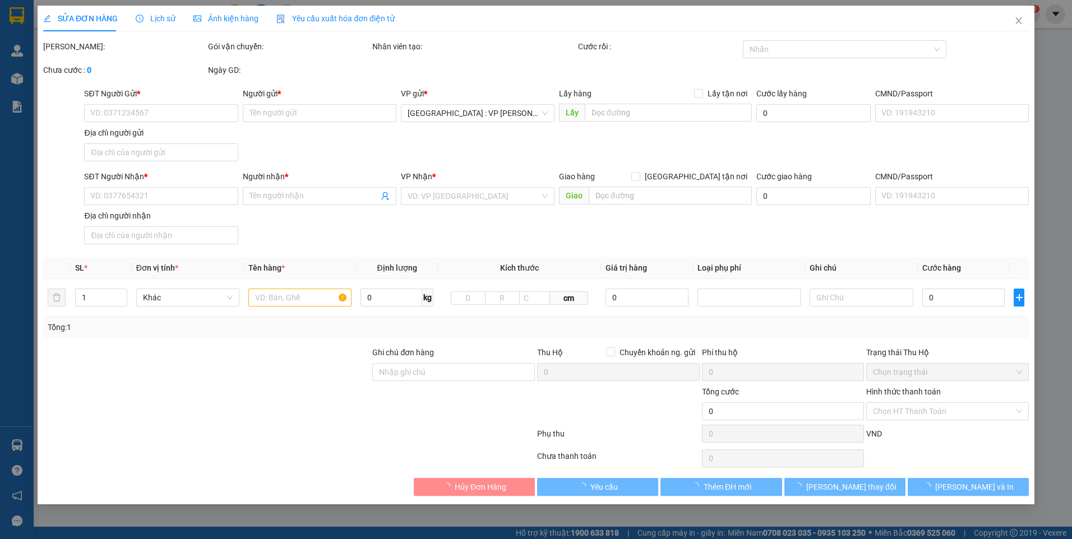
checkbox input "true"
type input "7.000.000"
type input "50.000"
type input "1.200.000"
type input "50.000"
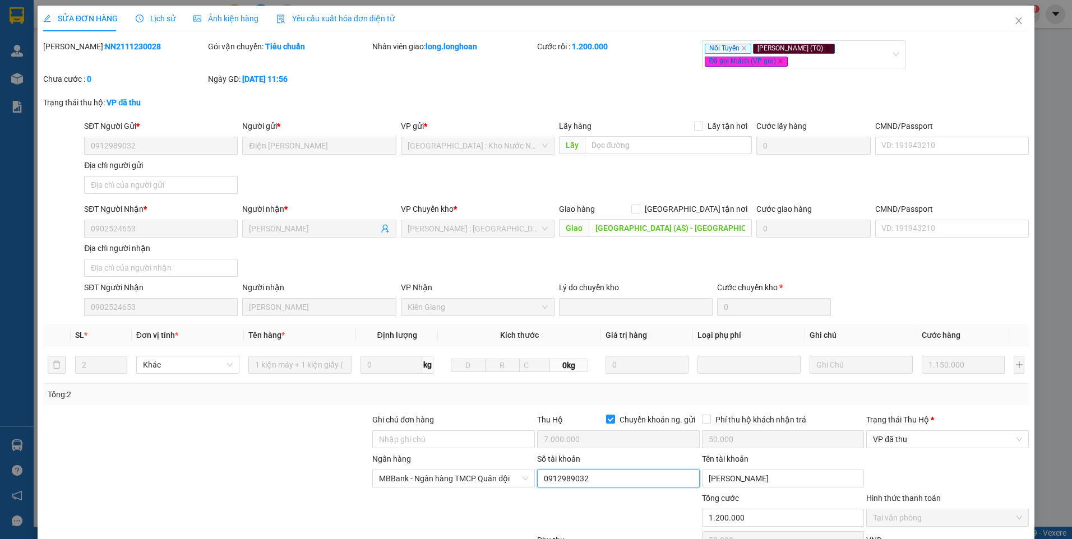
click at [597, 477] on input "0912989032" at bounding box center [618, 479] width 163 height 18
click at [1012, 27] on span "Close" at bounding box center [1018, 21] width 31 height 31
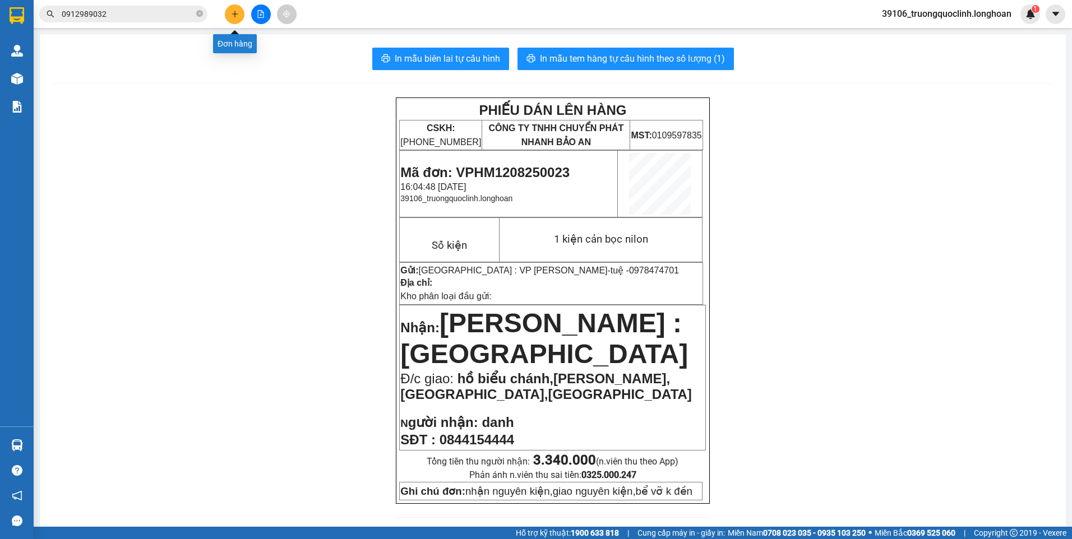
click at [239, 15] on button at bounding box center [235, 14] width 20 height 20
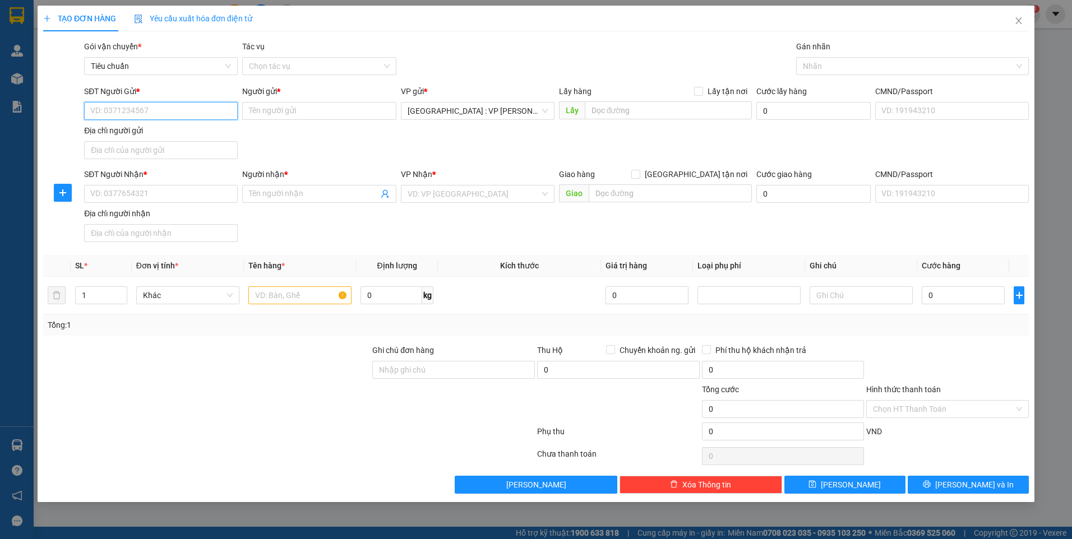
click at [157, 112] on input "SĐT Người Gửi *" at bounding box center [161, 111] width 154 height 18
drag, startPoint x: 84, startPoint y: 297, endPoint x: 97, endPoint y: 291, distance: 14.6
click at [97, 291] on input "1" at bounding box center [101, 295] width 51 height 17
type input "22"
click at [287, 298] on input "text" at bounding box center [299, 296] width 103 height 18
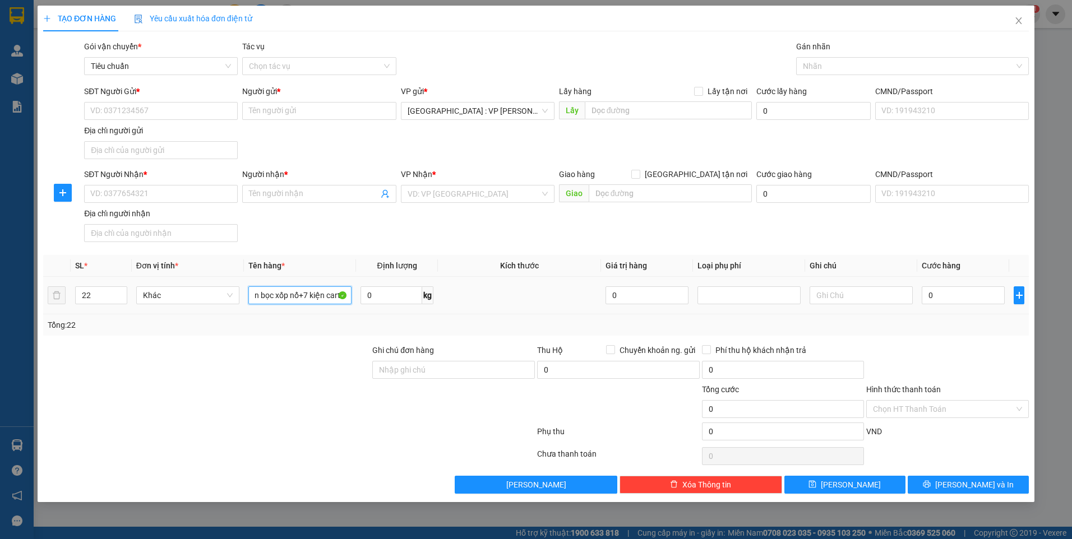
scroll to position [0, 26]
type input "15 kiện bọc xốp nổ+7 kiện carton"
click at [158, 109] on input "SĐT Người Gửi *" at bounding box center [161, 111] width 154 height 18
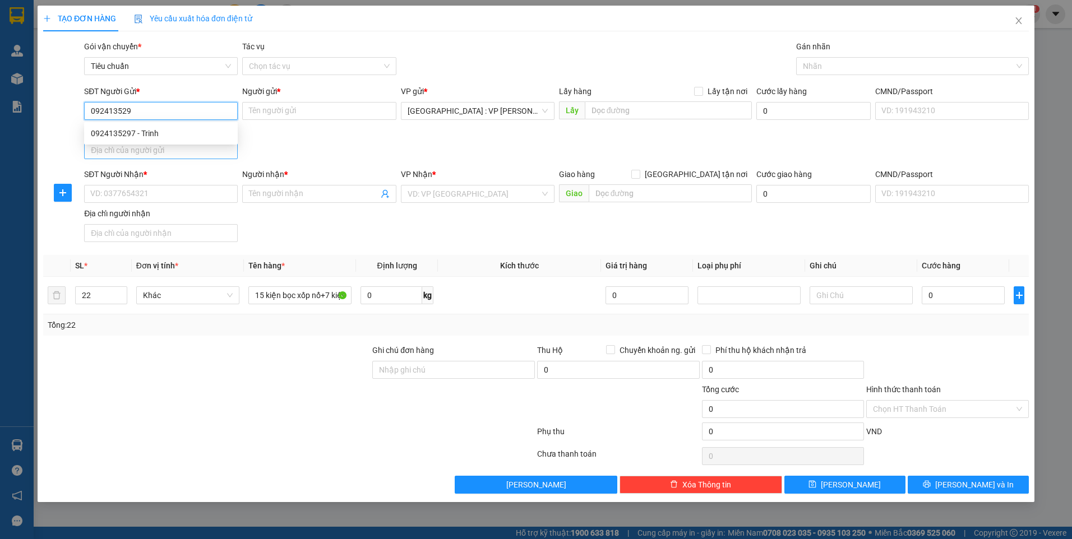
type input "0924135297"
click at [167, 133] on div "0924135297 - Trinh" at bounding box center [161, 133] width 140 height 12
type input "Trinh"
checkbox input "true"
type input "Hoàng Liệt, Hoàng Mai, Hà Nội,"
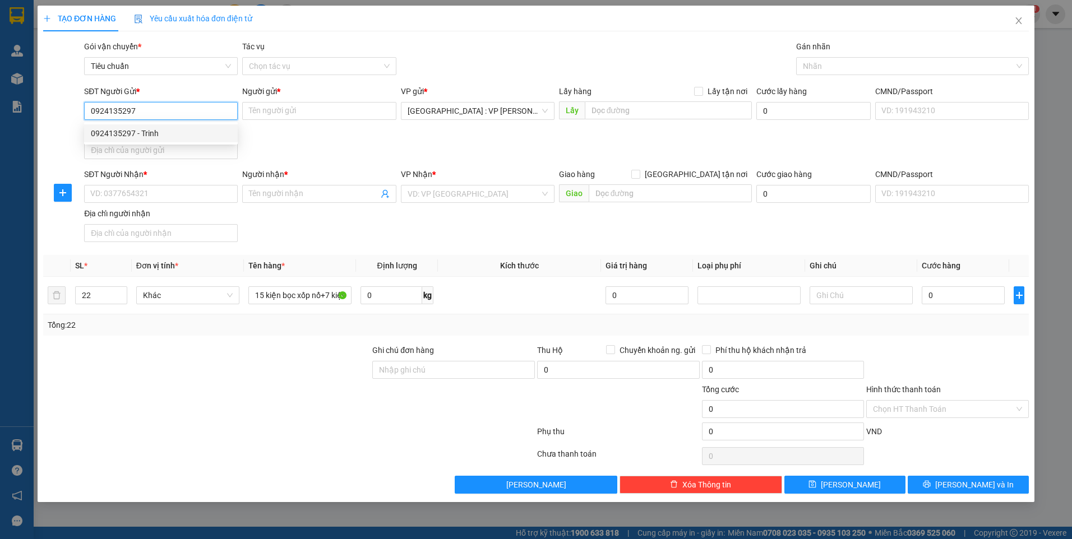
type input "250.000"
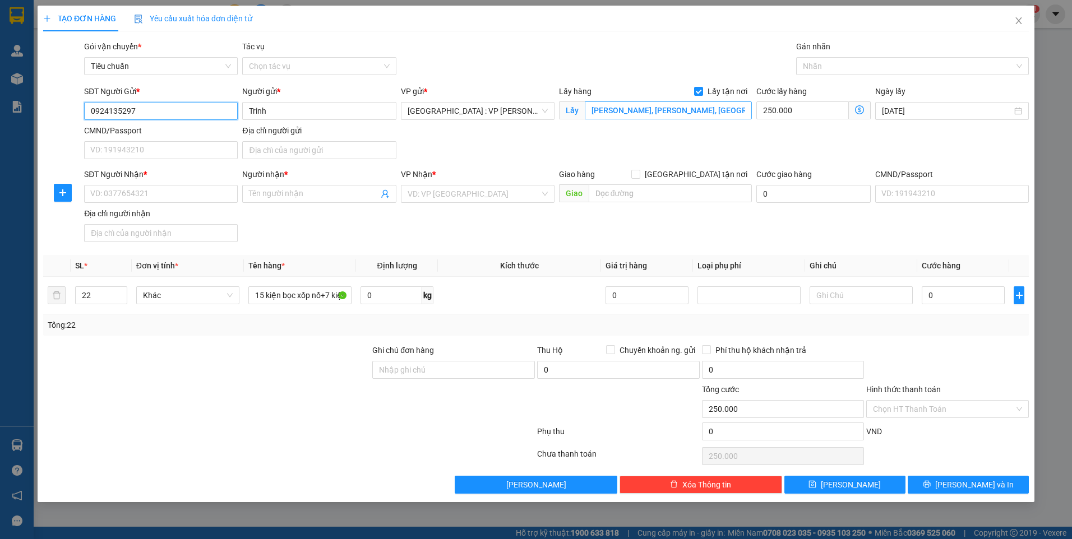
type input "0924135297"
click at [708, 110] on input "Hoàng Liệt, Hoàng Mai, Hà Nội," at bounding box center [669, 110] width 168 height 18
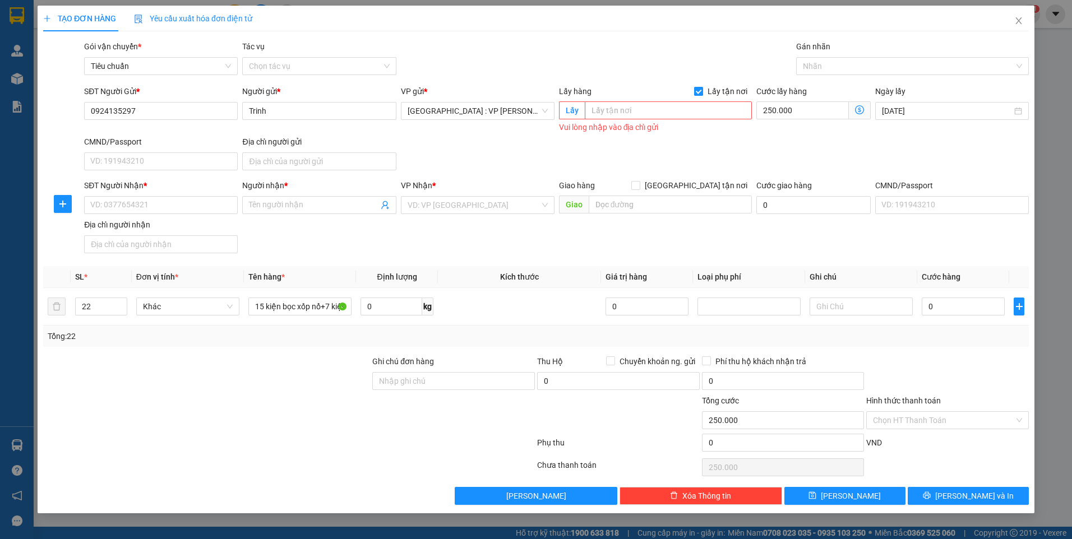
click at [701, 94] on input "Lấy tận nơi" at bounding box center [698, 91] width 8 height 8
checkbox input "false"
click at [809, 118] on input "250.000" at bounding box center [813, 111] width 114 height 18
type input "0"
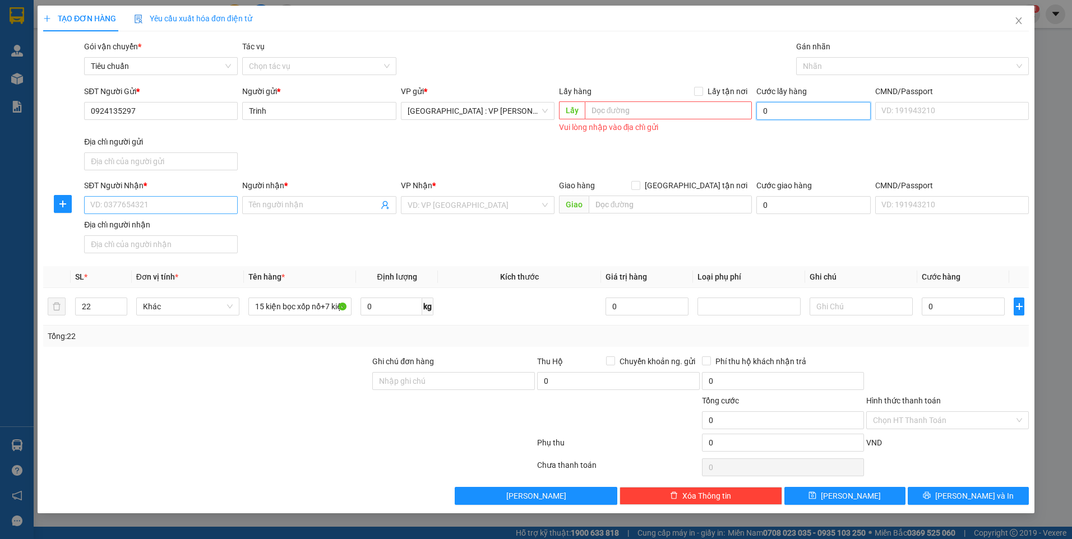
type input "0"
click at [176, 205] on input "SĐT Người Nhận *" at bounding box center [161, 205] width 154 height 18
type input "0985520825"
click at [198, 225] on div "0985520825 - Anh Chiến" at bounding box center [161, 227] width 140 height 12
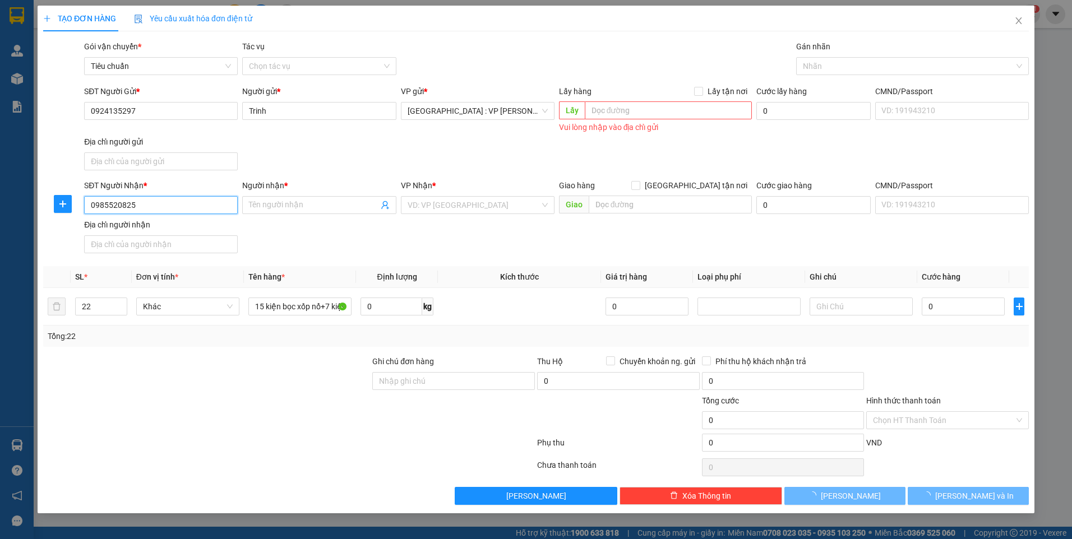
type input "Anh Chiến"
checkbox input "true"
type input "20 đô đốc lộc, p tân quý, q tân phú, hcm"
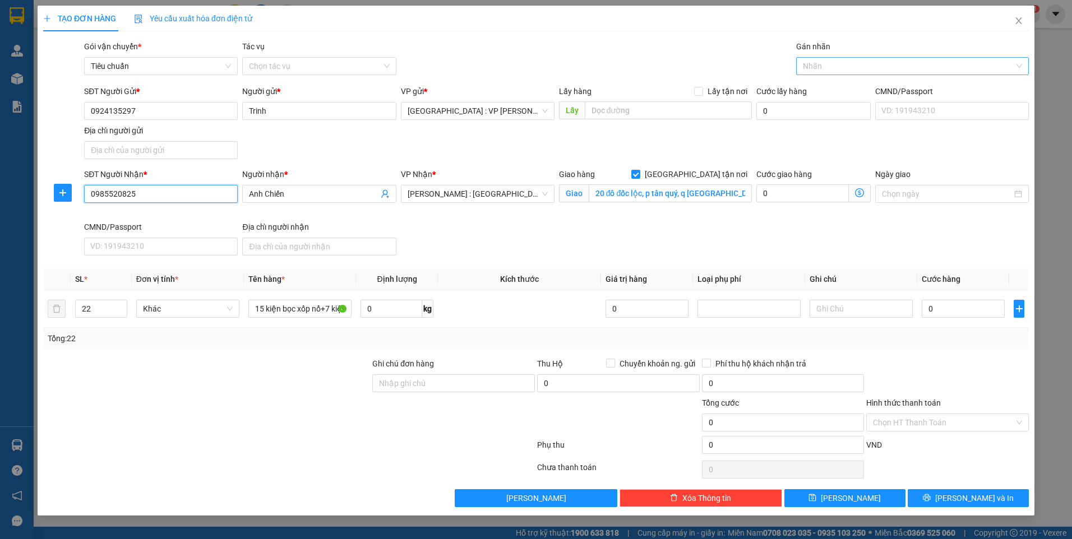
click at [842, 65] on div at bounding box center [907, 65] width 216 height 13
type input "0985520825"
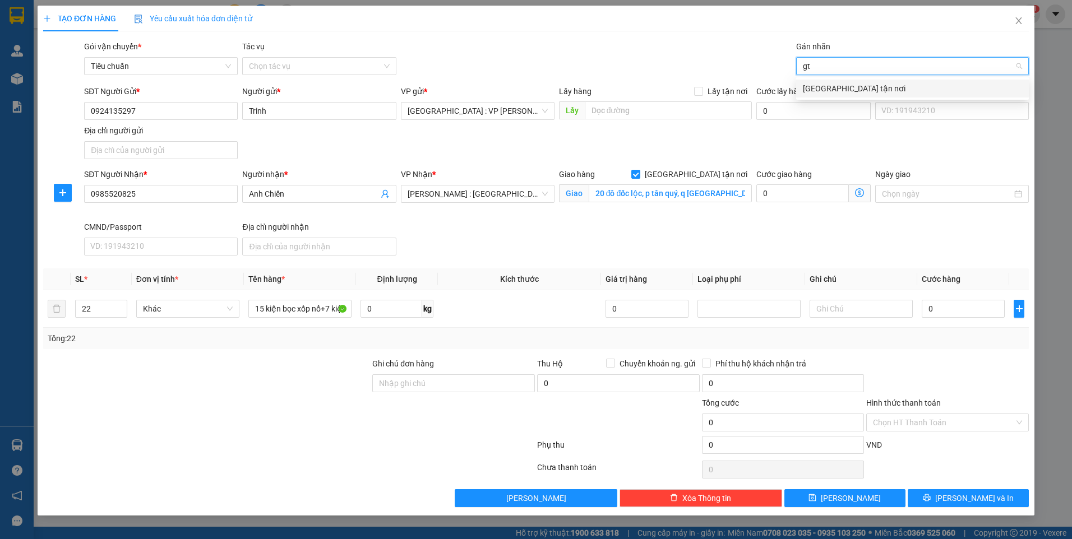
type input "gtn"
click at [837, 86] on div "[GEOGRAPHIC_DATA] tận nơi" at bounding box center [912, 88] width 219 height 12
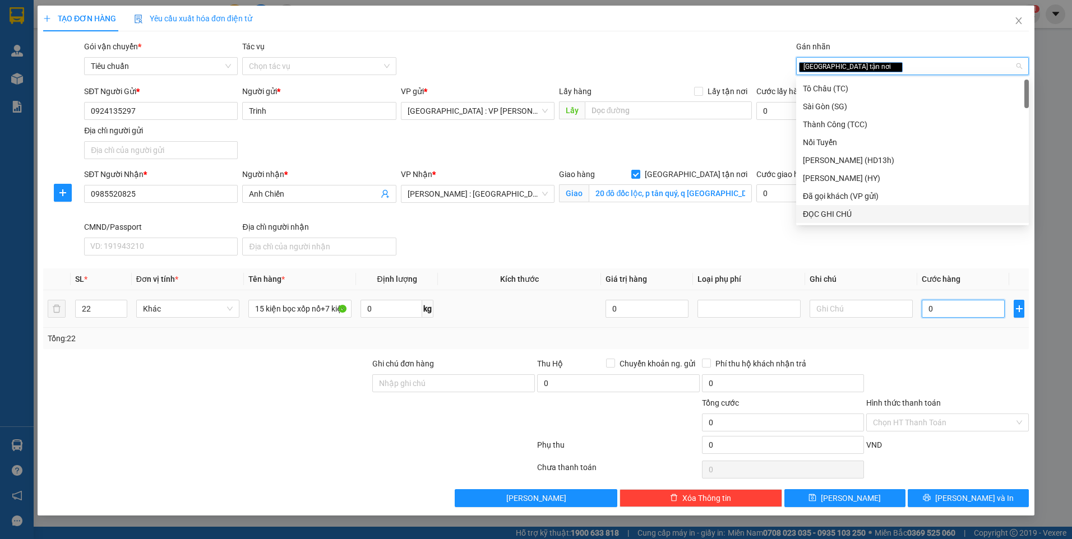
click at [938, 305] on input "0" at bounding box center [963, 309] width 83 height 18
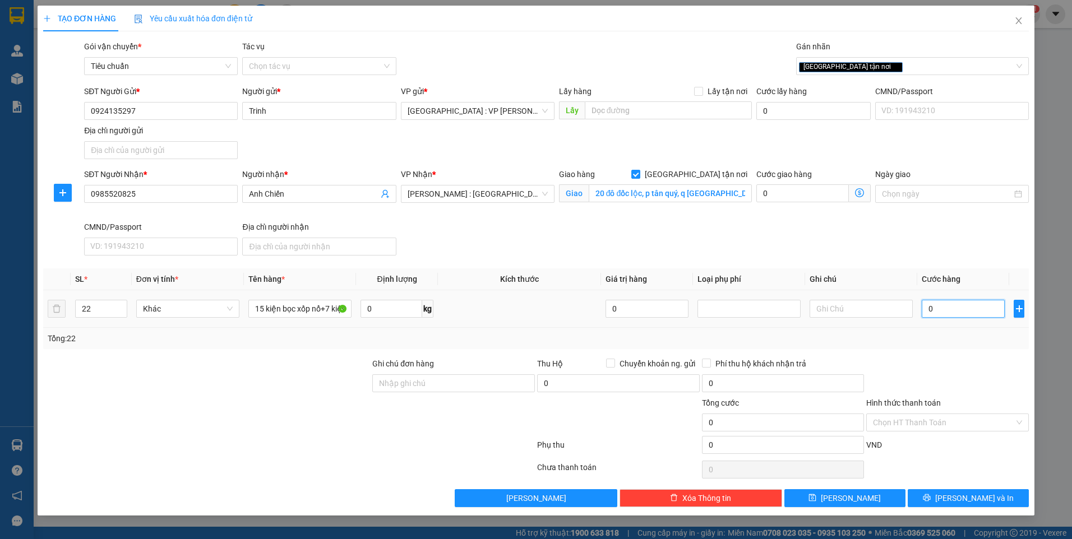
type input "8"
type input "80"
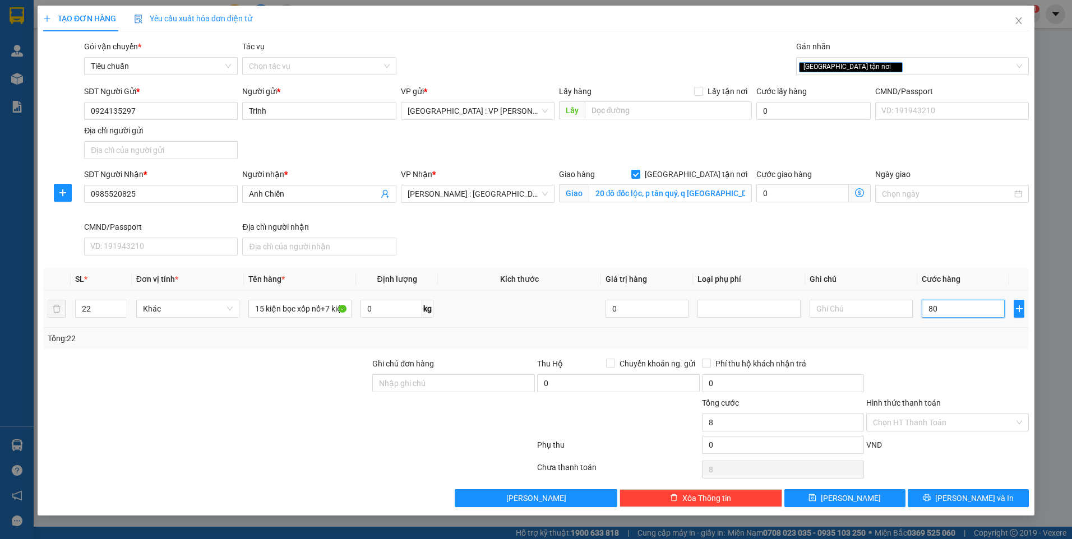
type input "80"
type input "8"
type input "0"
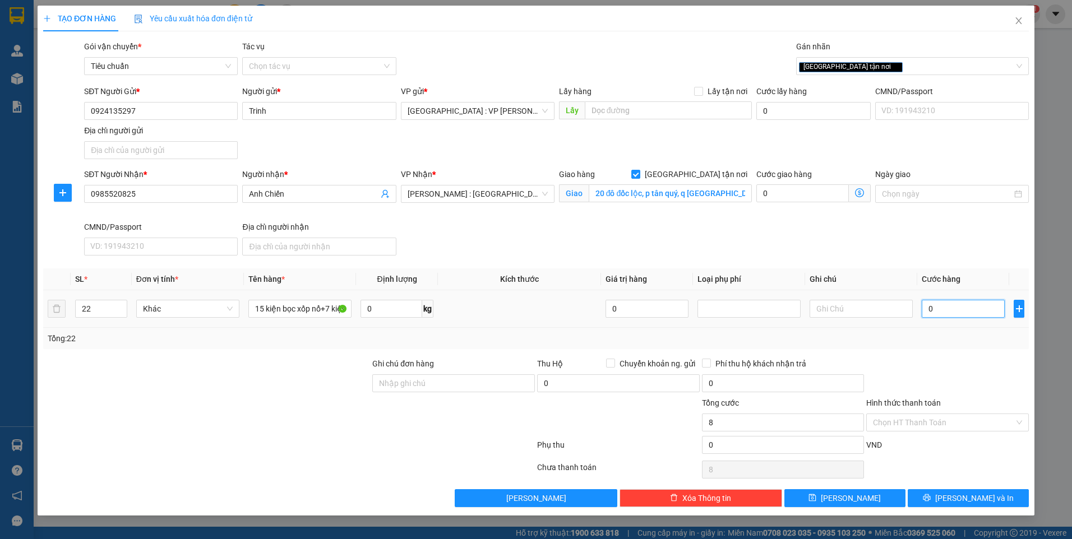
type input "0"
type input "01"
type input "1"
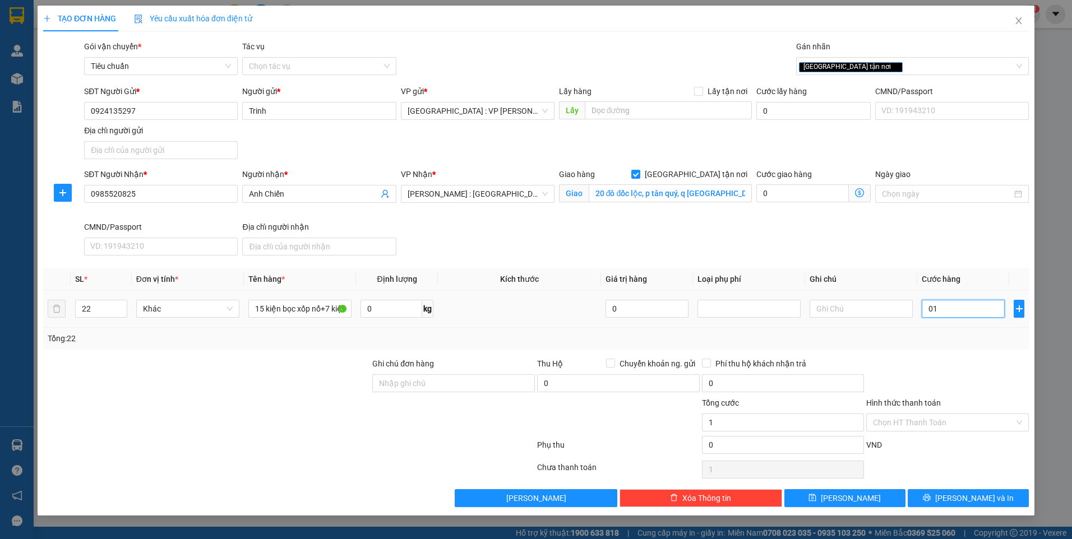
type input "018"
type input "18"
type input "0.180"
type input "180"
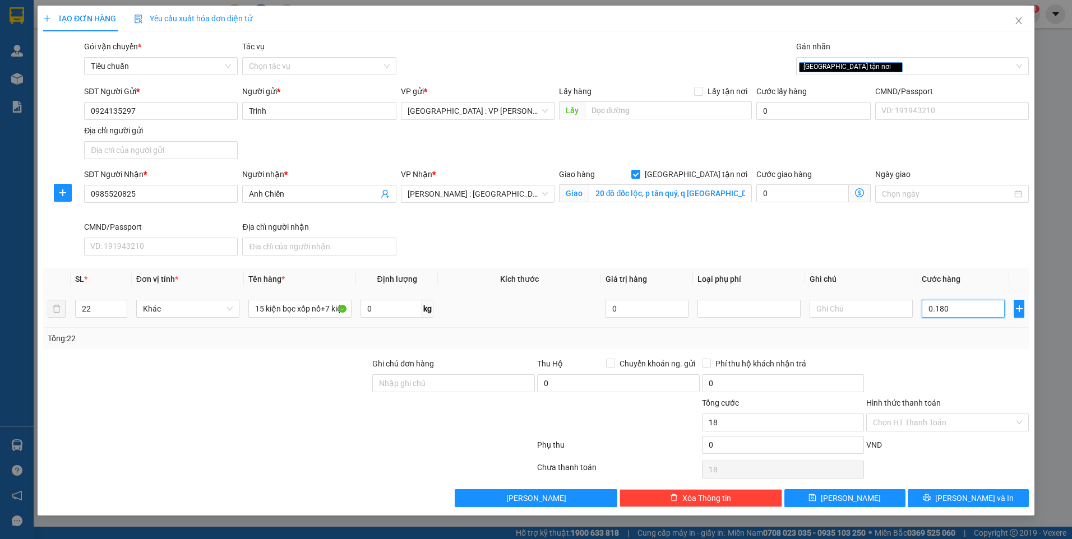
type input "180"
type input "01.800"
type input "1.800"
type input "018.000"
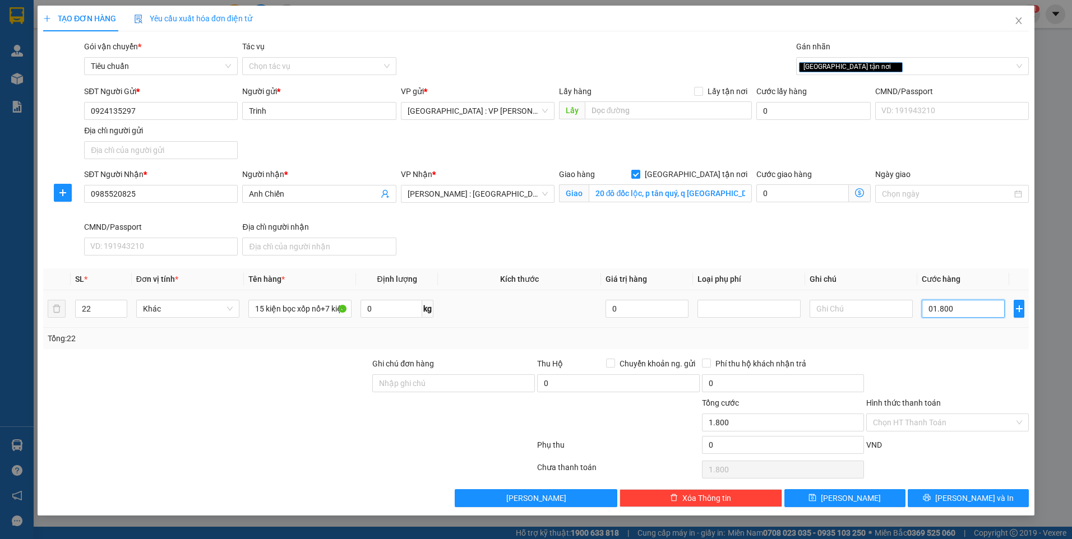
type input "18.000"
type input "0.180.000"
type input "180.000"
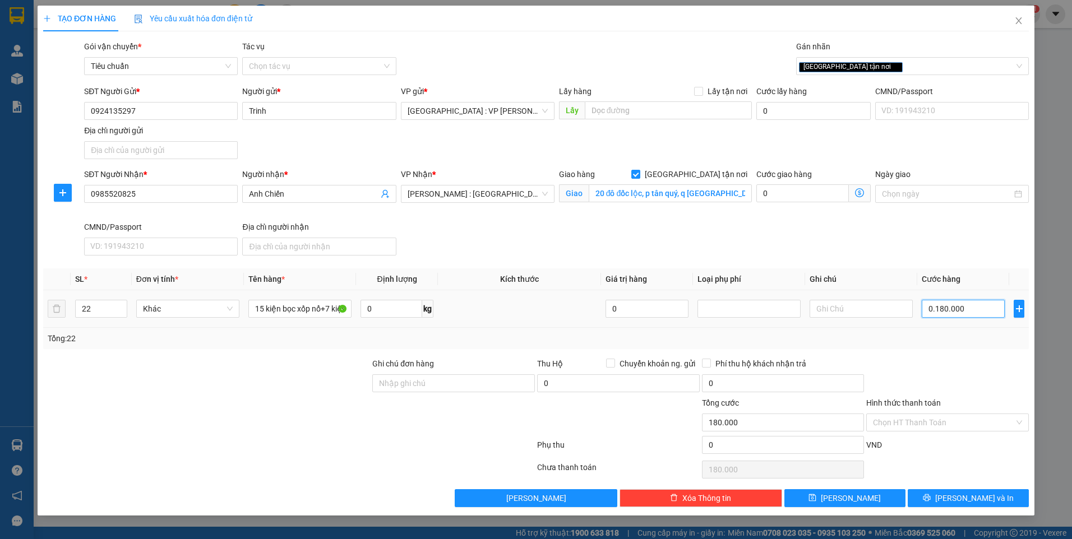
type input "01.800.000"
type input "1.800.000"
click at [934, 338] on div "Tổng: 22" at bounding box center [536, 338] width 977 height 12
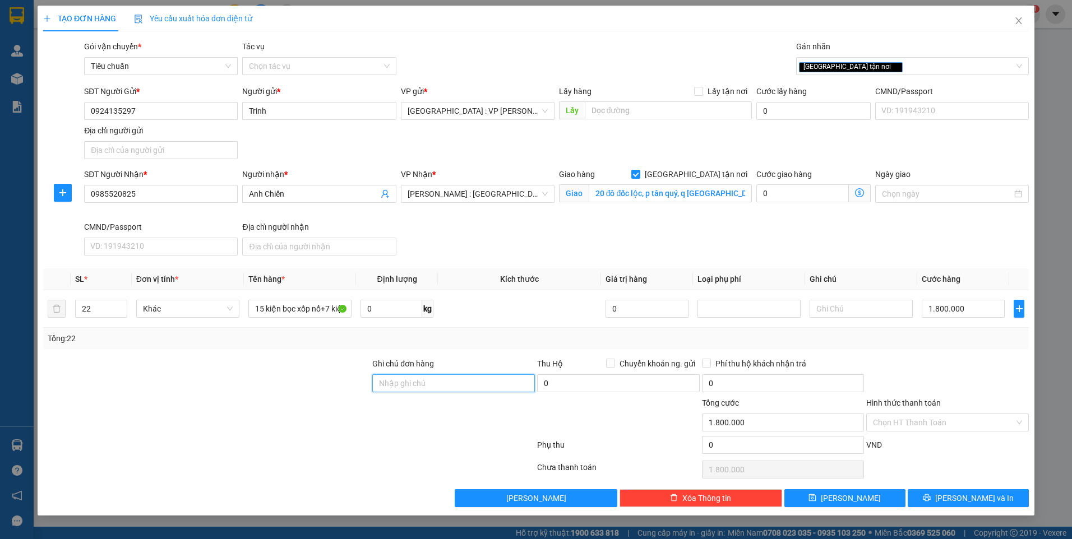
click at [456, 392] on input "Ghi chú đơn hàng" at bounding box center [453, 384] width 163 height 18
type input "nhận nguyên kiện,giao nguyên kiện,hư hỏng k đền)"
click at [256, 406] on div at bounding box center [206, 416] width 329 height 39
click at [954, 364] on div at bounding box center [947, 377] width 165 height 39
click at [201, 432] on div at bounding box center [206, 416] width 329 height 39
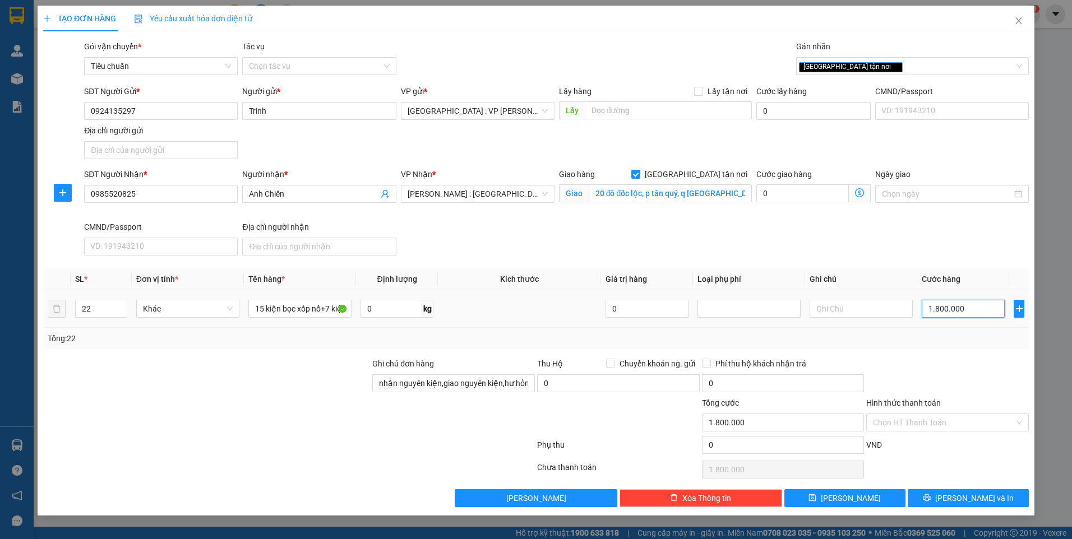
click at [995, 311] on input "1.800.000" at bounding box center [963, 309] width 83 height 18
type input "1"
type input "17"
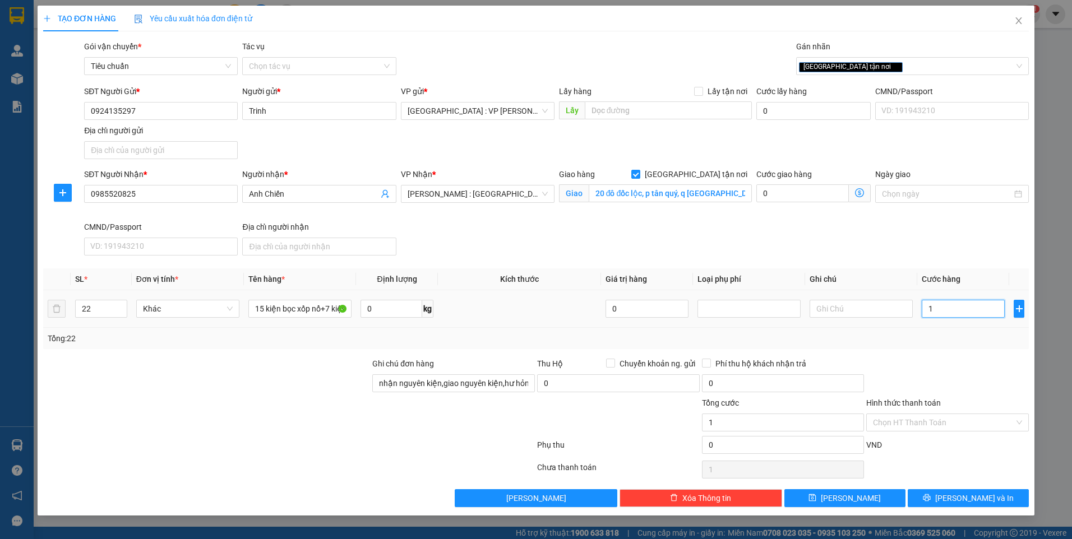
type input "17"
type input "170"
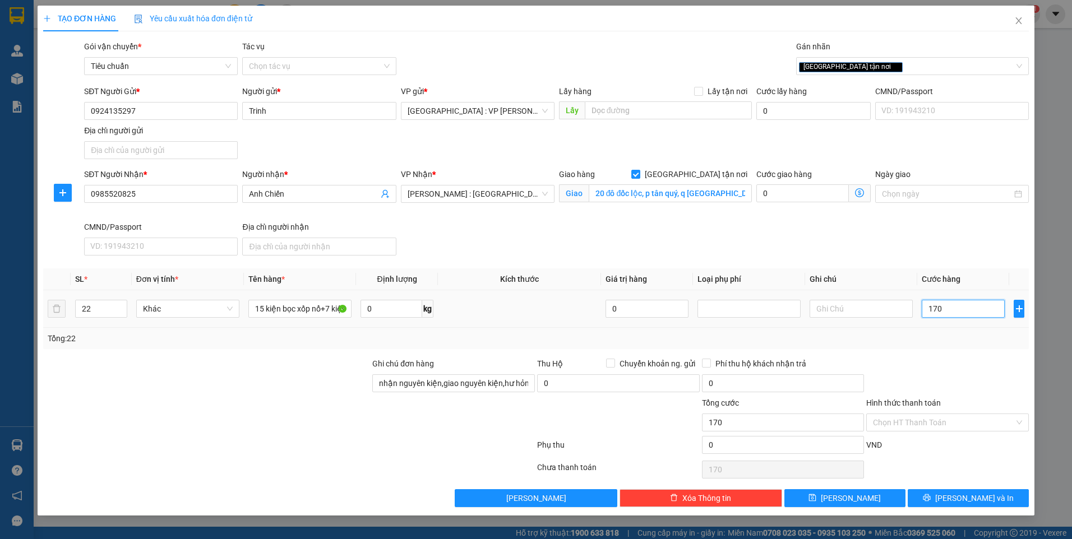
type input "1.700"
type input "17.000"
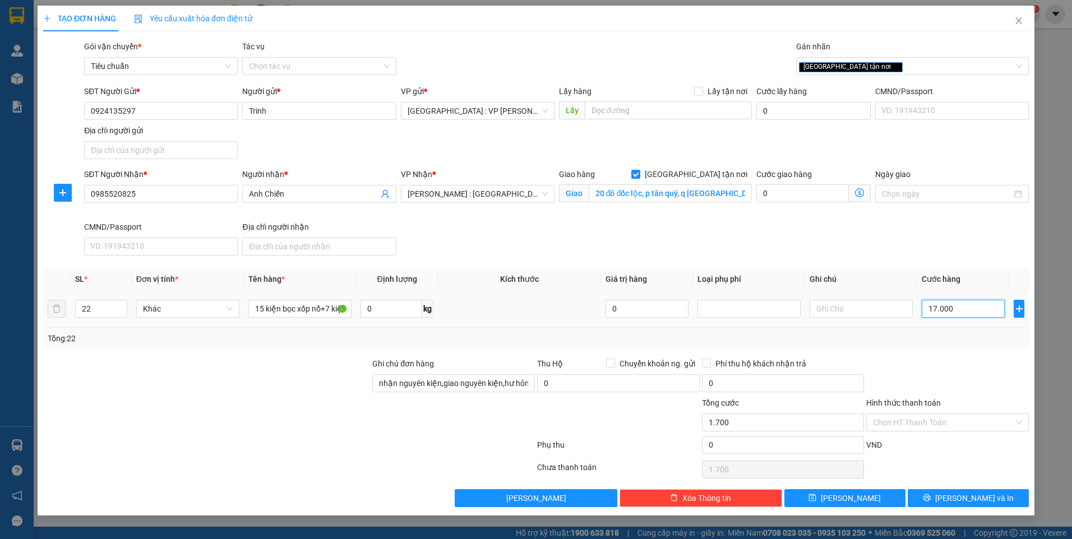
type input "17.000"
type input "170.000"
type input "1.700.000"
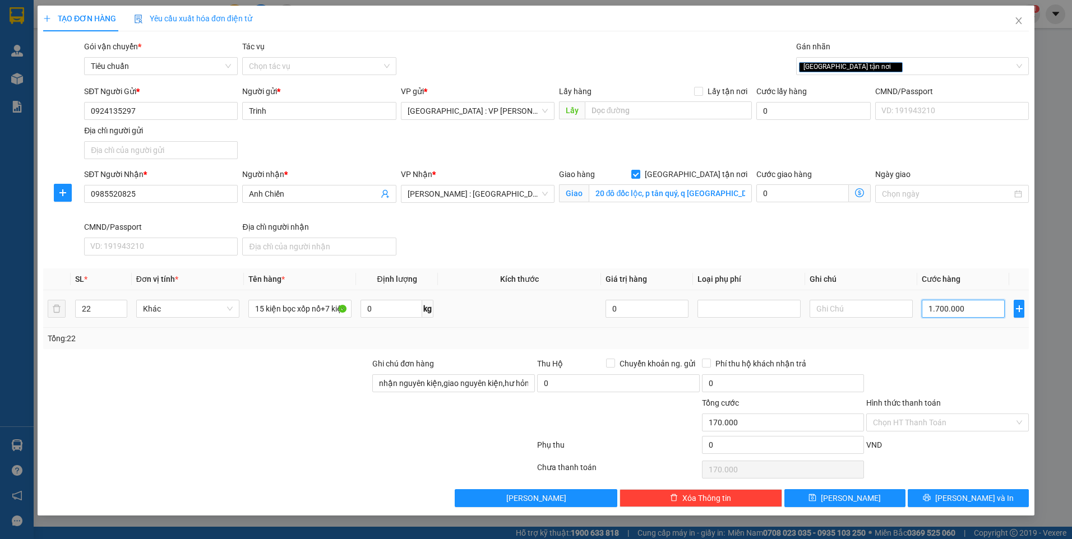
type input "1.700.000"
click at [818, 239] on div "SĐT Người Nhận * 0985520825 Người nhận * Anh Chiến VP Nhận * Hồ Chí Minh : Kho …" at bounding box center [556, 214] width 949 height 92
click at [915, 422] on input "Hình thức thanh toán" at bounding box center [943, 422] width 141 height 17
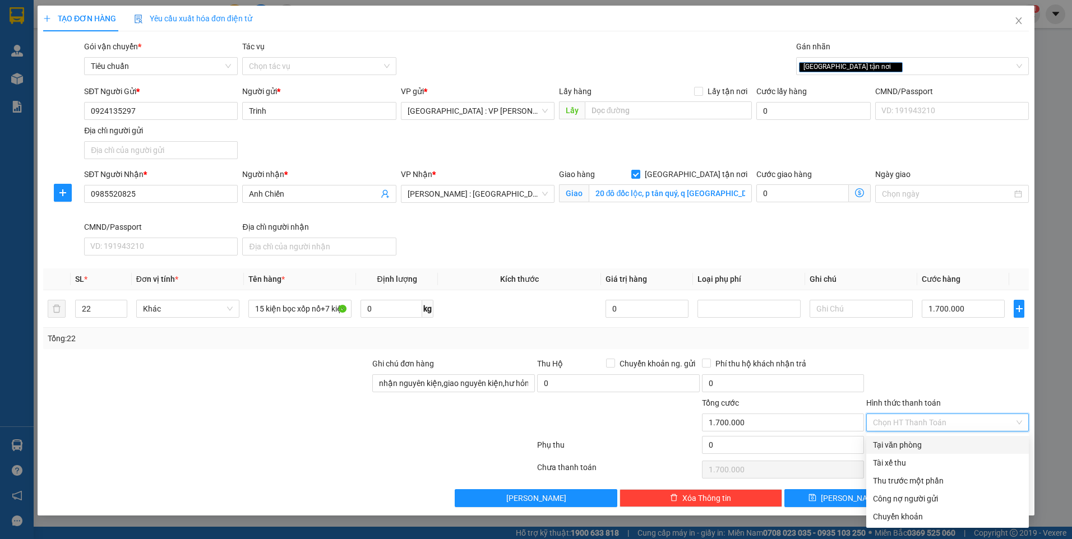
click at [904, 446] on div "Tại văn phòng" at bounding box center [947, 445] width 149 height 12
type input "0"
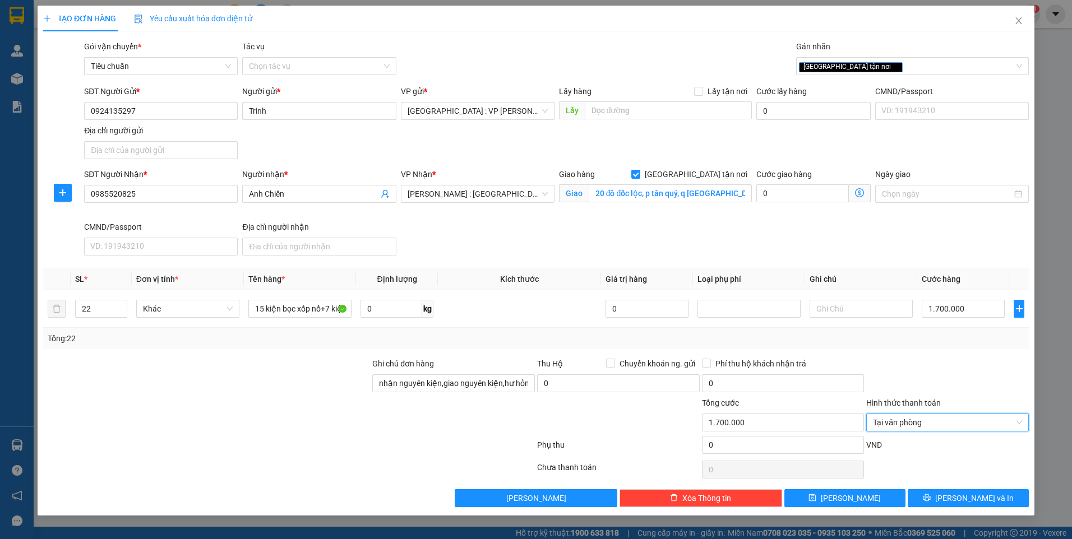
click at [901, 388] on div at bounding box center [947, 377] width 165 height 39
drag, startPoint x: 963, startPoint y: 495, endPoint x: 900, endPoint y: 457, distance: 73.2
click at [963, 495] on span "[PERSON_NAME] và In" at bounding box center [974, 498] width 78 height 12
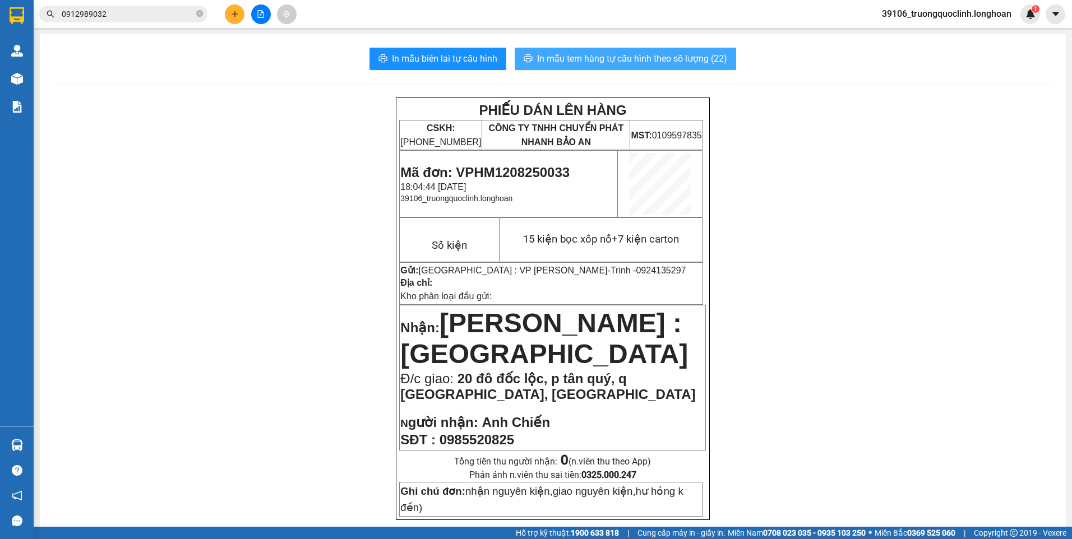
click at [605, 58] on span "In mẫu tem hàng tự cấu hình theo số lượng (22)" at bounding box center [632, 59] width 190 height 14
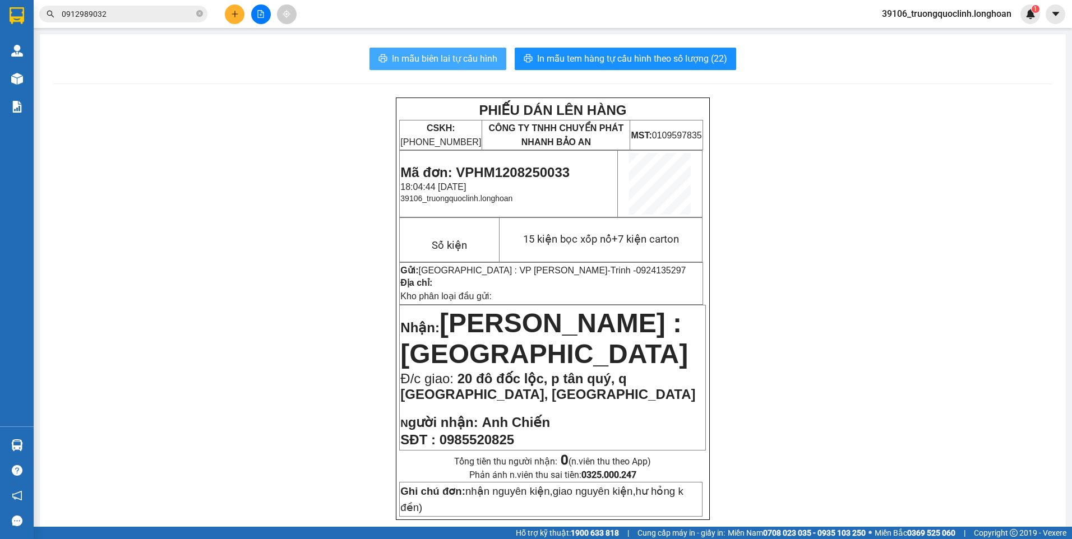
click at [455, 59] on span "In mẫu biên lai tự cấu hình" at bounding box center [444, 59] width 105 height 14
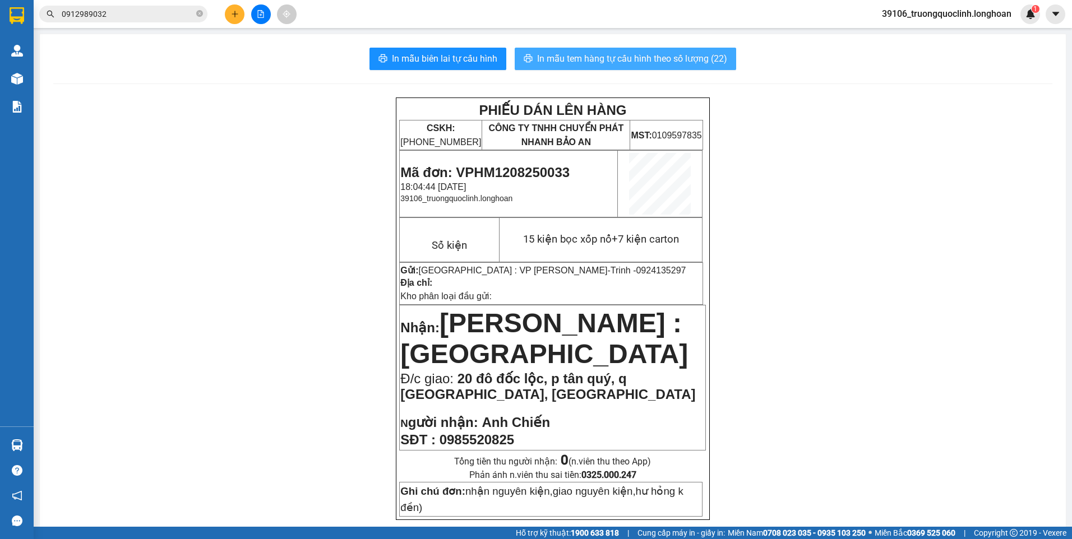
click at [574, 56] on span "In mẫu tem hàng tự cấu hình theo số lượng (22)" at bounding box center [632, 59] width 190 height 14
click at [582, 262] on table "Gửi: Hà Nội : VP Hoàng Mai - Trinh - 0924135297 Địa chỉ: Kho phân loại đầu gửi:" at bounding box center [551, 283] width 304 height 43
click at [579, 264] on td "Gửi: Hà Nội : VP Hoàng Mai - Trinh - 0924135297 Địa chỉ: Kho phân loại đầu gửi:" at bounding box center [551, 283] width 303 height 42
click at [636, 267] on span "0924135297" at bounding box center [661, 271] width 50 height 10
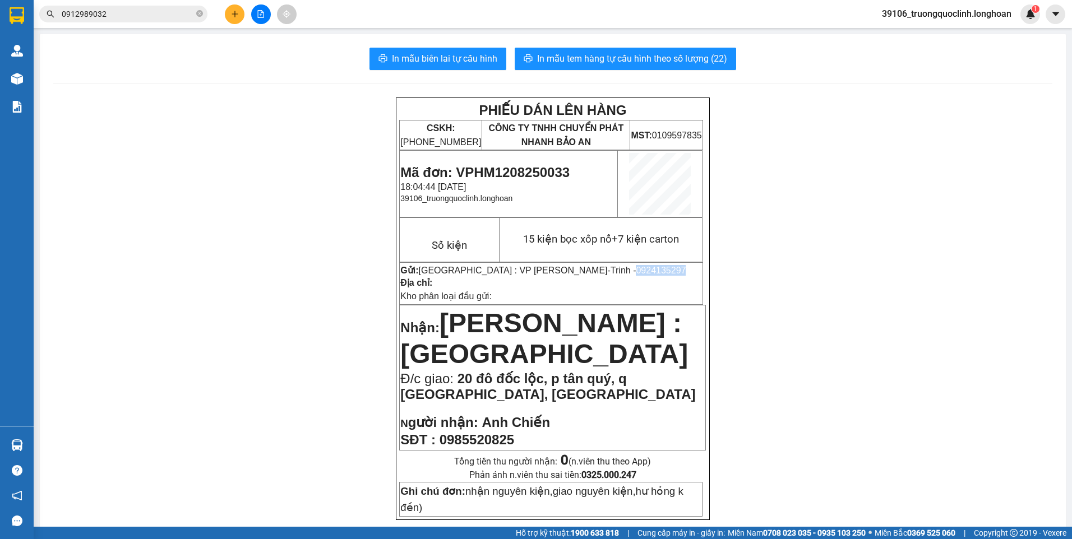
click at [636, 267] on span "0924135297" at bounding box center [661, 271] width 50 height 10
copy span "0924135297"
click at [151, 15] on input "0912989032" at bounding box center [128, 14] width 132 height 12
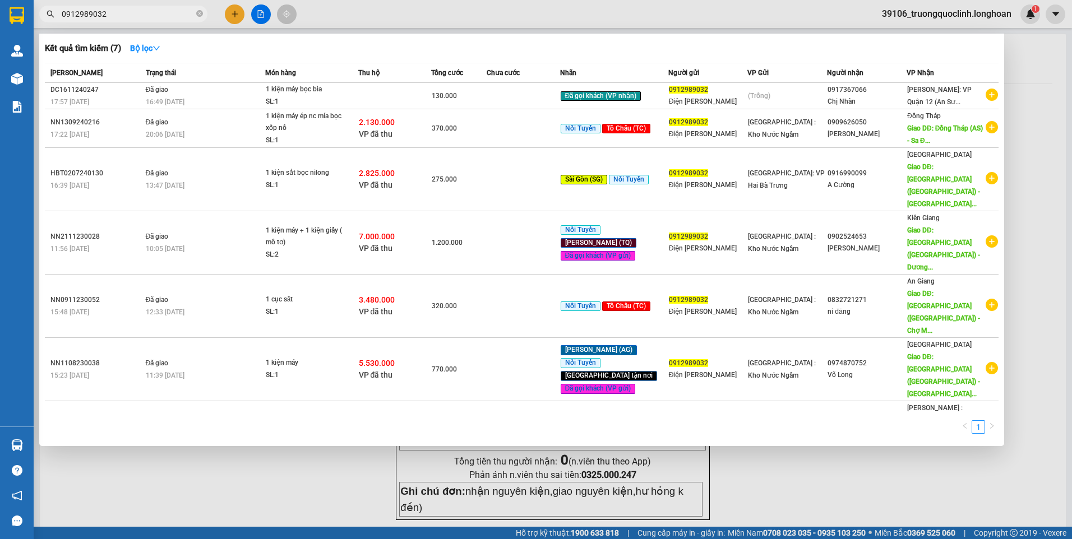
click at [151, 15] on input "0912989032" at bounding box center [128, 14] width 132 height 12
paste input "24135297"
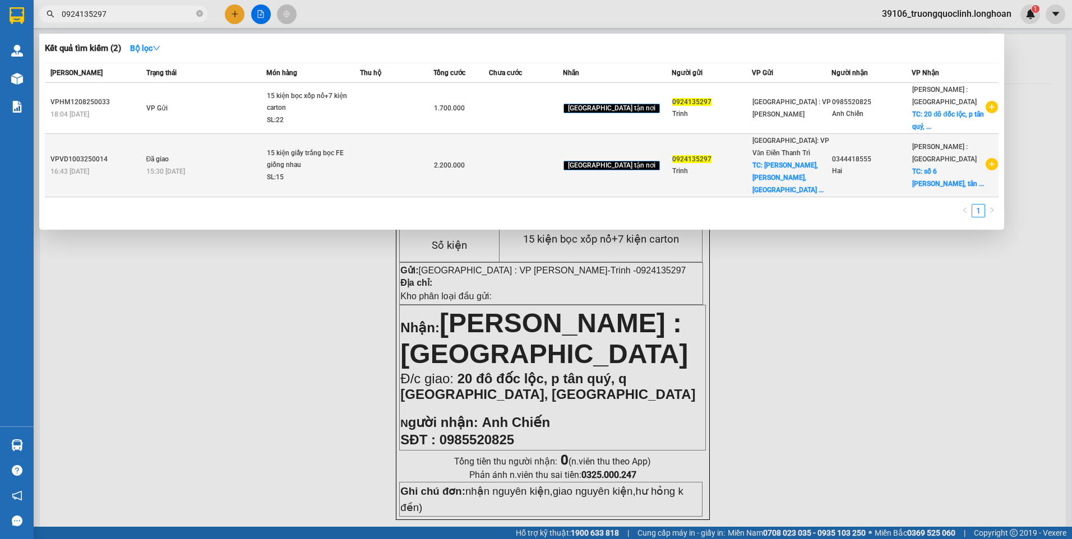
type input "0924135297"
click at [625, 161] on span "[GEOGRAPHIC_DATA] tận nơi" at bounding box center [612, 166] width 96 height 10
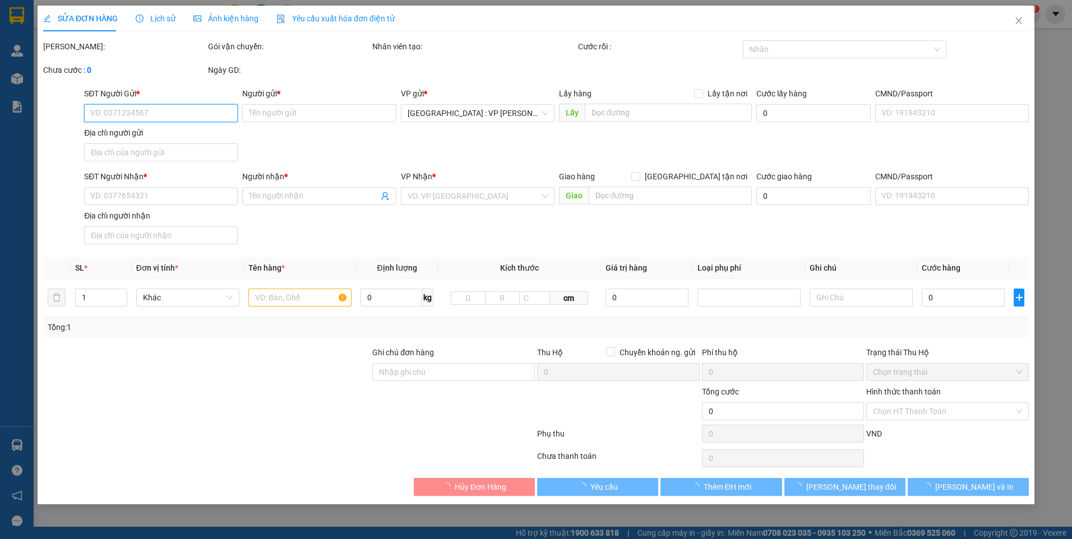
type input "0924135297"
type input "Trinh"
checkbox input "true"
type input "Hoàng Liệt, Hoàng Mai, Hà Nội,"
type input "250.000"
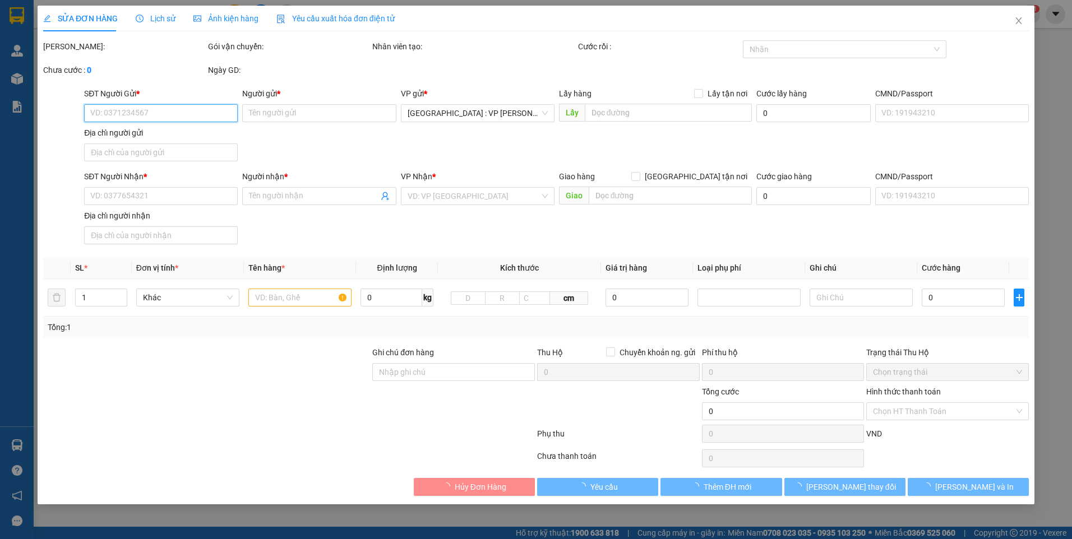
type input "0344418555"
type input "Hai"
checkbox input "true"
type input "số 6 trần hữu nghiệp, tân kiên, bình chánh, HCM"
type input "Hàng nhận giao nguyên kiện, hư vỡ không đền"
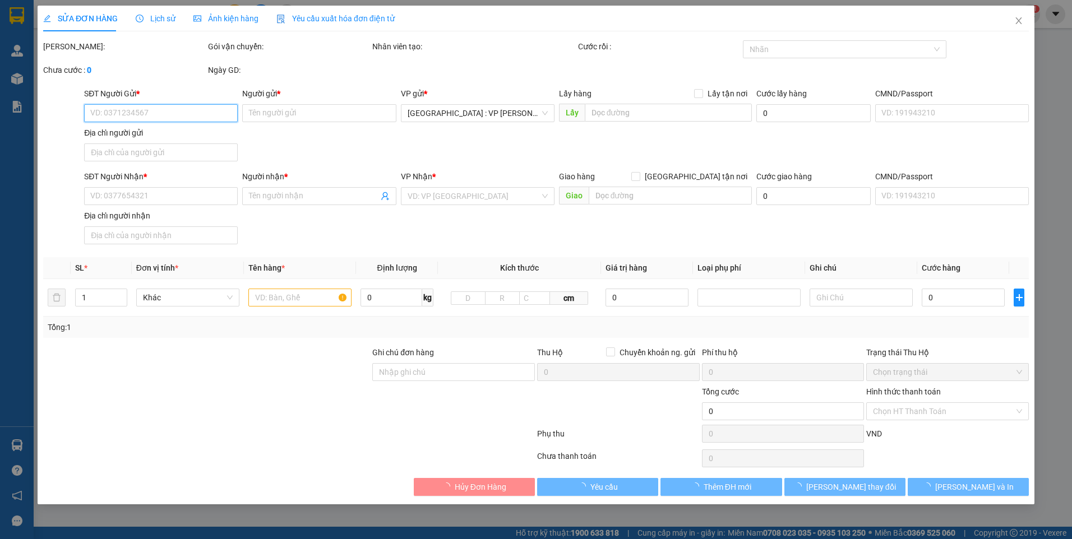
type input "2.200.000"
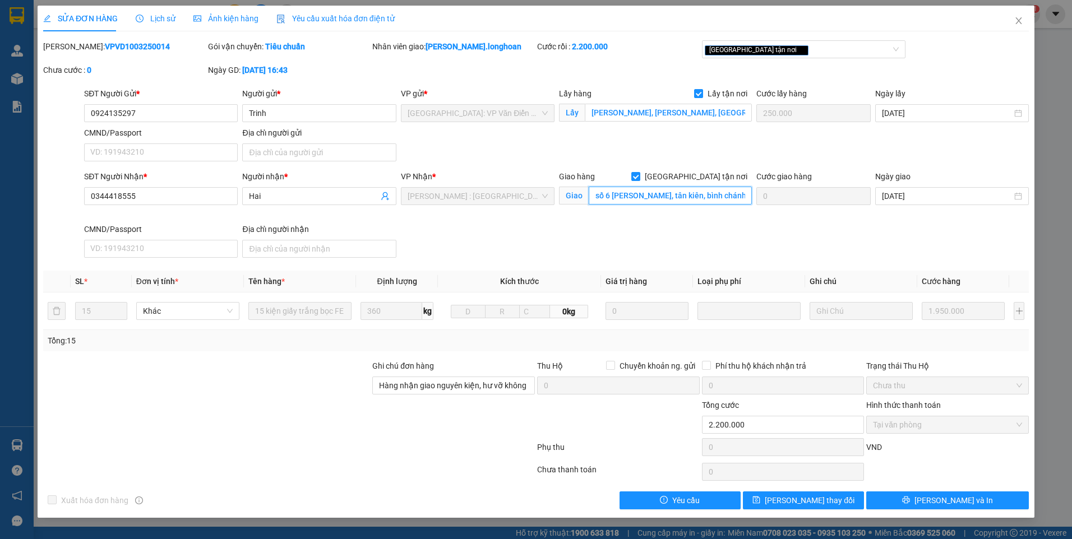
click at [724, 197] on input "số 6 trần hữu nghiệp, tân kiên, bình chánh, HCM" at bounding box center [671, 196] width 164 height 18
click at [1021, 20] on icon "close" at bounding box center [1018, 20] width 9 height 9
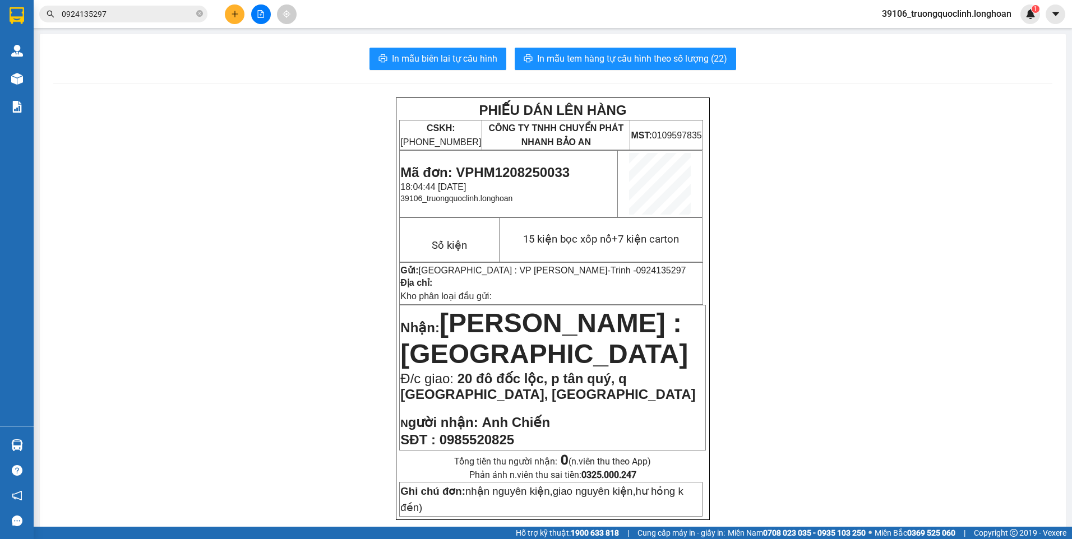
click at [241, 20] on button at bounding box center [235, 14] width 20 height 20
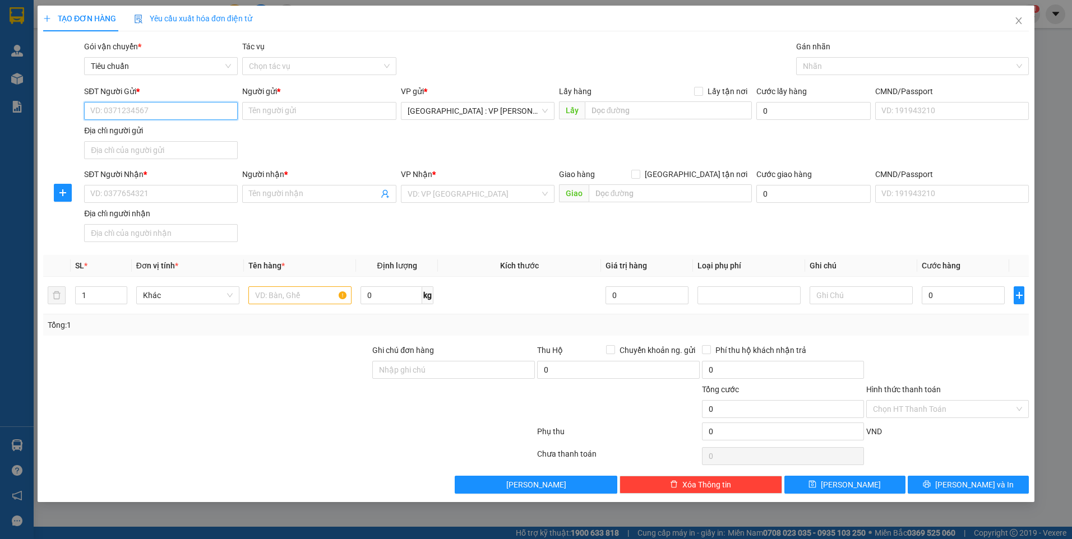
click at [189, 107] on input "SĐT Người Gửi *" at bounding box center [161, 111] width 154 height 18
click at [160, 133] on div "0987328050 - cty pts" at bounding box center [184, 133] width 186 height 12
type input "0987328050"
type input "cty pts"
checkbox input "true"
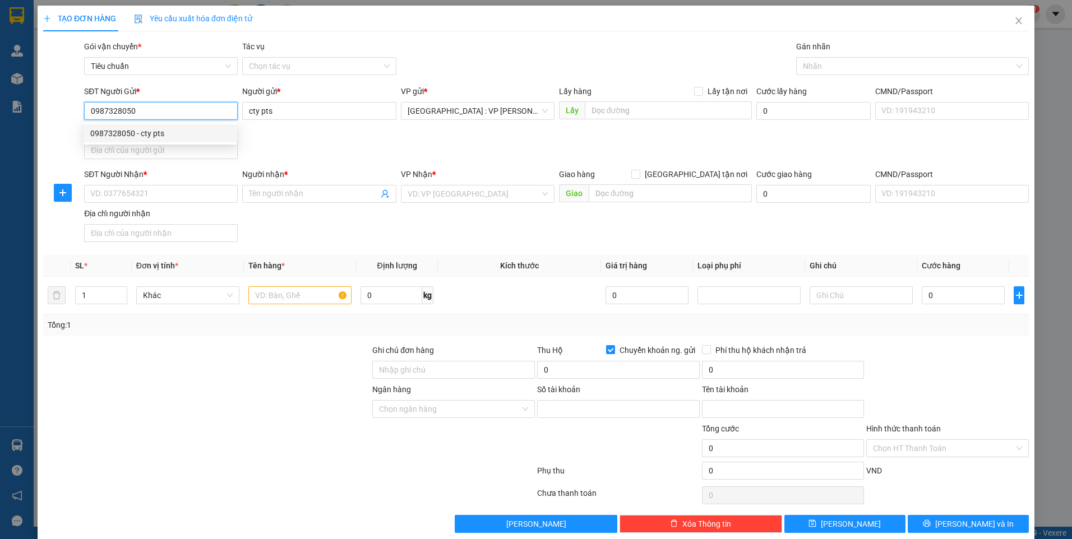
type input "241714004"
type input "LE QUANG DUONG"
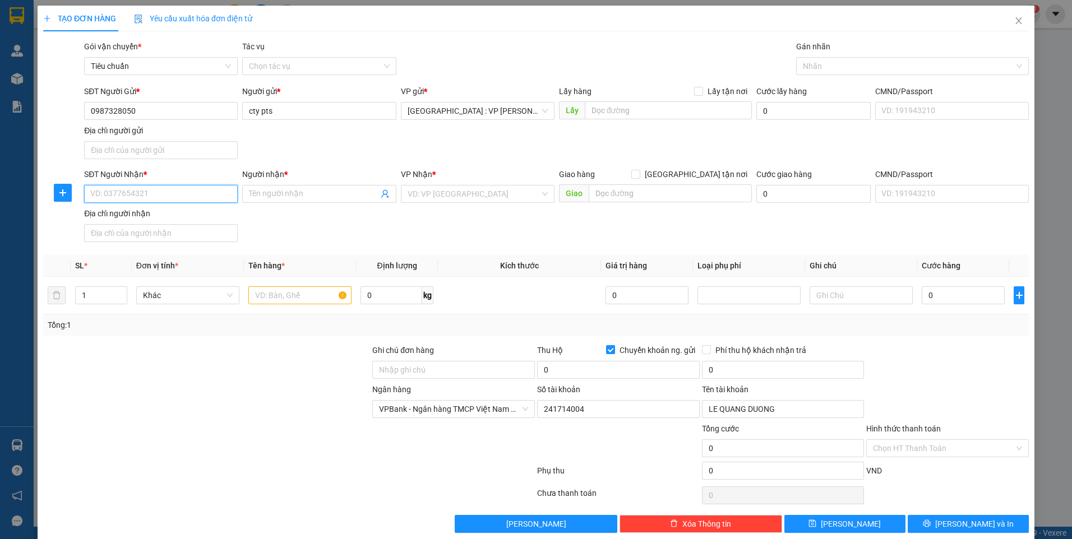
drag, startPoint x: 166, startPoint y: 190, endPoint x: 159, endPoint y: 185, distance: 8.1
click at [165, 190] on input "SĐT Người Nhận *" at bounding box center [161, 194] width 154 height 18
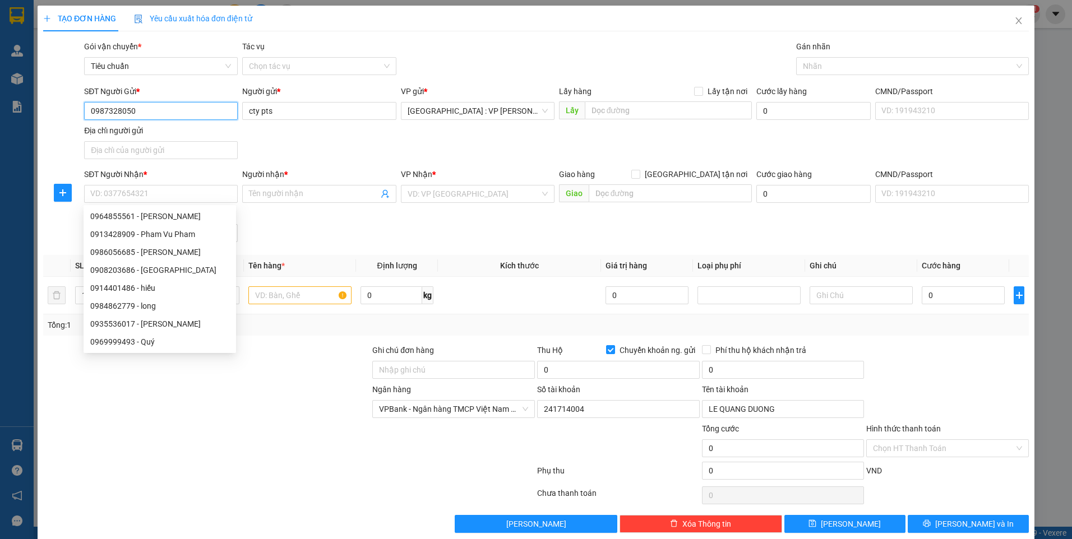
drag, startPoint x: 111, startPoint y: 113, endPoint x: 68, endPoint y: 111, distance: 42.6
click at [77, 114] on div "SĐT Người Gửi * 0987328050 0987328050 Người gửi * cty pts VP gửi * Hà Nội : VP …" at bounding box center [536, 124] width 988 height 78
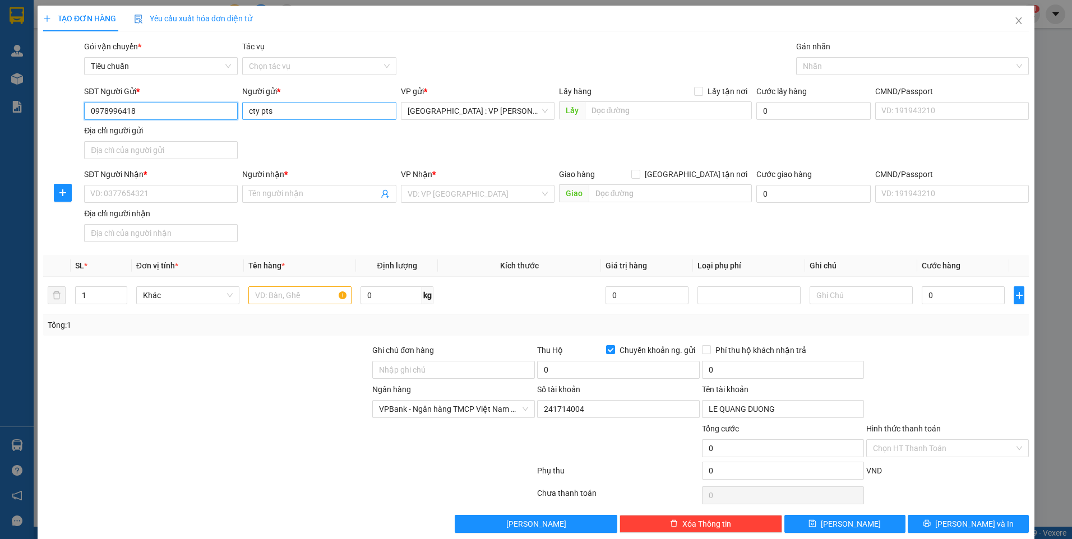
type input "0978996418"
click at [287, 113] on input "cty pts" at bounding box center [319, 111] width 154 height 18
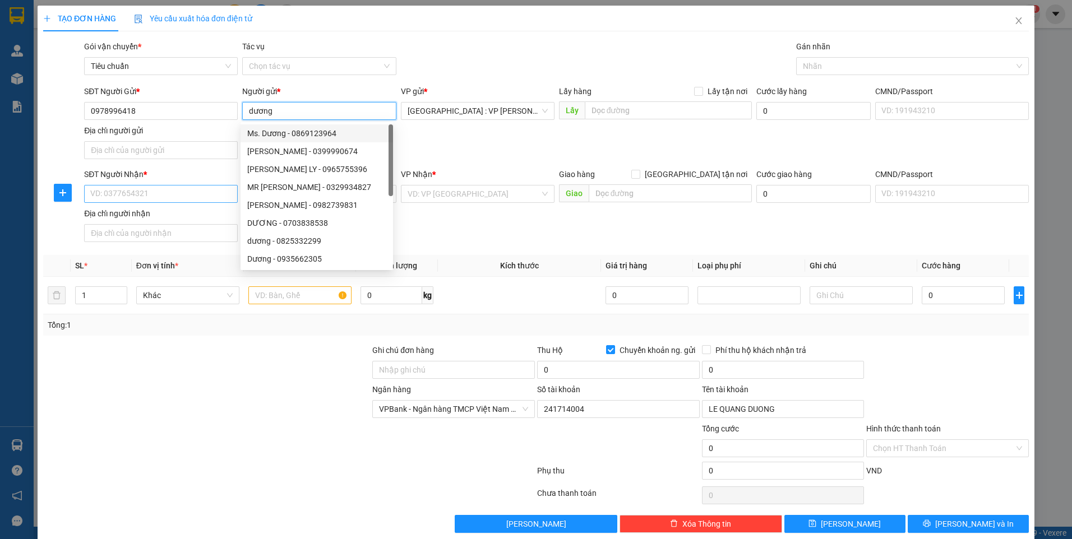
type input "dương"
click at [200, 192] on input "SĐT Người Nhận *" at bounding box center [161, 194] width 154 height 18
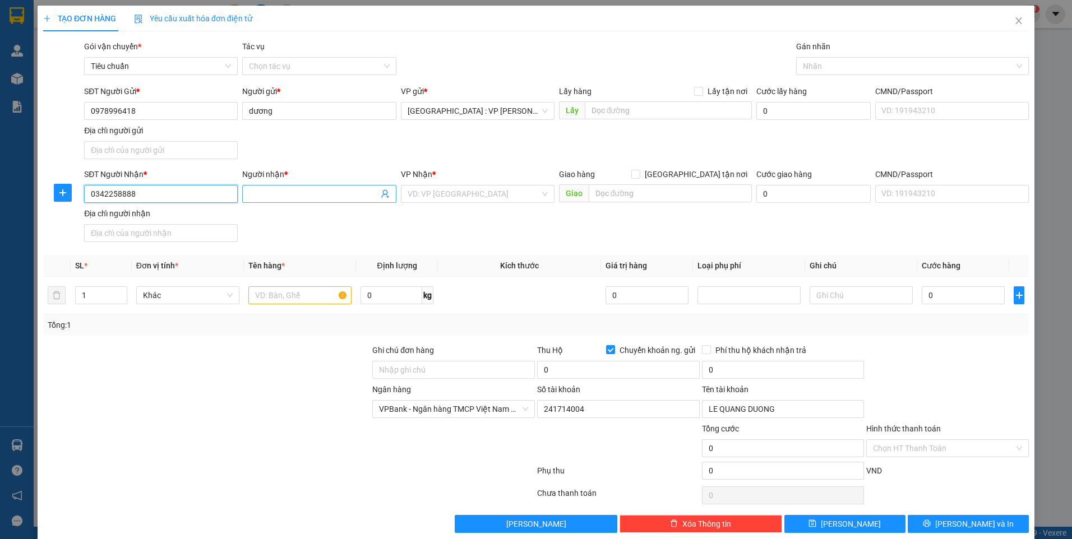
type input "0342258888"
click at [338, 192] on input "Người nhận *" at bounding box center [313, 194] width 129 height 12
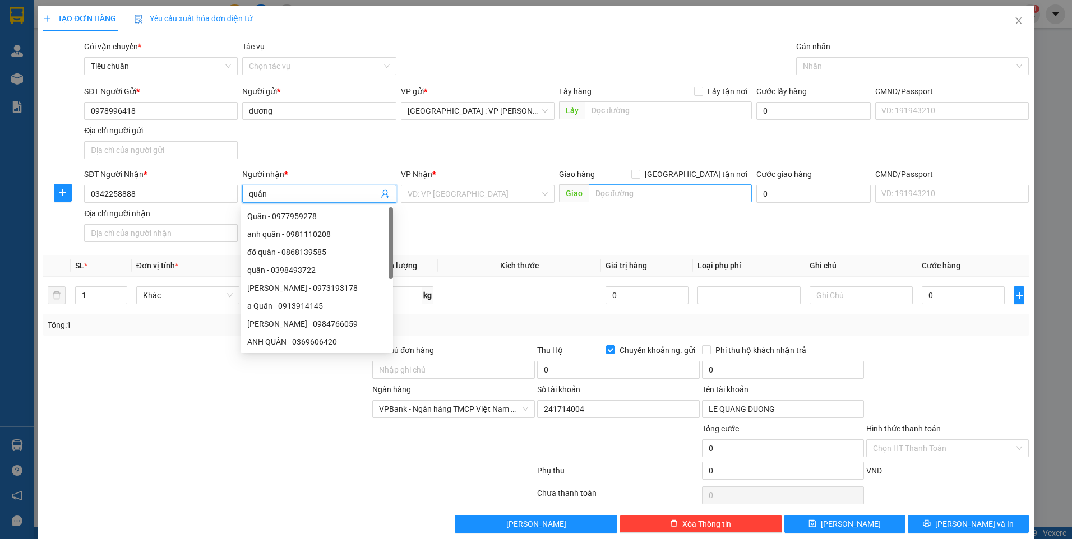
type input "quân"
click at [620, 197] on input "text" at bounding box center [671, 193] width 164 height 18
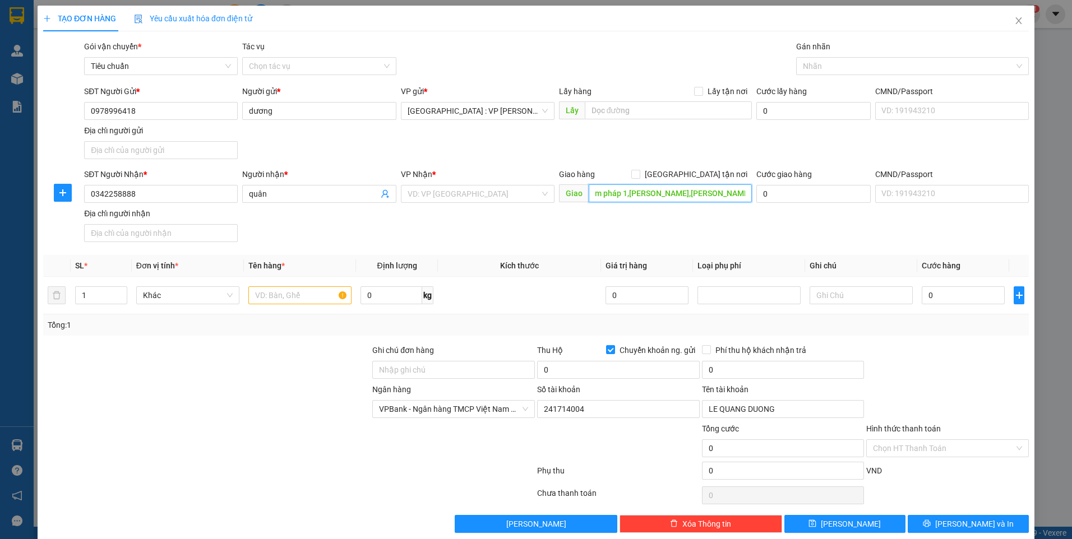
scroll to position [0, 36]
type input "22/46 nam pháp 1,đằng giang,ngô quyền,hải phòng"
click at [696, 171] on span "[GEOGRAPHIC_DATA] tận nơi" at bounding box center [696, 174] width 112 height 12
click at [639, 171] on input "[GEOGRAPHIC_DATA] tận nơi" at bounding box center [635, 174] width 8 height 8
checkbox input "true"
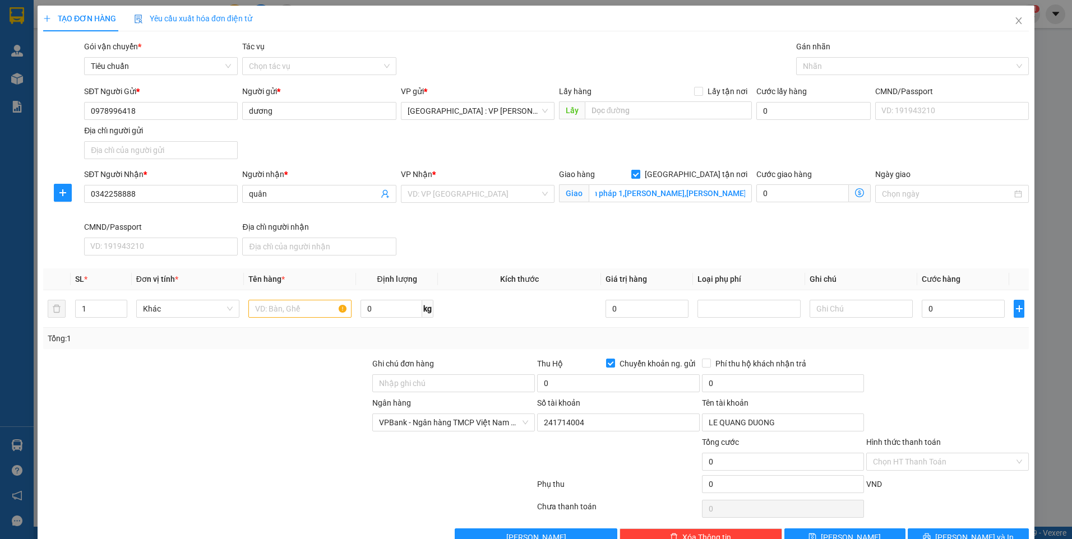
scroll to position [0, 0]
click at [817, 71] on div at bounding box center [907, 65] width 216 height 13
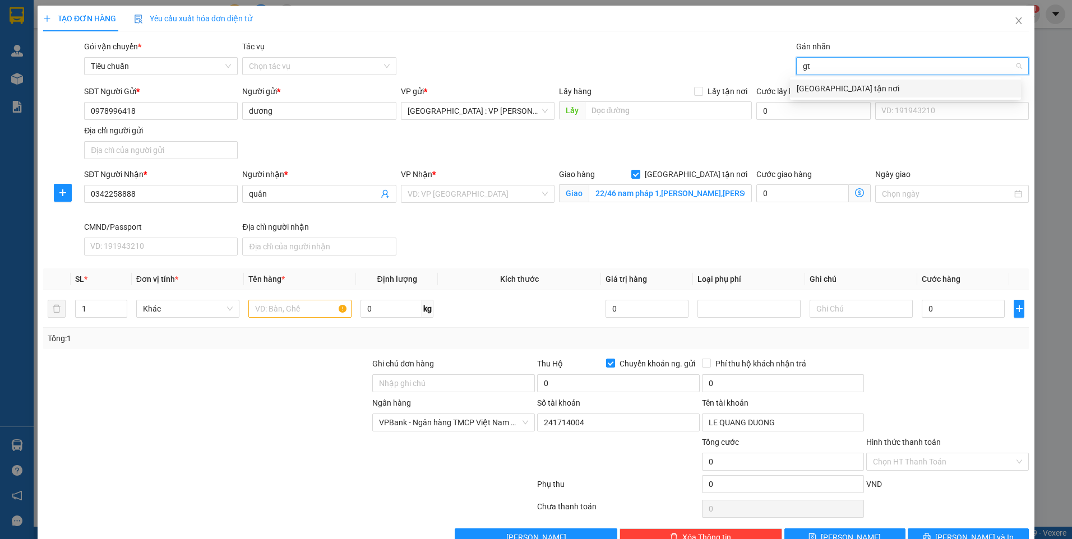
type input "gtn"
click at [826, 86] on div "[GEOGRAPHIC_DATA] tận nơi" at bounding box center [906, 88] width 218 height 12
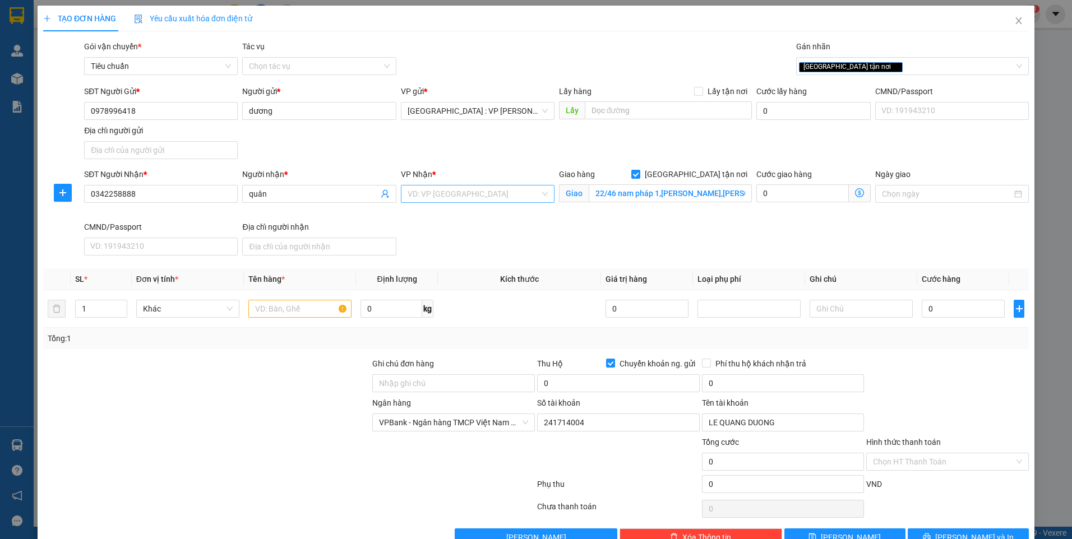
click at [498, 189] on div "VP Nhận * VD: VP Sài Gòn" at bounding box center [478, 187] width 154 height 39
click at [498, 189] on input "search" at bounding box center [474, 194] width 132 height 17
click at [487, 238] on div "Trống" at bounding box center [473, 233] width 139 height 36
click at [459, 195] on input "thupownjg" at bounding box center [474, 194] width 132 height 17
drag, startPoint x: 459, startPoint y: 195, endPoint x: 438, endPoint y: 193, distance: 21.4
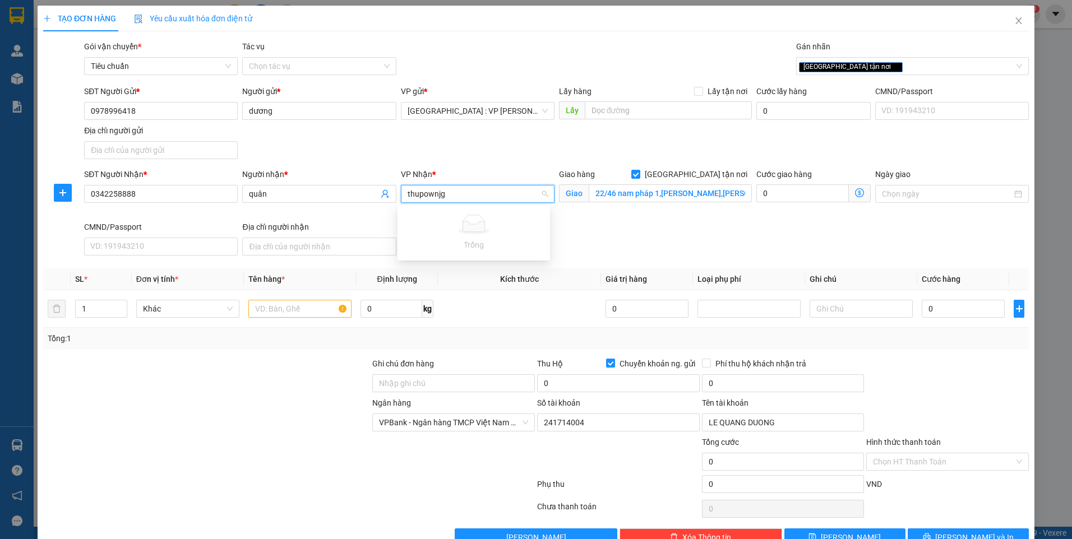
click at [438, 193] on input "thupownjg" at bounding box center [474, 194] width 132 height 17
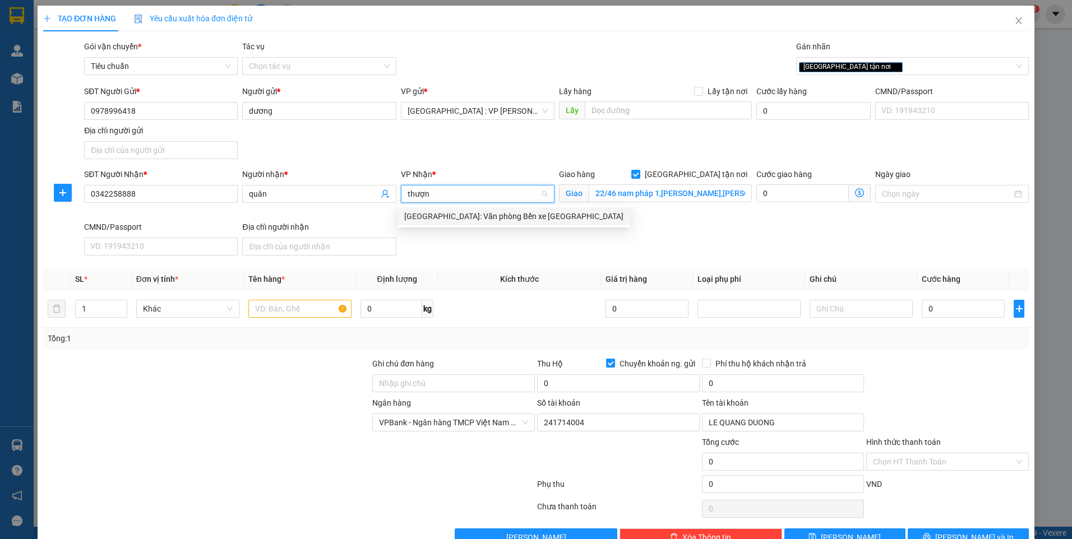
type input "thượng"
drag, startPoint x: 473, startPoint y: 213, endPoint x: 446, endPoint y: 220, distance: 28.0
click at [473, 213] on div "[GEOGRAPHIC_DATA]: Văn phòng Bến xe [GEOGRAPHIC_DATA]" at bounding box center [513, 216] width 219 height 12
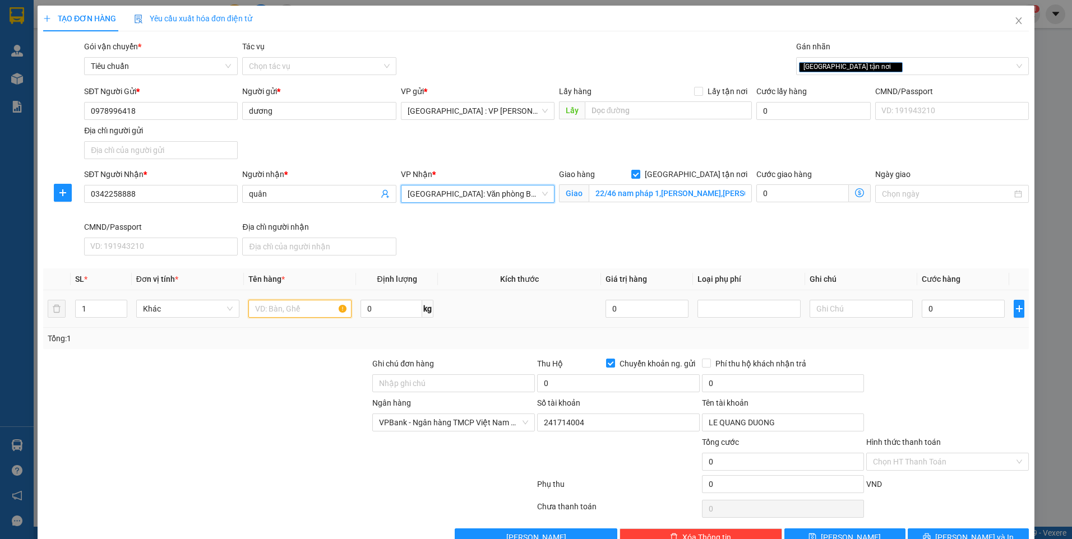
click at [300, 302] on input "text" at bounding box center [299, 309] width 103 height 18
type input "1 kiện carton"
click at [394, 314] on input "0" at bounding box center [392, 309] width 62 height 18
type input "17"
click at [411, 375] on input "Ghi chú đơn hàng" at bounding box center [453, 384] width 163 height 18
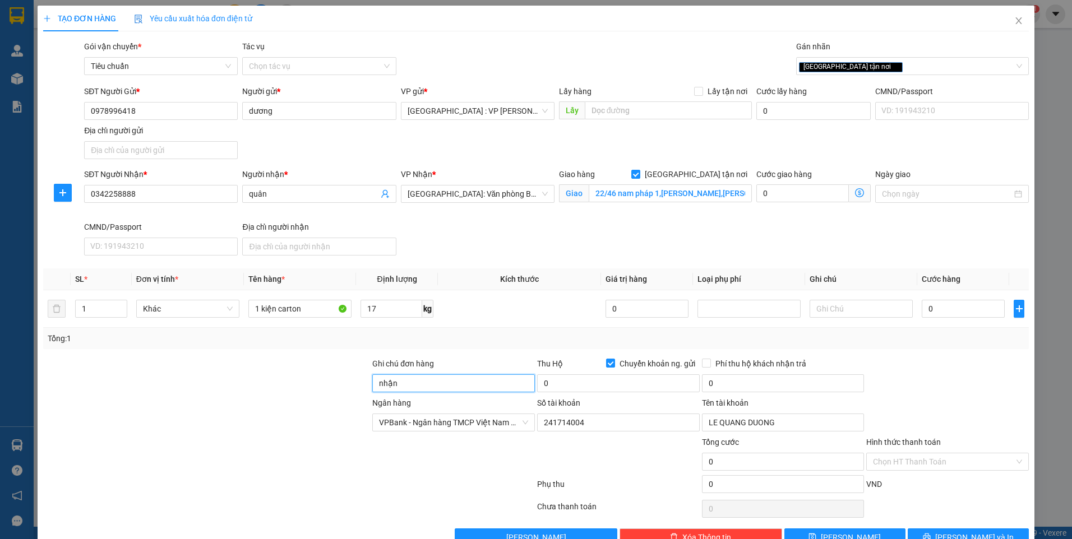
type input "nhận nguyên kiện,giao nguyên kiện,bể vỡ k đền"
click at [331, 410] on div at bounding box center [206, 416] width 329 height 39
click at [956, 304] on input "0" at bounding box center [963, 309] width 83 height 18
type input "8"
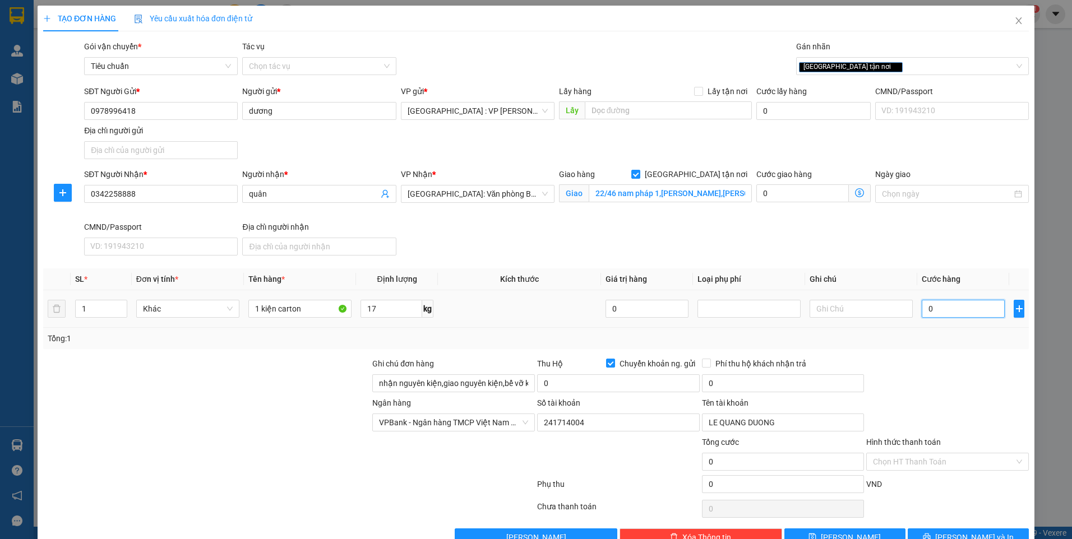
type input "8"
type input "80"
type input "800"
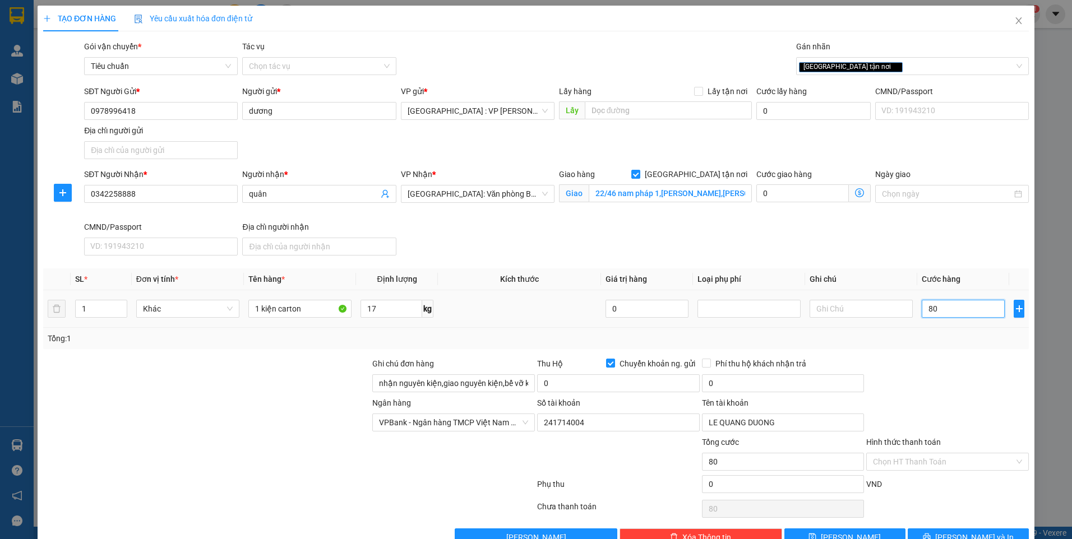
type input "800"
type input "8.000"
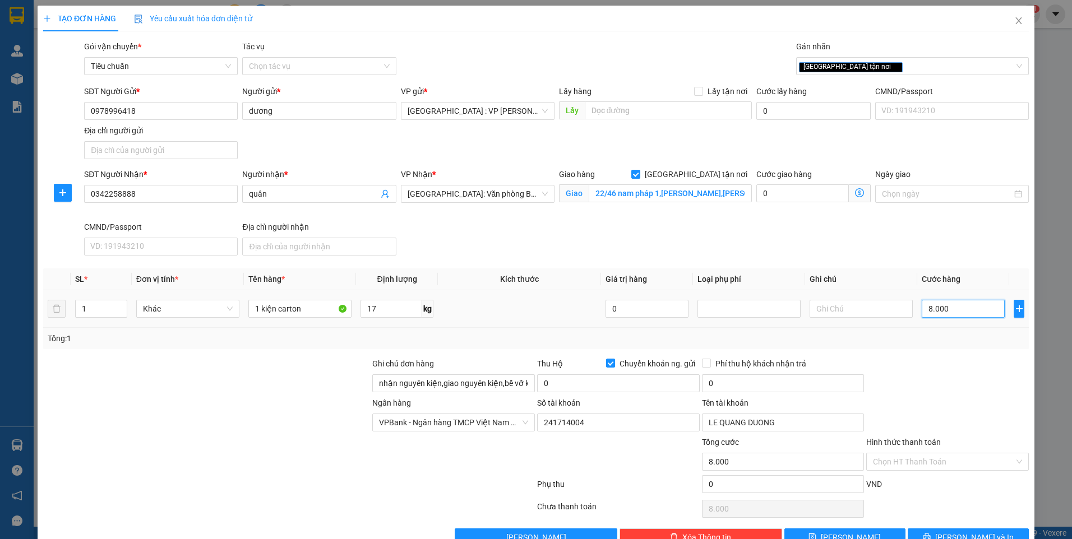
type input "80.000"
click at [624, 383] on input "0" at bounding box center [618, 384] width 163 height 18
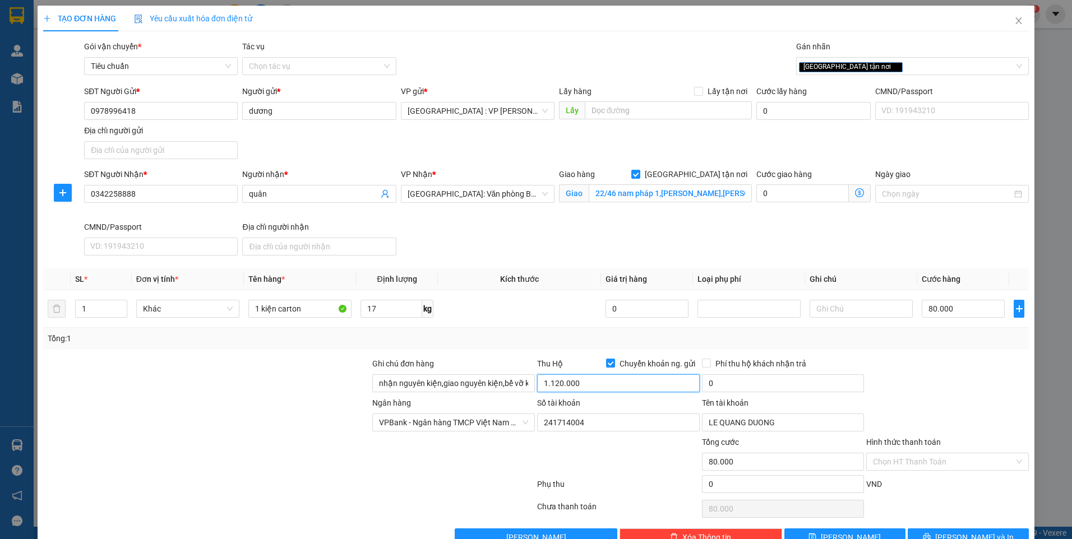
type input "1.120.000"
click at [757, 382] on input "0" at bounding box center [783, 384] width 163 height 18
type input "10.000"
click at [893, 374] on div at bounding box center [947, 377] width 165 height 39
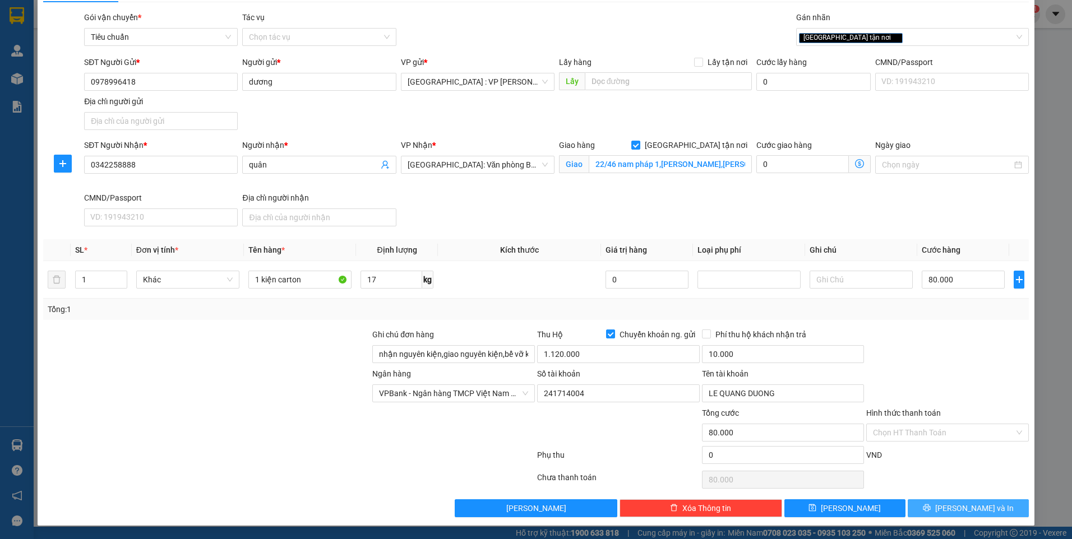
click at [931, 505] on icon "printer" at bounding box center [927, 508] width 8 height 8
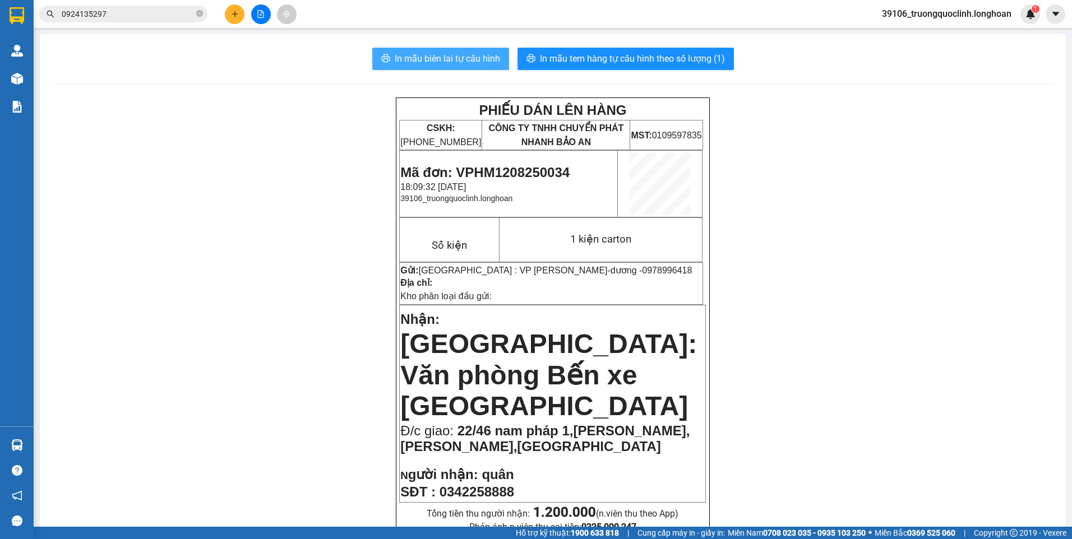
click at [467, 50] on button "In mẫu biên lai tự cấu hình" at bounding box center [440, 59] width 137 height 22
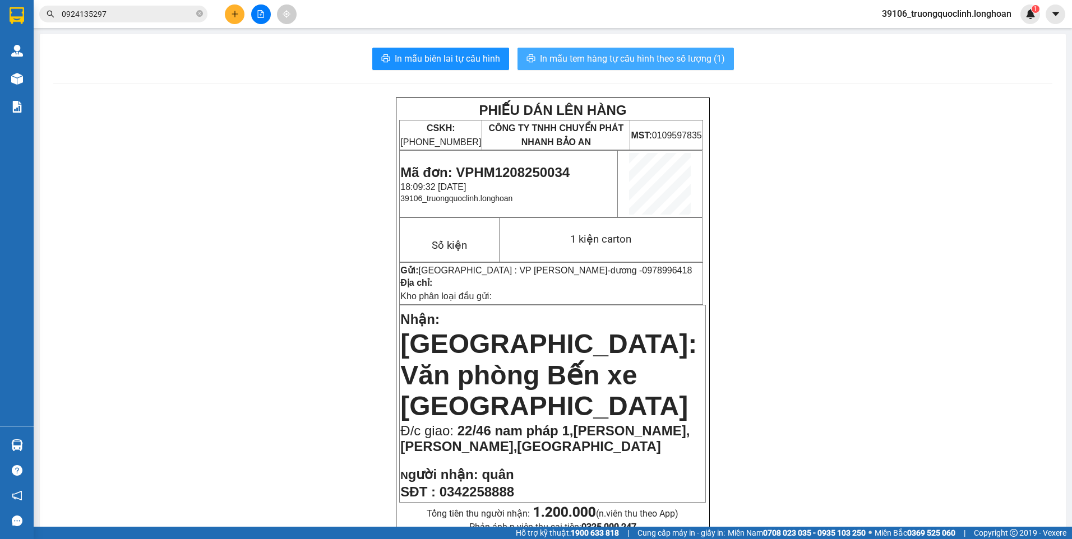
click at [584, 57] on span "In mẫu tem hàng tự cấu hình theo số lượng (1)" at bounding box center [632, 59] width 185 height 14
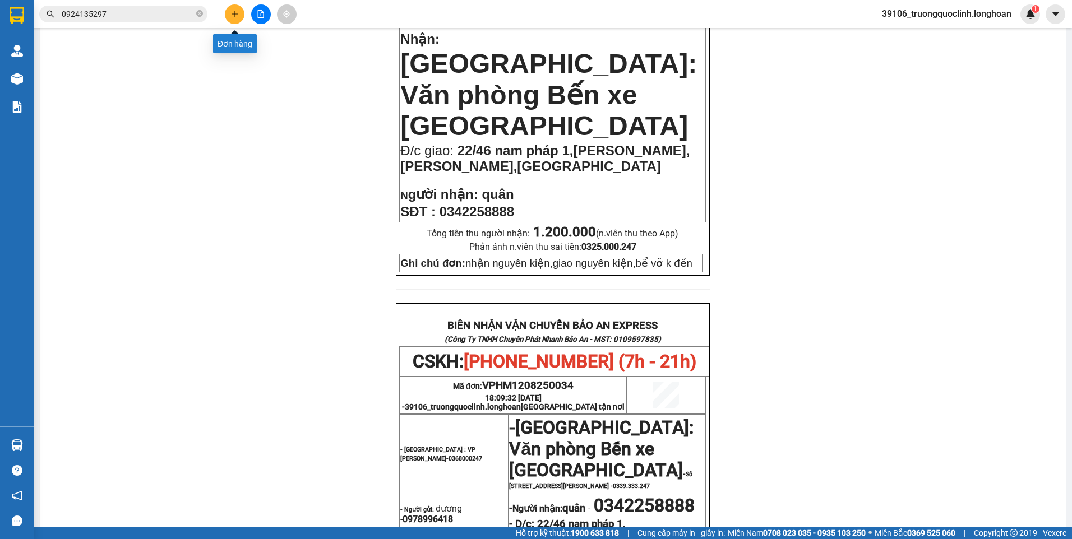
click at [237, 16] on icon "plus" at bounding box center [235, 14] width 8 height 8
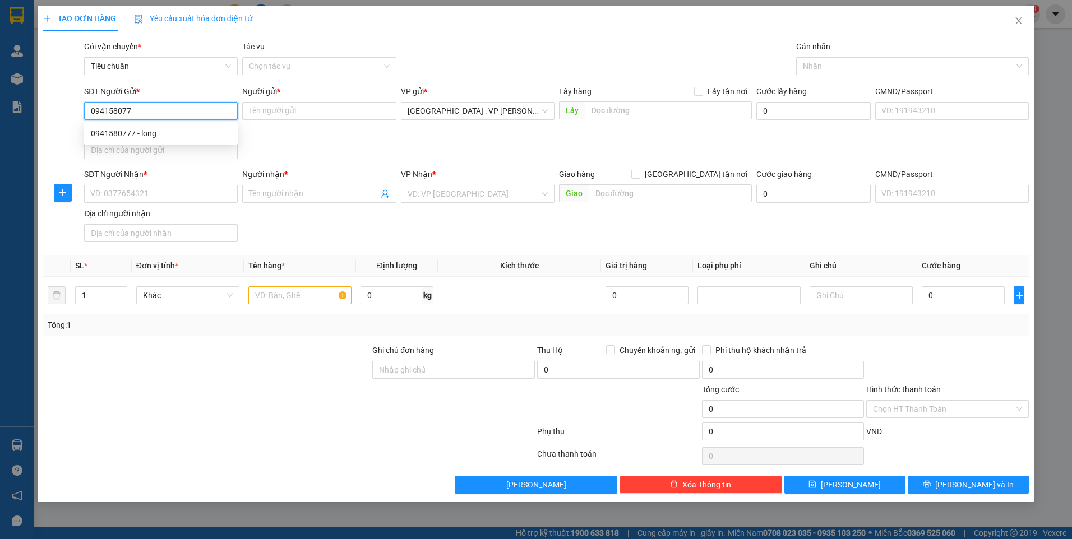
type input "0941580777"
click at [202, 128] on div "0941580777 - long" at bounding box center [161, 133] width 140 height 12
type input "long"
type input "0941580777"
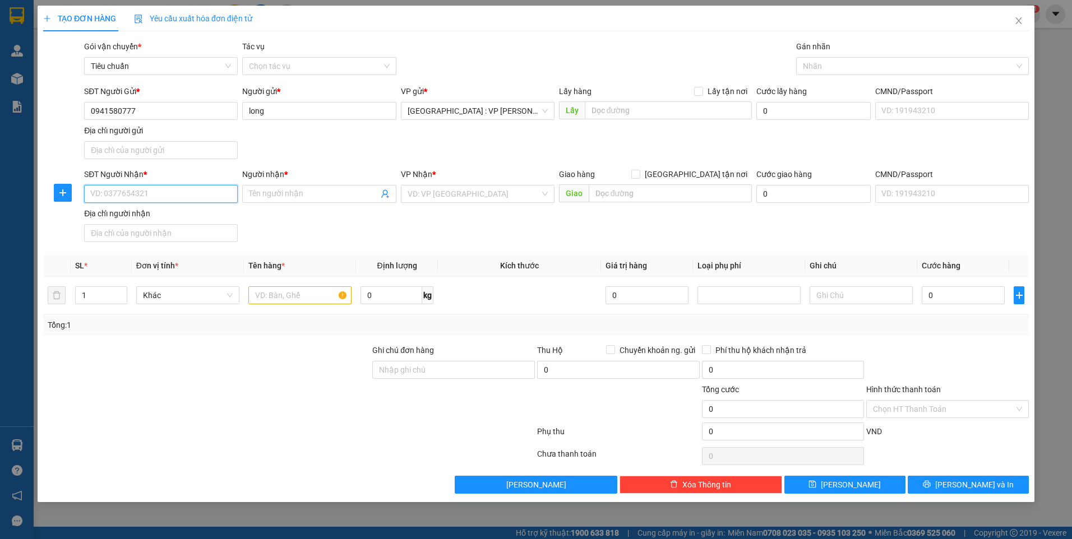
drag, startPoint x: 208, startPoint y: 192, endPoint x: 213, endPoint y: 179, distance: 14.4
click at [209, 192] on input "SĐT Người Nhận *" at bounding box center [161, 194] width 154 height 18
click at [131, 220] on div "0388312966 - Thúy" at bounding box center [161, 216] width 140 height 12
type input "0388312966"
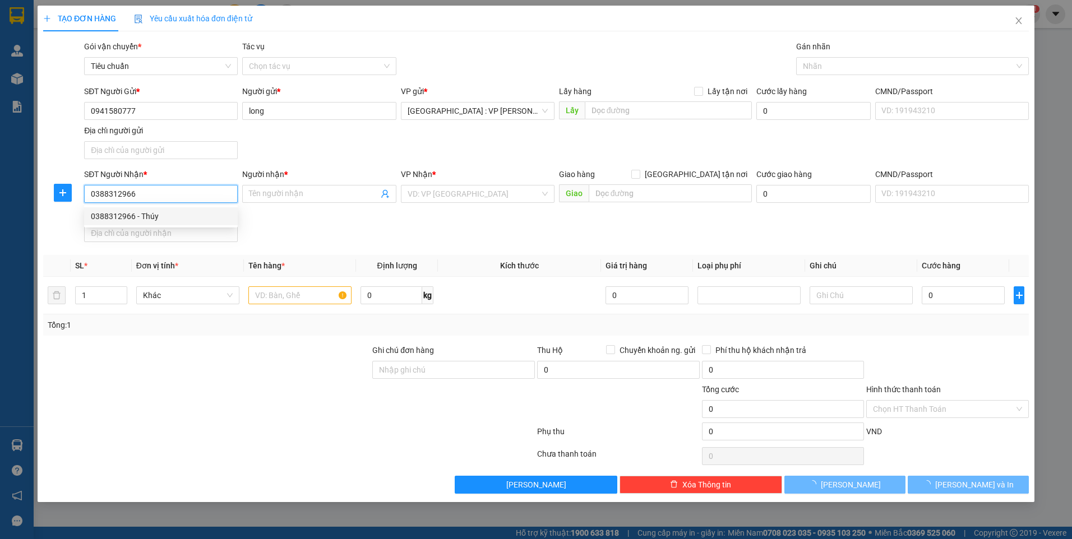
type input "Thúy"
checkbox input "true"
type input "HA 9-7, khu little việt nam, hùng thắng, hạ long"
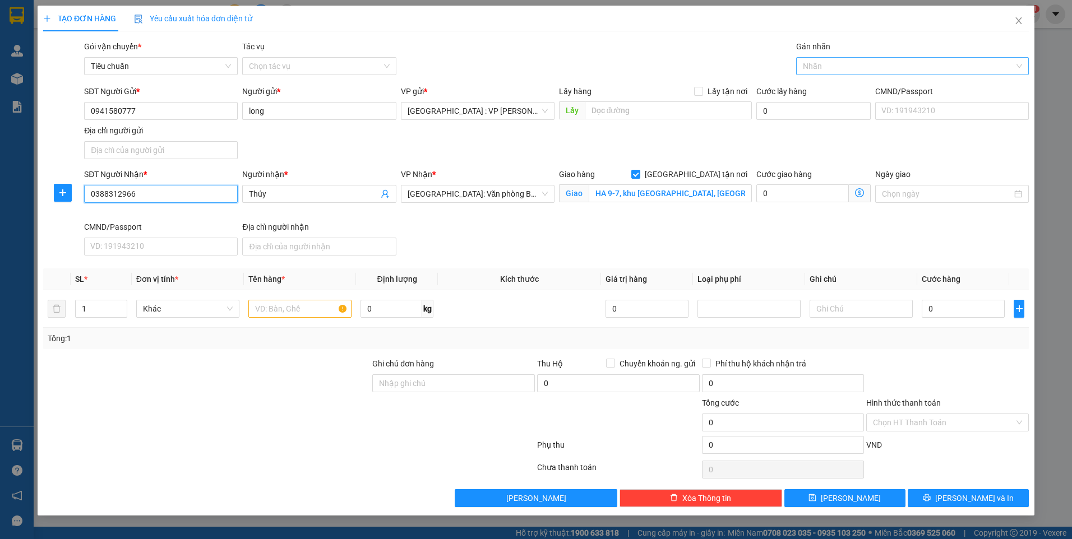
click at [827, 64] on div at bounding box center [907, 65] width 216 height 13
type input "0388312966"
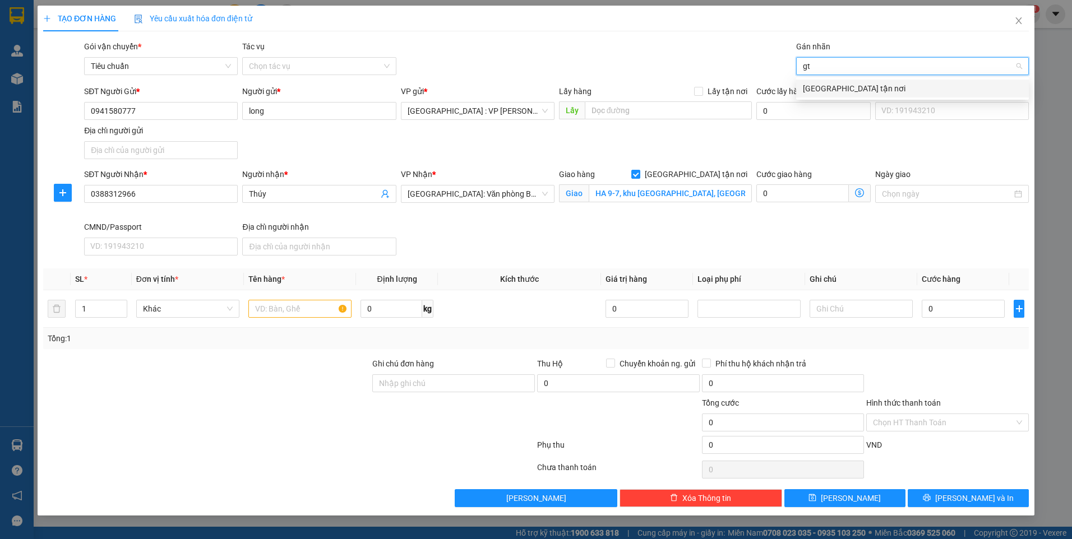
type input "gtn"
click at [821, 84] on div "[GEOGRAPHIC_DATA] tận nơi" at bounding box center [912, 88] width 219 height 12
type input "k"
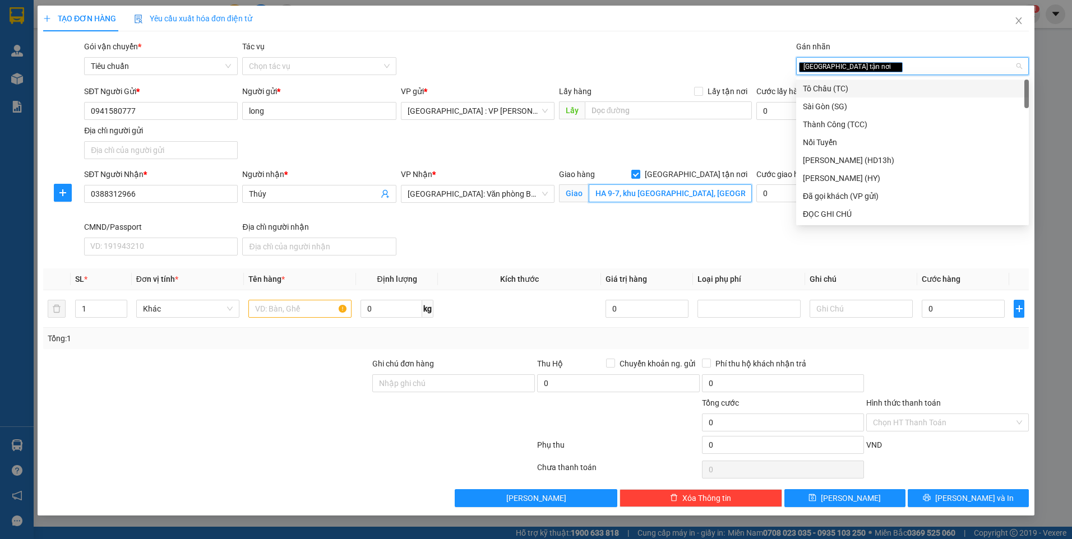
click at [668, 196] on input "HA 9-7, khu little việt nam, hùng thắng, hạ long" at bounding box center [671, 193] width 164 height 18
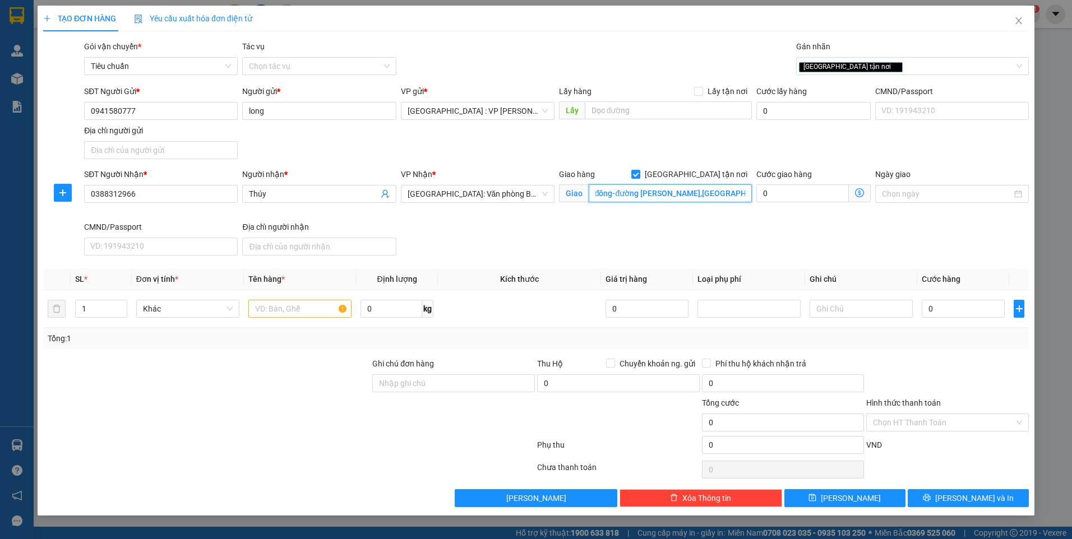
scroll to position [0, 21]
type input "ks á đông-đường đỗ sỹ hoạ,bãi cháy,quảng ninh"
click at [303, 310] on input "text" at bounding box center [299, 309] width 103 height 18
type input "1 kiện carton"
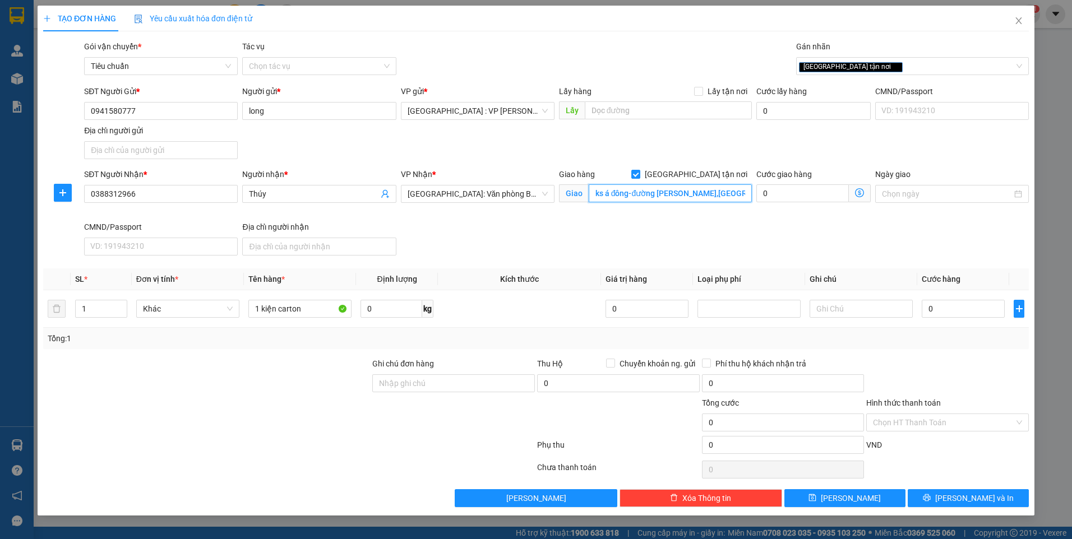
click at [725, 193] on input "ks á đông-đường đỗ sỹ hoạ,bãi cháy,quảng ninh" at bounding box center [671, 193] width 164 height 18
click at [726, 193] on input "ks á đông-đường đỗ sỹ hoạ,bãi cháy,quảng ninh" at bounding box center [671, 193] width 164 height 18
type input "ks á đông-đường đỗ sỹ hoạ,bãi cháy,hạ long,quảng ninh"
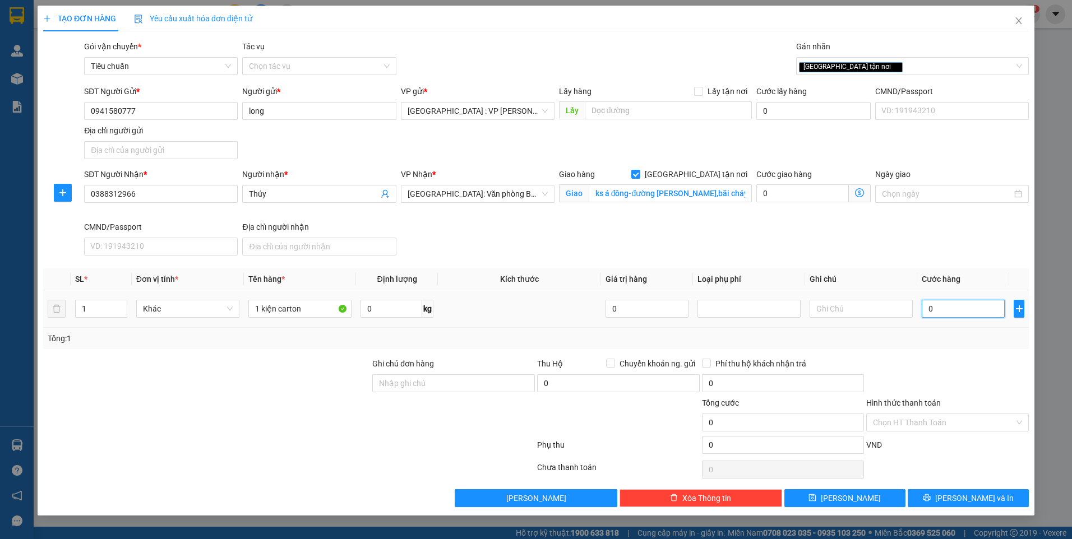
click at [949, 308] on input "0" at bounding box center [963, 309] width 83 height 18
type input "8"
type input "80"
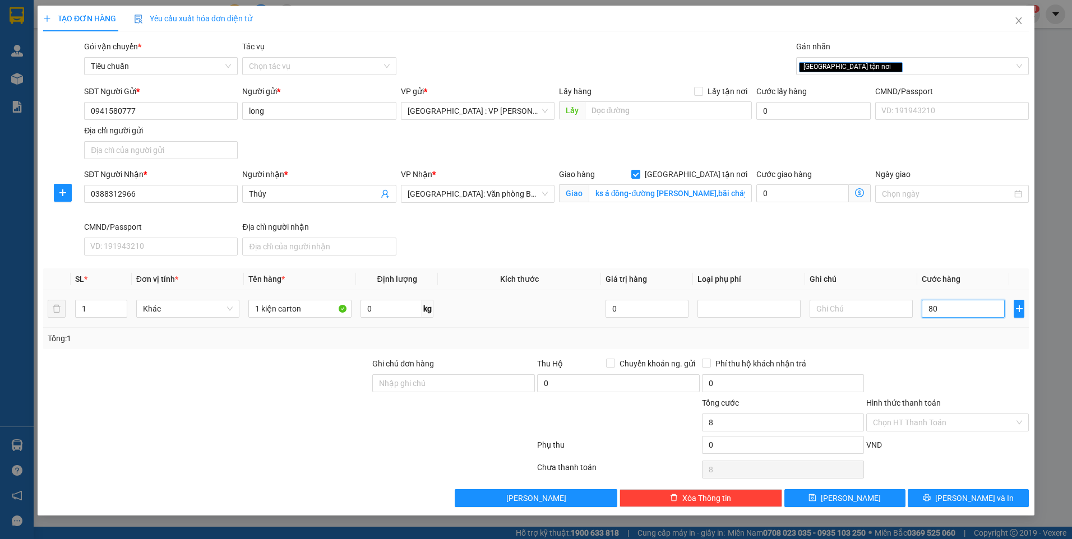
type input "80"
type input "800"
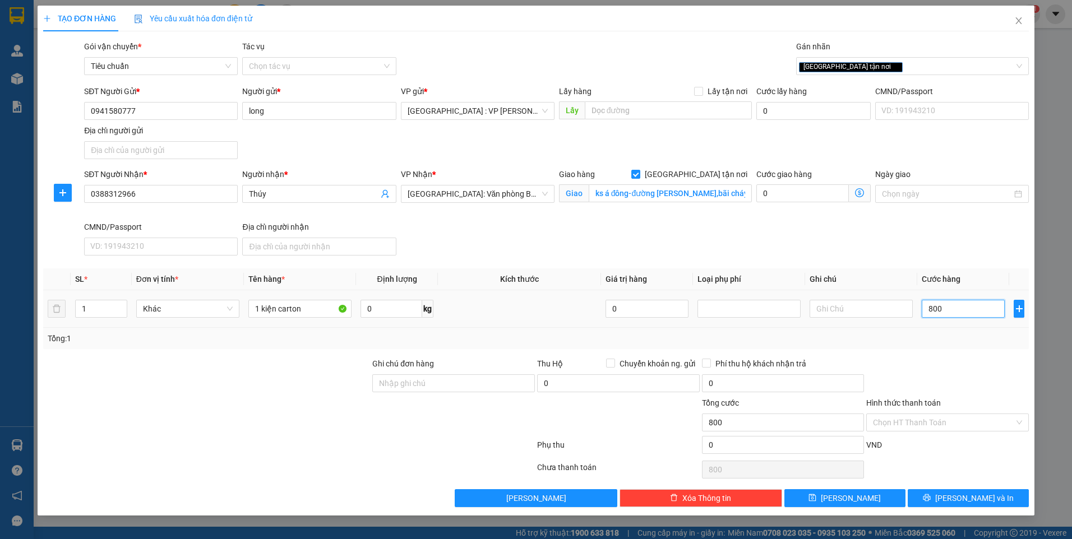
type input "8.000"
type input "80.000"
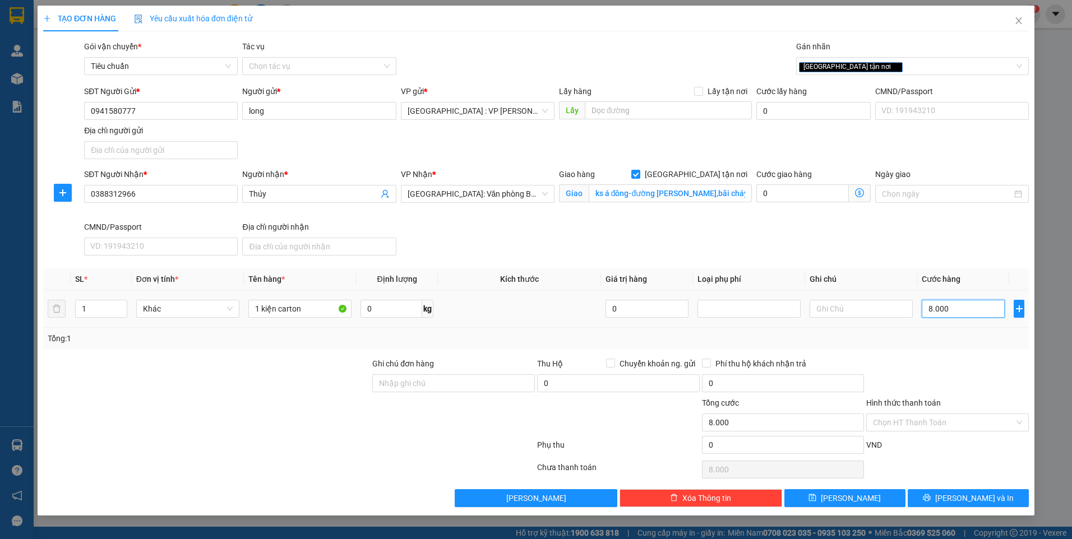
type input "80.000"
click at [921, 419] on input "Hình thức thanh toán" at bounding box center [943, 422] width 141 height 17
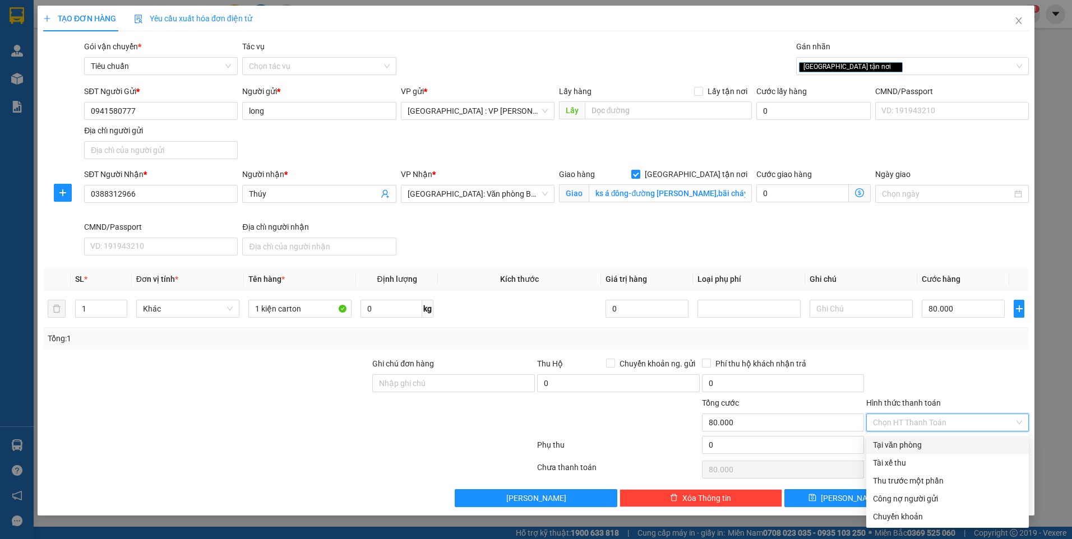
click at [915, 447] on div "Tại văn phòng" at bounding box center [947, 445] width 149 height 12
type input "0"
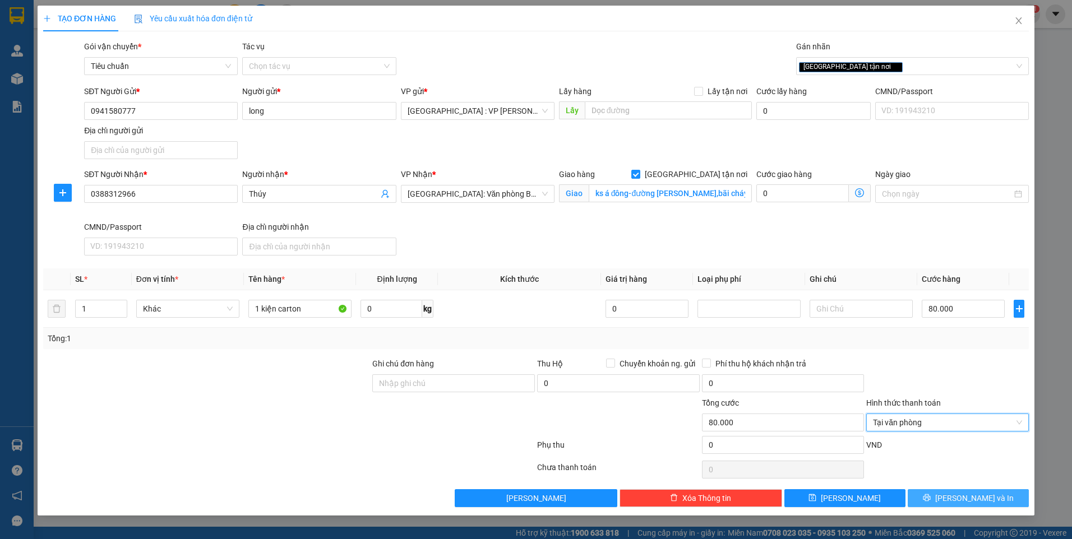
click at [958, 497] on button "[PERSON_NAME] và In" at bounding box center [968, 498] width 121 height 18
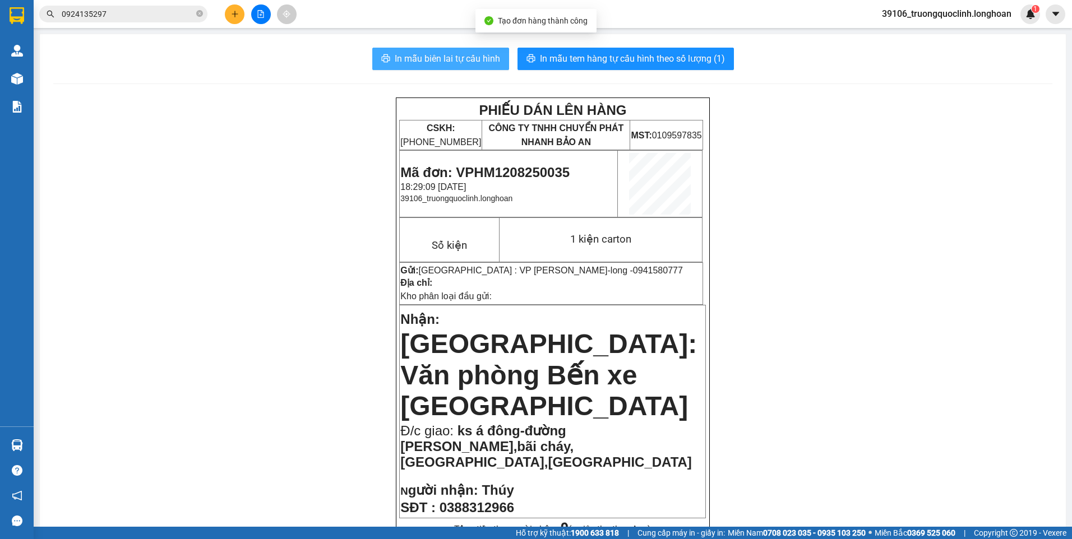
click at [456, 56] on span "In mẫu biên lai tự cấu hình" at bounding box center [447, 59] width 105 height 14
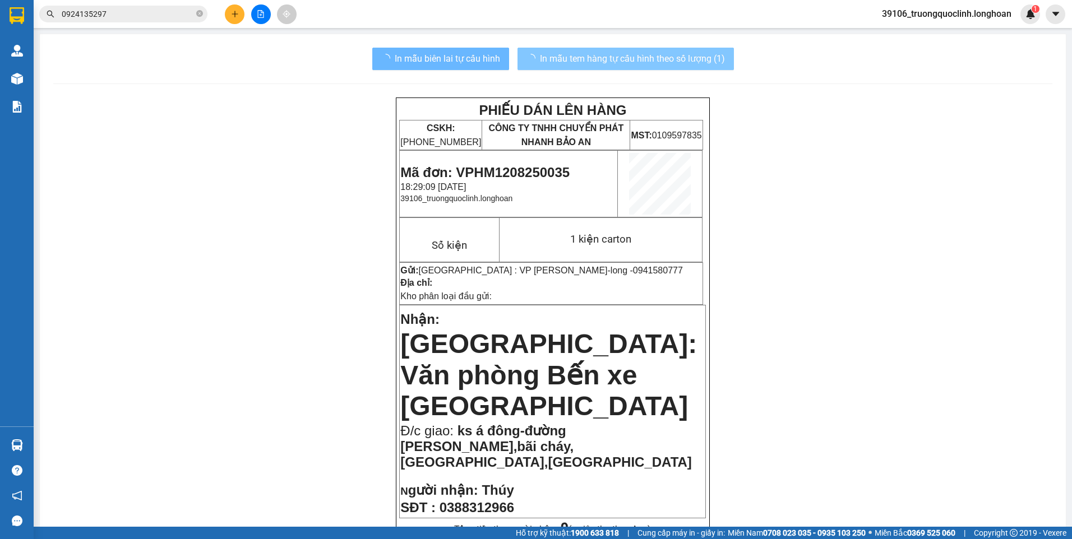
click at [579, 62] on span "In mẫu tem hàng tự cấu hình theo số lượng (1)" at bounding box center [632, 59] width 185 height 14
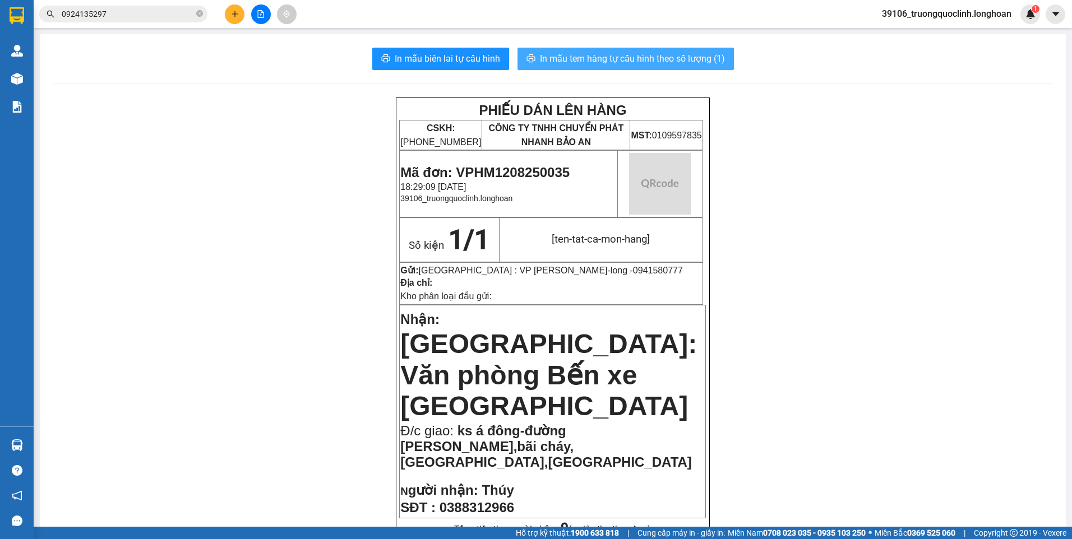
click at [576, 62] on span "In mẫu tem hàng tự cấu hình theo số lượng (1)" at bounding box center [632, 59] width 185 height 14
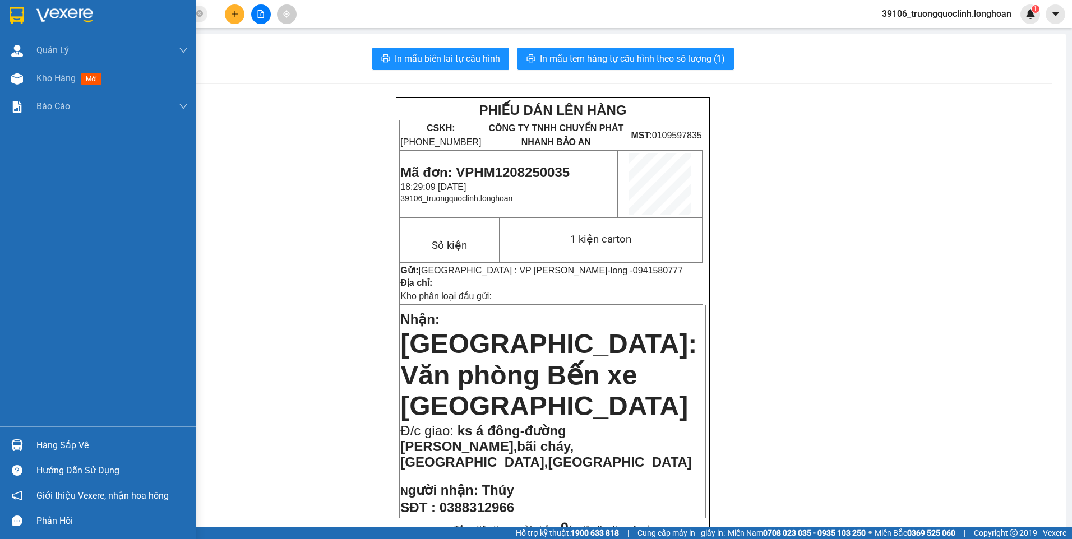
click at [17, 17] on img at bounding box center [17, 15] width 15 height 17
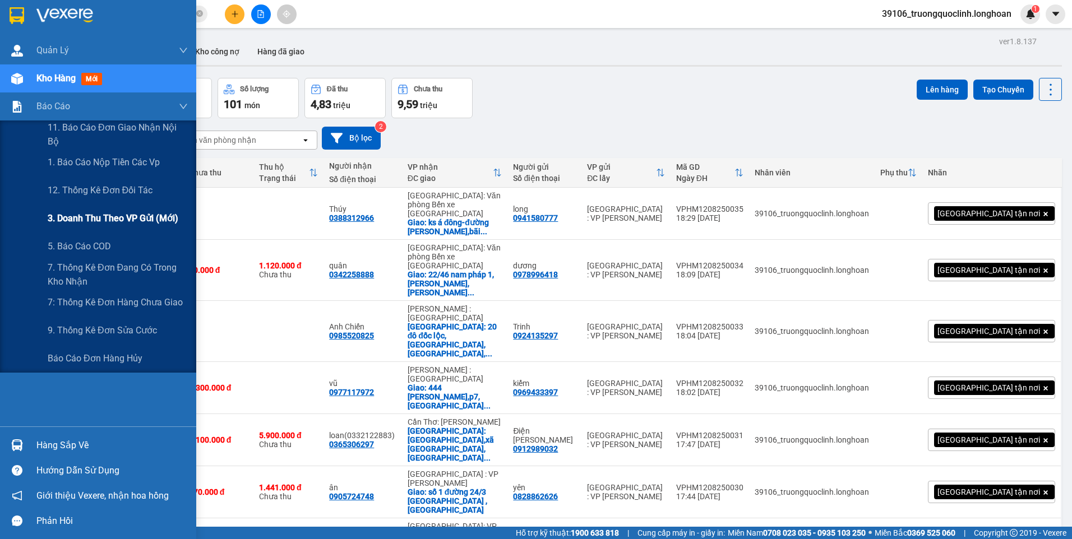
click at [82, 211] on div "3. Doanh Thu theo VP Gửi (mới)" at bounding box center [118, 219] width 140 height 28
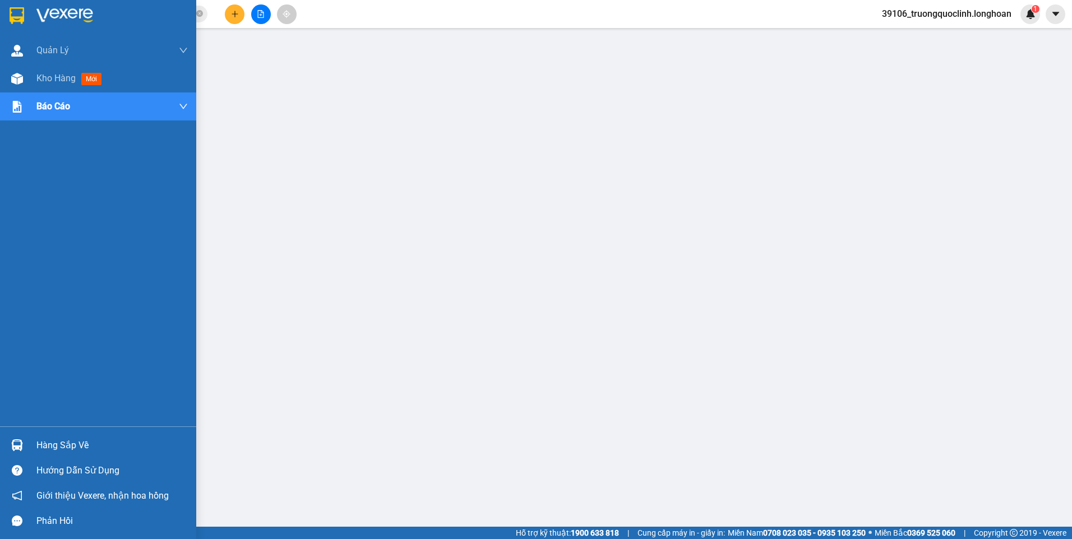
click at [10, 17] on img at bounding box center [17, 15] width 15 height 17
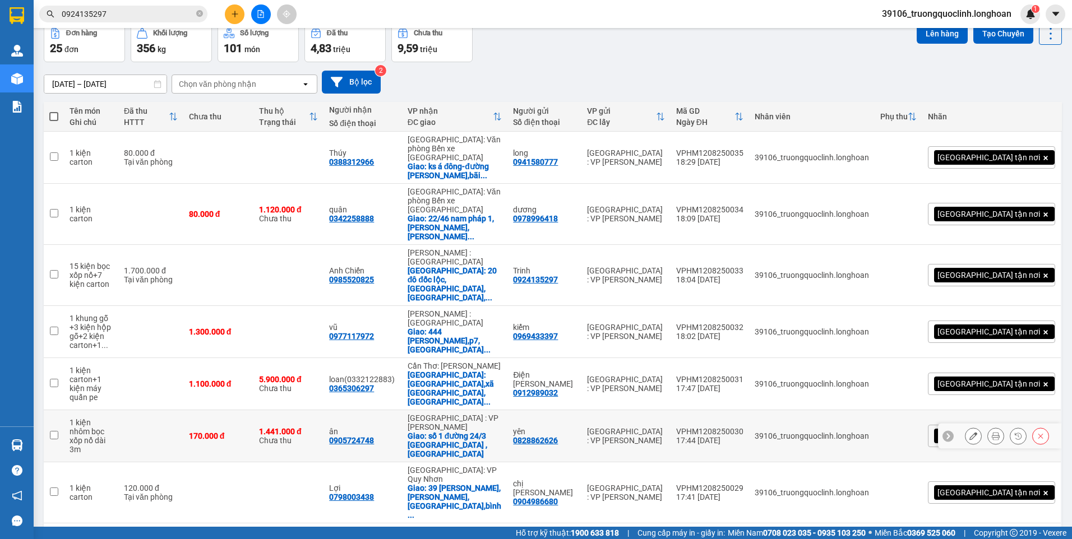
scroll to position [112, 0]
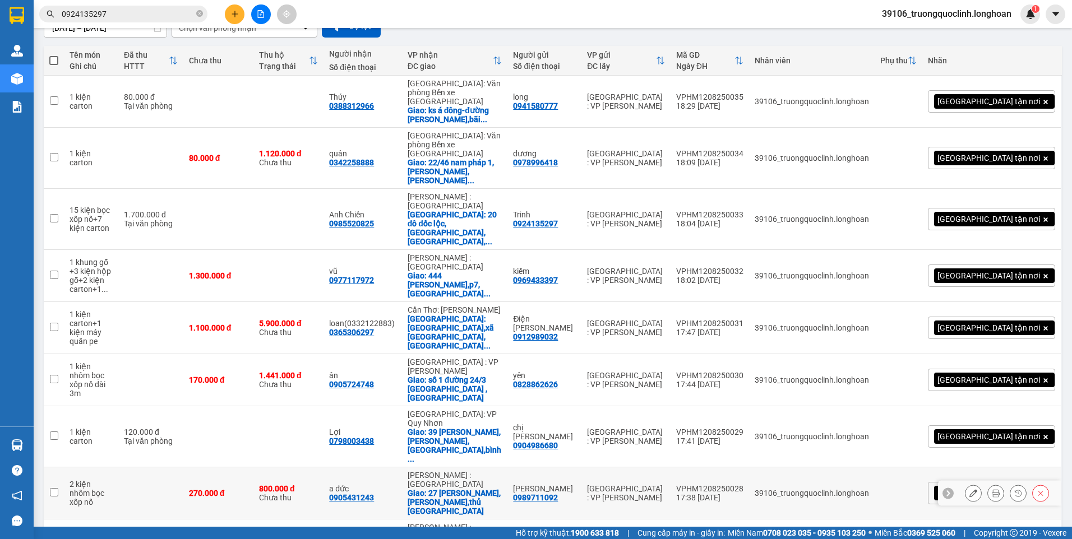
click at [969, 489] on icon at bounding box center [973, 493] width 8 height 8
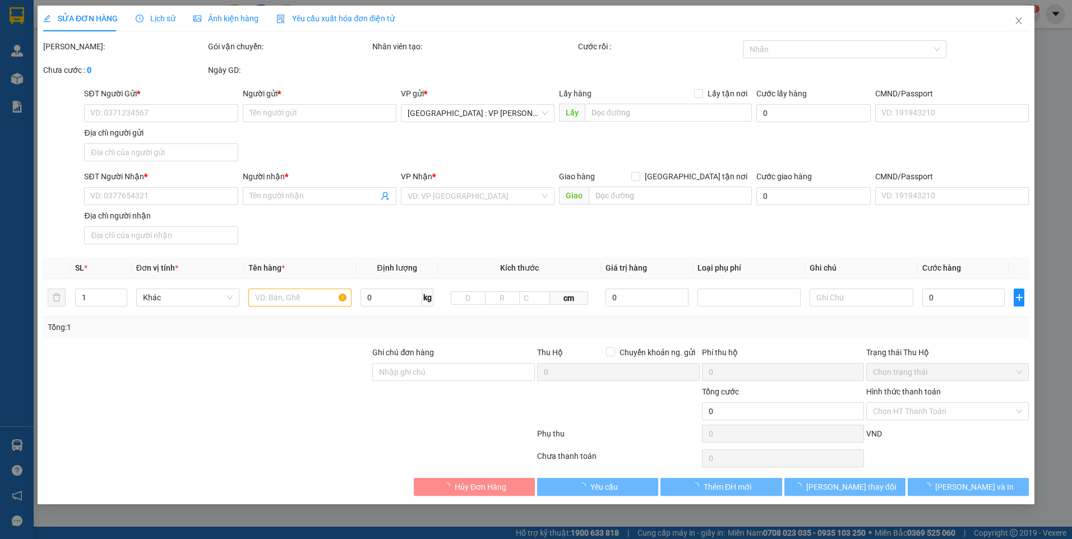
type input "0989711092"
type input "[PERSON_NAME]"
type input "0905431243"
type input "a đức"
checkbox input "true"
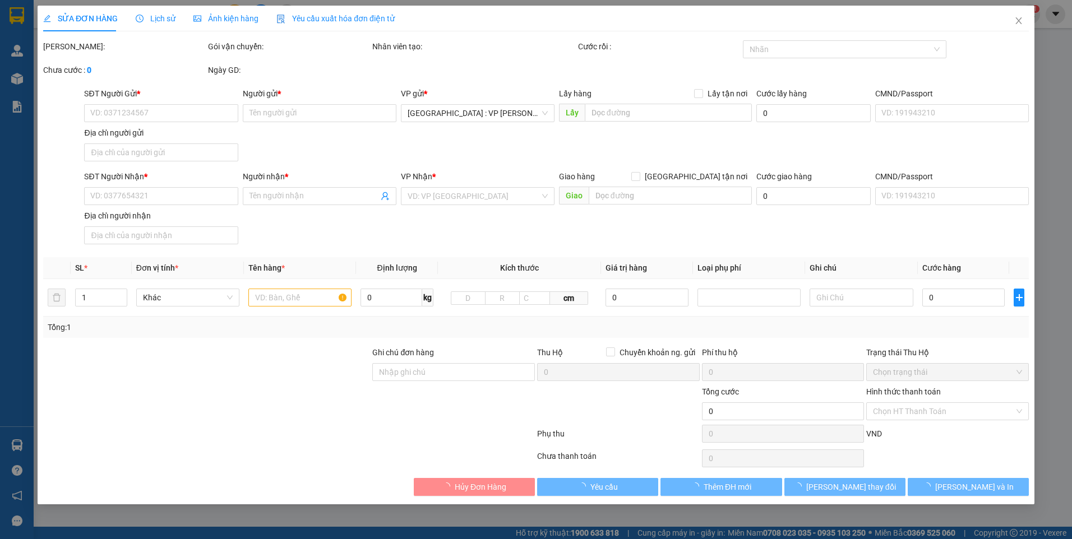
type input "27 [PERSON_NAME],[PERSON_NAME],[PERSON_NAME][GEOGRAPHIC_DATA]"
type input "cong k đền"
type input "270.000"
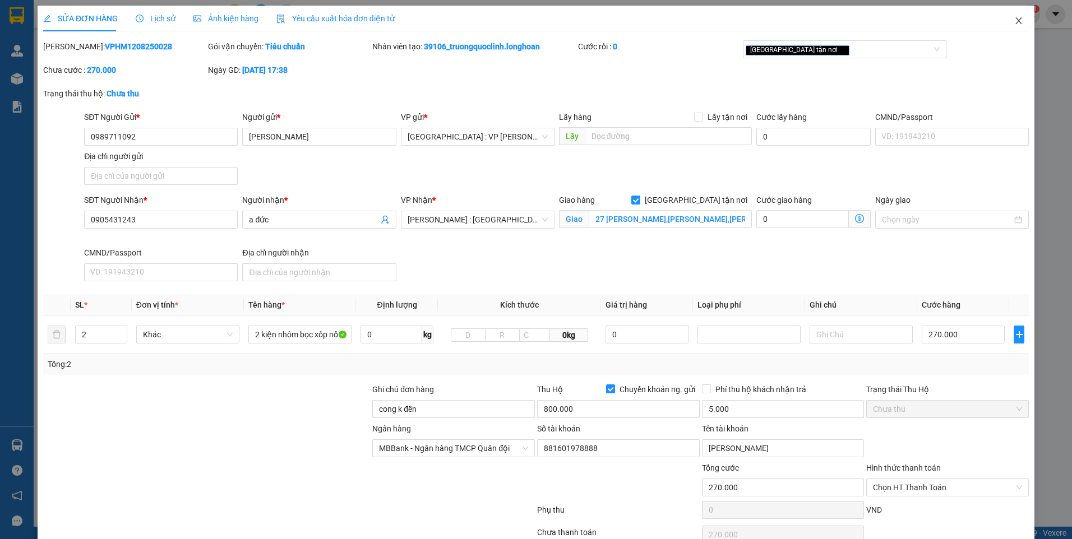
click at [1014, 20] on icon "close" at bounding box center [1018, 20] width 9 height 9
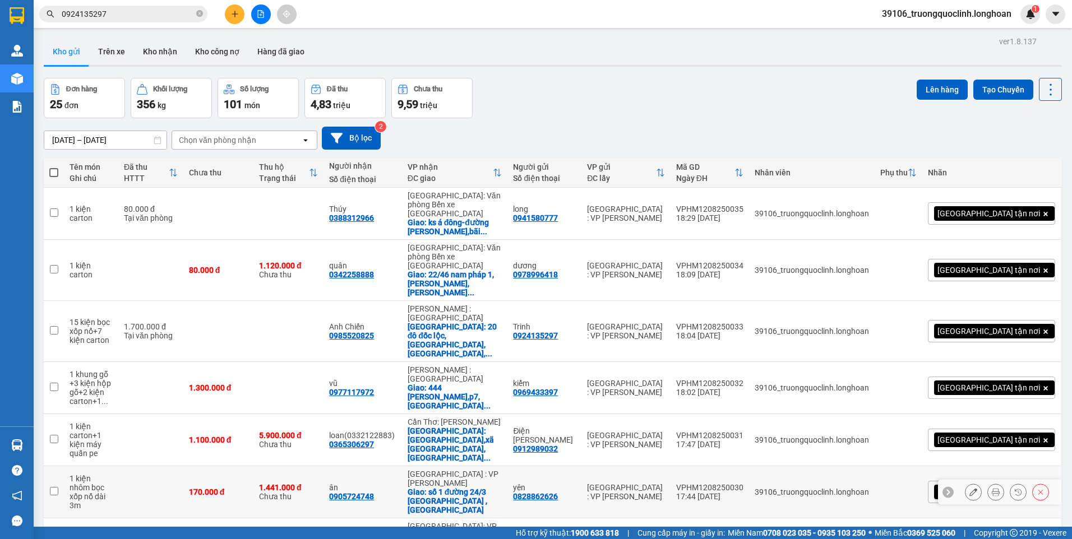
scroll to position [56, 0]
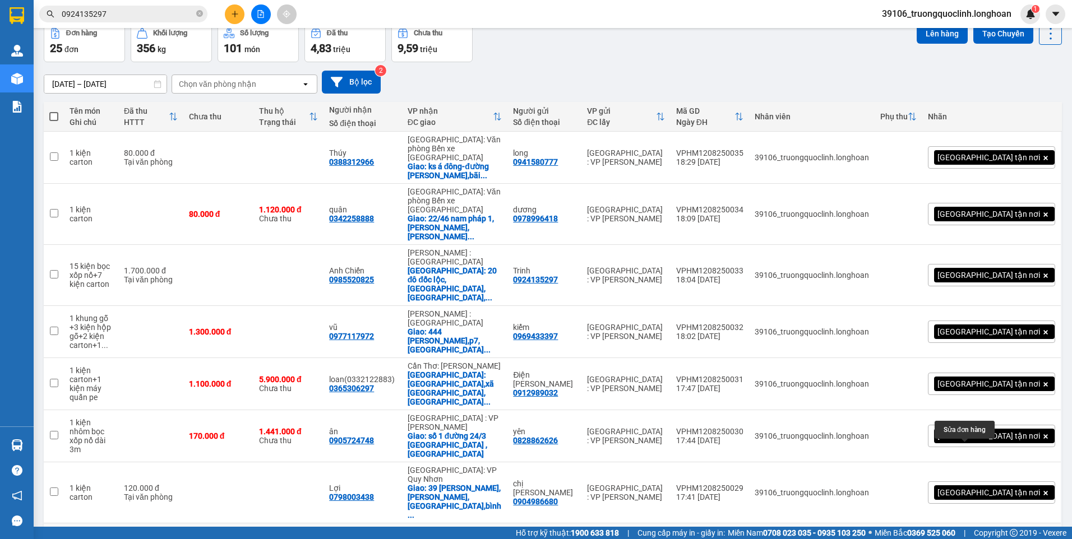
click at [969, 539] on icon at bounding box center [973, 550] width 8 height 8
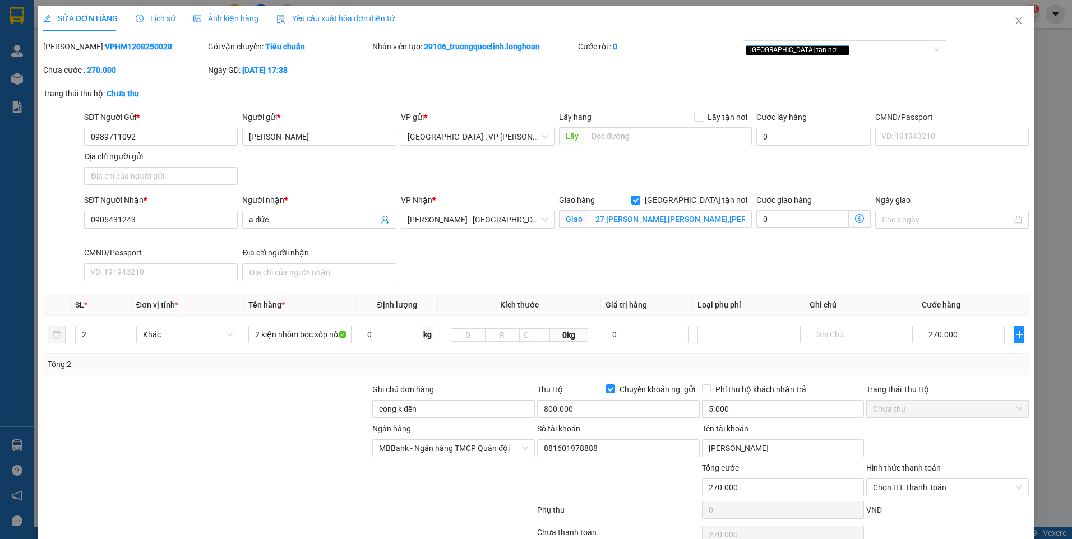
type input "0989711092"
type input "[PERSON_NAME]"
type input "0905431243"
type input "a đức"
checkbox input "true"
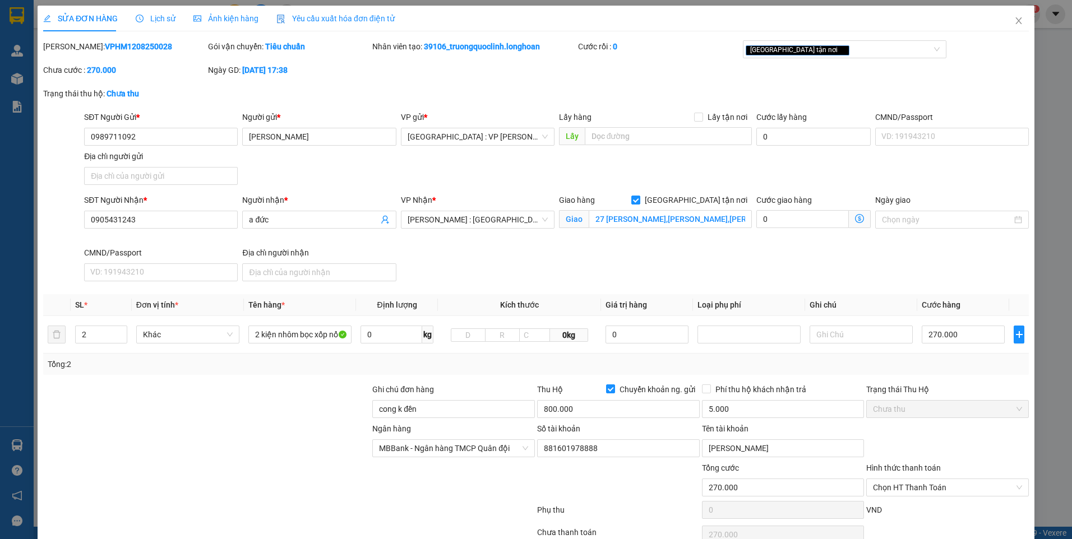
type input "27 [PERSON_NAME],[PERSON_NAME],[PERSON_NAME][GEOGRAPHIC_DATA]"
type input "cong k đền"
type input "270.000"
click at [154, 135] on input "0989711092" at bounding box center [161, 137] width 154 height 18
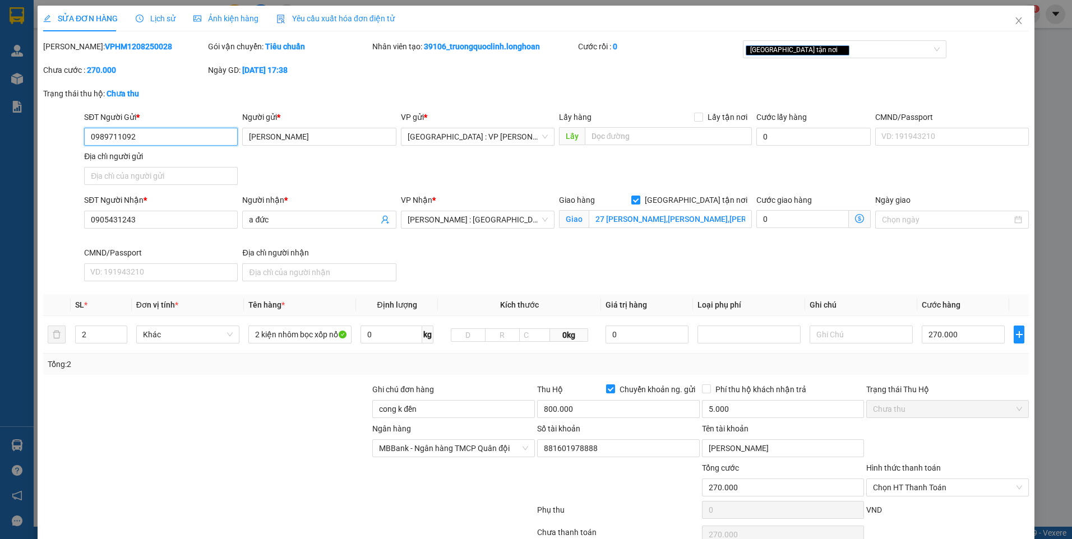
click at [154, 135] on input "0989711092" at bounding box center [161, 137] width 154 height 18
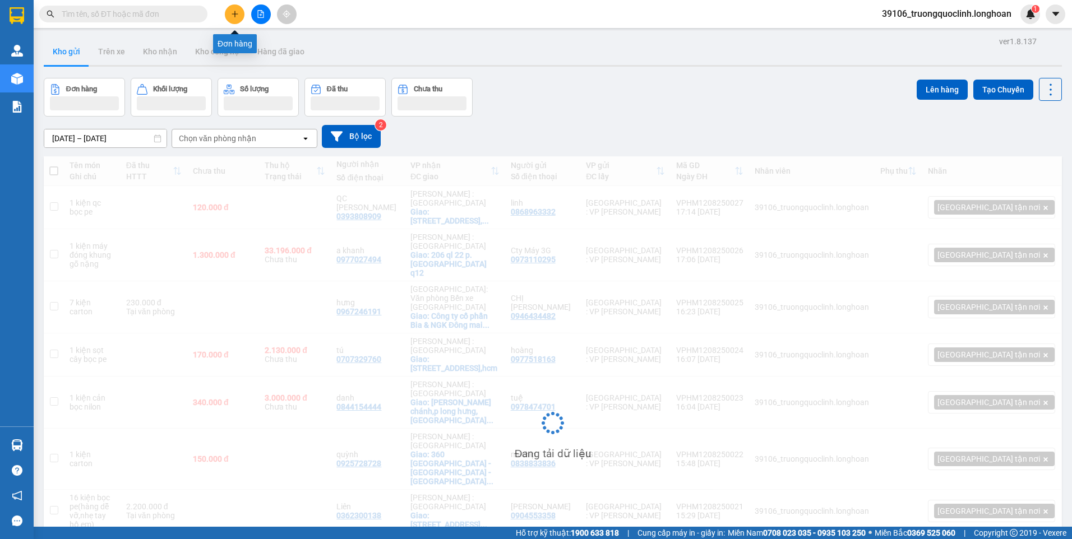
click at [237, 13] on icon "plus" at bounding box center [235, 14] width 8 height 8
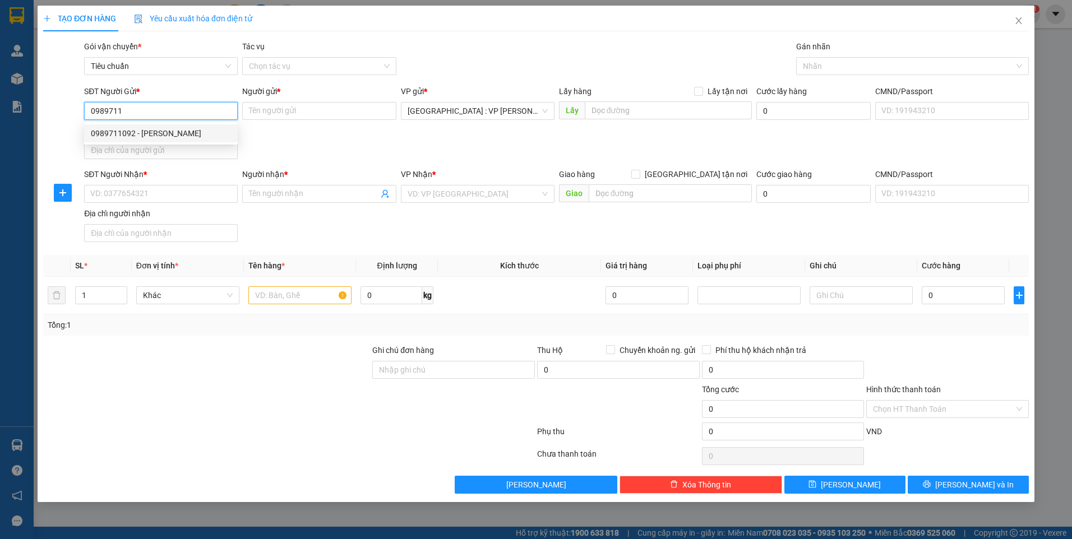
click at [152, 132] on div "0989711092 - [PERSON_NAME]" at bounding box center [161, 133] width 140 height 12
type input "0989711092"
type input "[PERSON_NAME]"
checkbox input "true"
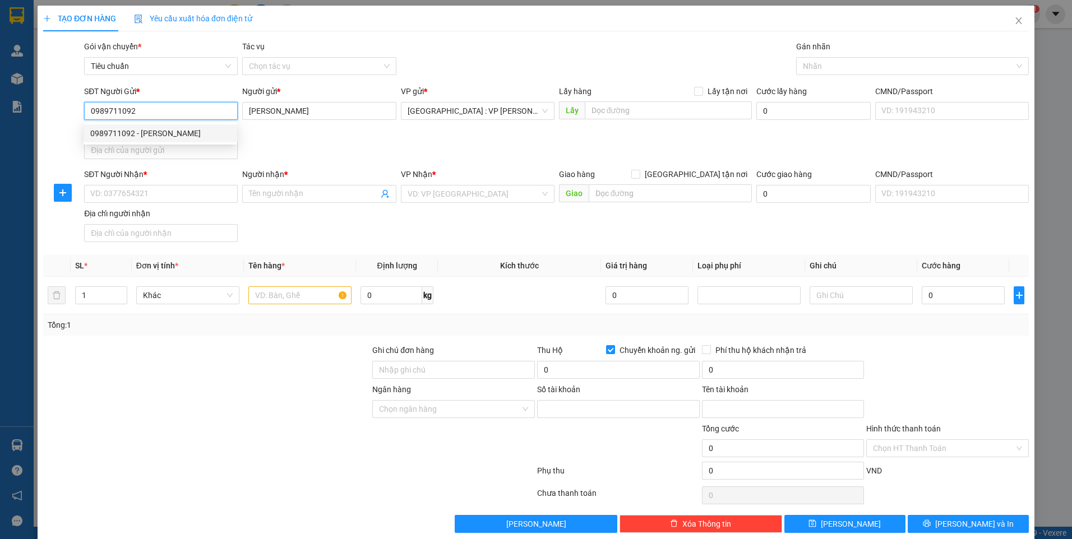
type input "881601978888"
type input "[PERSON_NAME]"
type input "0989711092"
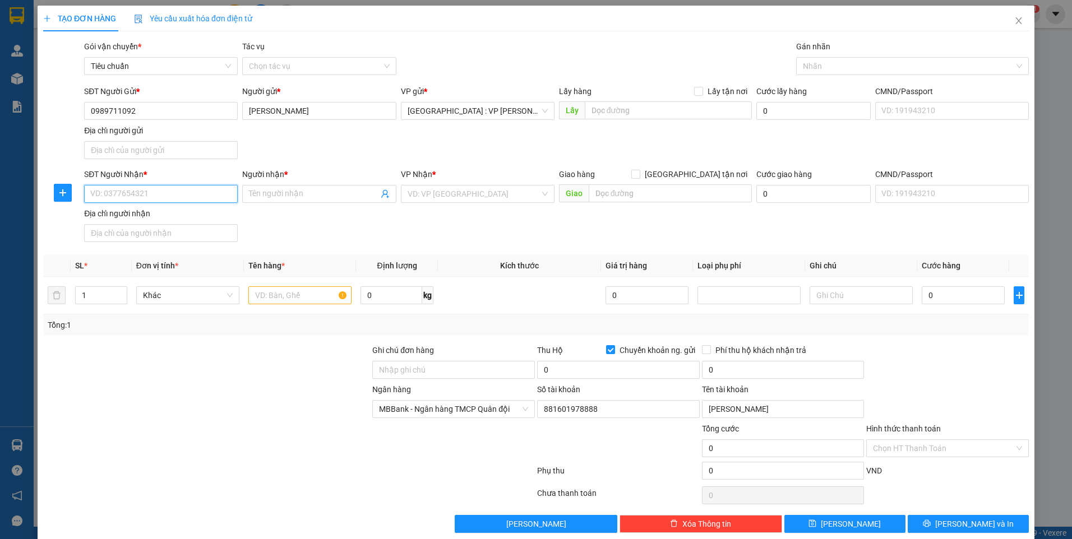
click at [187, 190] on input "SĐT Người Nhận *" at bounding box center [161, 194] width 154 height 18
type input "0905431243"
click at [280, 192] on input "Người nhận *" at bounding box center [313, 194] width 129 height 12
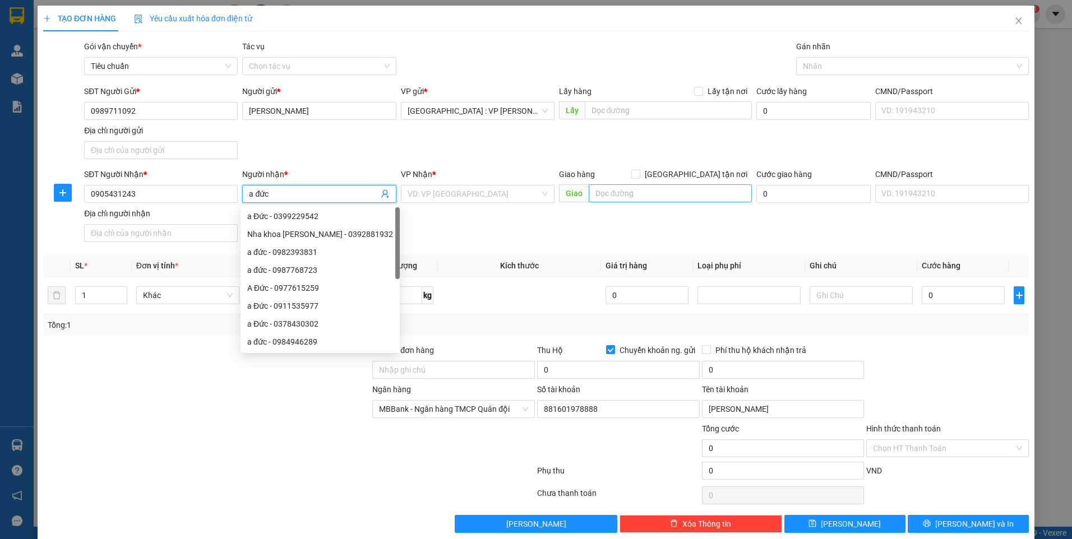
type input "a đức"
click at [618, 194] on input "text" at bounding box center [671, 193] width 164 height 18
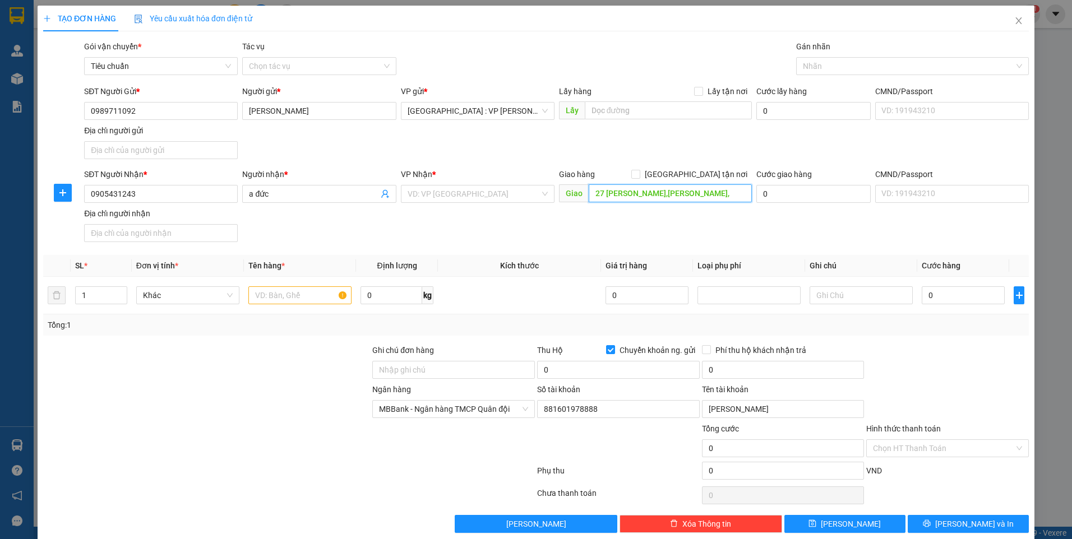
click at [693, 193] on input "27 [PERSON_NAME],[PERSON_NAME]," at bounding box center [671, 193] width 164 height 18
click at [685, 188] on input "27 [PERSON_NAME],[PERSON_NAME]," at bounding box center [671, 193] width 164 height 18
type input "27 [PERSON_NAME],[PERSON_NAME],[PERSON_NAME][GEOGRAPHIC_DATA]"
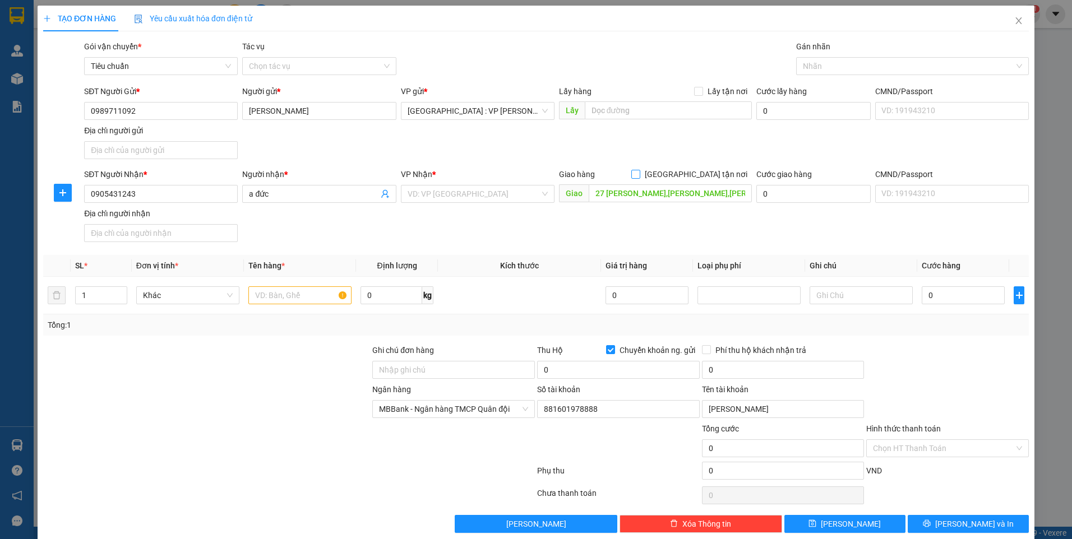
click at [640, 176] on span at bounding box center [635, 174] width 9 height 9
click at [639, 176] on input "[GEOGRAPHIC_DATA] tận nơi" at bounding box center [635, 174] width 8 height 8
checkbox input "true"
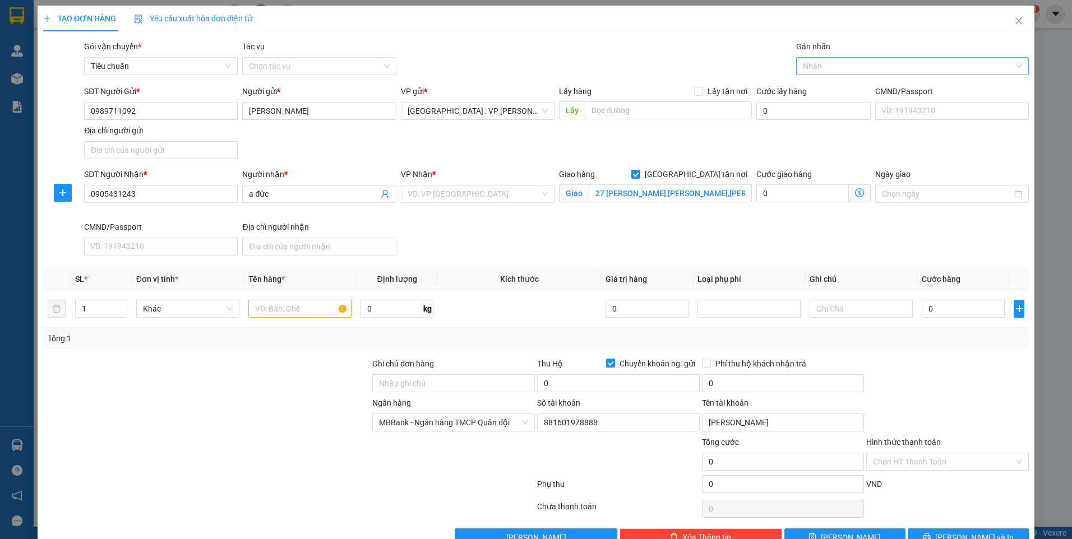
click at [826, 66] on div at bounding box center [907, 65] width 216 height 13
type input "gtn"
click at [822, 90] on div "[GEOGRAPHIC_DATA] tận nơi" at bounding box center [906, 88] width 218 height 12
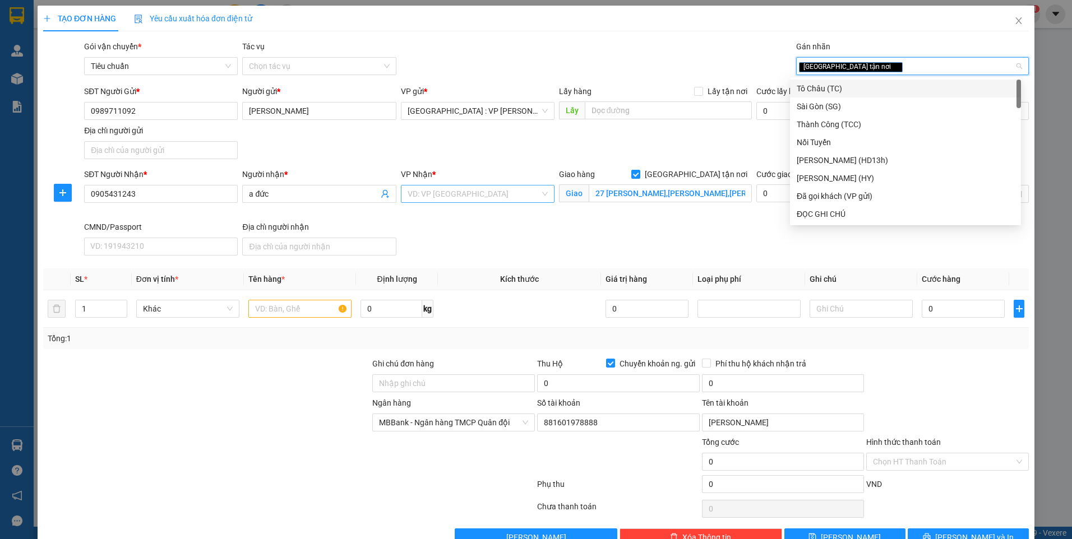
click at [519, 193] on input "search" at bounding box center [474, 194] width 132 height 17
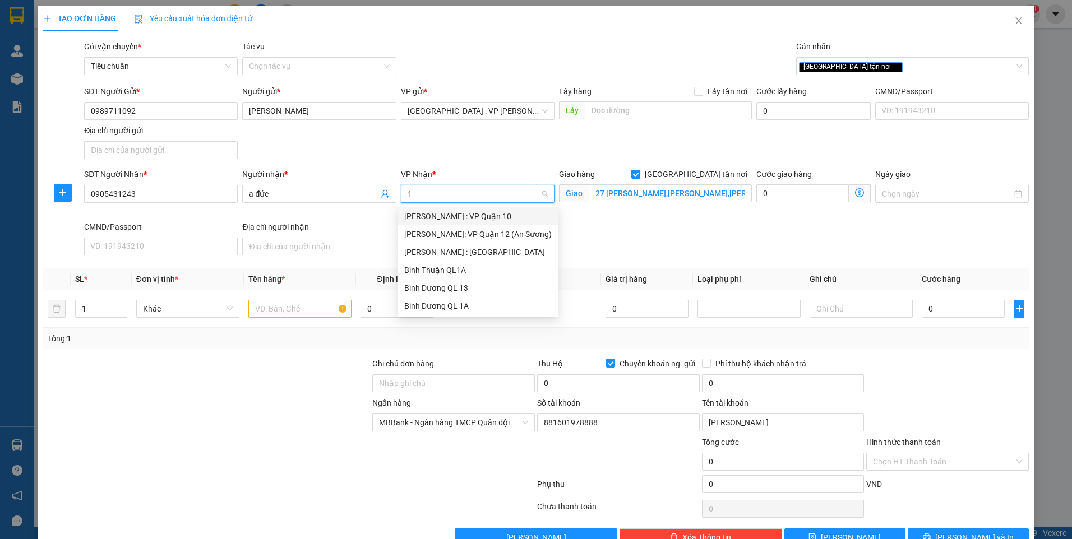
type input "12"
click at [527, 233] on div "[PERSON_NAME] : [GEOGRAPHIC_DATA]" at bounding box center [477, 234] width 147 height 12
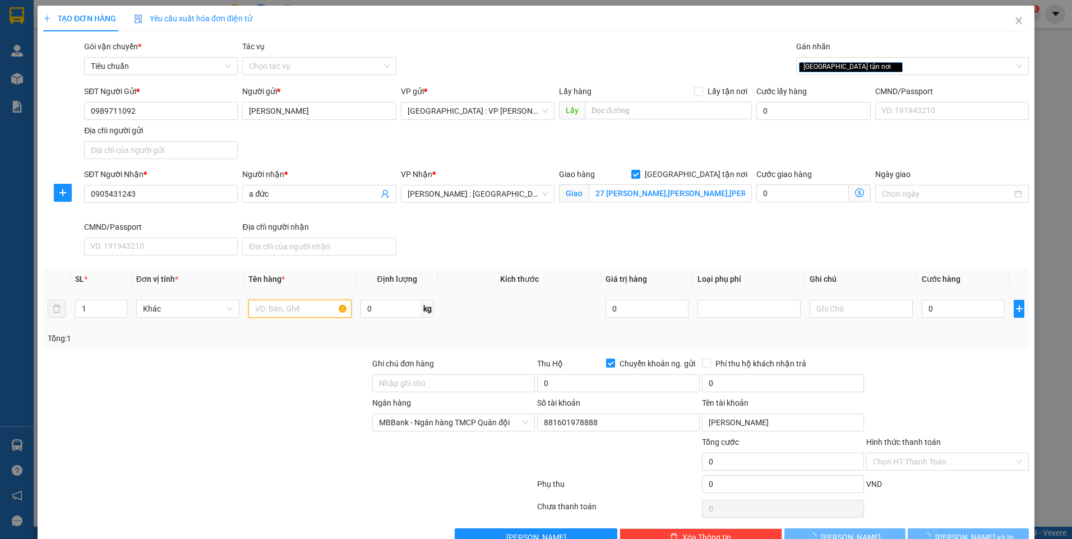
click at [294, 309] on input "text" at bounding box center [299, 309] width 103 height 18
type input "1"
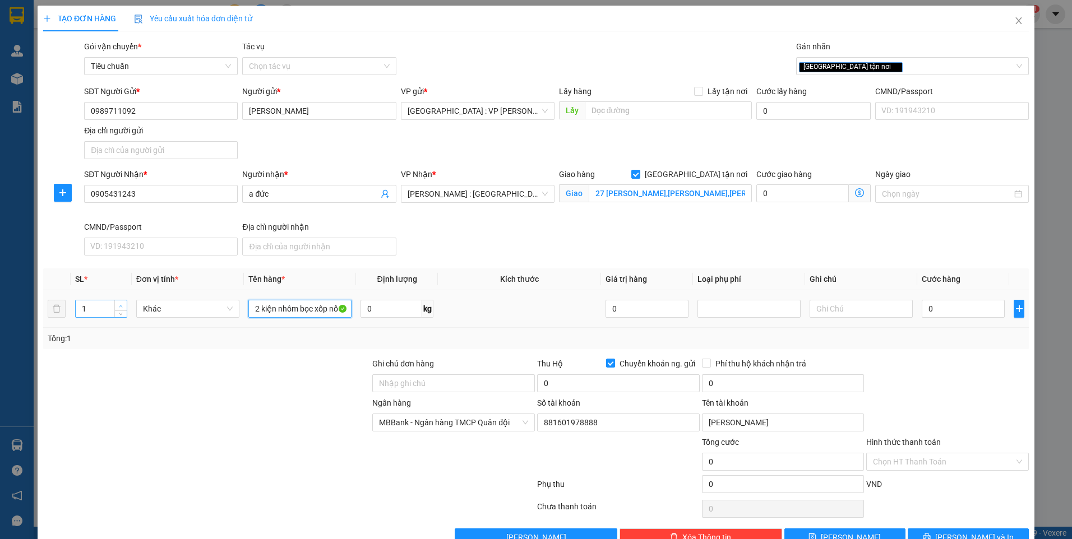
type input "2 kiện nhôm bọc xốp nổ"
type input "2"
click at [118, 303] on span "up" at bounding box center [121, 306] width 7 height 7
click at [405, 380] on input "Ghi chú đơn hàng" at bounding box center [453, 384] width 163 height 18
type input "cong k đền"
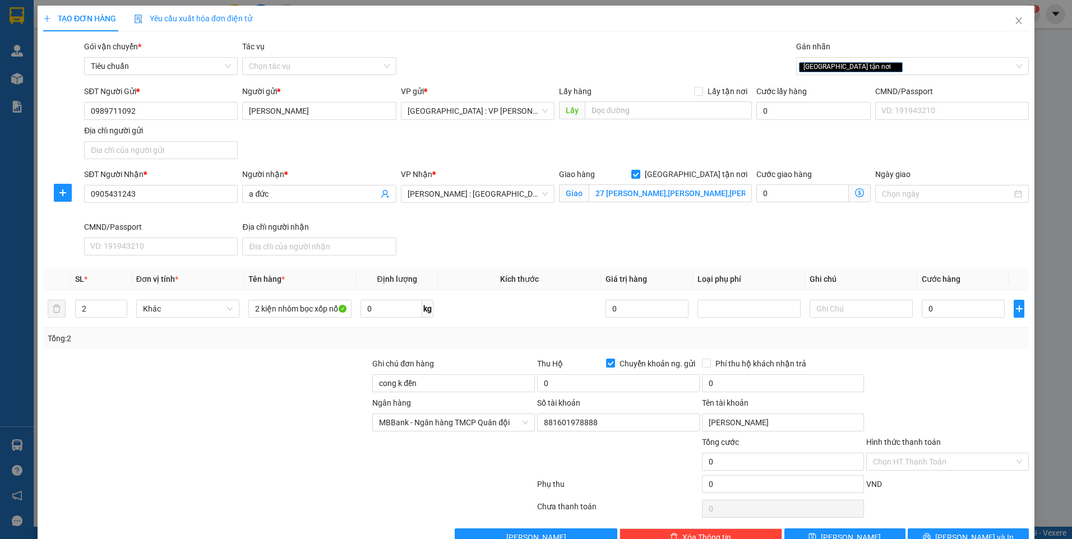
click at [311, 401] on div at bounding box center [206, 416] width 329 height 39
click at [943, 307] on input "0" at bounding box center [963, 309] width 83 height 18
type input "2"
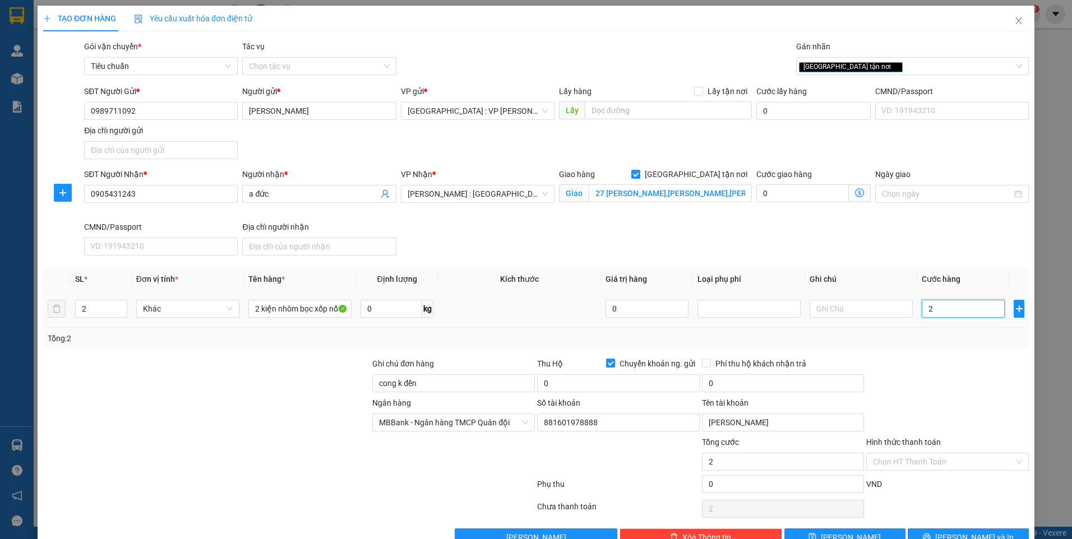
type input "27"
type input "270"
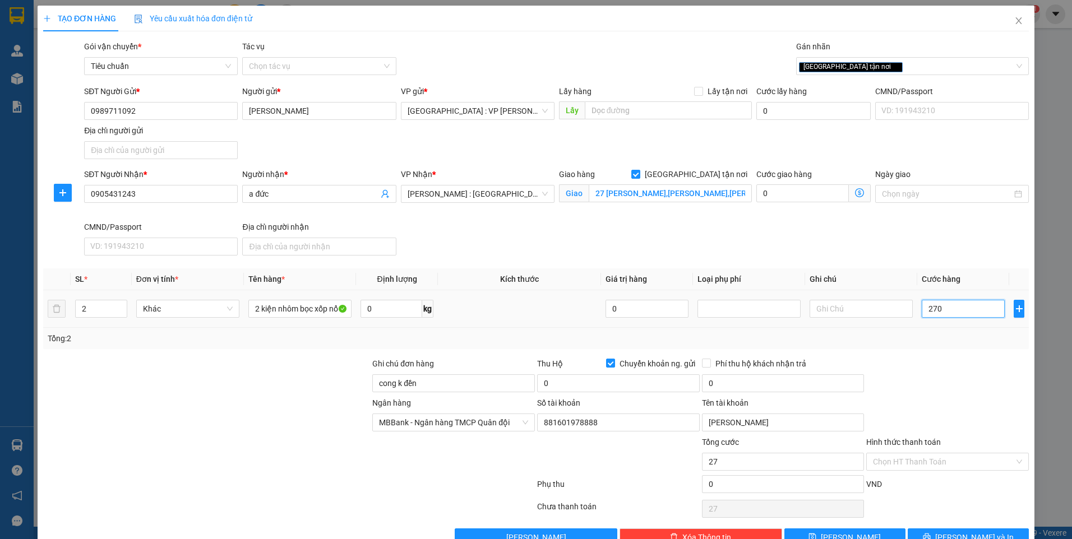
type input "270"
type input "2.700"
type input "27.000"
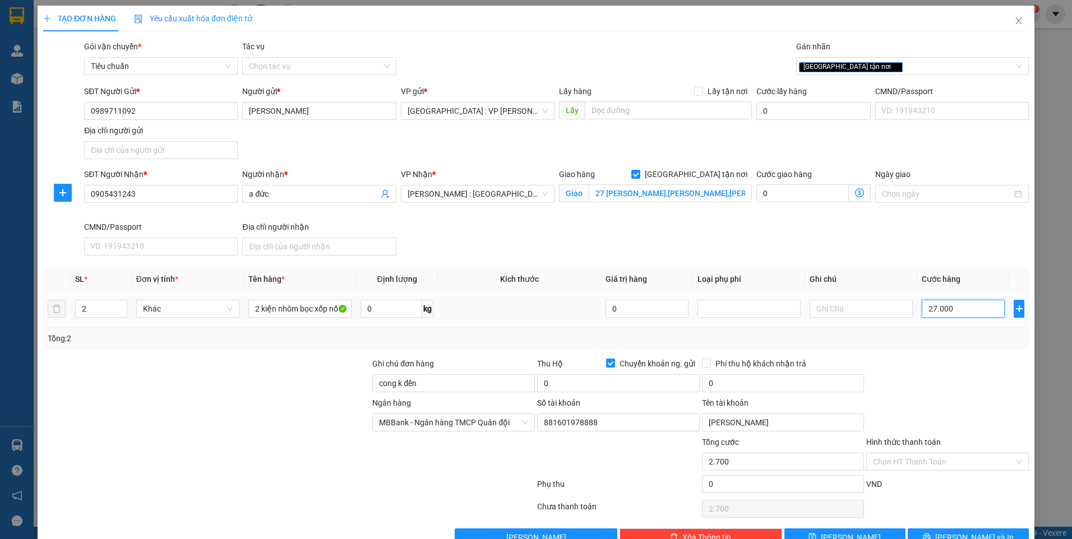
type input "27.000"
type input "270.000"
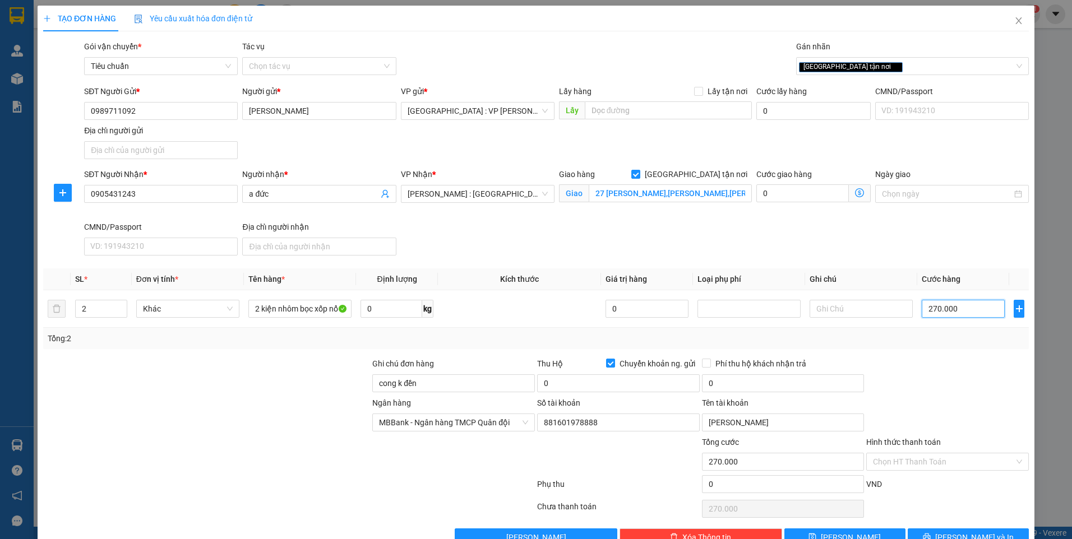
type input "270.000"
click at [926, 362] on div at bounding box center [947, 377] width 165 height 39
click at [618, 387] on input "0" at bounding box center [618, 384] width 163 height 18
type input "800.000"
click at [943, 381] on div at bounding box center [947, 377] width 165 height 39
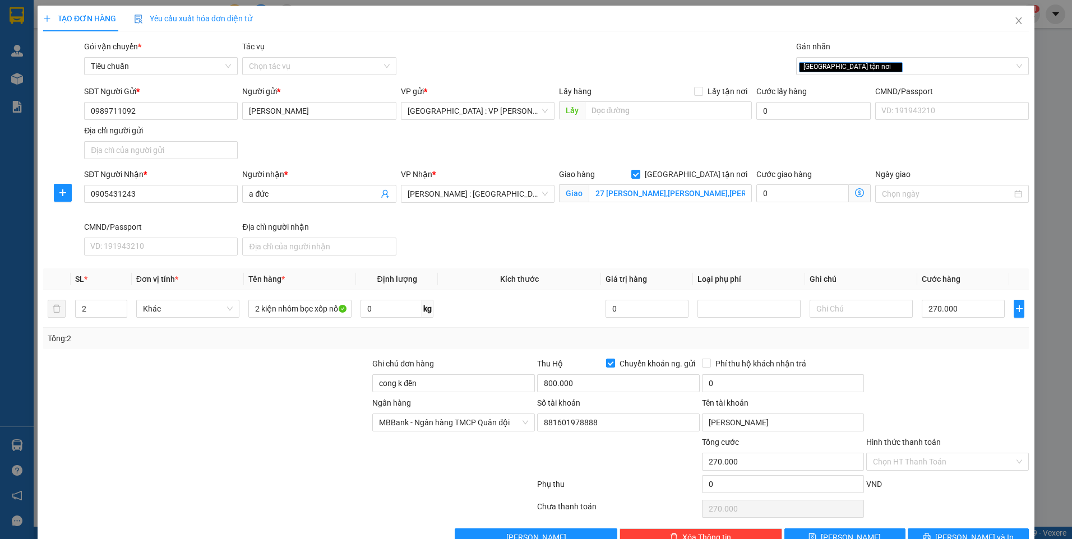
click at [292, 359] on div at bounding box center [206, 377] width 329 height 39
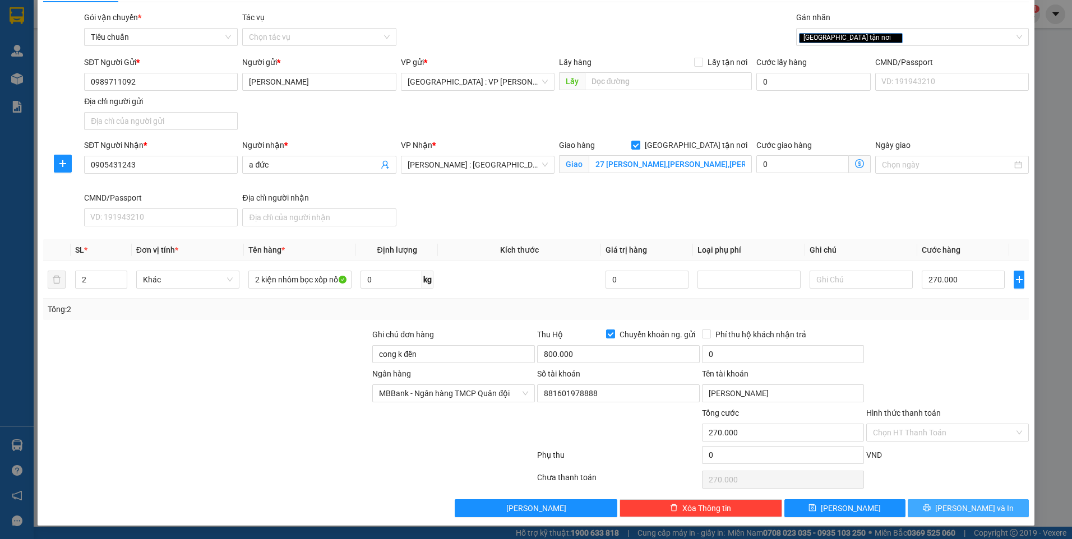
click at [959, 507] on span "[PERSON_NAME] và In" at bounding box center [974, 508] width 78 height 12
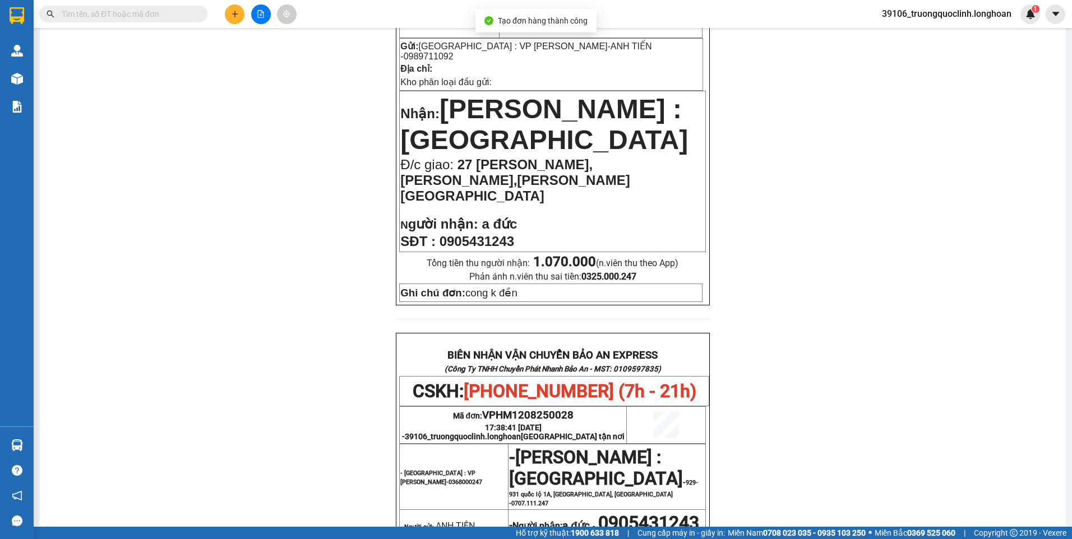
scroll to position [56, 0]
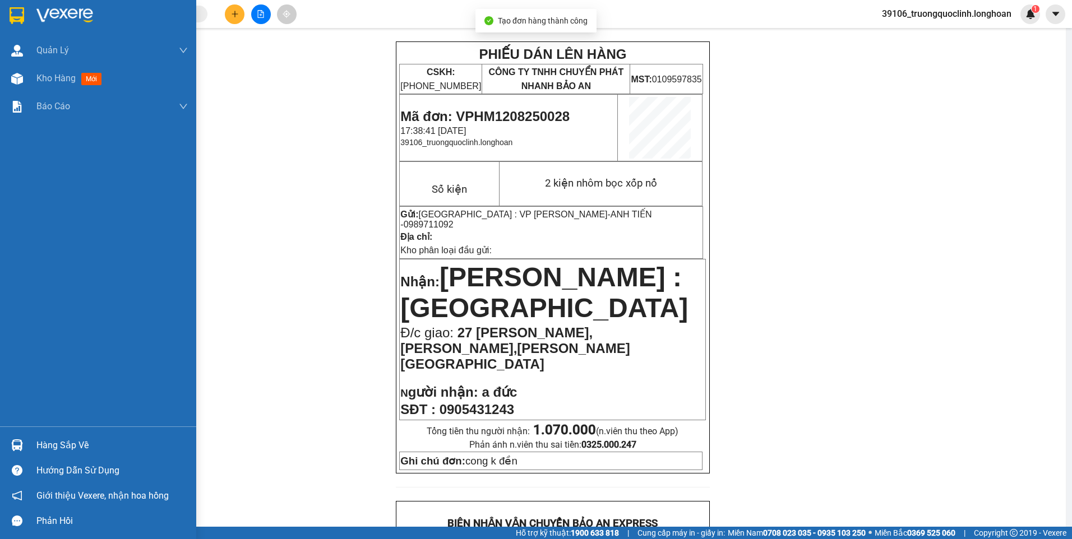
click at [11, 16] on img at bounding box center [17, 15] width 15 height 17
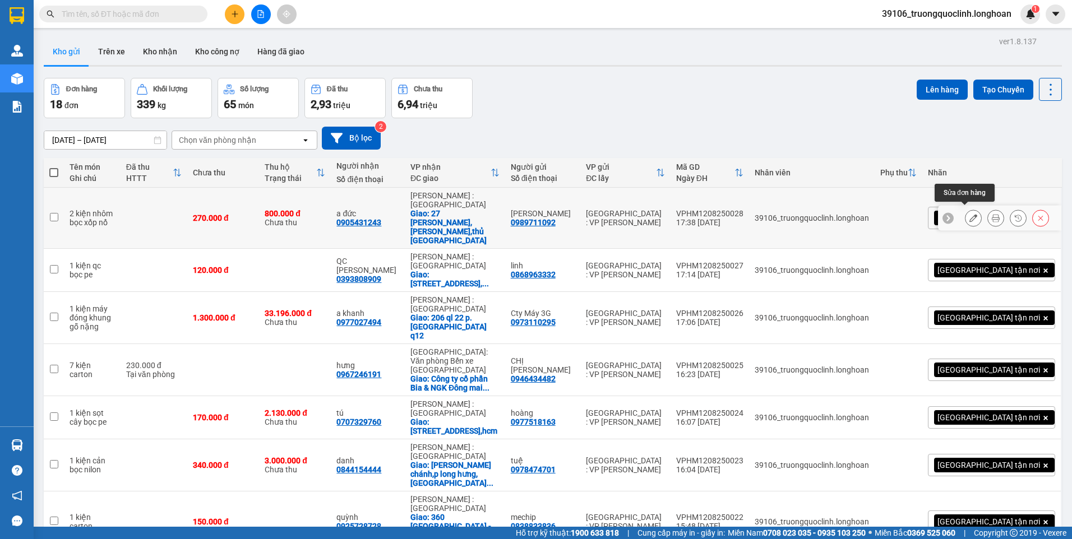
click at [969, 215] on icon at bounding box center [973, 218] width 8 height 8
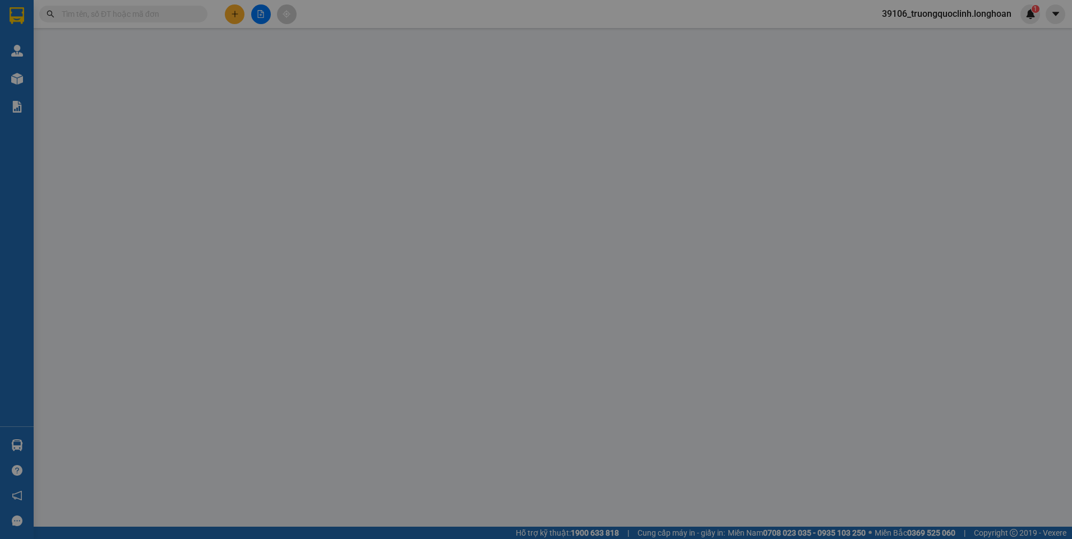
type input "0989711092"
type input "[PERSON_NAME]"
type input "0905431243"
type input "a đức"
checkbox input "true"
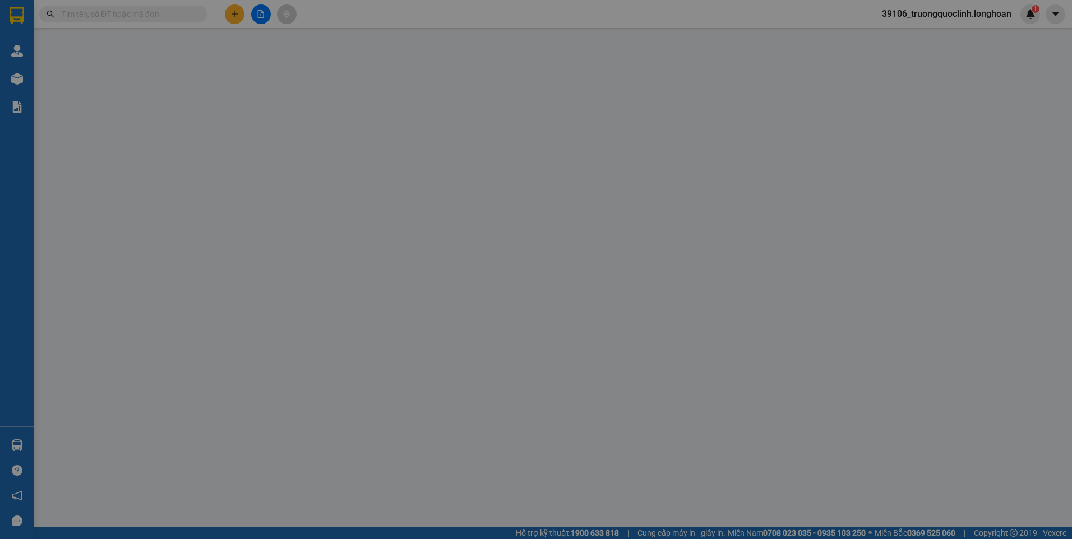
type input "27 [PERSON_NAME],[PERSON_NAME],[PERSON_NAME][GEOGRAPHIC_DATA]"
type input "cong k đền"
type input "270.000"
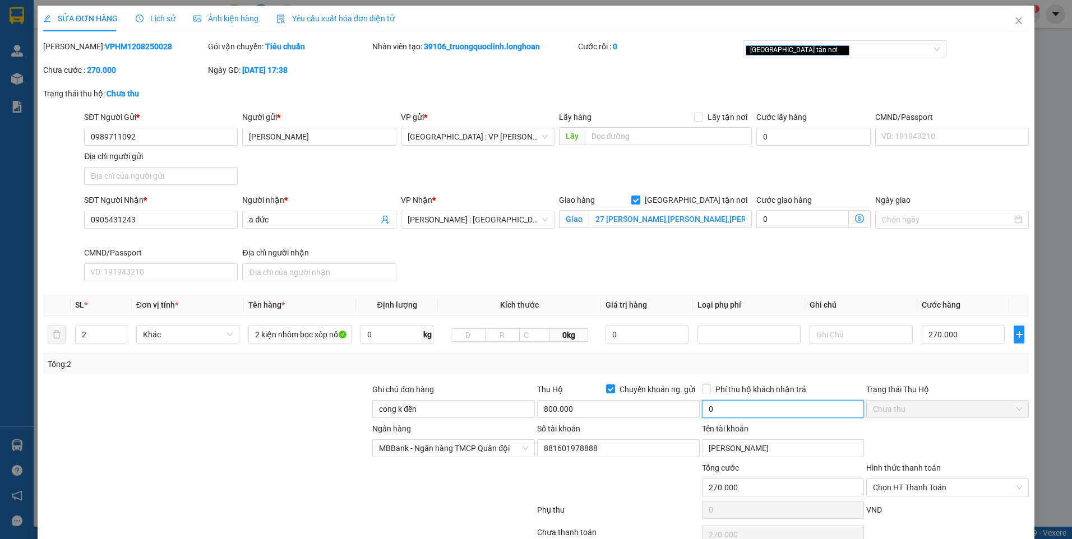
click at [806, 413] on input "0" at bounding box center [783, 409] width 163 height 18
type input "5.000"
click at [842, 370] on div "Tổng: 2" at bounding box center [536, 364] width 977 height 12
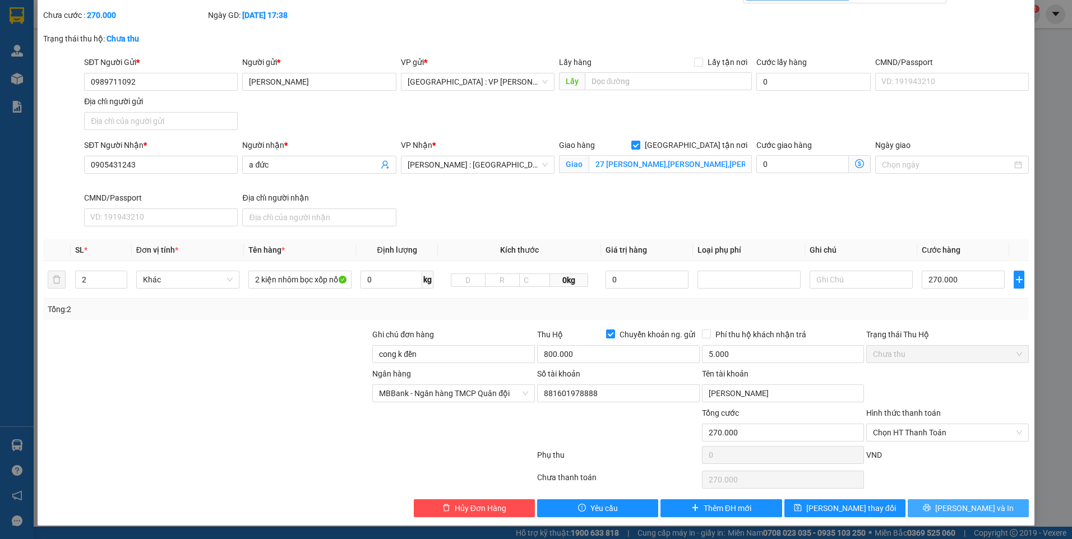
drag, startPoint x: 962, startPoint y: 506, endPoint x: 953, endPoint y: 493, distance: 16.2
click at [960, 506] on span "[PERSON_NAME] và In" at bounding box center [974, 508] width 78 height 12
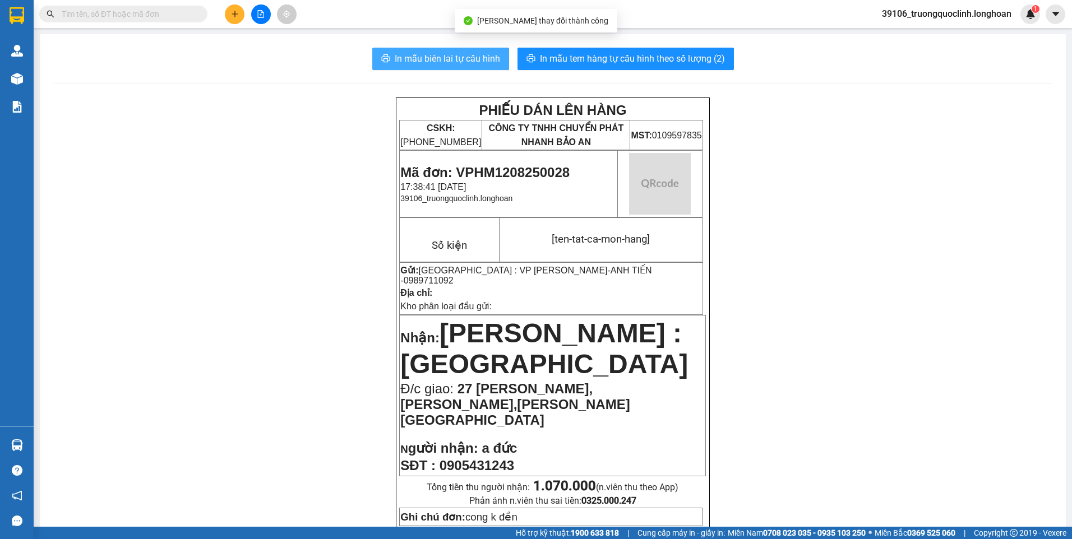
click at [403, 58] on span "In mẫu biên lai tự cấu hình" at bounding box center [447, 59] width 105 height 14
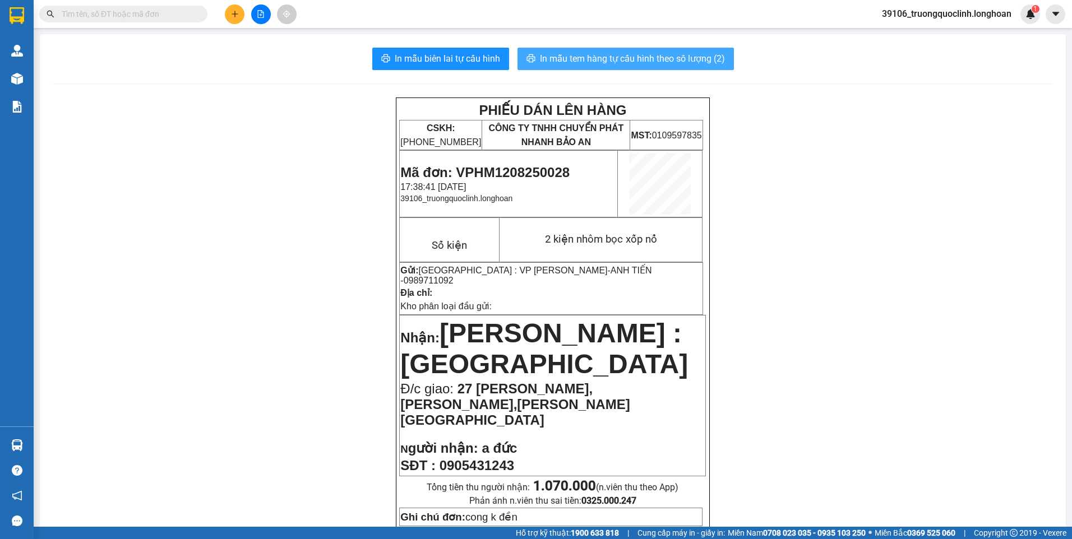
click at [587, 59] on span "In mẫu tem hàng tự cấu hình theo số lượng (2)" at bounding box center [632, 59] width 185 height 14
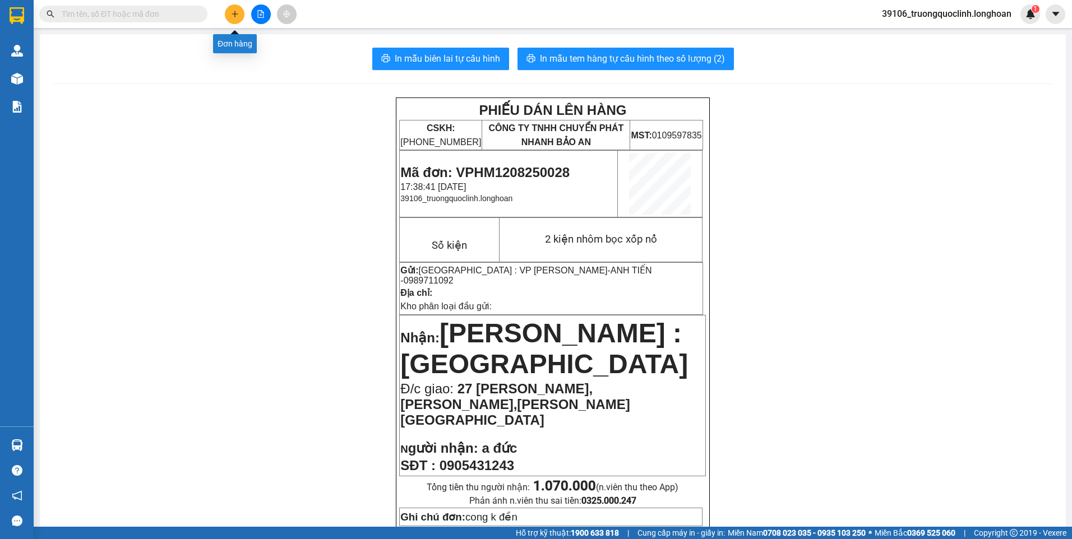
click at [235, 19] on button at bounding box center [235, 14] width 20 height 20
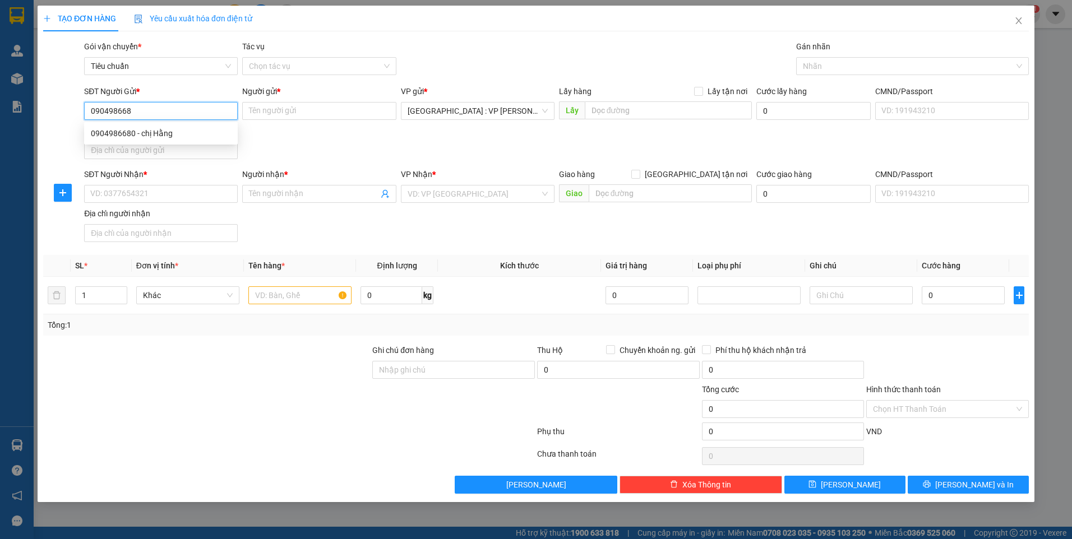
type input "0904986680"
click at [185, 130] on div "0904986680 - chị Hằng" at bounding box center [161, 133] width 140 height 12
type input "chị [PERSON_NAME]"
type input "0904986680"
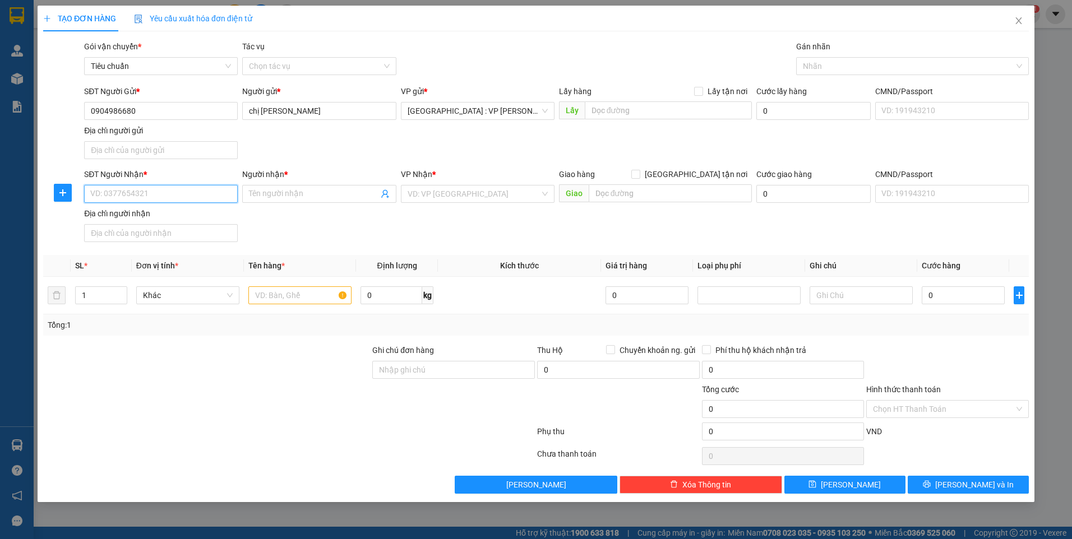
click at [175, 193] on input "SĐT Người Nhận *" at bounding box center [161, 194] width 154 height 18
click at [160, 230] on div "0798003438 - Lợi" at bounding box center [161, 234] width 140 height 12
type input "0798003438"
type input "Lợi"
type input "TP Quy Nhơn: Giao tại chành Thành Châu, gần bến xe Quy Nhơn QL 1D)"
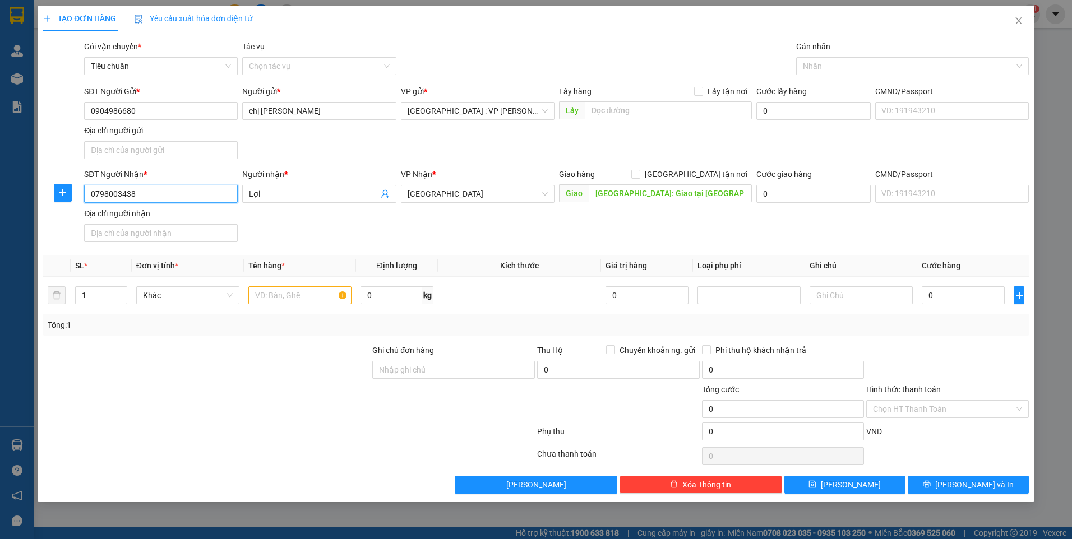
type input "0798003438"
click at [154, 196] on input "0798003438" at bounding box center [161, 194] width 154 height 18
click at [664, 192] on input "TP Quy Nhơn: Giao tại chành Thành Châu, gần bến xe Quy Nhơn QL 1D)" at bounding box center [671, 193] width 164 height 18
paste input "39 [PERSON_NAME],[PERSON_NAME],[GEOGRAPHIC_DATA],[GEOGRAPHIC_DATA]"
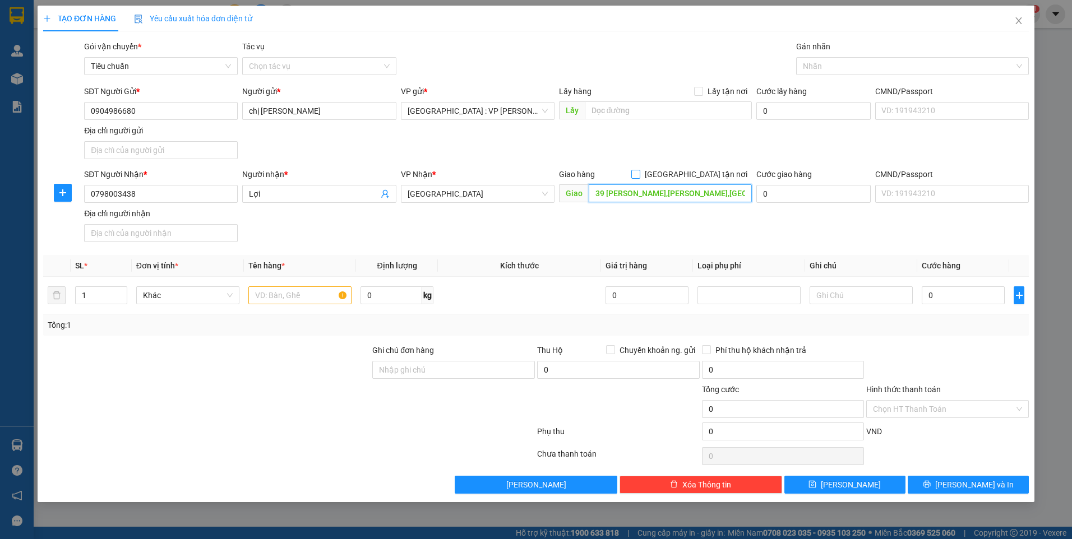
type input "39 [PERSON_NAME],[PERSON_NAME],[GEOGRAPHIC_DATA],[GEOGRAPHIC_DATA]"
click at [704, 173] on span "[GEOGRAPHIC_DATA] tận nơi" at bounding box center [696, 174] width 112 height 12
click at [639, 173] on input "[GEOGRAPHIC_DATA] tận nơi" at bounding box center [635, 174] width 8 height 8
checkbox input "true"
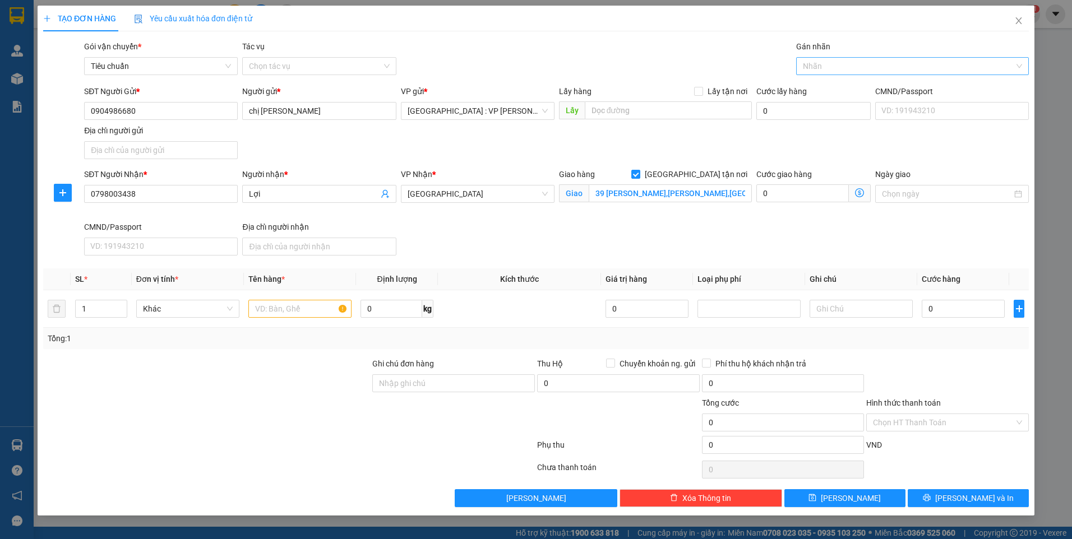
click at [846, 67] on div at bounding box center [907, 65] width 216 height 13
type input "gtn"
click at [829, 86] on div "[GEOGRAPHIC_DATA] tận nơi" at bounding box center [912, 88] width 219 height 12
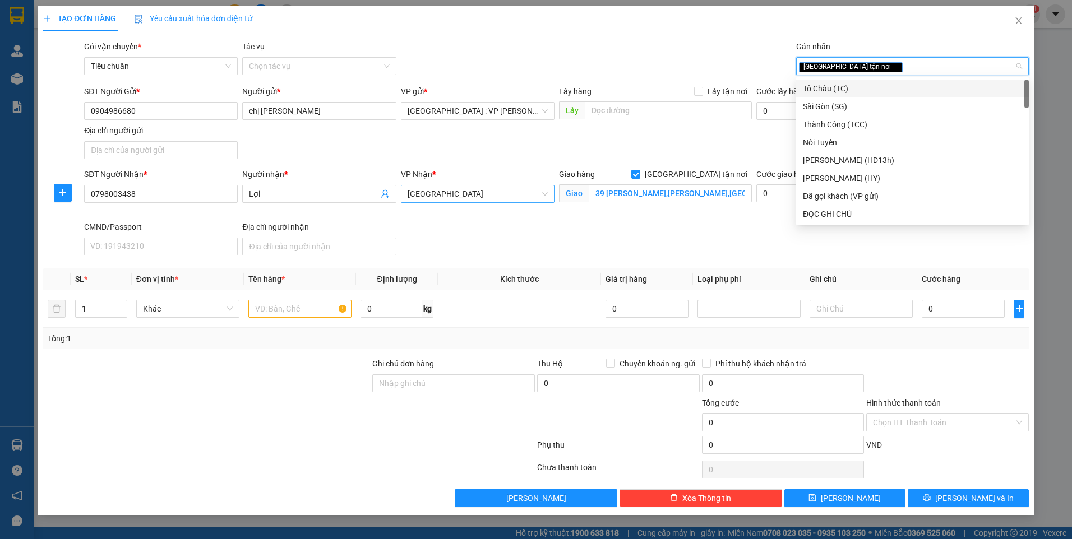
click at [498, 193] on span "[GEOGRAPHIC_DATA]" at bounding box center [478, 194] width 140 height 17
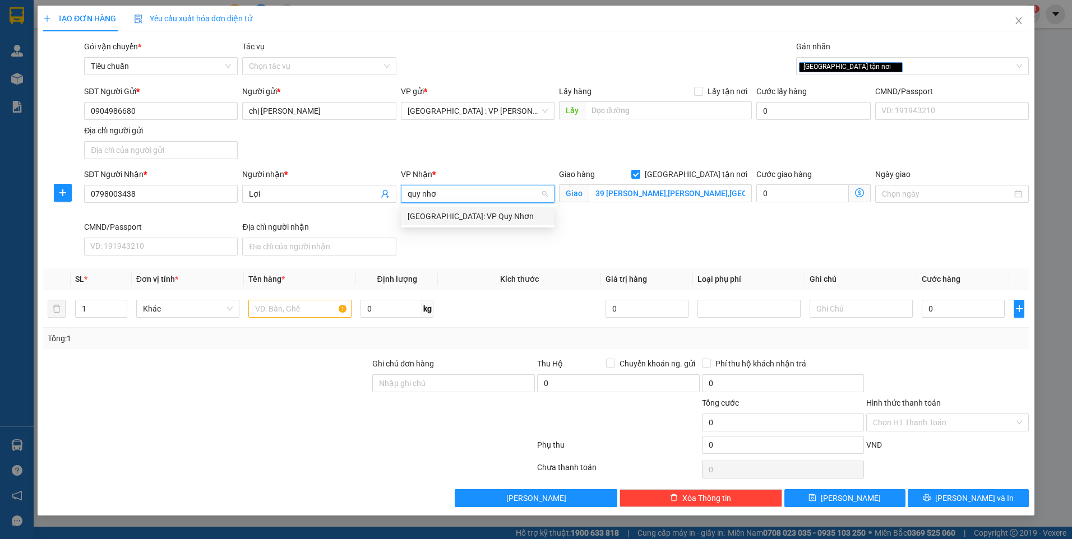
type input "quy nhơn"
drag, startPoint x: 488, startPoint y: 214, endPoint x: 473, endPoint y: 227, distance: 20.3
click at [488, 214] on div "[GEOGRAPHIC_DATA]: VP Quy Nhơn" at bounding box center [478, 216] width 140 height 12
drag, startPoint x: 293, startPoint y: 307, endPoint x: 284, endPoint y: 306, distance: 8.4
click at [290, 307] on input "text" at bounding box center [299, 309] width 103 height 18
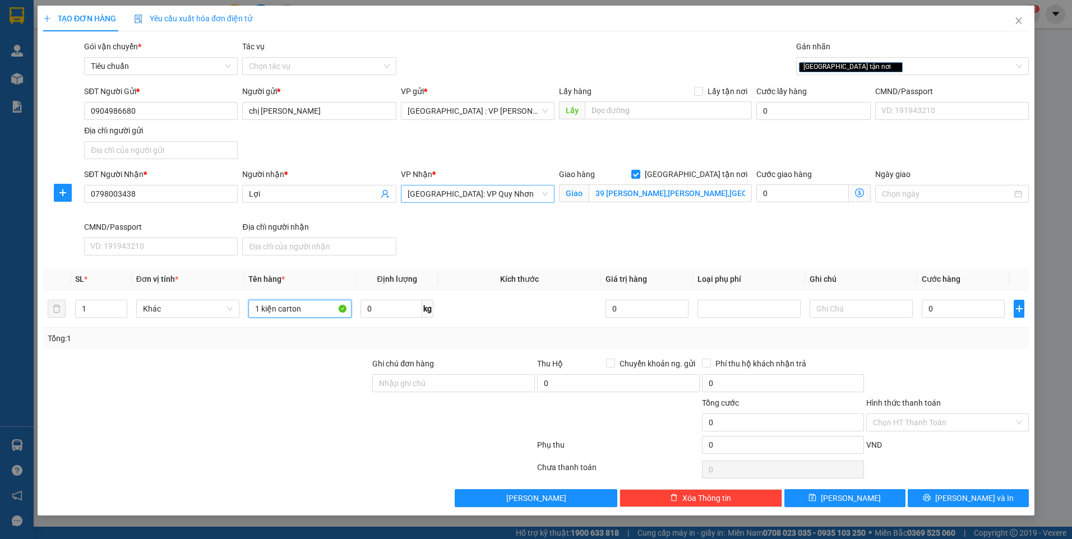
type input "1 kiện carton"
click at [975, 309] on input "0" at bounding box center [963, 309] width 83 height 18
type input "2"
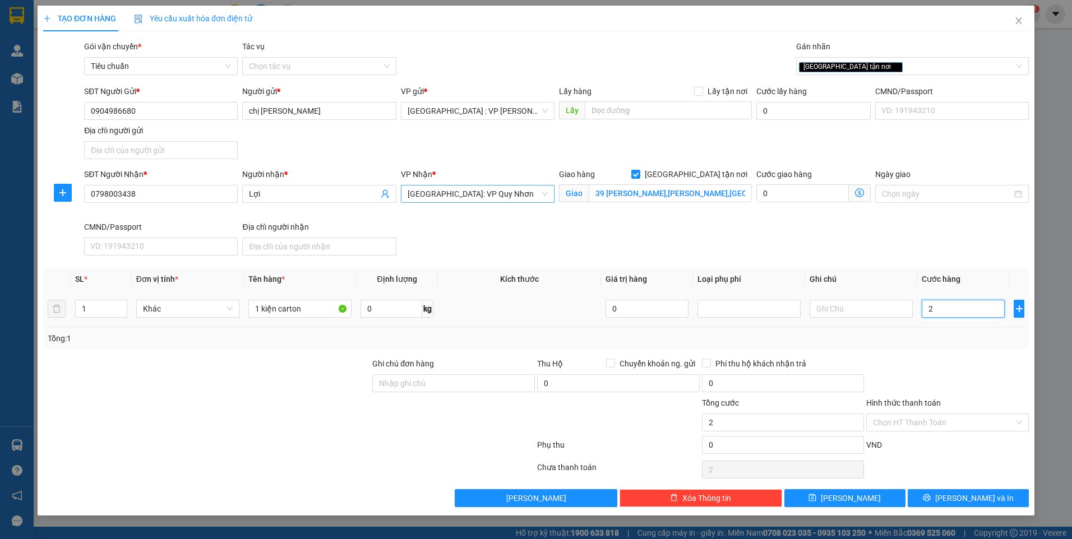
type input "0"
type input "01"
type input "1"
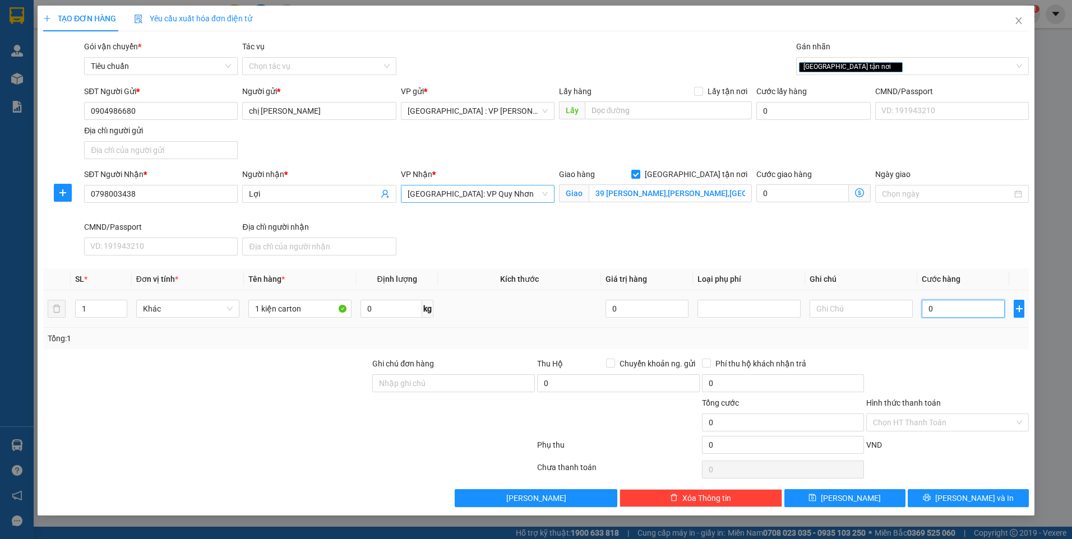
type input "1"
type input "012"
type input "12"
type input "0.120"
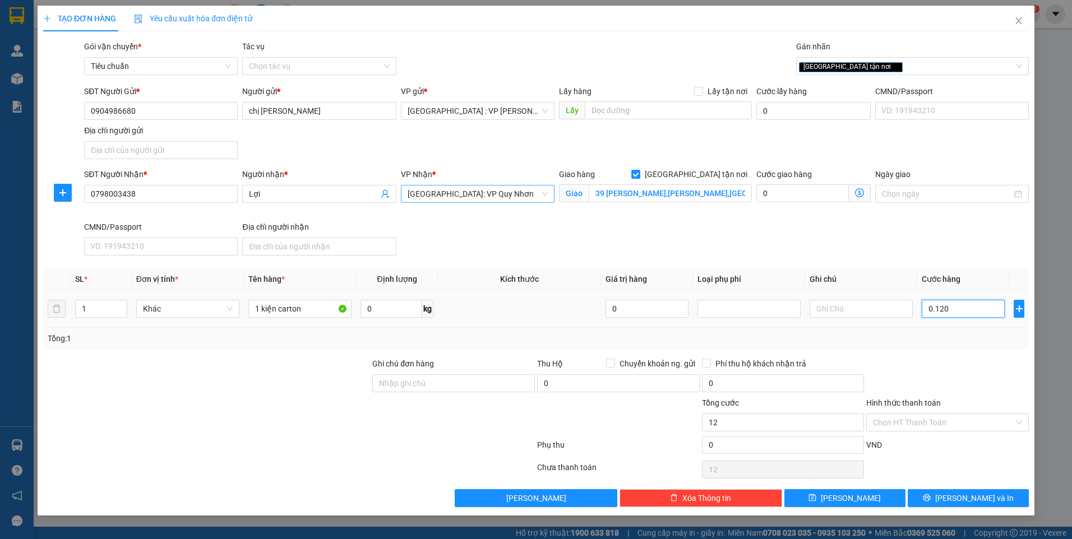
type input "120"
type input "01.200"
type input "1.200"
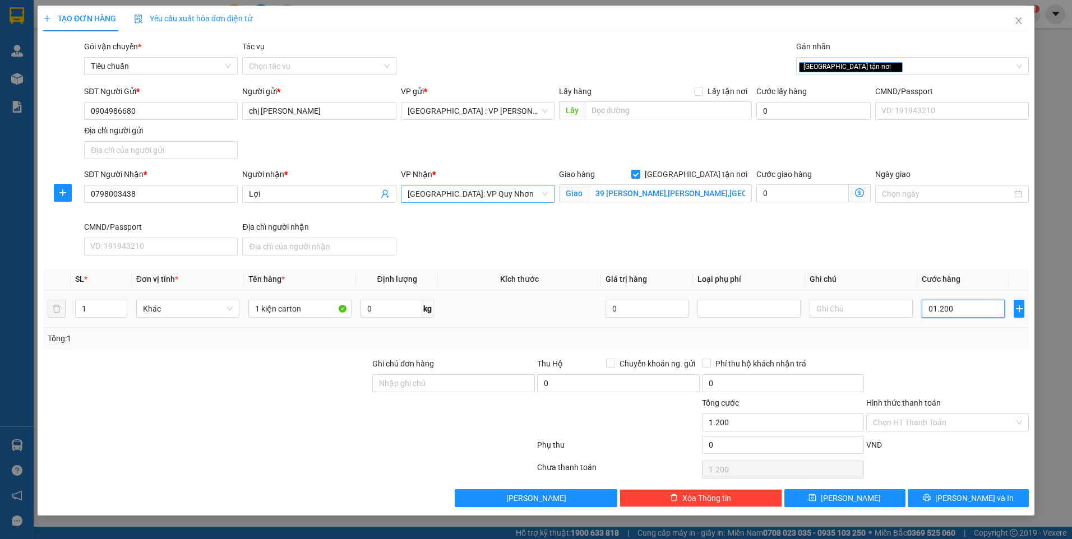
type input "012.000"
type input "12.000"
type input "0.120.000"
type input "120.000"
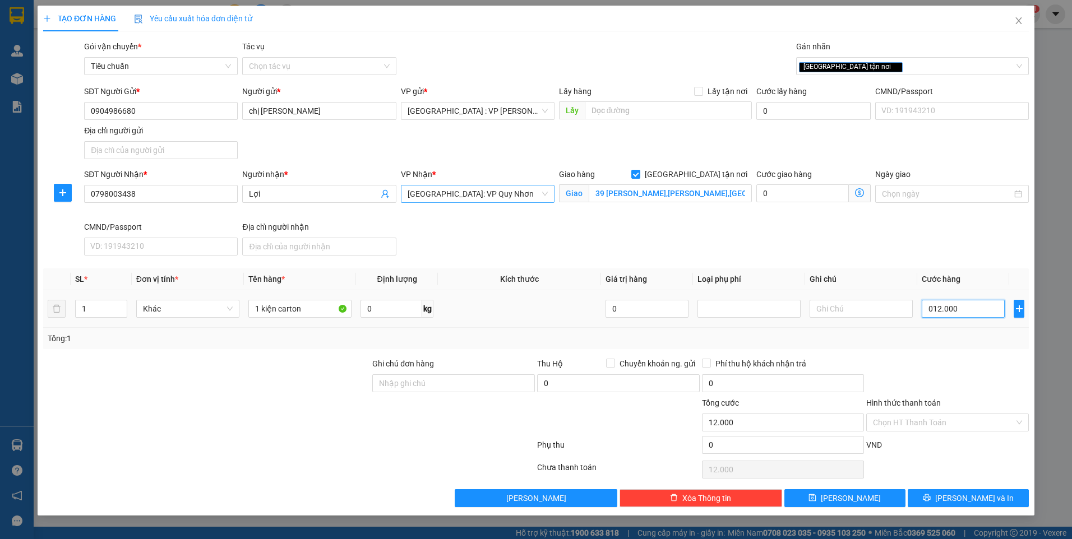
type input "120.000"
click at [950, 380] on div at bounding box center [947, 377] width 165 height 39
click at [929, 425] on input "Hình thức thanh toán" at bounding box center [943, 422] width 141 height 17
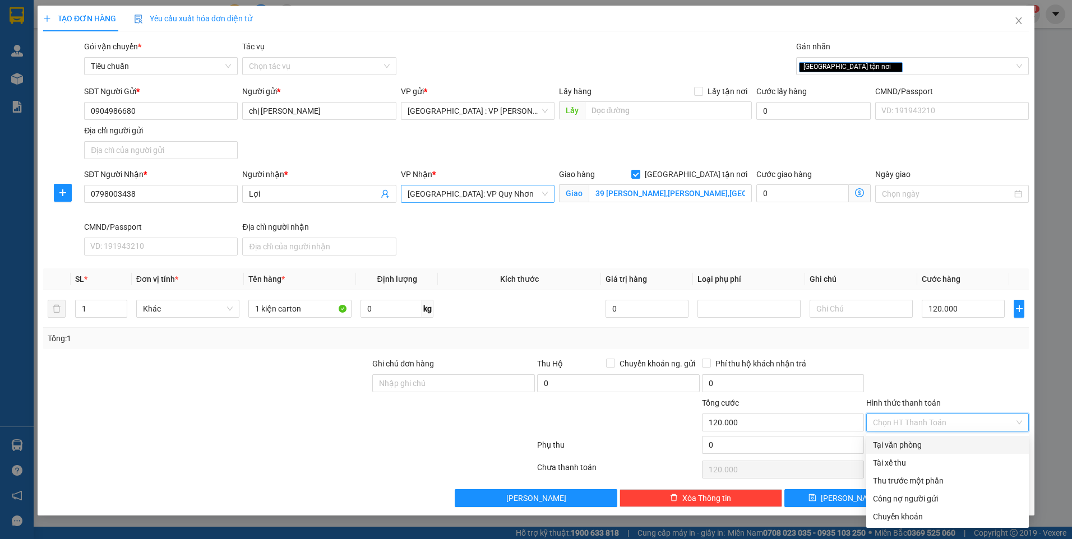
drag, startPoint x: 918, startPoint y: 444, endPoint x: 920, endPoint y: 433, distance: 11.3
click at [917, 444] on div "Tại văn phòng" at bounding box center [947, 445] width 149 height 12
type input "0"
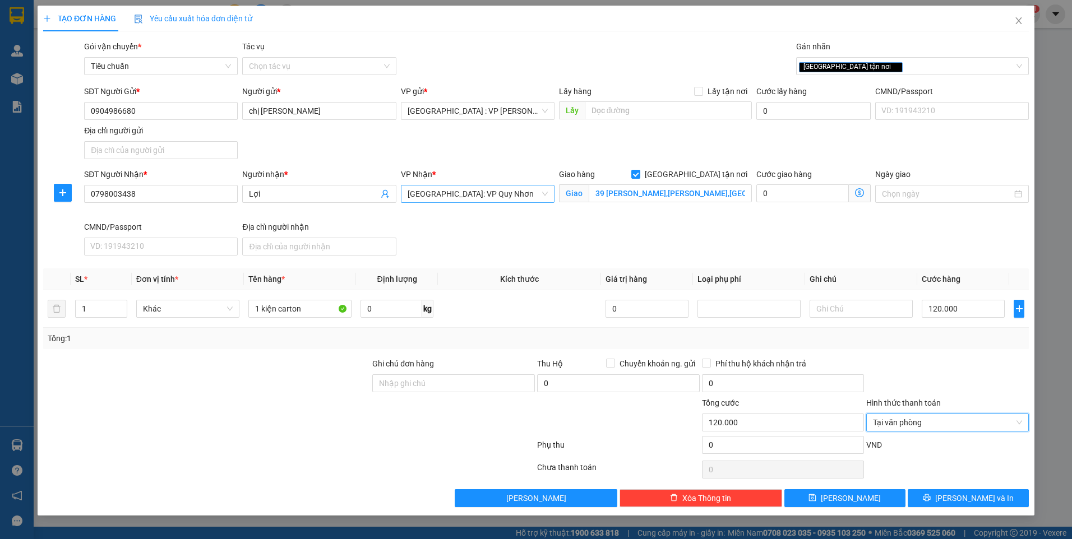
click at [938, 376] on div at bounding box center [947, 377] width 165 height 39
drag, startPoint x: 945, startPoint y: 497, endPoint x: 941, endPoint y: 493, distance: 6.0
click at [944, 497] on button "[PERSON_NAME] và In" at bounding box center [968, 498] width 121 height 18
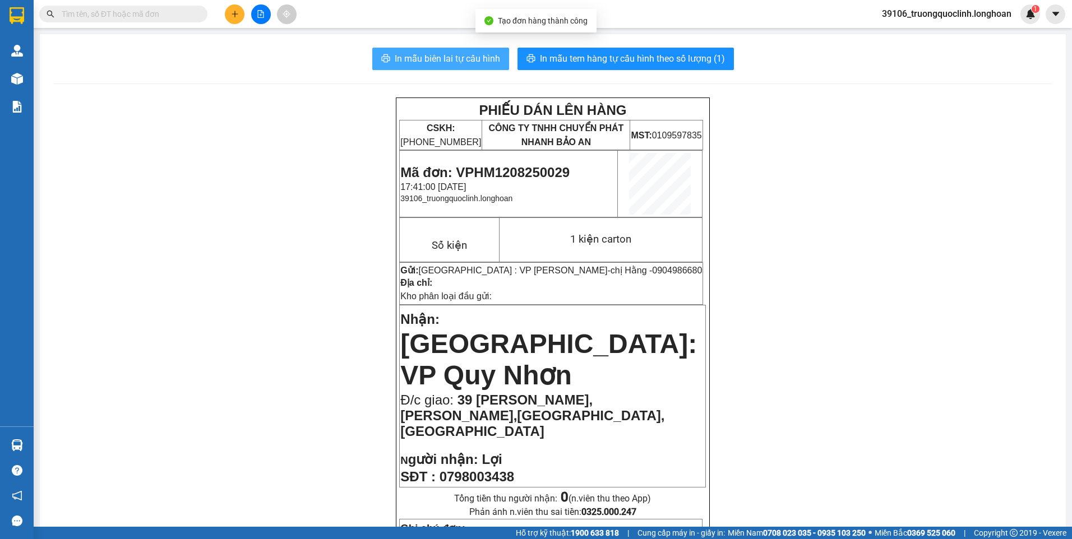
click at [446, 59] on span "In mẫu biên lai tự cấu hình" at bounding box center [447, 59] width 105 height 14
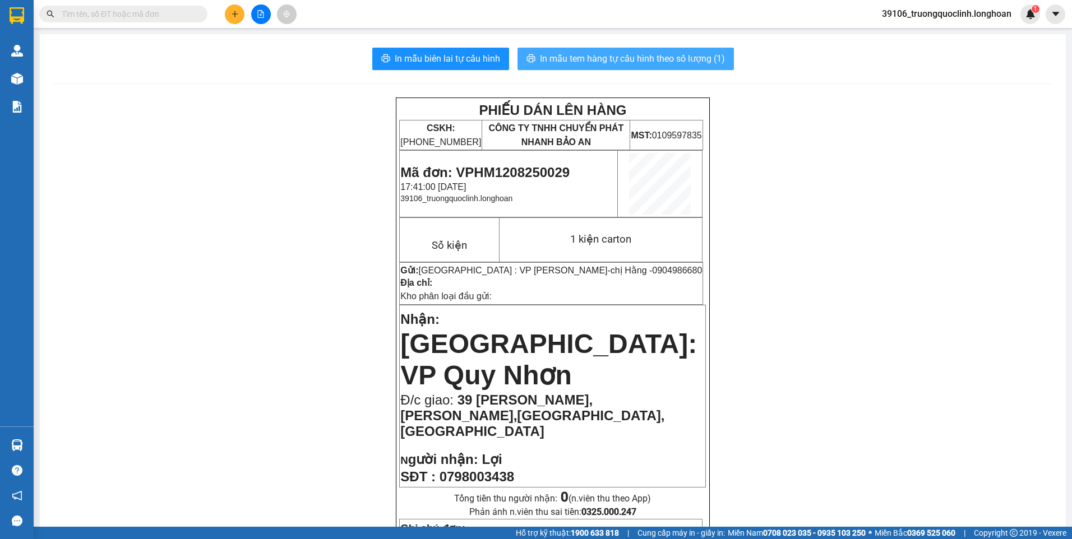
click at [652, 62] on span "In mẫu tem hàng tự cấu hình theo số lượng (1)" at bounding box center [632, 59] width 185 height 14
click at [235, 16] on icon "plus" at bounding box center [234, 14] width 1 height 6
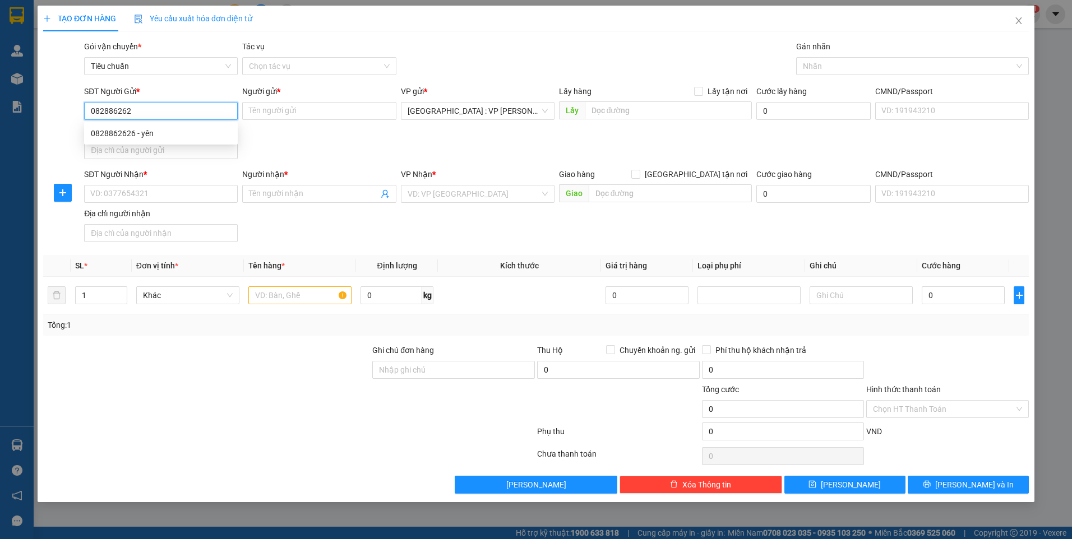
type input "0828862626"
click at [181, 132] on div "0828862626 - yên" at bounding box center [161, 133] width 140 height 12
type input "yên"
checkbox input "true"
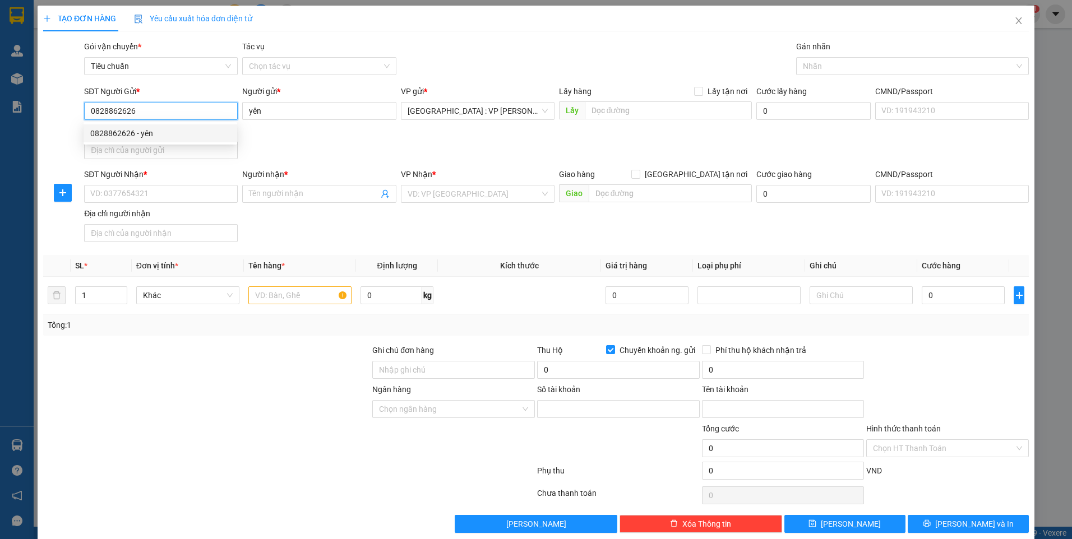
type input "868868268"
type input "VU THANH YEN"
type input "0828862626"
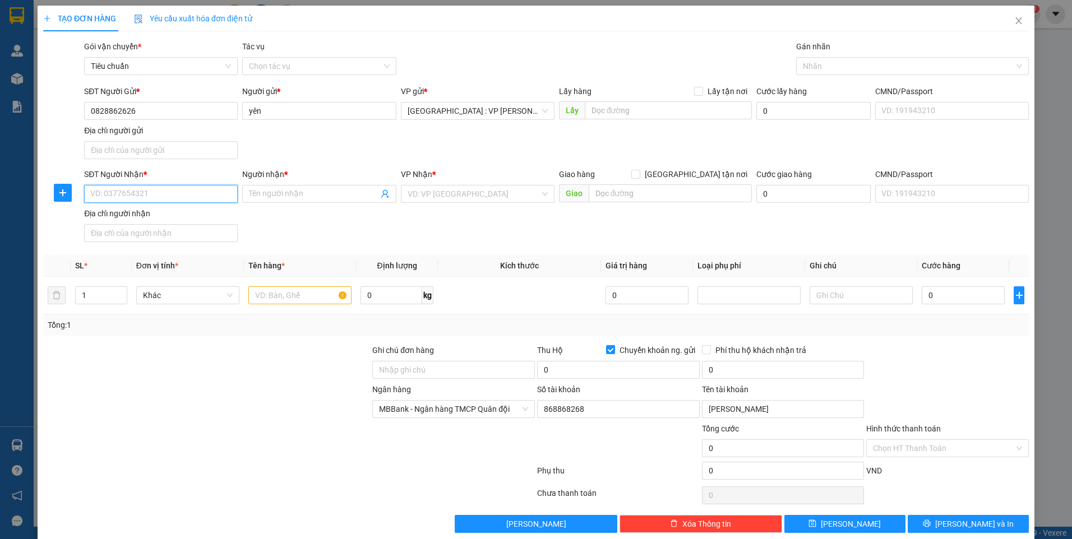
click at [178, 196] on input "SĐT Người Nhận *" at bounding box center [161, 194] width 154 height 18
type input "0905724748"
click at [286, 192] on input "Người nhận *" at bounding box center [313, 194] width 129 height 12
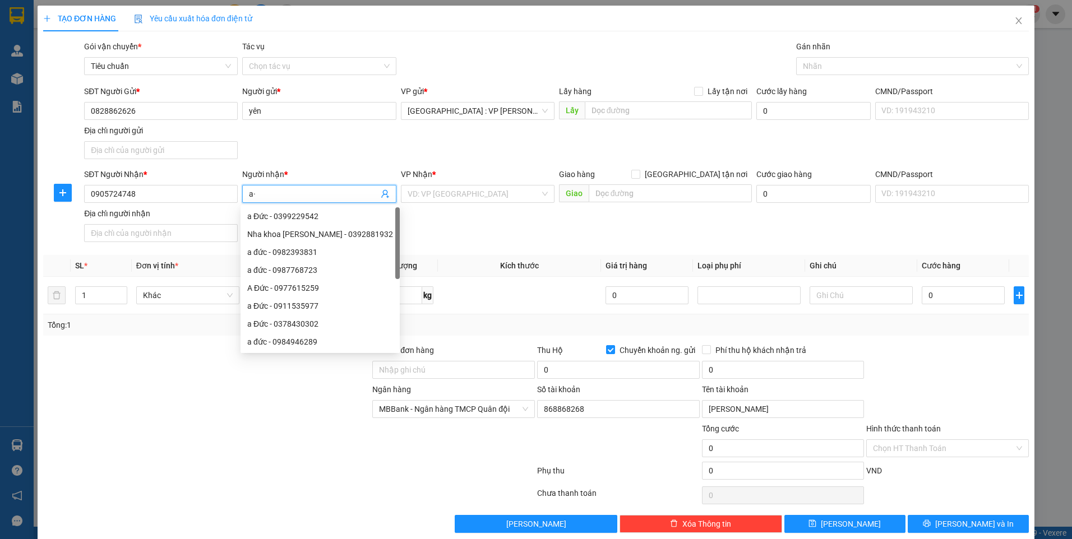
type input "a"
type input "ân"
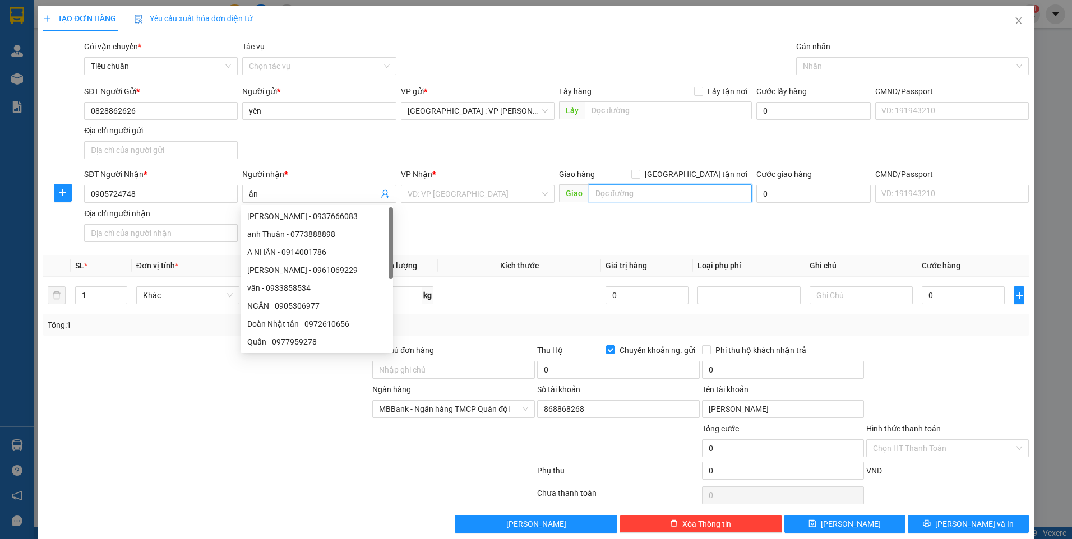
click at [632, 193] on input "text" at bounding box center [671, 193] width 164 height 18
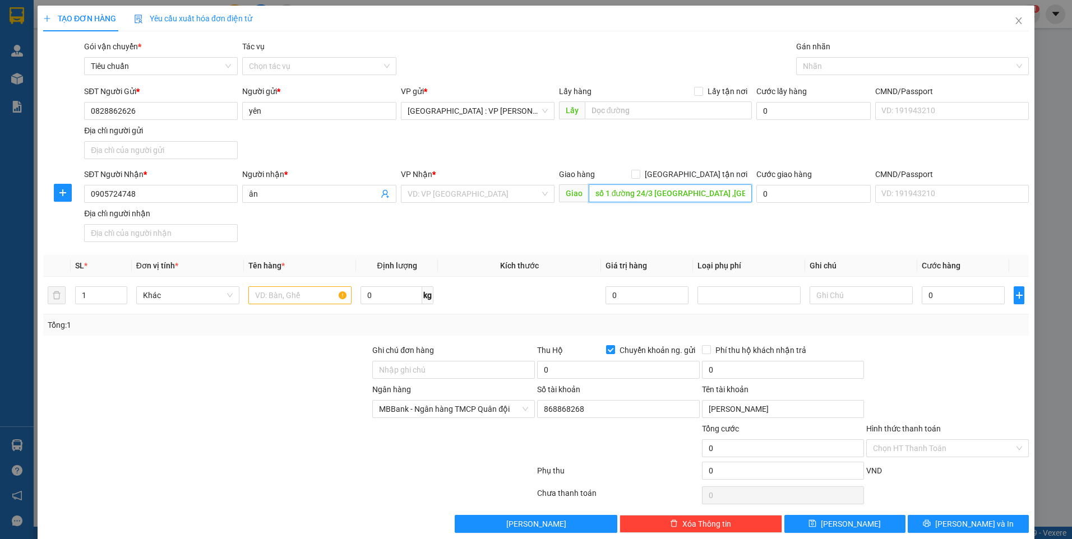
type input "số 1 đường 24/3 [GEOGRAPHIC_DATA] ,[GEOGRAPHIC_DATA]"
click at [696, 182] on div "Giao hàng Giao tận nơi" at bounding box center [655, 176] width 193 height 17
click at [696, 176] on span "[GEOGRAPHIC_DATA] tận nơi" at bounding box center [696, 174] width 112 height 12
click at [639, 176] on input "[GEOGRAPHIC_DATA] tận nơi" at bounding box center [635, 174] width 8 height 8
checkbox input "true"
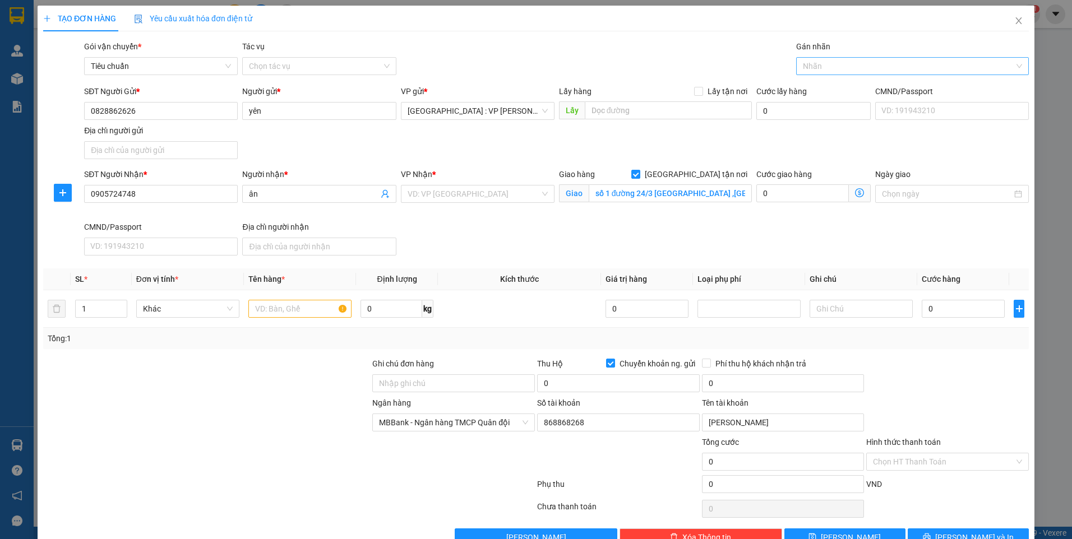
click at [825, 71] on div at bounding box center [907, 65] width 216 height 13
type input "gtn"
click at [820, 90] on div "[GEOGRAPHIC_DATA] tận nơi" at bounding box center [906, 88] width 218 height 12
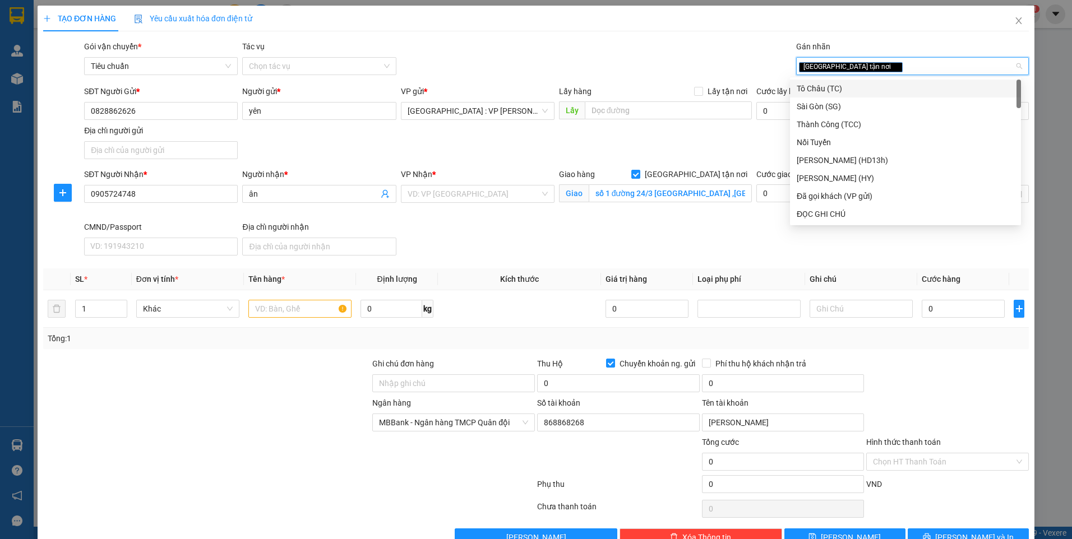
click at [655, 49] on div "Gói vận chuyển * Tiêu chuẩn Tác vụ Chọn tác vụ Gán nhãn Giao tận nơi" at bounding box center [556, 59] width 949 height 39
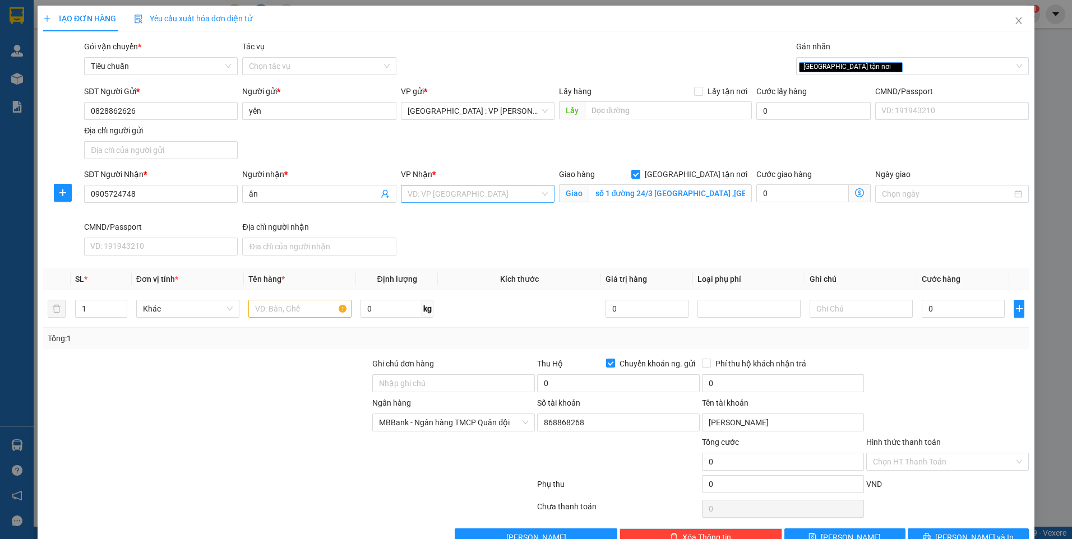
click at [505, 192] on input "search" at bounding box center [474, 194] width 132 height 17
type input "thanh khê"
drag, startPoint x: 487, startPoint y: 214, endPoint x: 440, endPoint y: 225, distance: 48.4
click at [486, 214] on div "[GEOGRAPHIC_DATA] : VP [PERSON_NAME]" at bounding box center [480, 216] width 153 height 12
click at [273, 308] on input "text" at bounding box center [299, 309] width 103 height 18
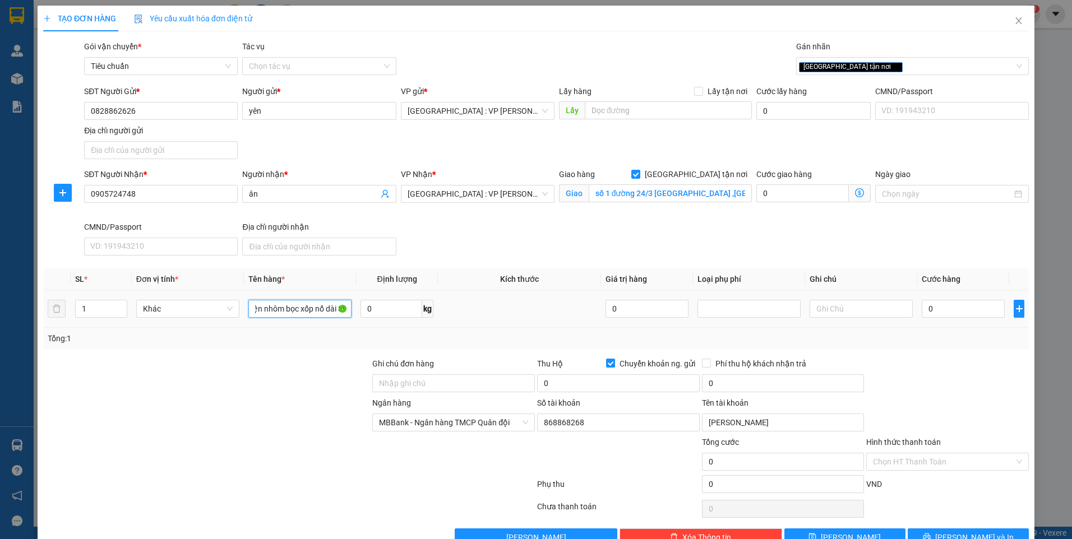
scroll to position [0, 21]
type input "1 kiện nhôm bọc xốp nổ dài 3m"
drag, startPoint x: 280, startPoint y: 377, endPoint x: 269, endPoint y: 373, distance: 11.9
click at [279, 377] on div at bounding box center [206, 377] width 329 height 39
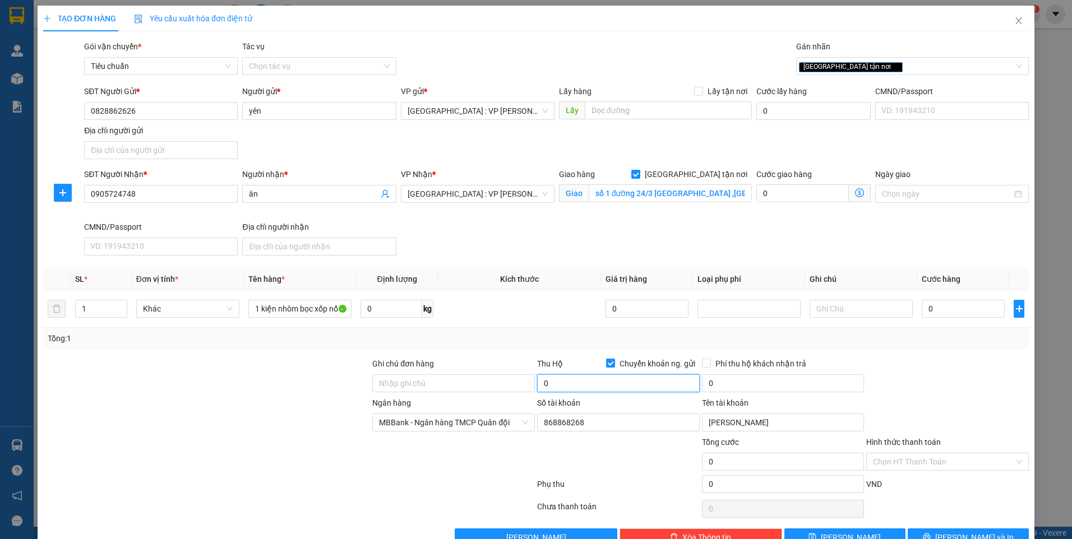
click at [596, 384] on input "0" at bounding box center [618, 384] width 163 height 18
type input "1.441.000"
click at [726, 385] on input "0" at bounding box center [783, 384] width 163 height 18
type input "10.000"
click at [946, 316] on input "0" at bounding box center [963, 309] width 83 height 18
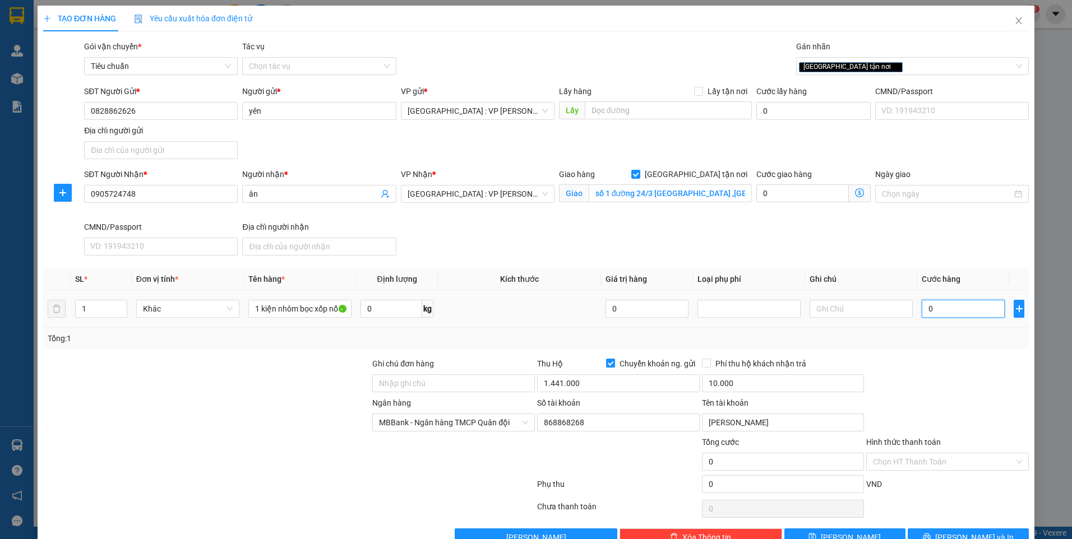
type input "1"
type input "17"
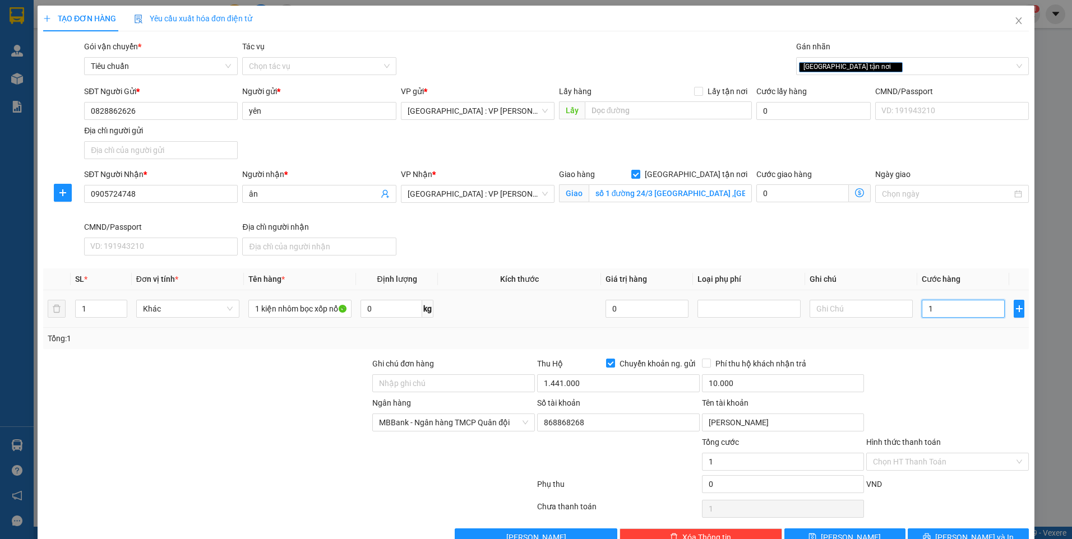
type input "17"
type input "170"
type input "1.700"
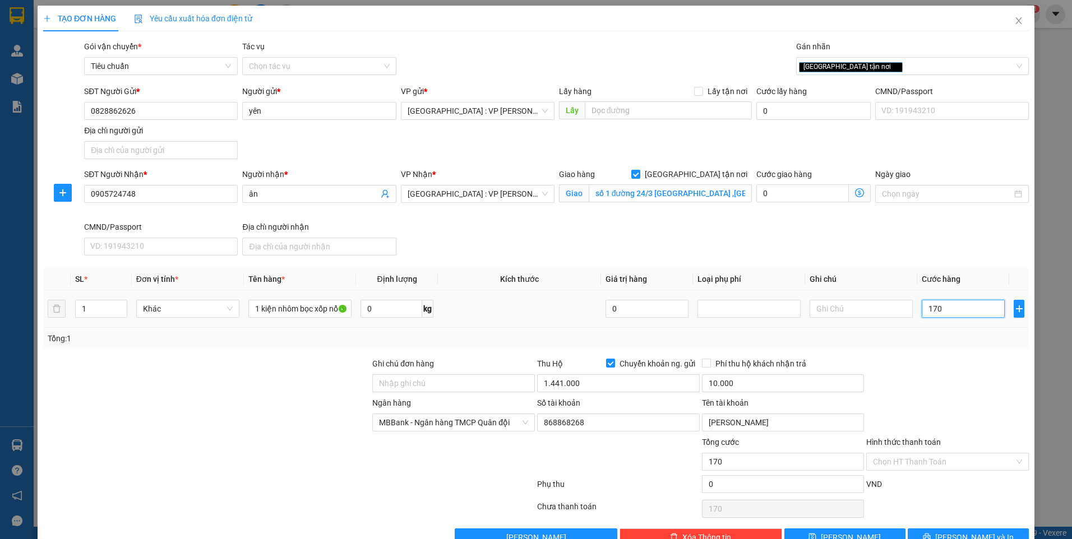
type input "1.700"
type input "17.000"
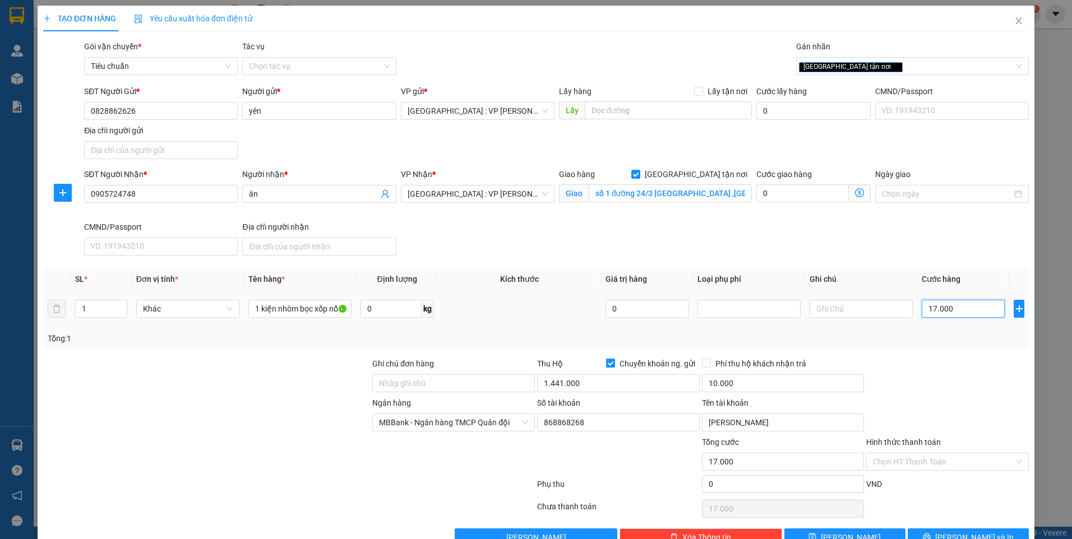
type input "170.000"
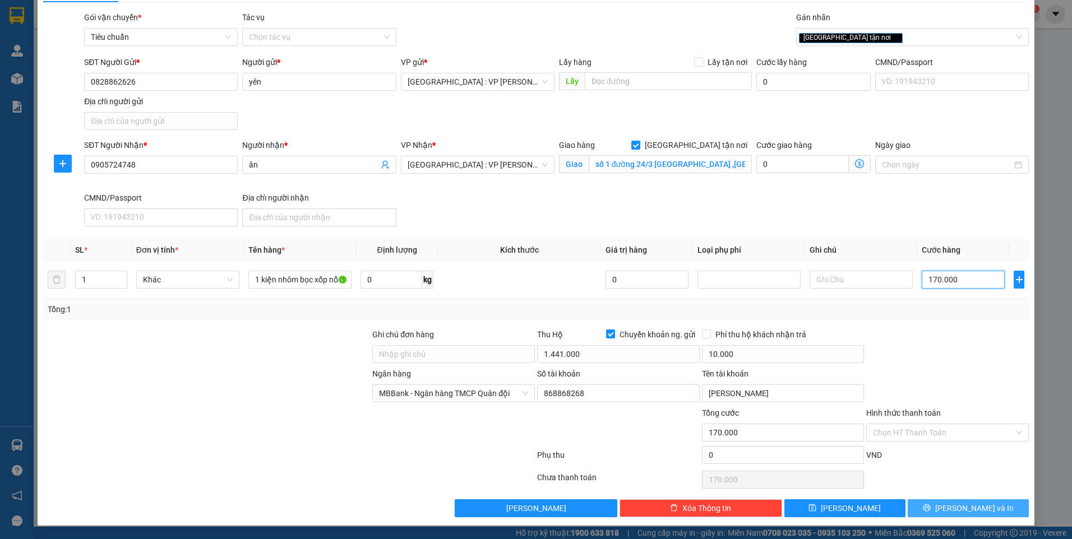
type input "170.000"
click at [961, 505] on span "[PERSON_NAME] và In" at bounding box center [974, 508] width 78 height 12
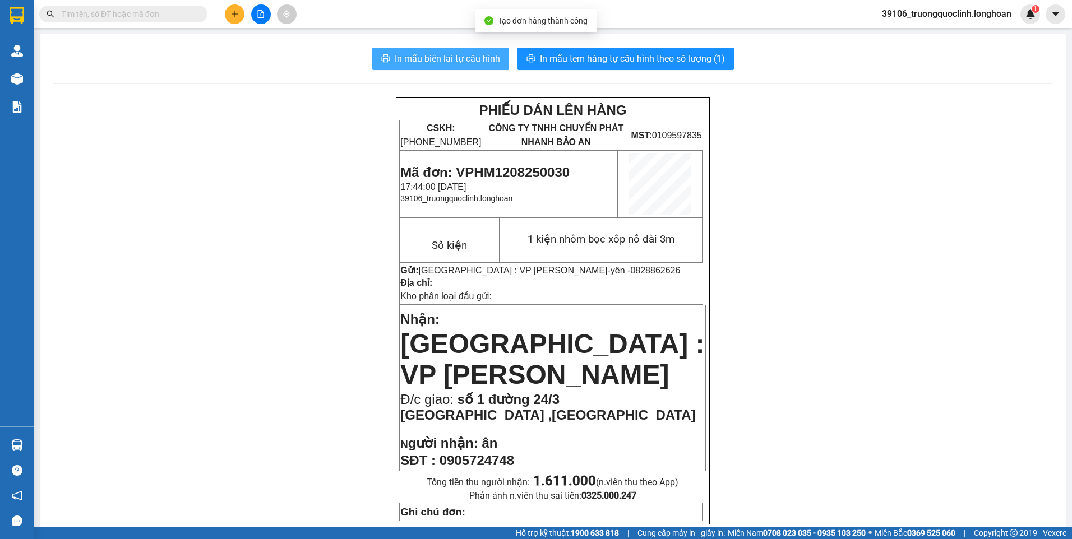
click at [444, 60] on span "In mẫu biên lai tự cấu hình" at bounding box center [447, 59] width 105 height 14
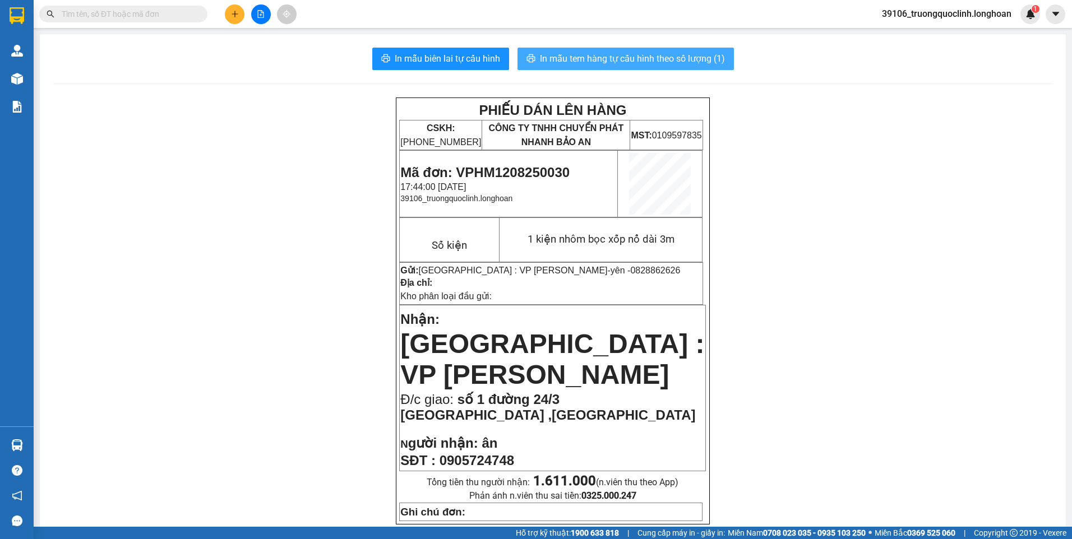
click at [588, 60] on span "In mẫu tem hàng tự cấu hình theo số lượng (1)" at bounding box center [632, 59] width 185 height 14
click at [163, 18] on input "text" at bounding box center [128, 14] width 132 height 12
paste input "0912989032"
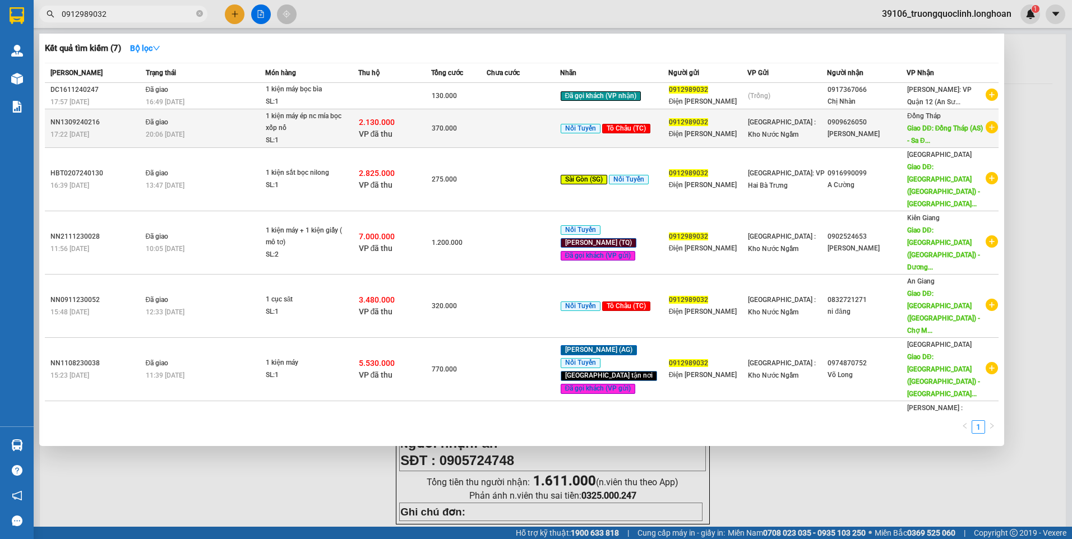
type input "0912989032"
click at [389, 133] on span "VP đã thu" at bounding box center [376, 134] width 34 height 9
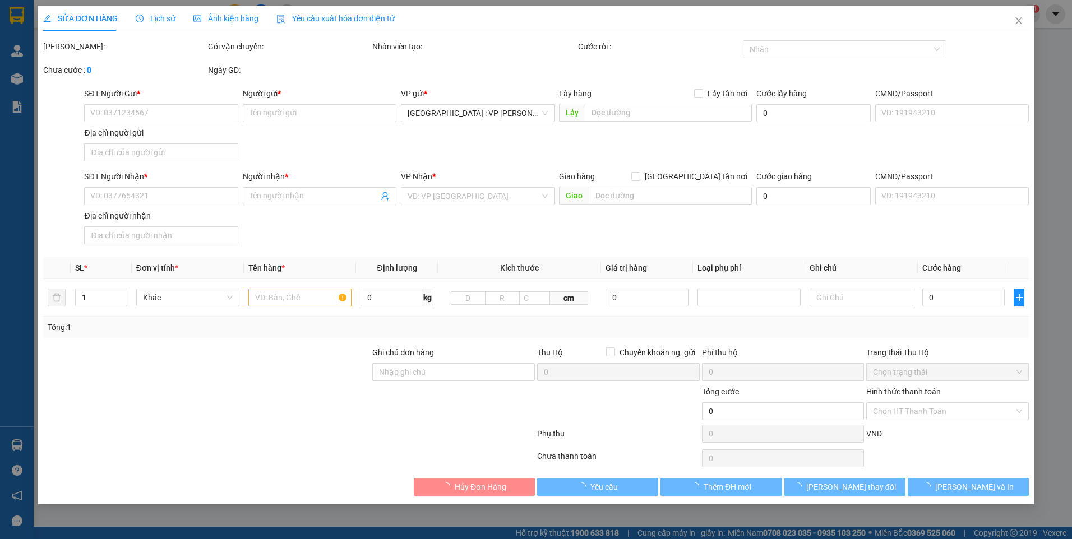
type input "0912989032"
type input "Điện [PERSON_NAME]"
type input "0909626050"
type input "[PERSON_NAME]"
type input "Đồng Tháp (AS) - Sa Đéc (TC): 30/1 Nguyễn Sinh Sắc, Phú Long, Tân Phú Đông, TX.…"
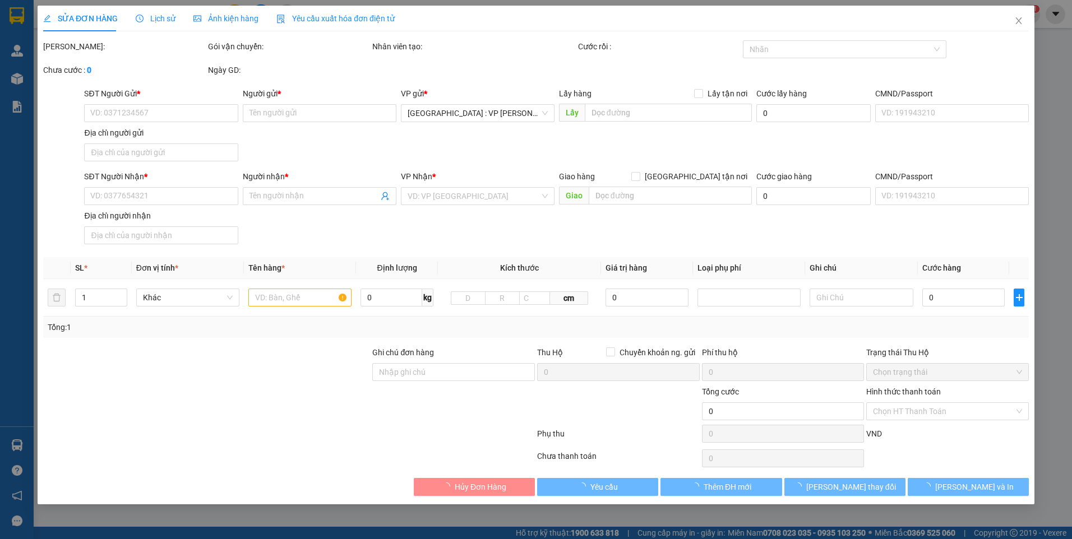
type input "hàng ko đồng kiểm , đã báo khách , hư vỡ ko đền , giao ng kiện"
checkbox input "true"
type input "2.130.000"
type input "30.000"
type input "370.000"
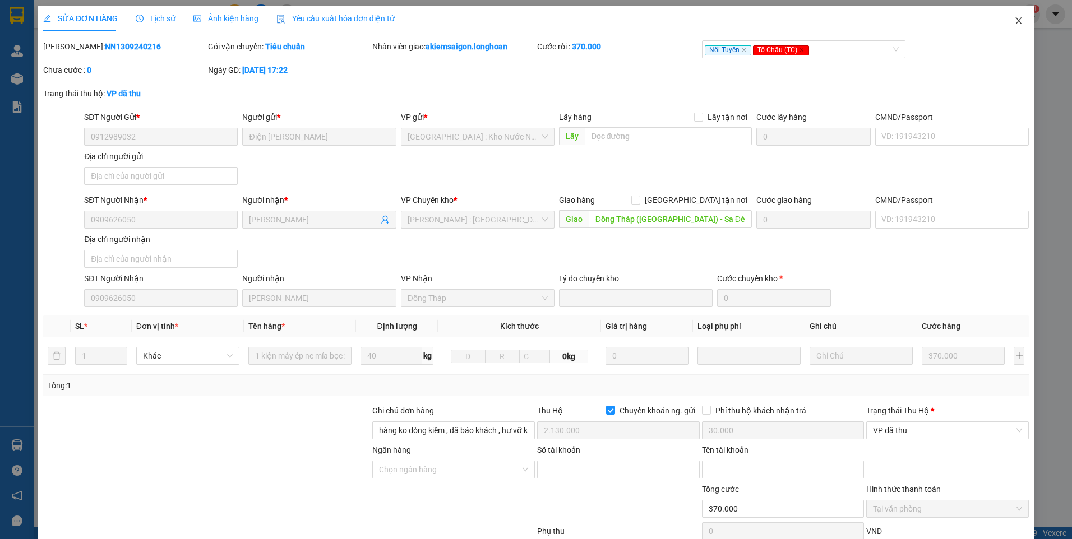
click at [1014, 20] on icon "close" at bounding box center [1018, 20] width 9 height 9
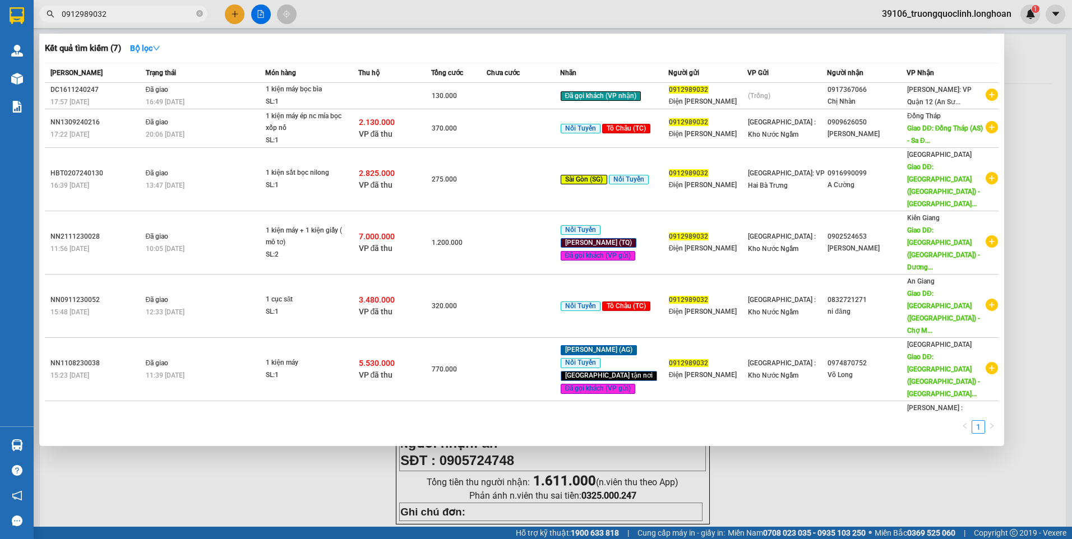
click at [129, 16] on input "0912989032" at bounding box center [128, 14] width 132 height 12
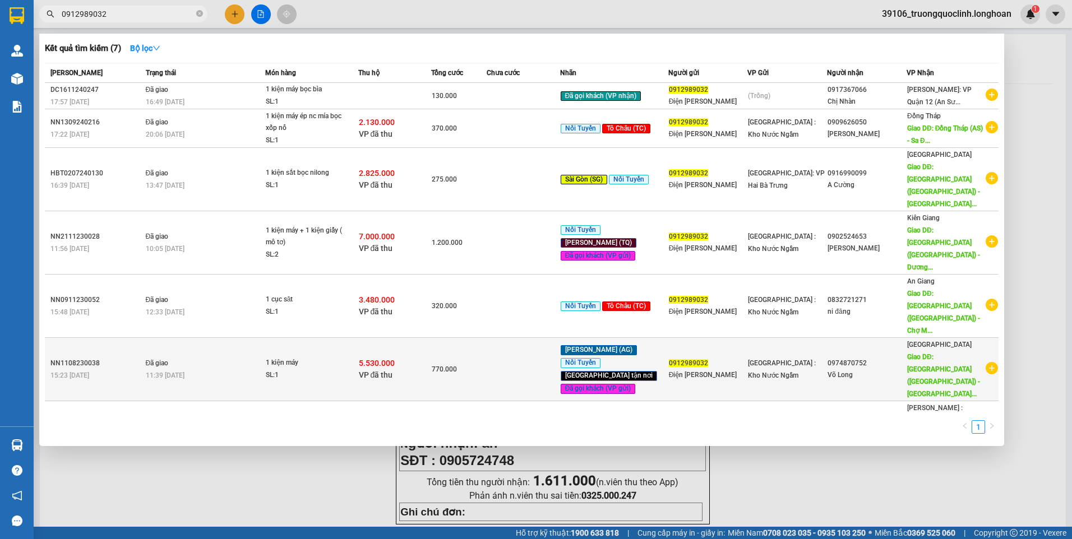
click at [349, 370] on div "SL: 1" at bounding box center [308, 376] width 84 height 12
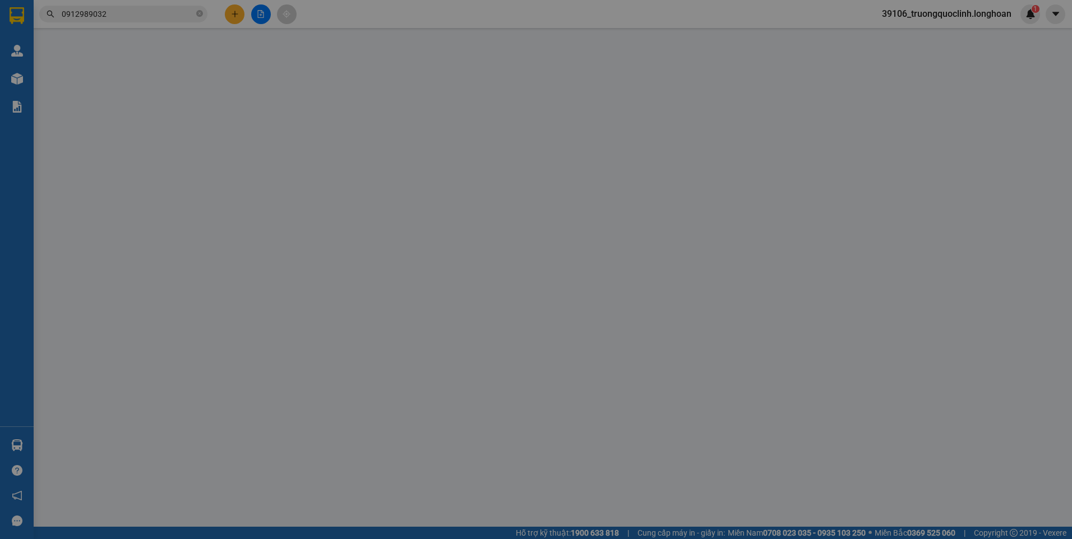
type input "0912989032"
type input "Điện [PERSON_NAME]"
type input "0974870752"
type input "Võ Long"
type input "[GEOGRAPHIC_DATA] ([GEOGRAPHIC_DATA]) - [GEOGRAPHIC_DATA] (AG): Bến [GEOGRAPHIC…"
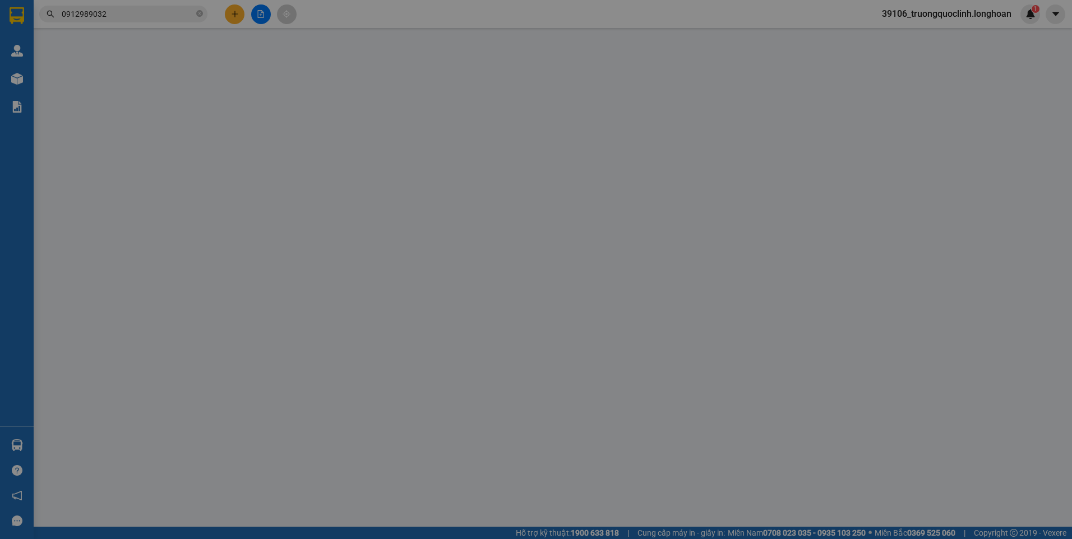
checkbox input "true"
type input "5.530.000"
type input "40.000"
type input "770.000"
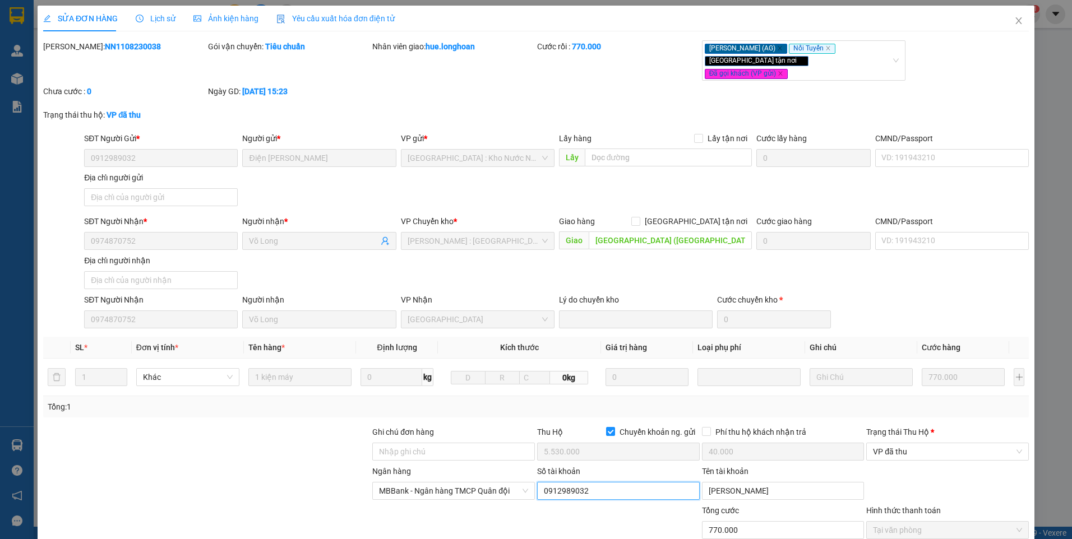
click at [598, 482] on input "0912989032" at bounding box center [618, 491] width 163 height 18
click at [783, 482] on input "[PERSON_NAME]" at bounding box center [783, 491] width 163 height 18
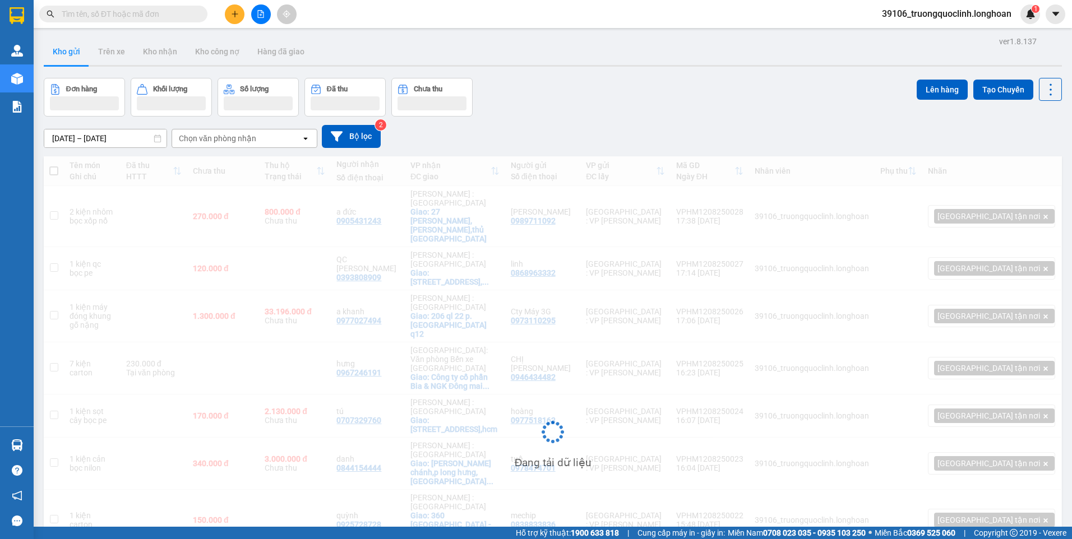
click at [154, 19] on input "text" at bounding box center [128, 14] width 132 height 12
paste input "0798003438"
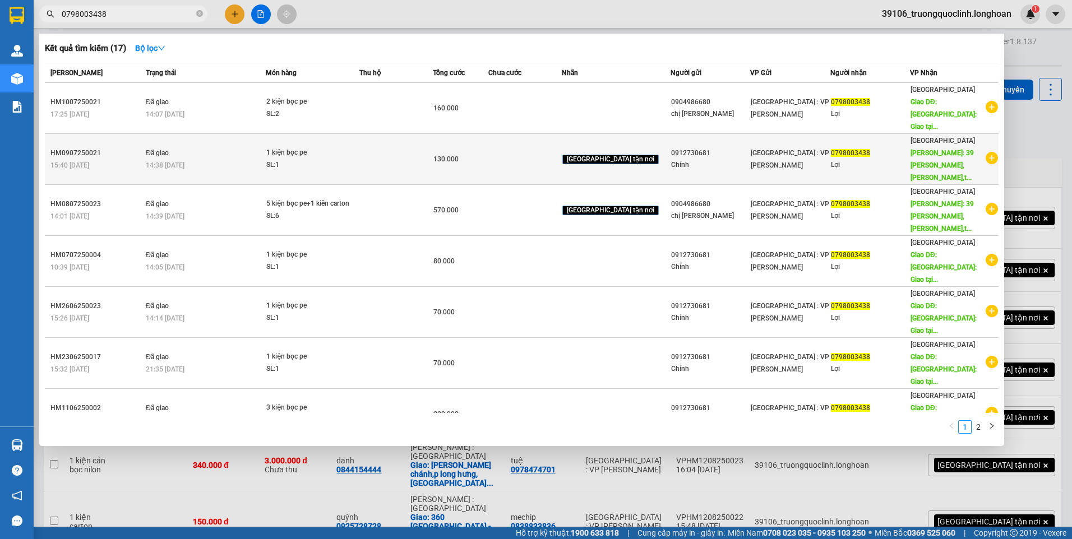
type input "0798003438"
click at [751, 149] on span "[GEOGRAPHIC_DATA] : VP [PERSON_NAME]" at bounding box center [790, 159] width 78 height 20
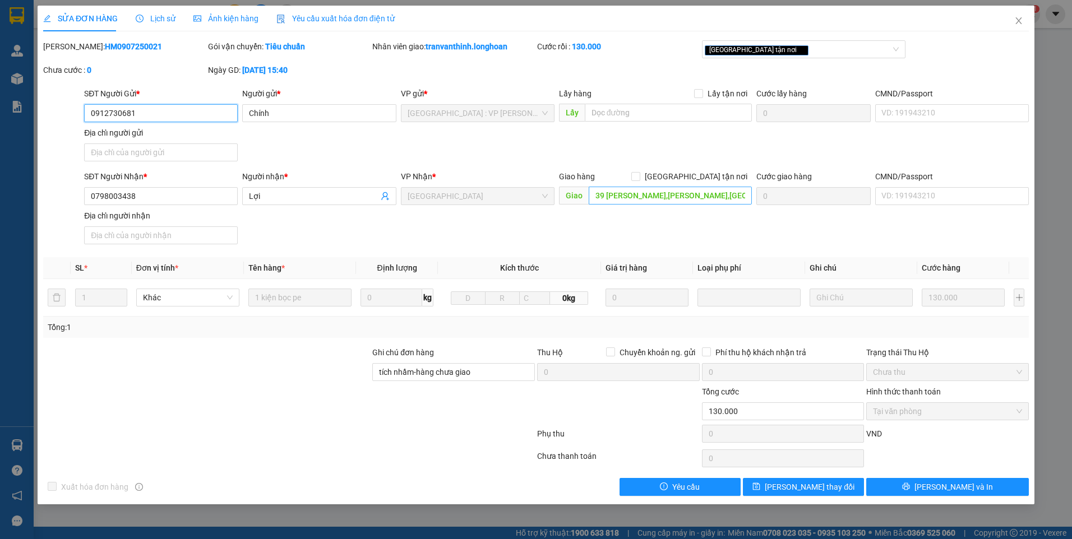
type input "0912730681"
type input "Chính"
type input "0798003438"
type input "Lợi"
type input "39 [PERSON_NAME],[PERSON_NAME],[GEOGRAPHIC_DATA],[GEOGRAPHIC_DATA]"
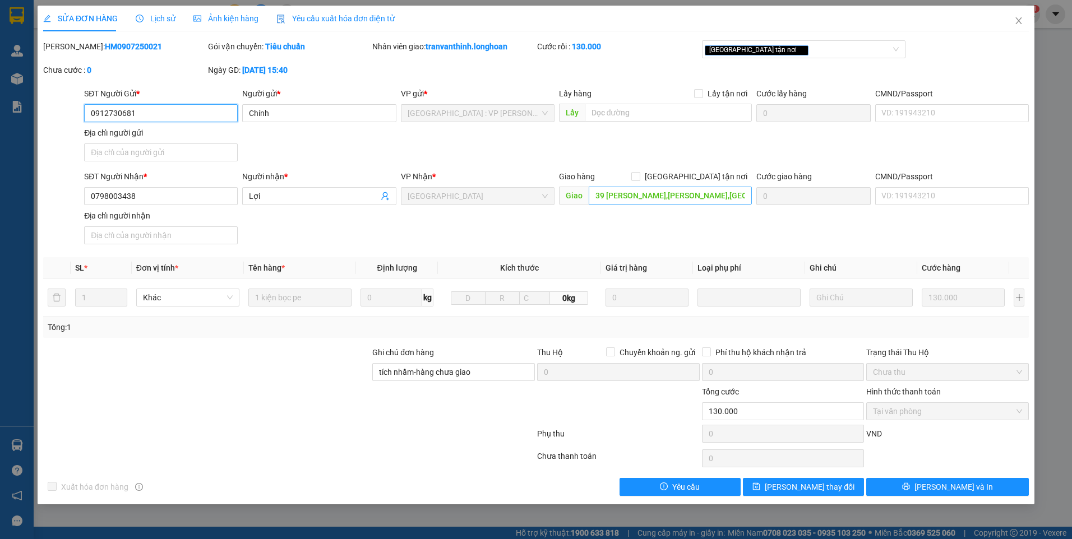
type input "tích nhầm-hàng chưa giao"
type input "130.000"
click at [721, 198] on input "39 [PERSON_NAME],[PERSON_NAME],[GEOGRAPHIC_DATA],[GEOGRAPHIC_DATA]" at bounding box center [671, 196] width 164 height 18
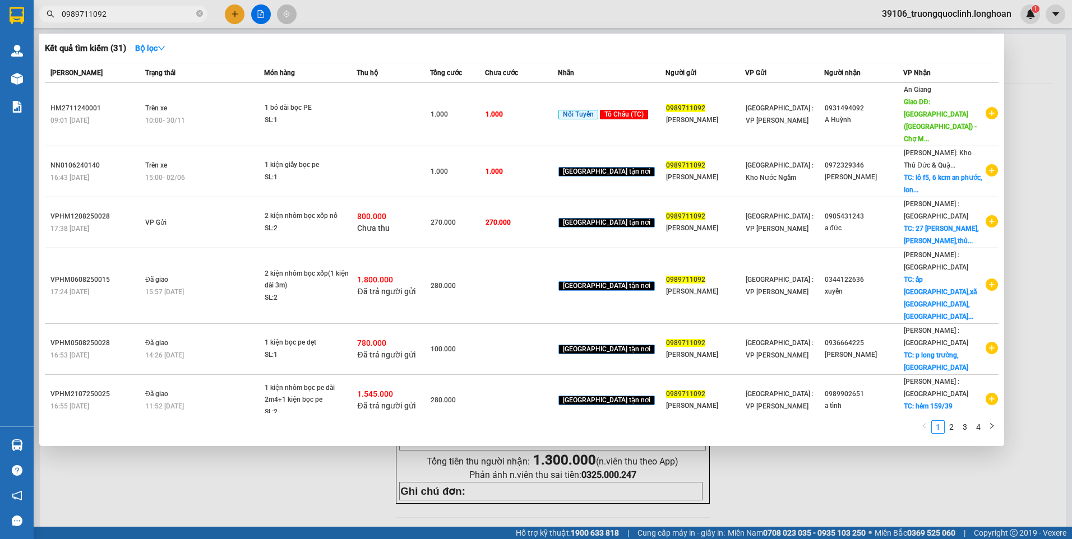
drag, startPoint x: 1031, startPoint y: 60, endPoint x: 1024, endPoint y: 63, distance: 7.3
click at [1029, 61] on div at bounding box center [536, 269] width 1072 height 539
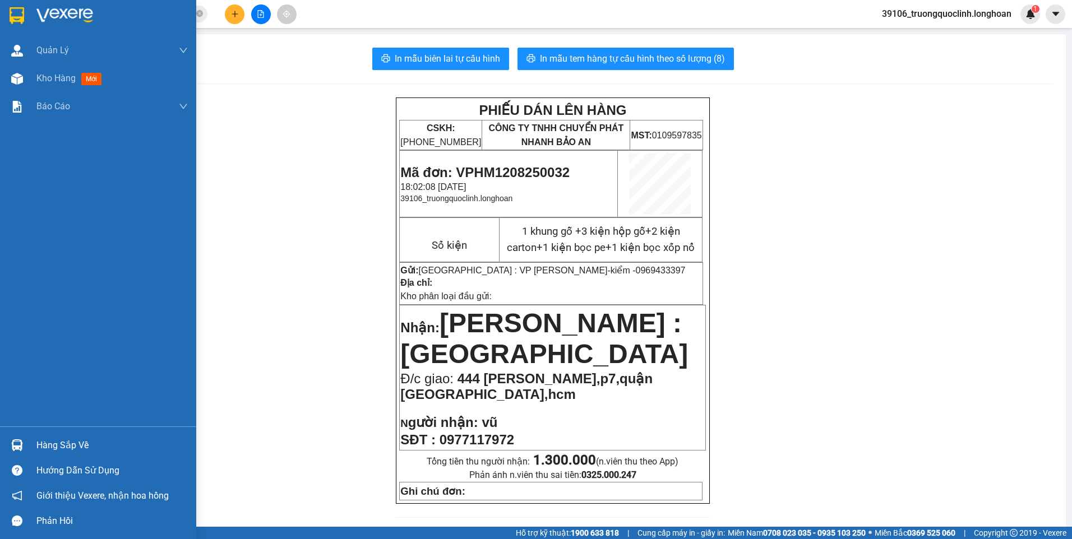
click at [16, 16] on img at bounding box center [17, 15] width 15 height 17
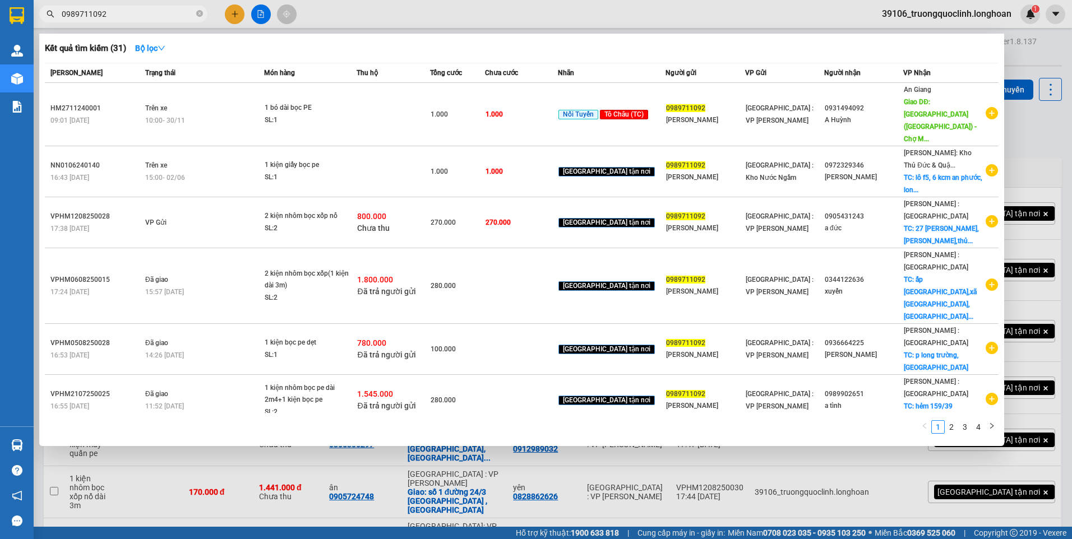
click at [183, 17] on input "0989711092" at bounding box center [128, 14] width 132 height 12
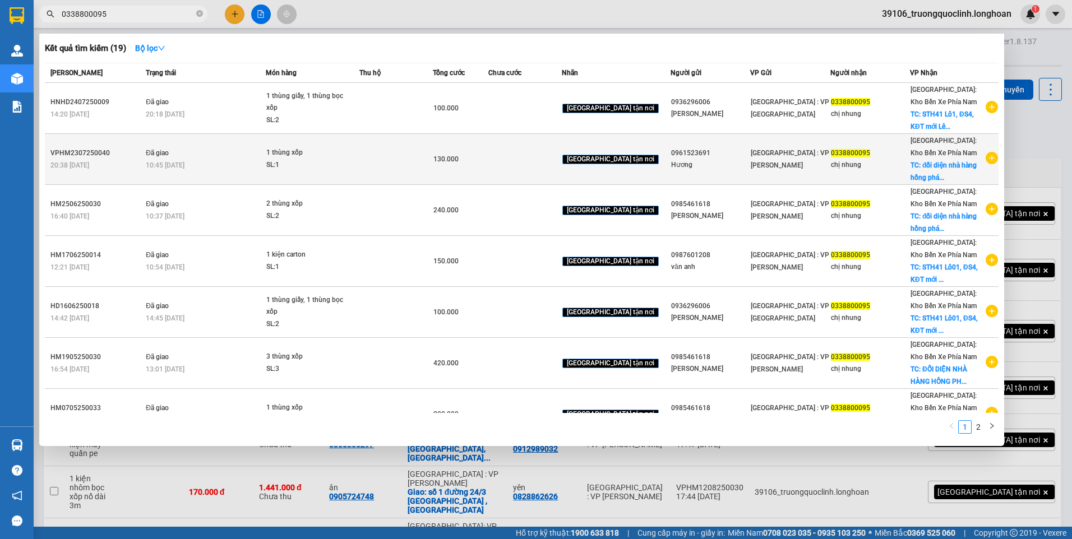
type input "0338800095"
click at [986, 156] on icon "plus-circle" at bounding box center [992, 158] width 12 height 12
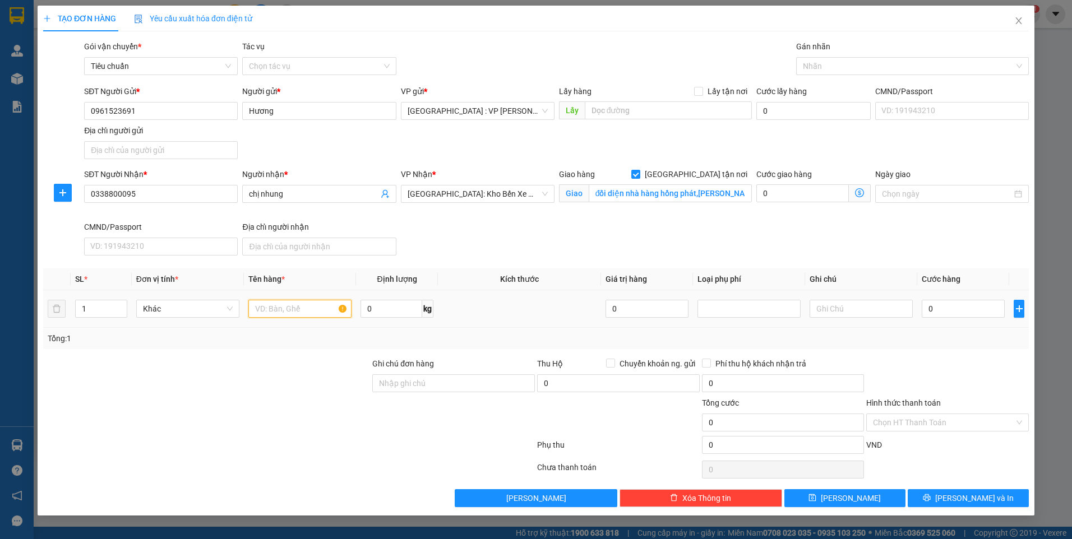
click at [308, 315] on input "text" at bounding box center [299, 309] width 103 height 18
type input "1 thùng xốp"
click at [362, 309] on input "0" at bounding box center [392, 309] width 62 height 18
click at [814, 66] on div at bounding box center [907, 65] width 216 height 13
type input "15"
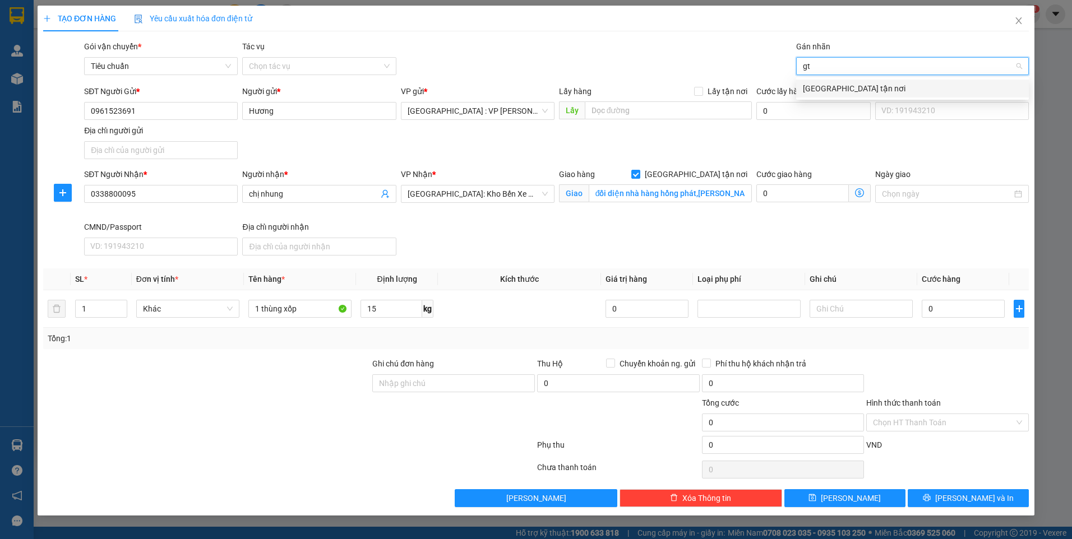
type input "gtn"
click at [829, 87] on div "[GEOGRAPHIC_DATA] tận nơi" at bounding box center [912, 88] width 219 height 12
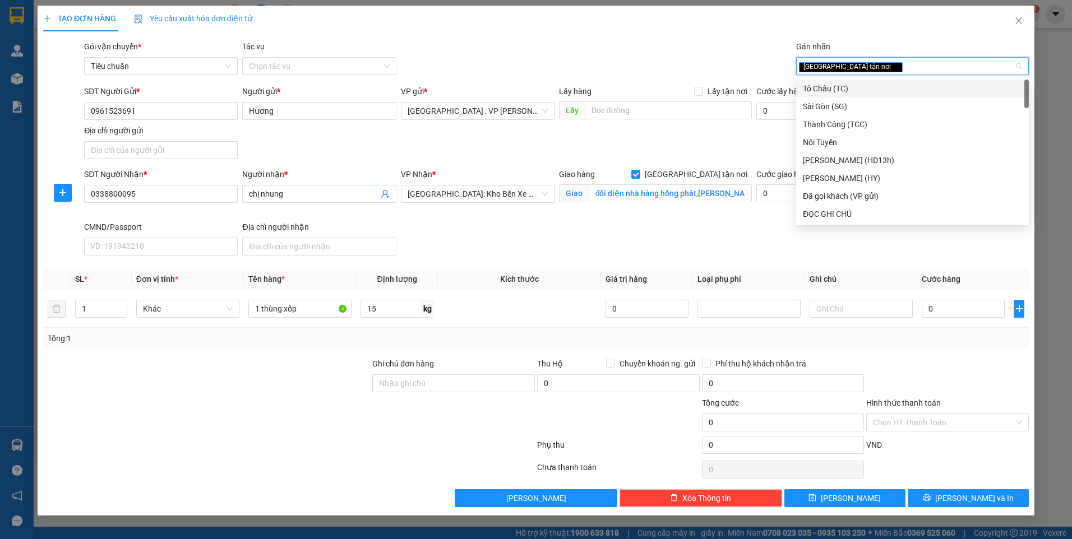
click at [687, 57] on div "Gói vận chuyển * Tiêu chuẩn Tác vụ Chọn tác vụ Gán nhãn Giao tận nơi" at bounding box center [556, 59] width 949 height 39
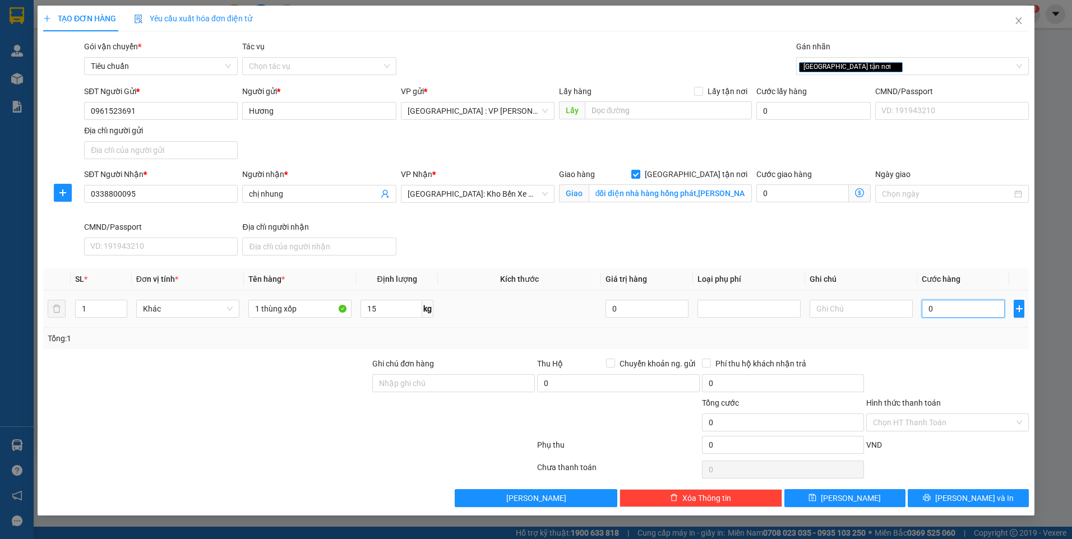
click at [949, 309] on input "0" at bounding box center [963, 309] width 83 height 18
type input "1"
type input "13"
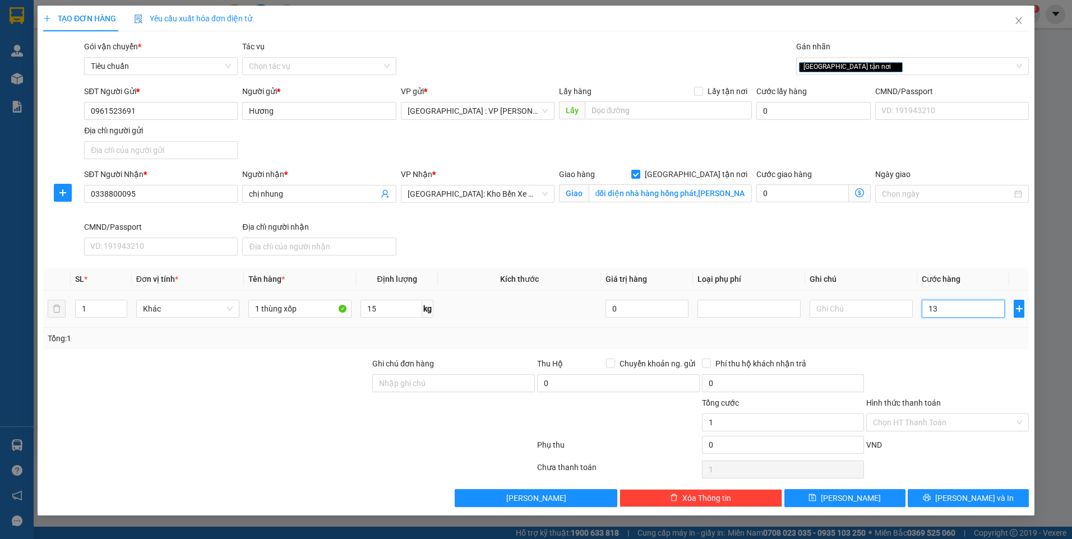
type input "13"
type input "130"
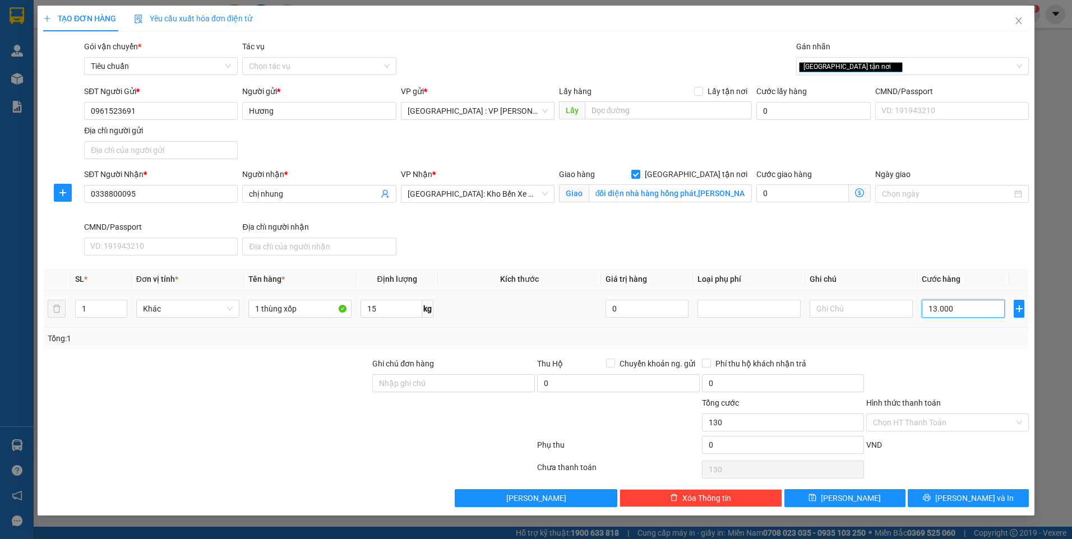
type input "130.000"
click at [960, 497] on span "[PERSON_NAME] và In" at bounding box center [974, 498] width 78 height 12
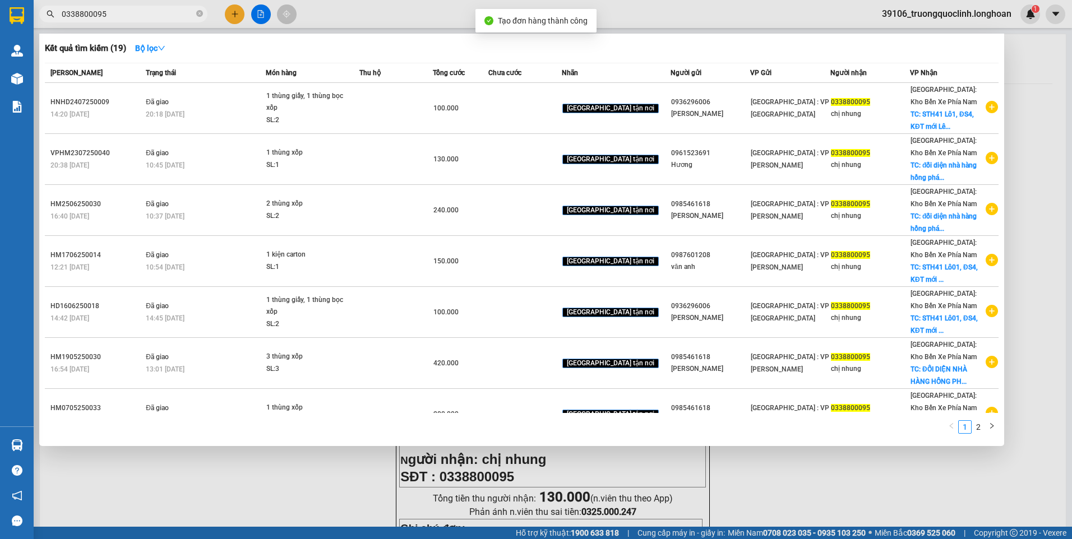
click at [710, 498] on div at bounding box center [536, 269] width 1072 height 539
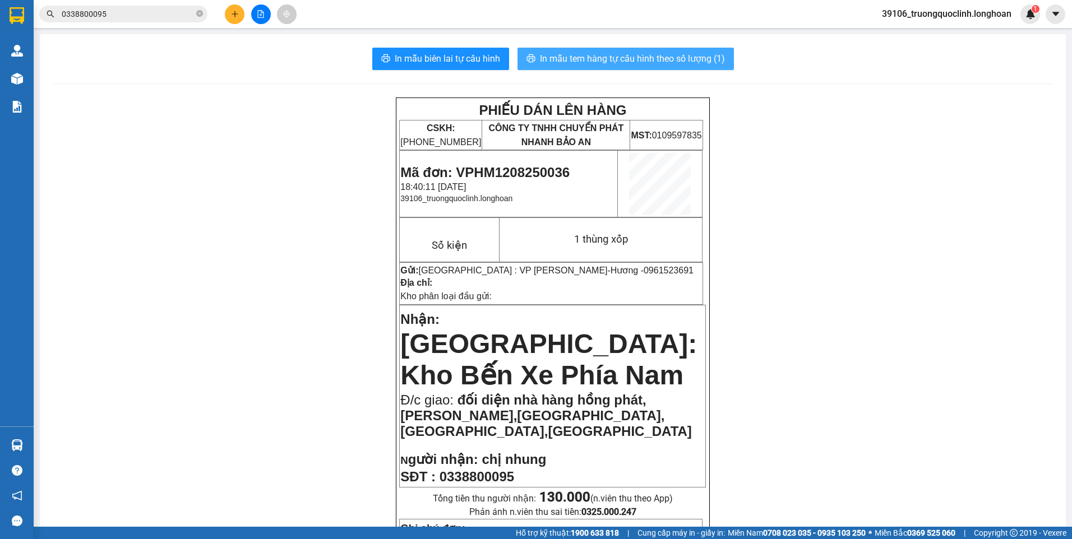
click at [624, 58] on span "In mẫu tem hàng tự cấu hình theo số lượng (1)" at bounding box center [632, 59] width 185 height 14
click at [114, 10] on input "0338800095" at bounding box center [128, 14] width 132 height 12
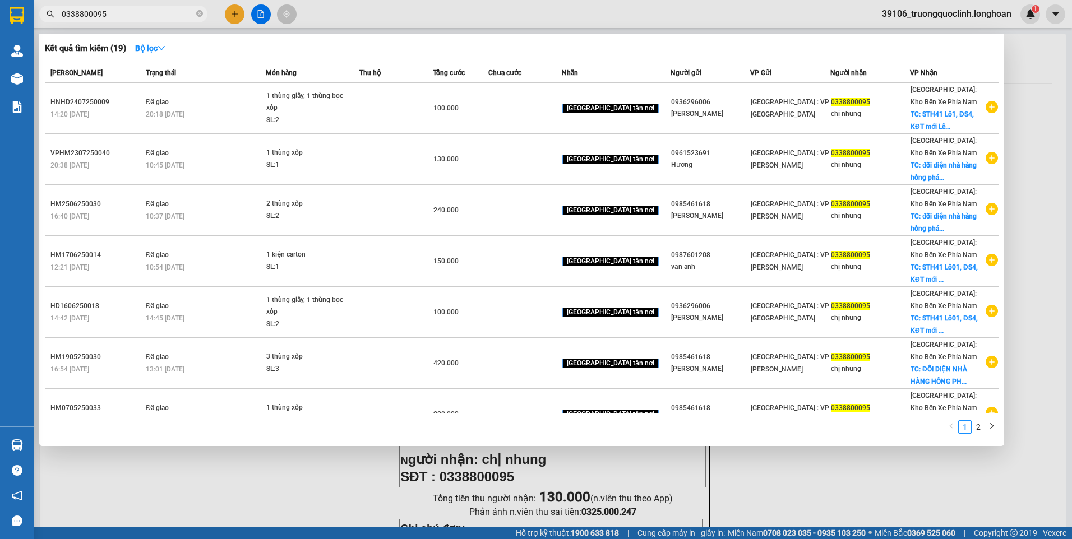
click at [114, 10] on input "0338800095" at bounding box center [128, 14] width 132 height 12
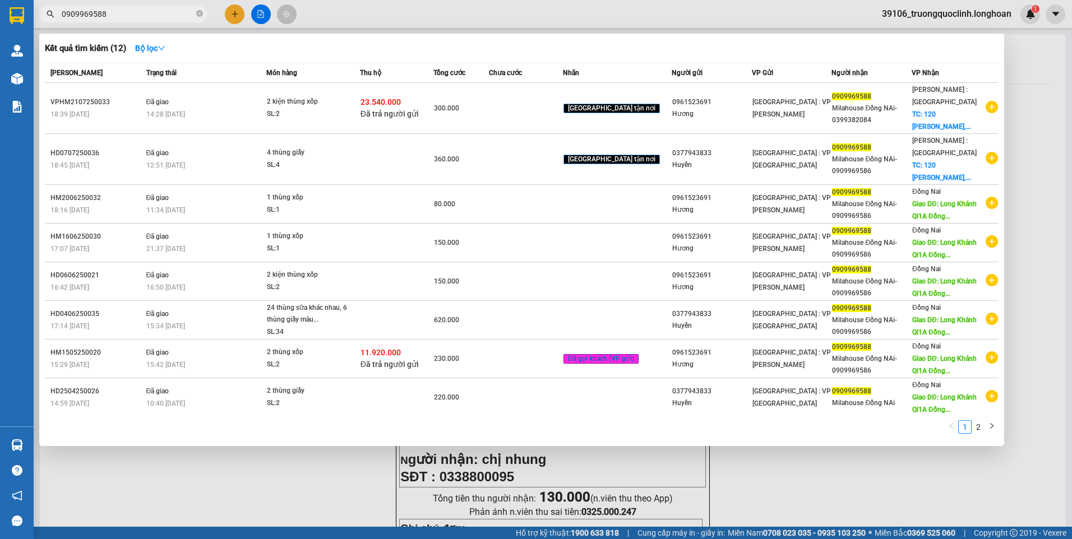
type input "0909969588"
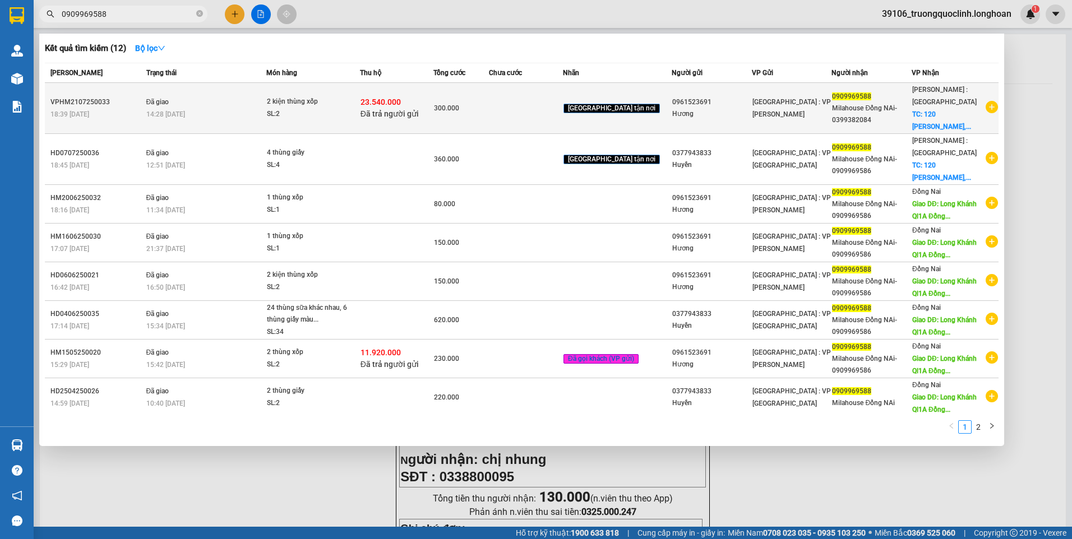
click at [986, 105] on icon "plus-circle" at bounding box center [992, 107] width 12 height 12
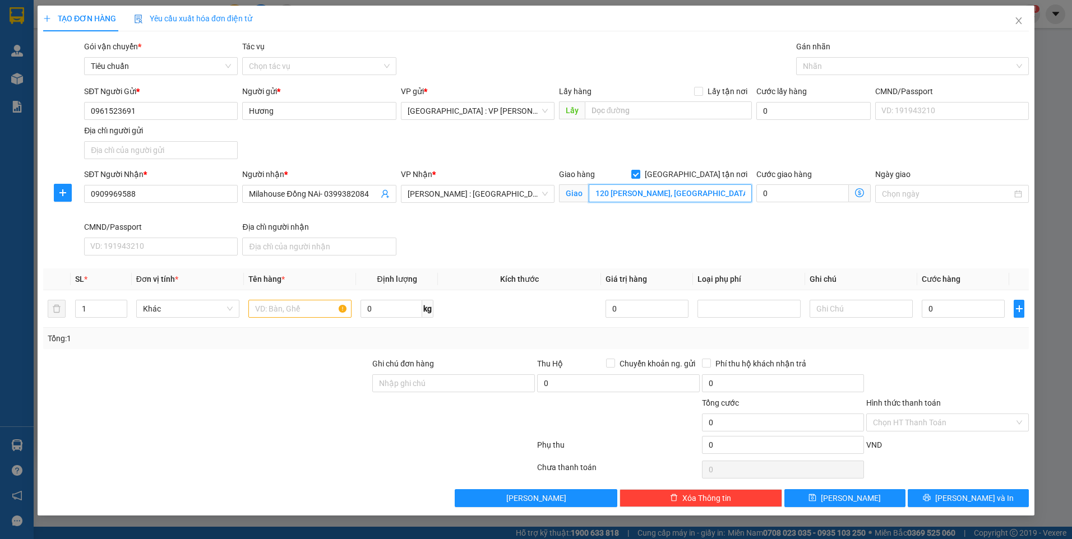
click at [729, 193] on input "120 [PERSON_NAME], [GEOGRAPHIC_DATA] An, [GEOGRAPHIC_DATA]" at bounding box center [671, 193] width 164 height 18
click at [847, 64] on div at bounding box center [907, 65] width 216 height 13
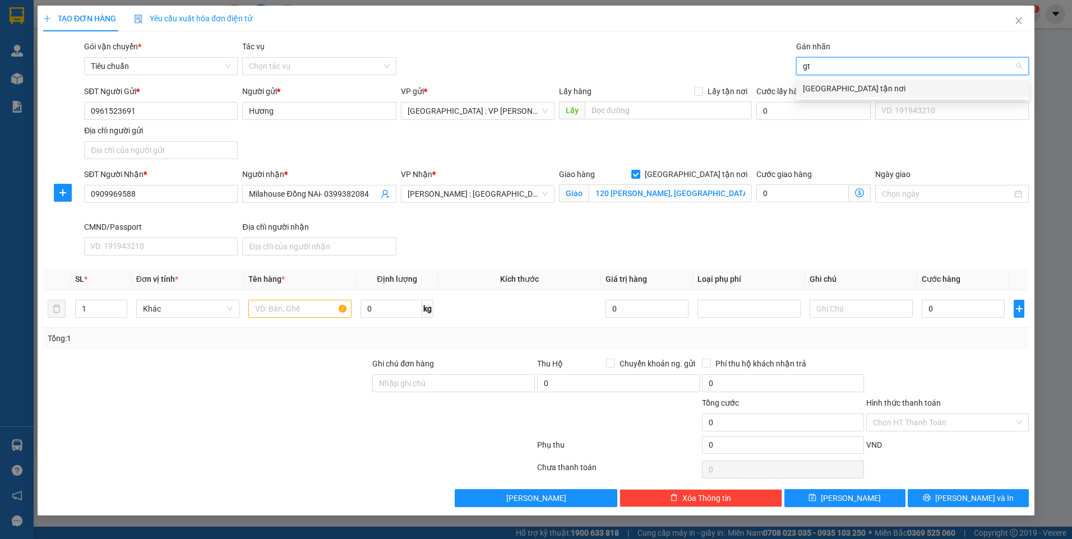
type input "gtn"
click at [829, 87] on div "[GEOGRAPHIC_DATA] tận nơi" at bounding box center [912, 88] width 219 height 12
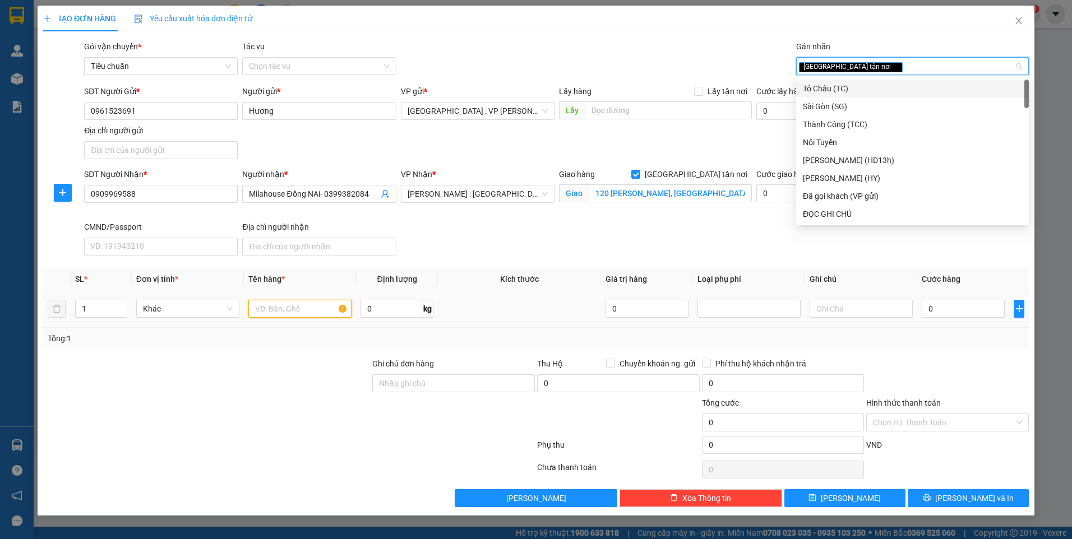
click at [304, 306] on input "text" at bounding box center [299, 309] width 103 height 18
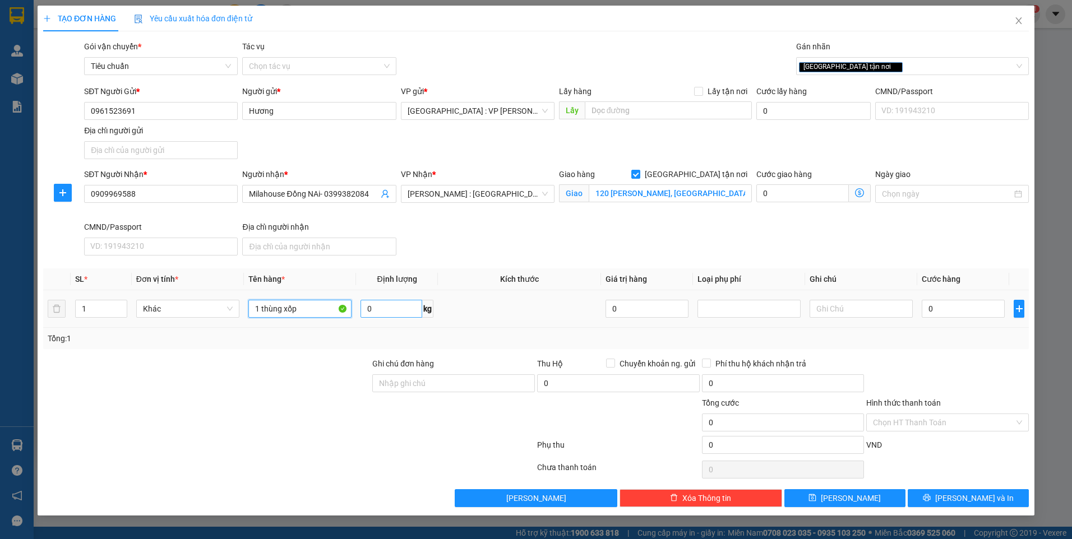
type input "1 thùng xốp"
click at [400, 308] on input "0" at bounding box center [392, 309] width 62 height 18
type input "15"
click at [963, 308] on input "0" at bounding box center [963, 309] width 83 height 18
type input "1"
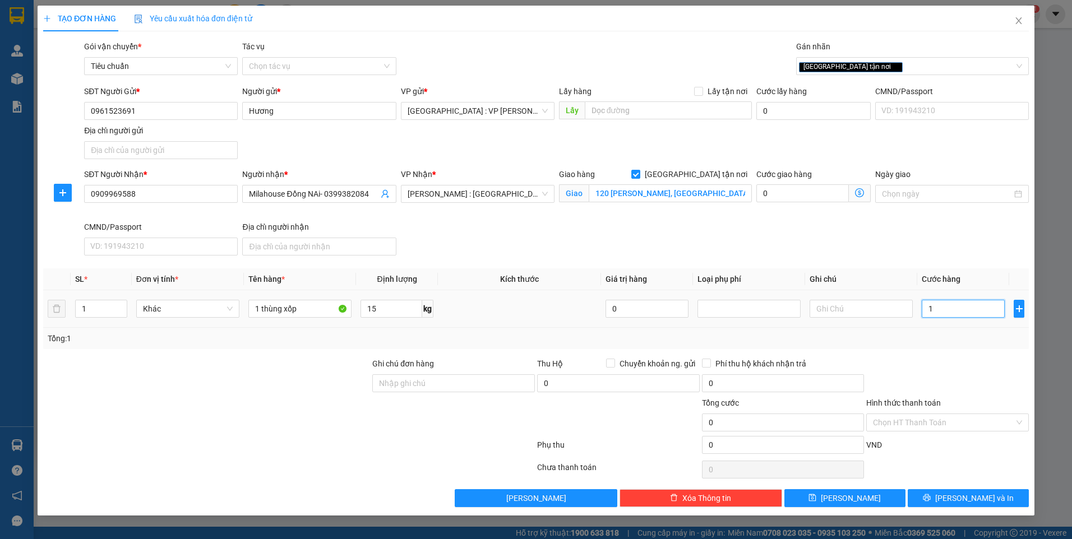
type input "1"
type input "18"
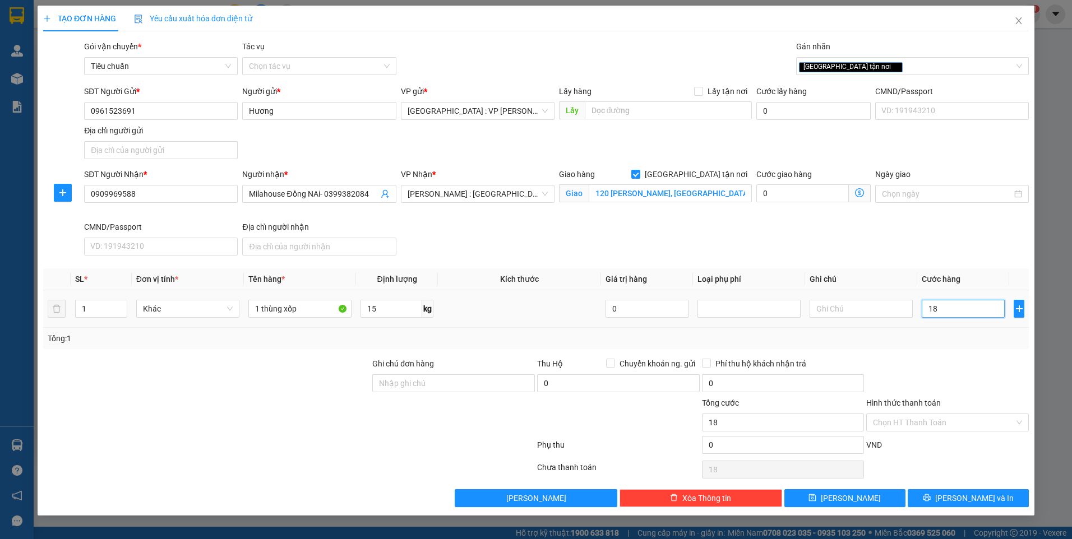
type input "180"
type input "1.800"
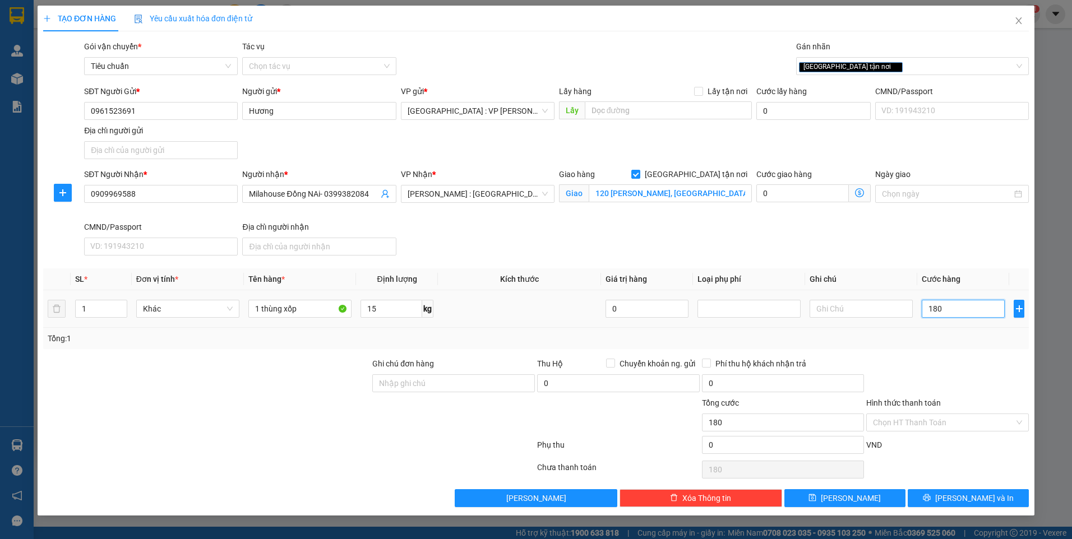
type input "1.800"
type input "18.000"
type input "180.000"
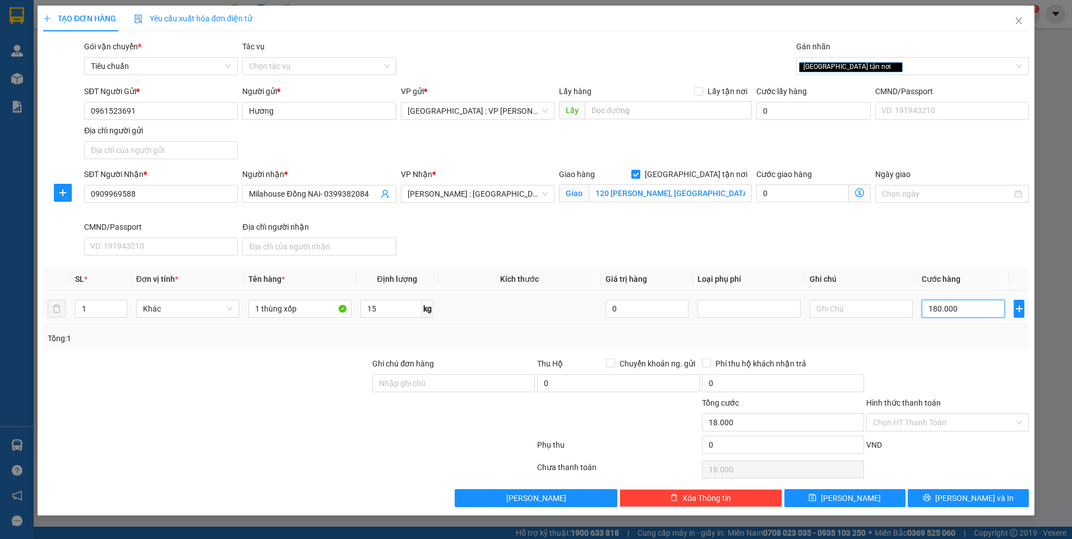
type input "180.000"
click at [971, 481] on div "Chọn HT Thanh Toán" at bounding box center [947, 470] width 165 height 22
click at [968, 495] on span "[PERSON_NAME] và In" at bounding box center [974, 498] width 78 height 12
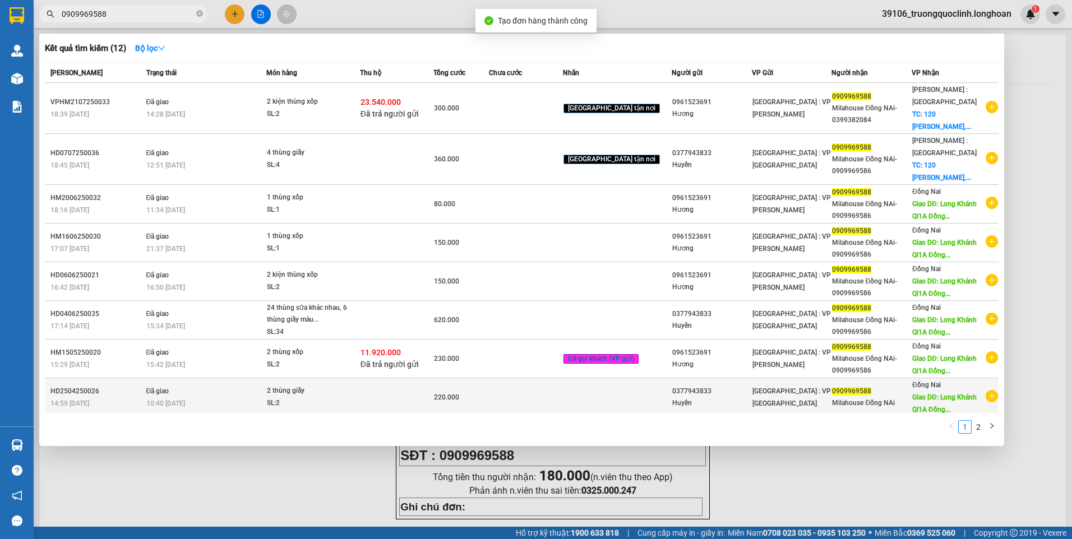
scroll to position [81, 0]
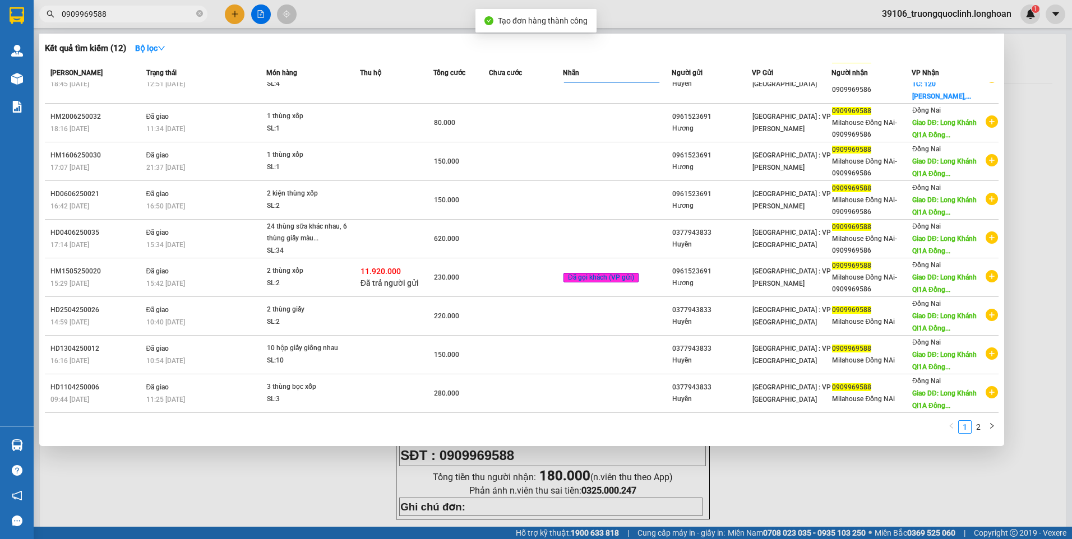
click at [766, 482] on div at bounding box center [536, 269] width 1072 height 539
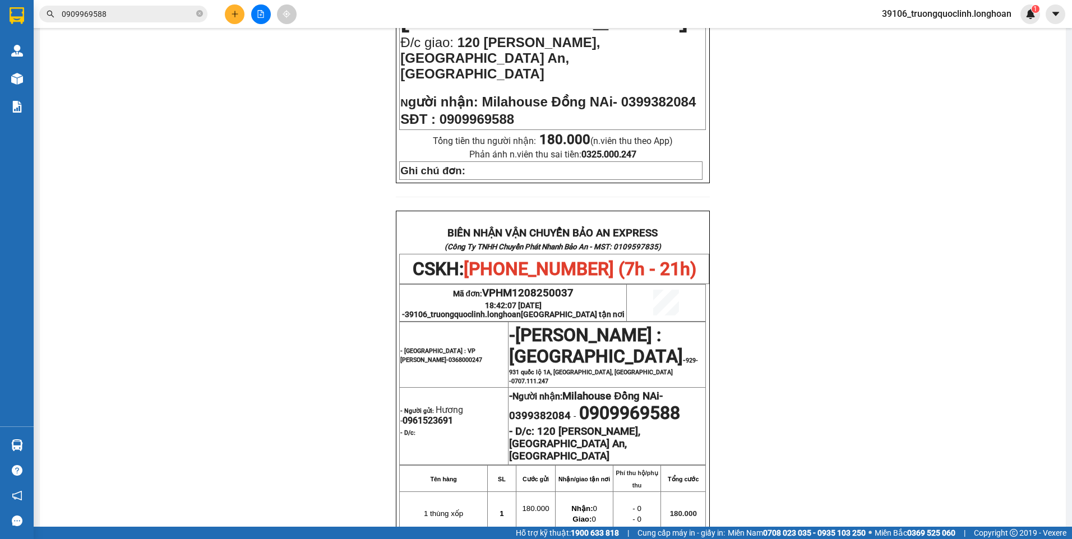
scroll to position [0, 0]
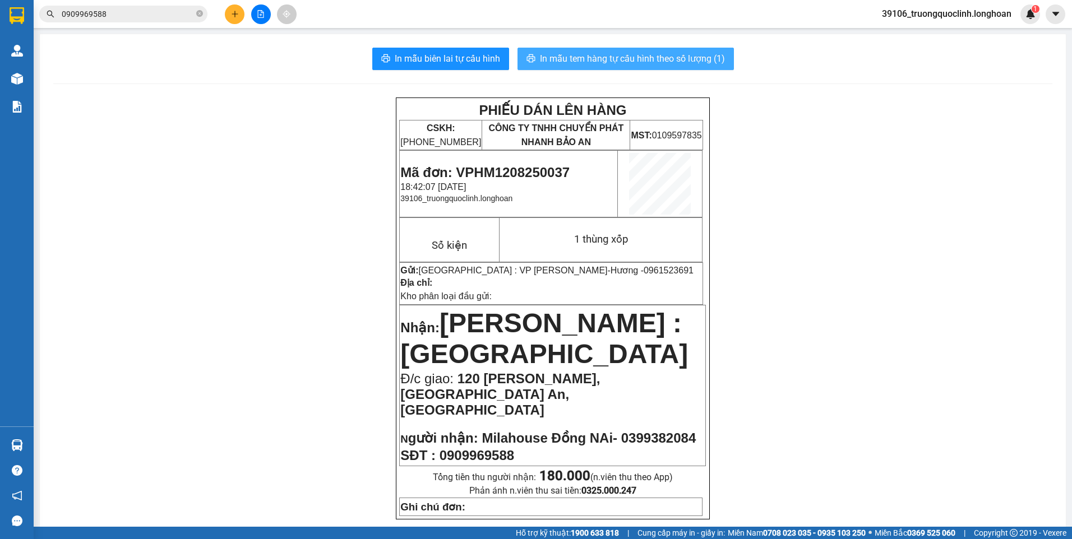
click at [618, 64] on span "In mẫu tem hàng tự cấu hình theo số lượng (1)" at bounding box center [632, 59] width 185 height 14
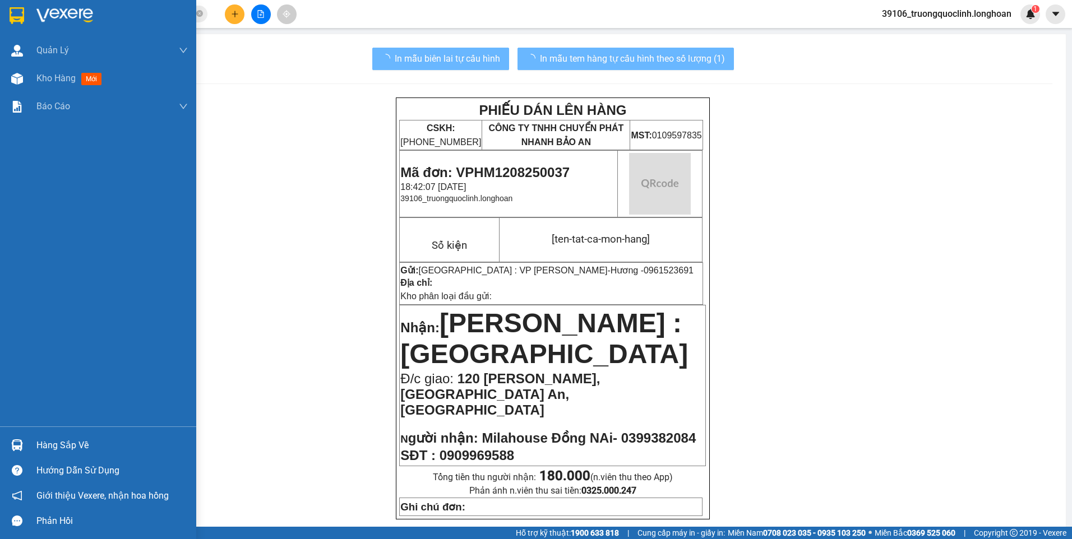
click at [7, 15] on div at bounding box center [17, 16] width 20 height 20
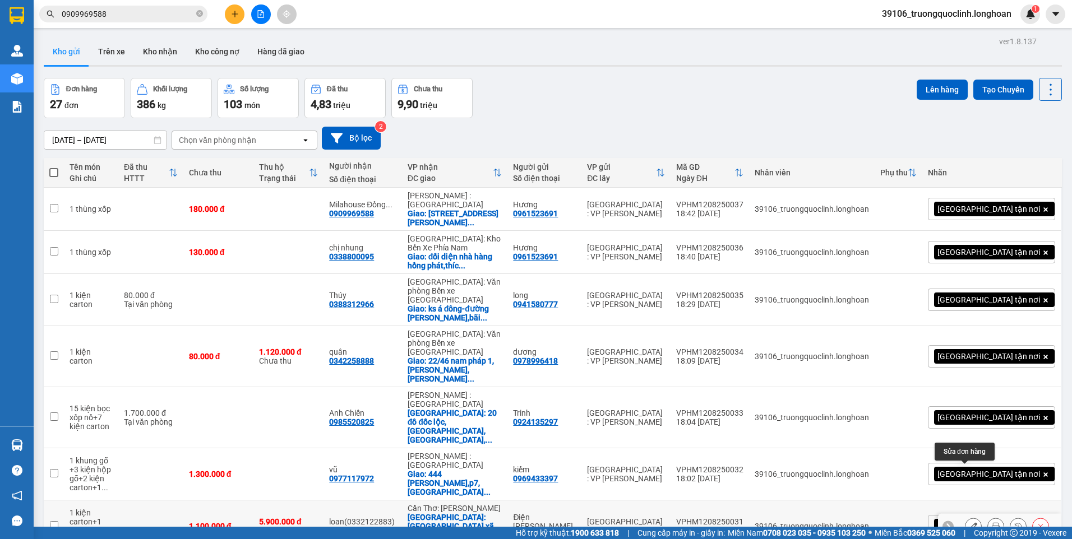
click at [971, 517] on button at bounding box center [974, 527] width 16 height 20
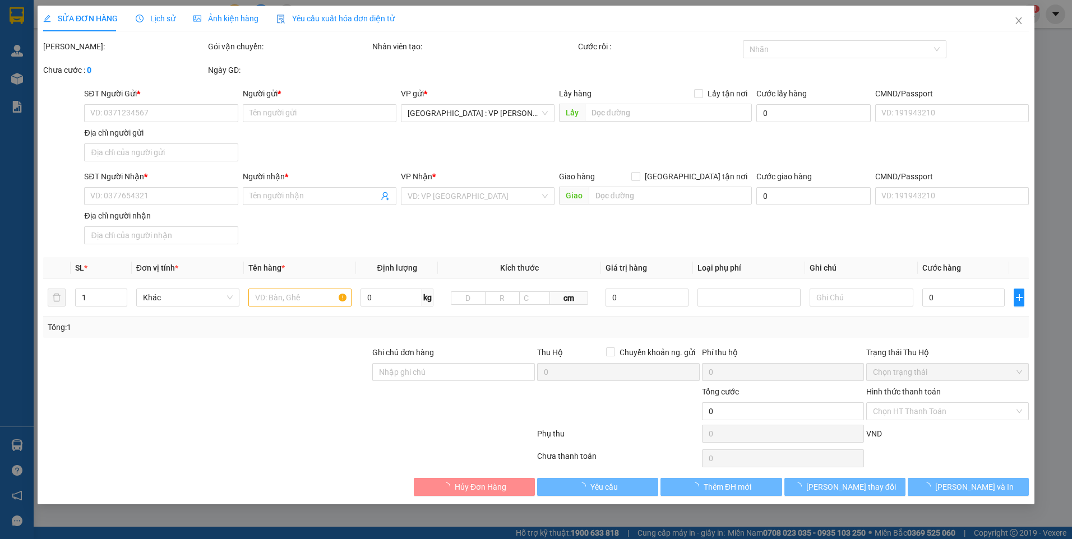
type input "0912989032"
type input "Điện [PERSON_NAME]"
type input "0365306297"
type input "loan(0332122883)"
checkbox input "true"
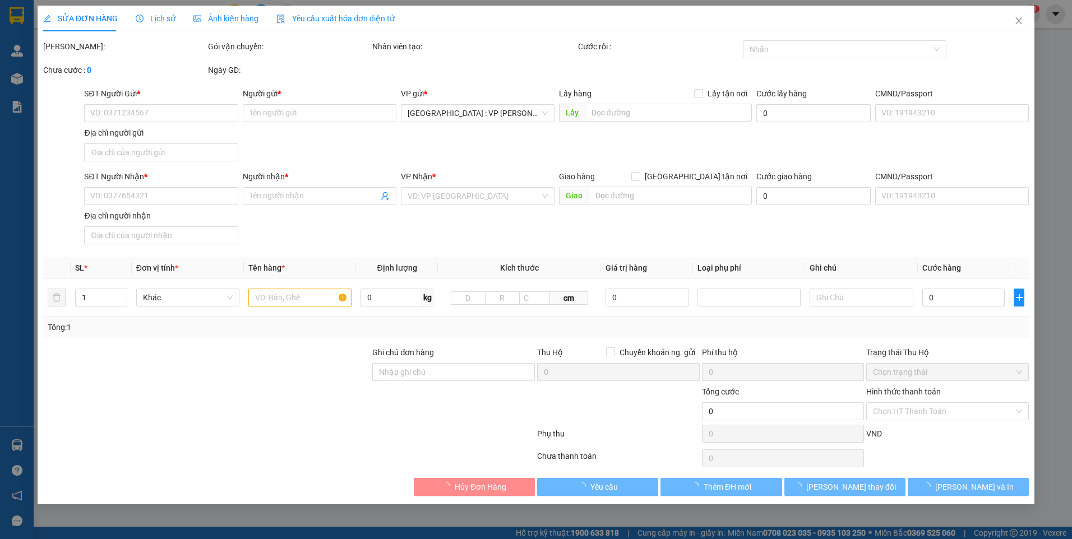
type input "ấp lợi b,xã [GEOGRAPHIC_DATA],[GEOGRAPHIC_DATA],[GEOGRAPHIC_DATA]"
type input "xước xát k đền"
type input "1.100.000"
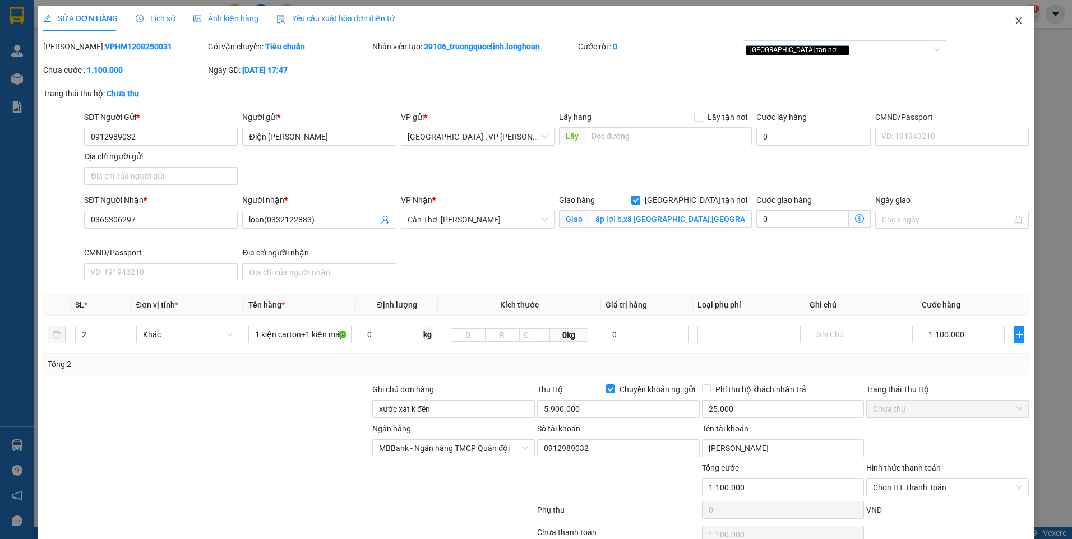
click at [1014, 20] on icon "close" at bounding box center [1018, 20] width 9 height 9
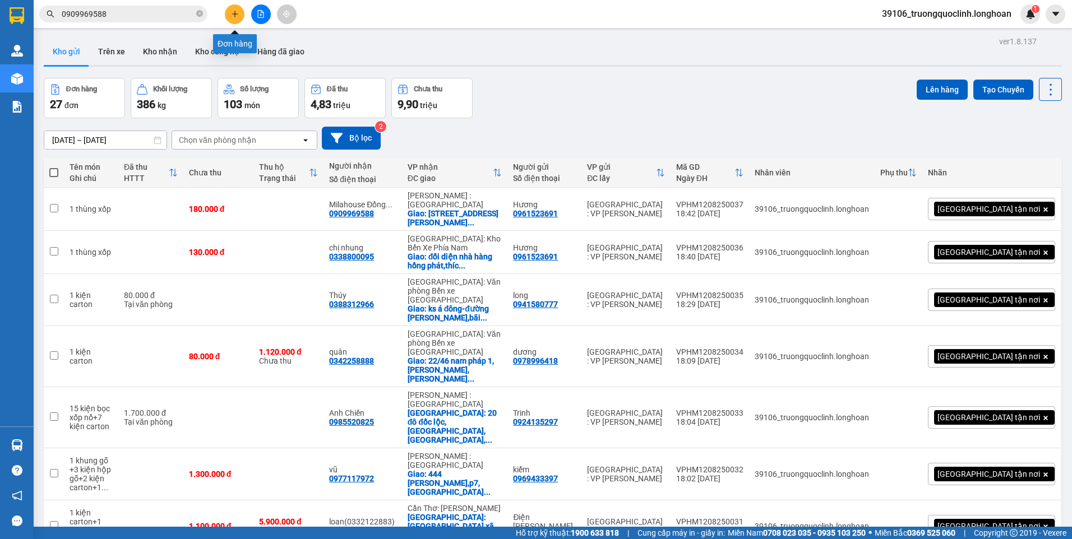
click at [235, 11] on icon "plus" at bounding box center [235, 14] width 8 height 8
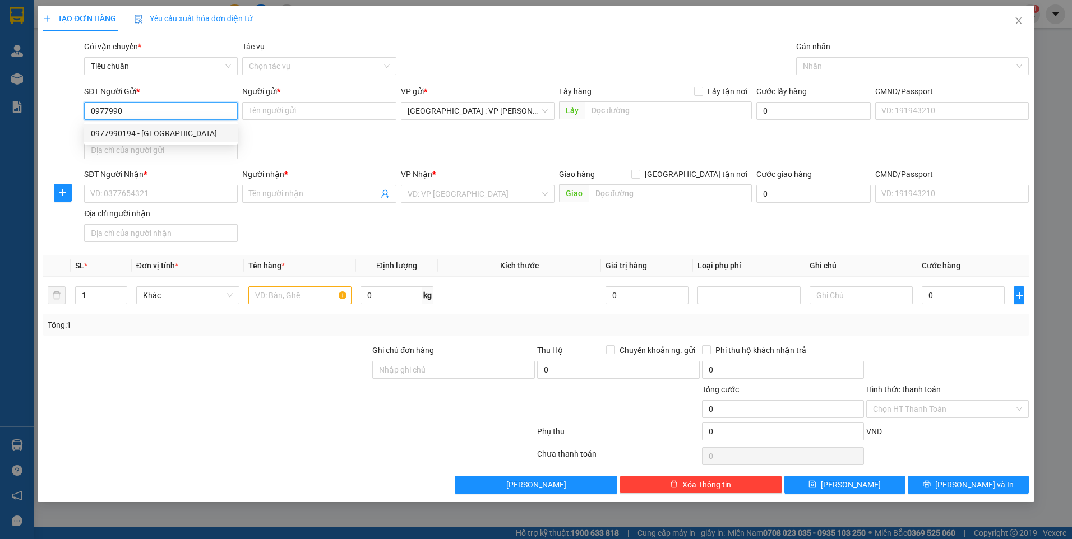
click at [203, 132] on div "0977990194 - [GEOGRAPHIC_DATA]" at bounding box center [161, 133] width 140 height 12
type input "0977990194"
type input "Hà"
checkbox input "true"
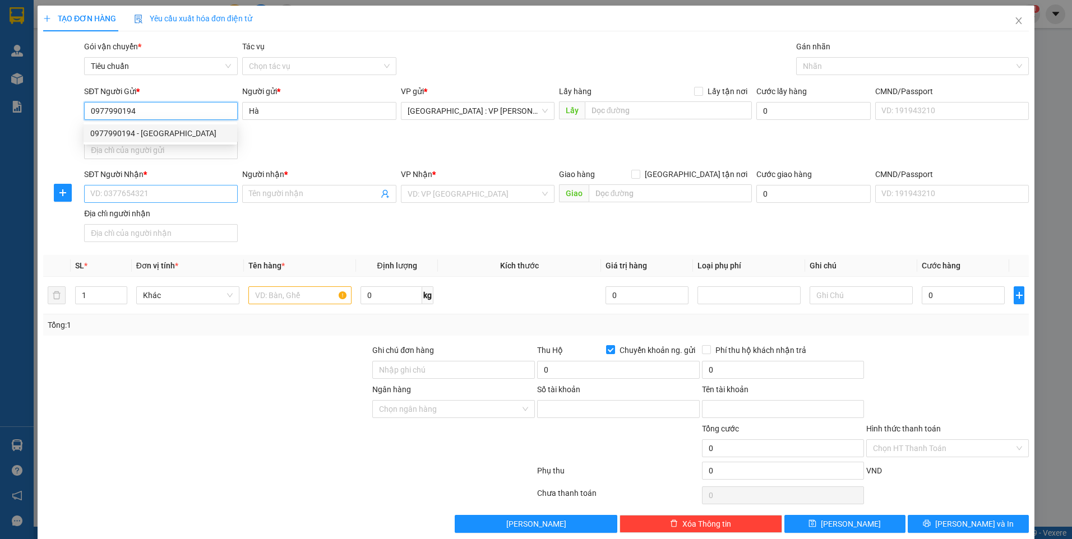
type input "9956966666"
type input "bui van tuong"
type input "0977990194"
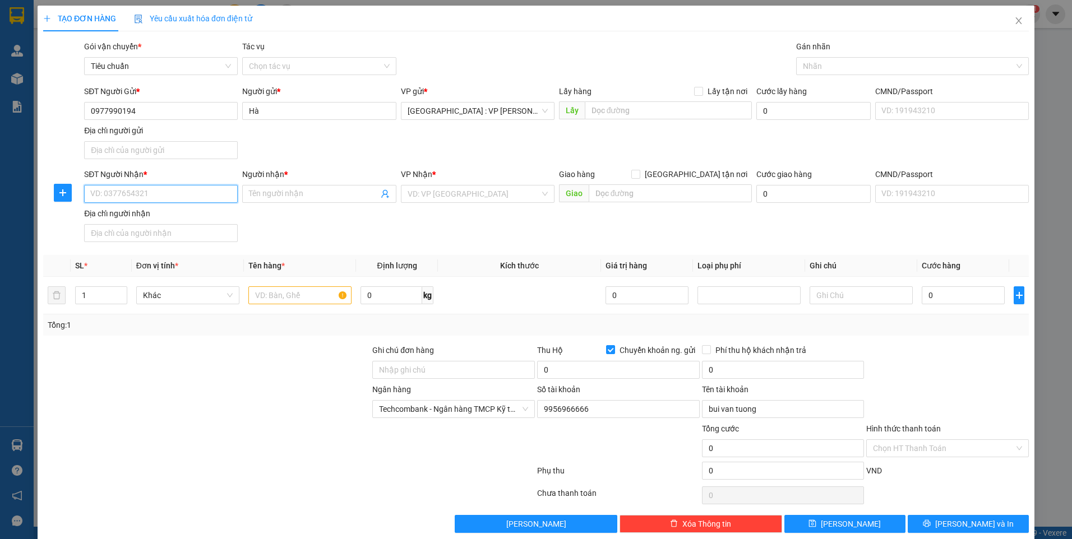
click at [219, 195] on input "SĐT Người Nhận *" at bounding box center [161, 194] width 154 height 18
type input "0938999978"
click at [285, 195] on input "Người nhận *" at bounding box center [313, 194] width 129 height 12
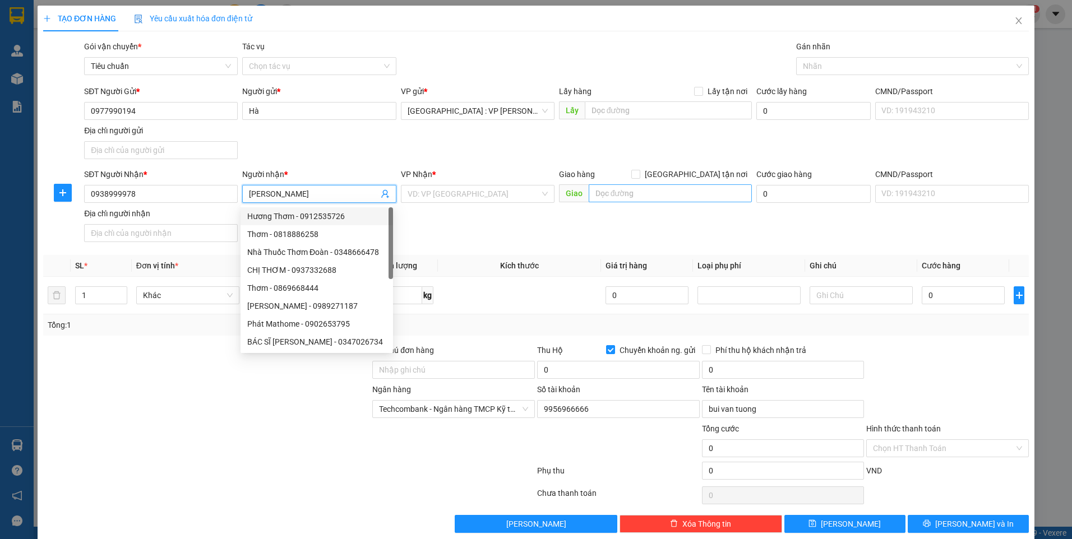
type input "[PERSON_NAME]"
click at [618, 200] on input "text" at bounding box center [671, 193] width 164 height 18
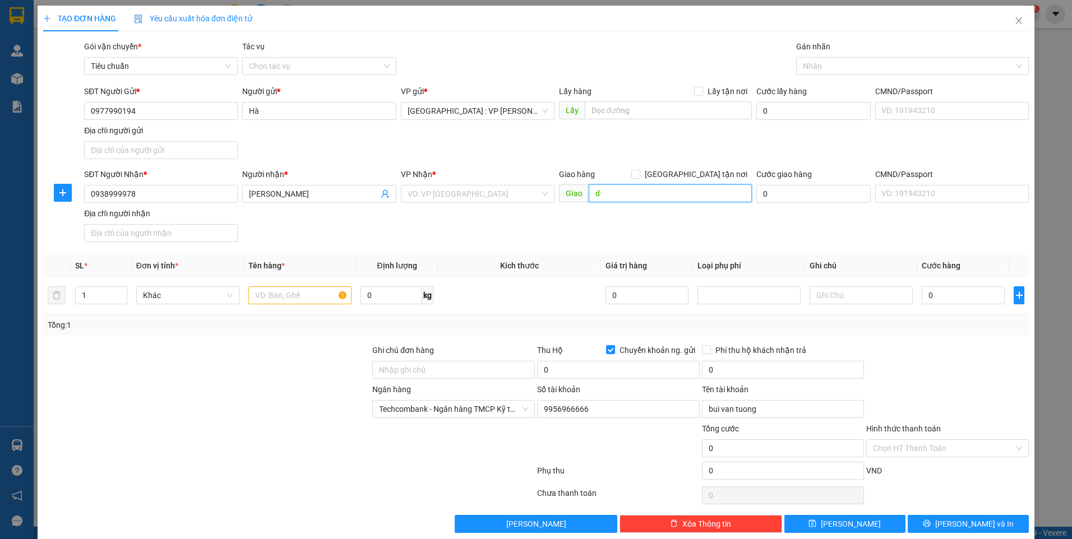
type input "d"
type input "đường bình chuẩn,32 kp [GEOGRAPHIC_DATA],bình chuẩn,[GEOGRAPHIC_DATA],[GEOGRAPH…"
drag, startPoint x: 696, startPoint y: 172, endPoint x: 722, endPoint y: 144, distance: 38.5
click at [695, 172] on label "[GEOGRAPHIC_DATA] tận nơi" at bounding box center [691, 174] width 121 height 12
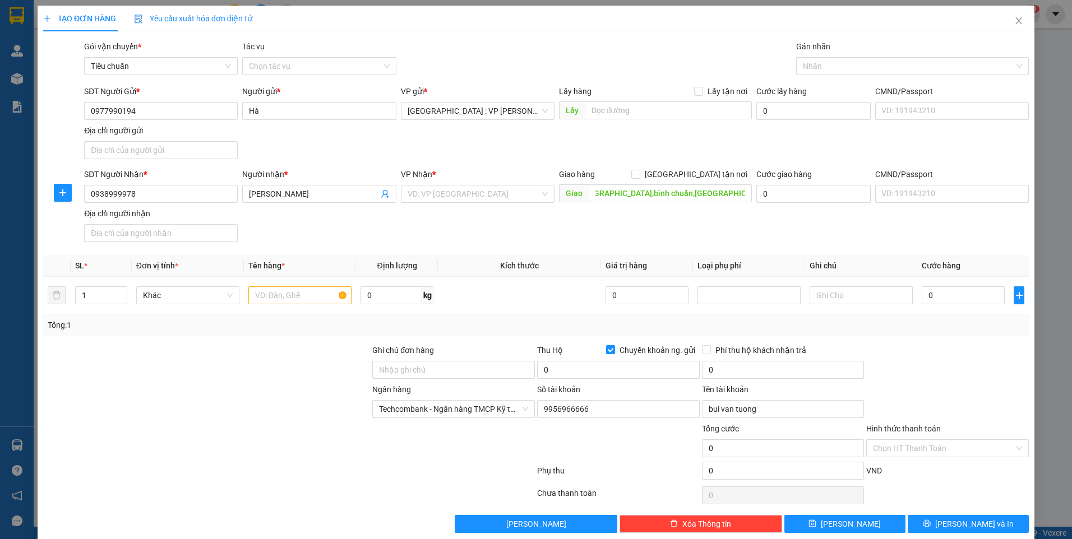
scroll to position [0, 0]
click at [639, 170] on input "[GEOGRAPHIC_DATA] tận nơi" at bounding box center [635, 174] width 8 height 8
checkbox input "true"
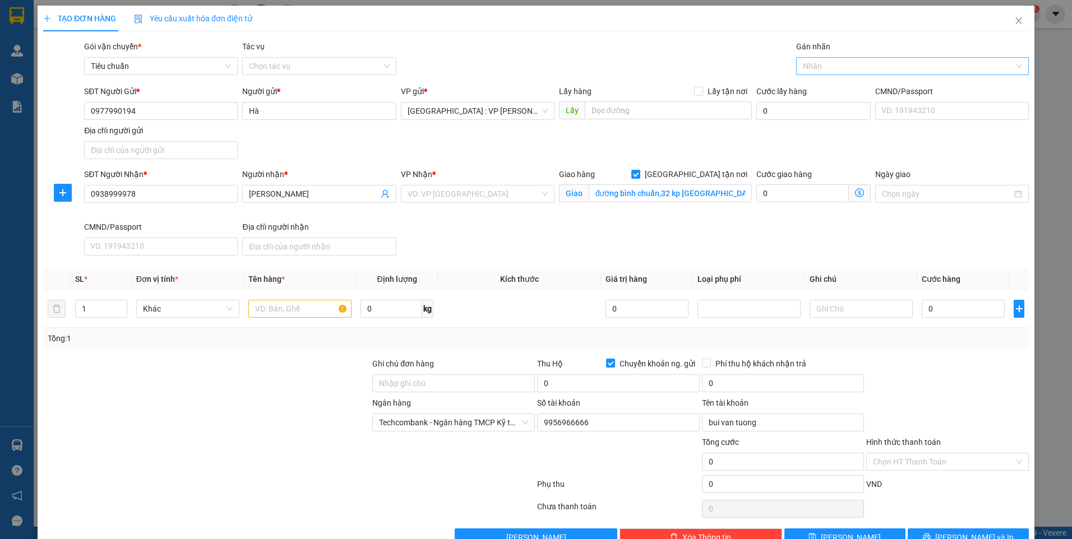
click at [840, 67] on div at bounding box center [907, 65] width 216 height 13
type input "gtn"
click at [833, 88] on div "[GEOGRAPHIC_DATA] tận nơi" at bounding box center [906, 88] width 218 height 12
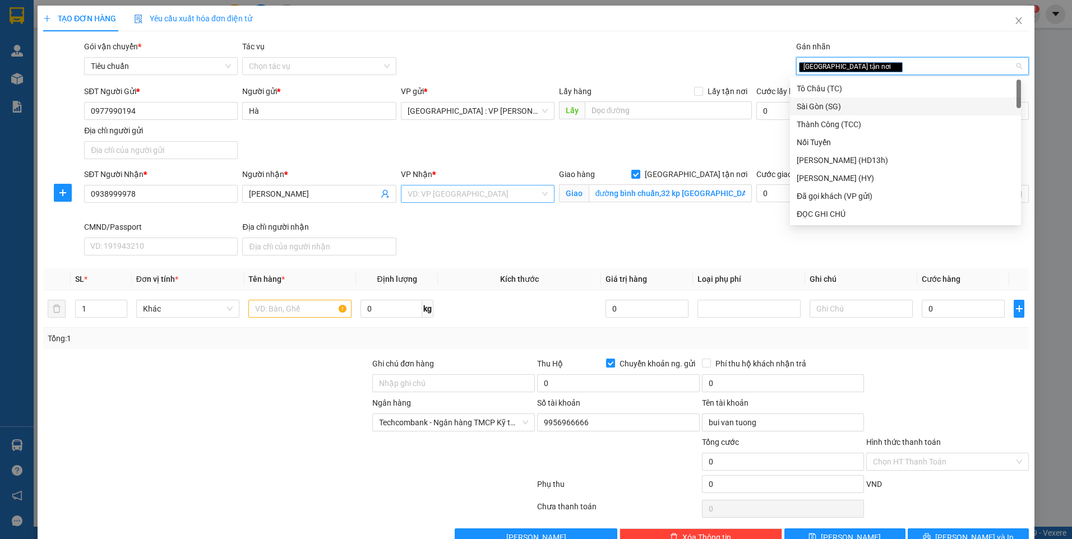
click at [486, 197] on input "search" at bounding box center [474, 194] width 132 height 17
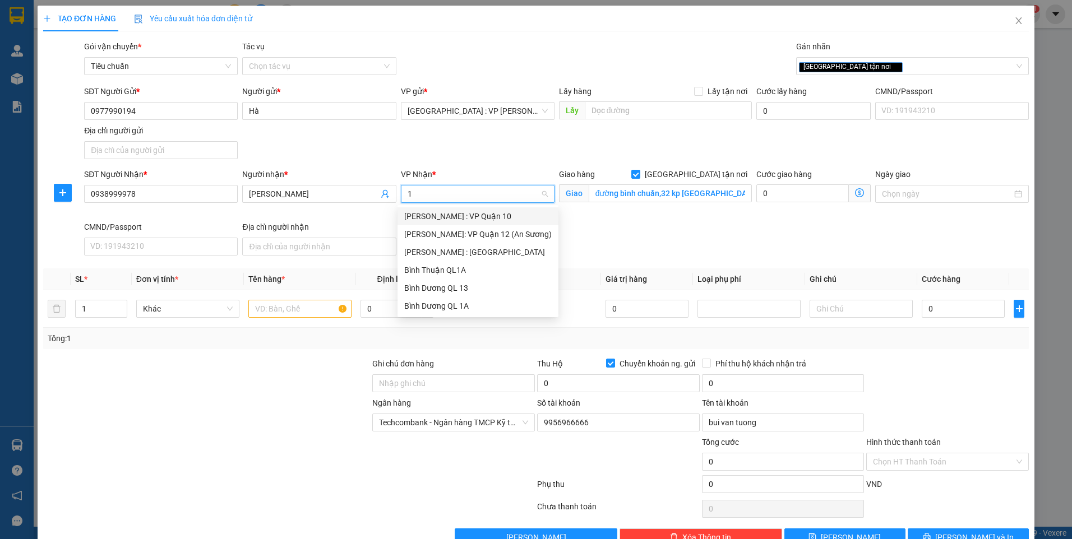
type input "12"
click at [499, 234] on div "[PERSON_NAME] : [GEOGRAPHIC_DATA]" at bounding box center [477, 234] width 147 height 12
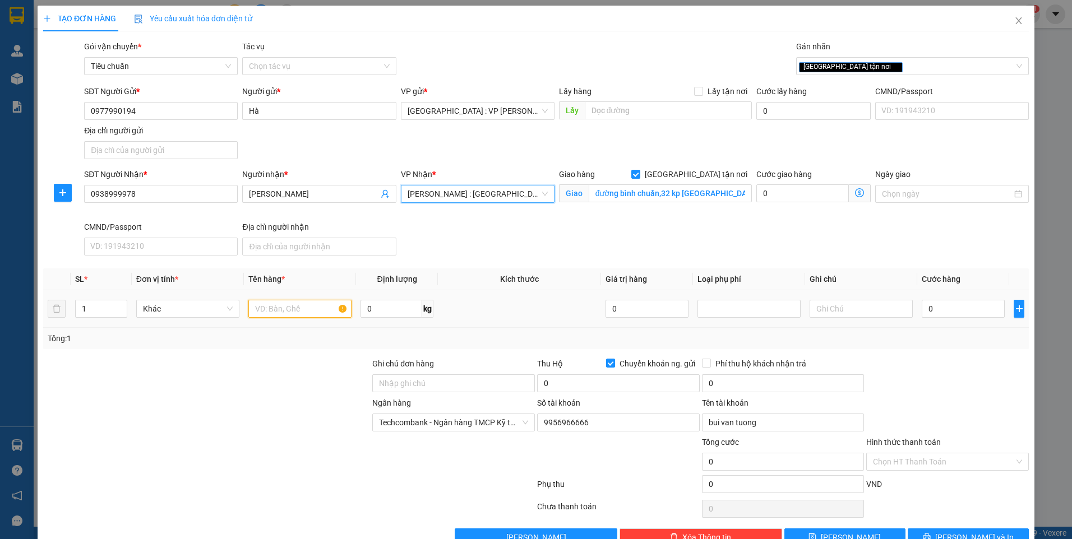
click at [318, 308] on input "text" at bounding box center [299, 309] width 103 height 18
type input "1 kiện carton to"
click at [423, 377] on input "Ghi chú đơn hàng" at bounding box center [453, 384] width 163 height 18
drag, startPoint x: 271, startPoint y: 403, endPoint x: 288, endPoint y: 387, distance: 23.4
click at [271, 403] on div at bounding box center [206, 416] width 329 height 39
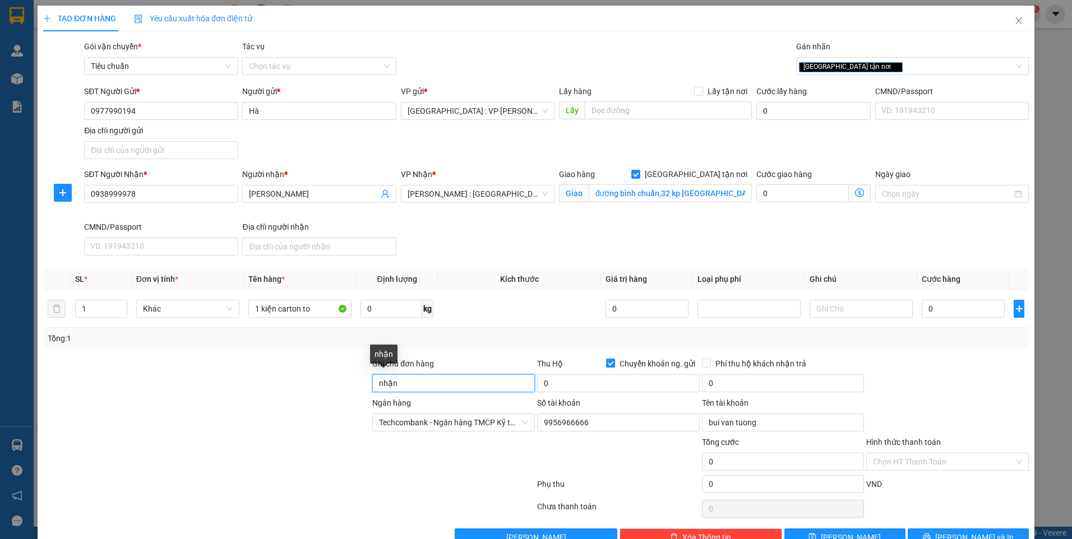
click at [419, 387] on input "nhận" at bounding box center [453, 384] width 163 height 18
type input "nhận nguyên kiện,giao nguyên kiện,bể vỡ k đền"
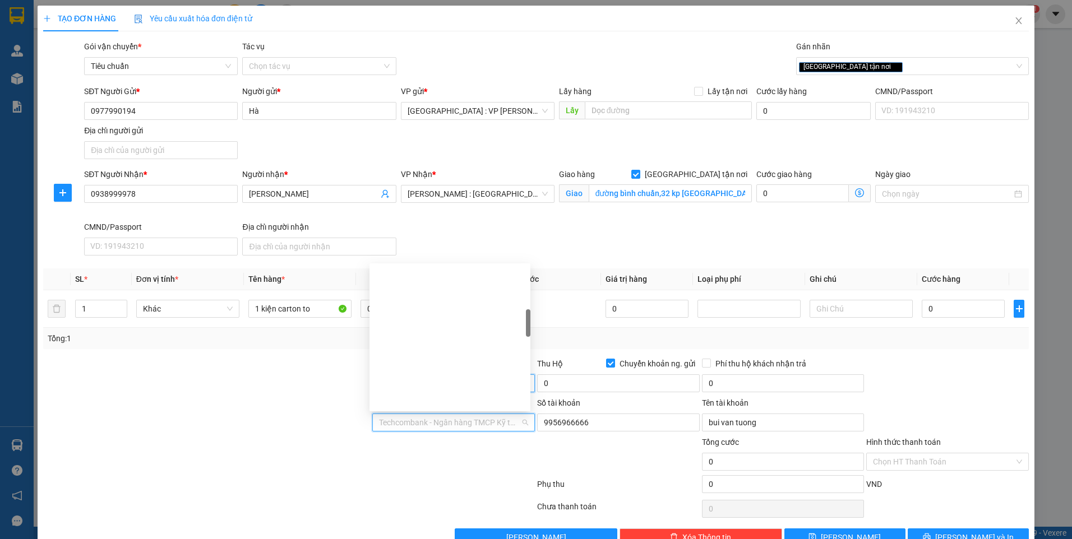
scroll to position [251, 0]
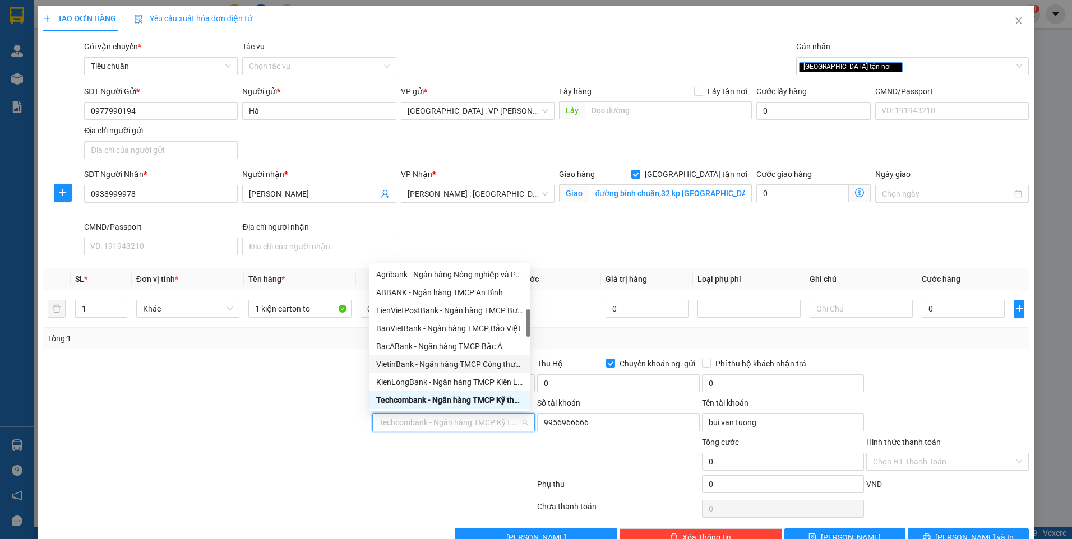
click at [213, 405] on div at bounding box center [206, 416] width 329 height 39
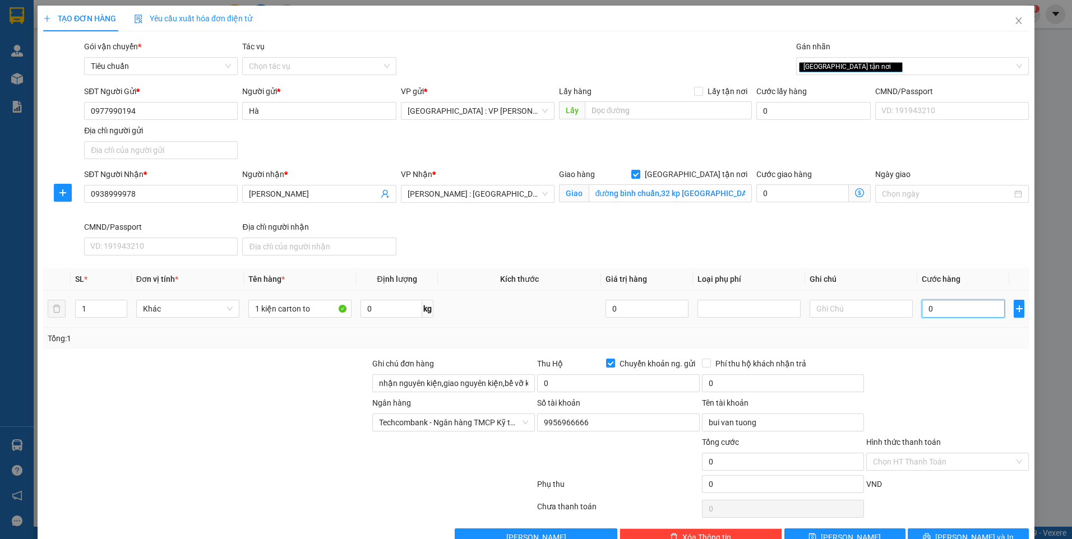
click at [962, 316] on input "0" at bounding box center [963, 309] width 83 height 18
type input "3"
type input "36"
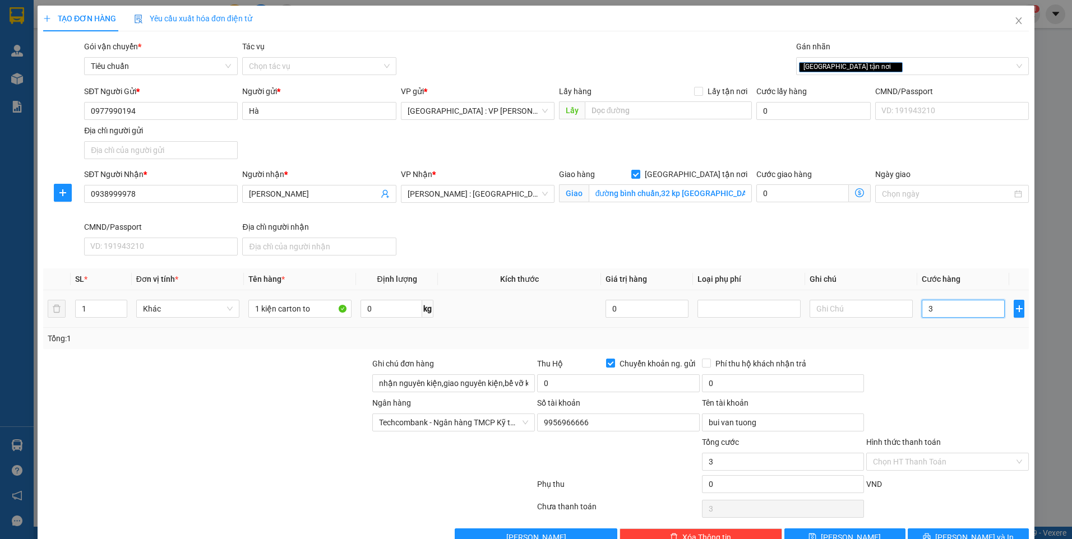
type input "36"
type input "360"
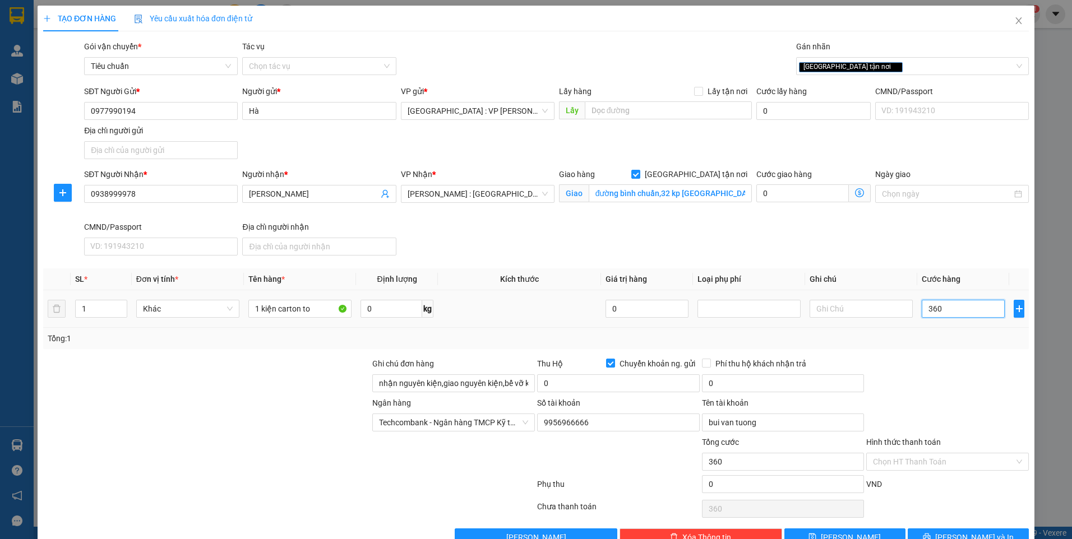
type input "3.600"
type input "36.000"
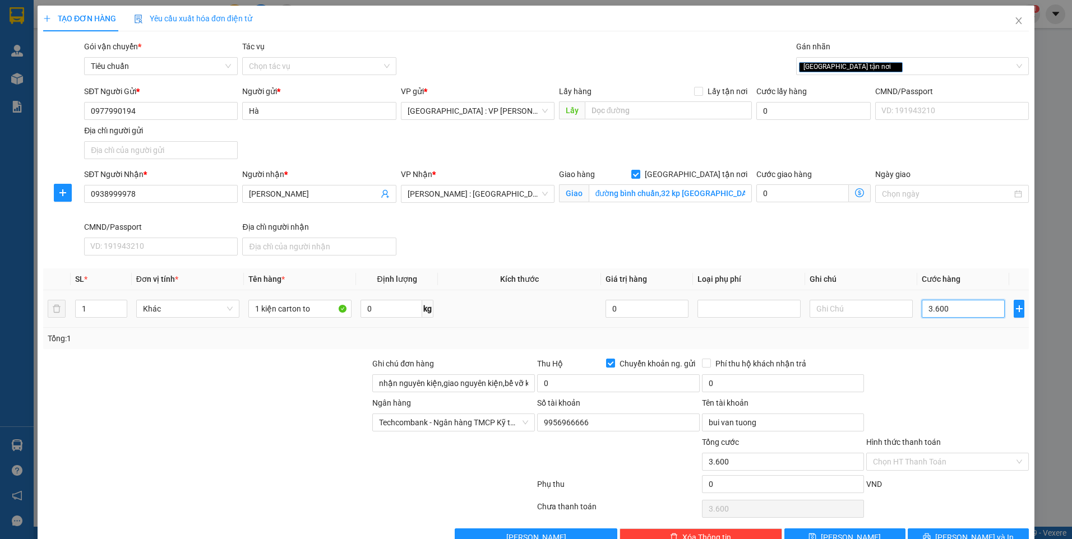
type input "36.000"
type input "360.000"
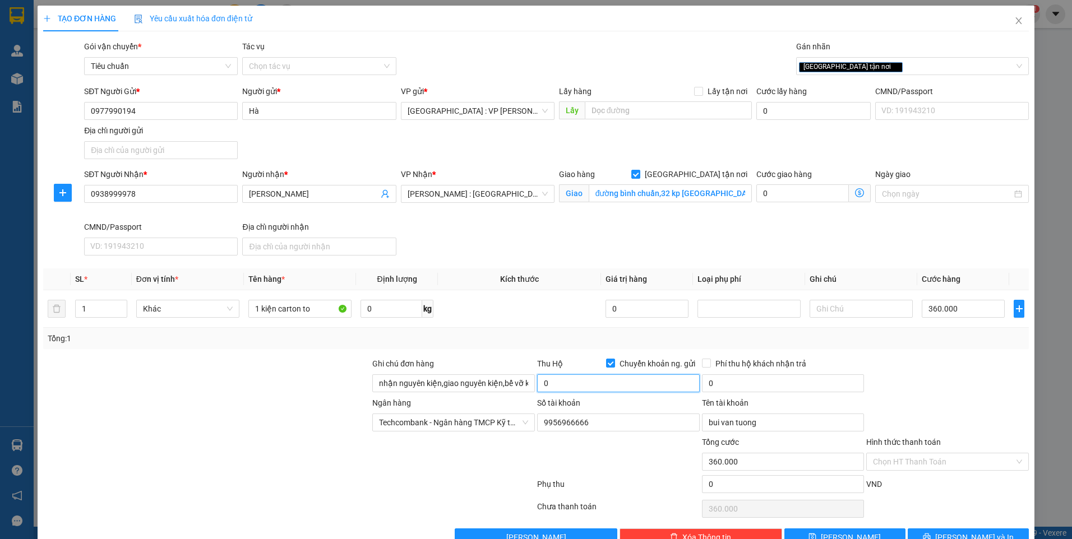
drag, startPoint x: 607, startPoint y: 384, endPoint x: 599, endPoint y: 380, distance: 8.0
click at [606, 384] on input "0" at bounding box center [618, 384] width 163 height 18
type input "6.890.000"
click at [779, 387] on input "0" at bounding box center [783, 384] width 163 height 18
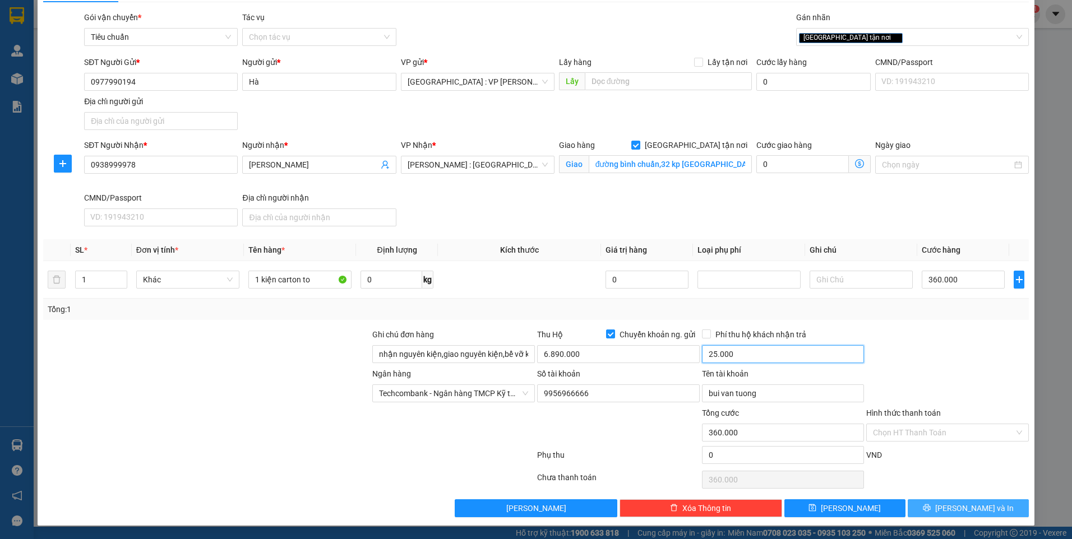
type input "25.000"
drag, startPoint x: 939, startPoint y: 512, endPoint x: 920, endPoint y: 484, distance: 33.8
click at [938, 512] on button "[PERSON_NAME] và In" at bounding box center [968, 509] width 121 height 18
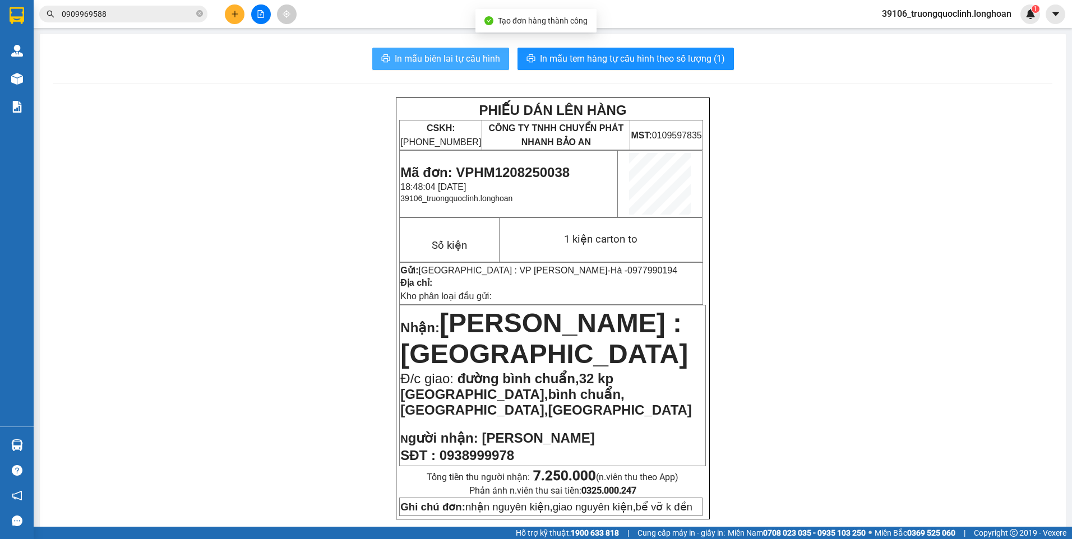
drag, startPoint x: 432, startPoint y: 59, endPoint x: 416, endPoint y: 67, distance: 18.1
click at [432, 59] on span "In mẫu biên lai tự cấu hình" at bounding box center [447, 59] width 105 height 14
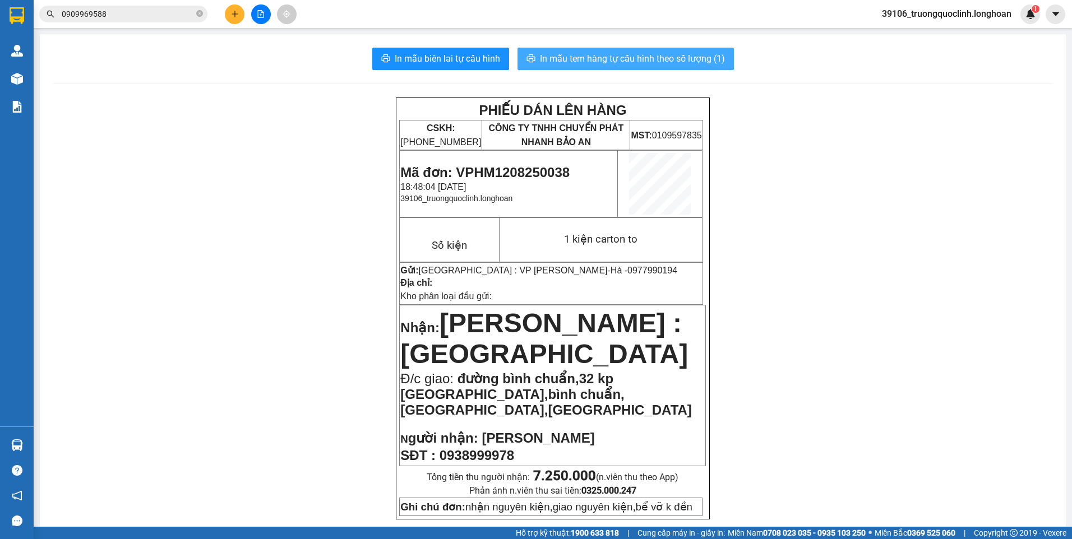
click at [616, 64] on span "In mẫu tem hàng tự cấu hình theo số lượng (1)" at bounding box center [632, 59] width 185 height 14
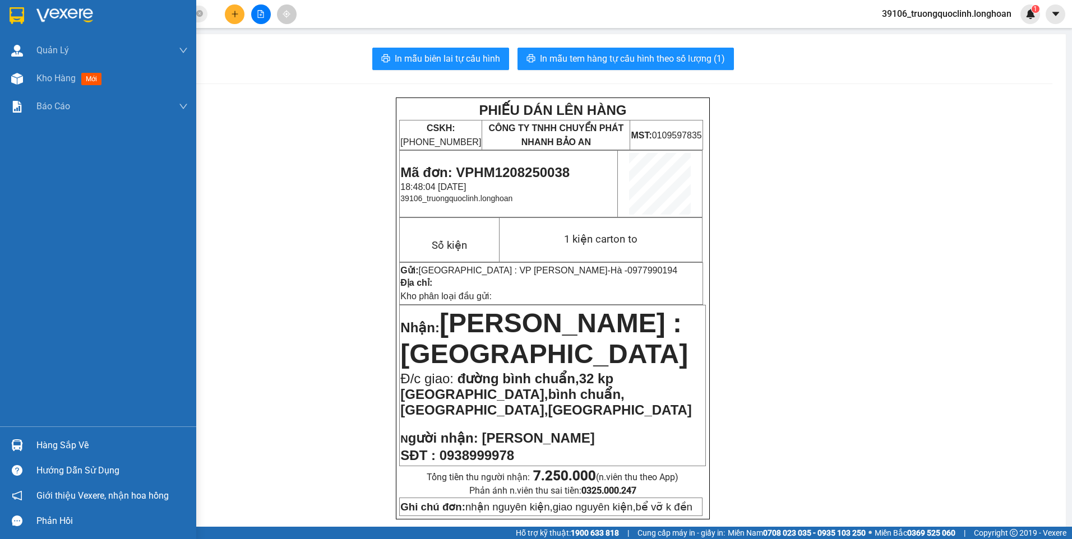
click at [17, 23] on img at bounding box center [17, 15] width 15 height 17
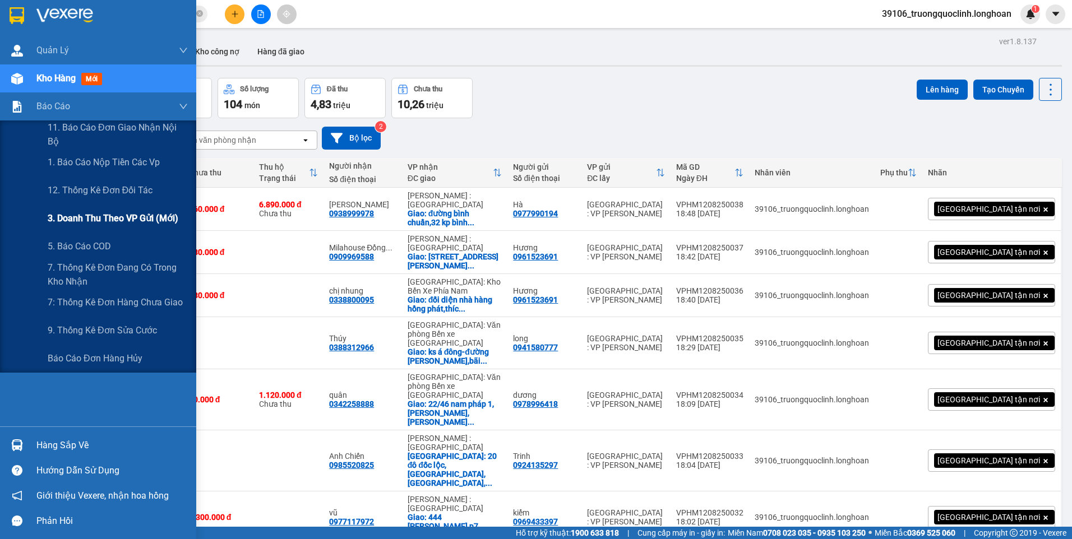
click at [90, 215] on span "3. Doanh Thu theo VP Gửi (mới)" at bounding box center [113, 218] width 131 height 14
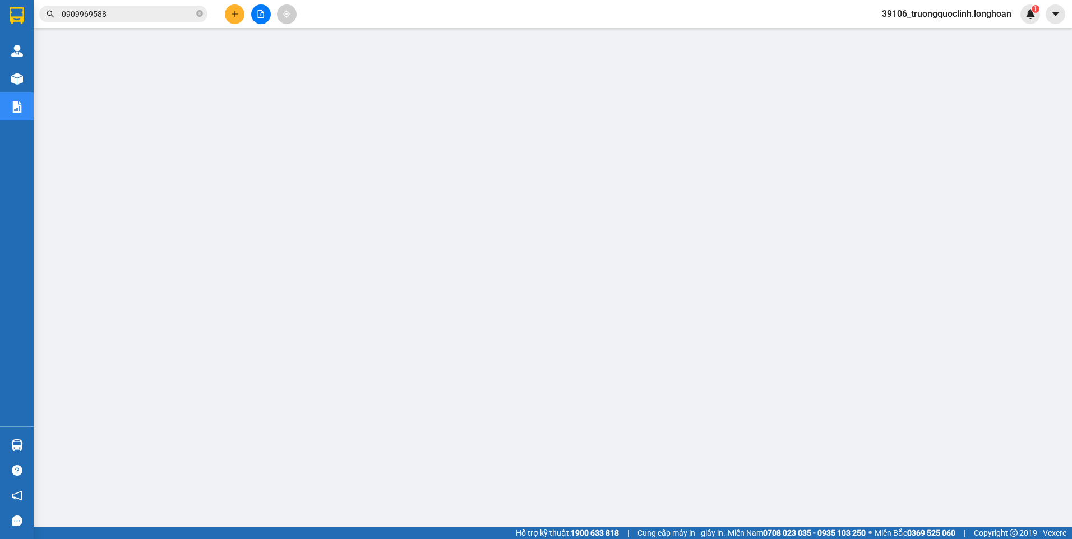
click at [227, 15] on button at bounding box center [235, 14] width 20 height 20
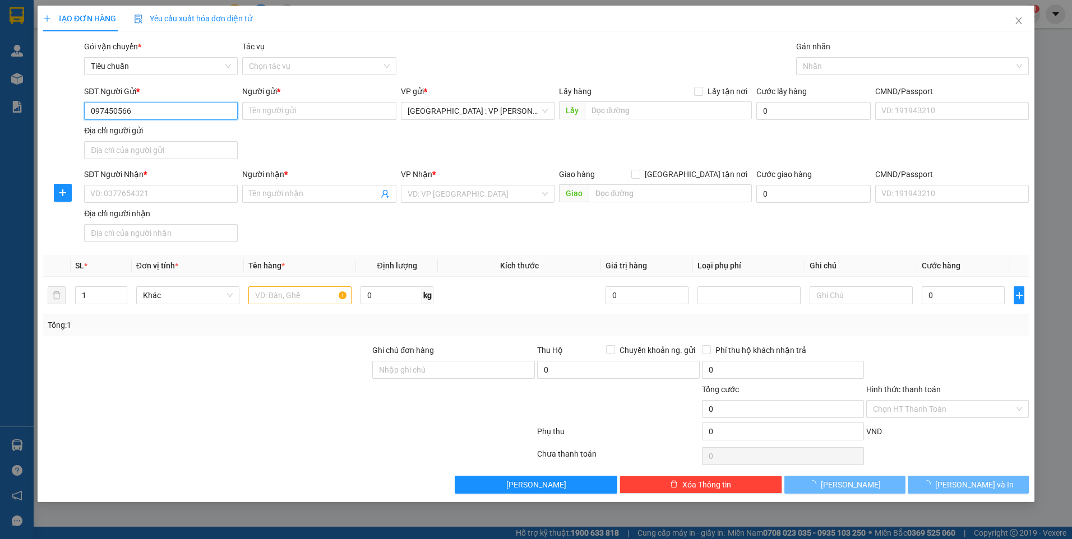
type input "0974505662"
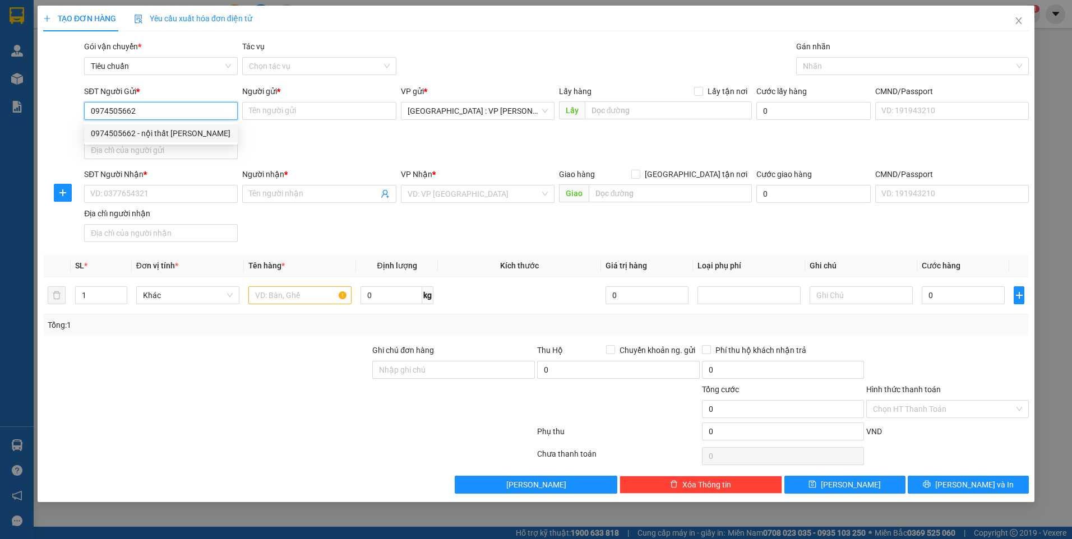
click at [198, 135] on div "0974505662 - nội thất ngọc vân" at bounding box center [161, 133] width 140 height 12
type input "nội thất ngọc vân"
type input "0974505662"
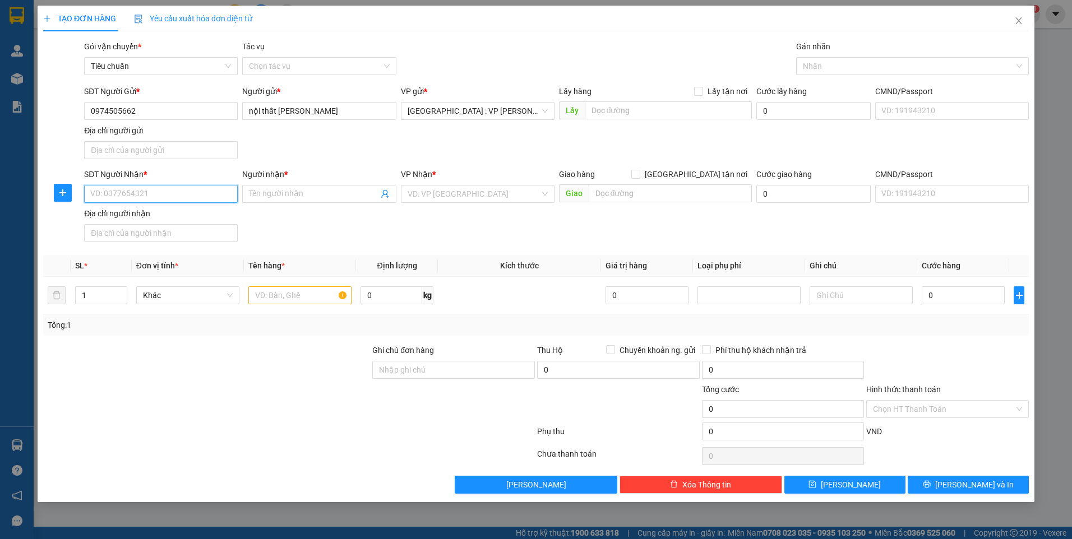
click at [201, 191] on input "SĐT Người Nhận *" at bounding box center [161, 194] width 154 height 18
type input "0944482268"
click at [176, 216] on div "0944482268 - Tý Dcar Mâm Lốp Nội Thất Oto" at bounding box center [170, 216] width 158 height 12
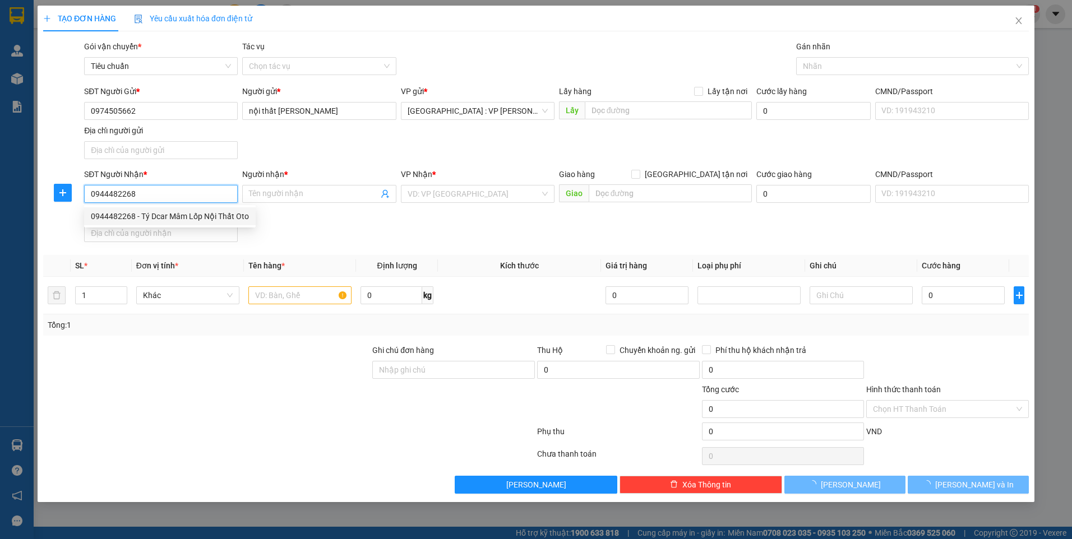
type input "Tý Dcar Mâm Lốp Nội Thất Oto"
checkbox input "true"
type input "512 xa lộ hà nội - kp1 long bình biên hoà đồng nai"
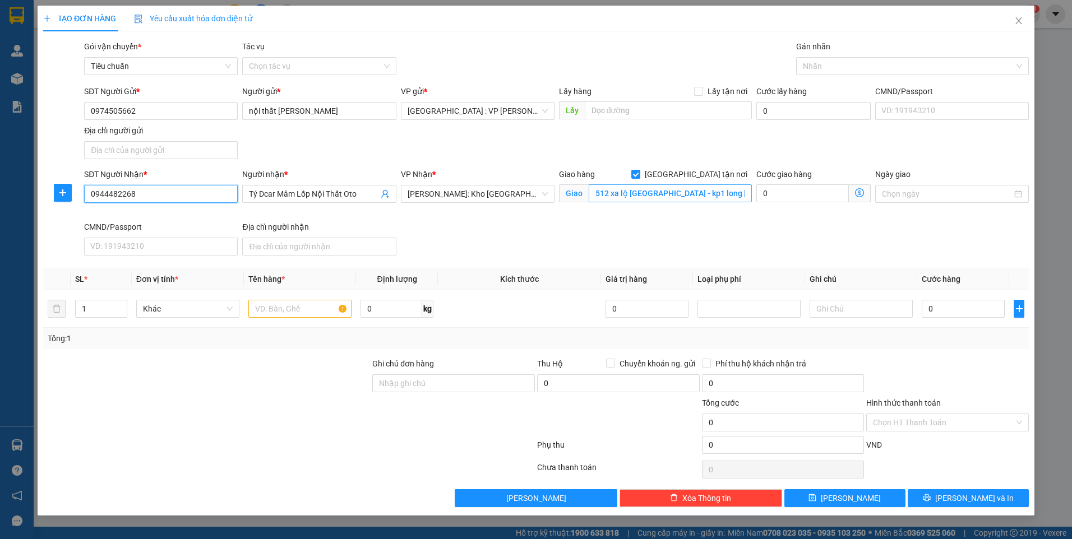
type input "0944482268"
click at [710, 194] on input "512 xa lộ hà nội - kp1 long bình biên hoà đồng nai" at bounding box center [671, 193] width 164 height 18
click at [836, 68] on div at bounding box center [907, 65] width 216 height 13
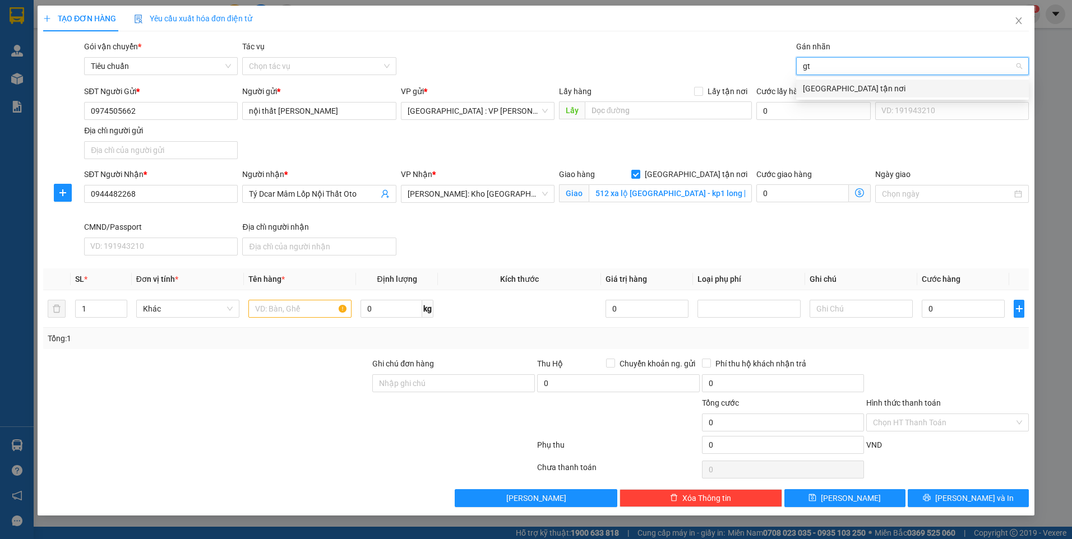
type input "gtn"
click at [818, 86] on div "[GEOGRAPHIC_DATA] tận nơi" at bounding box center [912, 88] width 219 height 12
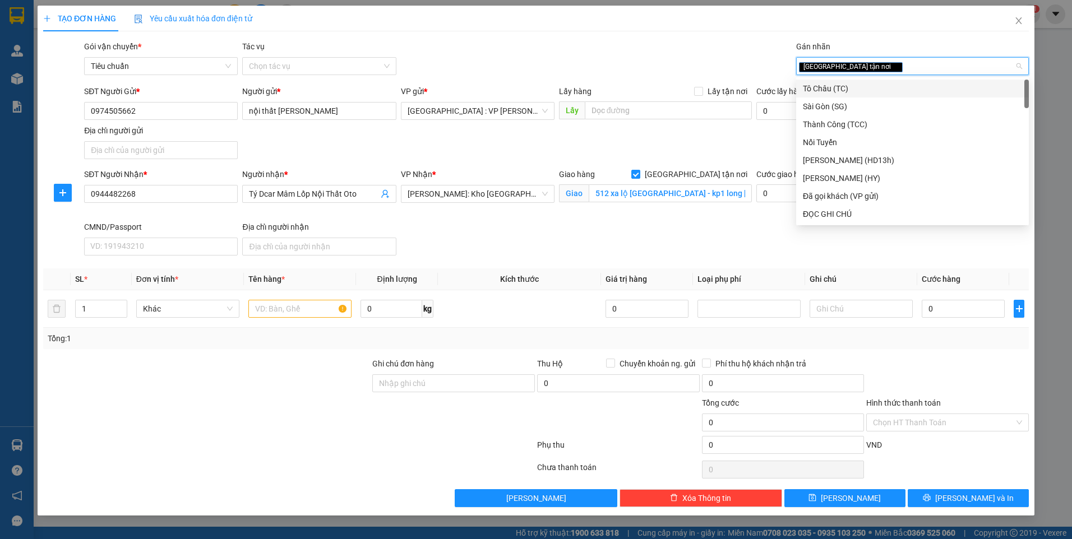
click at [683, 59] on div "Gói vận chuyển * Tiêu chuẩn Tác vụ Chọn tác vụ Gán nhãn Giao tận nơi" at bounding box center [556, 59] width 949 height 39
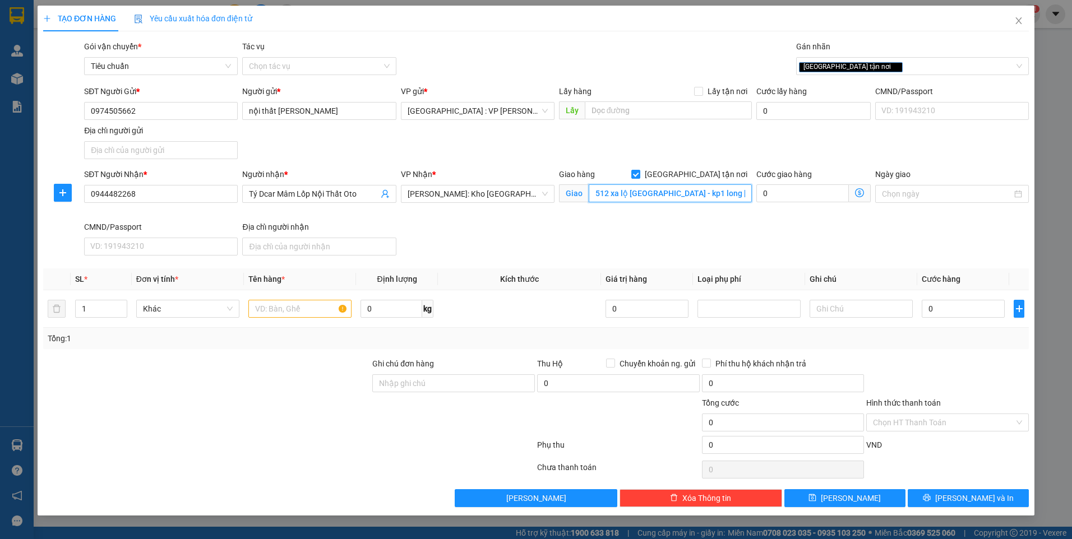
click at [711, 191] on input "512 xa lộ hà nội - kp1 long bình biên hoà đồng nai" at bounding box center [671, 193] width 164 height 18
click at [472, 192] on span "Hồ Chí Minh: Kho Thủ Đức & Quận 9" at bounding box center [478, 194] width 140 height 17
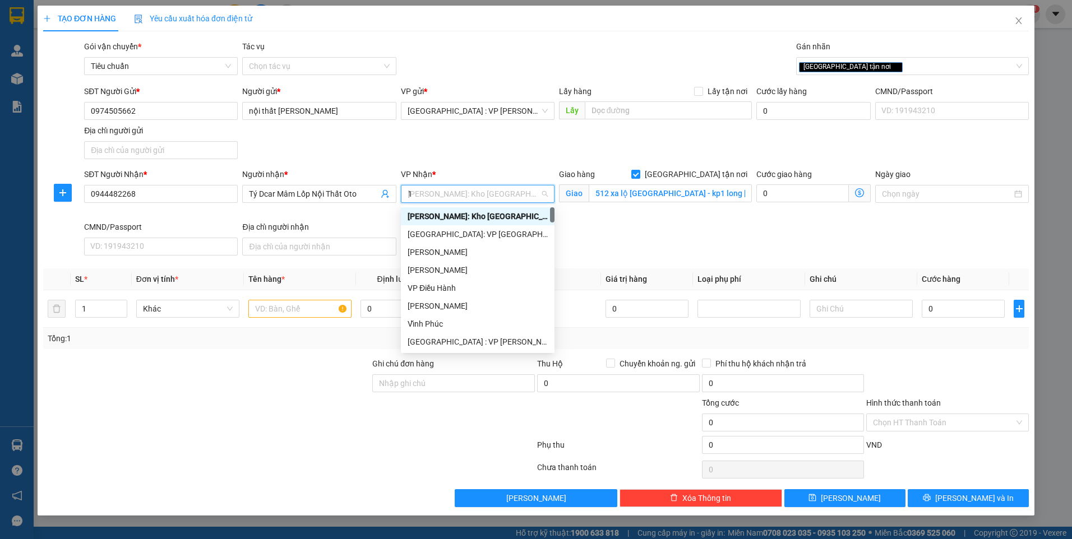
type input "12"
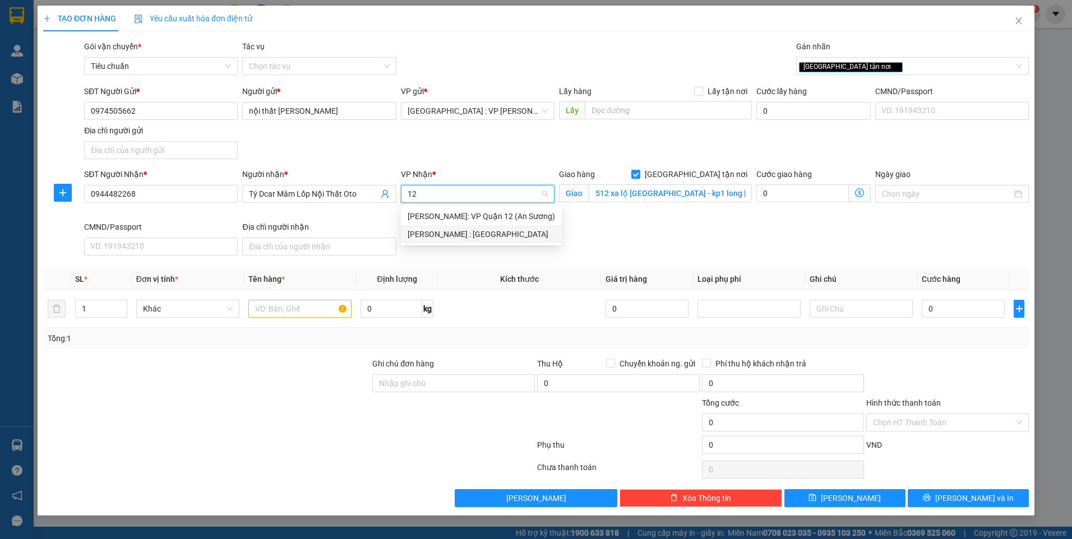
click at [506, 232] on div "[PERSON_NAME] : [GEOGRAPHIC_DATA]" at bounding box center [481, 234] width 147 height 12
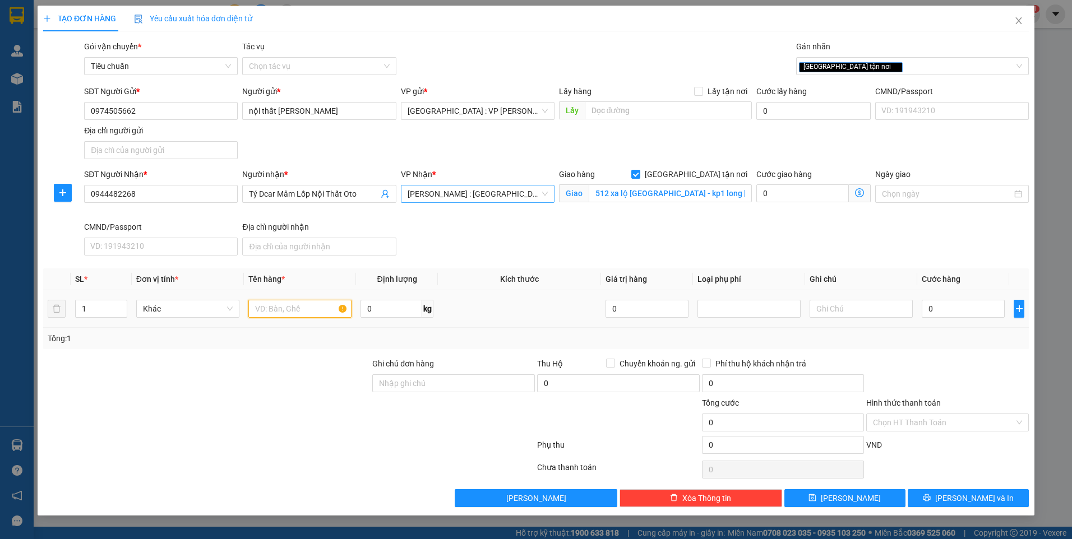
click at [322, 306] on input "text" at bounding box center [299, 309] width 103 height 18
type input "1 kiện carton dài"
click at [441, 388] on input "Ghi chú đơn hàng" at bounding box center [453, 384] width 163 height 18
type input "nhận nguyên kiện,giao nguyên kiện,bể vỡ k đền"
click at [972, 315] on input "0" at bounding box center [963, 309] width 83 height 18
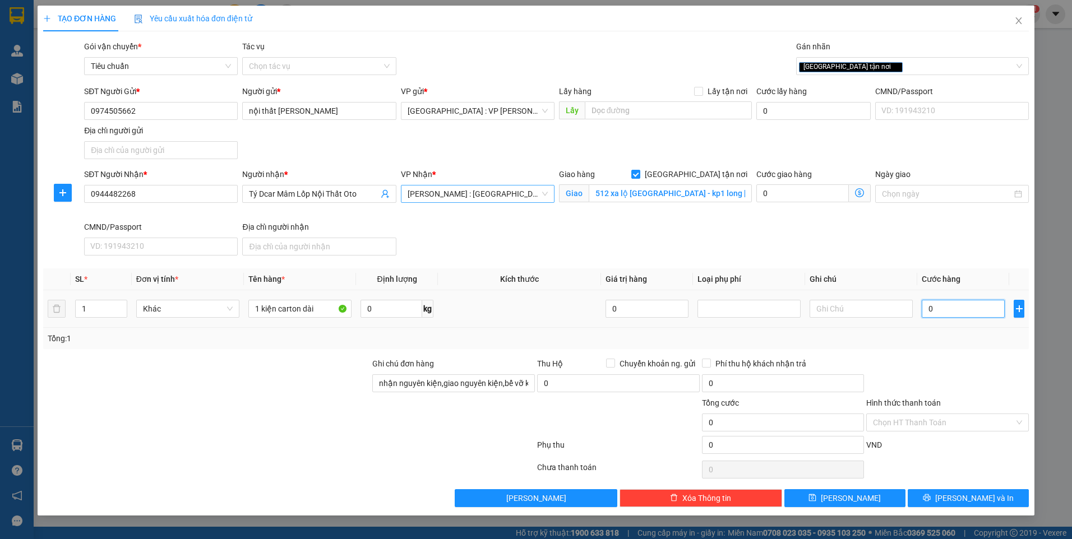
type input "1"
type input "15"
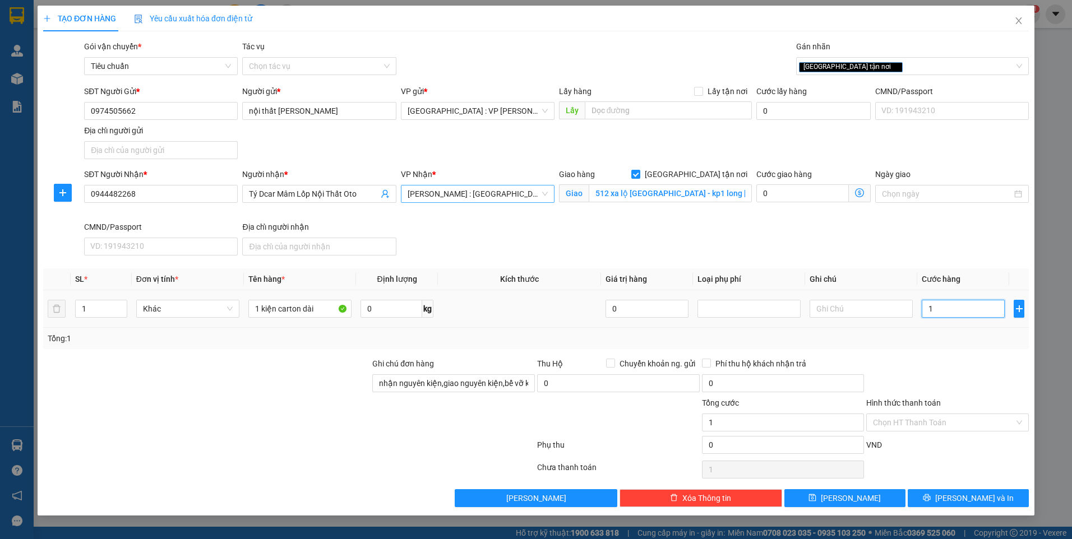
type input "15"
type input "150"
type input "1.500"
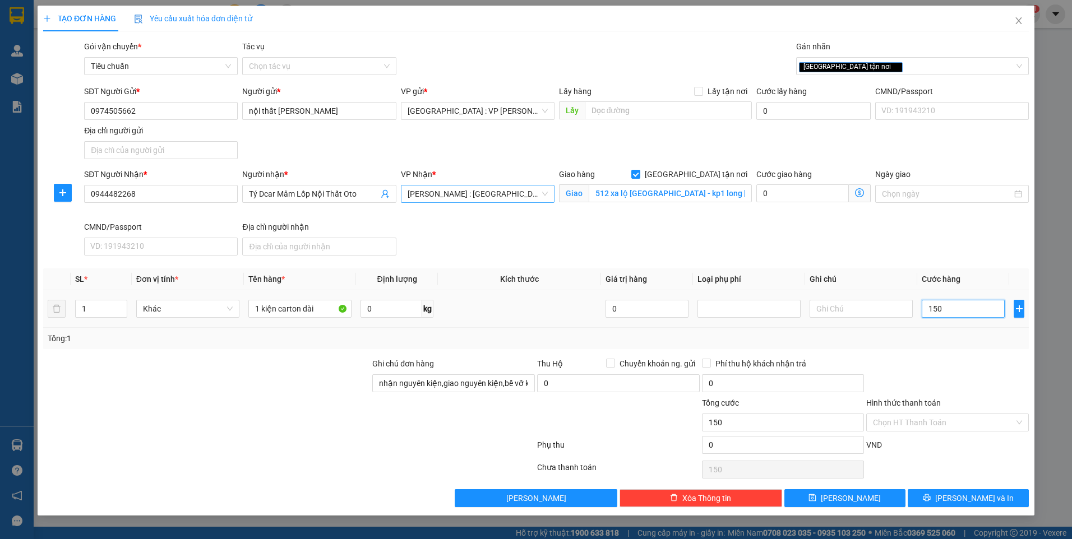
type input "1.500"
type input "15.000"
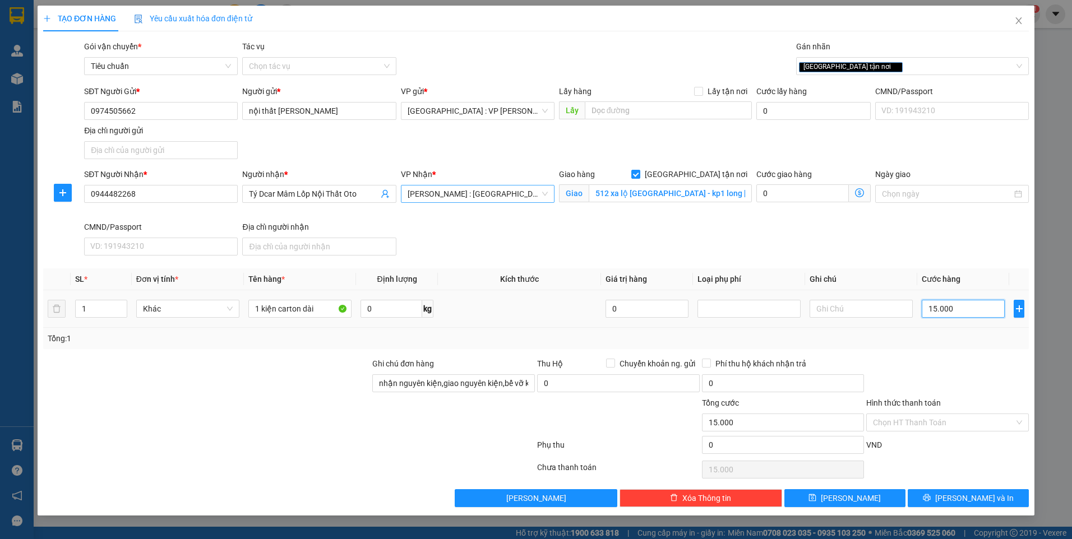
type input "150.000"
drag, startPoint x: 983, startPoint y: 495, endPoint x: 960, endPoint y: 485, distance: 25.6
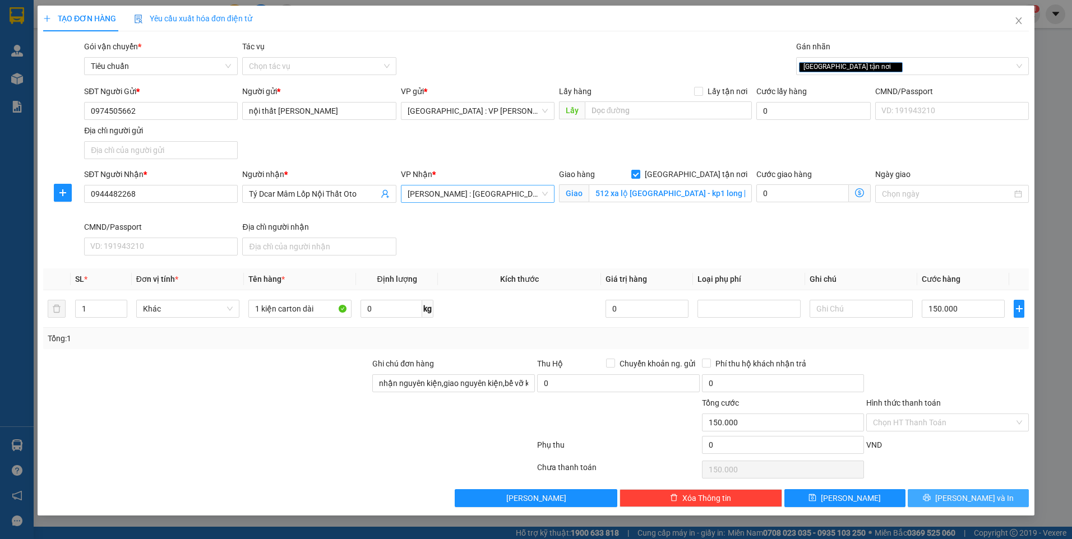
click at [983, 495] on span "[PERSON_NAME] và In" at bounding box center [974, 498] width 78 height 12
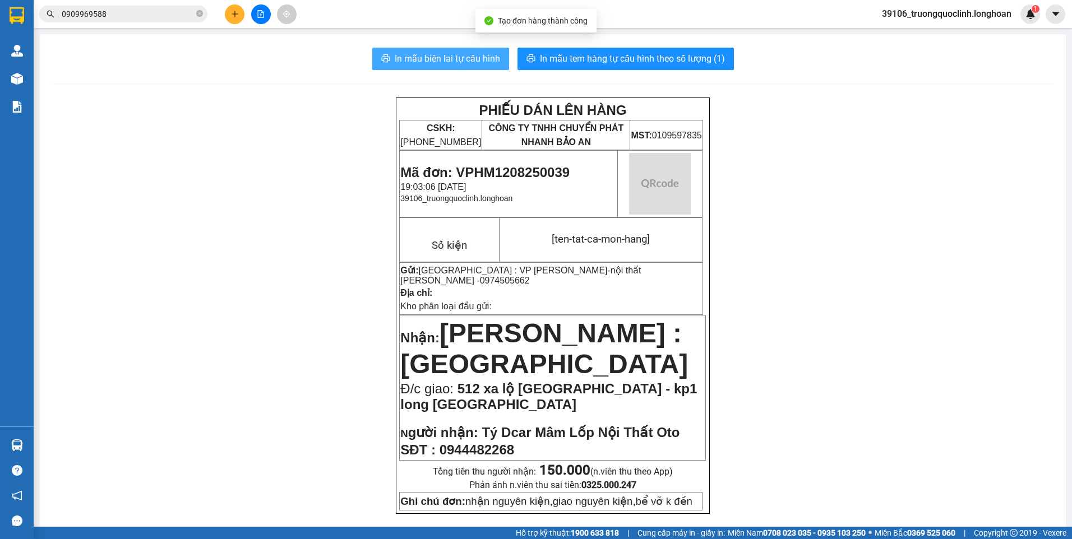
click at [413, 63] on span "In mẫu biên lai tự cấu hình" at bounding box center [447, 59] width 105 height 14
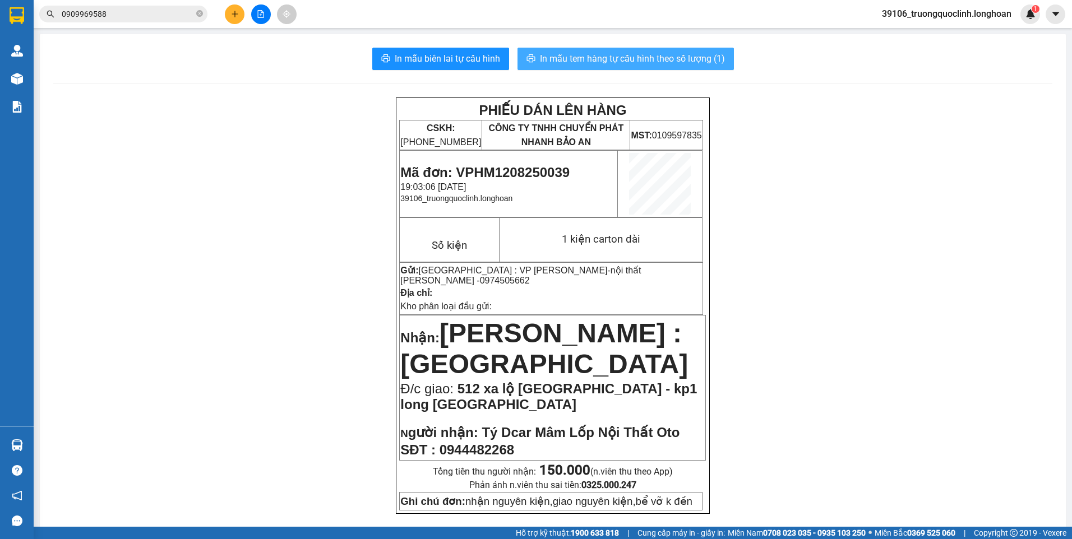
click at [608, 62] on span "In mẫu tem hàng tự cấu hình theo số lượng (1)" at bounding box center [632, 59] width 185 height 14
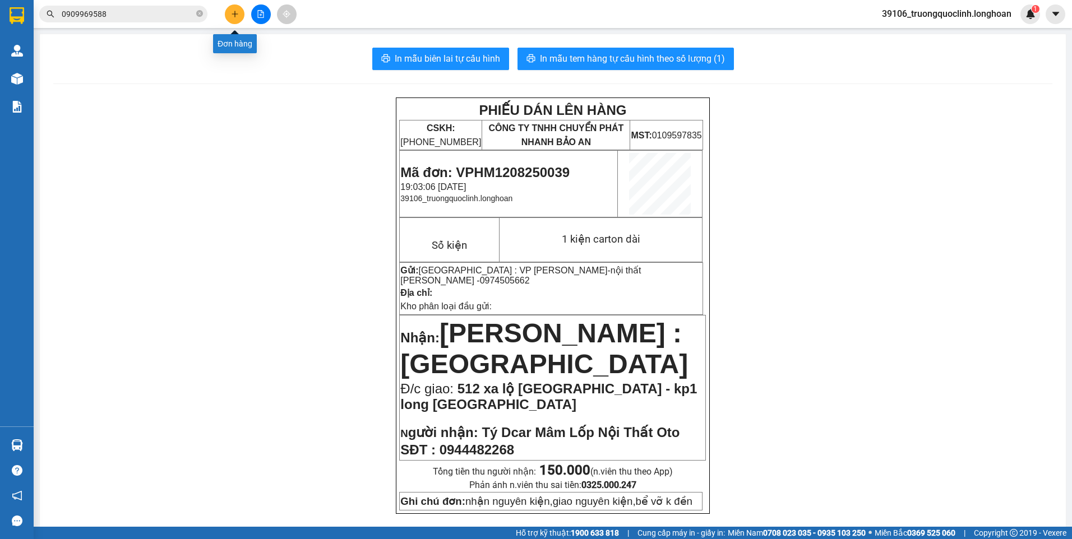
click at [234, 19] on button at bounding box center [235, 14] width 20 height 20
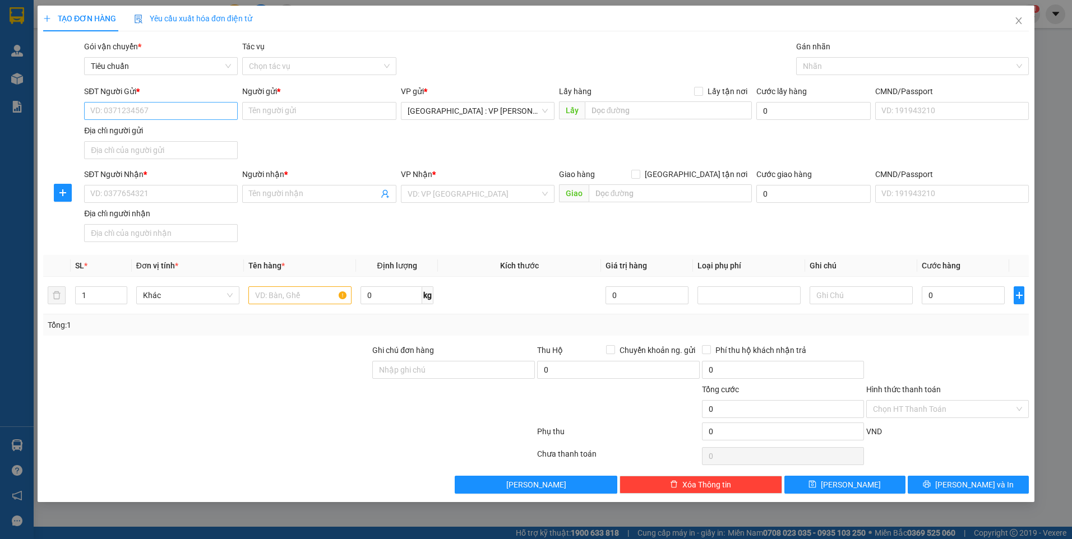
click at [153, 103] on div "SĐT Người Gửi * VD: 0371234567" at bounding box center [161, 104] width 154 height 39
click at [155, 109] on input "SĐT Người Gửi *" at bounding box center [161, 111] width 154 height 18
click at [147, 131] on div "0398535699 - King Led" at bounding box center [161, 133] width 140 height 12
type input "0398535699"
type input "King Led"
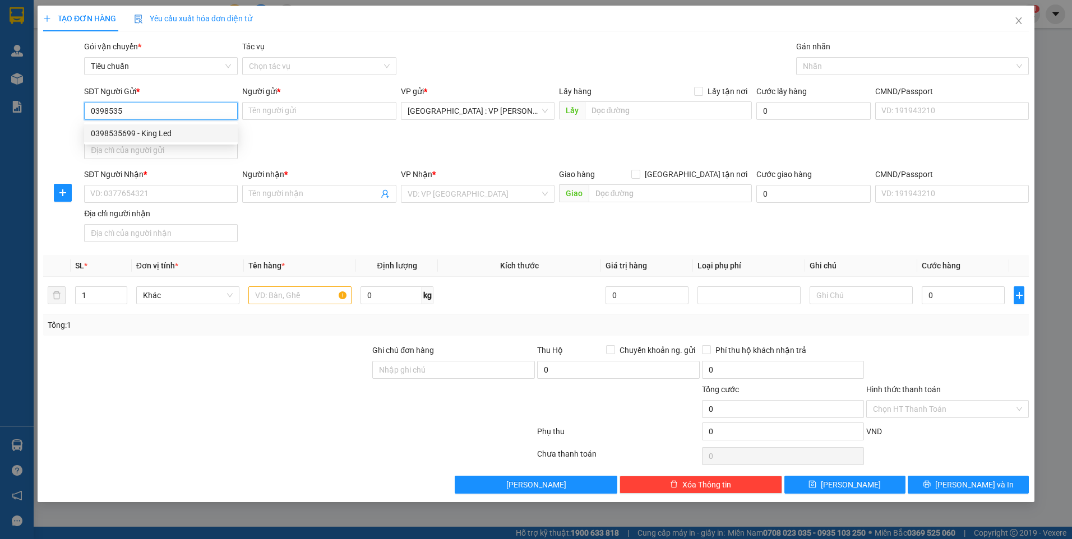
checkbox input "true"
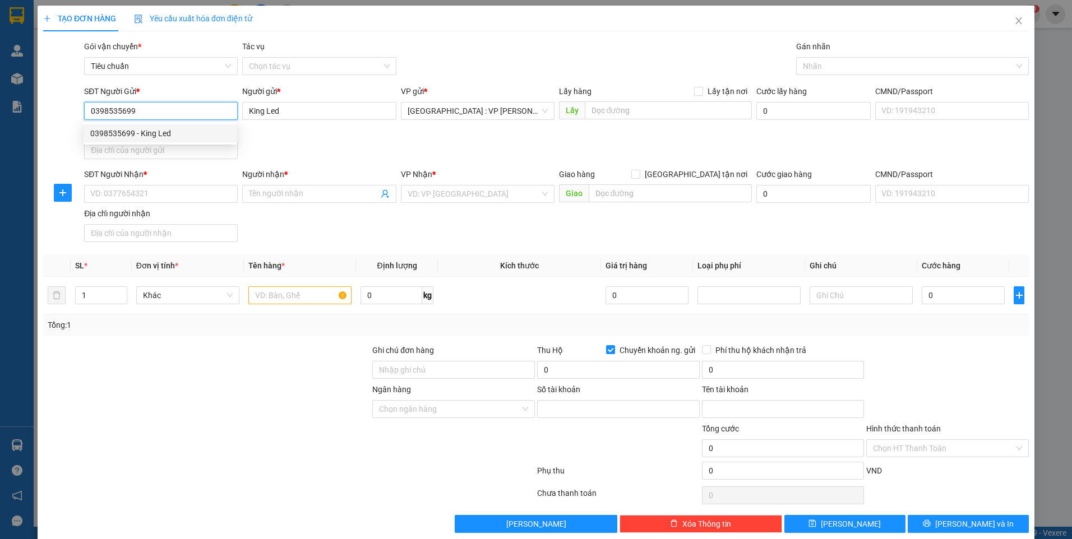
type input "893966"
type input "Nguyễn Văn Tú"
type input "0398535699"
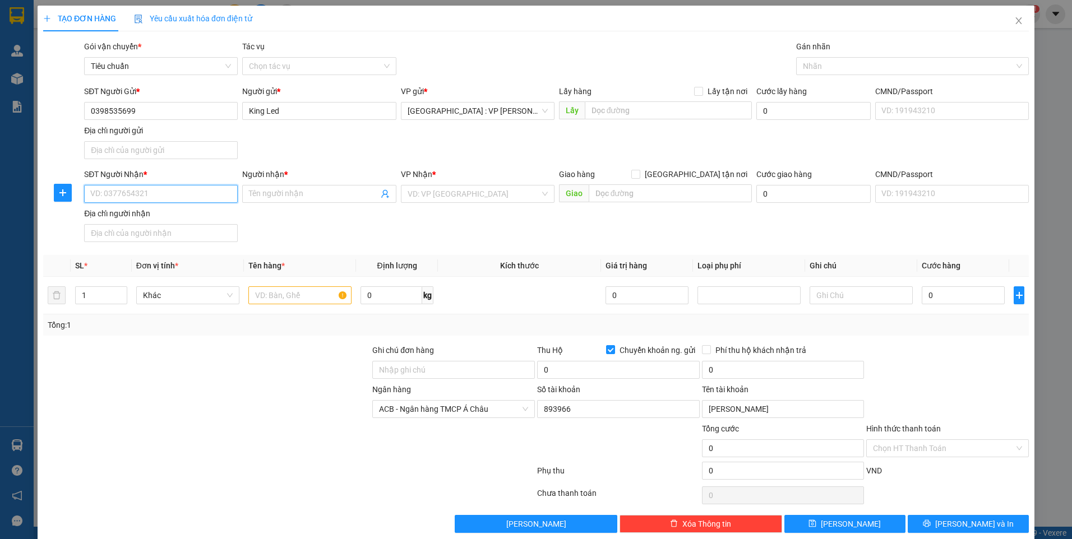
click at [184, 193] on input "SĐT Người Nhận *" at bounding box center [161, 194] width 154 height 18
type input "0564052304"
click at [320, 188] on input "Người nhận *" at bounding box center [313, 194] width 129 height 12
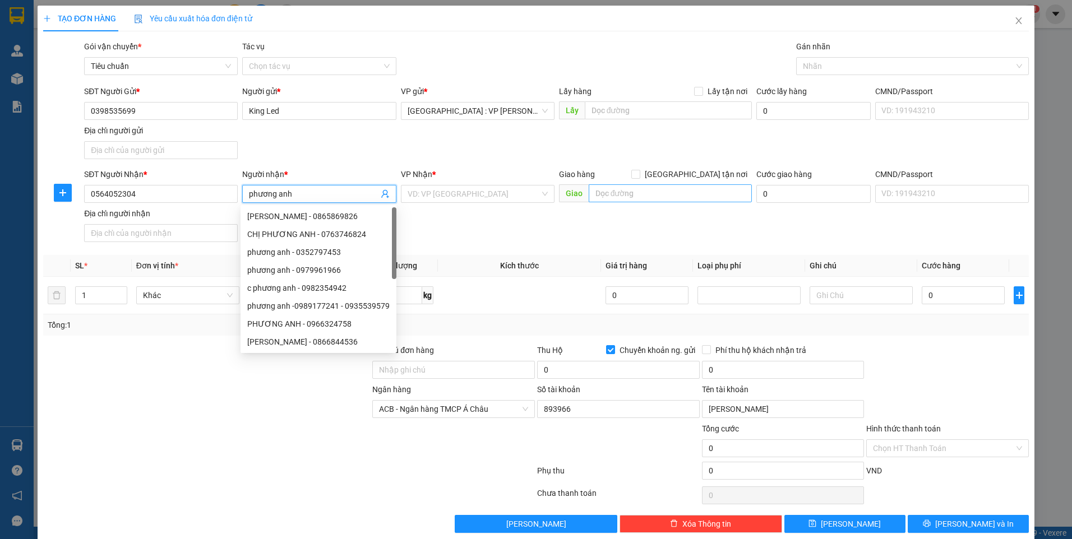
type input "phương anh"
click at [656, 187] on input "text" at bounding box center [671, 193] width 164 height 18
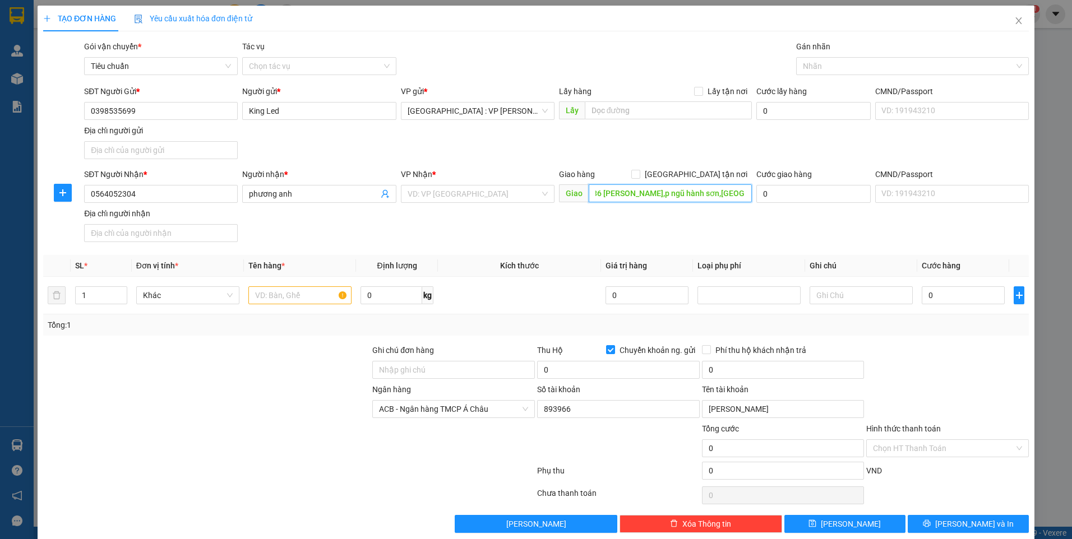
scroll to position [0, 11]
type input "lô 36 hoàng kế viêm,p ngũ hành sơn,đà nẵng"
click at [640, 174] on span at bounding box center [635, 174] width 9 height 9
click at [639, 174] on input "[GEOGRAPHIC_DATA] tận nơi" at bounding box center [635, 174] width 8 height 8
checkbox input "true"
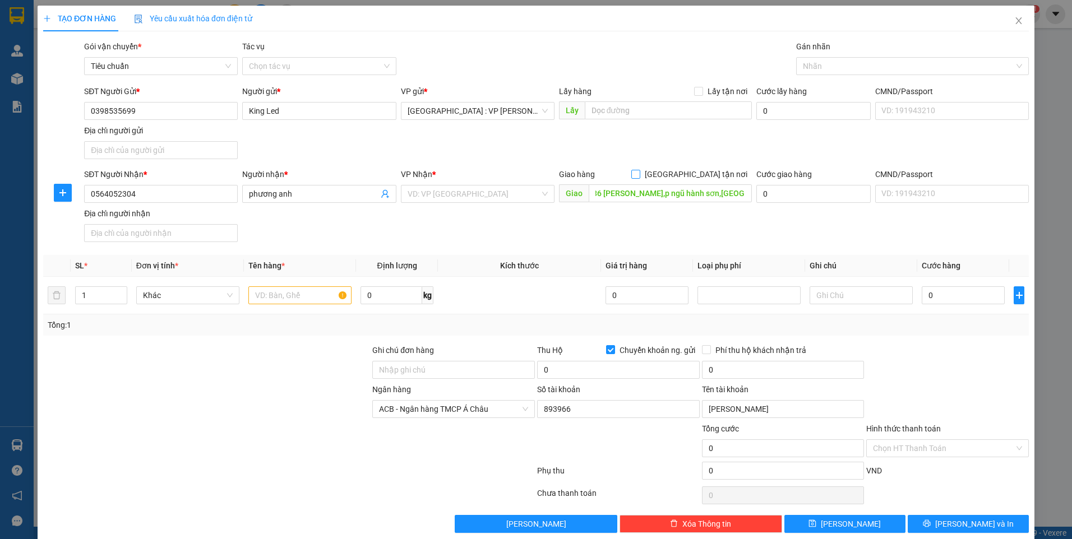
scroll to position [0, 0]
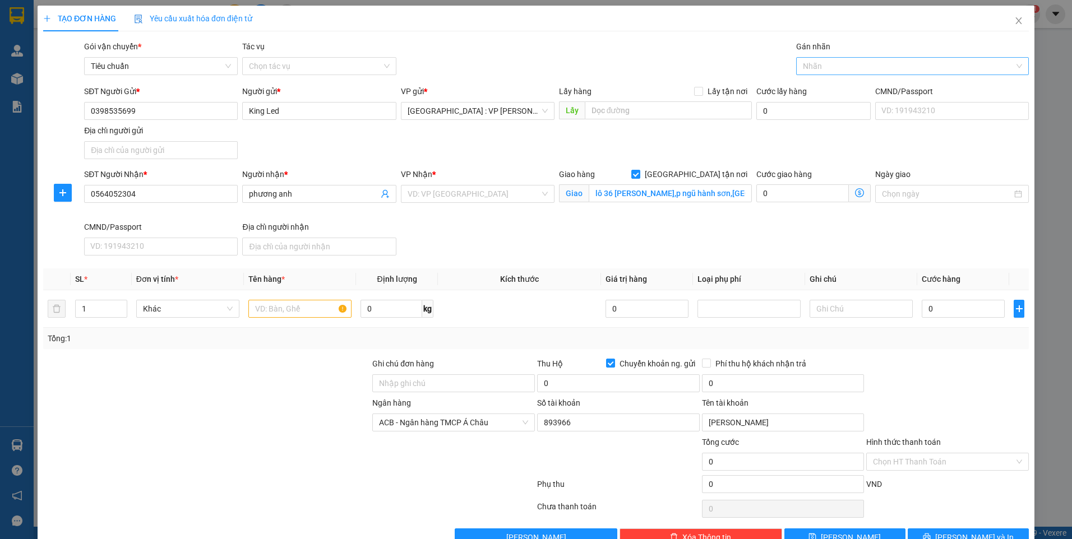
click at [835, 64] on div at bounding box center [907, 65] width 216 height 13
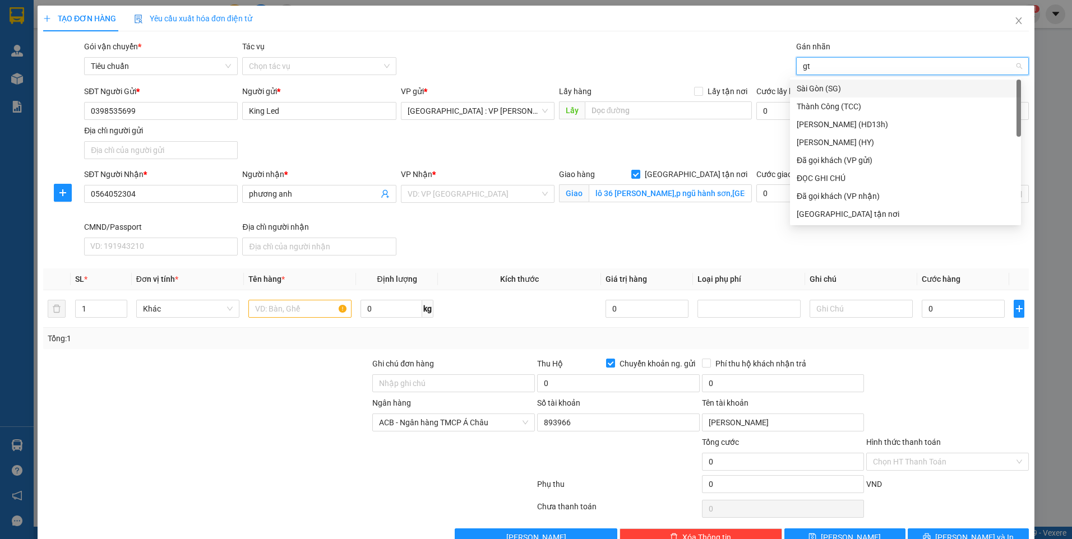
type input "gtn"
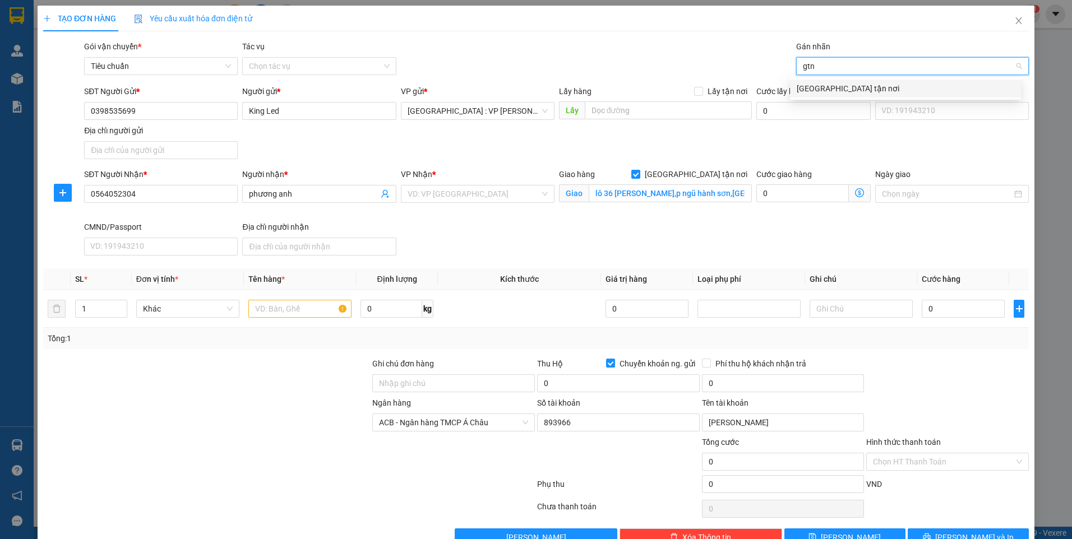
click at [833, 86] on div "[GEOGRAPHIC_DATA] tận nơi" at bounding box center [906, 88] width 218 height 12
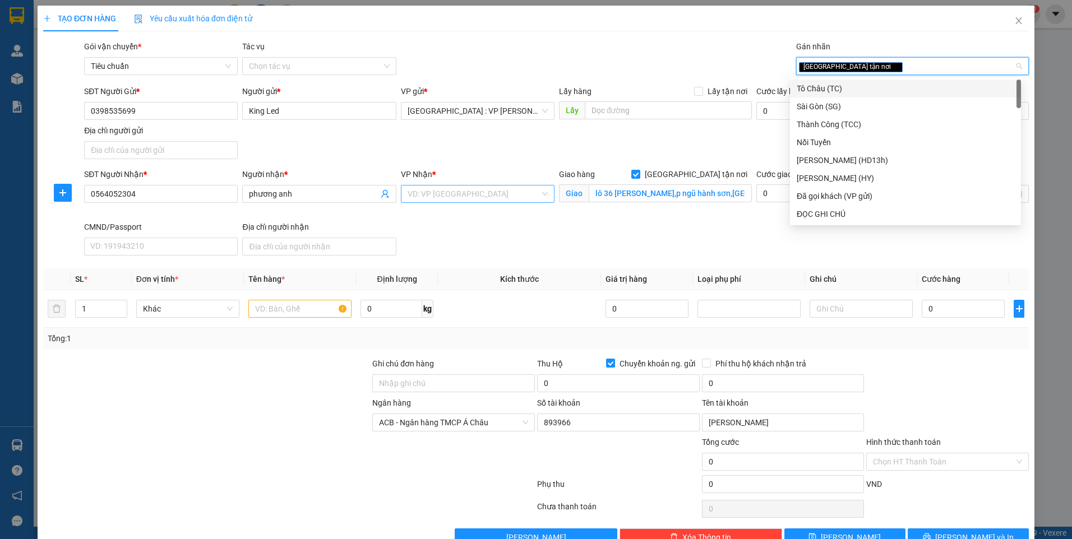
click at [521, 202] on input "search" at bounding box center [474, 194] width 132 height 17
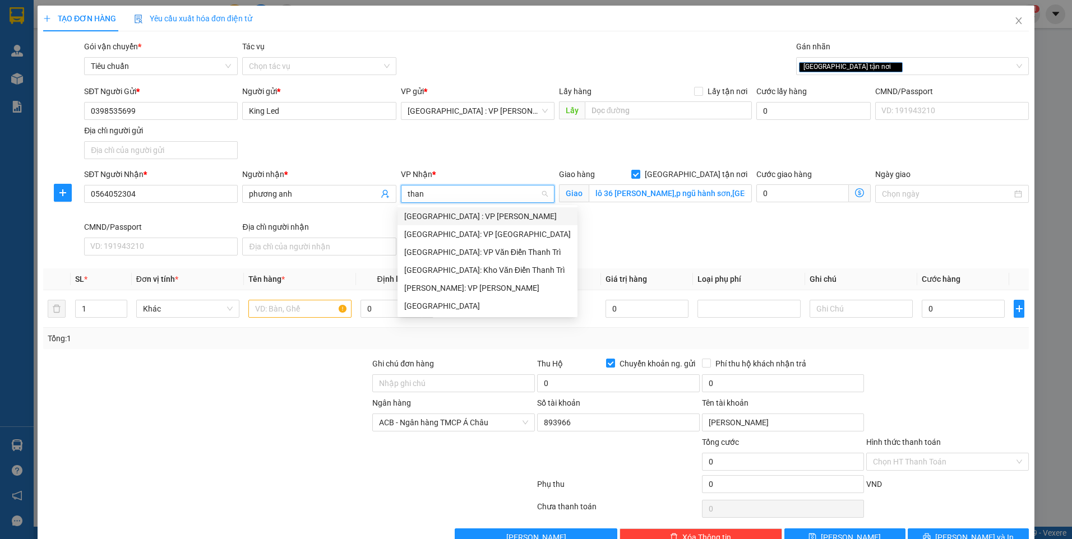
type input "thanh"
click at [507, 219] on div "[GEOGRAPHIC_DATA] : VP [PERSON_NAME]" at bounding box center [487, 216] width 167 height 12
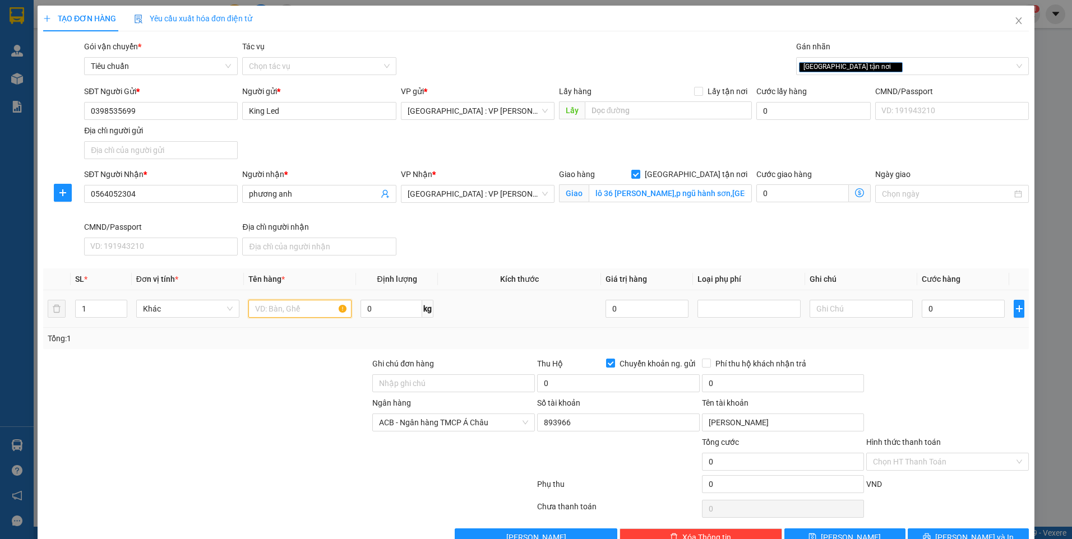
click at [324, 304] on input "text" at bounding box center [299, 309] width 103 height 18
type input "1 kiện biển qc bọc xốp nổ"
click at [430, 382] on input "Ghi chú đơn hàng" at bounding box center [453, 384] width 163 height 18
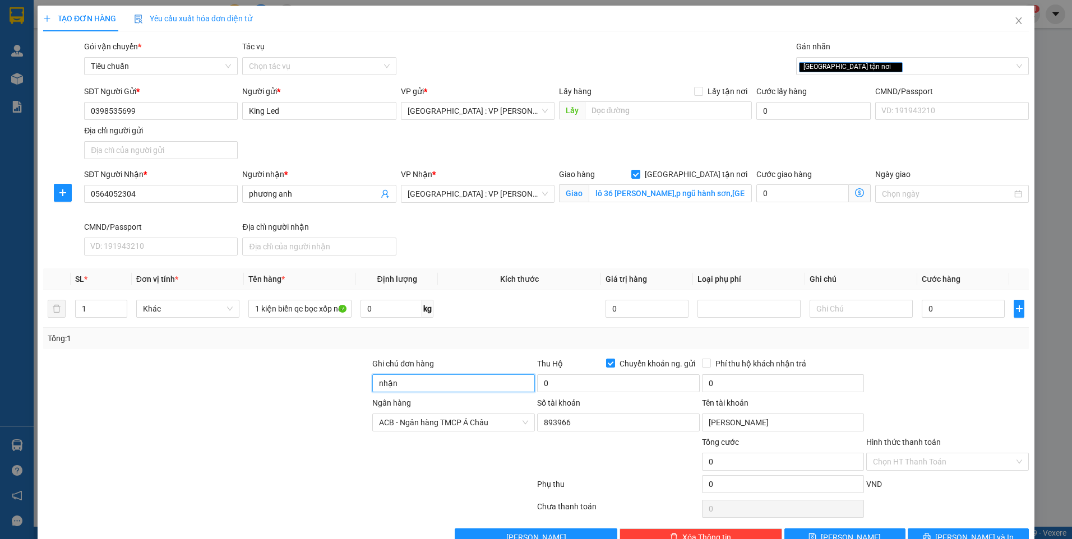
type input "nhận nguyên kiện,giao nguyên kiện,bể vỡ k đền"
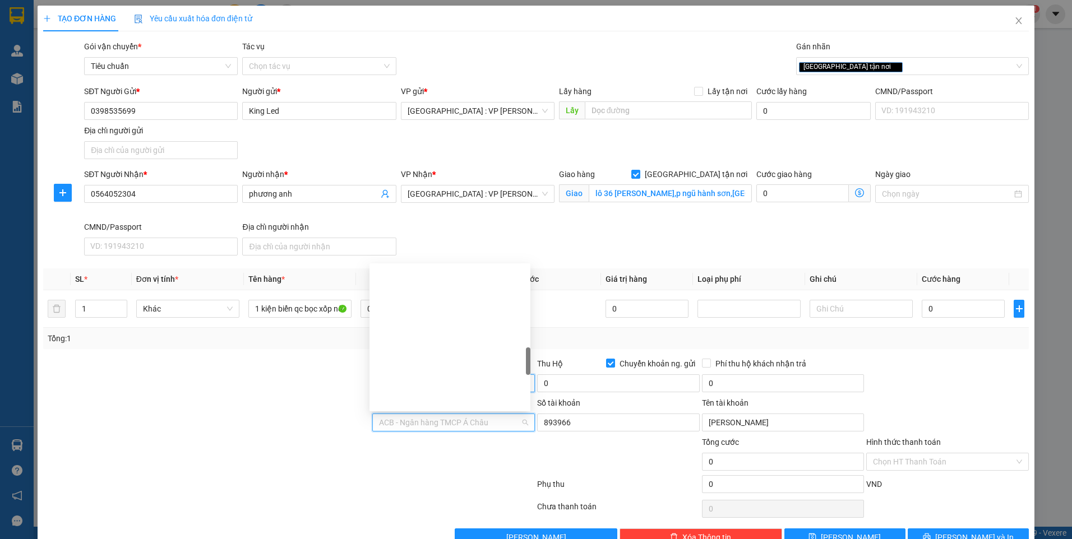
scroll to position [471, 0]
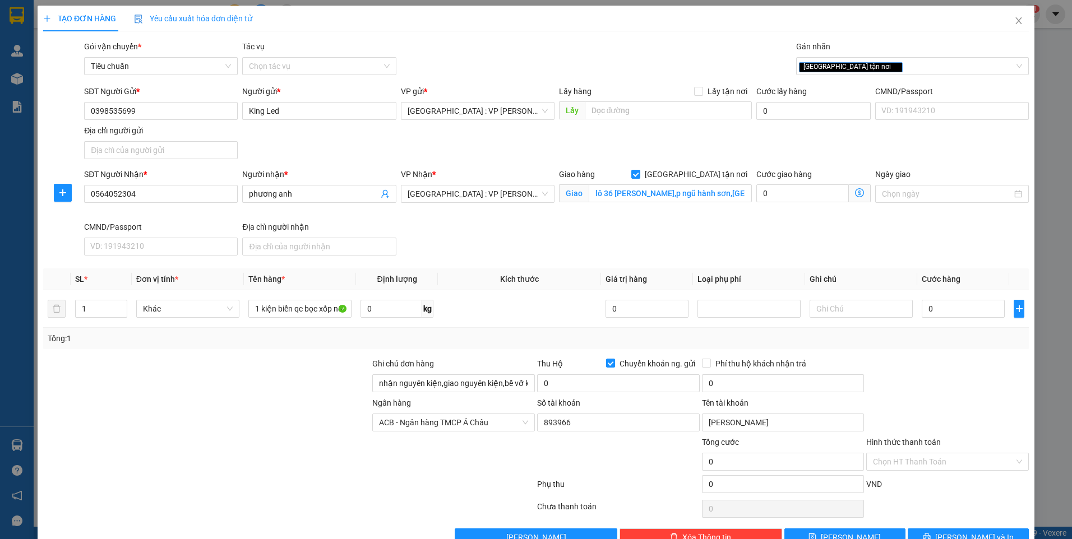
click at [290, 397] on div at bounding box center [206, 416] width 329 height 39
click at [945, 309] on input "0" at bounding box center [963, 309] width 83 height 18
type input "4"
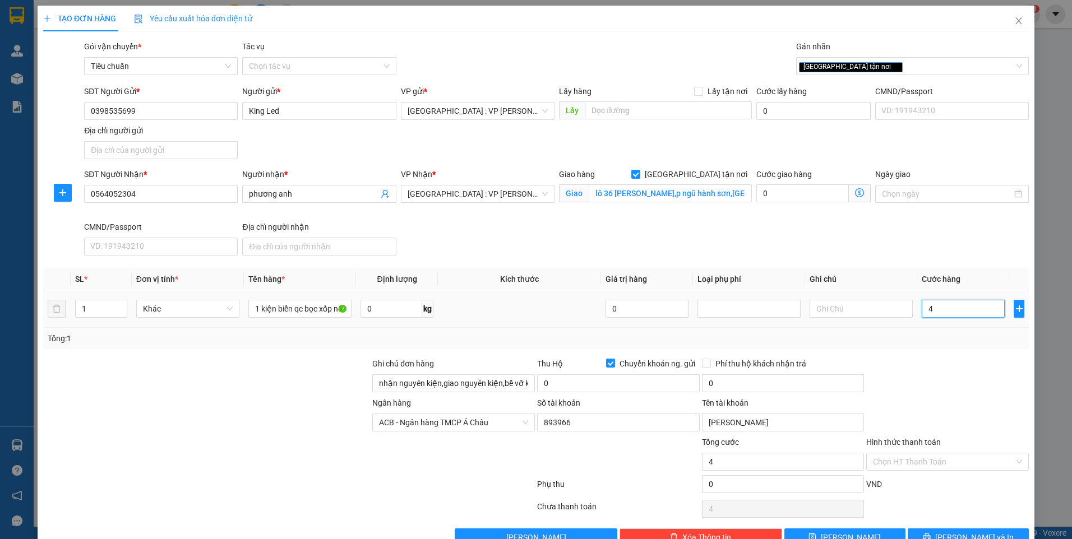
type input "40"
type input "400"
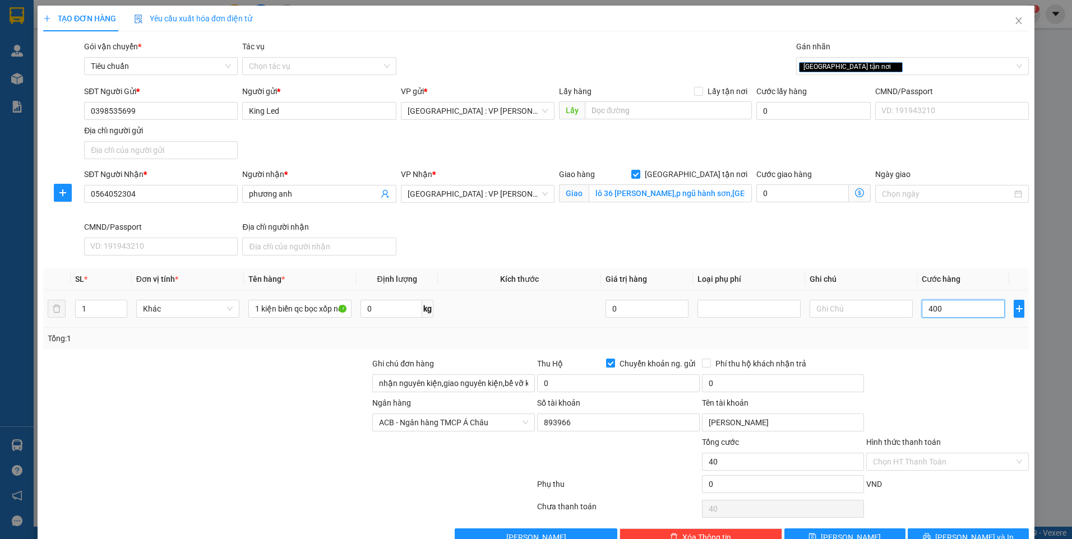
type input "400"
type input "4.000"
type input "40.000"
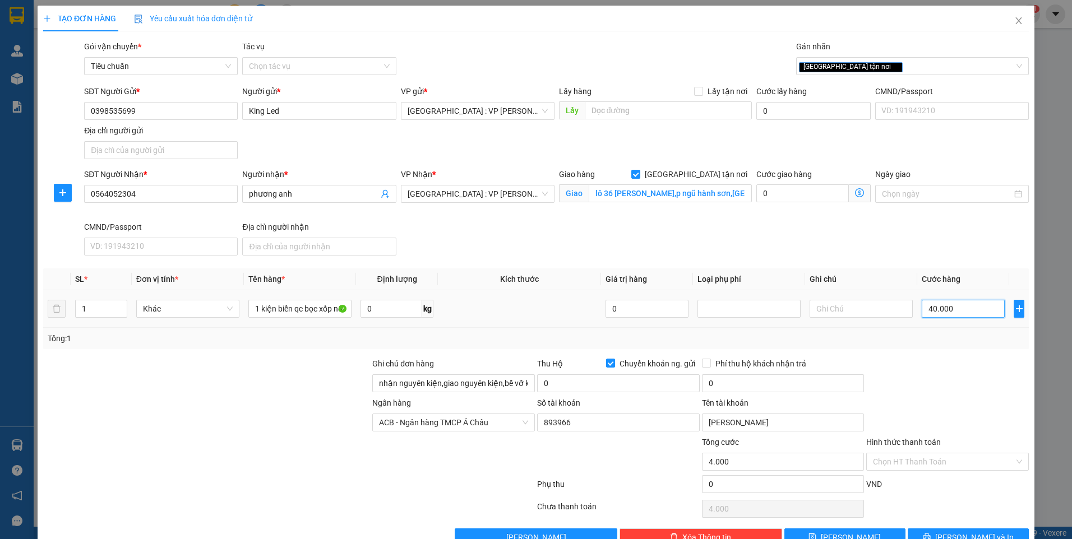
type input "40.000"
type input "400.000"
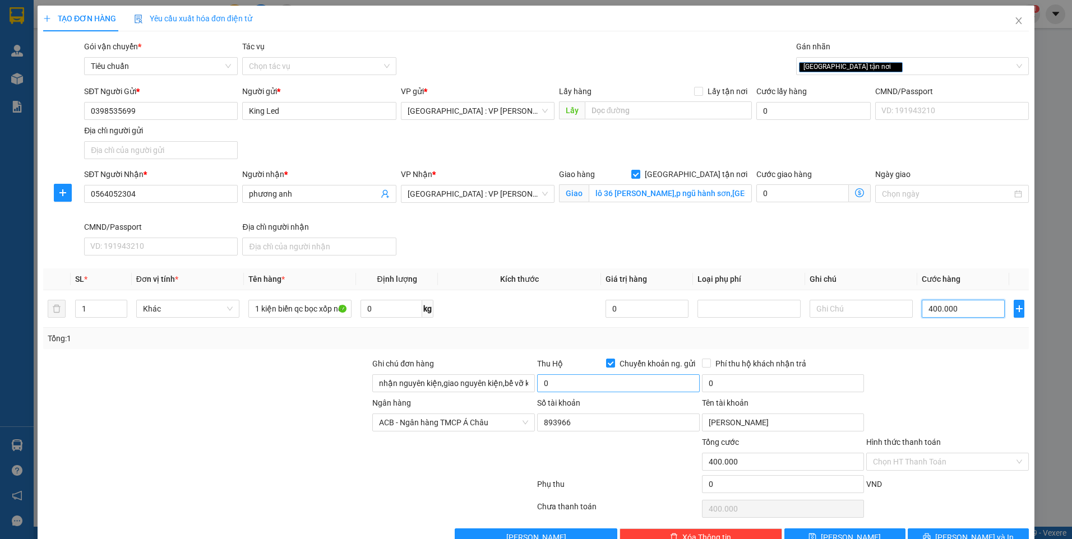
type input "400.000"
click at [632, 380] on input "0" at bounding box center [618, 384] width 163 height 18
type input "2.685.000"
click at [721, 386] on input "0" at bounding box center [783, 384] width 163 height 18
type input "20.000"
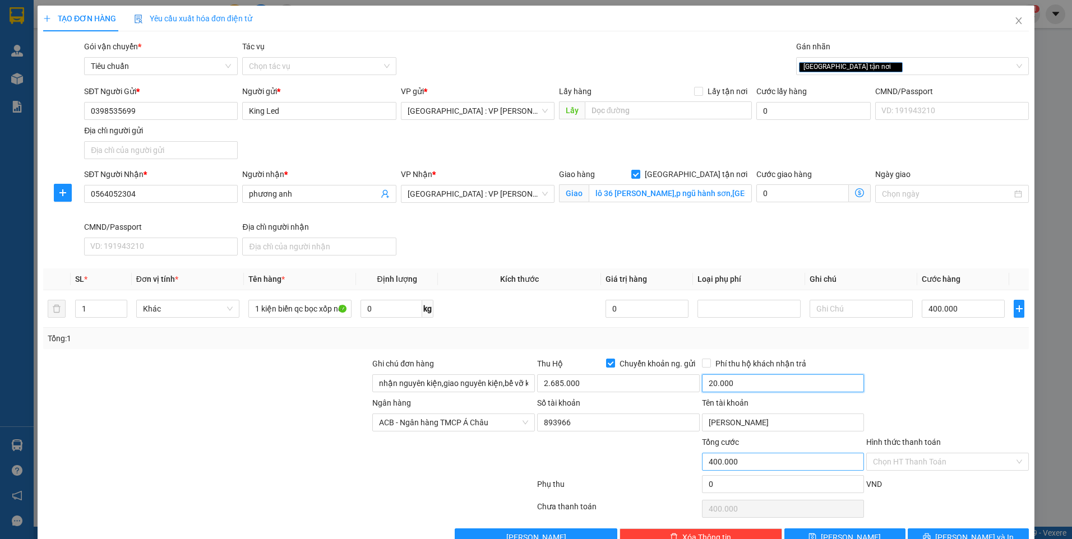
scroll to position [29, 0]
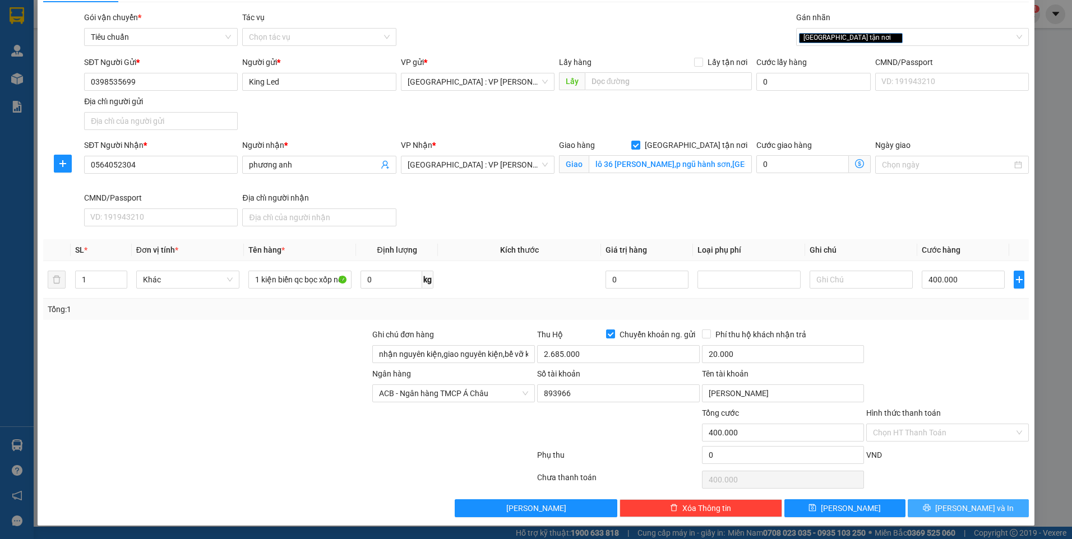
click at [967, 510] on span "[PERSON_NAME] và In" at bounding box center [974, 508] width 78 height 12
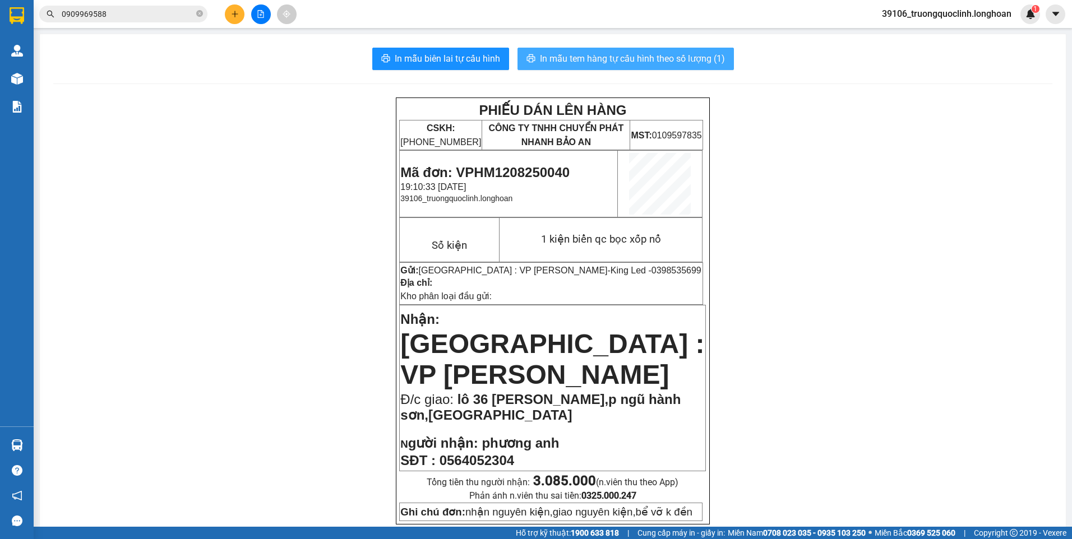
click at [612, 61] on span "In mẫu tem hàng tự cấu hình theo số lượng (1)" at bounding box center [632, 59] width 185 height 14
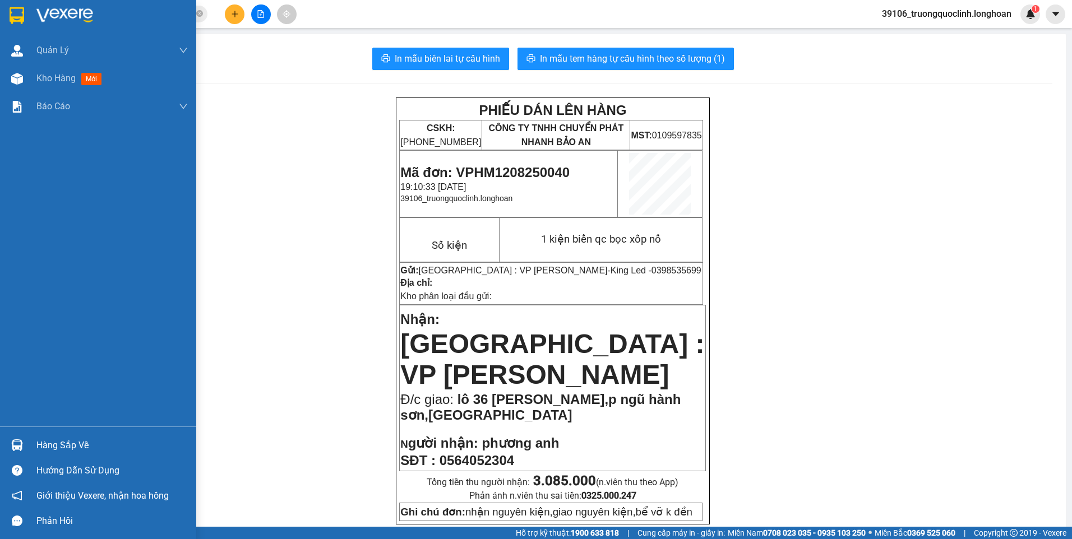
click at [10, 18] on img at bounding box center [17, 15] width 15 height 17
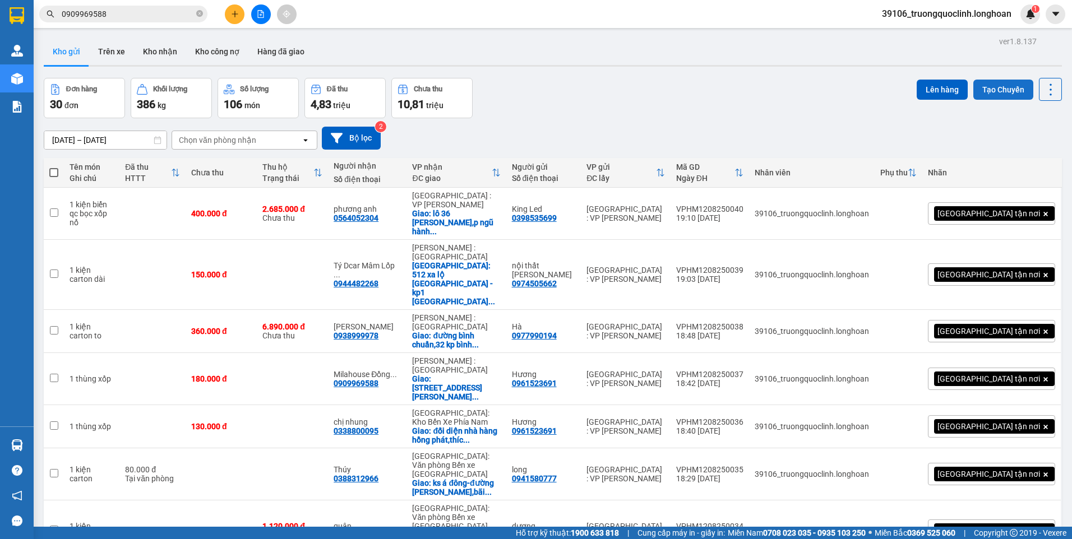
click at [992, 94] on button "Tạo Chuyến" at bounding box center [1003, 90] width 60 height 20
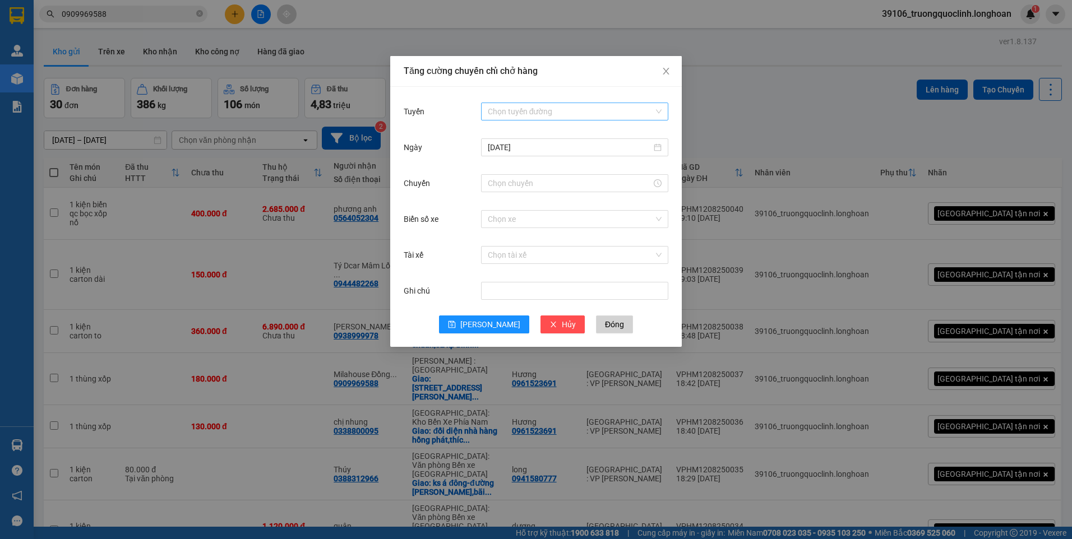
click at [563, 112] on input "Tuyến" at bounding box center [571, 111] width 166 height 17
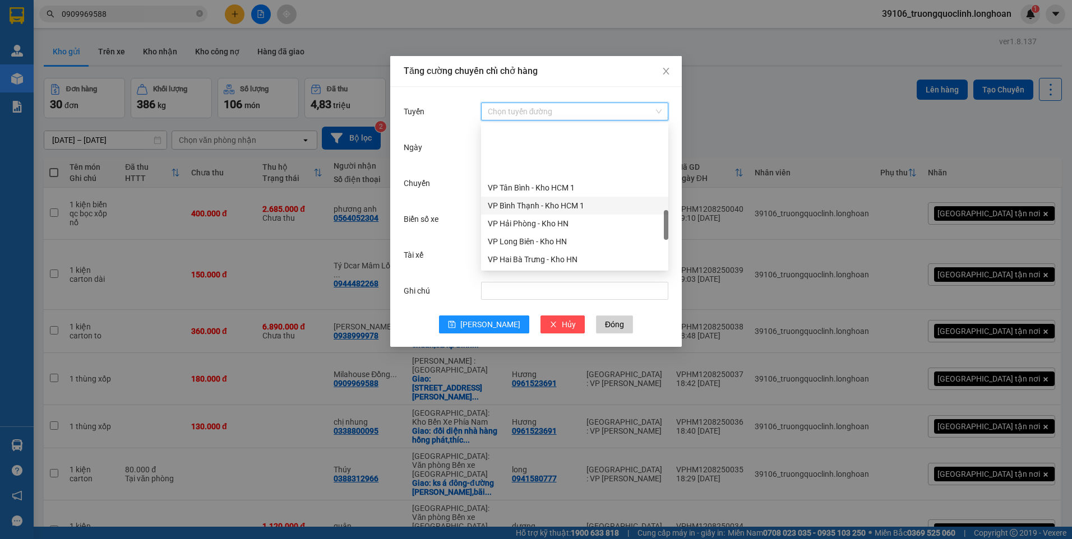
scroll to position [505, 0]
click at [534, 255] on div "VP Hoàng Mai - Kho HN" at bounding box center [575, 257] width 174 height 12
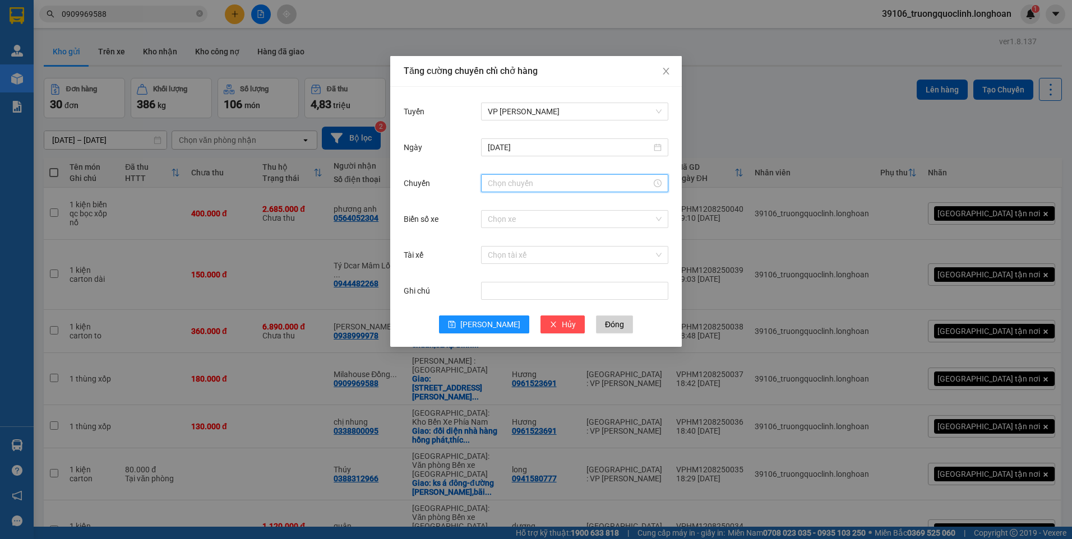
click at [553, 181] on input "Chuyến" at bounding box center [570, 183] width 164 height 12
click at [496, 275] on div "19" at bounding box center [496, 279] width 31 height 16
click at [521, 283] on div "30" at bounding box center [528, 283] width 31 height 16
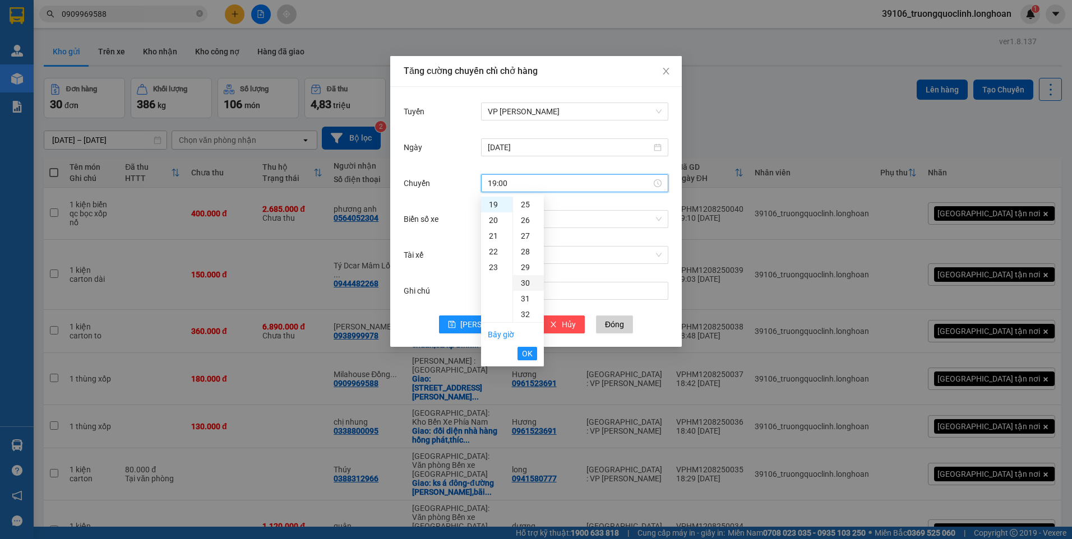
type input "19:30"
click at [524, 352] on span "OK" at bounding box center [527, 354] width 11 height 12
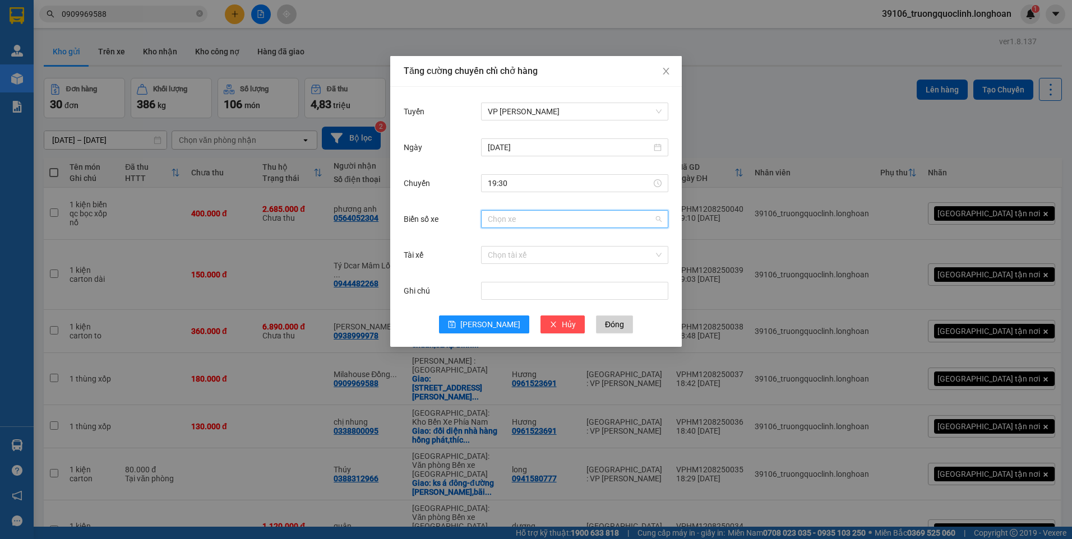
click at [569, 226] on input "Biển số xe" at bounding box center [571, 219] width 166 height 17
type input "366"
click at [532, 242] on div "29E-366.14" at bounding box center [575, 241] width 174 height 12
click at [544, 255] on input "Tài xế" at bounding box center [571, 255] width 166 height 17
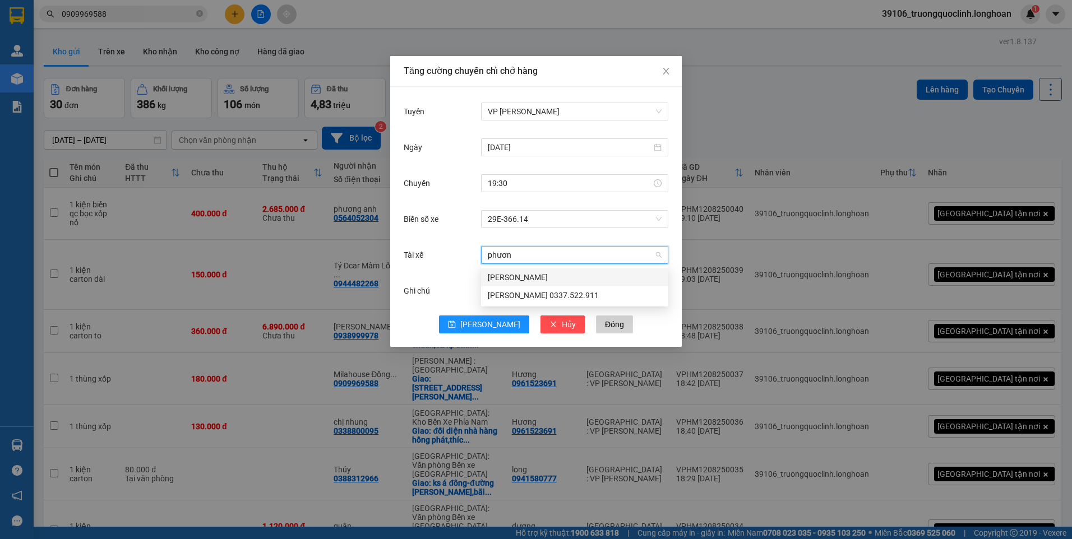
type input "phương"
click at [573, 295] on div "Lê Thanh Phương 0337.522.911" at bounding box center [575, 295] width 174 height 12
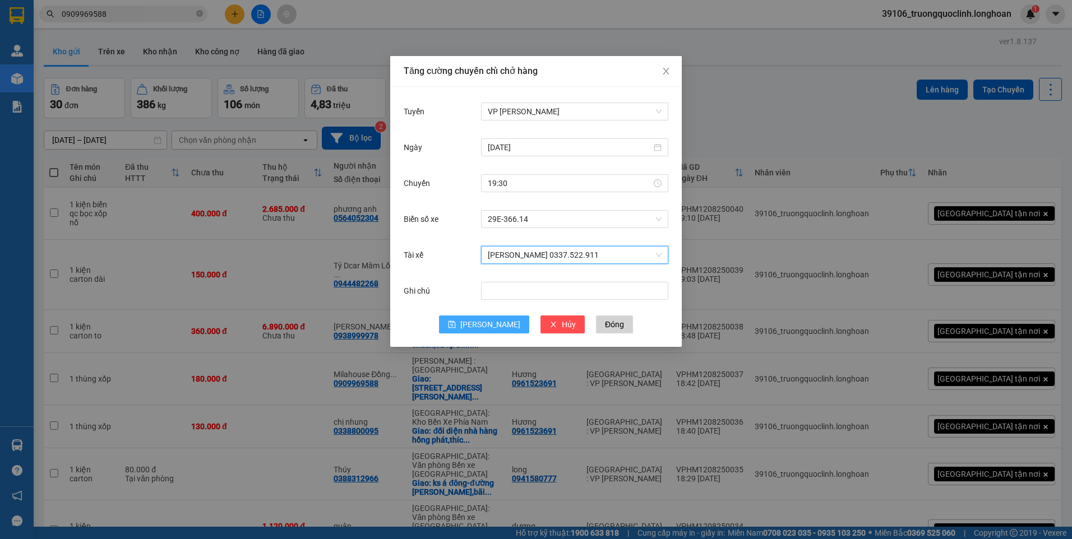
click at [497, 324] on button "Lưu" at bounding box center [484, 325] width 90 height 18
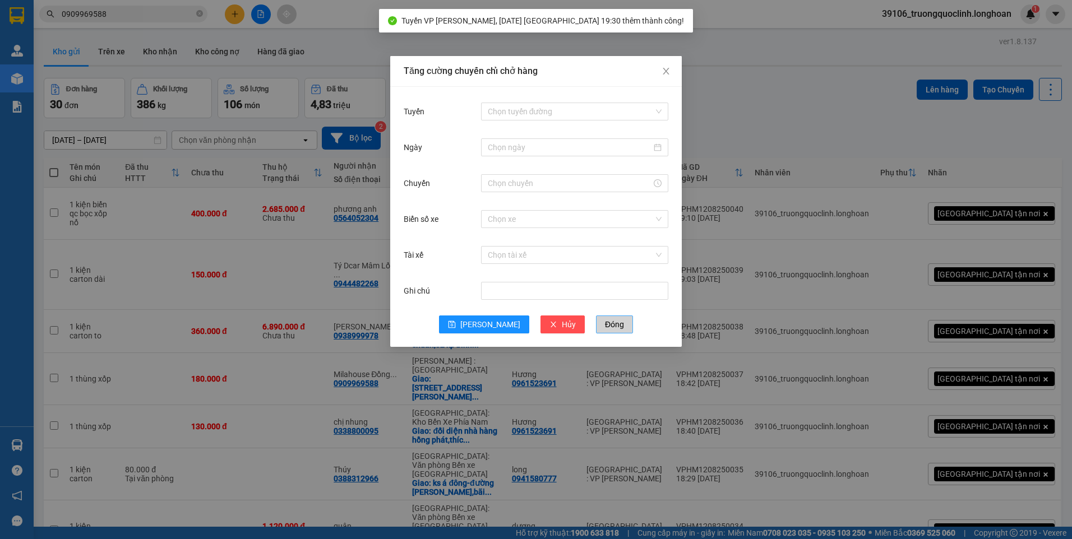
click at [605, 326] on span "Đóng" at bounding box center [614, 324] width 19 height 12
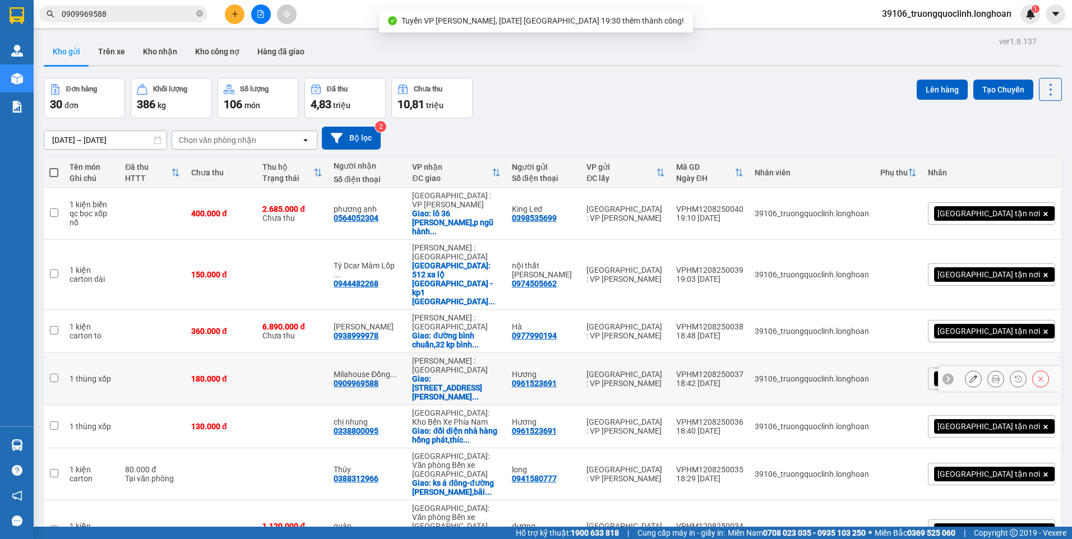
scroll to position [138, 0]
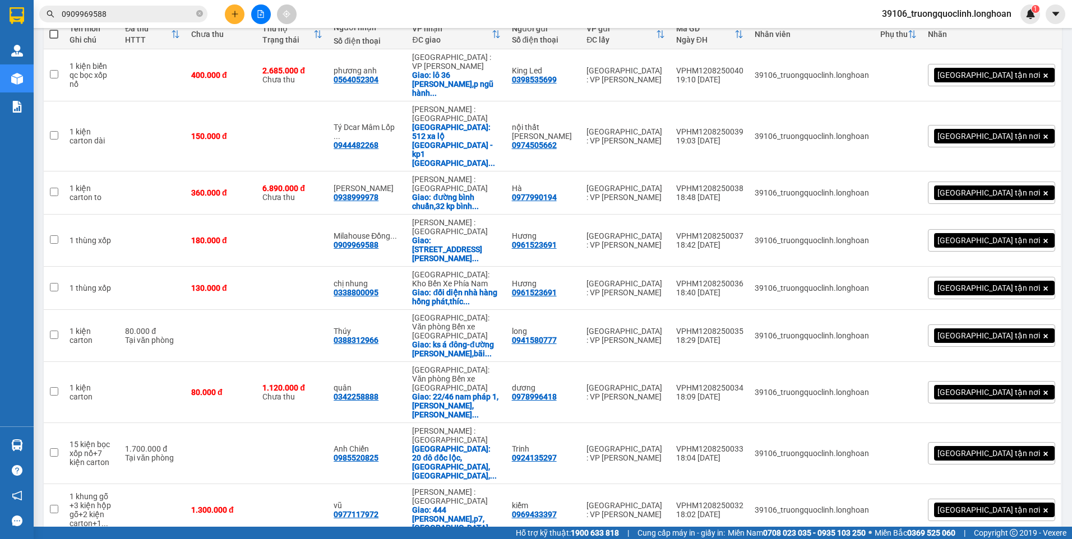
click at [1003, 478] on span "100 / trang" at bounding box center [1011, 474] width 40 height 11
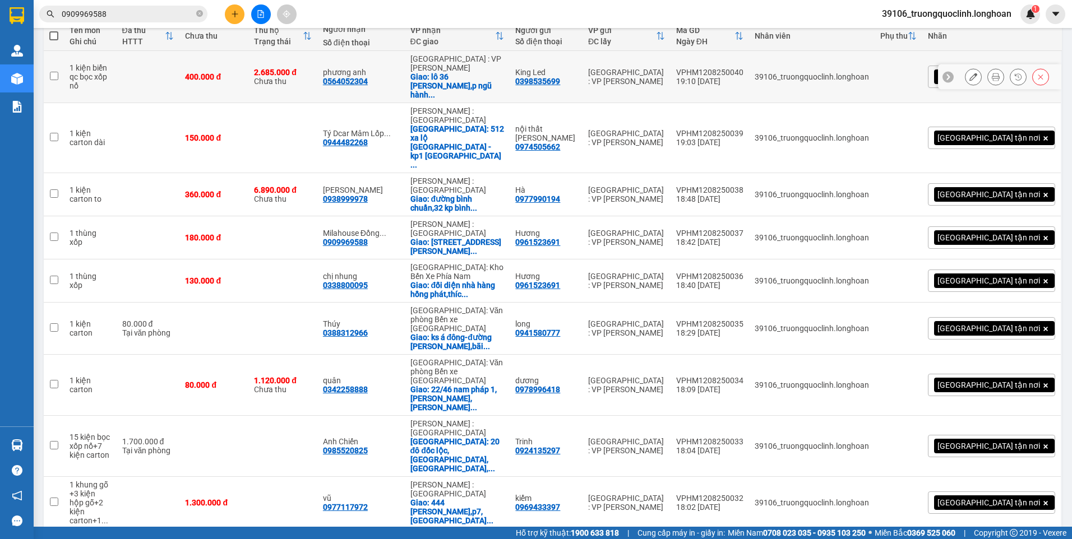
scroll to position [0, 0]
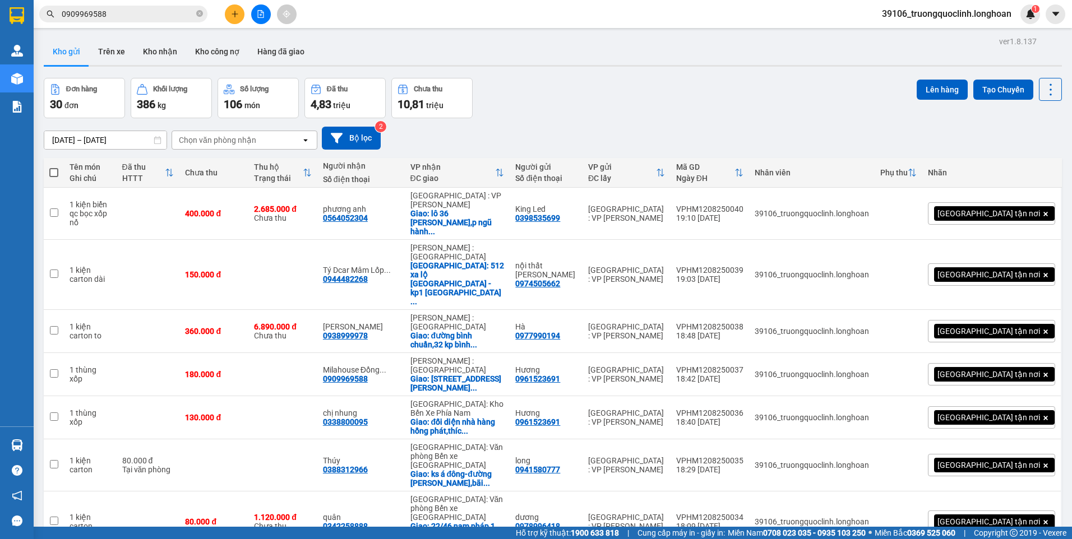
click at [57, 172] on span at bounding box center [53, 172] width 9 height 9
click at [54, 167] on input "checkbox" at bounding box center [54, 167] width 0 height 0
checkbox input "true"
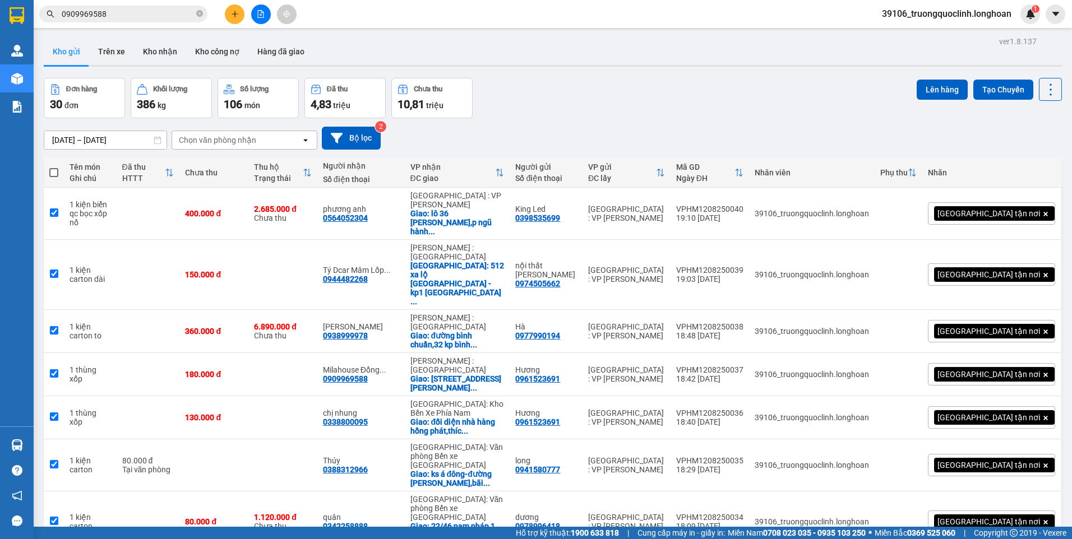
checkbox input "true"
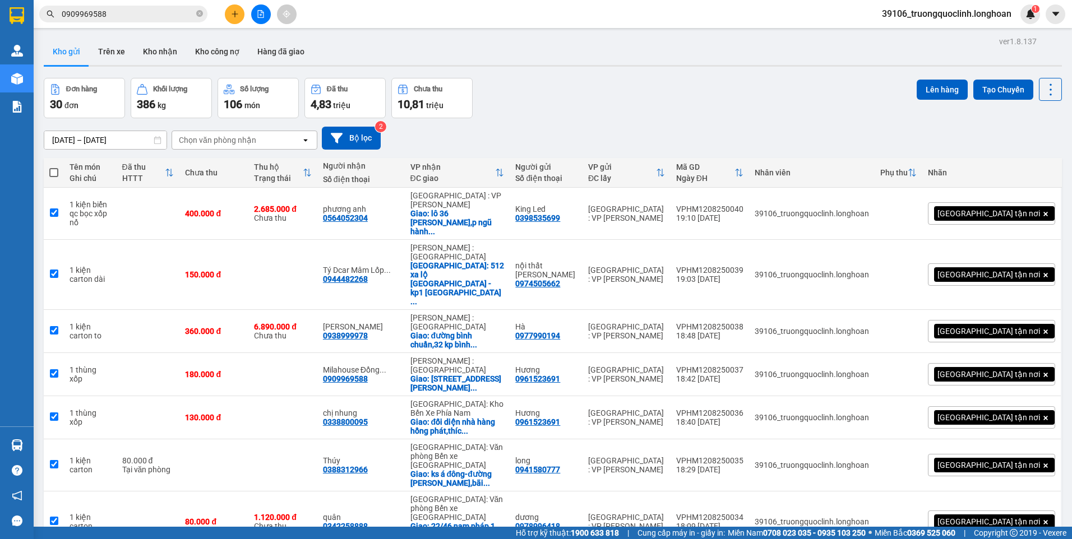
checkbox input "true"
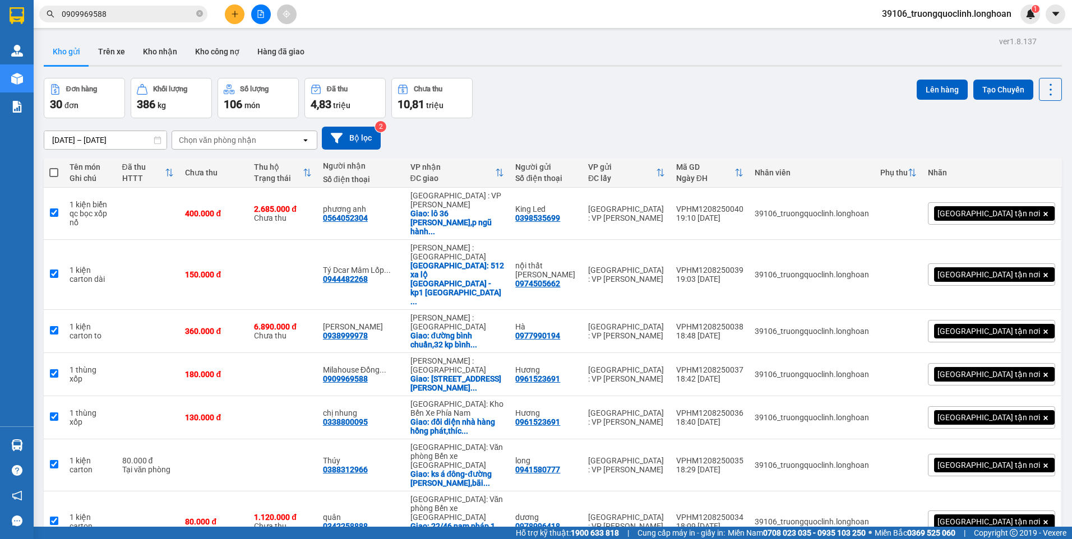
checkbox input "true"
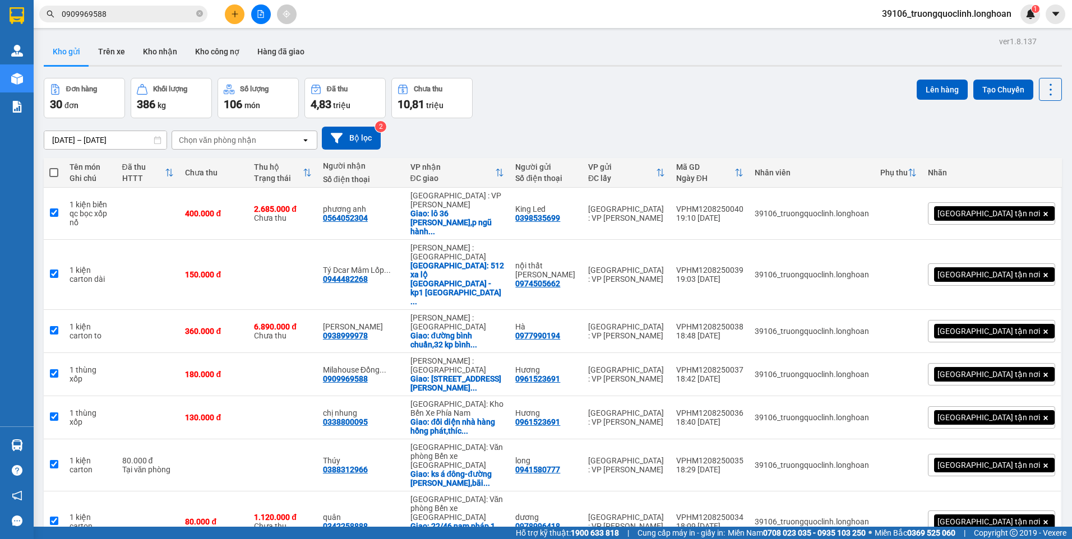
checkbox input "true"
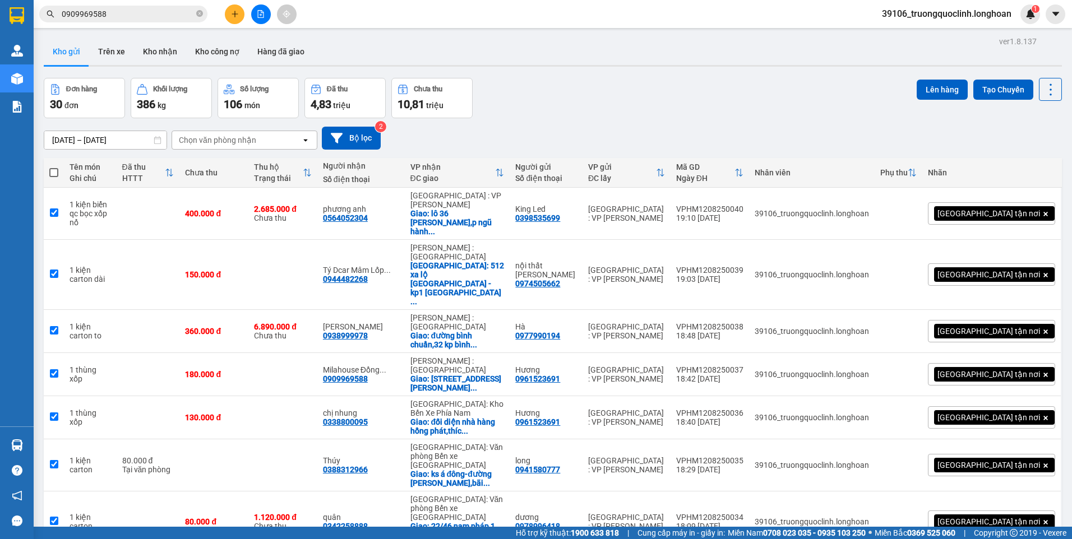
checkbox input "true"
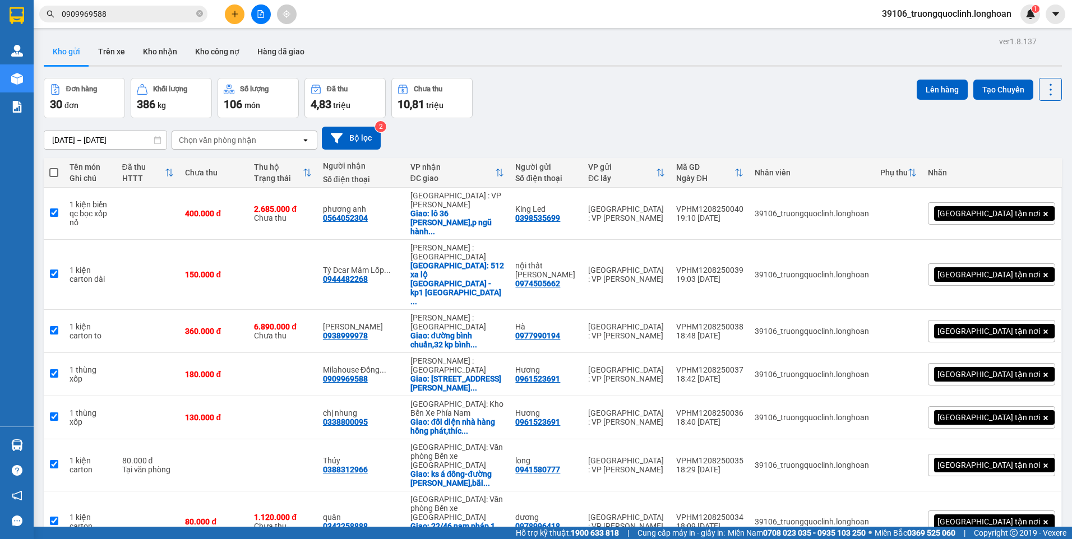
checkbox input "true"
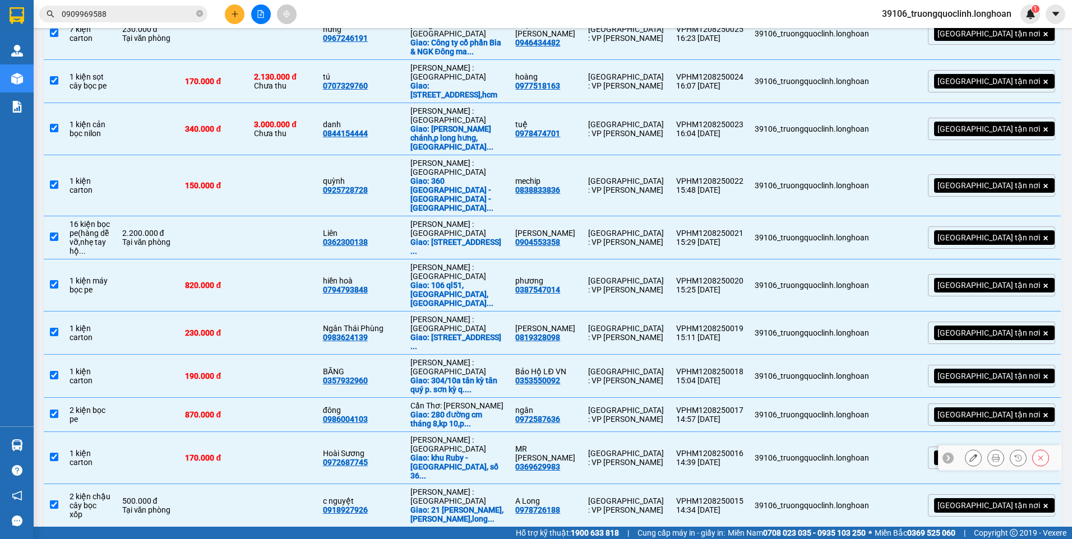
scroll to position [993, 0]
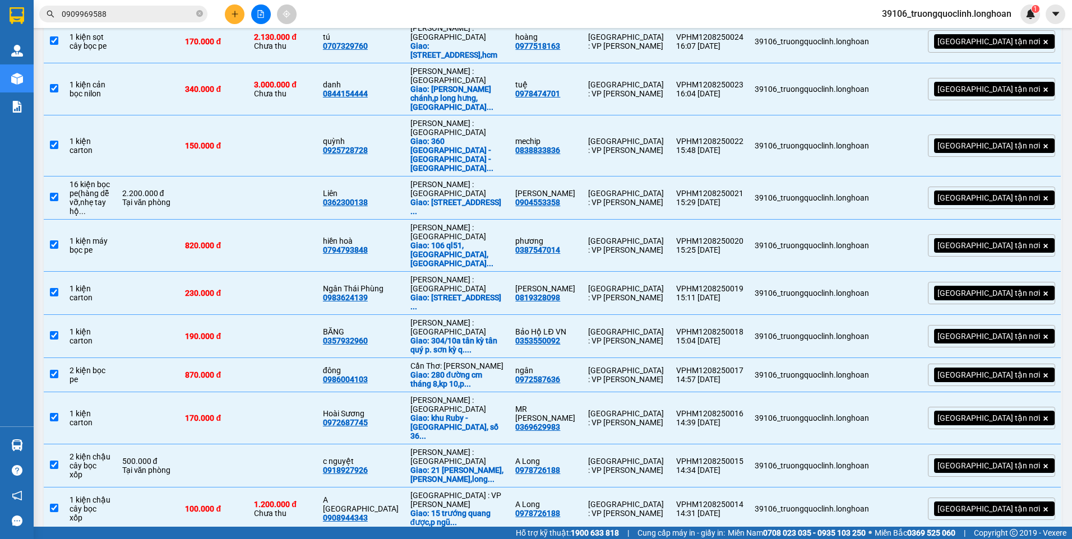
checkbox input "false"
click at [55, 461] on input "checkbox" at bounding box center [54, 465] width 8 height 8
checkbox input "false"
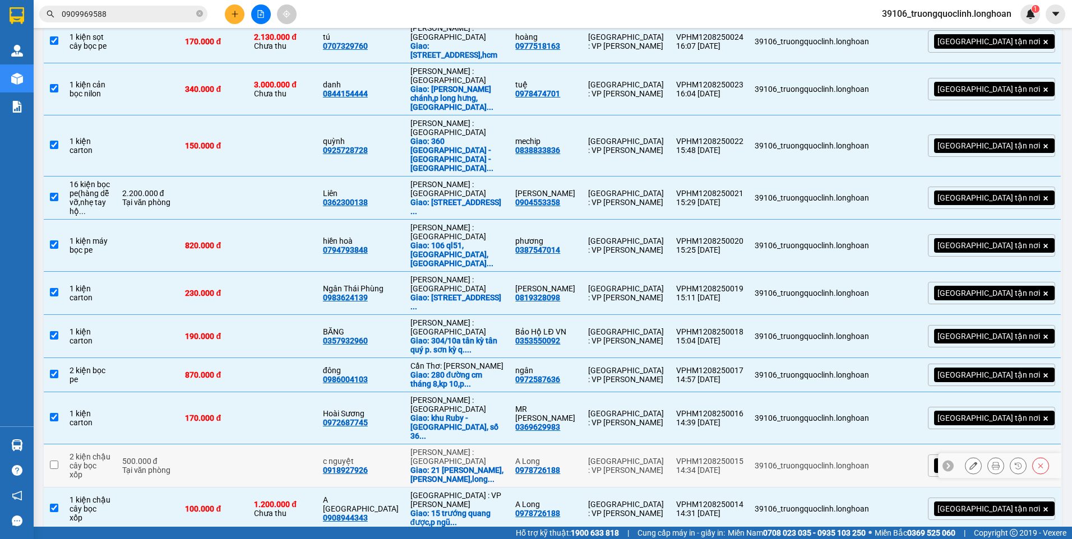
scroll to position [937, 0]
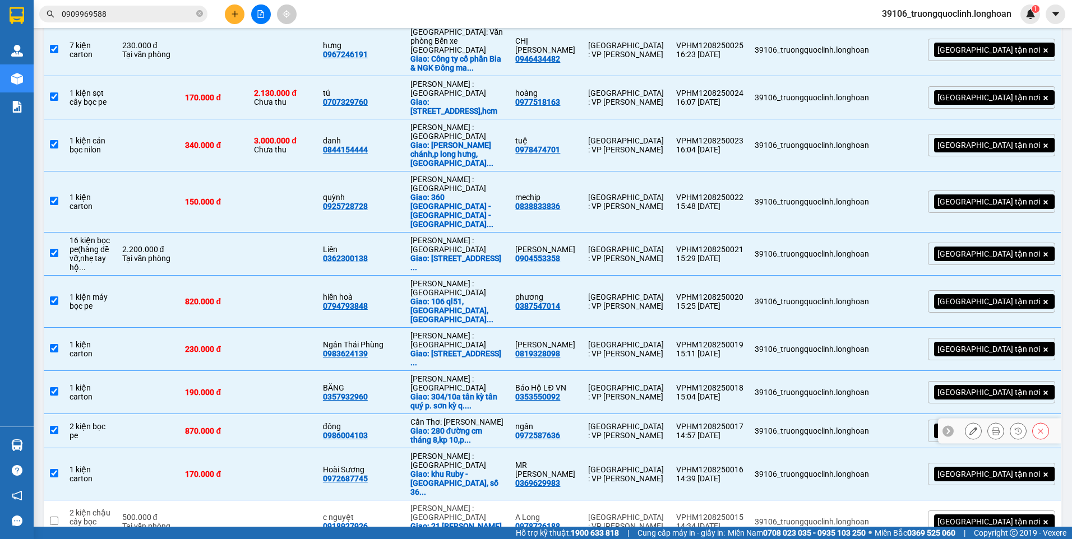
click at [59, 414] on td at bounding box center [54, 431] width 20 height 34
checkbox input "false"
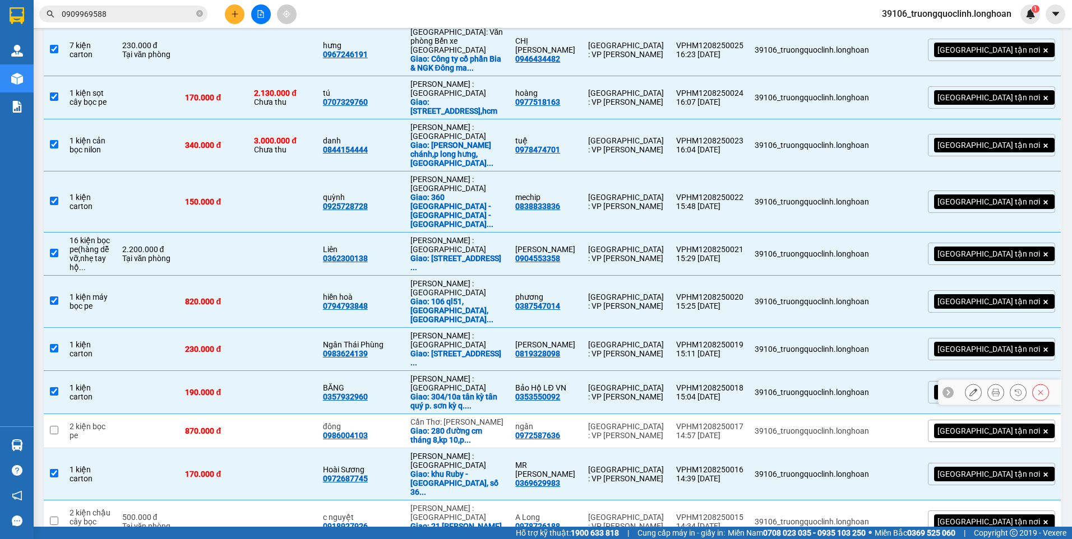
scroll to position [881, 0]
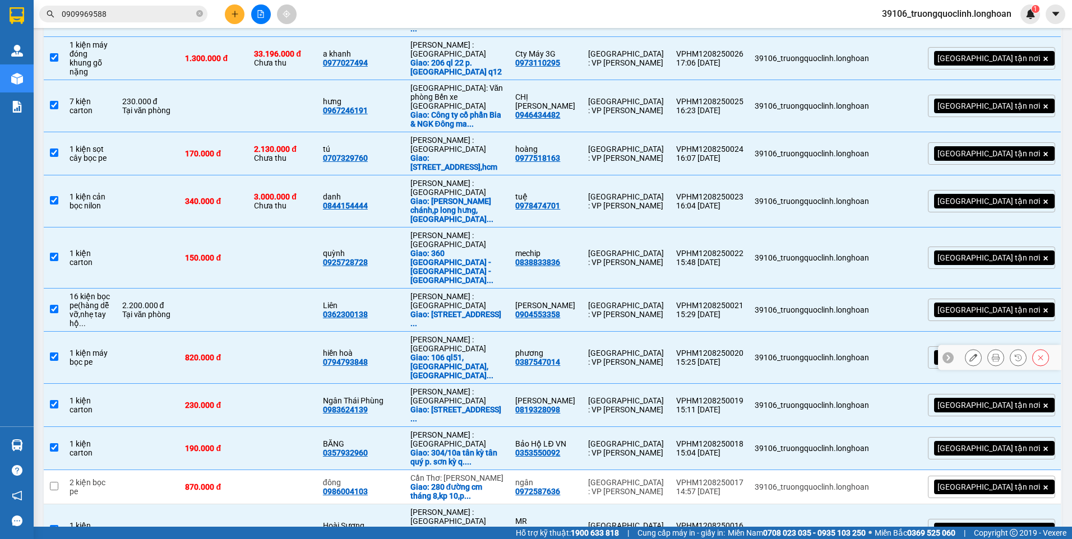
click at [57, 353] on input "checkbox" at bounding box center [54, 357] width 8 height 8
checkbox input "false"
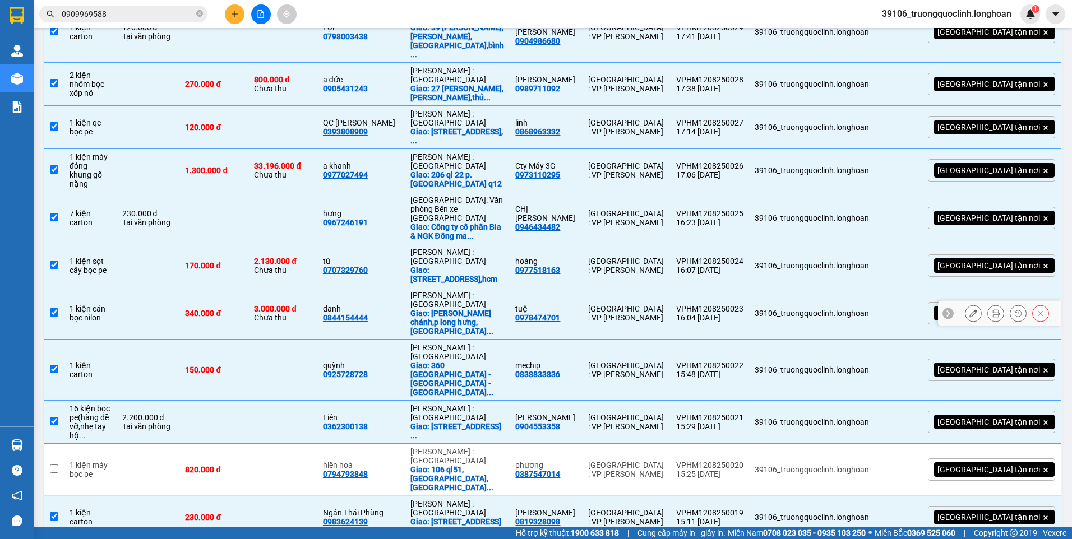
scroll to position [713, 0]
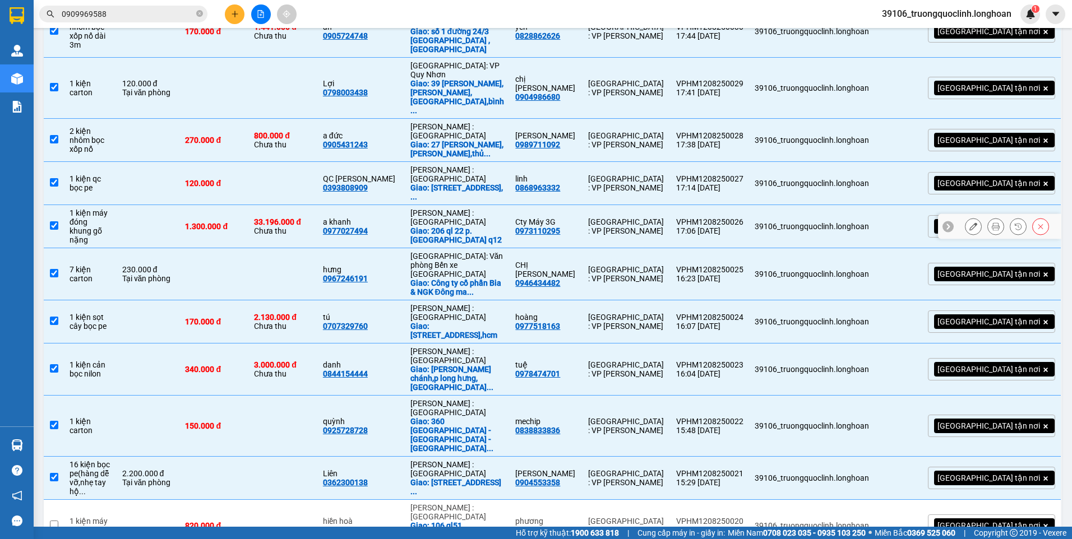
click at [53, 221] on input "checkbox" at bounding box center [54, 225] width 8 height 8
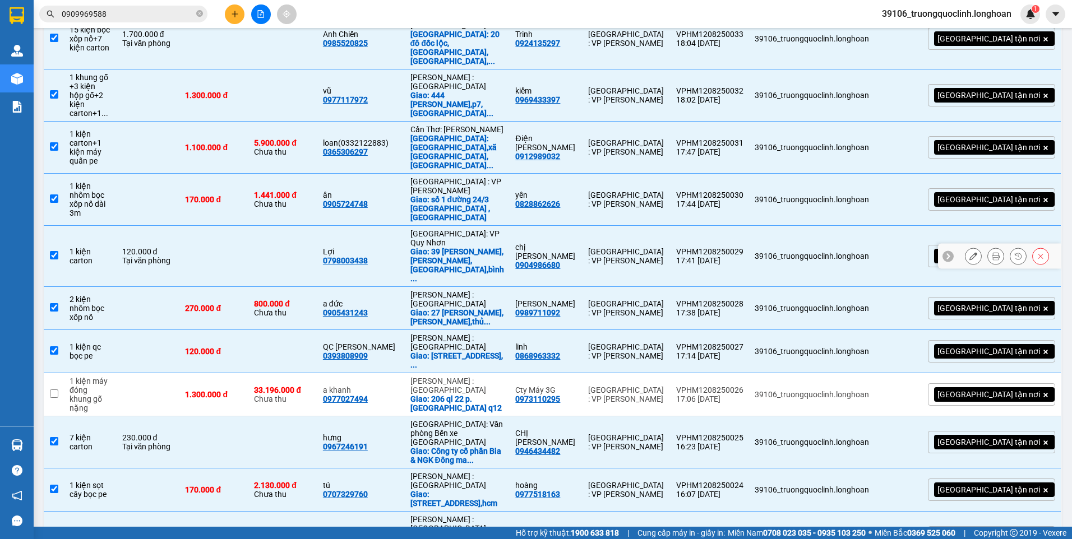
scroll to position [488, 0]
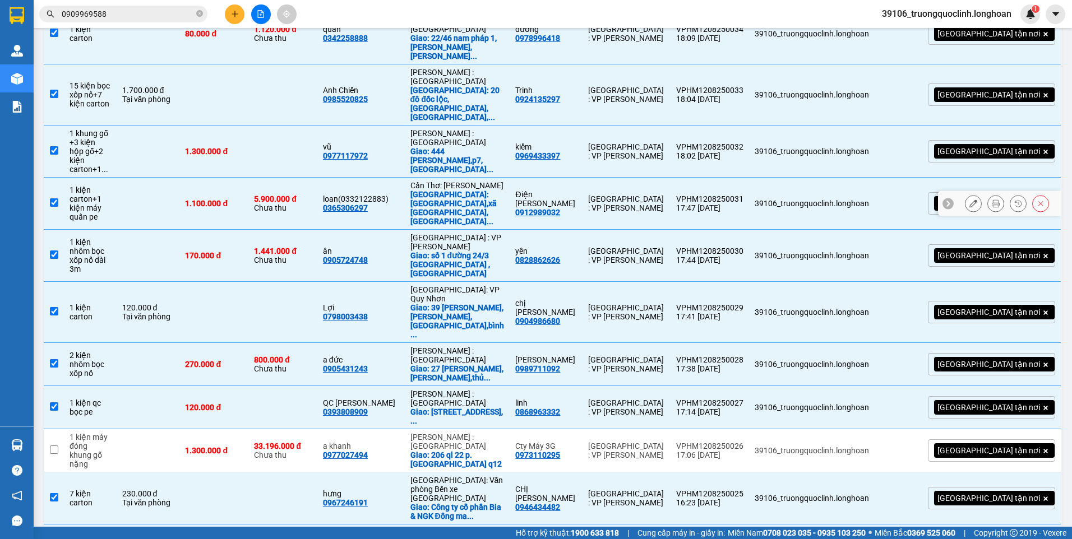
click at [53, 198] on input "checkbox" at bounding box center [54, 202] width 8 height 8
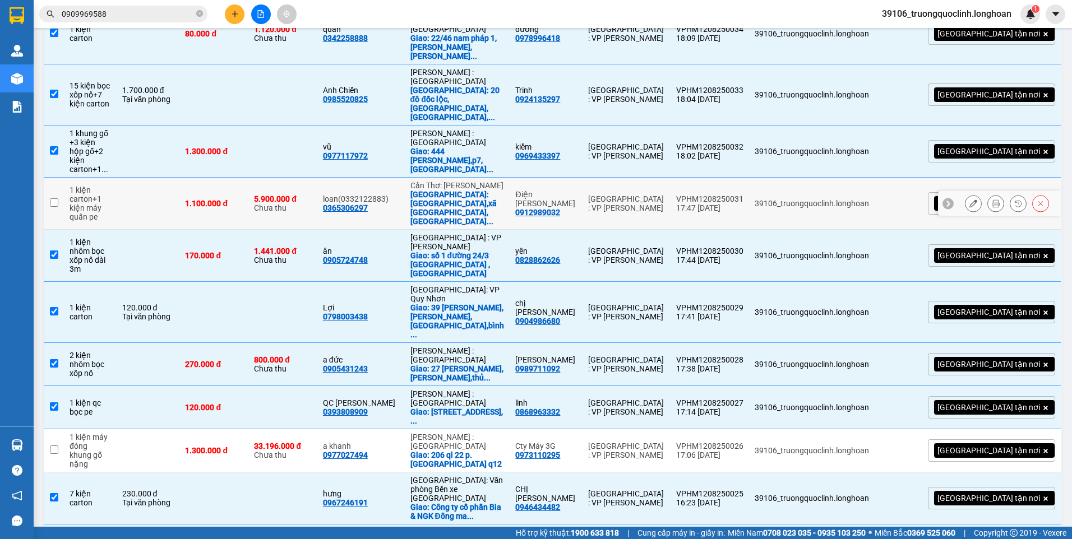
scroll to position [376, 0]
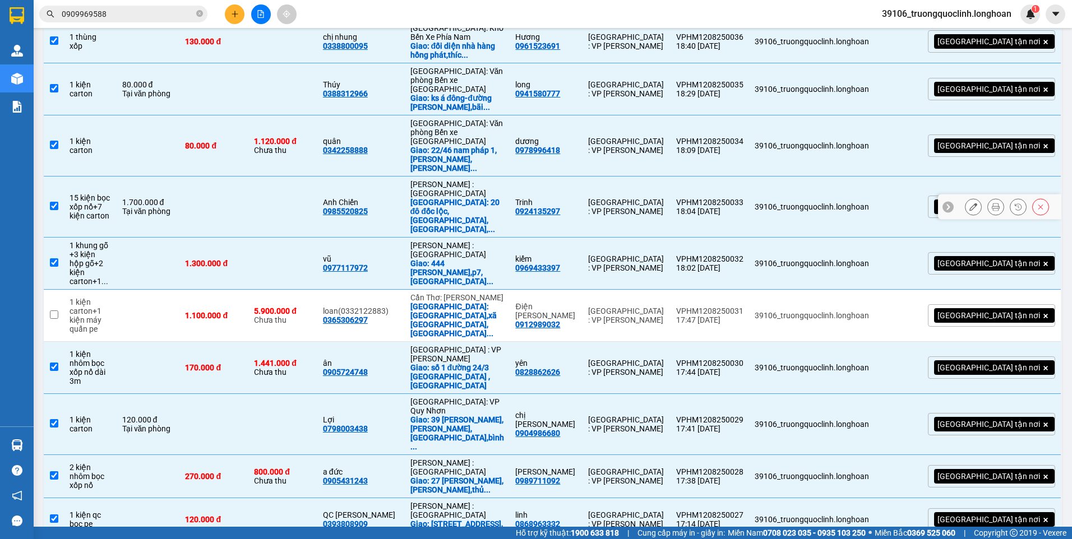
click at [56, 202] on input "checkbox" at bounding box center [54, 206] width 8 height 8
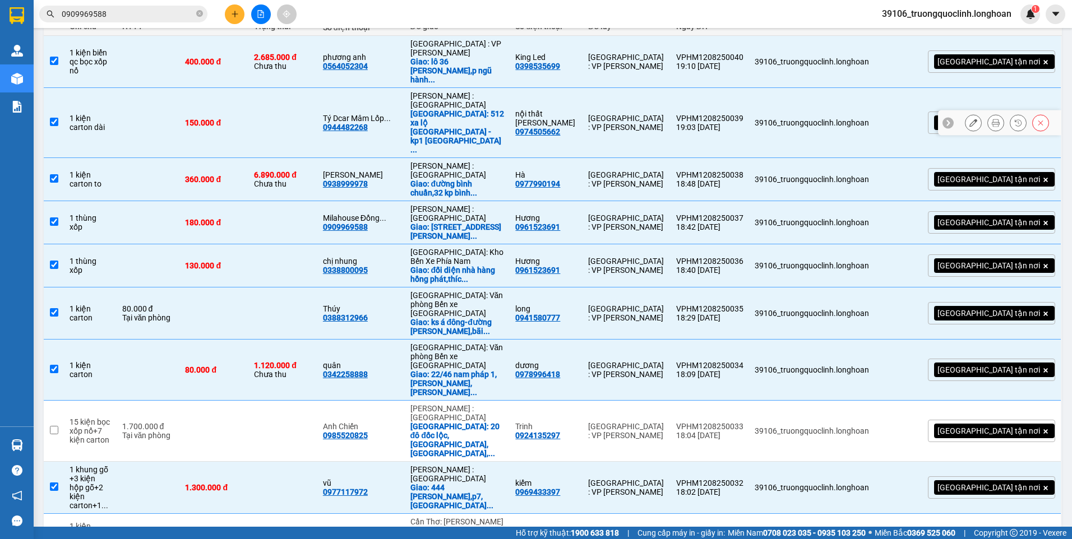
scroll to position [96, 0]
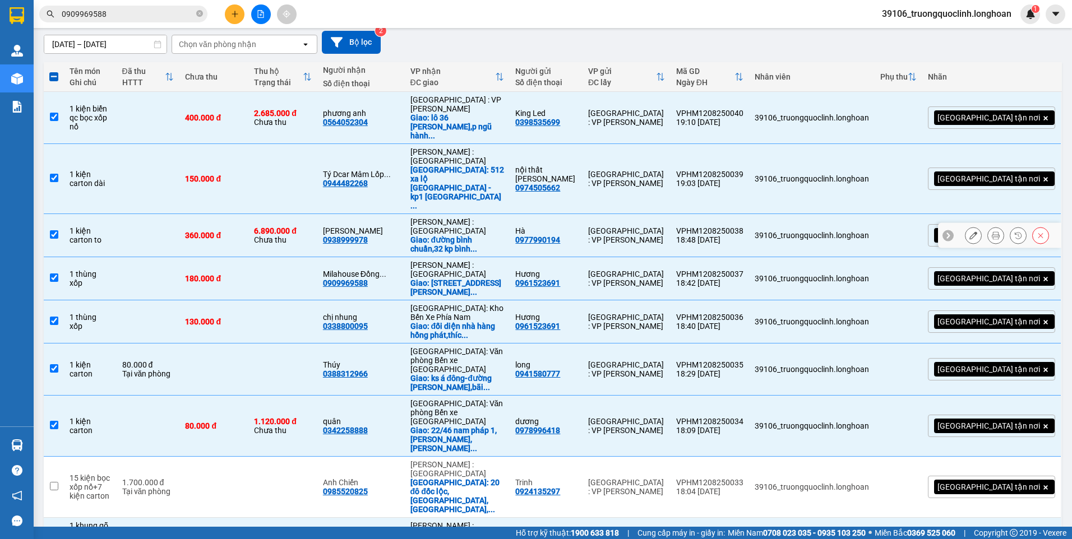
click at [54, 230] on input "checkbox" at bounding box center [54, 234] width 8 height 8
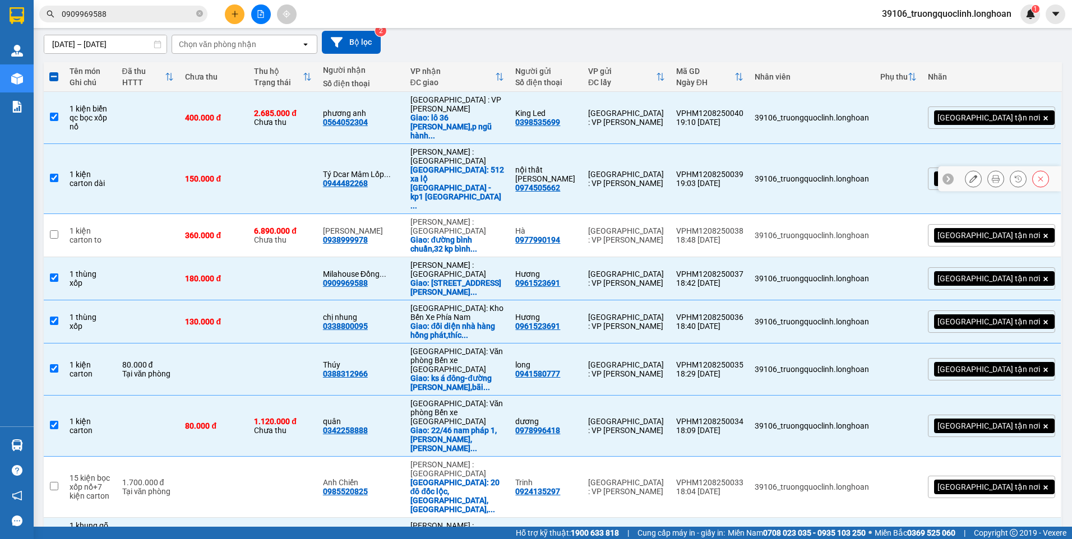
scroll to position [0, 0]
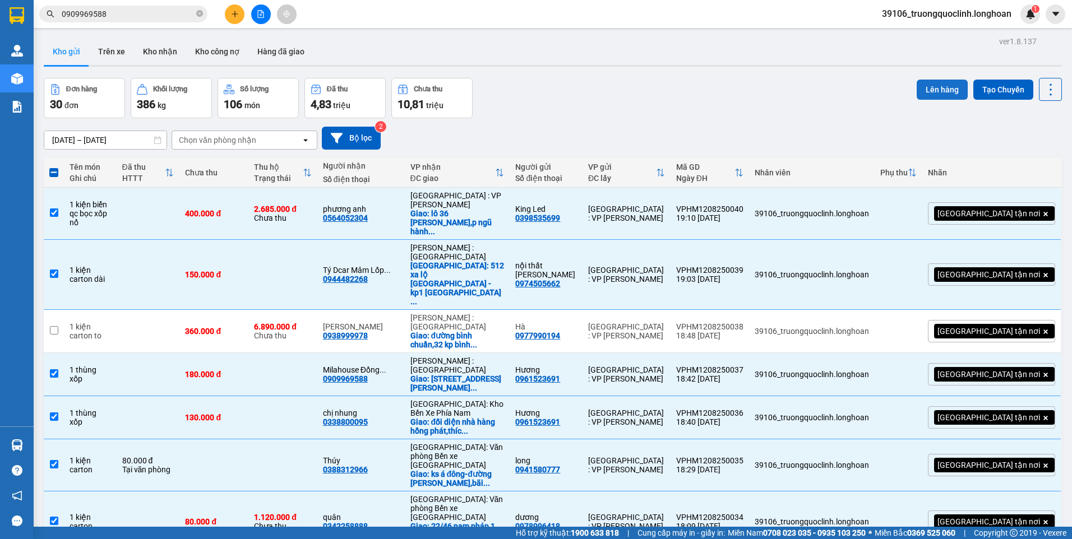
click at [942, 96] on button "Lên hàng" at bounding box center [942, 90] width 51 height 20
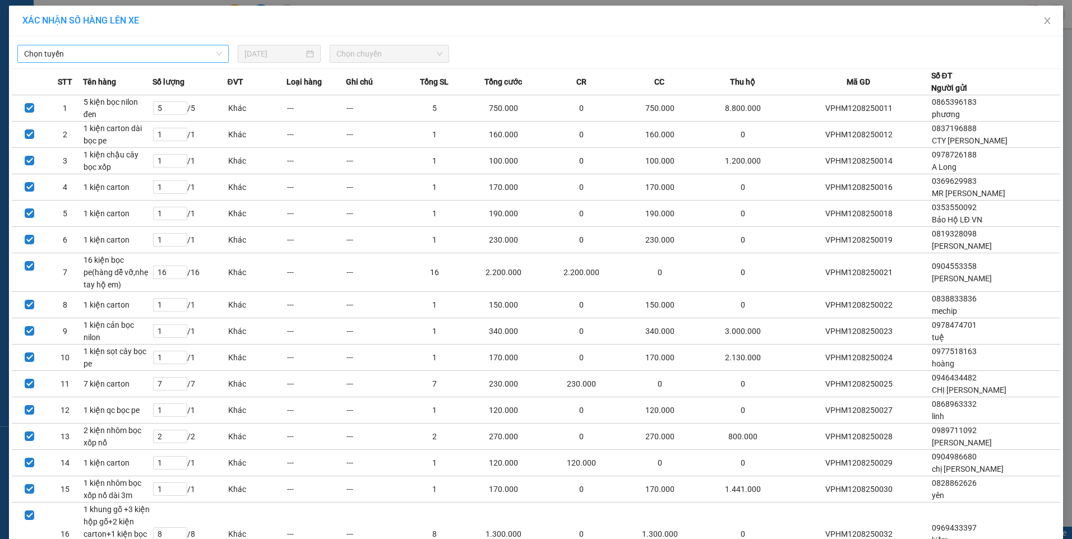
click at [169, 58] on span "Chọn tuyến" at bounding box center [123, 53] width 198 height 17
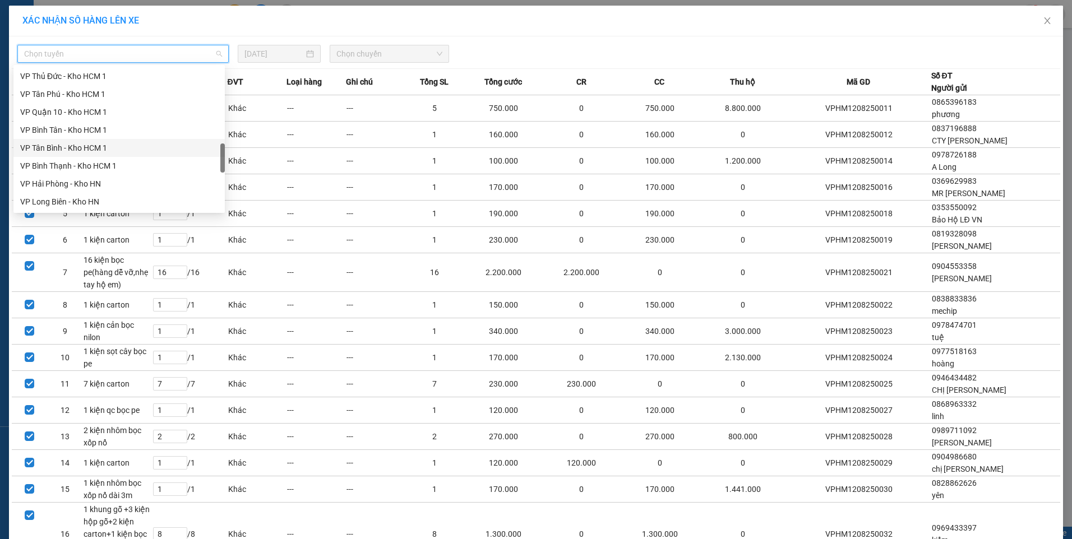
scroll to position [617, 0]
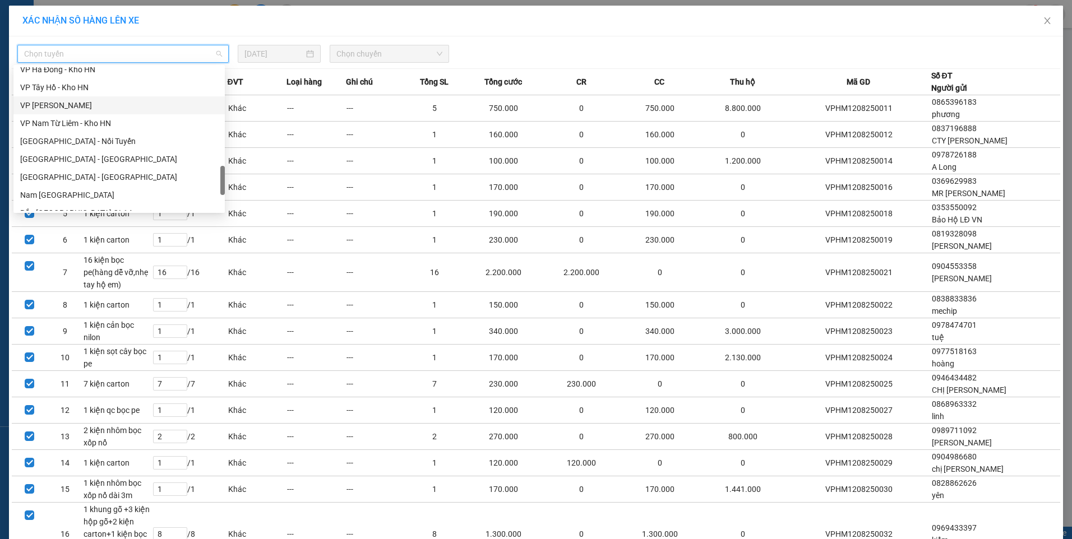
click at [86, 107] on div "VP Hoàng Mai - Kho HN" at bounding box center [119, 105] width 198 height 12
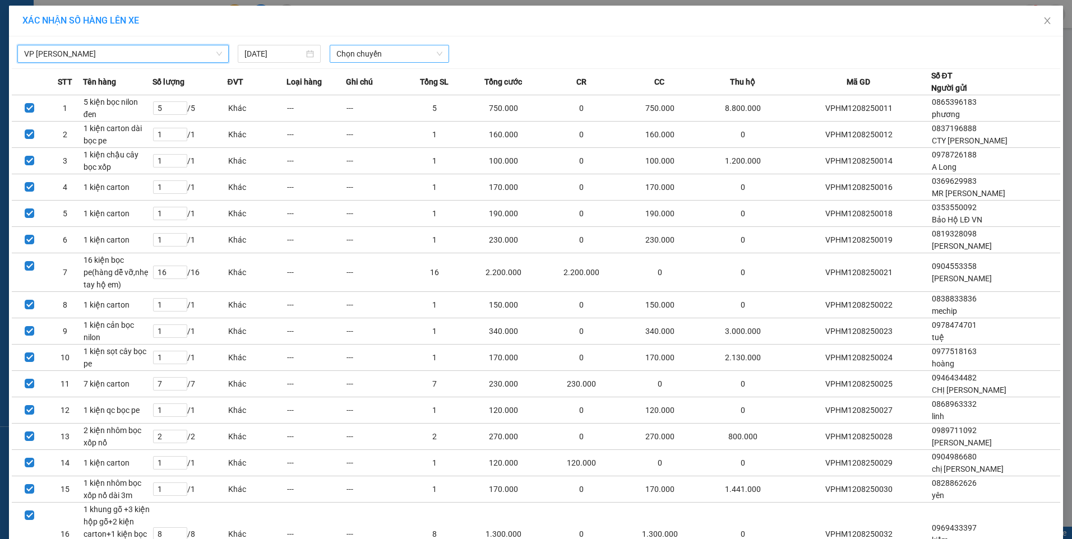
click at [364, 55] on span "Chọn chuyến" at bounding box center [389, 53] width 106 height 17
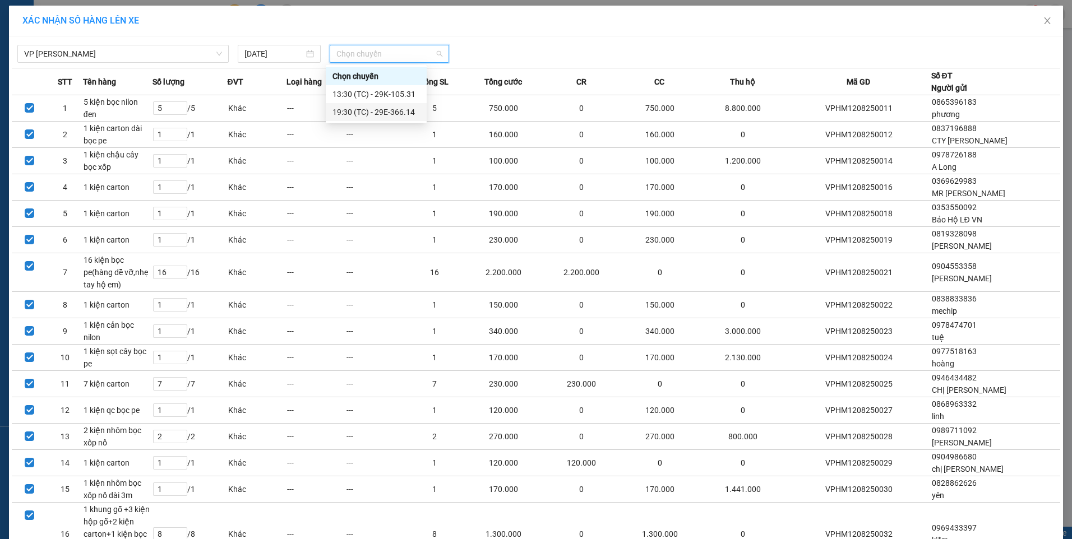
drag, startPoint x: 355, startPoint y: 111, endPoint x: 369, endPoint y: 118, distance: 15.3
click at [355, 111] on div "19:30 (TC) - 29E-366.14" at bounding box center [375, 112] width 87 height 12
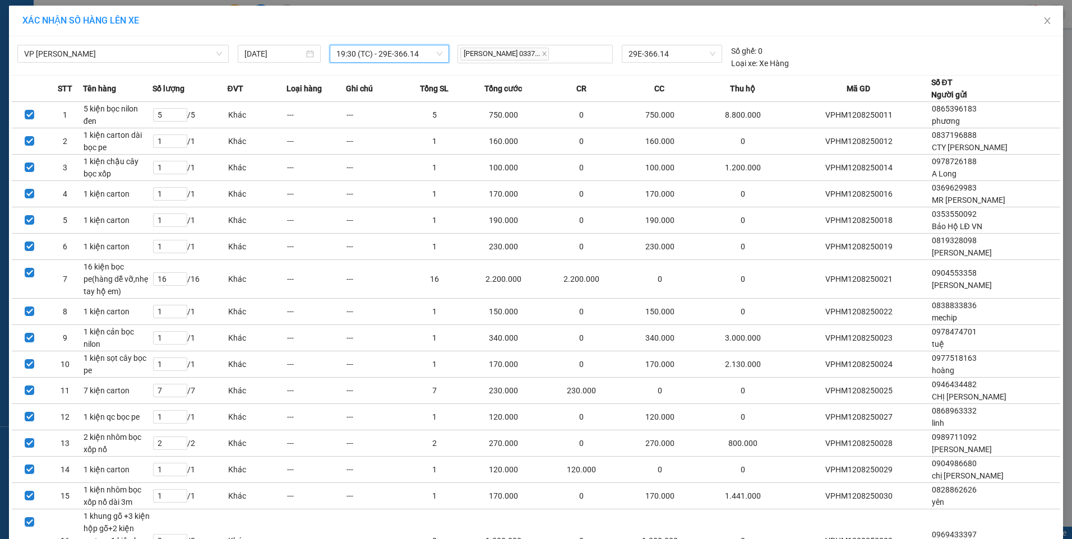
scroll to position [268, 0]
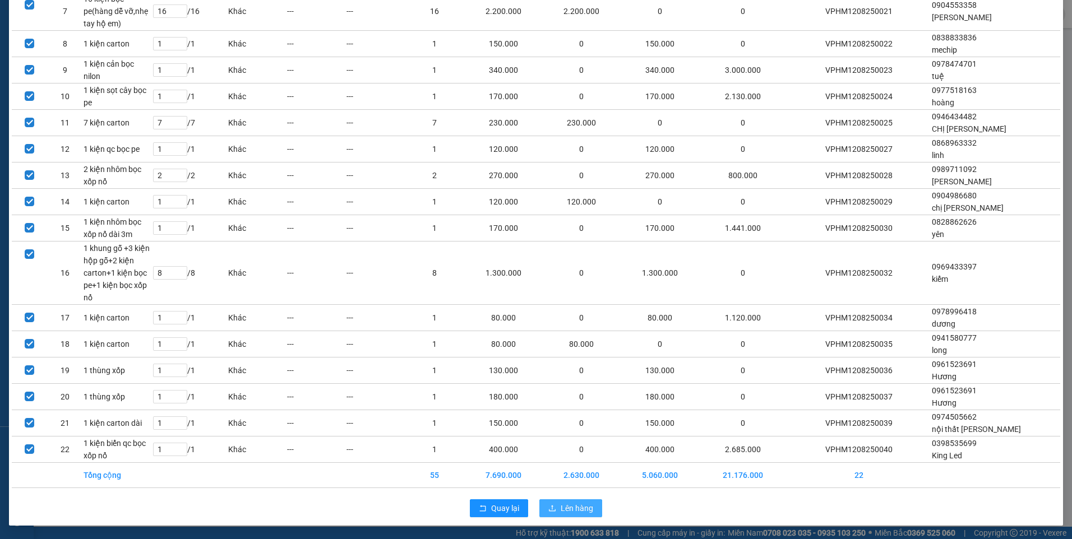
drag, startPoint x: 562, startPoint y: 509, endPoint x: 546, endPoint y: 486, distance: 27.4
click at [561, 509] on span "Lên hàng" at bounding box center [577, 508] width 33 height 12
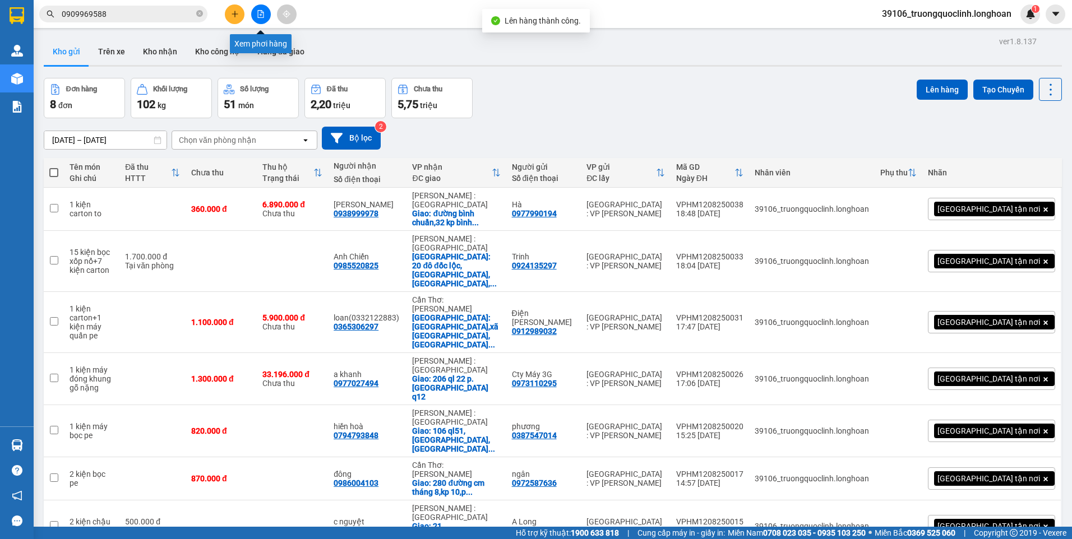
click at [264, 15] on icon "file-add" at bounding box center [261, 14] width 8 height 8
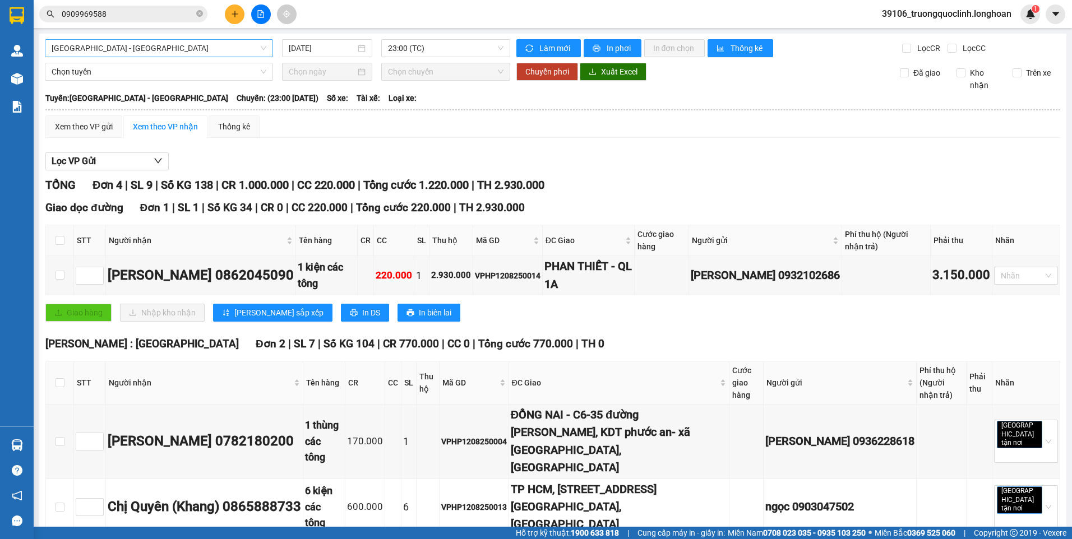
click at [242, 47] on span "Hải Phòng - Hà Nội" at bounding box center [159, 48] width 215 height 17
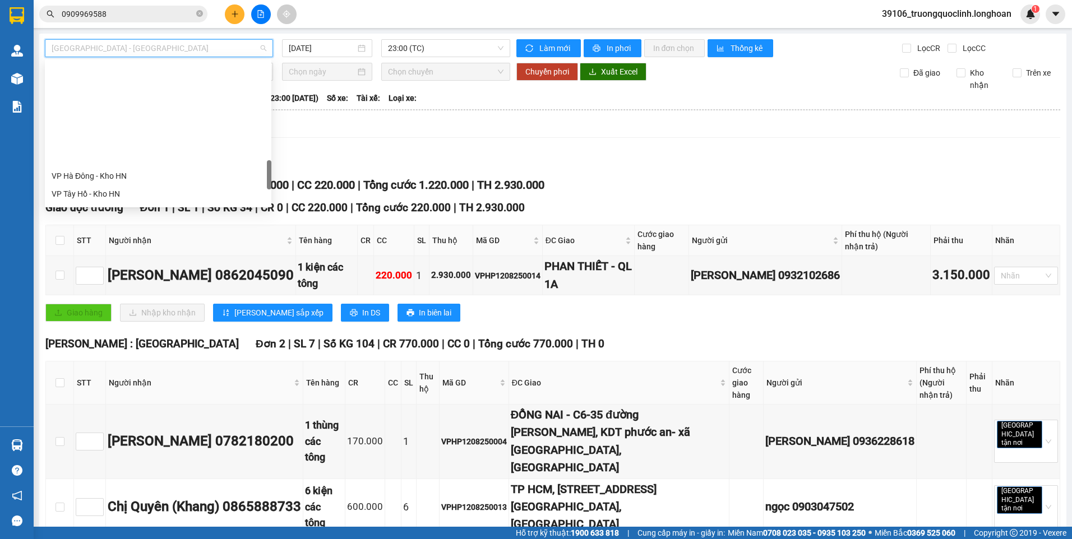
scroll to position [617, 0]
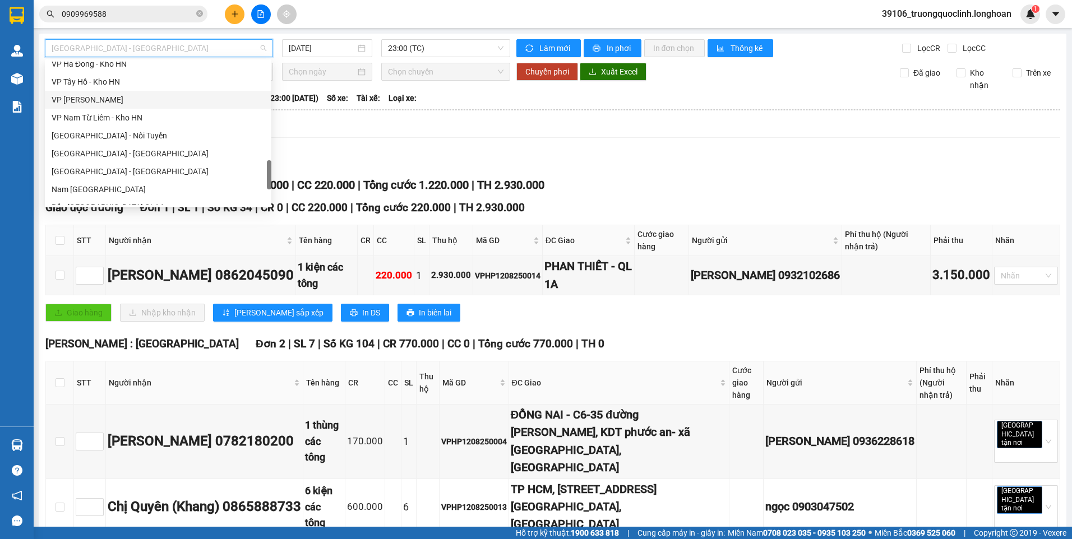
click at [112, 104] on div "VP Hoàng Mai - Kho HN" at bounding box center [158, 100] width 213 height 12
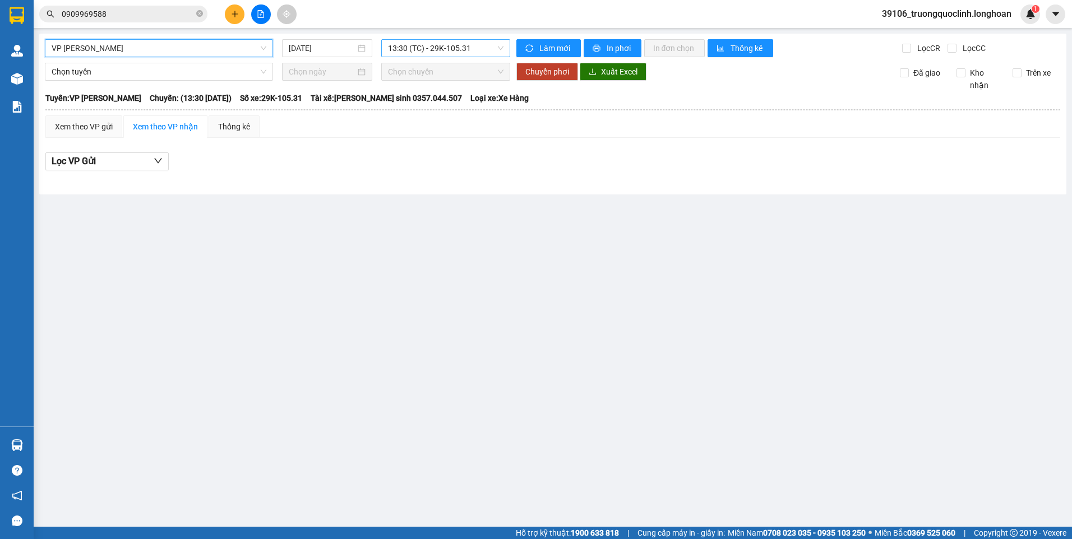
click at [430, 44] on span "13:30 (TC) - 29K-105.31" at bounding box center [446, 48] width 116 height 17
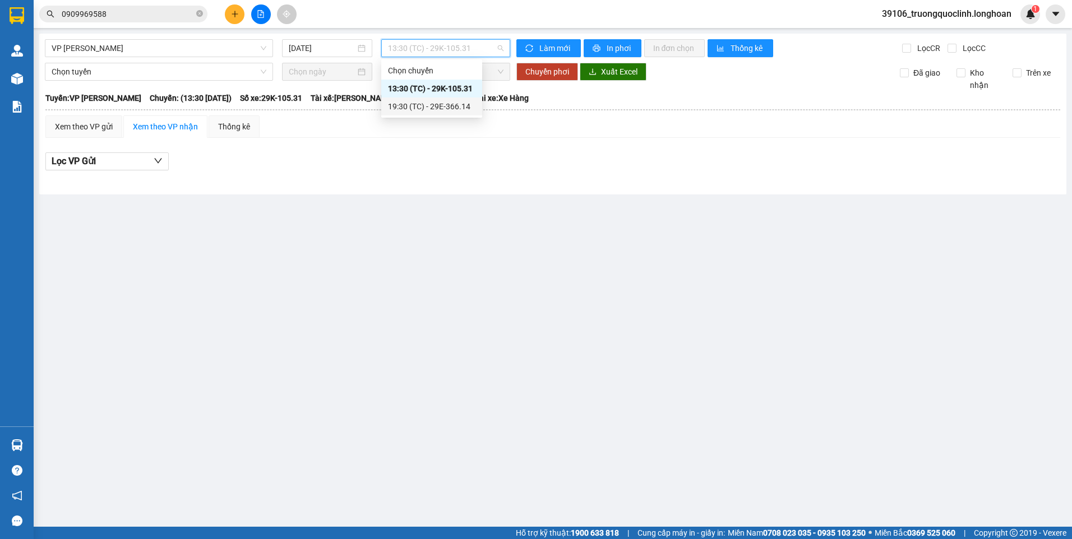
click at [419, 107] on div "19:30 (TC) - 29E-366.14" at bounding box center [431, 106] width 87 height 12
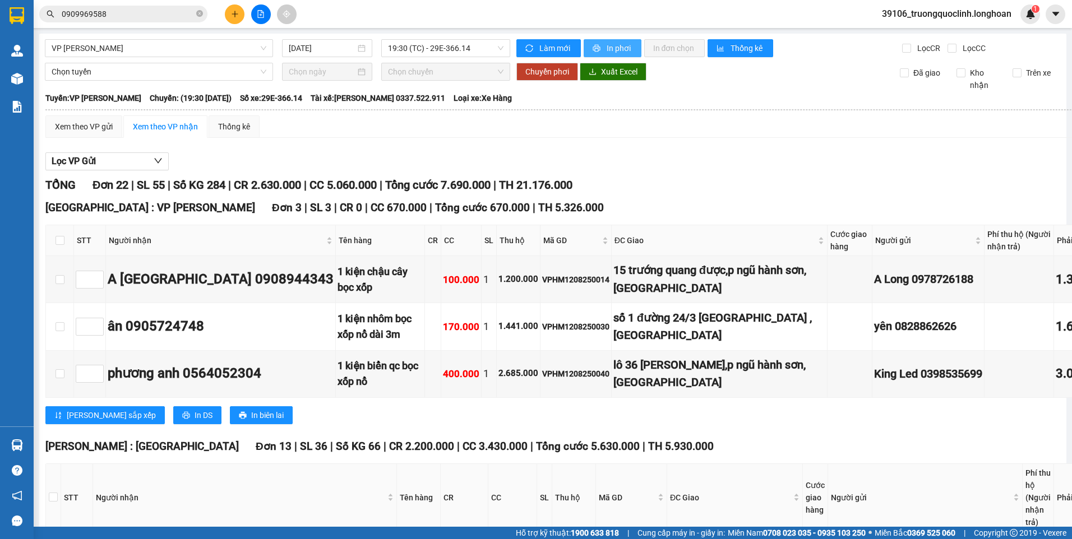
click at [598, 47] on button "In phơi" at bounding box center [613, 48] width 58 height 18
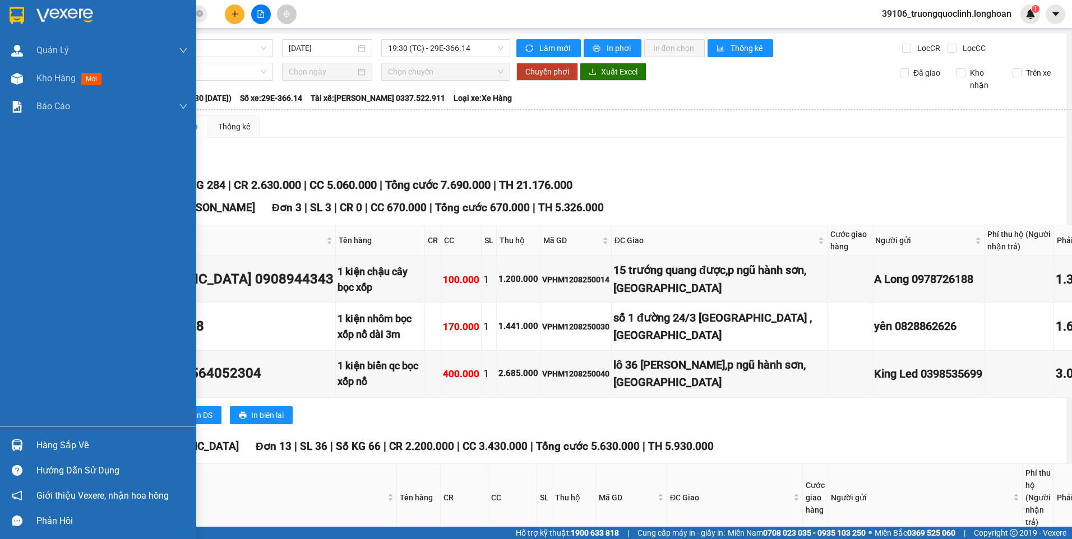
click at [27, 19] on div at bounding box center [98, 18] width 196 height 36
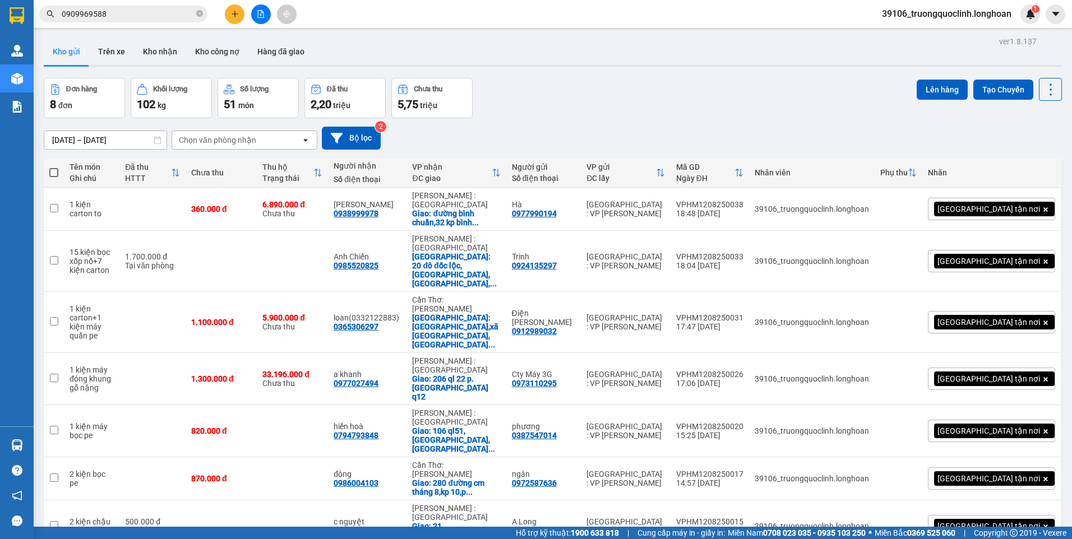
click at [237, 20] on button at bounding box center [235, 14] width 20 height 20
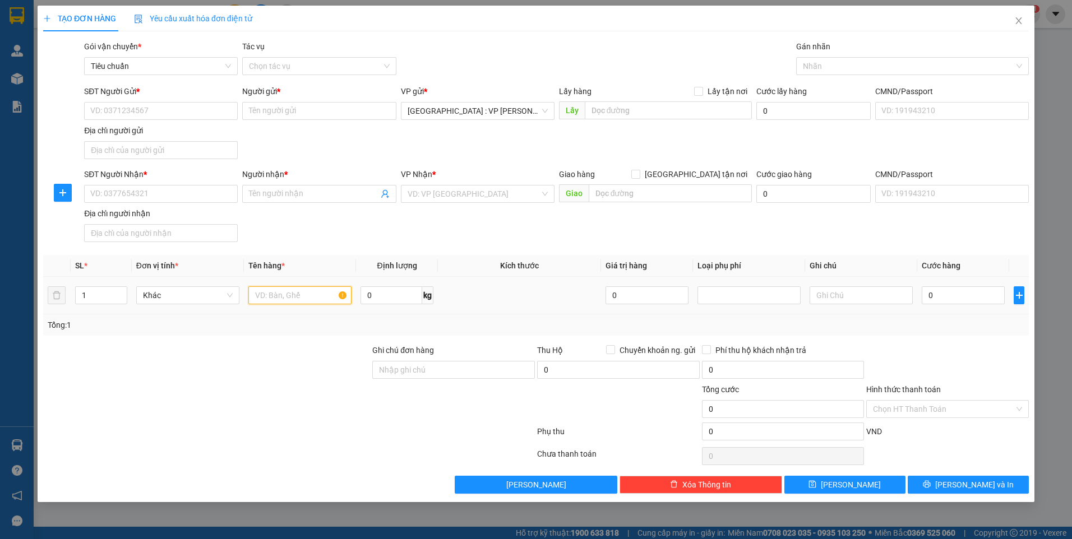
click at [285, 301] on input "text" at bounding box center [299, 296] width 103 height 18
click at [401, 299] on input "0" at bounding box center [392, 296] width 62 height 18
drag, startPoint x: 145, startPoint y: 116, endPoint x: 179, endPoint y: 100, distance: 38.4
click at [145, 116] on input "SĐT Người Gửi *" at bounding box center [161, 111] width 154 height 18
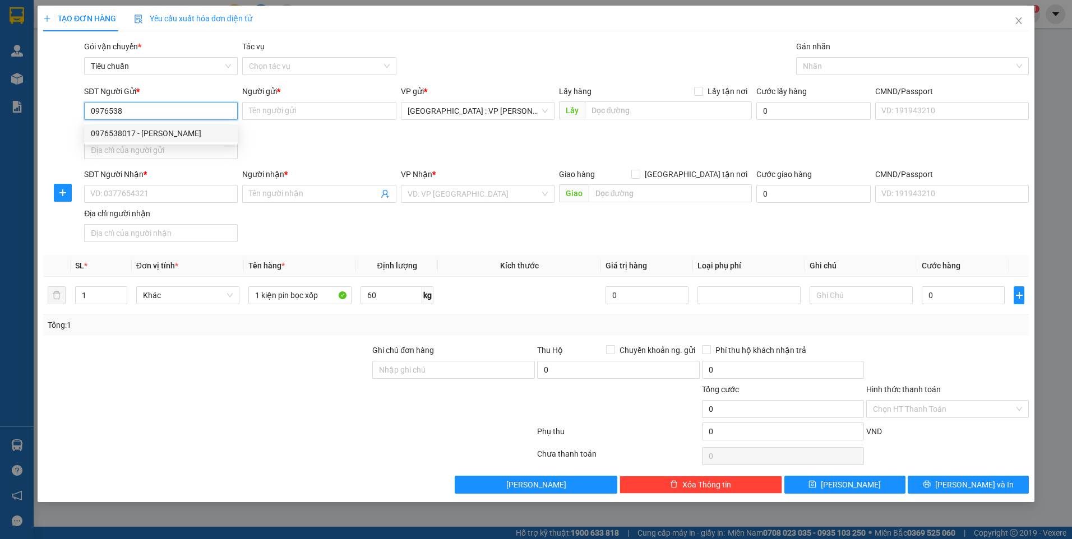
click at [131, 133] on div "0976538017 - C vân" at bounding box center [161, 133] width 140 height 12
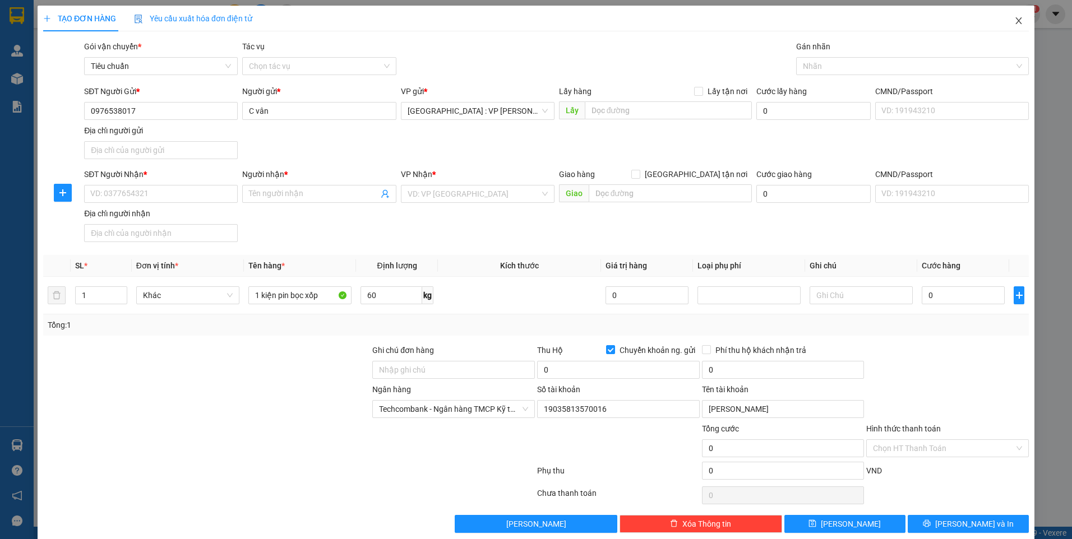
click at [1014, 23] on icon "close" at bounding box center [1018, 20] width 9 height 9
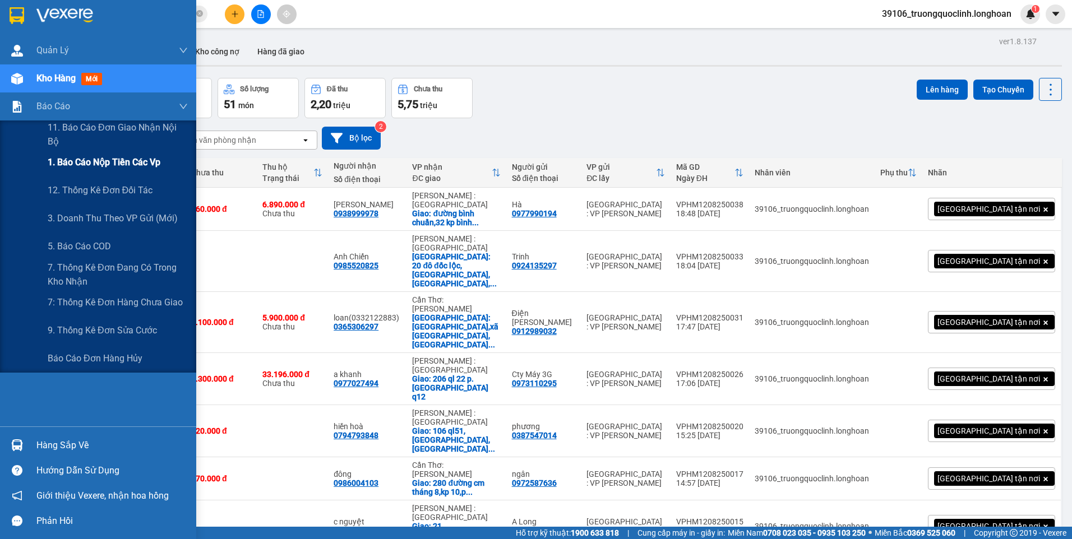
click at [100, 165] on span "1. Báo cáo nộp tiền các vp" at bounding box center [104, 162] width 113 height 14
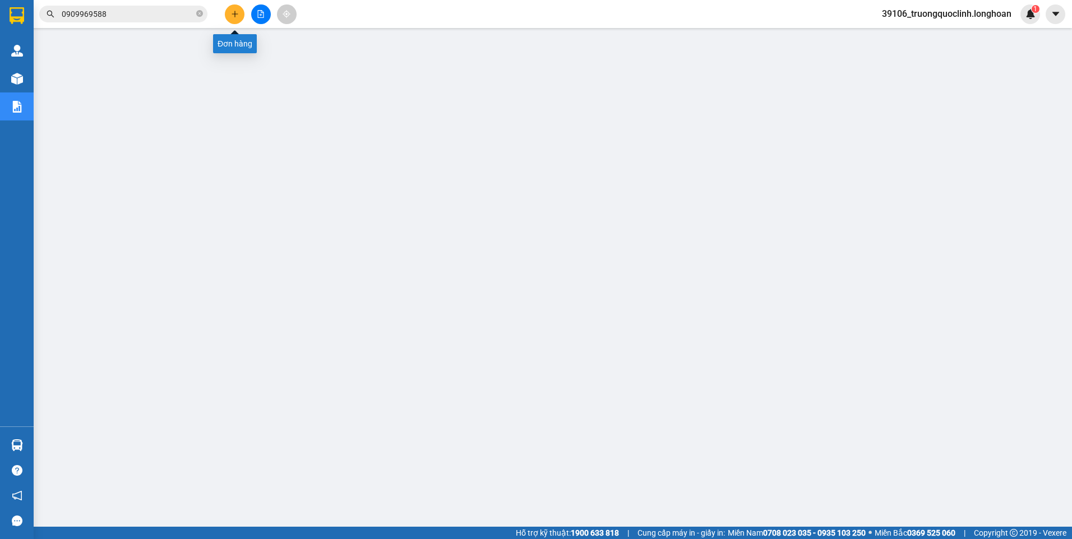
click at [231, 12] on icon "plus" at bounding box center [235, 14] width 8 height 8
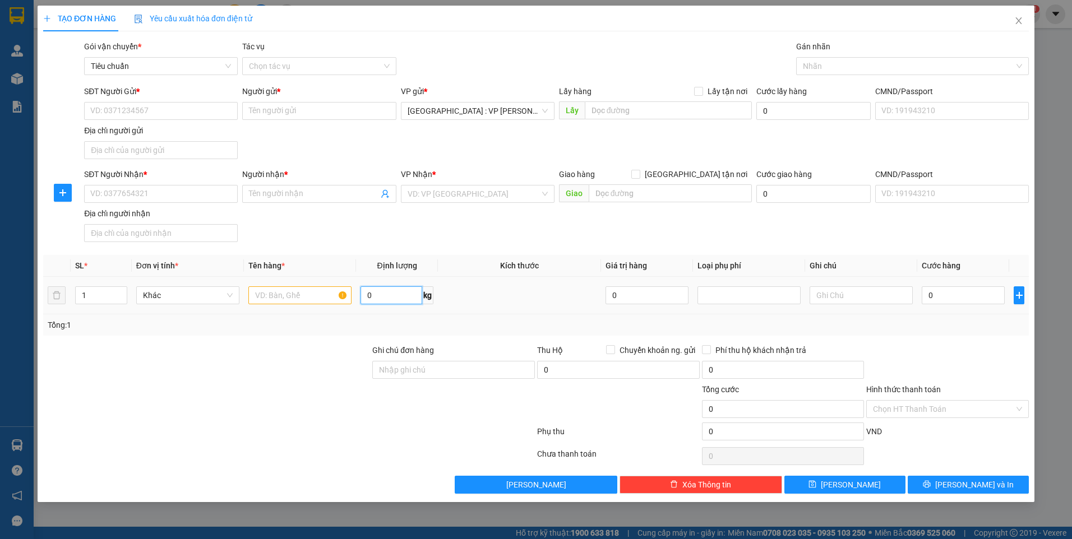
click at [408, 295] on input "0" at bounding box center [392, 296] width 62 height 18
click at [310, 292] on input "text" at bounding box center [299, 296] width 103 height 18
click at [210, 113] on input "SĐT Người Gửi *" at bounding box center [161, 111] width 154 height 18
click at [186, 132] on div "Địa chỉ người gửi" at bounding box center [161, 130] width 154 height 12
click at [186, 141] on input "Địa chỉ người gửi" at bounding box center [161, 150] width 154 height 18
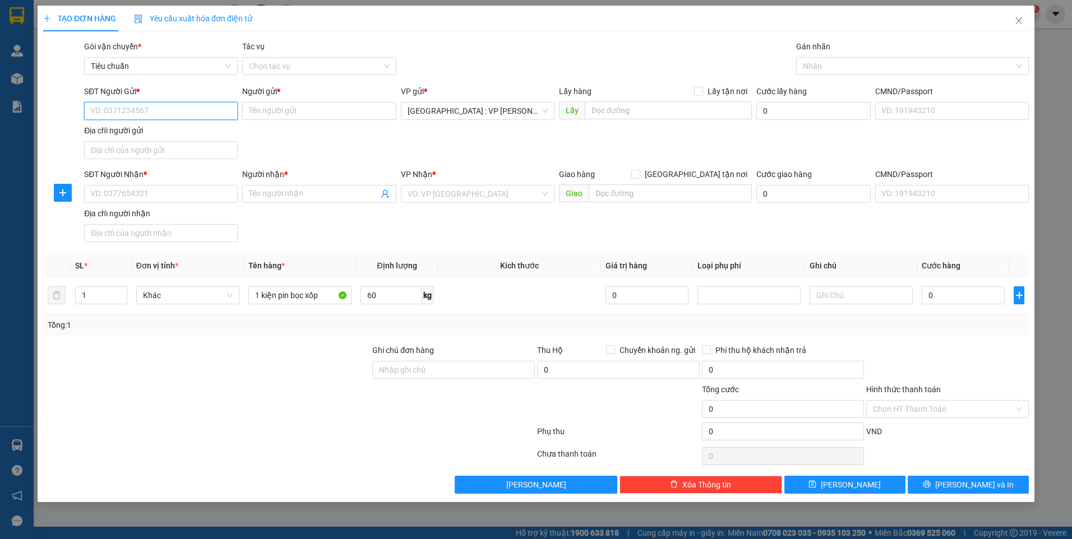
click at [187, 109] on input "SĐT Người Gửi *" at bounding box center [161, 111] width 154 height 18
click at [132, 131] on div "0976538017 - C vân" at bounding box center [161, 133] width 140 height 12
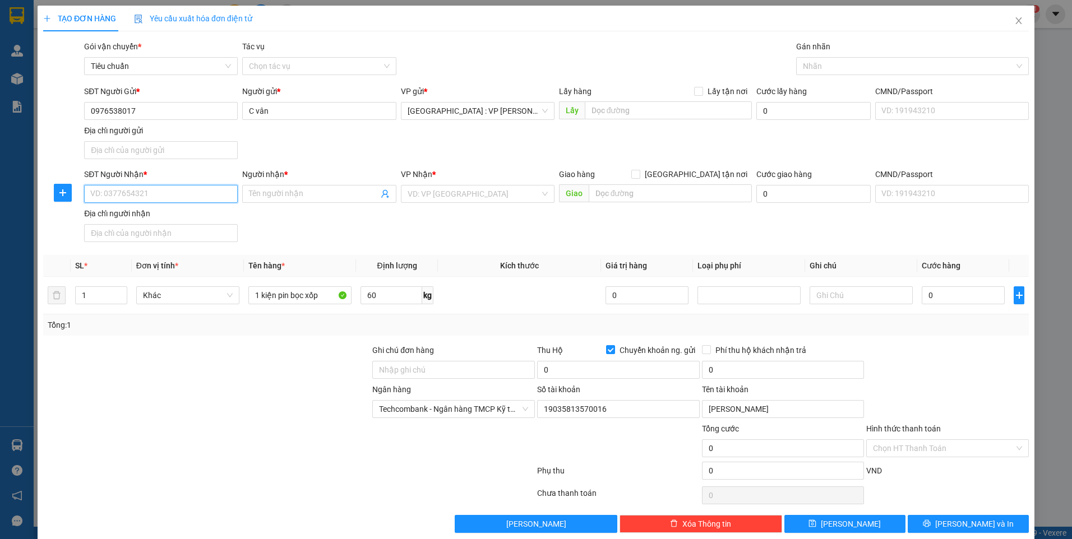
click at [189, 193] on input "SĐT Người Nhận *" at bounding box center [161, 194] width 154 height 18
click at [161, 218] on div "0386902899 - trường" at bounding box center [159, 216] width 139 height 12
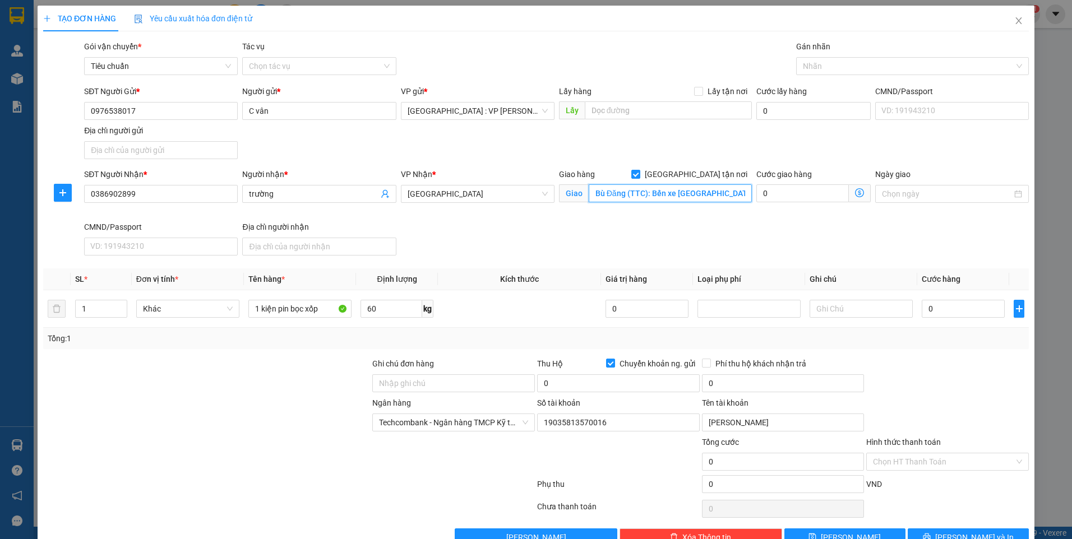
click at [710, 191] on input "Bù Đăng (TTC): Bến xe Bù Đăng, Quốc lộ 14, Xã Đức Phong, Huyện Bù Đăng, Tỉnh Bì…" at bounding box center [671, 193] width 164 height 18
click at [475, 195] on span "Bình Phước" at bounding box center [478, 194] width 140 height 17
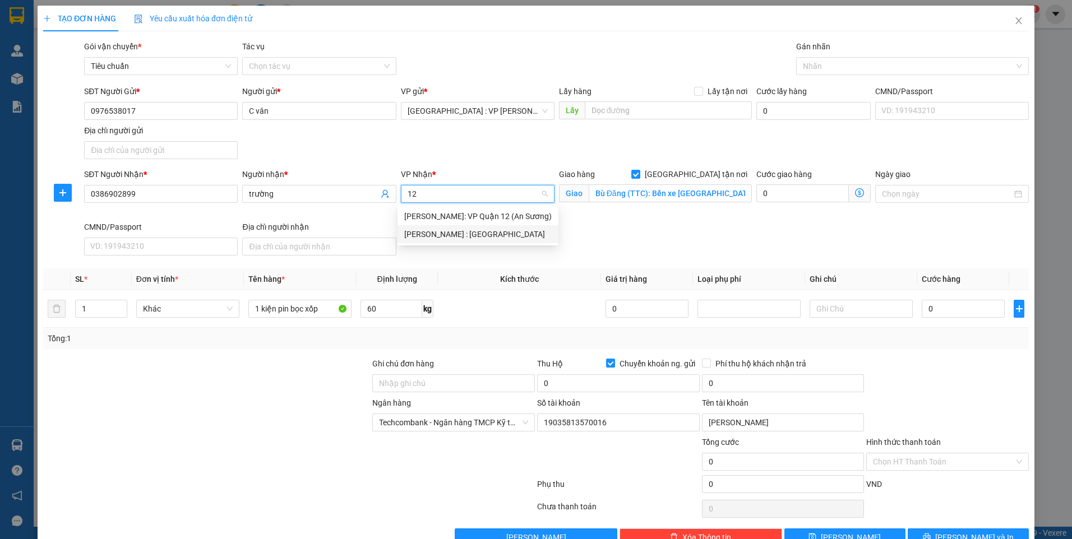
drag, startPoint x: 476, startPoint y: 233, endPoint x: 644, endPoint y: 153, distance: 186.3
click at [476, 233] on div "[PERSON_NAME] : [GEOGRAPHIC_DATA]" at bounding box center [477, 234] width 147 height 12
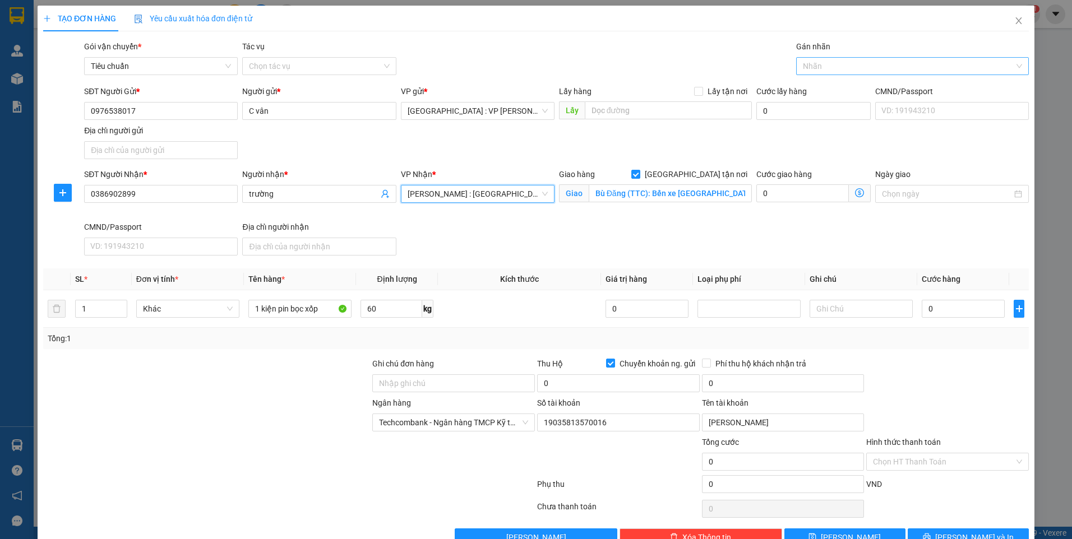
click at [869, 61] on div at bounding box center [907, 65] width 216 height 13
click at [823, 86] on div "Nối Tuyến" at bounding box center [906, 88] width 218 height 12
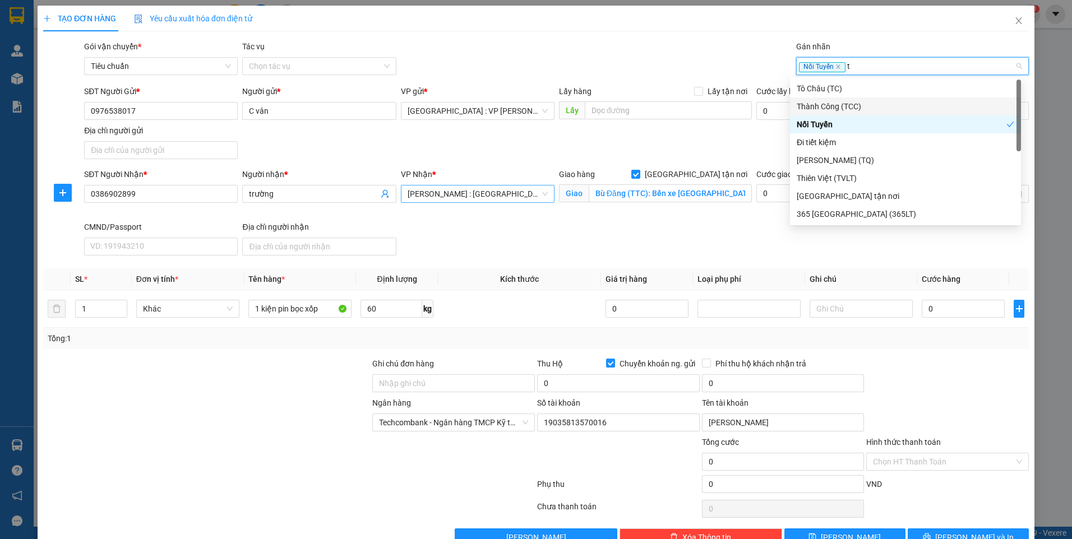
click at [838, 108] on div "Thành Công (TCC)" at bounding box center [906, 106] width 218 height 12
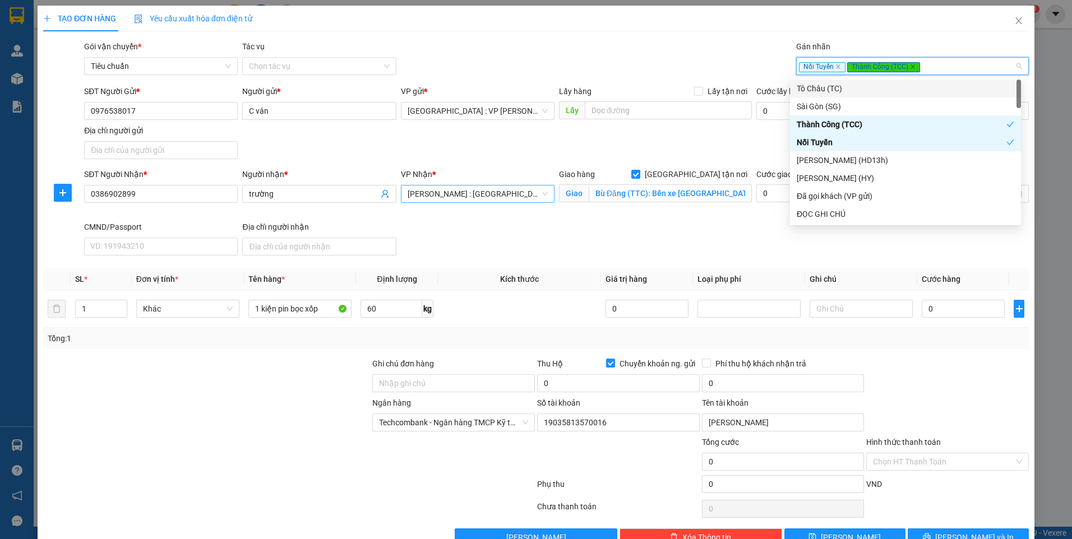
click at [714, 54] on div "Gói vận chuyển * Tiêu chuẩn Tác vụ Chọn tác vụ Gán nhãn Nối Tuyến Thành Công …" at bounding box center [556, 59] width 949 height 39
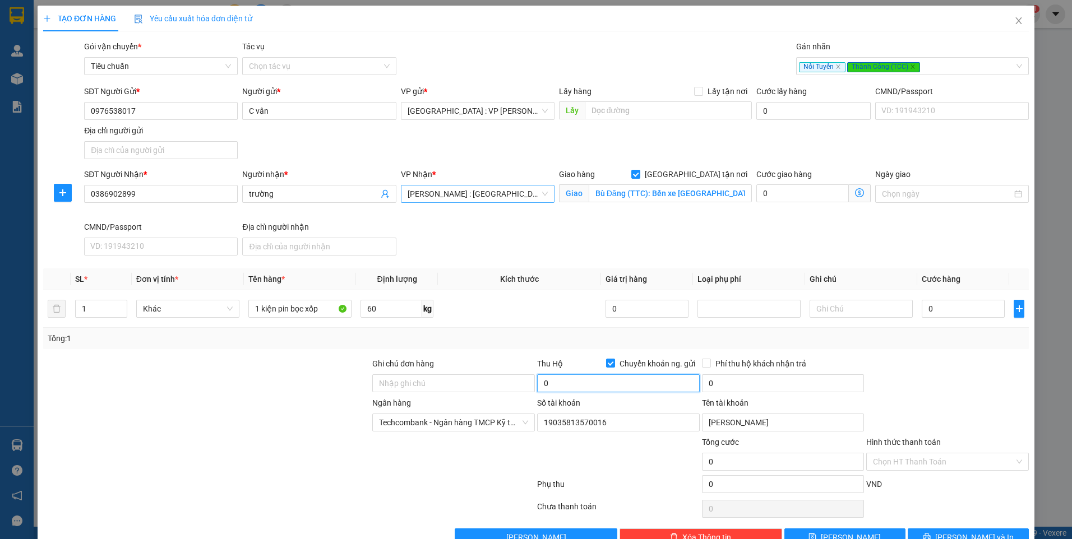
click at [576, 383] on input "0" at bounding box center [618, 384] width 163 height 18
click at [710, 389] on input "0" at bounding box center [783, 384] width 163 height 18
click at [949, 312] on input "0" at bounding box center [963, 309] width 83 height 18
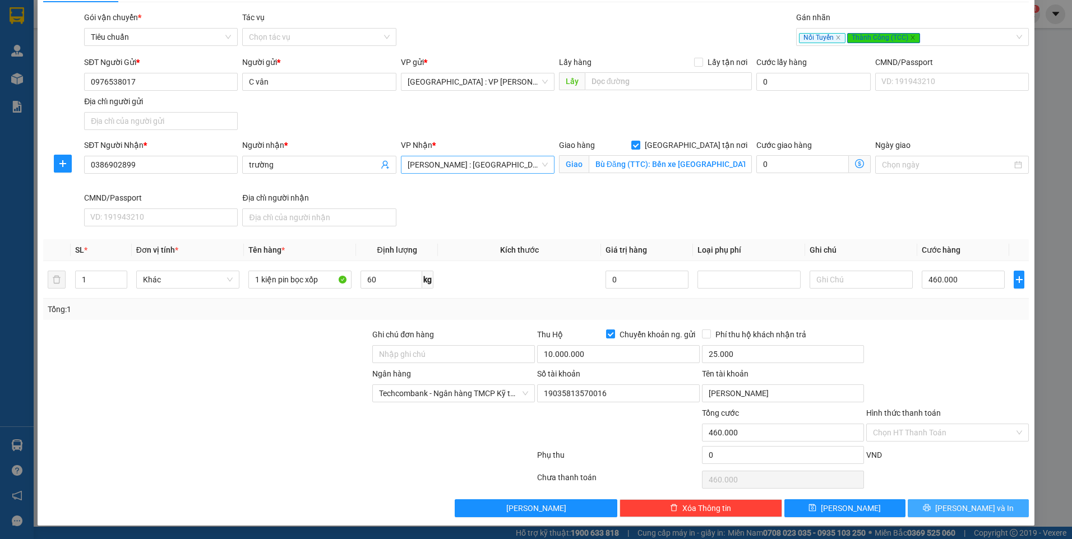
drag, startPoint x: 953, startPoint y: 504, endPoint x: 940, endPoint y: 493, distance: 17.2
click at [953, 504] on span "[PERSON_NAME] và In" at bounding box center [974, 508] width 78 height 12
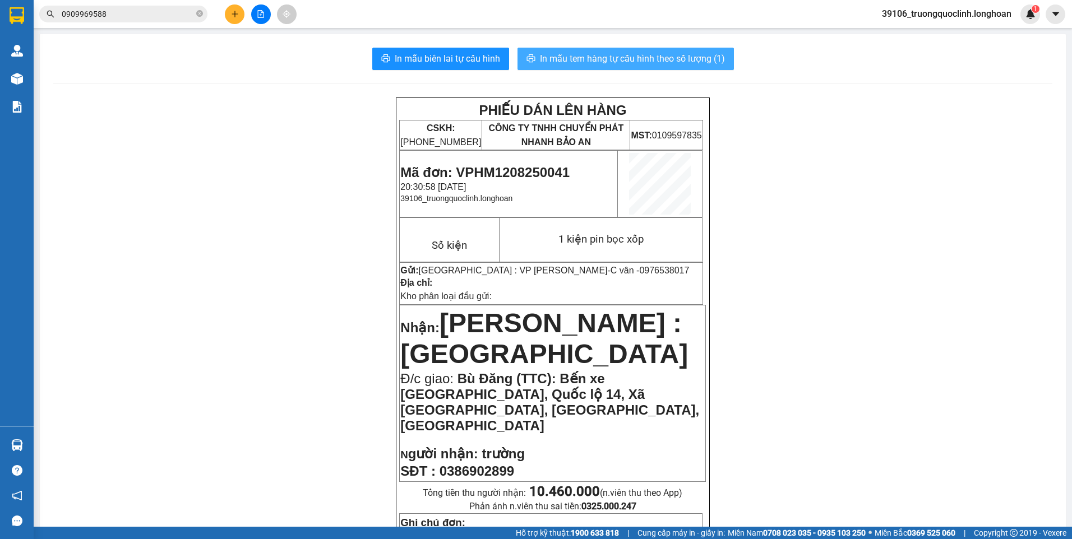
click at [649, 56] on span "In mẫu tem hàng tự cấu hình theo số lượng (1)" at bounding box center [632, 59] width 185 height 14
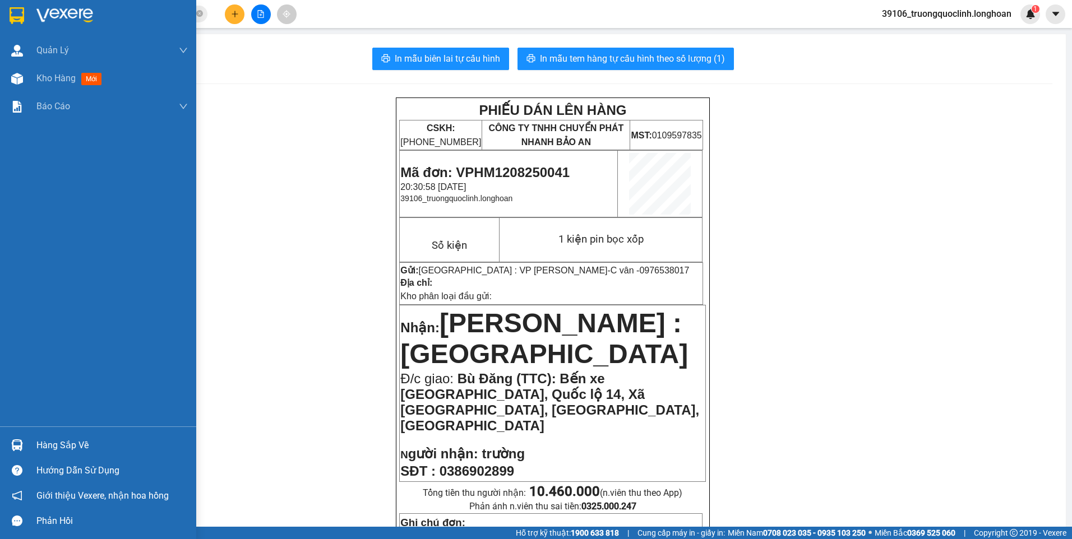
click at [17, 17] on img at bounding box center [17, 15] width 15 height 17
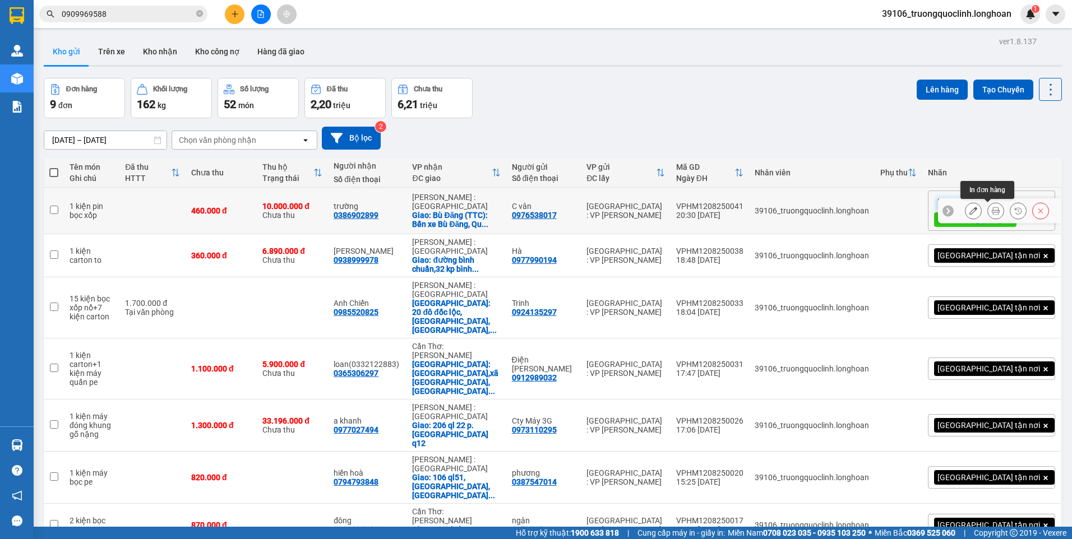
click at [992, 211] on icon at bounding box center [996, 211] width 8 height 8
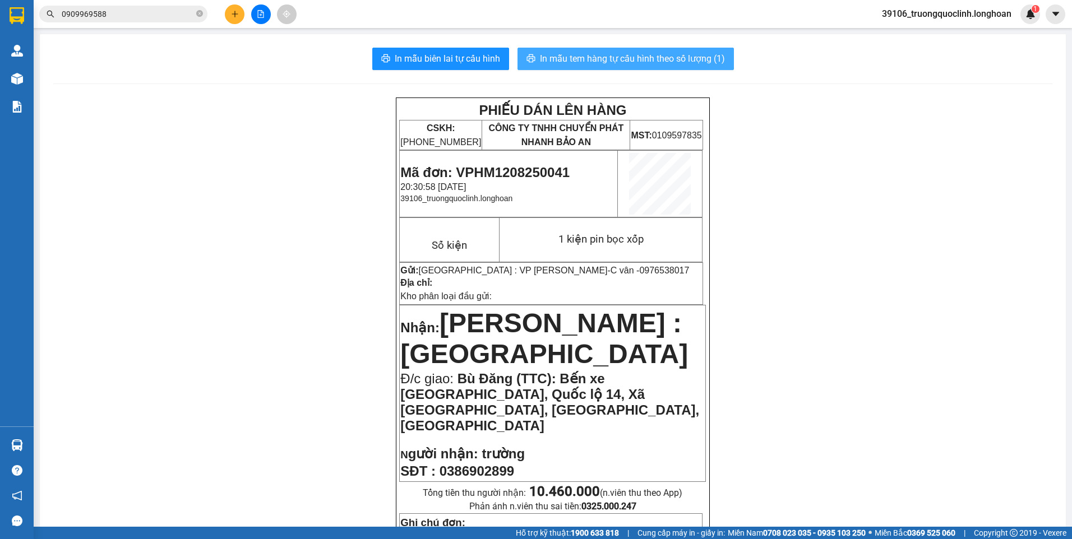
click at [612, 58] on span "In mẫu tem hàng tự cấu hình theo số lượng (1)" at bounding box center [632, 59] width 185 height 14
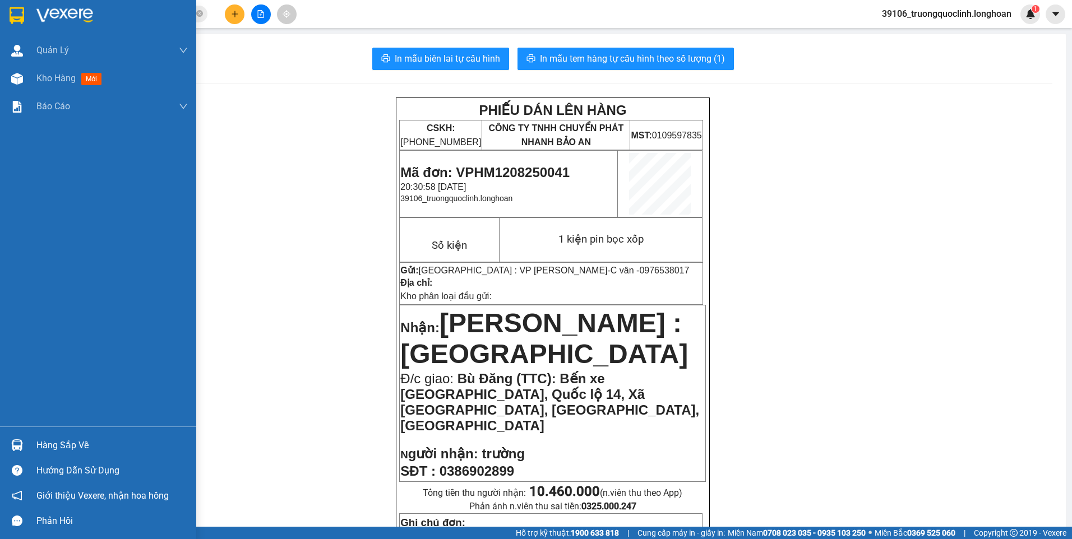
click at [21, 20] on img at bounding box center [17, 15] width 15 height 17
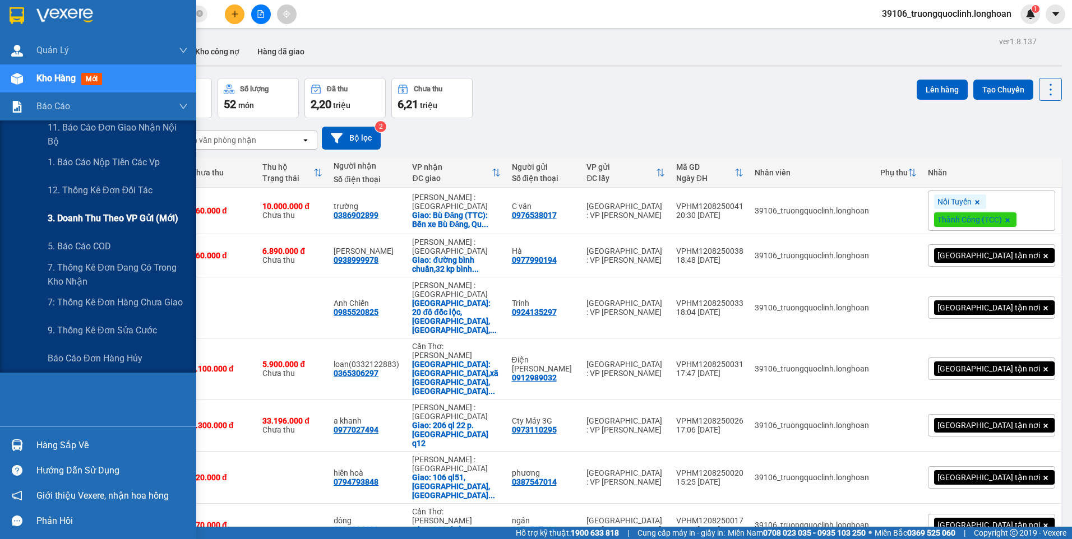
click at [70, 213] on span "3. Doanh Thu theo VP Gửi (mới)" at bounding box center [113, 218] width 131 height 14
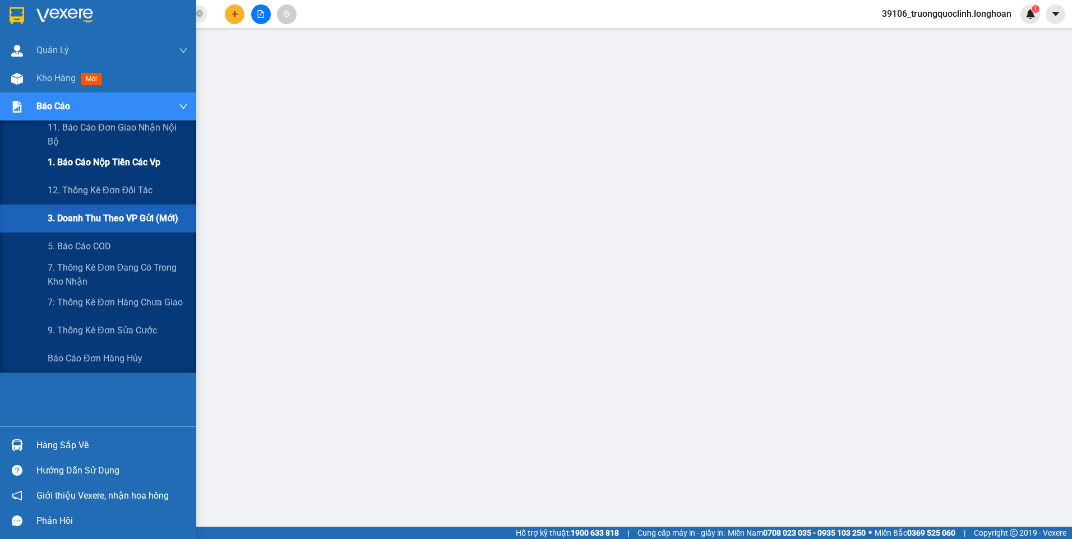
click at [108, 162] on span "1. Báo cáo nộp tiền các vp" at bounding box center [104, 162] width 113 height 14
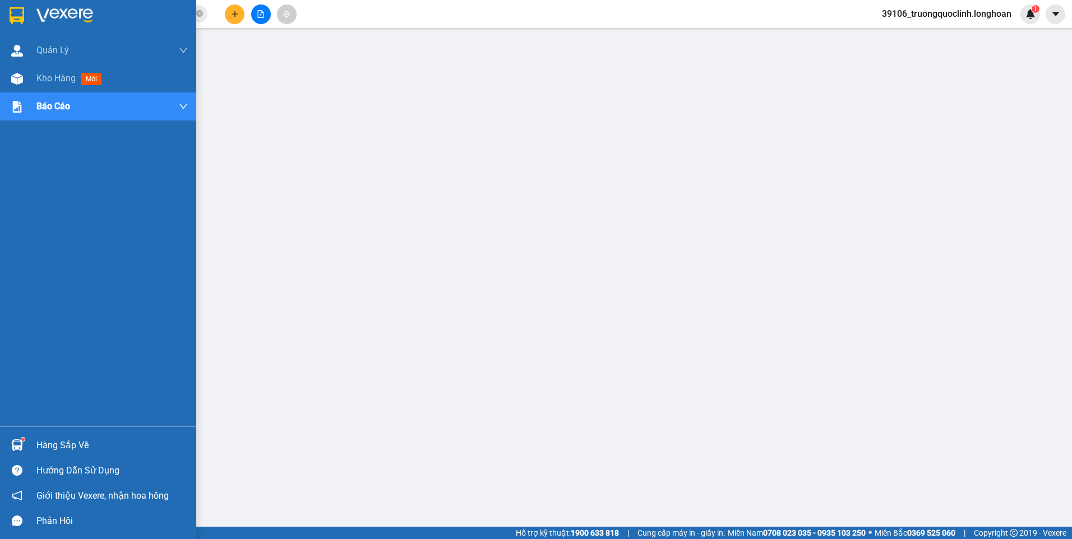
click at [21, 11] on img at bounding box center [17, 15] width 15 height 17
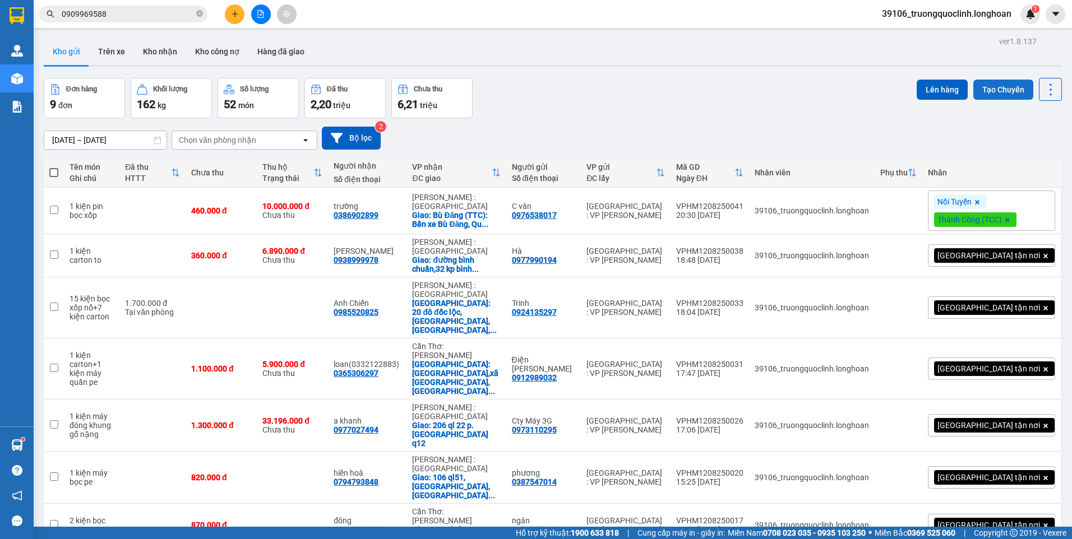
click at [996, 86] on button "Tạo Chuyến" at bounding box center [1003, 90] width 60 height 20
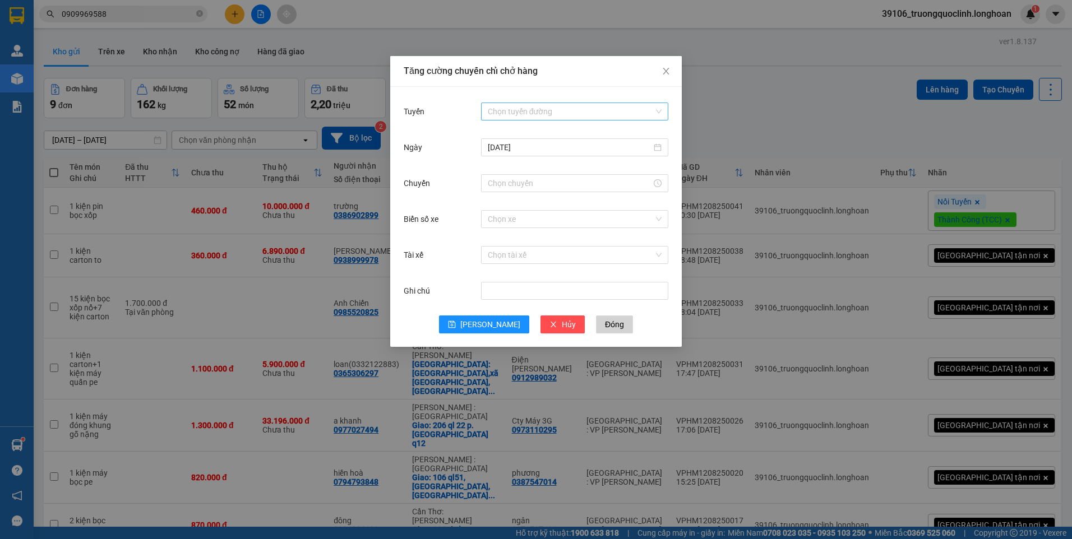
click at [529, 111] on input "Tuyến" at bounding box center [571, 111] width 166 height 17
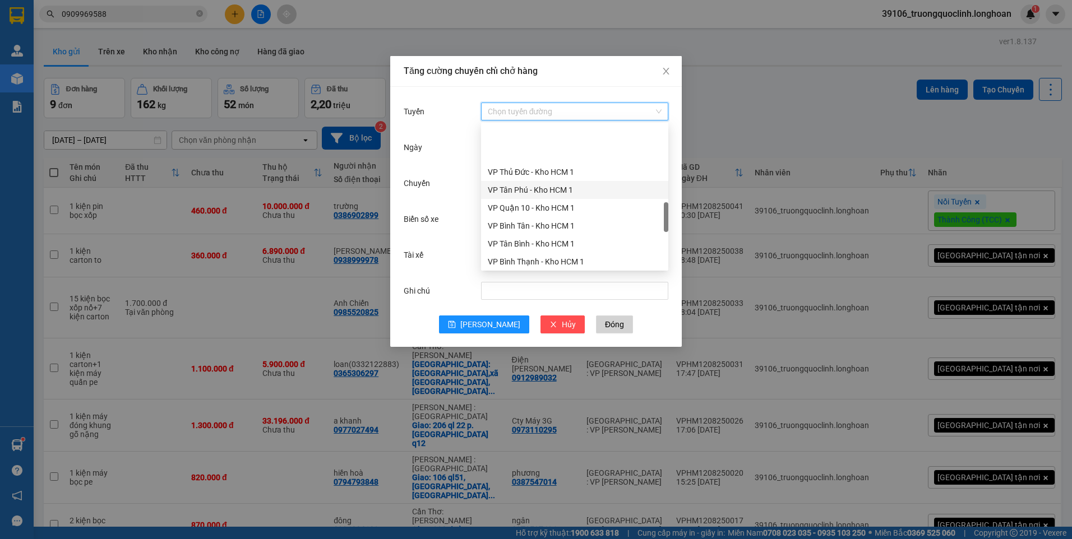
scroll to position [505, 0]
click at [524, 255] on div "VP Hoàng Mai - Kho HN" at bounding box center [575, 257] width 174 height 12
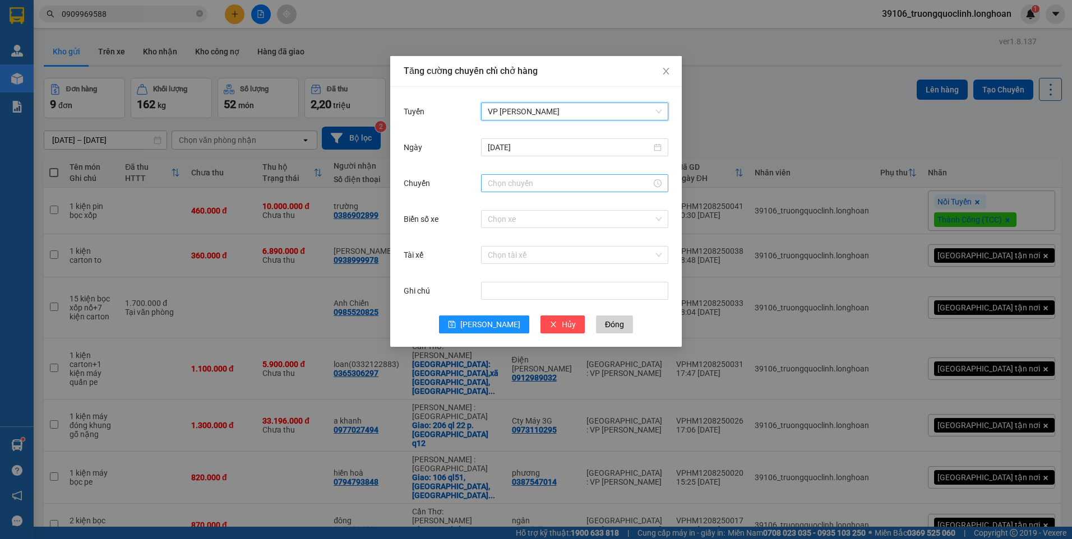
click at [536, 184] on input "Chuyến" at bounding box center [570, 183] width 164 height 12
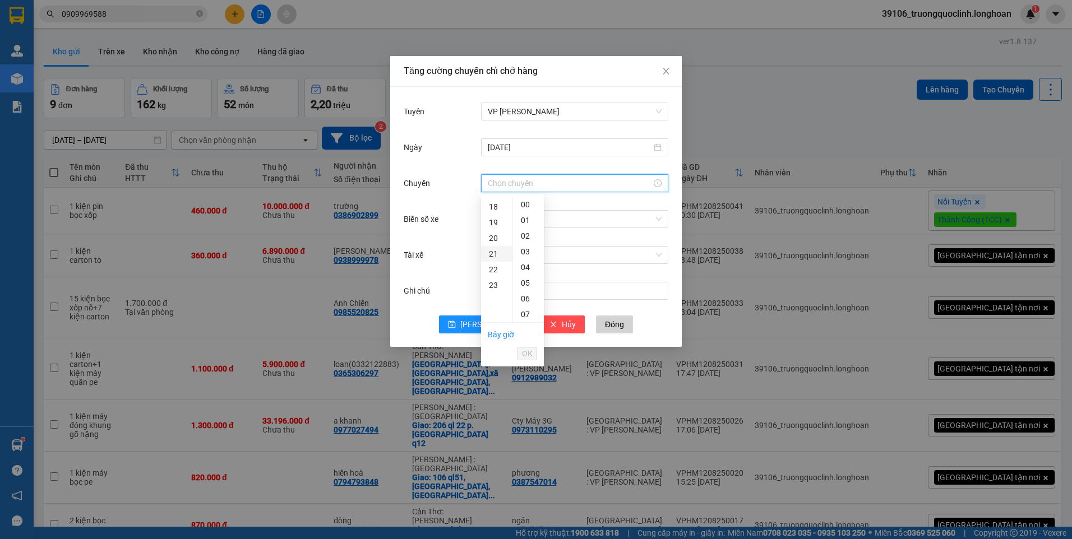
click at [492, 252] on div "21" at bounding box center [496, 254] width 31 height 16
click at [524, 281] on div "30" at bounding box center [528, 283] width 31 height 16
click at [524, 354] on span "OK" at bounding box center [527, 354] width 11 height 12
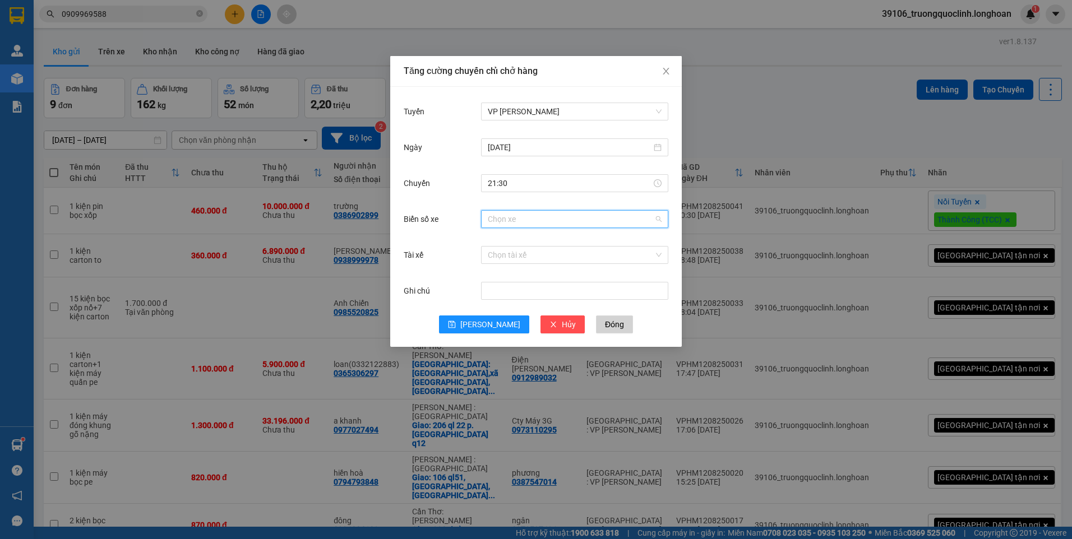
click at [579, 219] on input "Biển số xe" at bounding box center [571, 219] width 166 height 17
click at [556, 245] on div "29K-105.31" at bounding box center [575, 241] width 174 height 12
click at [551, 258] on input "Tài xế" at bounding box center [571, 255] width 166 height 17
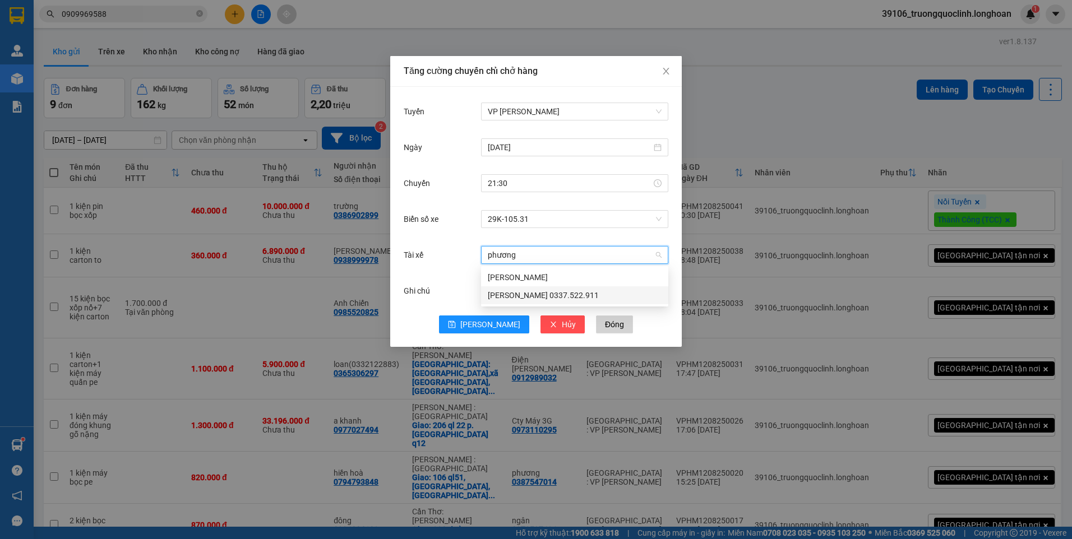
click at [556, 294] on div "Lê Thanh Phương 0337.522.911" at bounding box center [575, 295] width 174 height 12
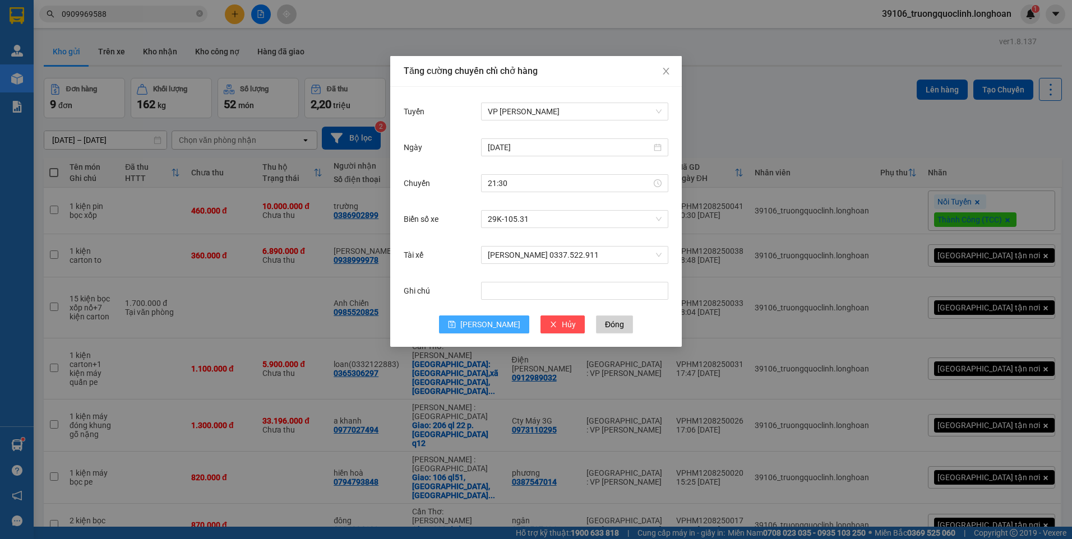
click at [487, 320] on span "Lưu" at bounding box center [490, 324] width 60 height 12
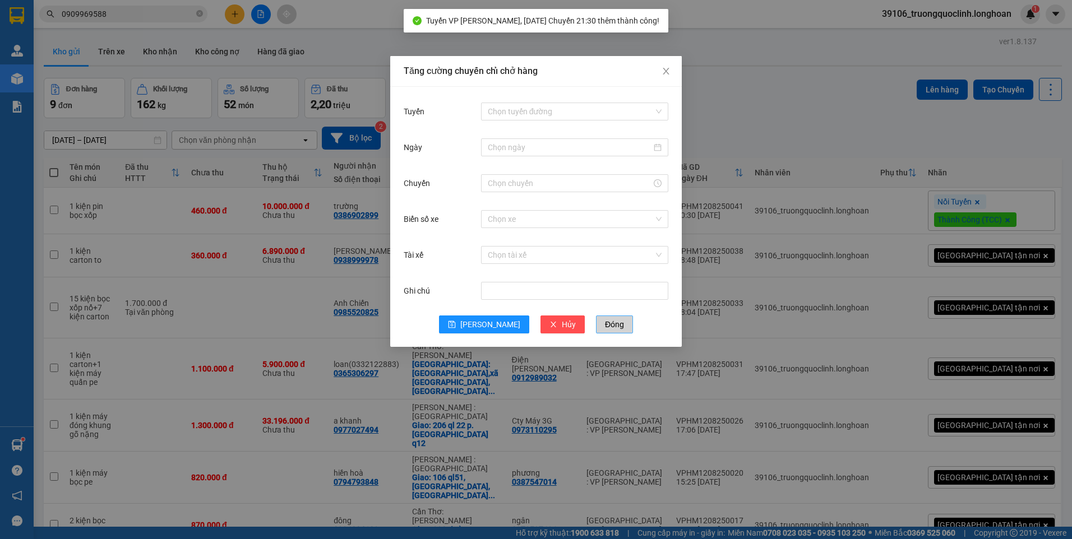
click at [605, 327] on span "Đóng" at bounding box center [614, 324] width 19 height 12
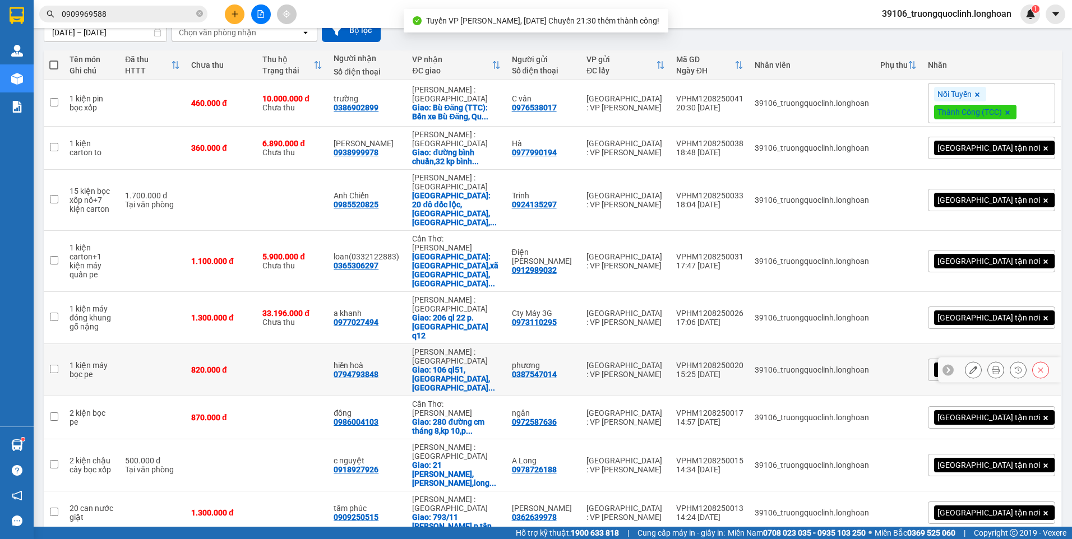
scroll to position [0, 0]
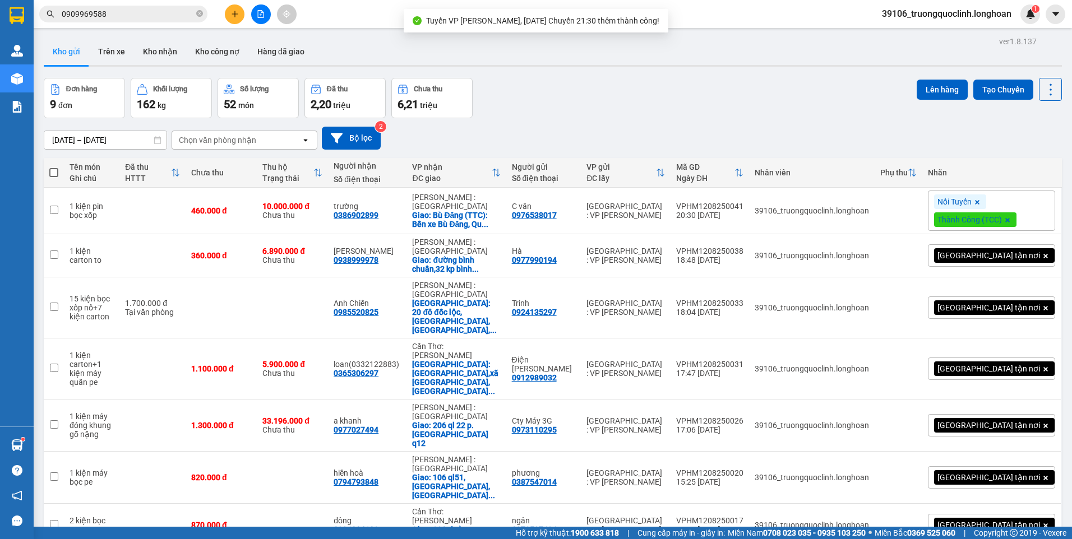
click at [50, 178] on label at bounding box center [53, 172] width 9 height 11
click at [54, 167] on input "checkbox" at bounding box center [54, 167] width 0 height 0
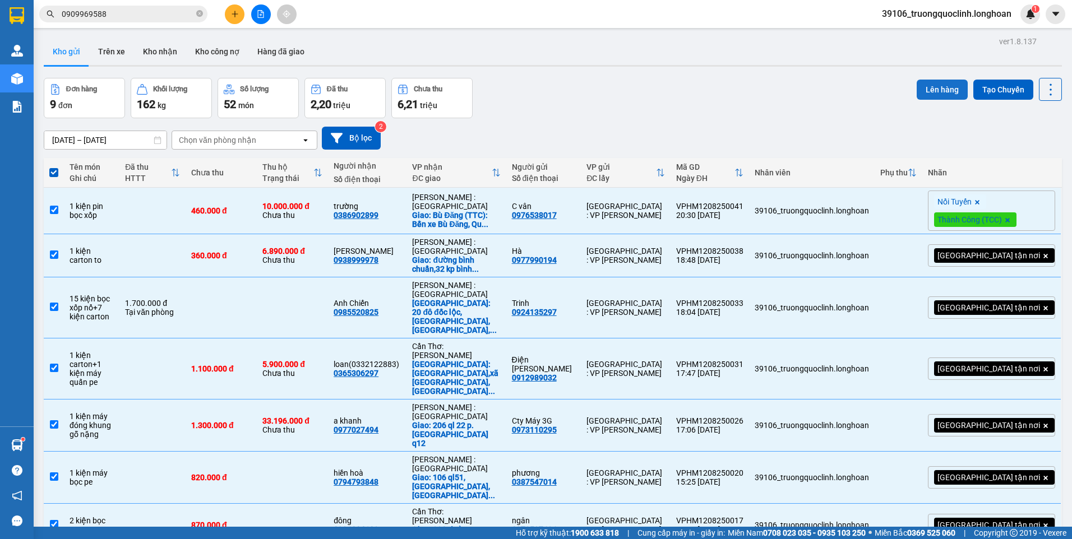
click at [948, 87] on button "Lên hàng" at bounding box center [942, 90] width 51 height 20
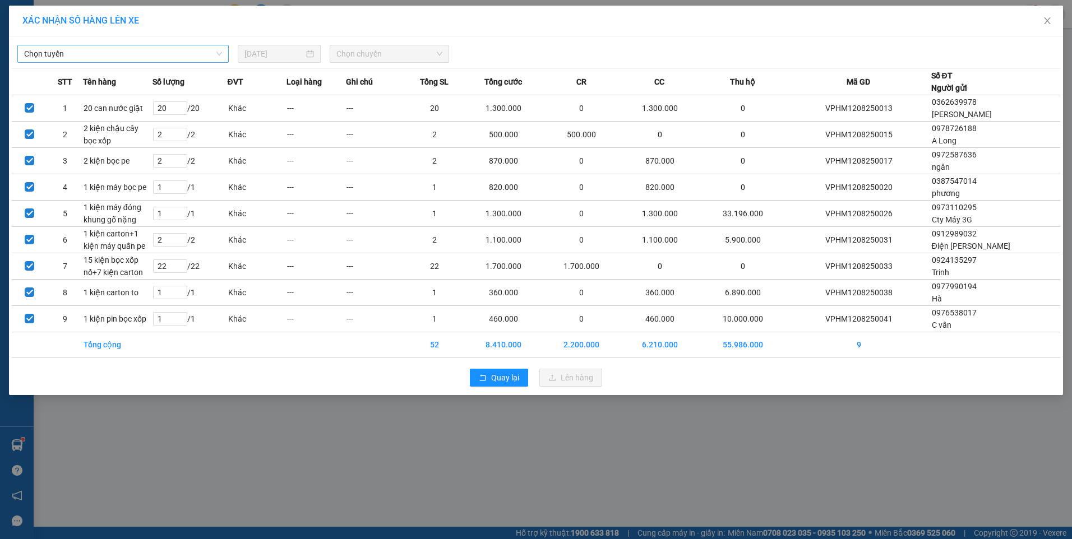
click at [160, 61] on span "Chọn tuyến" at bounding box center [123, 53] width 198 height 17
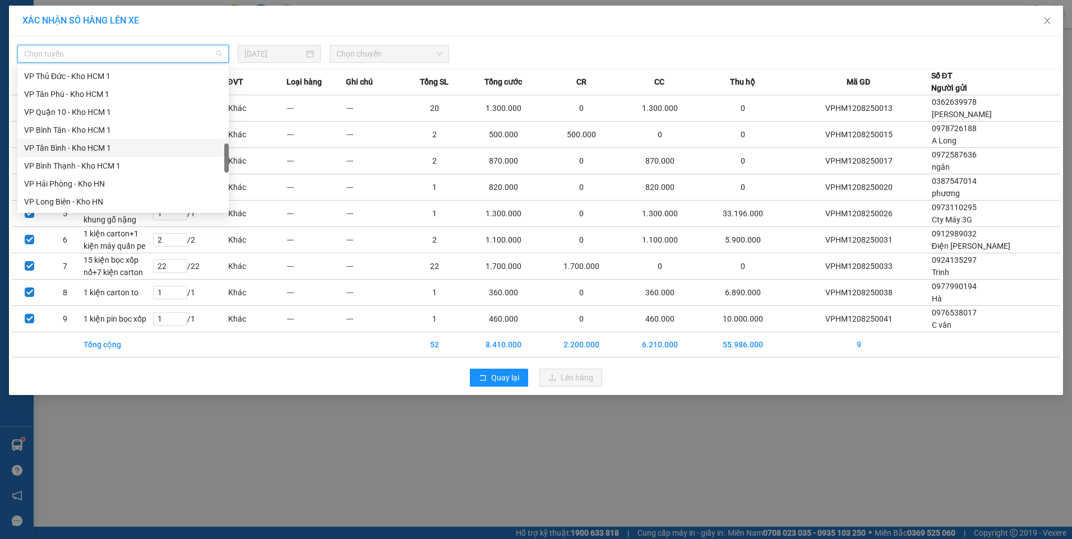
scroll to position [561, 0]
click at [72, 159] on div "VP Hoàng Mai - Kho HN" at bounding box center [123, 161] width 198 height 12
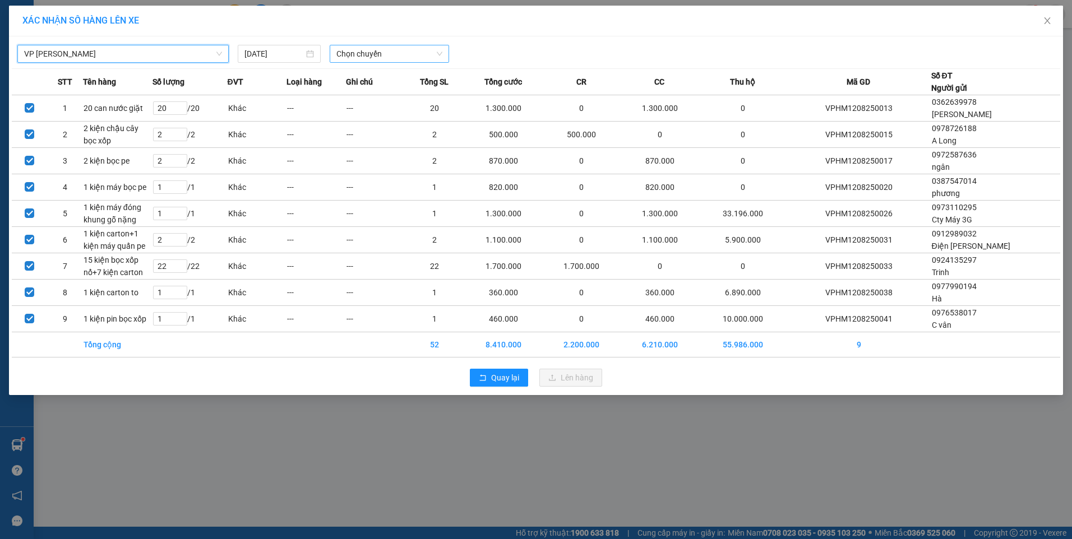
click at [386, 56] on span "Chọn chuyến" at bounding box center [389, 53] width 106 height 17
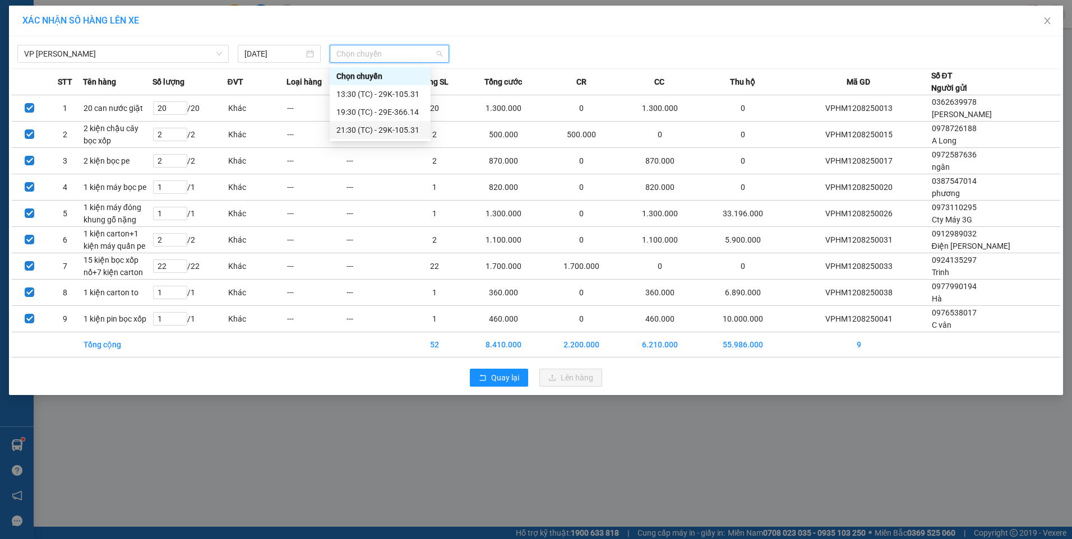
click at [367, 127] on div "21:30 (TC) - 29K-105.31" at bounding box center [379, 130] width 87 height 12
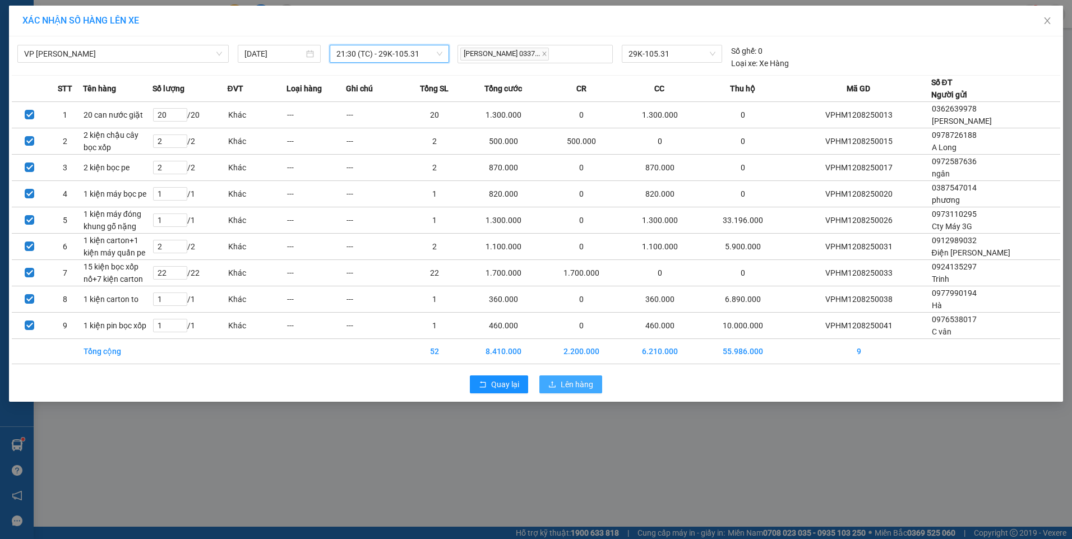
click at [584, 381] on span "Lên hàng" at bounding box center [577, 384] width 33 height 12
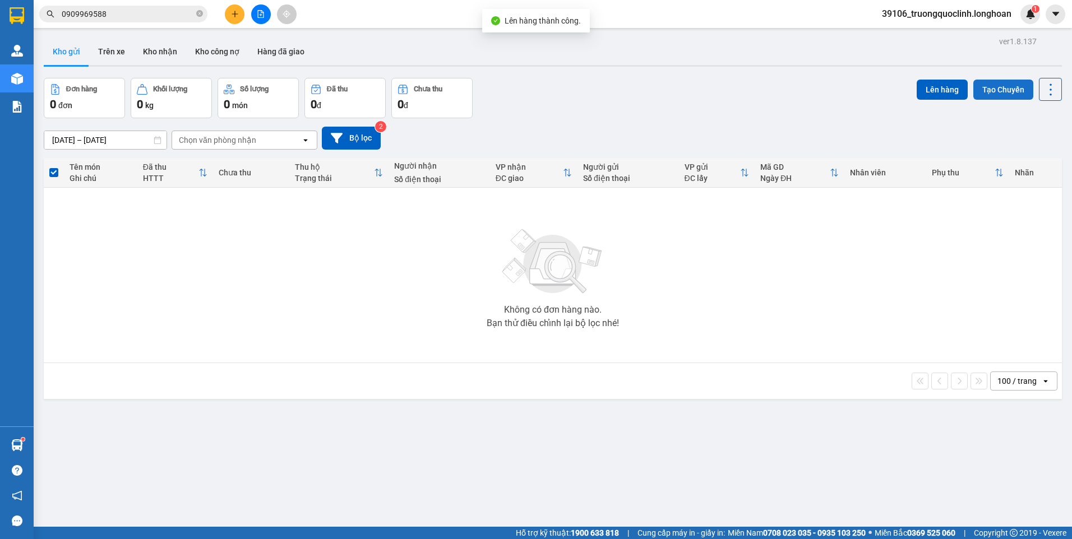
click at [996, 84] on button "Tạo Chuyến" at bounding box center [1003, 90] width 60 height 20
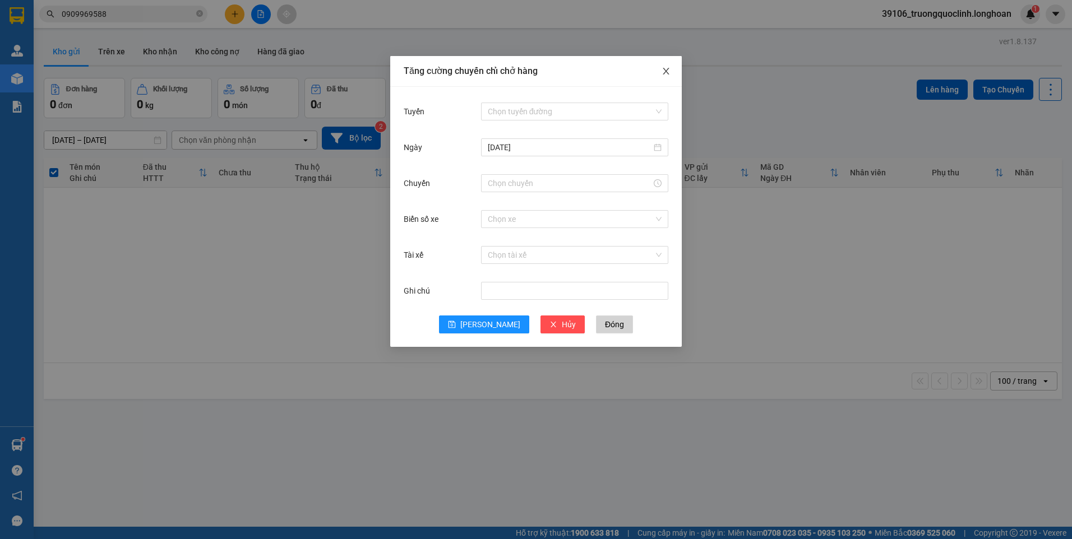
click at [666, 68] on icon "close" at bounding box center [666, 71] width 9 height 9
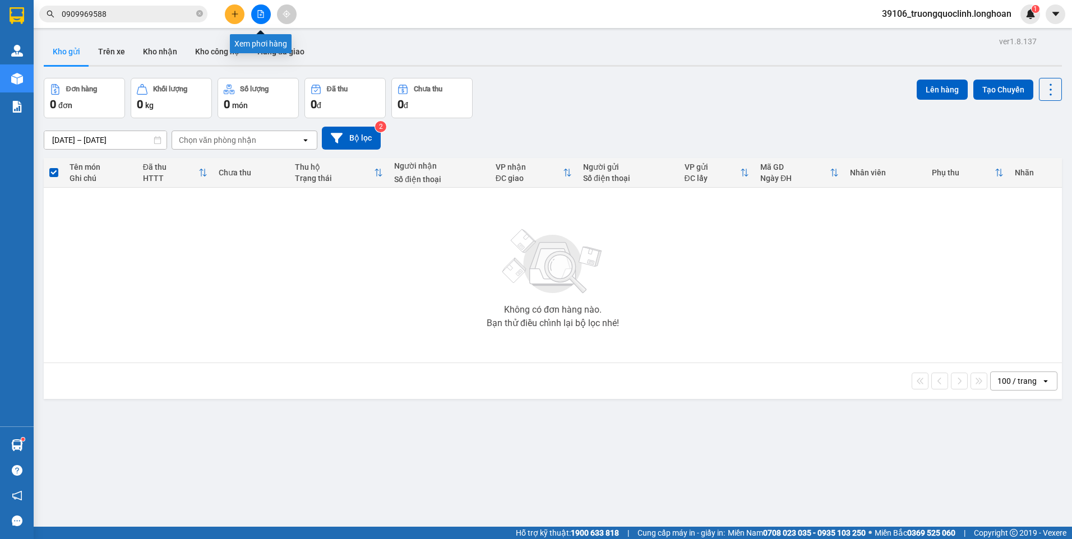
click at [259, 12] on icon "file-add" at bounding box center [261, 14] width 8 height 8
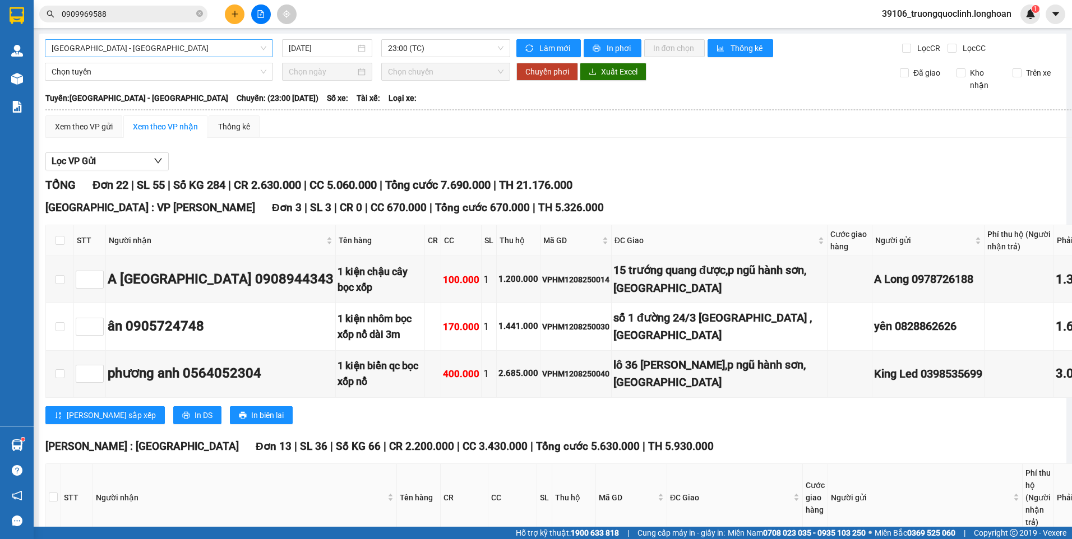
click at [220, 50] on span "Hải Phòng - Hà Nội" at bounding box center [159, 48] width 215 height 17
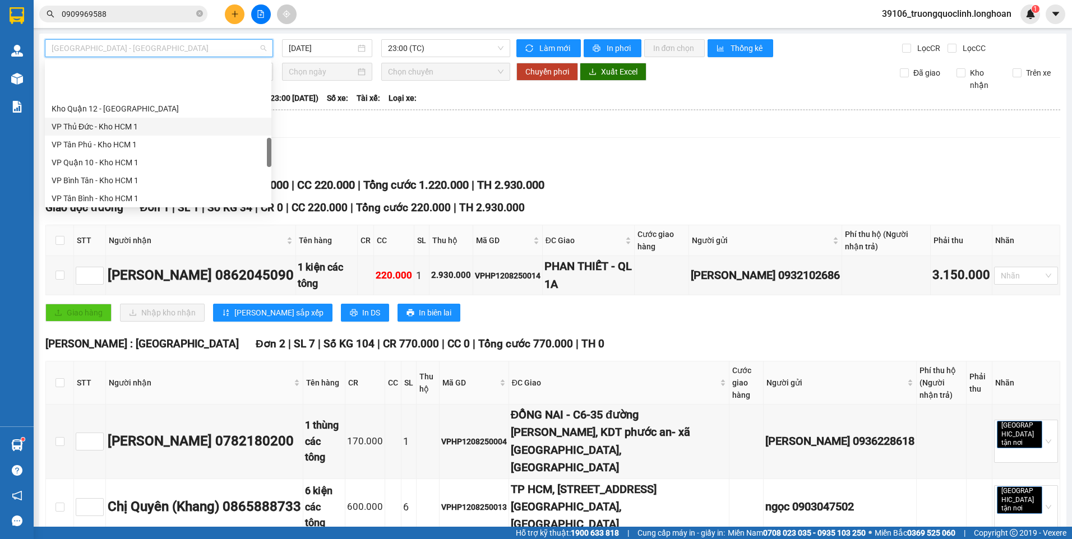
scroll to position [561, 0]
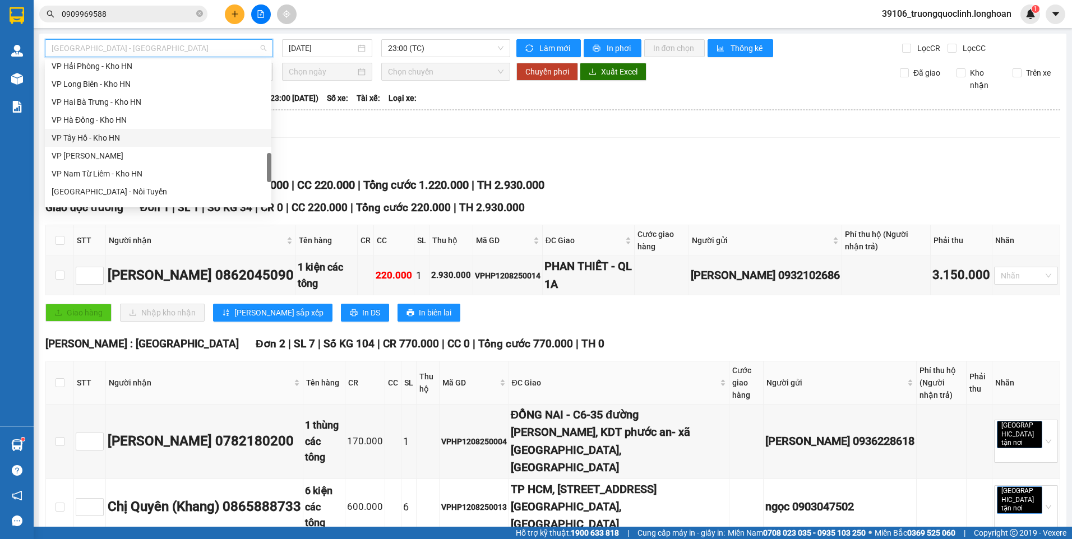
click at [117, 145] on div "VP Tây Hồ - Kho HN" at bounding box center [158, 138] width 227 height 18
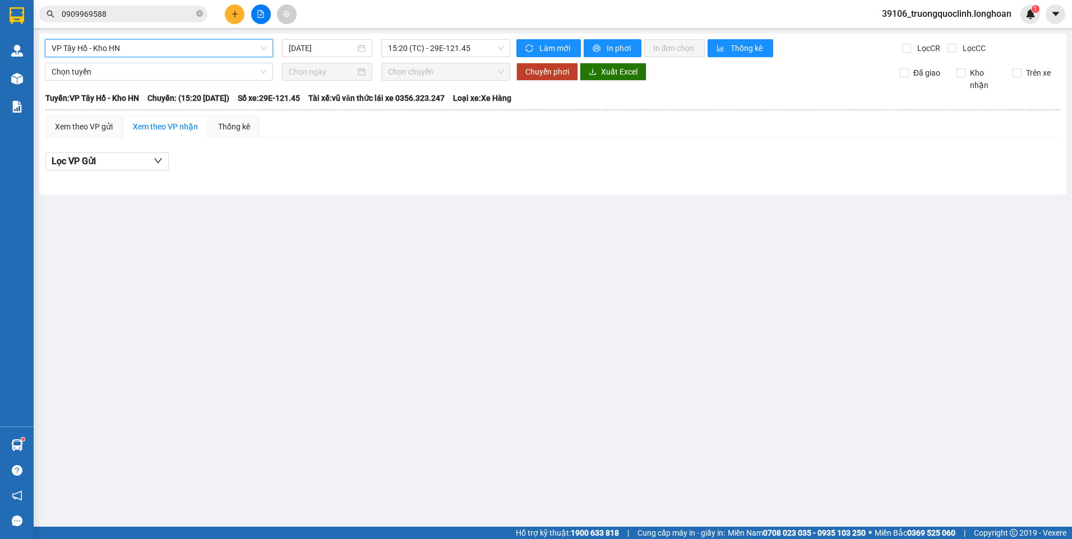
click at [128, 49] on span "VP Tây Hồ - Kho HN" at bounding box center [159, 48] width 215 height 17
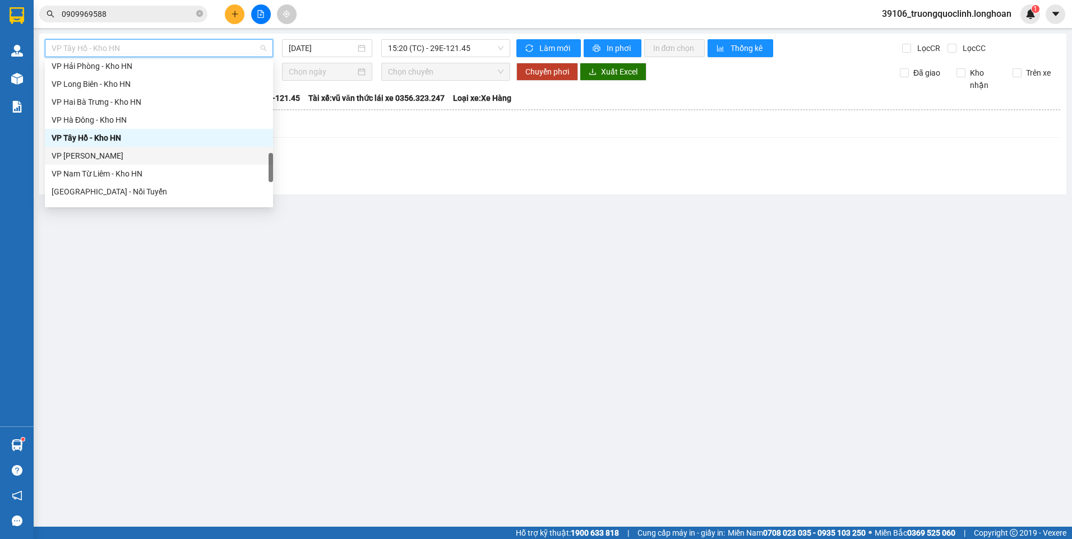
click at [104, 154] on div "VP Hoàng Mai - Kho HN" at bounding box center [159, 156] width 215 height 12
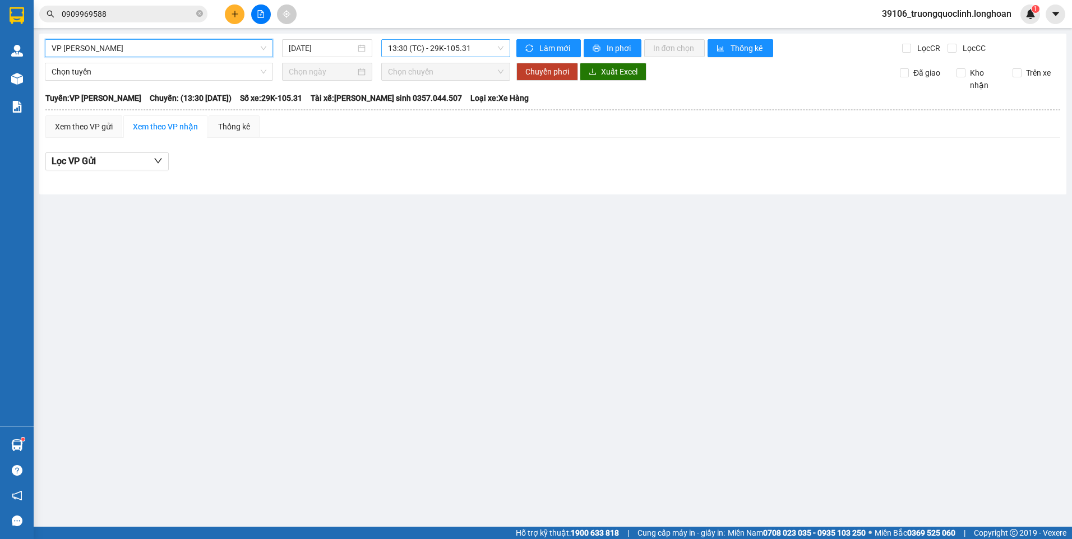
click at [445, 51] on span "13:30 (TC) - 29K-105.31" at bounding box center [446, 48] width 116 height 17
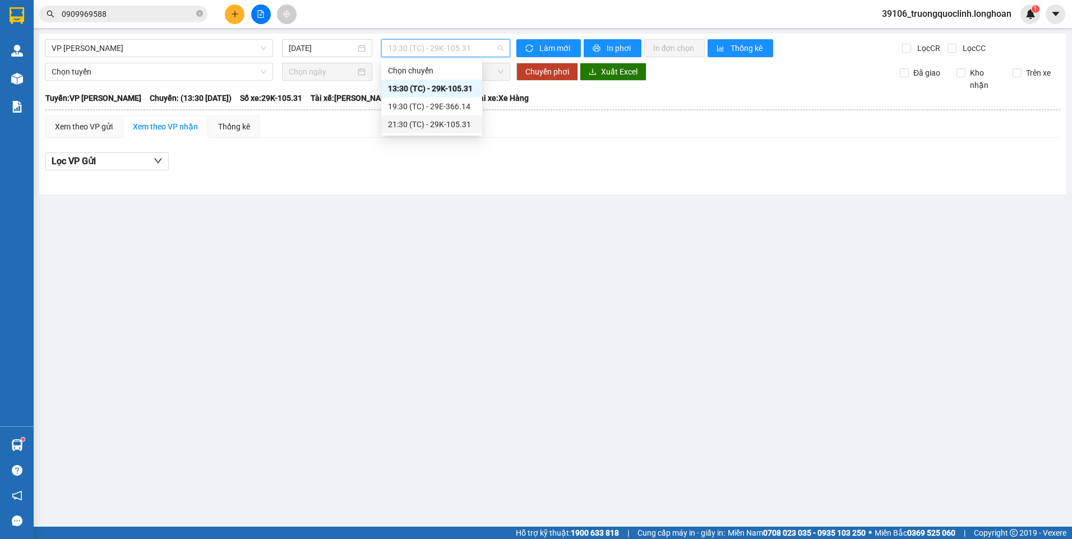
click at [427, 122] on div "21:30 (TC) - 29K-105.31" at bounding box center [431, 124] width 87 height 12
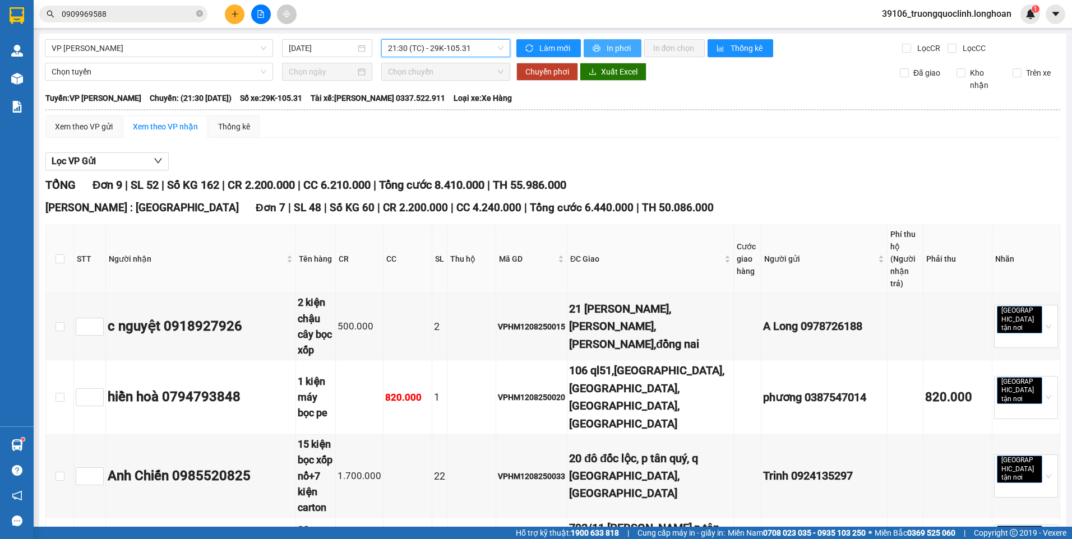
click at [608, 45] on span "In phơi" at bounding box center [620, 48] width 26 height 12
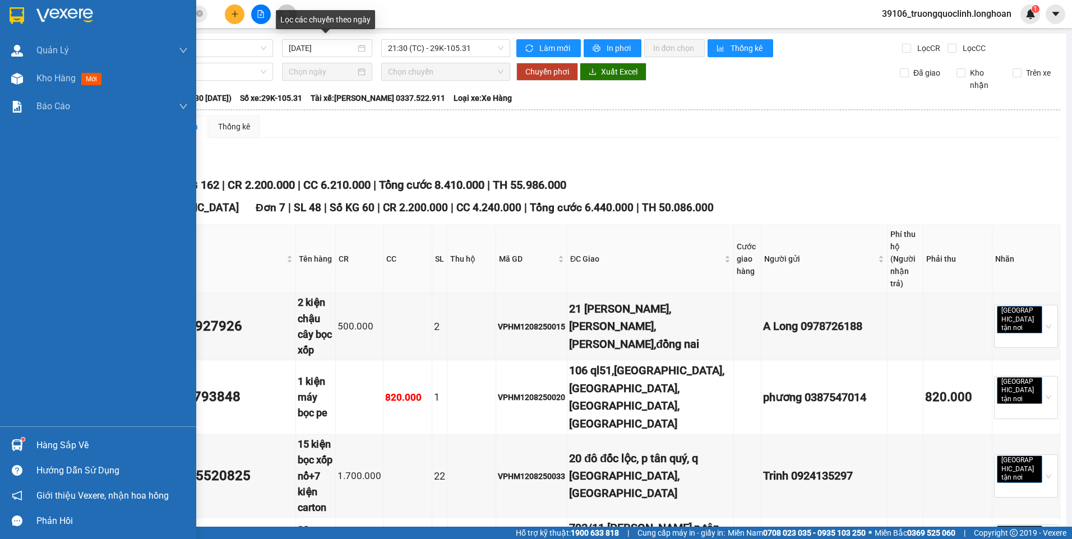
click at [21, 20] on img at bounding box center [17, 15] width 15 height 17
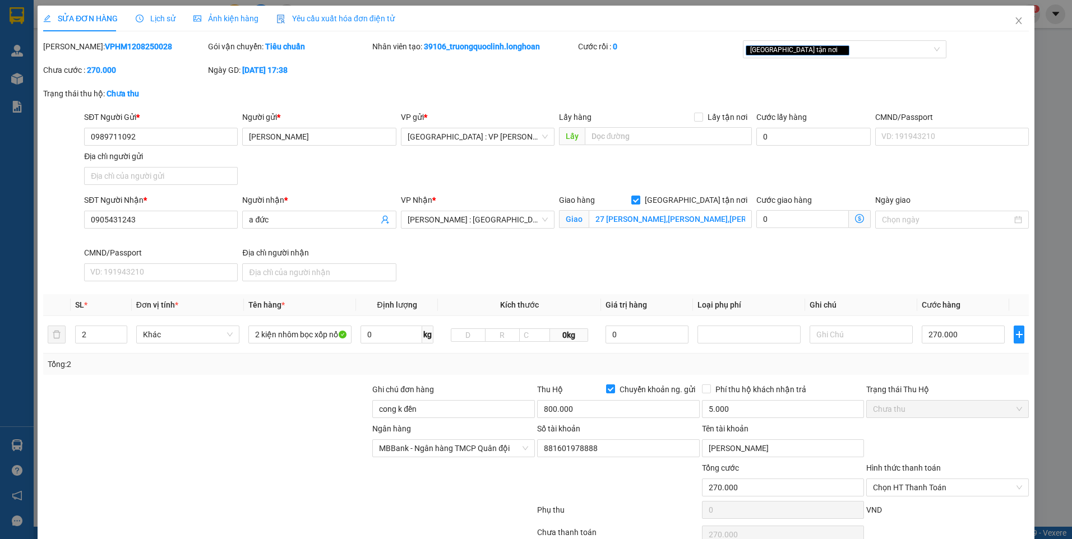
scroll to position [55, 0]
